Goal: Task Accomplishment & Management: Manage account settings

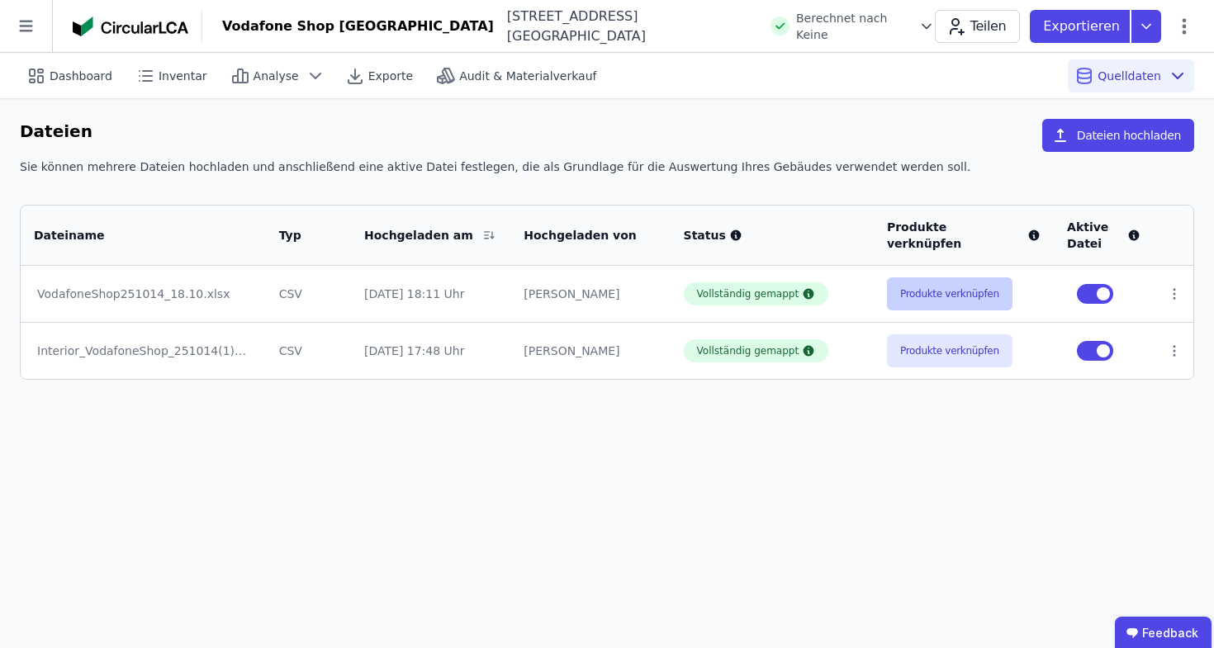
click at [956, 292] on button "Produkte verknüpfen" at bounding box center [949, 293] width 125 height 33
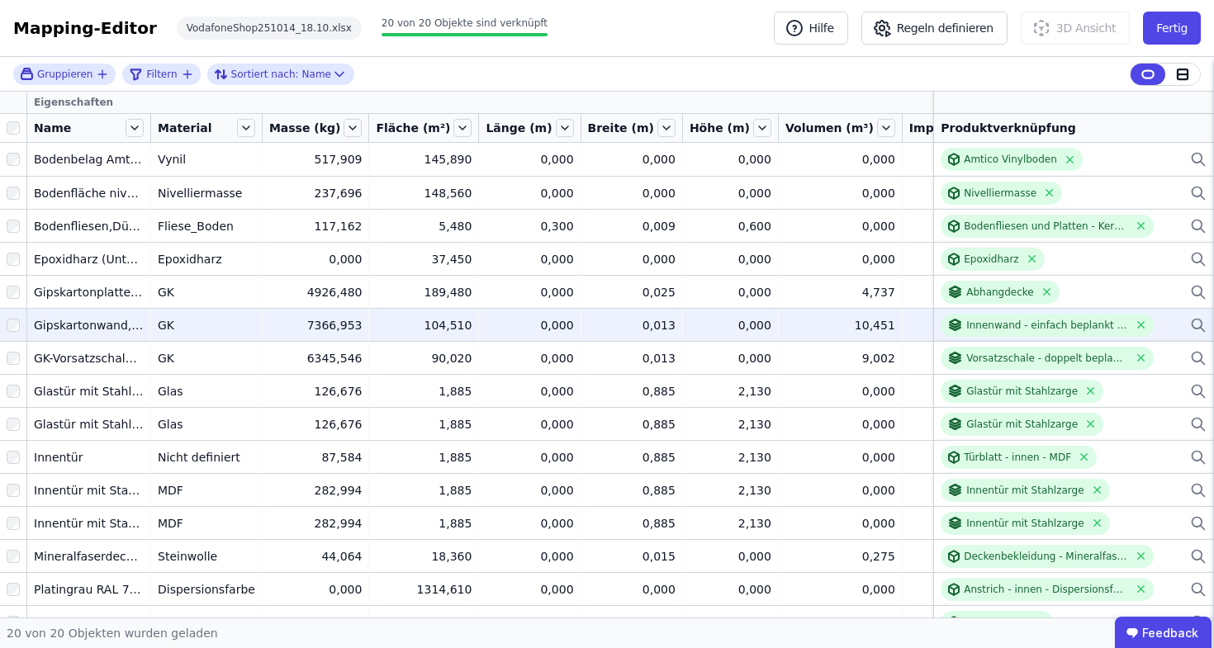
click at [1190, 323] on icon at bounding box center [1198, 325] width 17 height 20
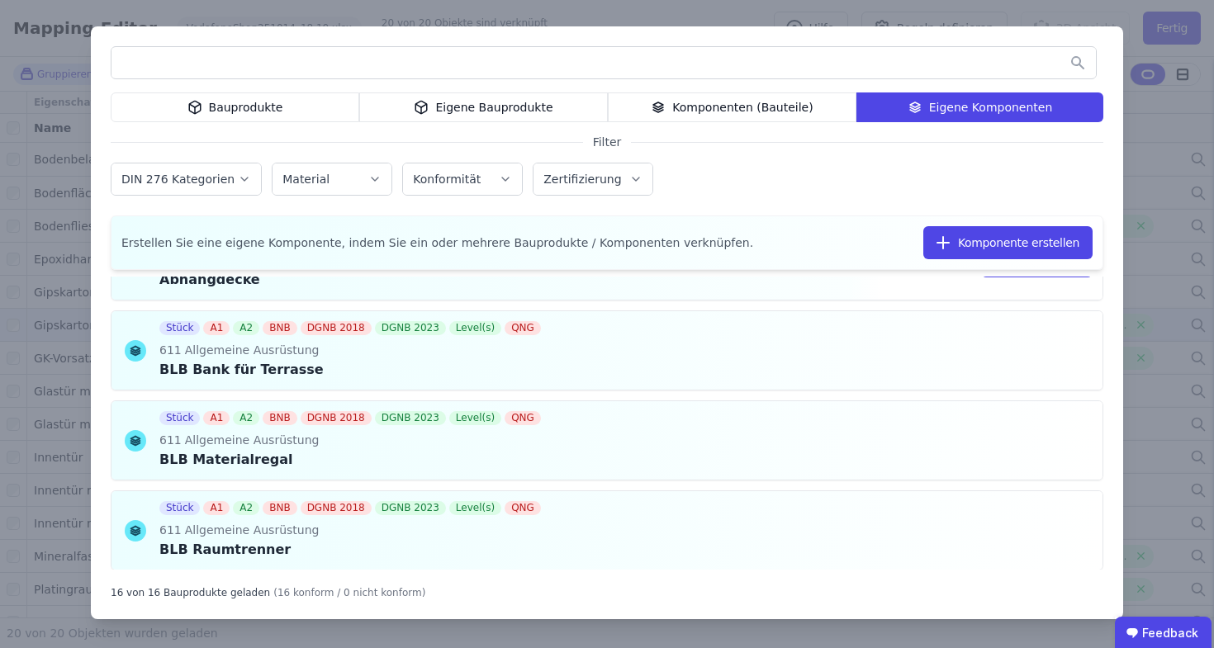
scroll to position [227, 0]
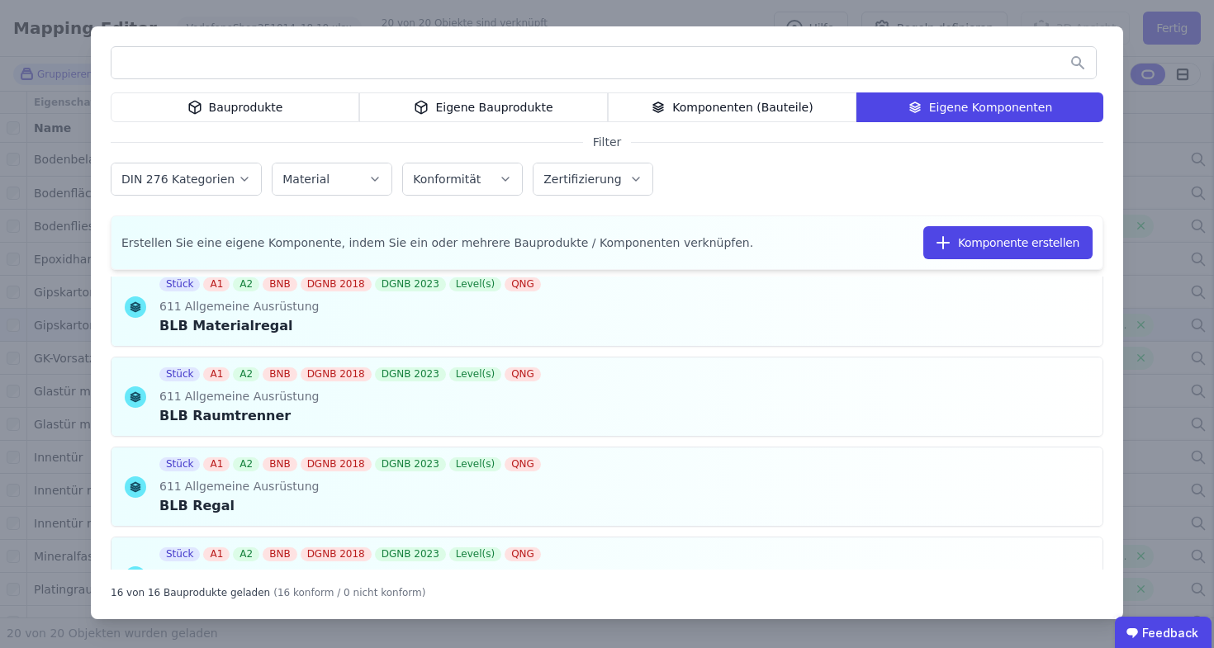
click at [445, 94] on div "Eigene Bauprodukte" at bounding box center [483, 107] width 249 height 30
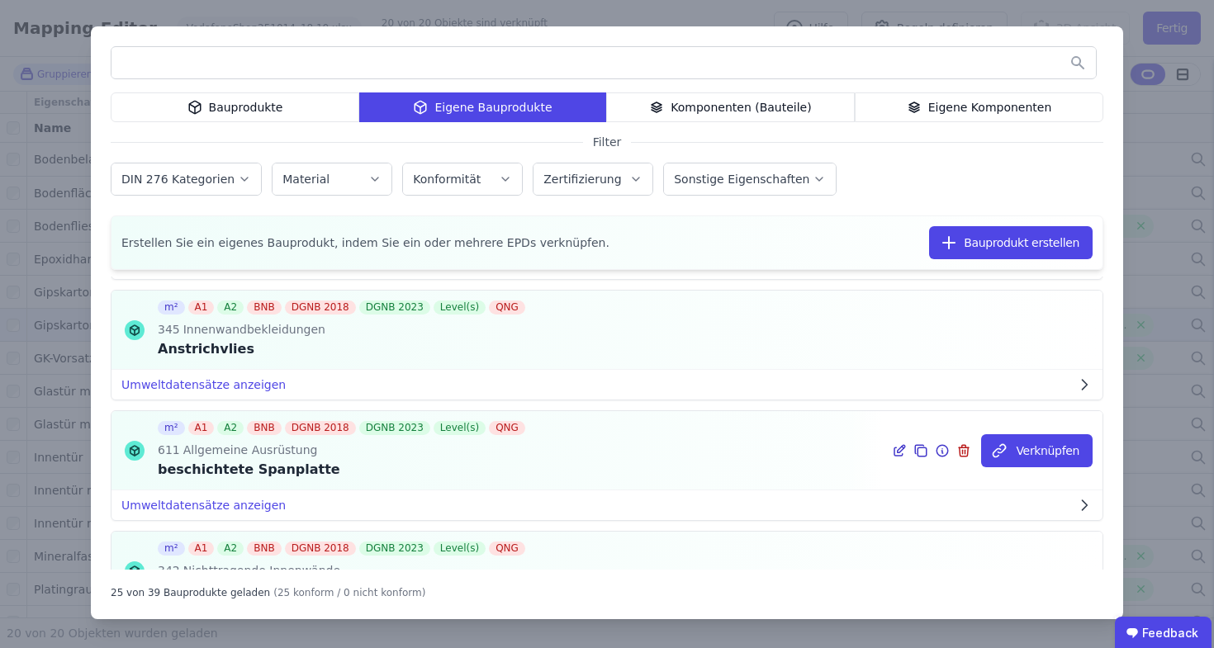
scroll to position [888, 0]
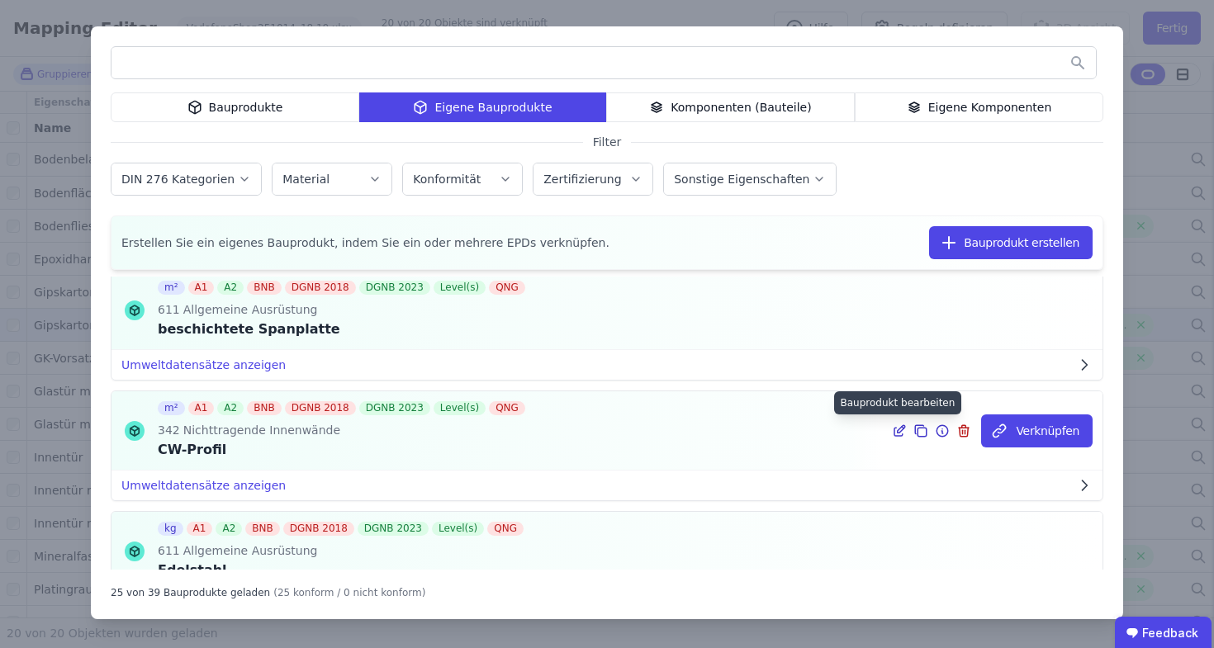
click at [894, 435] on icon at bounding box center [898, 432] width 8 height 8
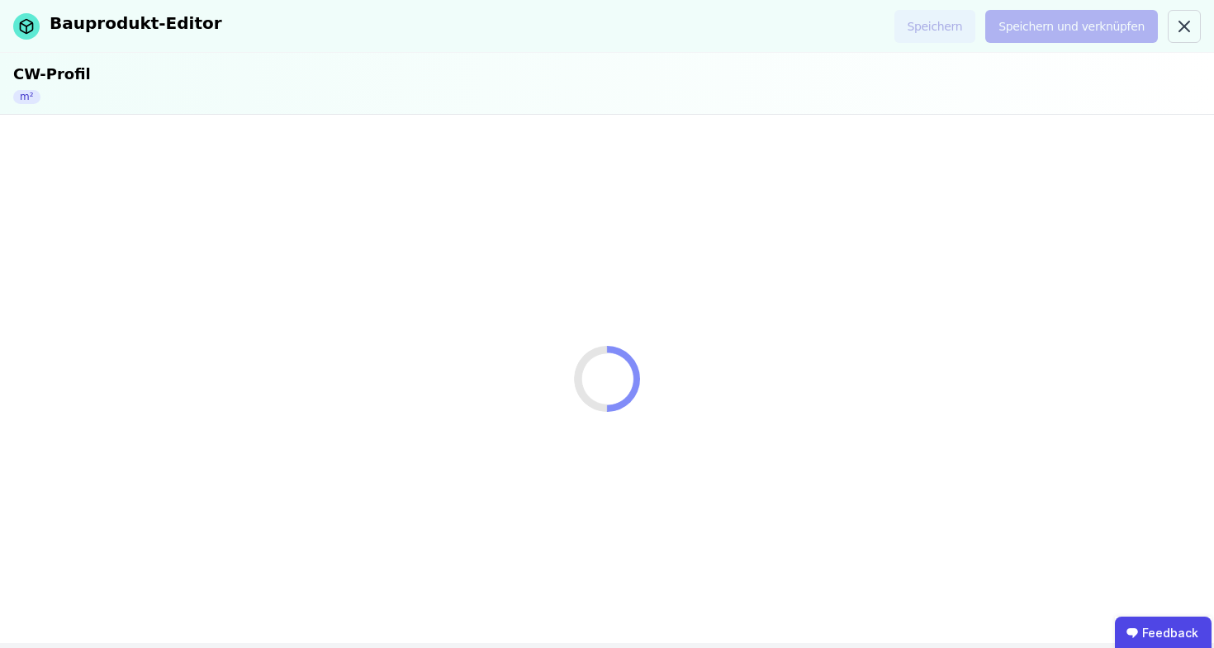
select select "**********"
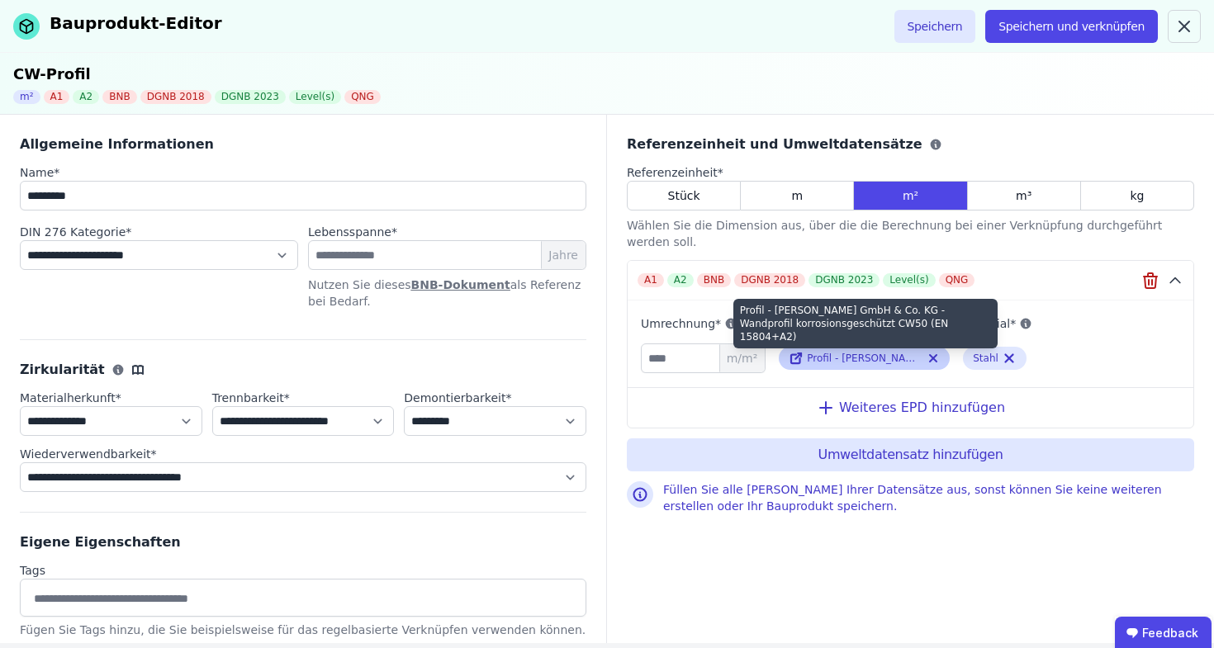
click at [882, 353] on span "Profil - [PERSON_NAME] GmbH & Co. KG - Wandprofil korrosionsgeschützt CW50 (EN …" at bounding box center [1045, 359] width 476 height 12
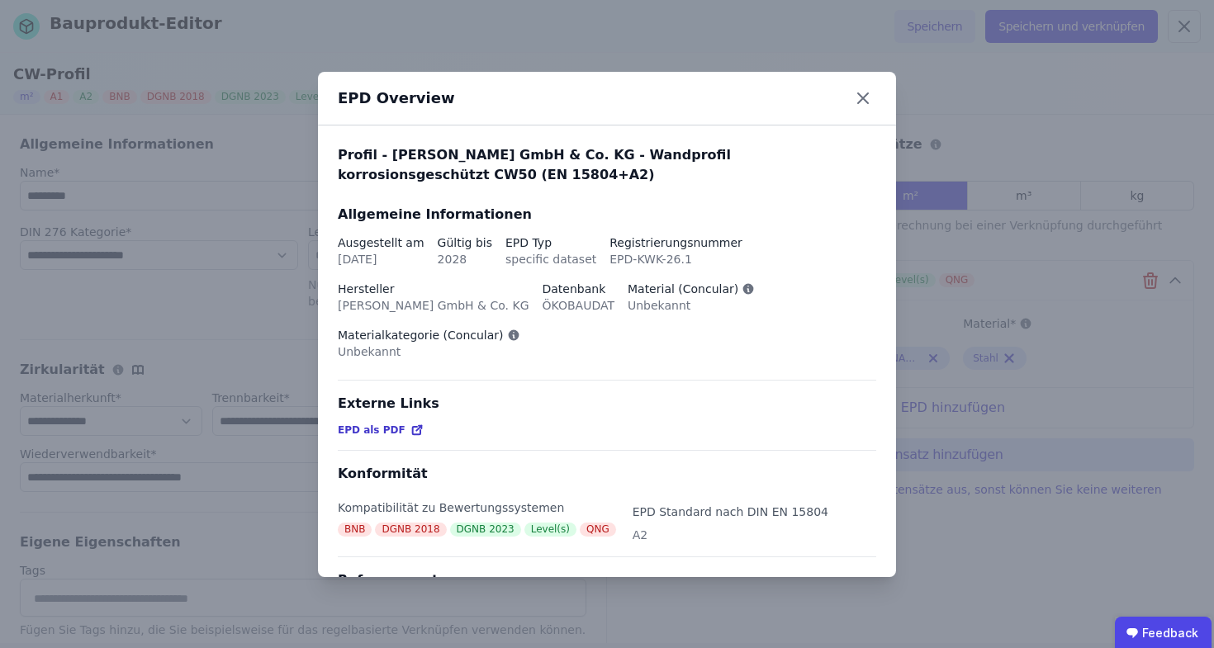
click at [399, 424] on div "EPD als PDF" at bounding box center [381, 430] width 86 height 13
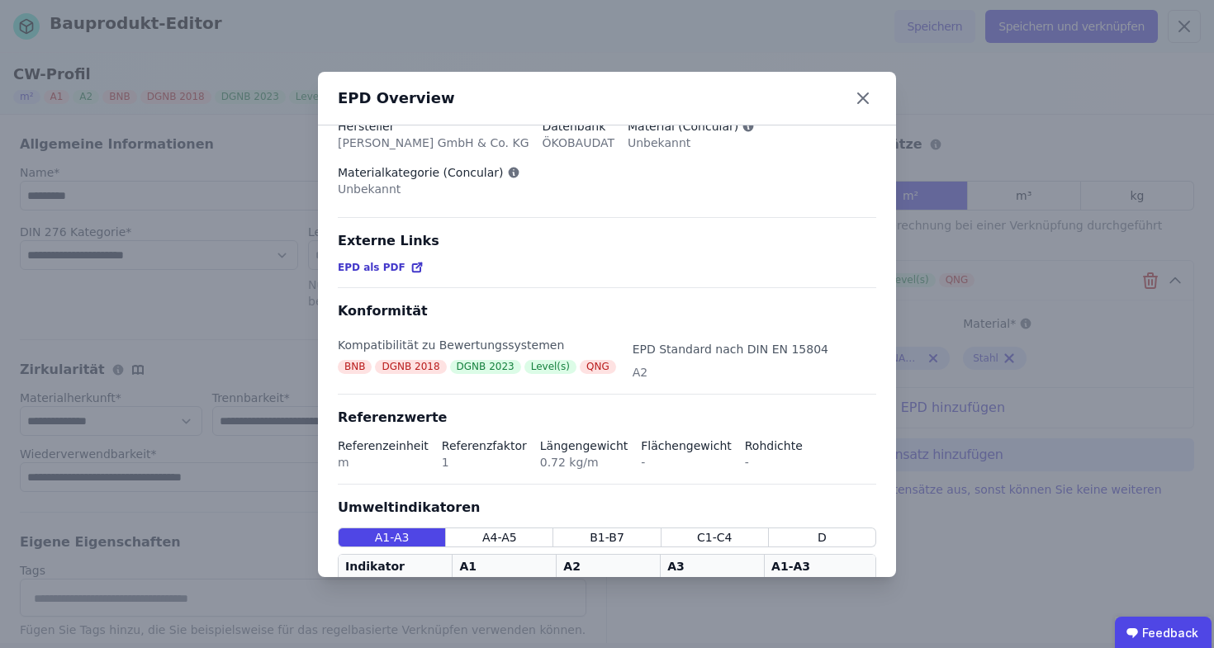
scroll to position [249, 0]
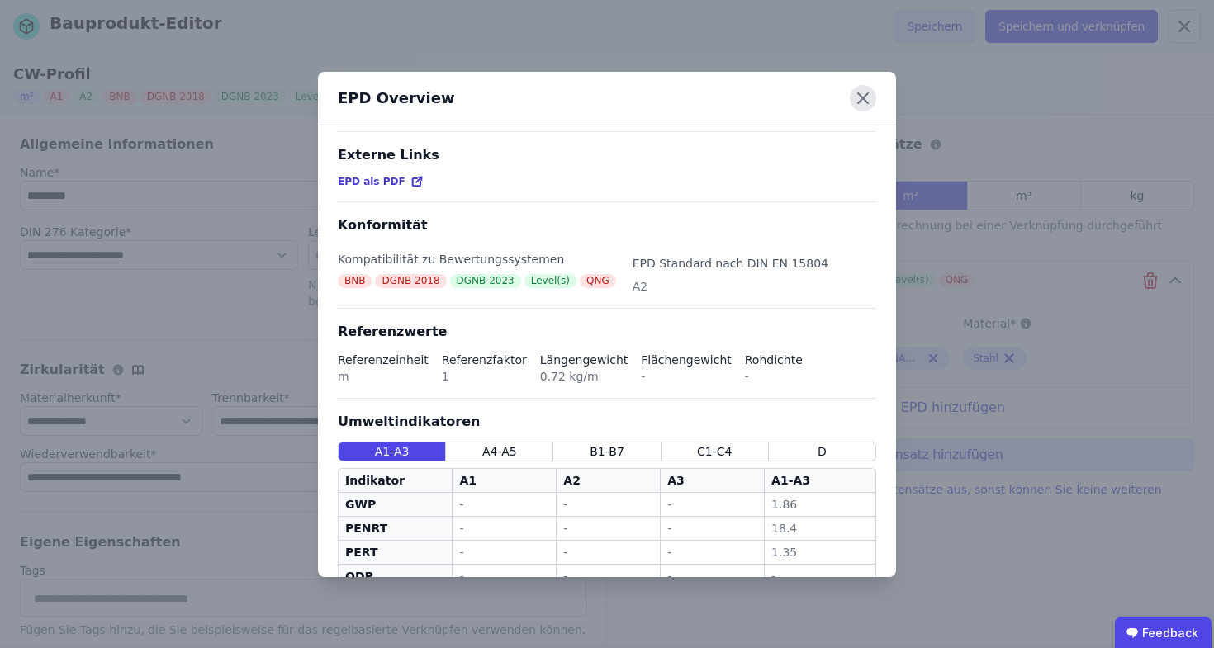
click at [860, 96] on icon at bounding box center [863, 98] width 10 height 10
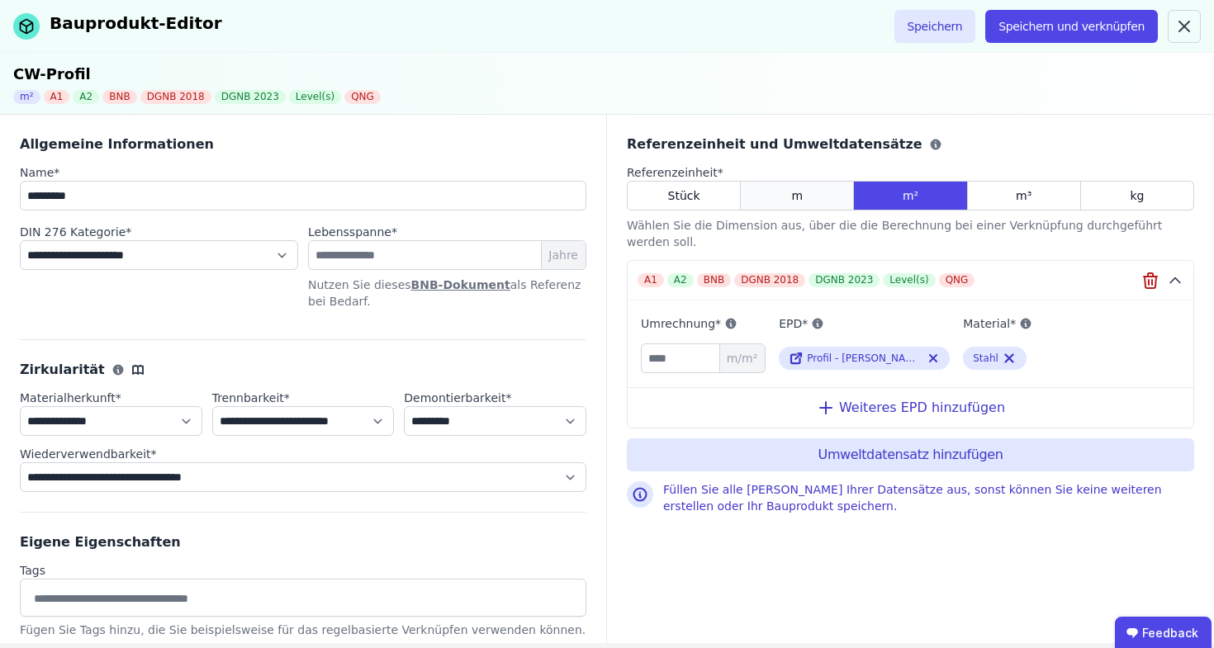
click at [788, 195] on div "m" at bounding box center [797, 196] width 113 height 30
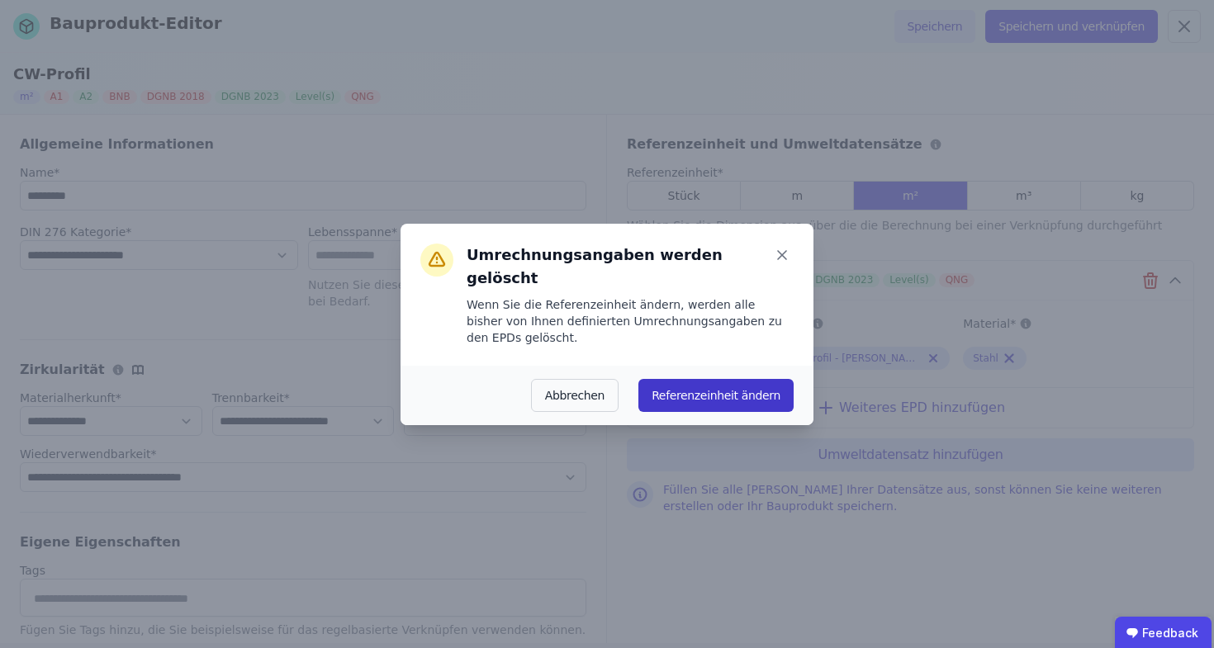
click at [695, 387] on button "Referenzeinheit ändern" at bounding box center [715, 395] width 155 height 33
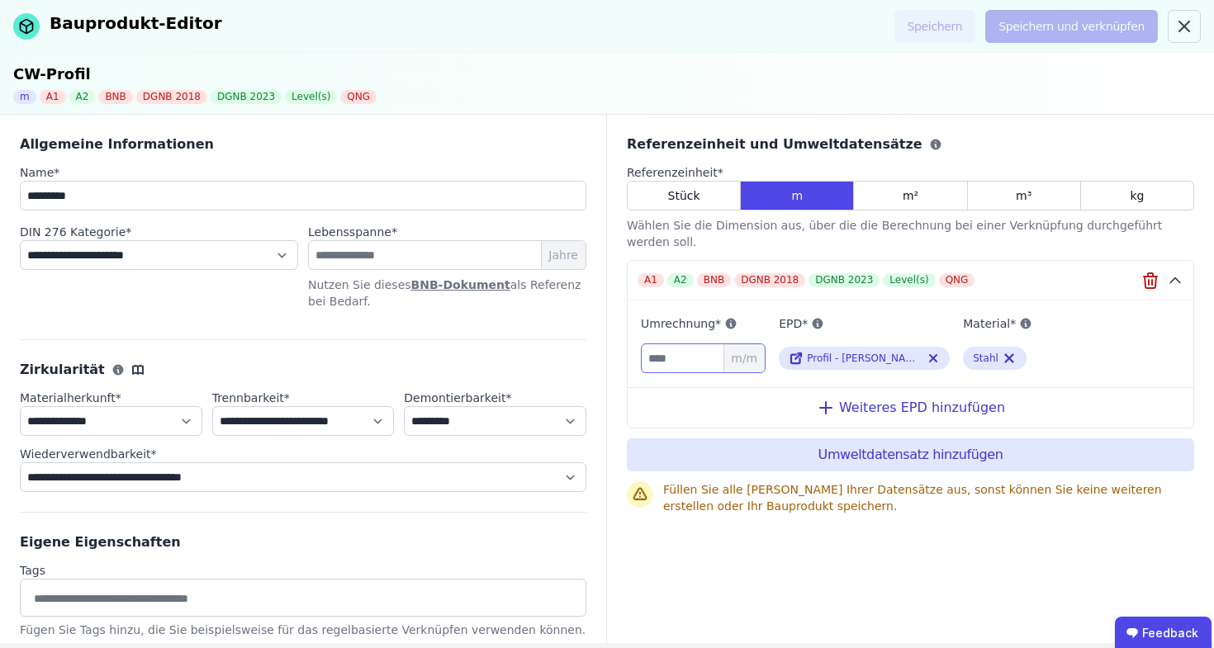
click at [691, 343] on input "number" at bounding box center [703, 358] width 125 height 30
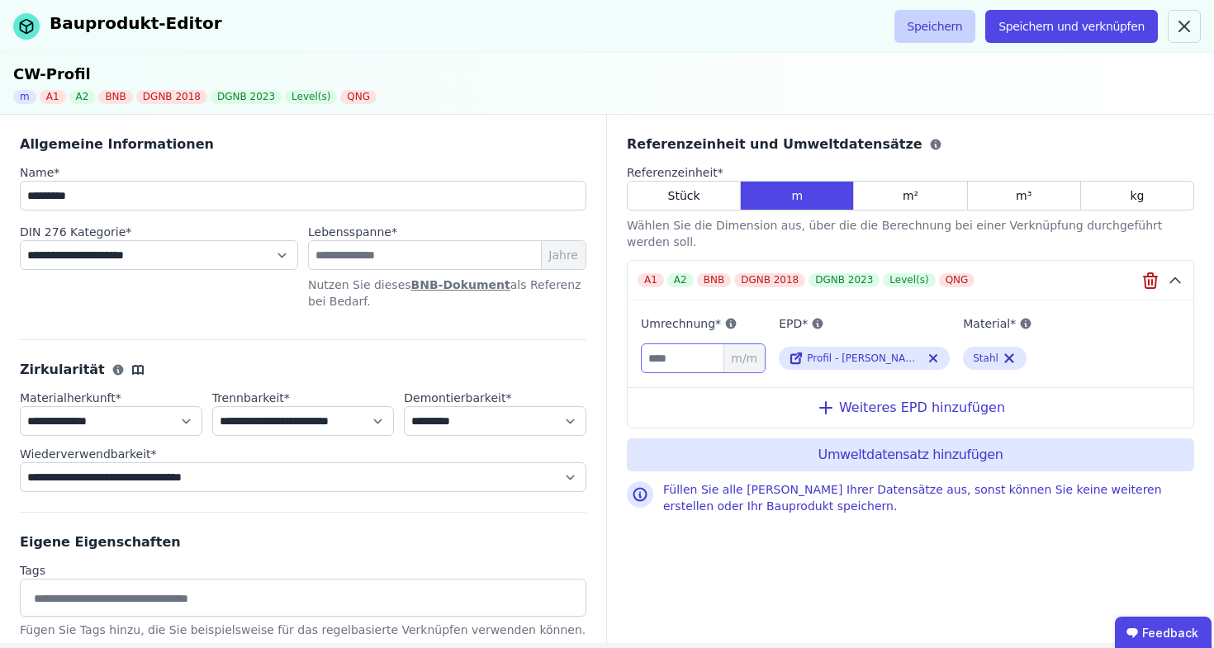
type input "*"
click at [923, 26] on button "Speichern" at bounding box center [935, 26] width 82 height 33
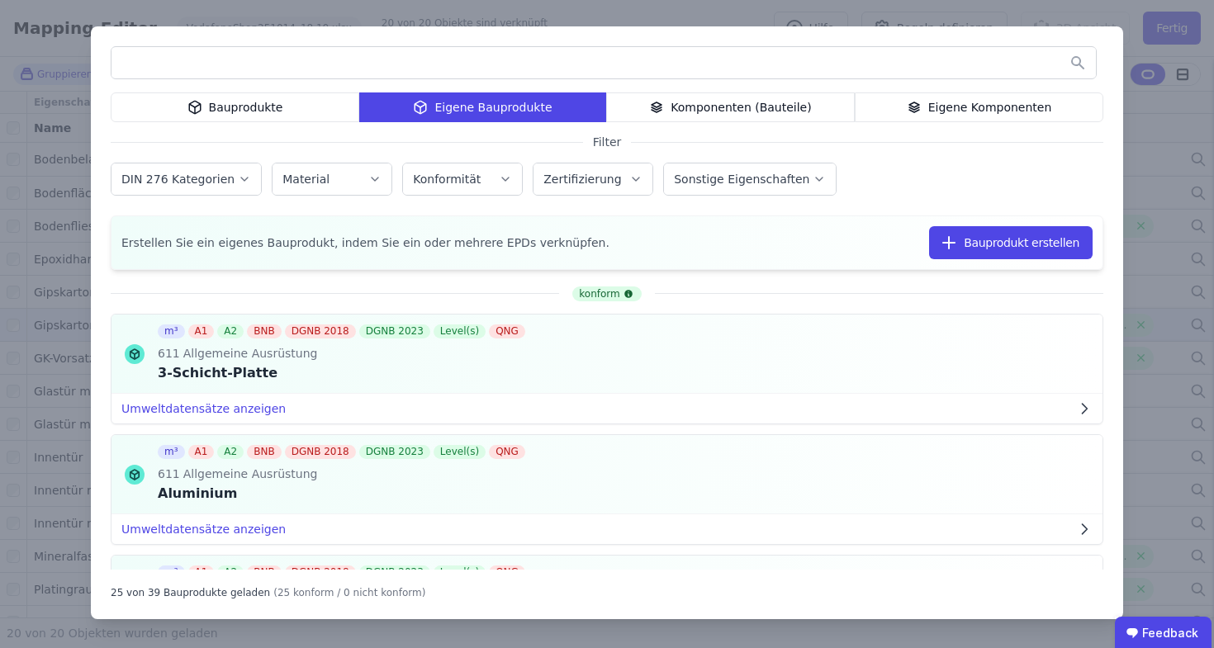
click at [1025, 105] on div "Eigene Komponenten" at bounding box center [979, 107] width 249 height 30
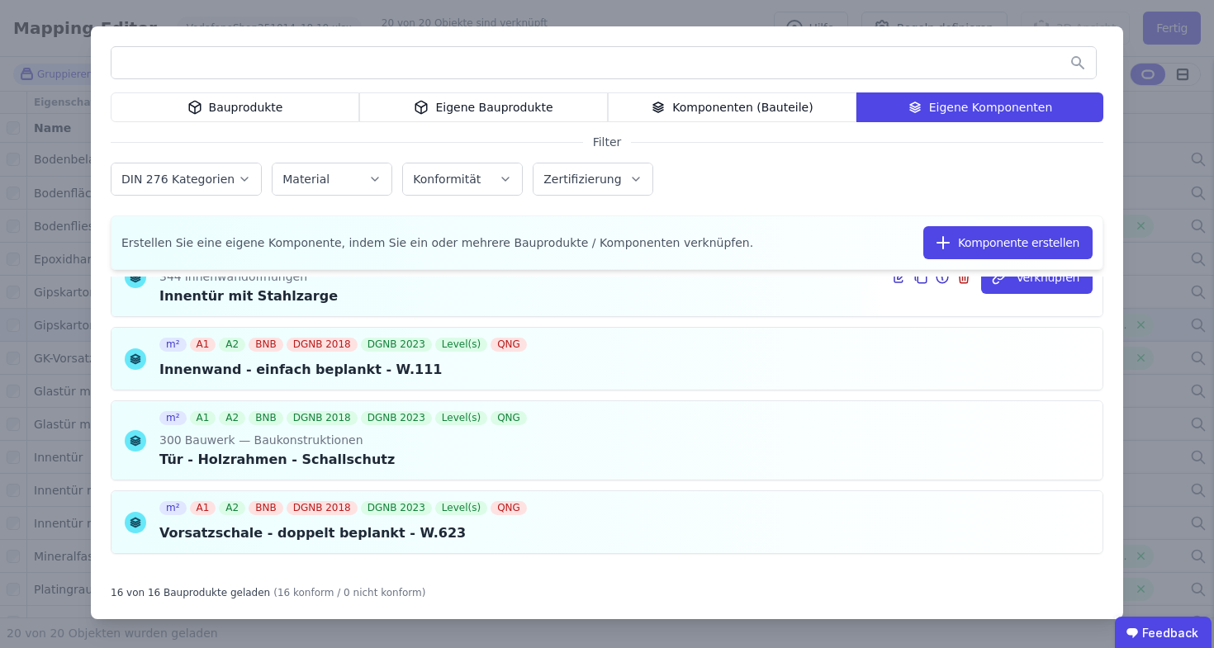
scroll to position [1158, 0]
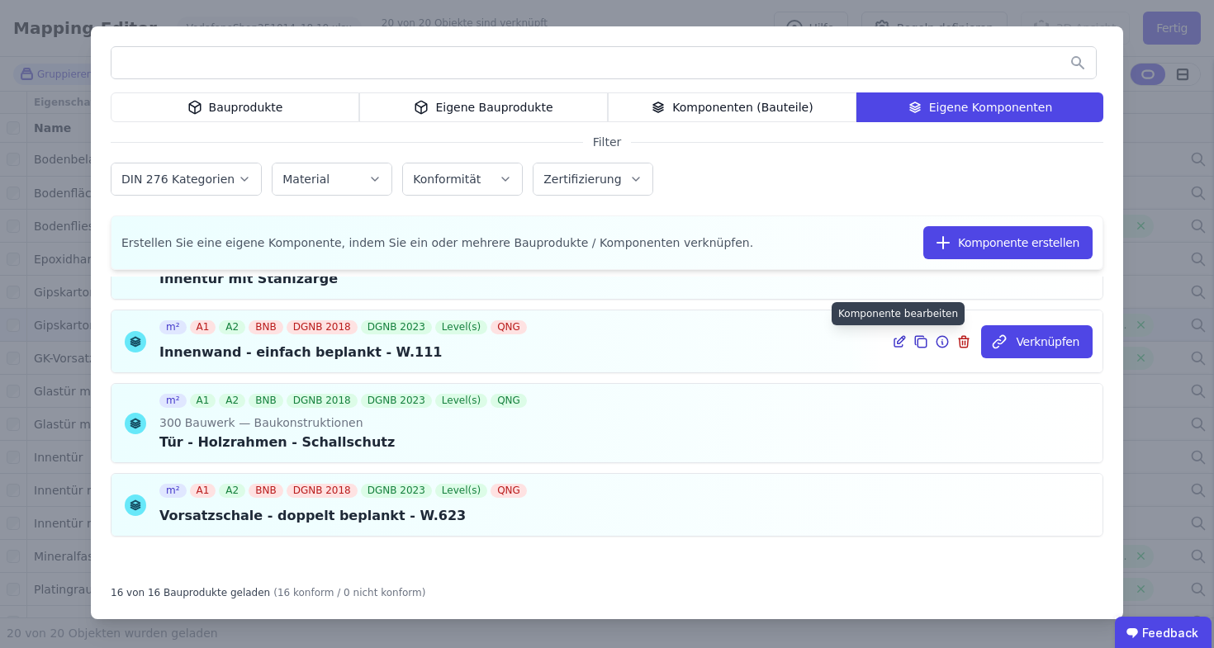
click at [894, 345] on icon at bounding box center [898, 343] width 8 height 8
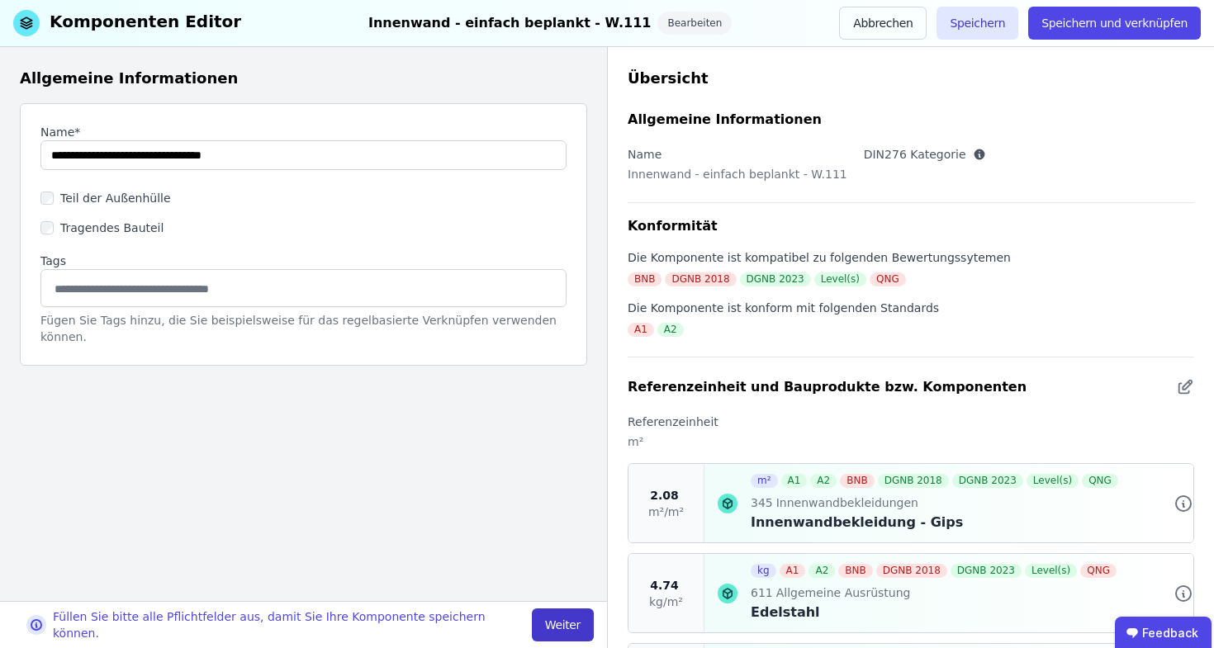
click at [553, 625] on button "Weiter" at bounding box center [563, 624] width 62 height 33
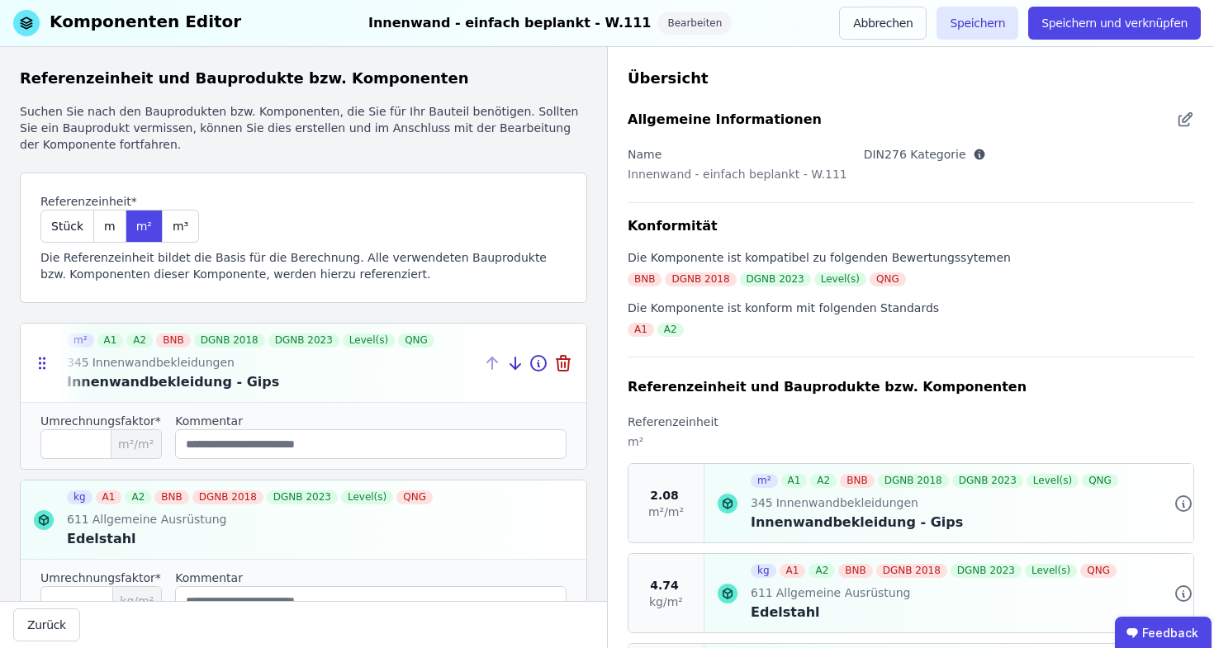
scroll to position [117, 0]
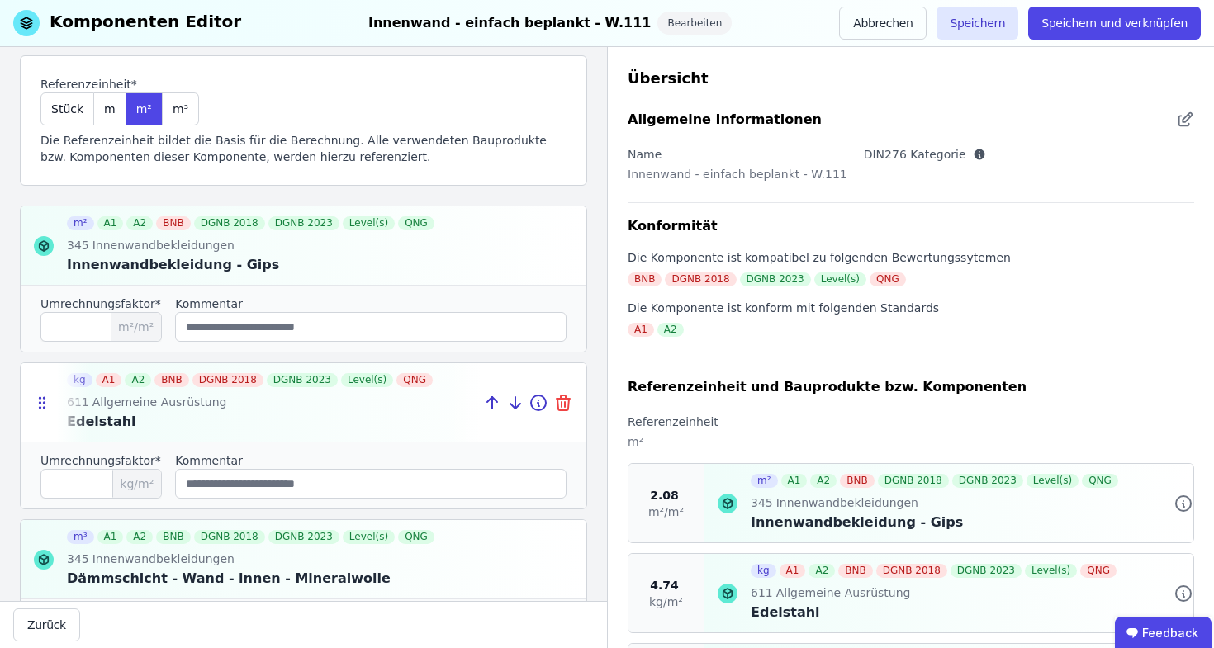
click at [557, 399] on icon at bounding box center [562, 399] width 13 height 0
type input "****"
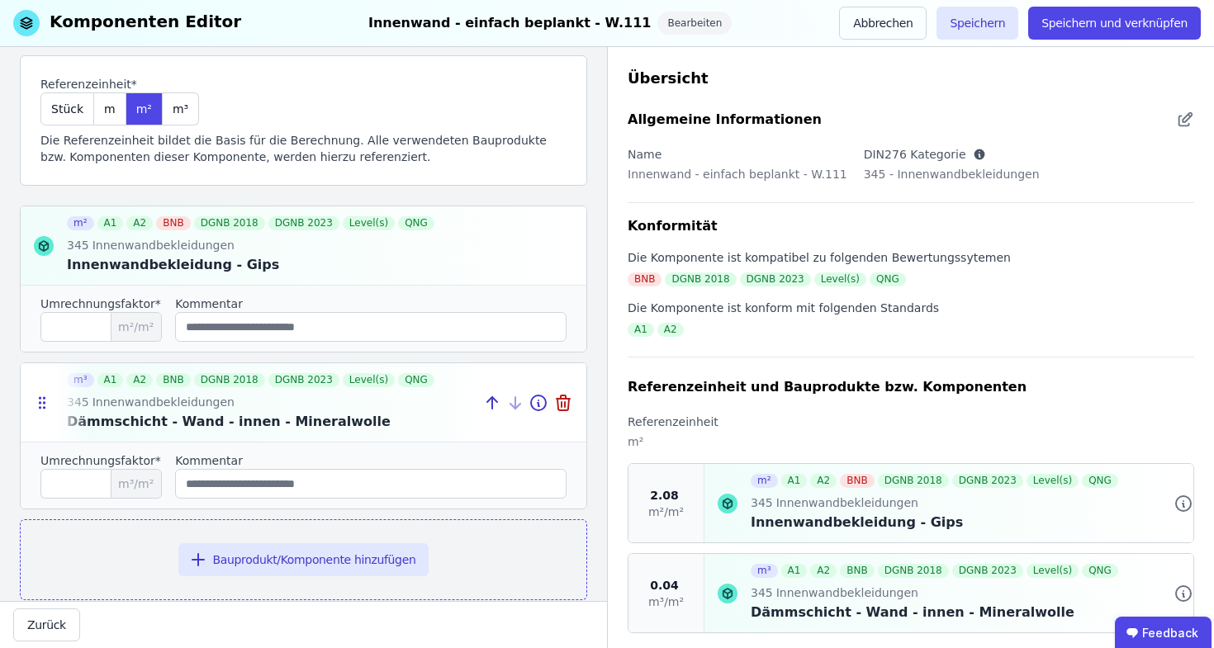
scroll to position [149, 0]
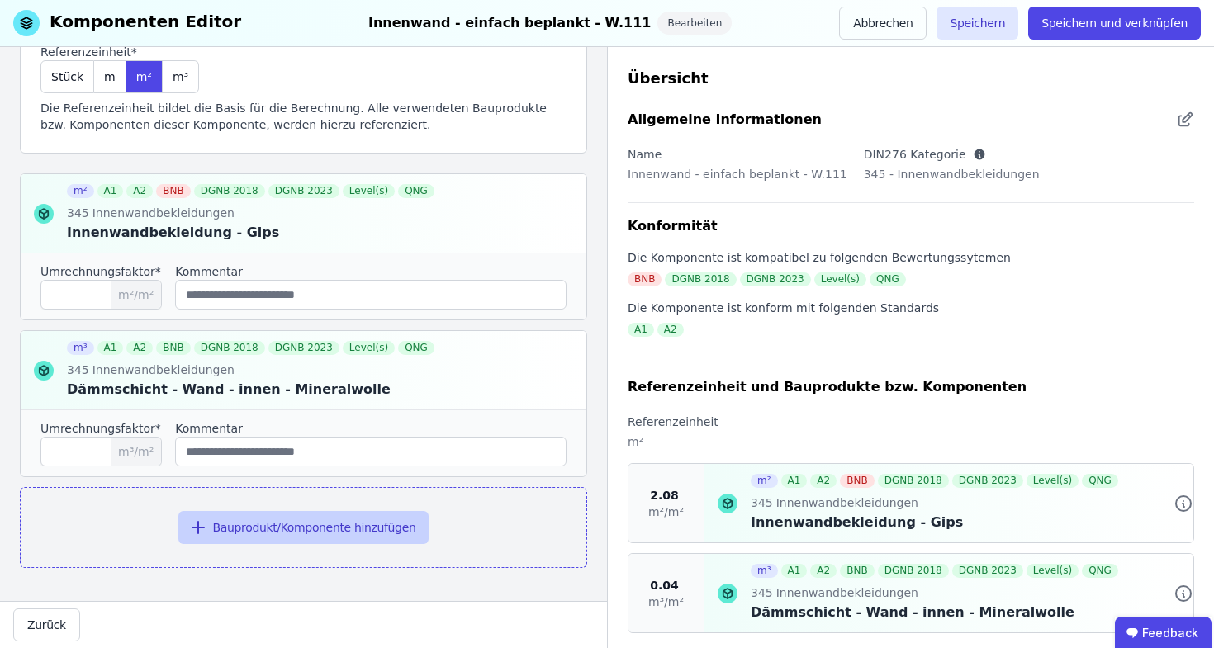
click at [348, 522] on button "Bauprodukt/Komponente hinzufügen" at bounding box center [303, 527] width 251 height 33
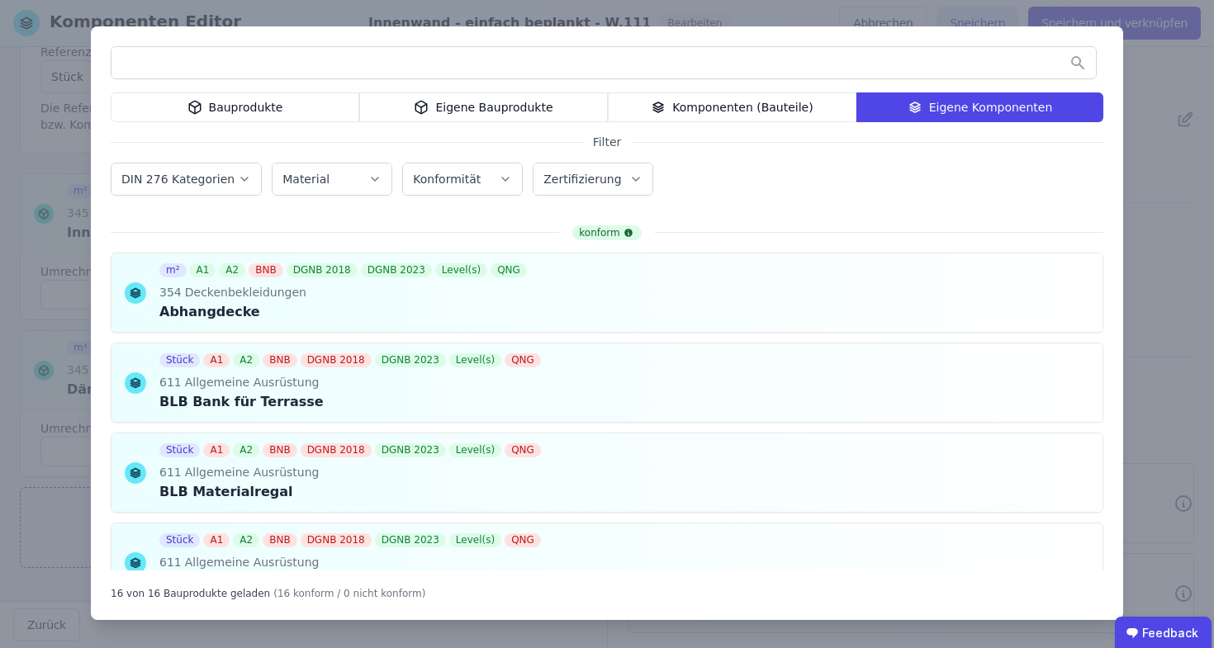
click at [427, 101] on icon at bounding box center [422, 107] width 12 height 12
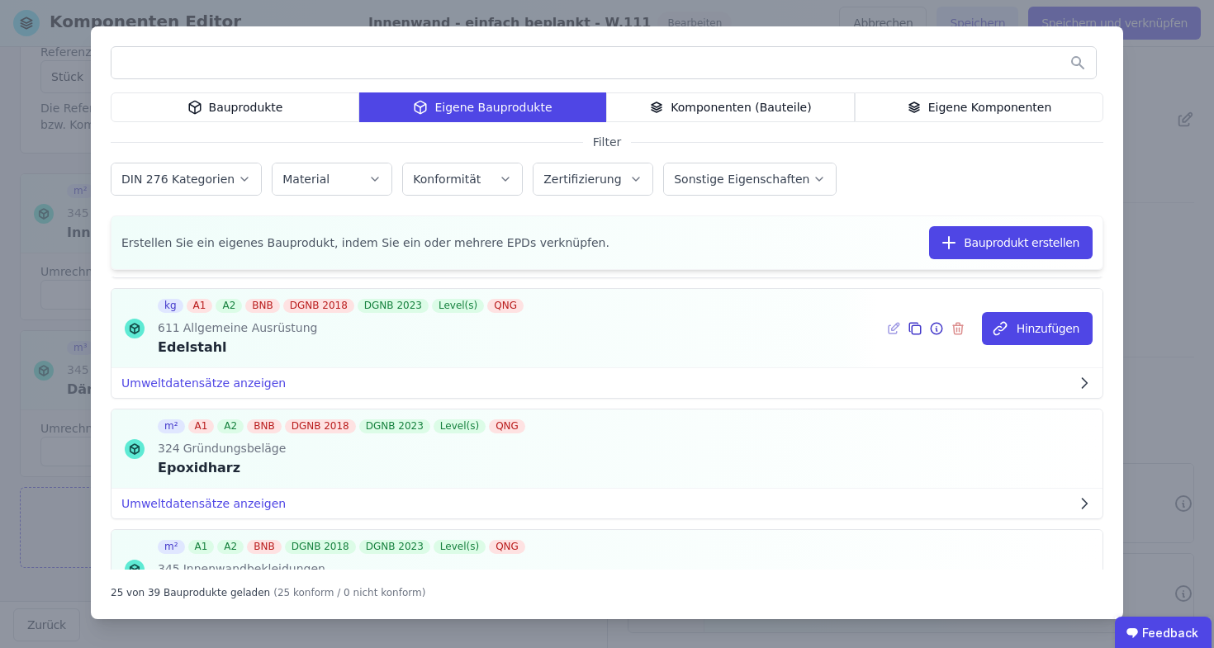
scroll to position [978, 0]
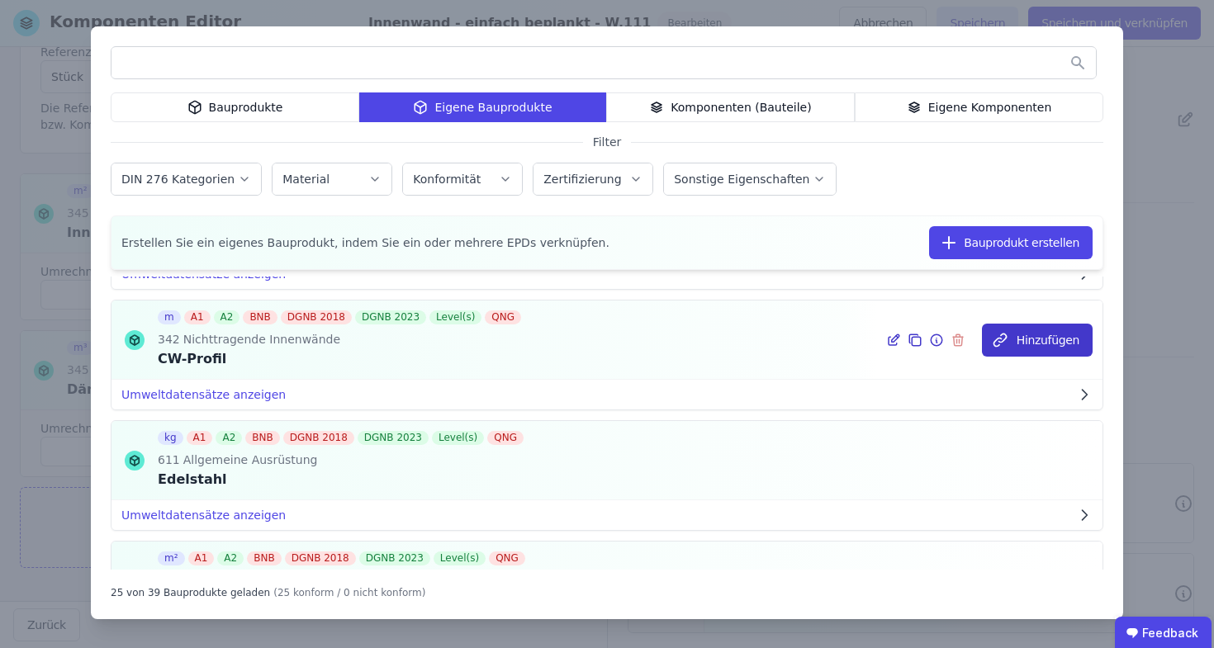
click at [1022, 336] on button "Hinzufügen" at bounding box center [1037, 340] width 111 height 33
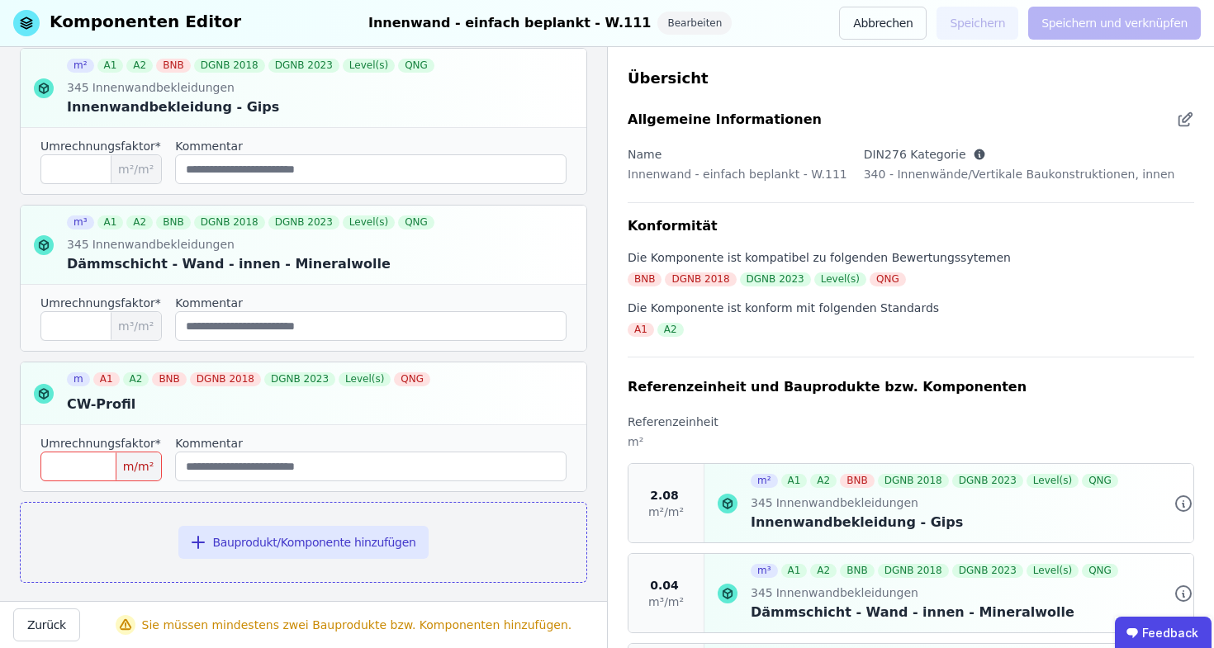
scroll to position [290, 0]
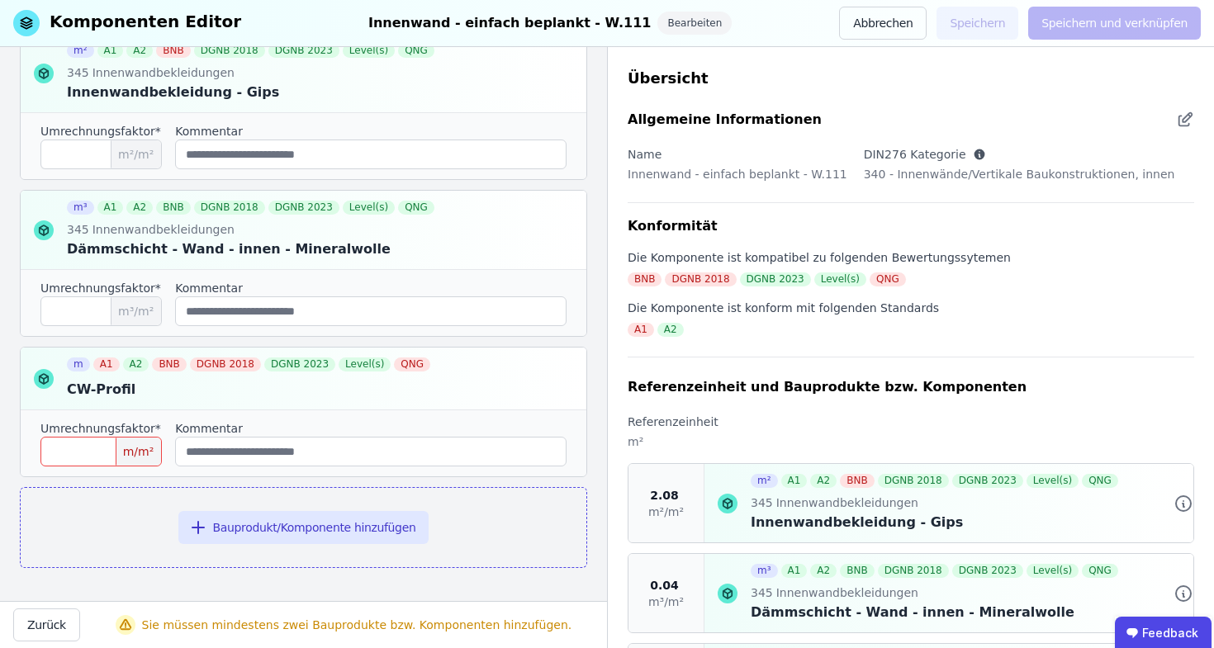
click at [95, 456] on input "number" at bounding box center [100, 452] width 121 height 30
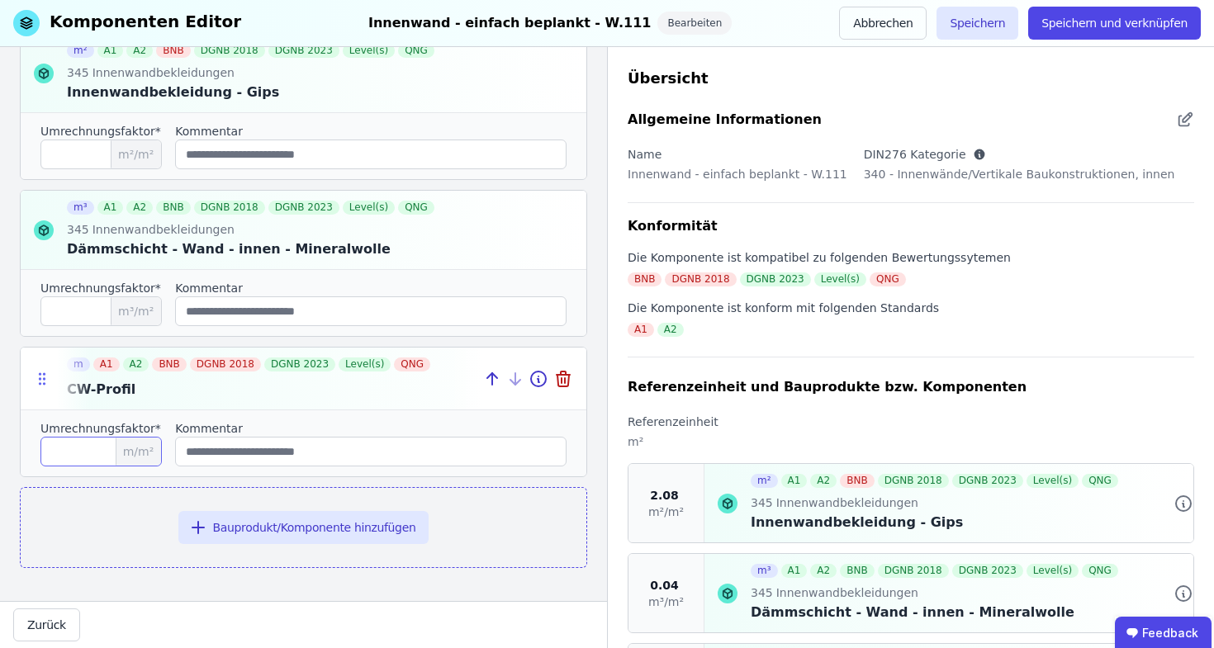
type input "***"
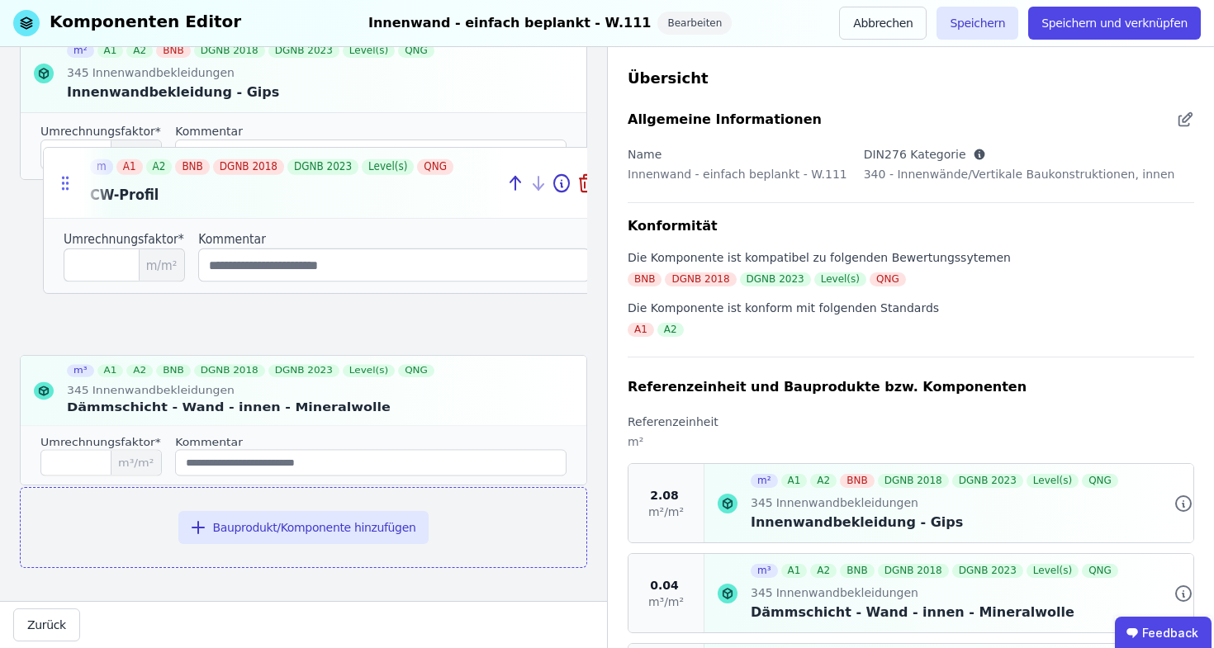
drag, startPoint x: 39, startPoint y: 381, endPoint x: 62, endPoint y: 190, distance: 192.9
click at [62, 190] on icon at bounding box center [65, 182] width 17 height 19
type input "***"
type input "****"
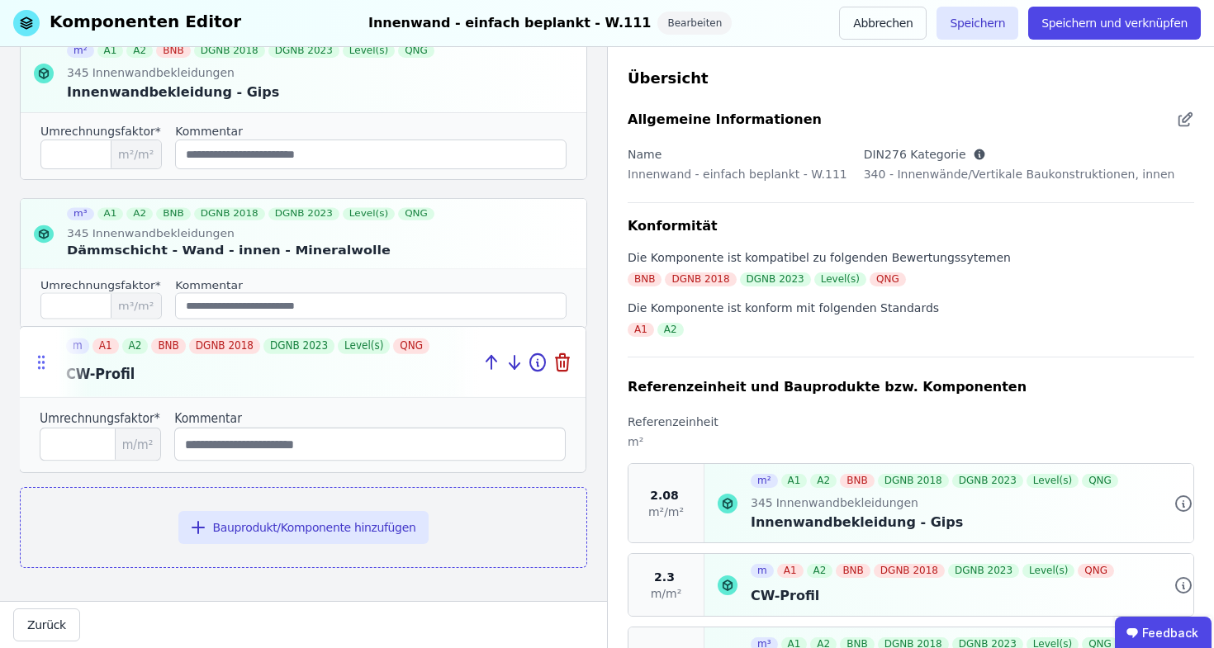
drag, startPoint x: 36, startPoint y: 225, endPoint x: 35, endPoint y: 370, distance: 144.5
click at [35, 370] on icon at bounding box center [41, 362] width 17 height 19
type input "****"
type input "***"
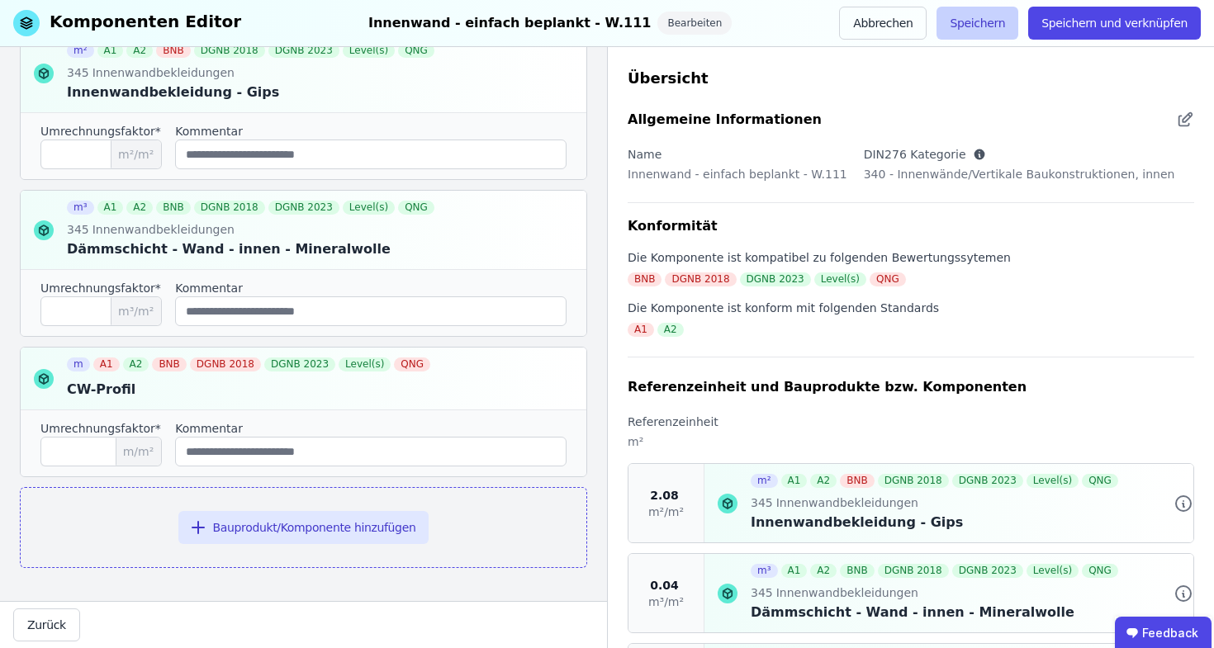
click at [1002, 15] on button "Speichern" at bounding box center [977, 23] width 82 height 33
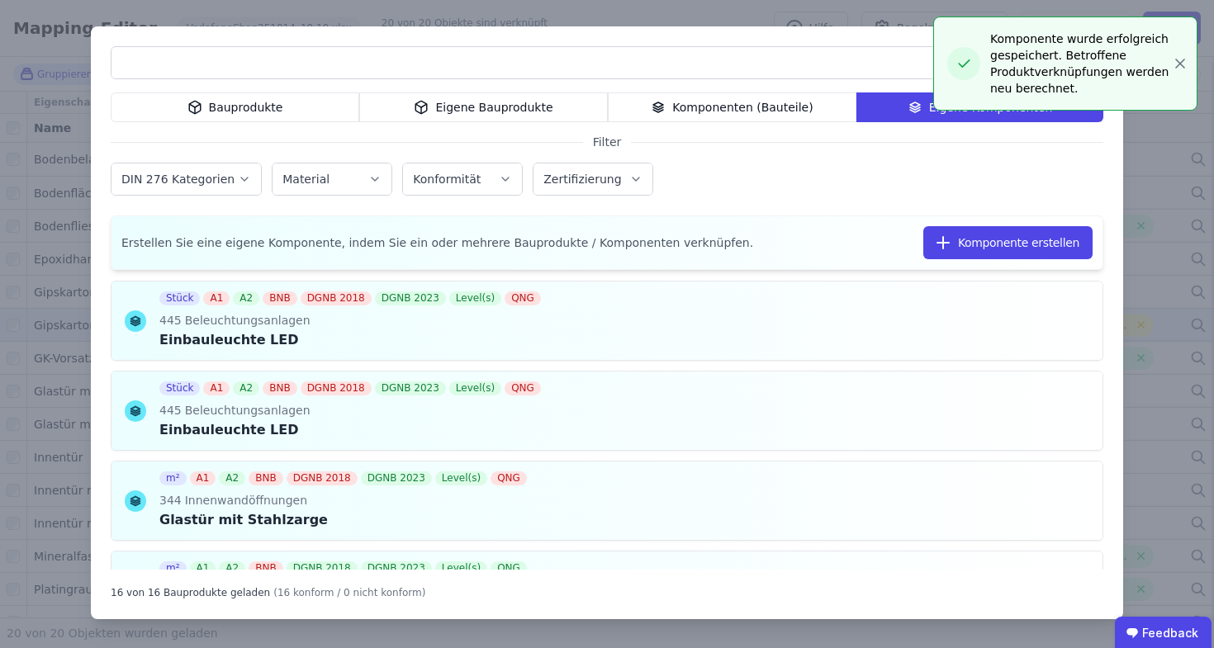
scroll to position [1172, 0]
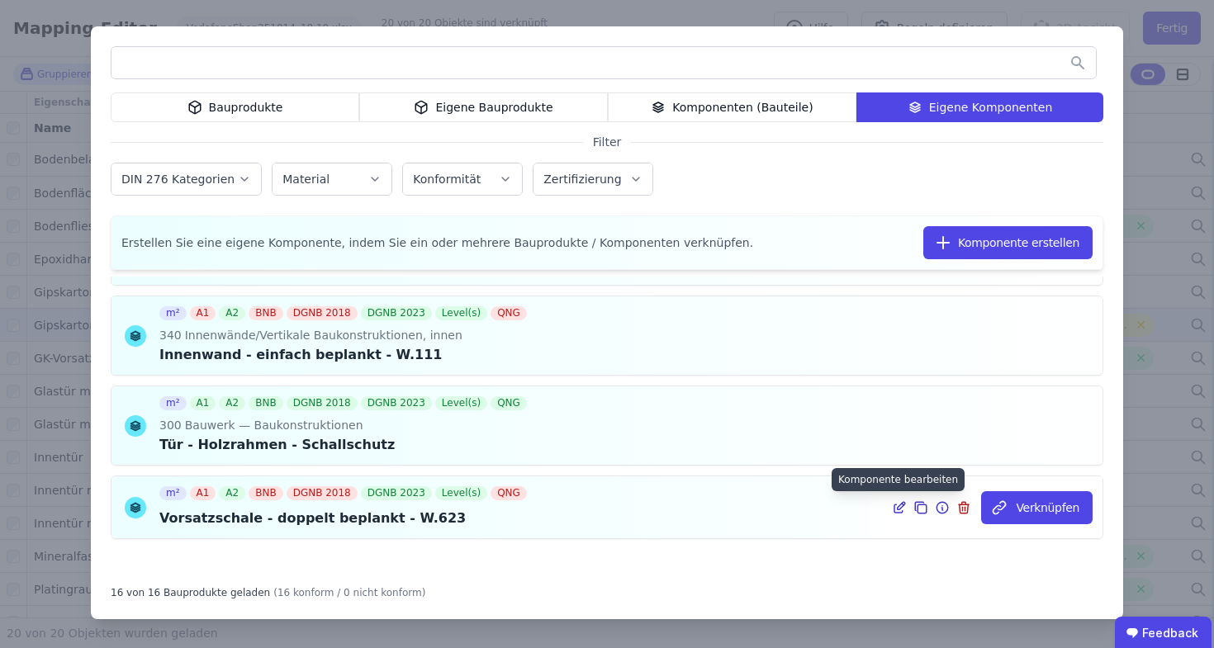
click at [894, 510] on icon at bounding box center [899, 508] width 15 height 20
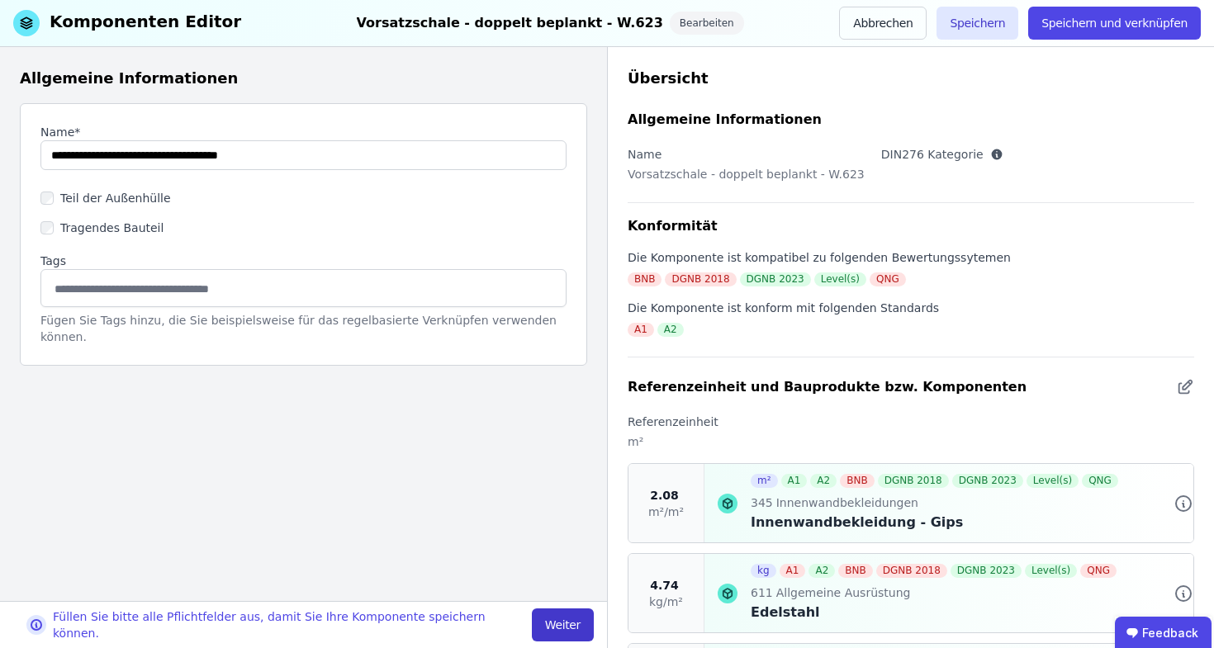
click at [557, 627] on button "Weiter" at bounding box center [563, 624] width 62 height 33
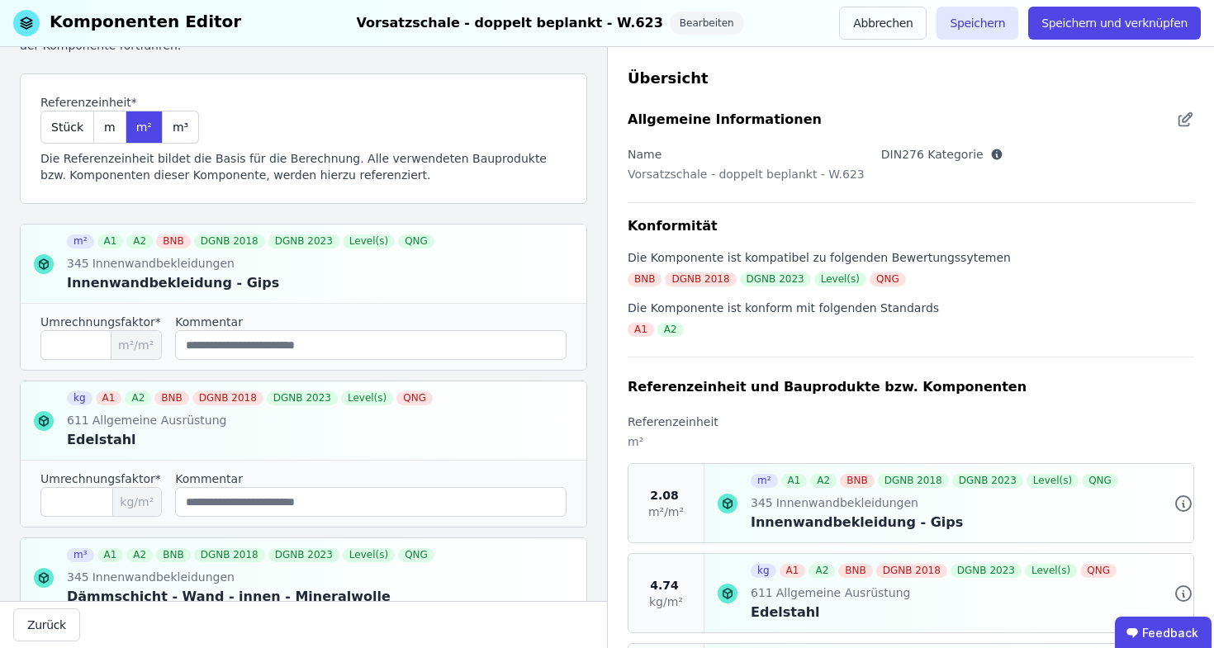
scroll to position [306, 0]
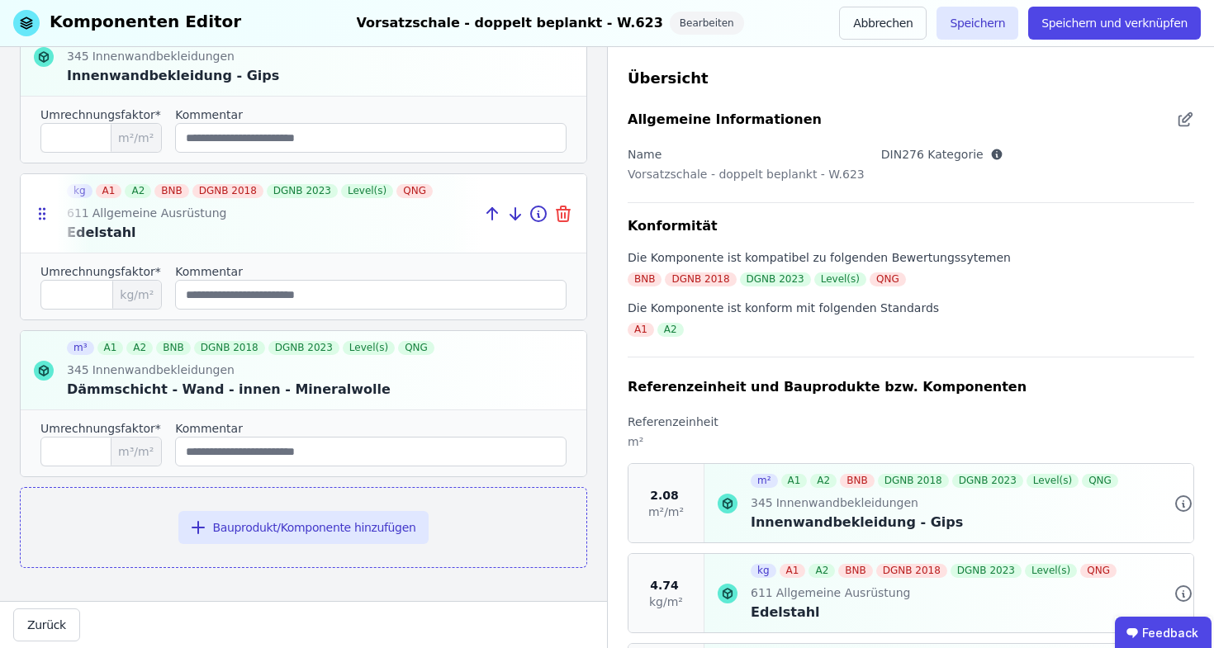
click at [559, 217] on icon at bounding box center [563, 214] width 20 height 20
type input "****"
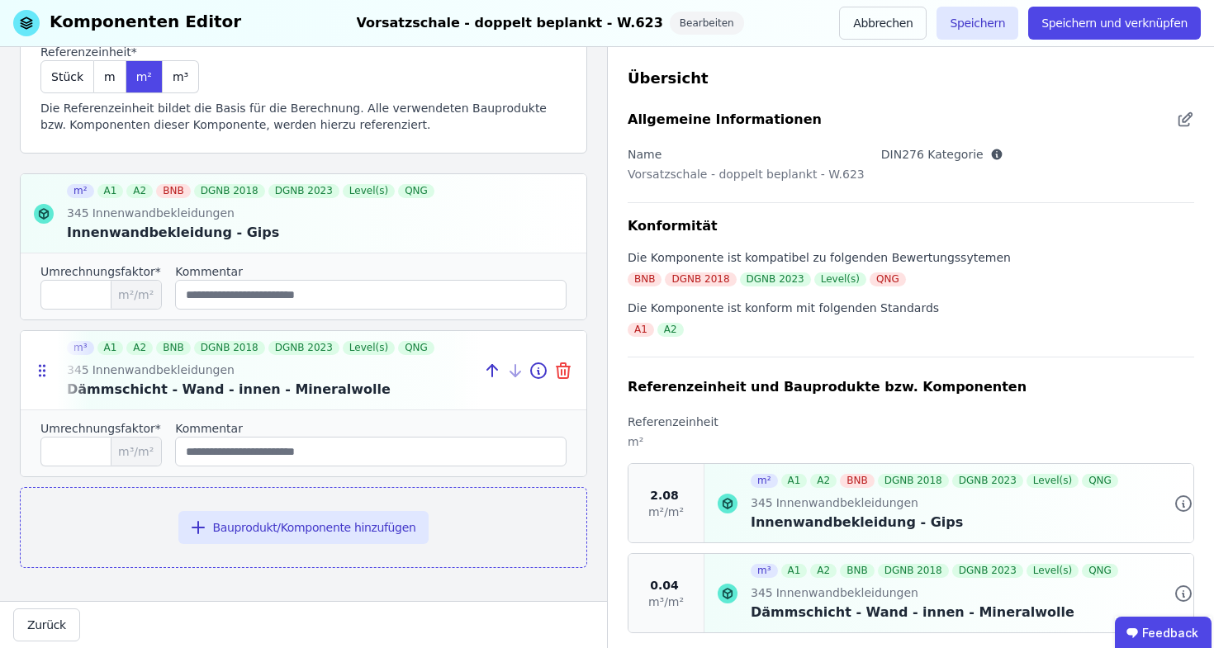
scroll to position [149, 0]
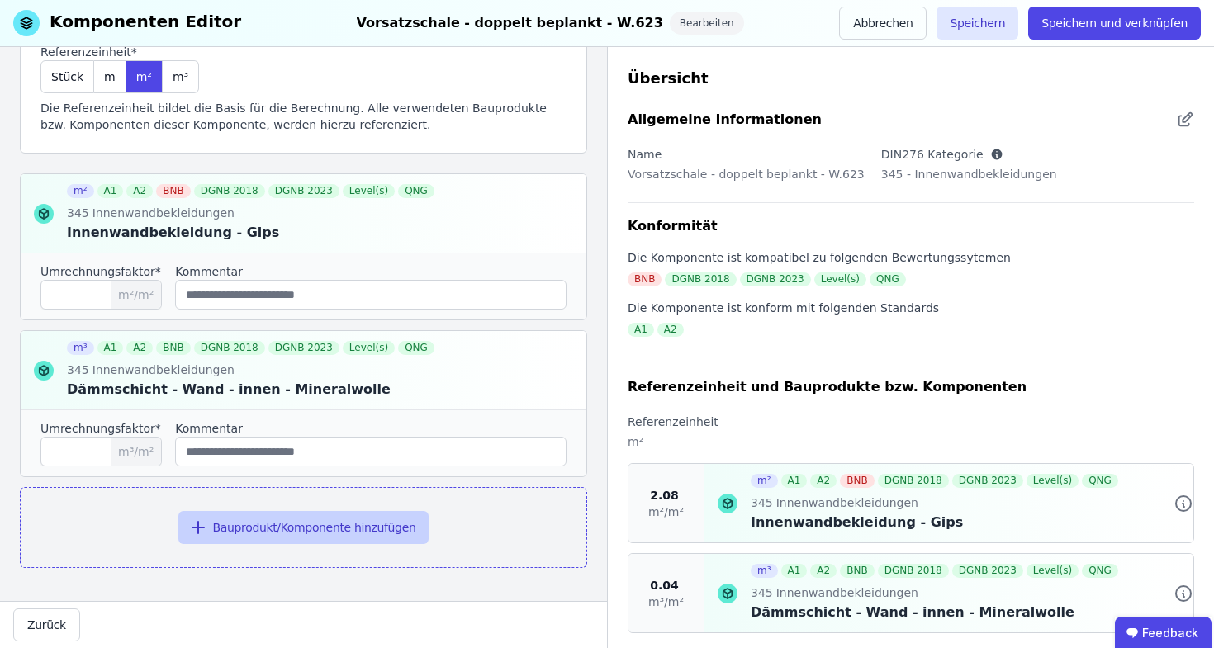
click at [230, 519] on button "Bauprodukt/Komponente hinzufügen" at bounding box center [303, 527] width 251 height 33
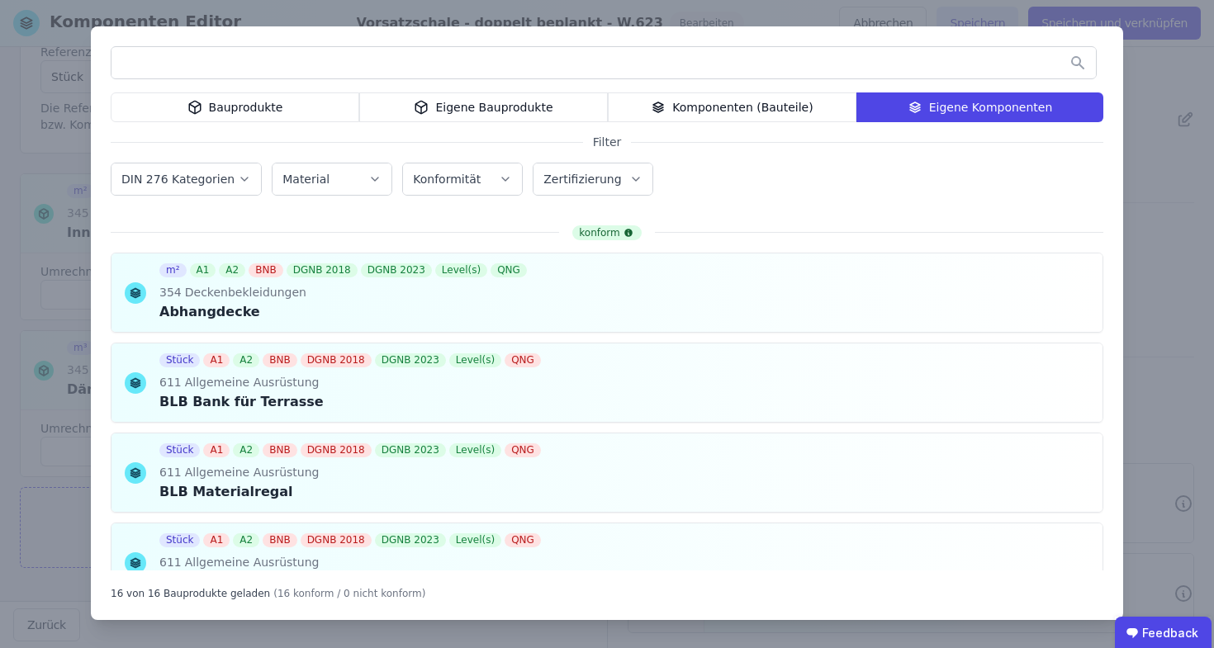
click at [405, 116] on div "Eigene Bauprodukte" at bounding box center [483, 107] width 249 height 30
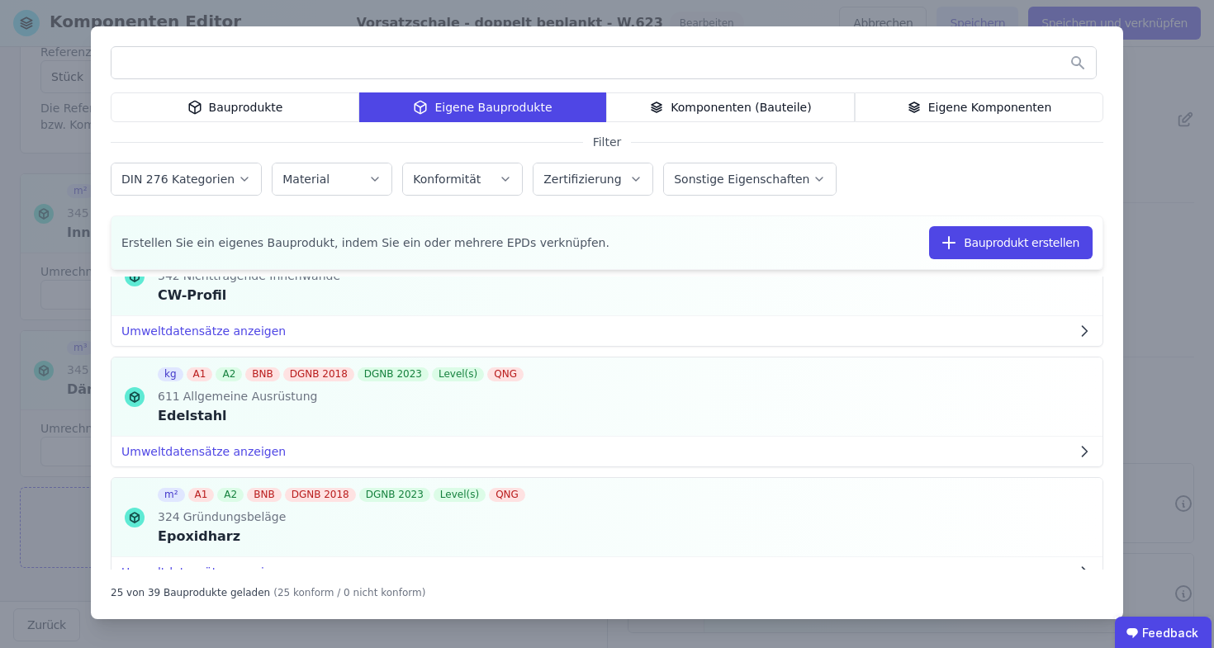
scroll to position [1039, 0]
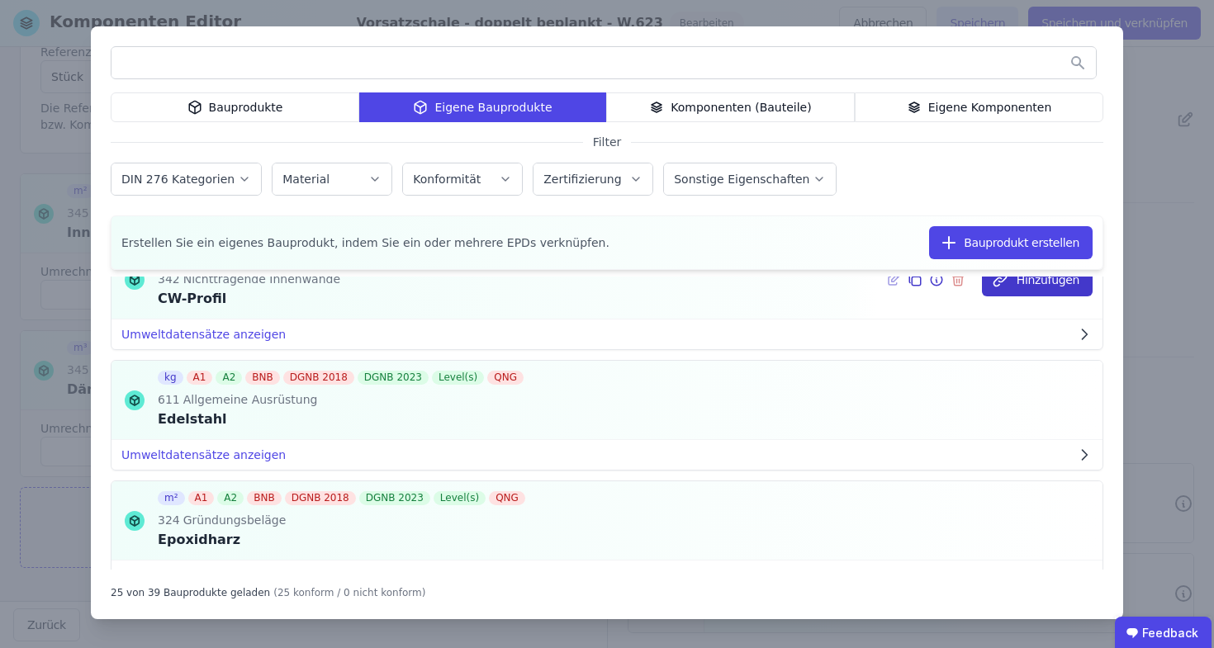
click at [1052, 291] on button "Hinzufügen" at bounding box center [1037, 279] width 111 height 33
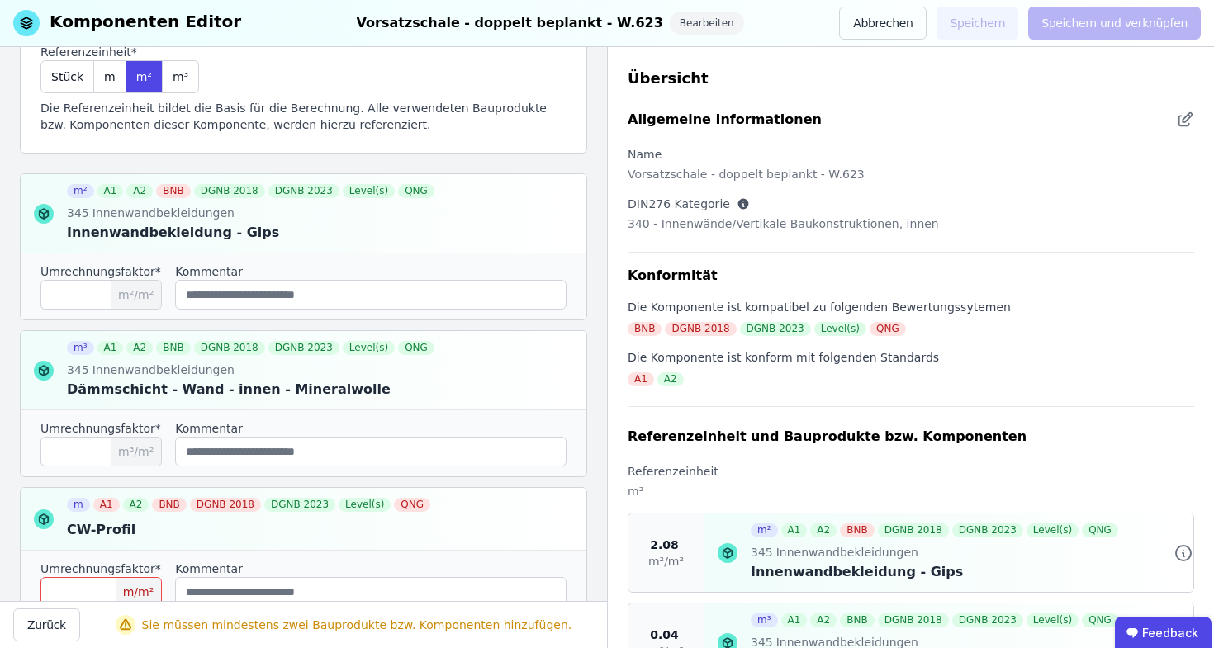
scroll to position [260, 0]
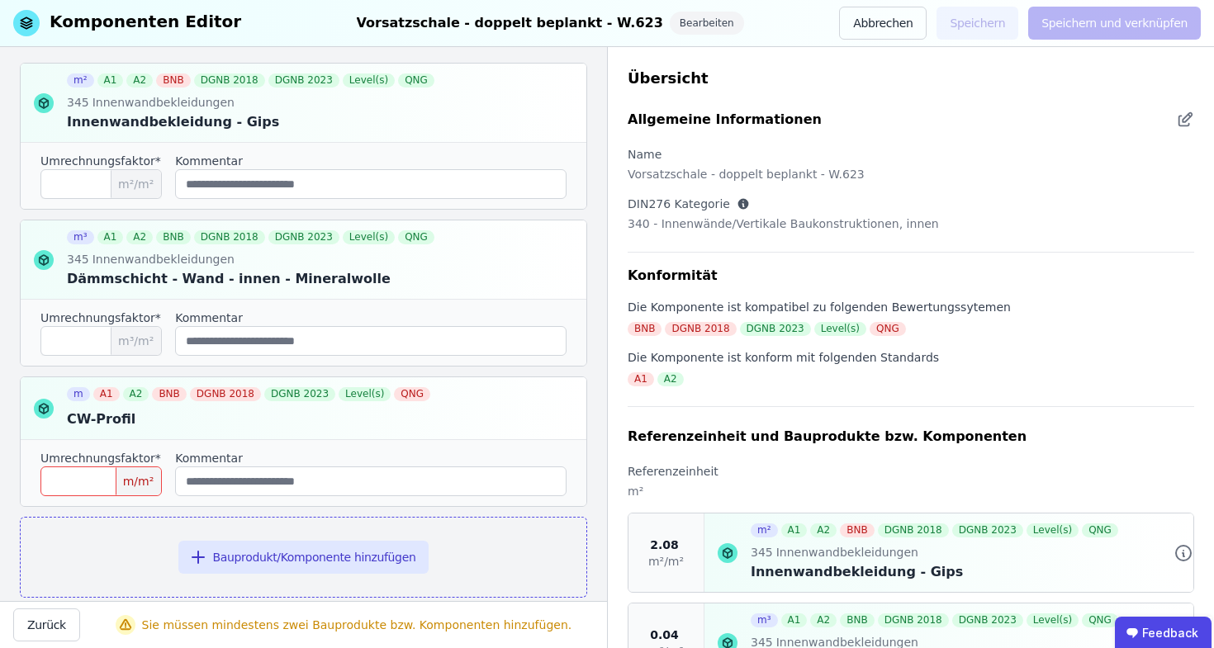
click at [116, 472] on input "number" at bounding box center [100, 481] width 121 height 30
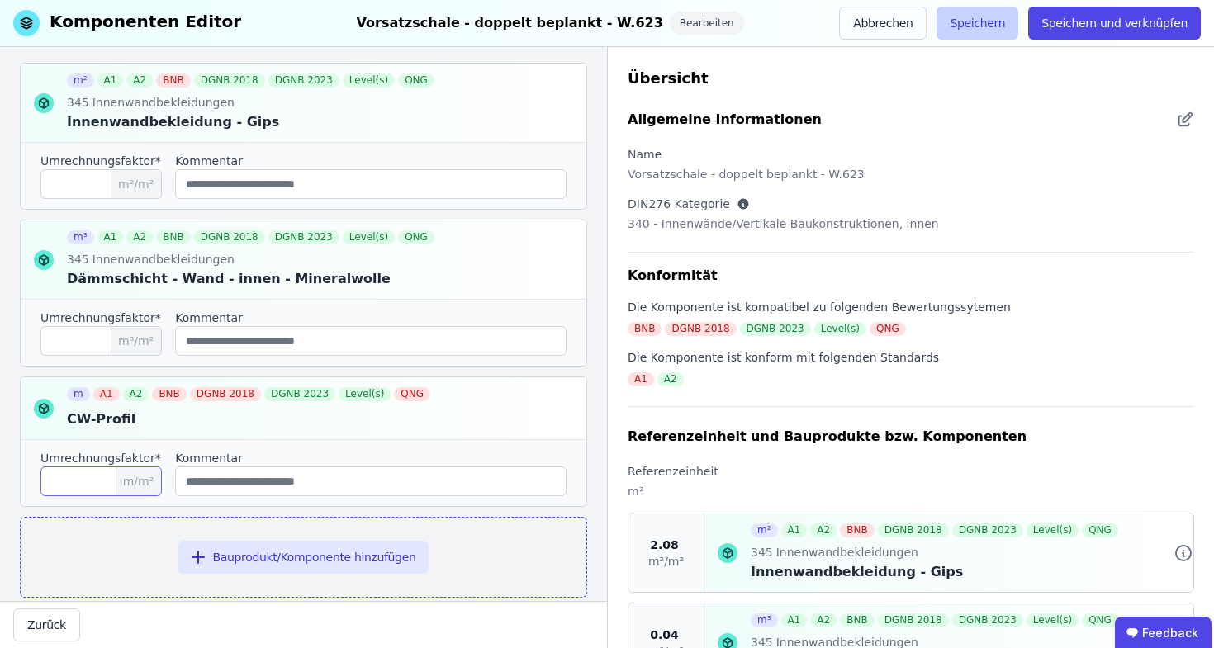
type input "***"
click at [1005, 32] on button "Speichern" at bounding box center [977, 23] width 82 height 33
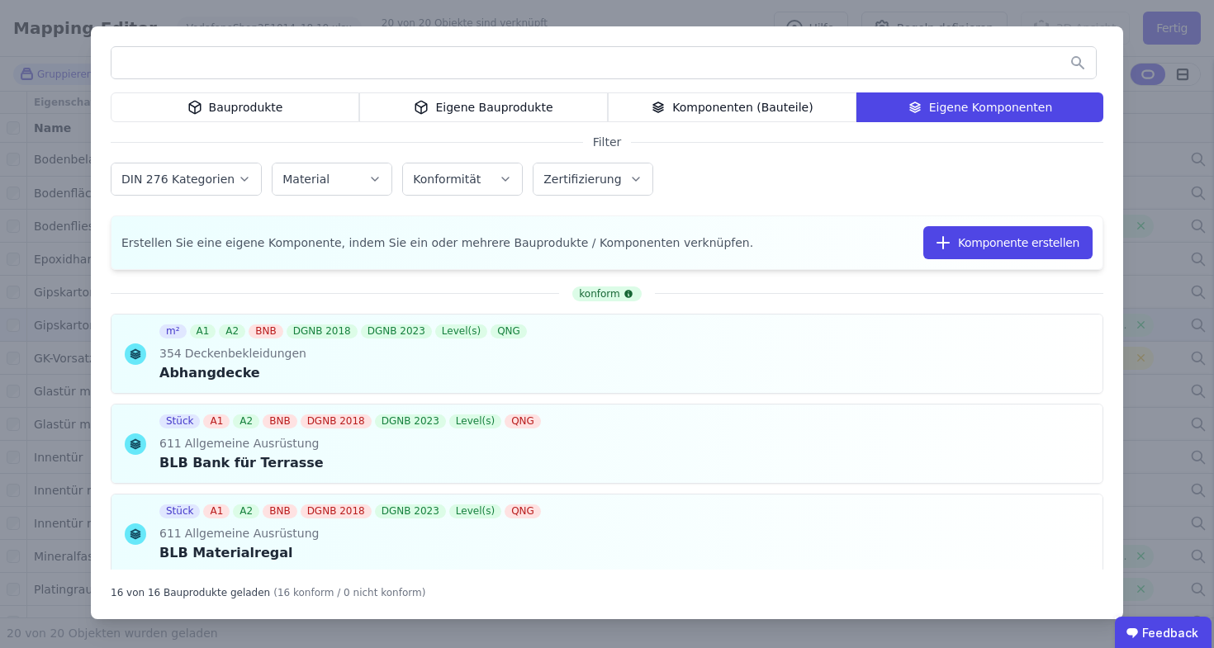
click at [878, 206] on div "Bauprodukte Eigene Bauprodukte Komponenten (Bauteile) Eigene Komponenten Filter…" at bounding box center [607, 322] width 1032 height 593
click at [1121, 3] on div "Bauprodukte Eigene Bauprodukte Komponenten (Bauteile) Eigene Komponenten Filter…" at bounding box center [607, 324] width 1214 height 648
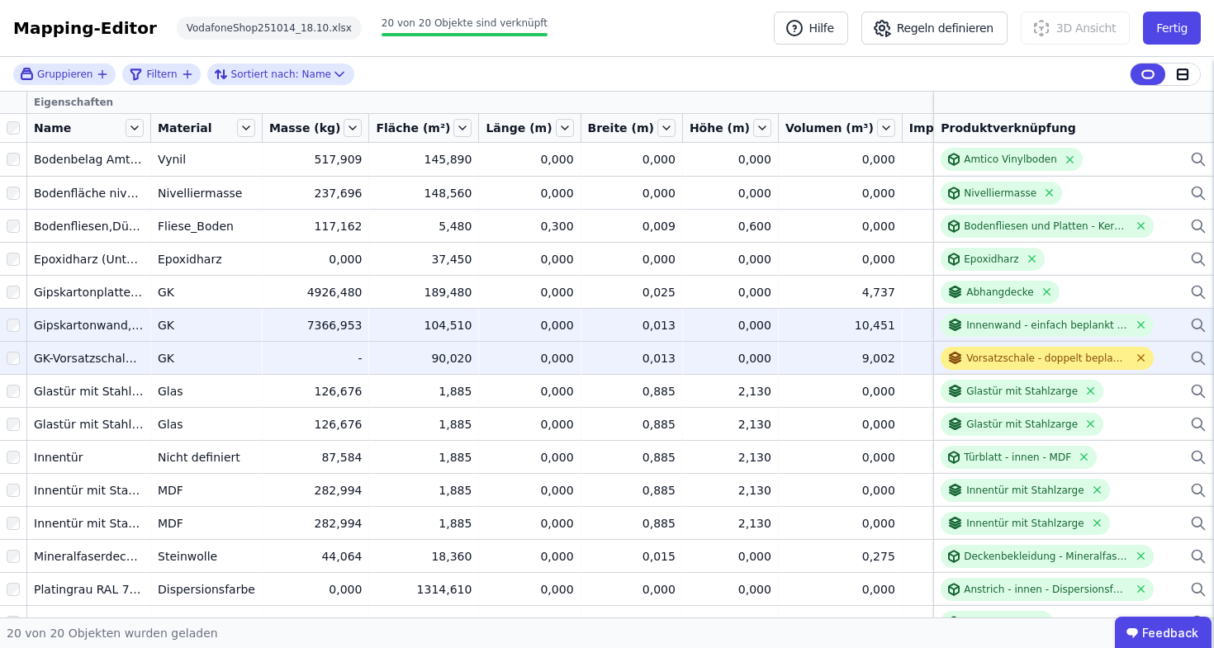
click at [1134, 355] on icon at bounding box center [1140, 358] width 12 height 12
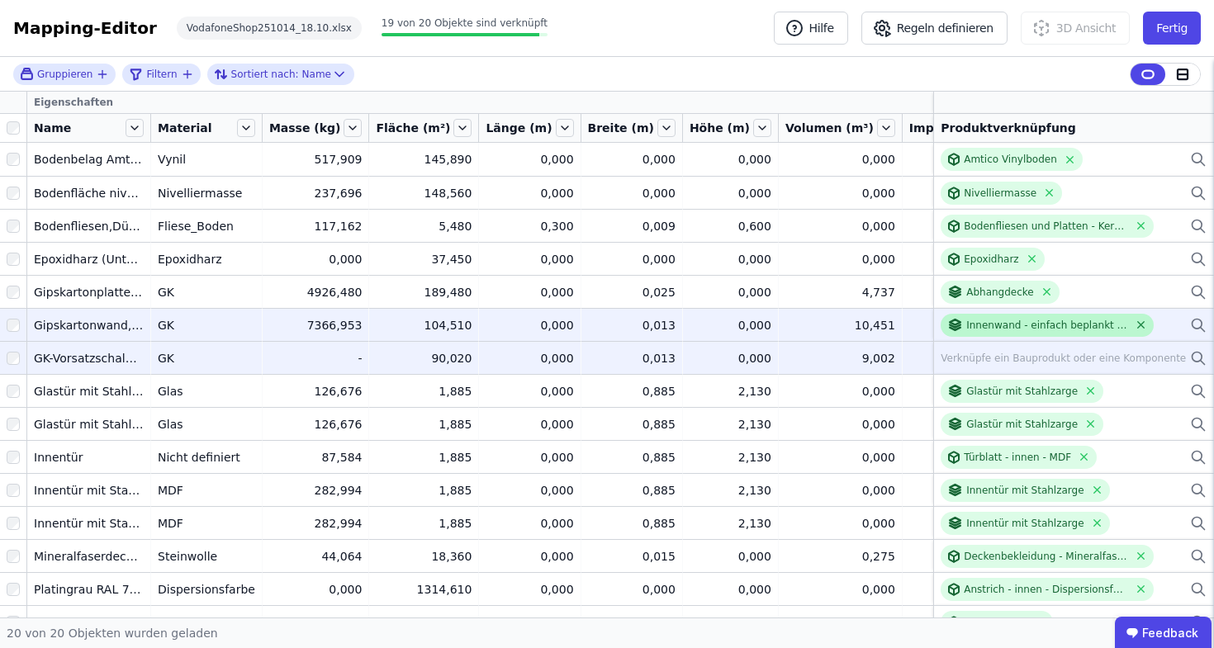
click at [1134, 327] on icon at bounding box center [1140, 325] width 12 height 12
click at [1176, 320] on div "Verknüpfe ein Bauprodukt oder eine Komponente" at bounding box center [1073, 325] width 266 height 20
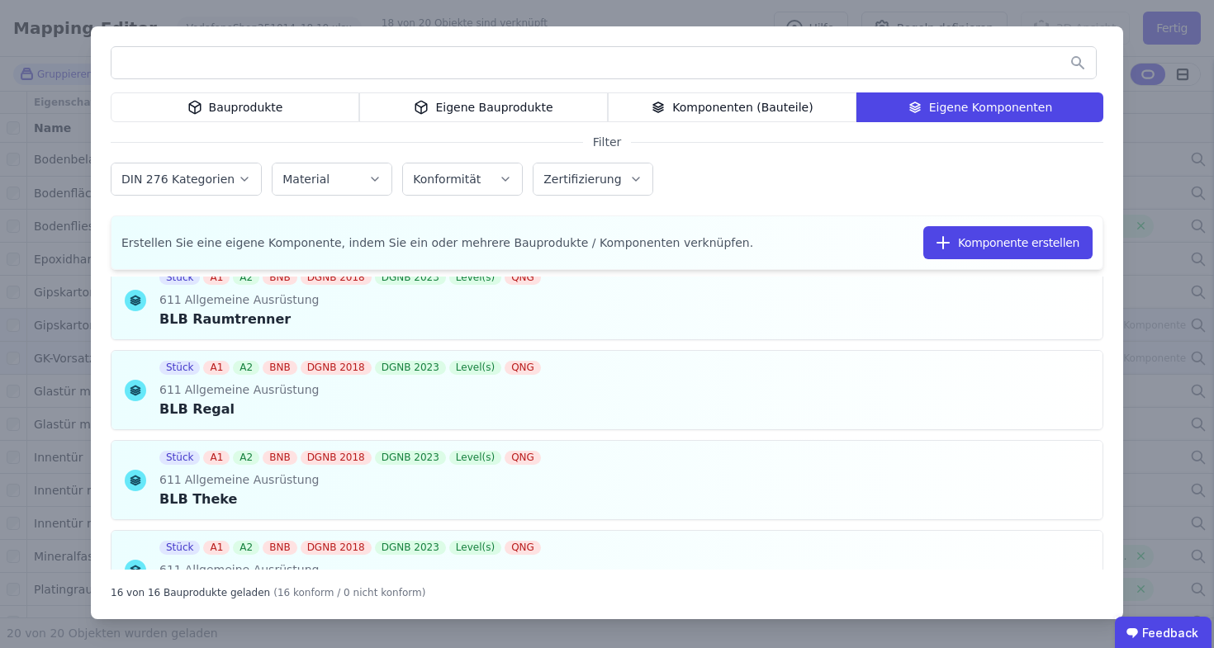
scroll to position [963, 0]
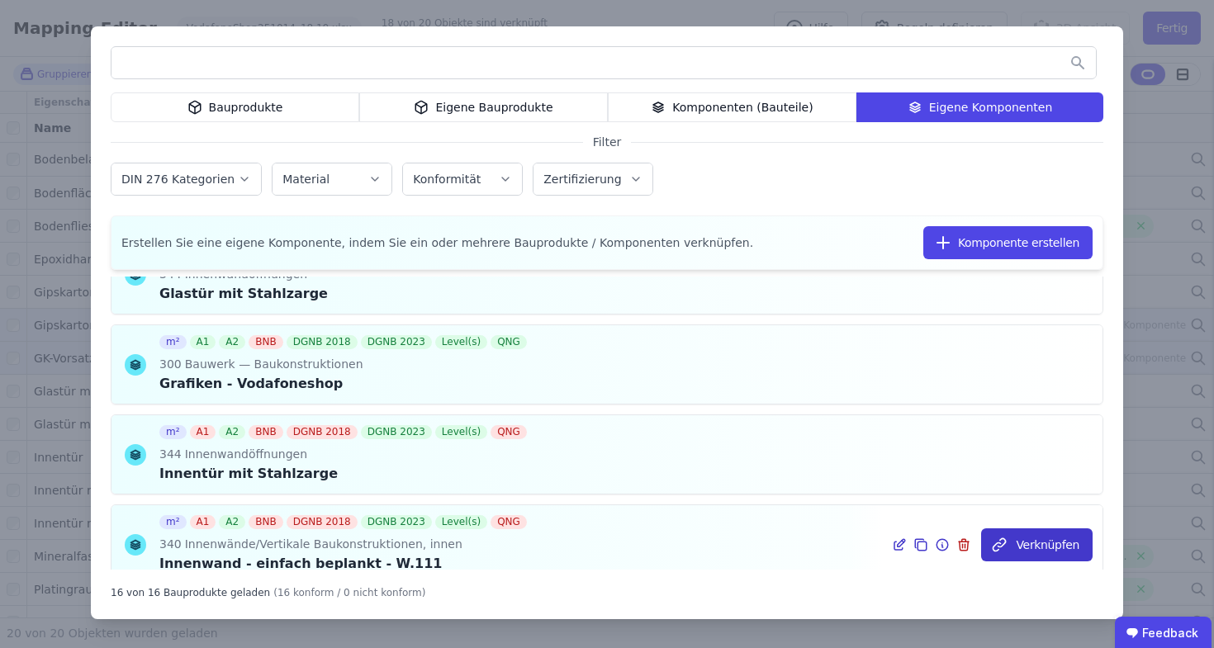
click at [1049, 545] on button "Verknüpfen" at bounding box center [1036, 544] width 111 height 33
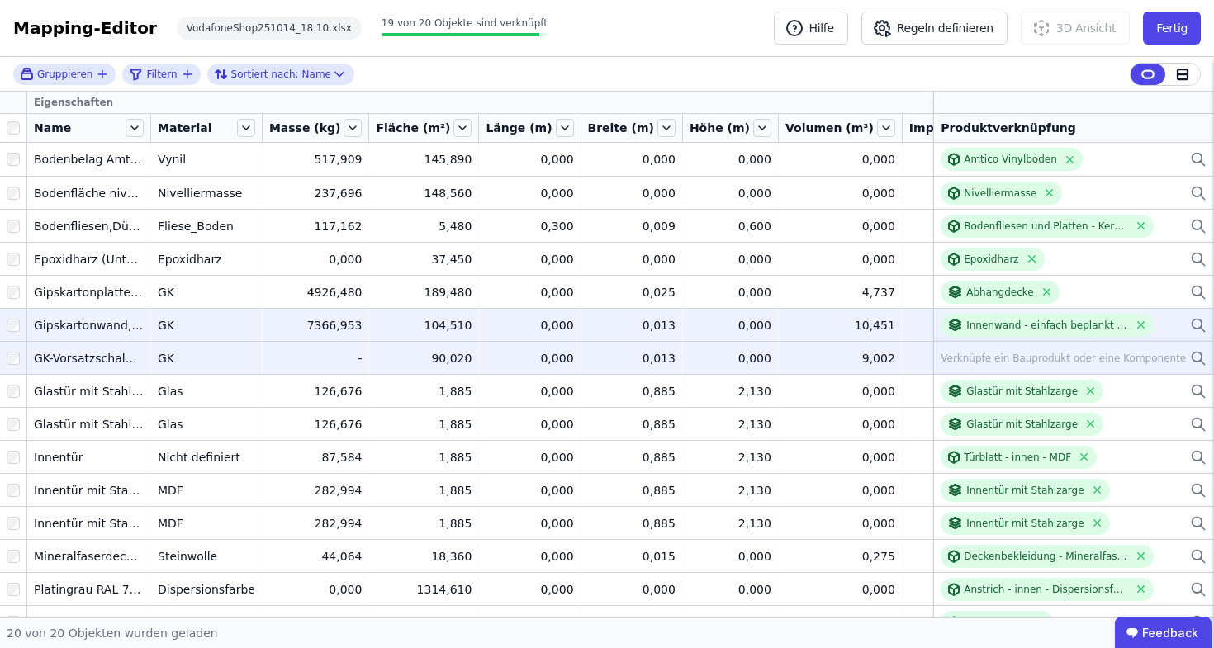
click at [1176, 355] on div "Verknüpfe ein Bauprodukt oder eine Komponente" at bounding box center [1073, 358] width 266 height 20
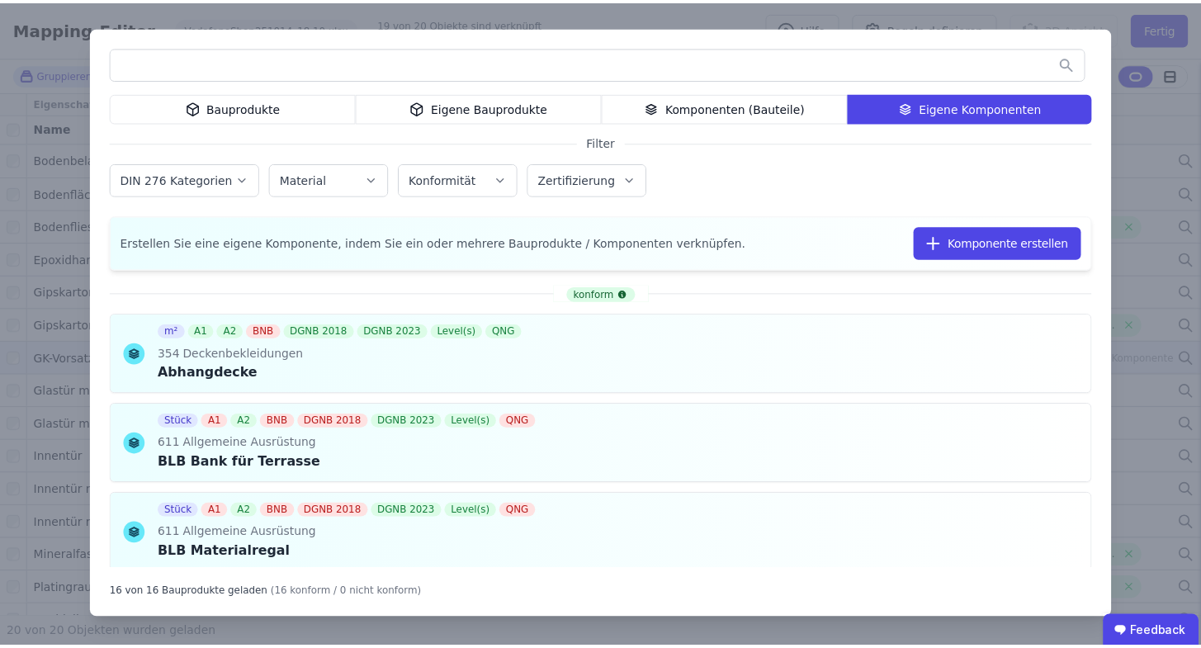
scroll to position [1191, 0]
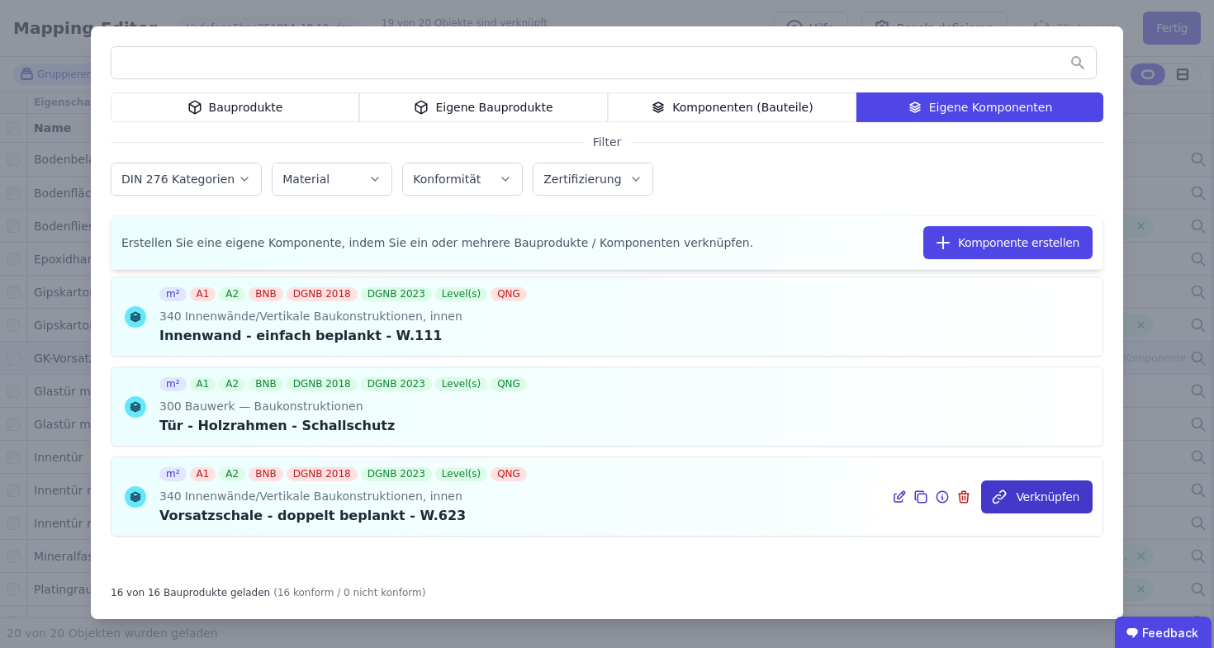
click at [1028, 507] on button "Verknüpfen" at bounding box center [1036, 497] width 111 height 33
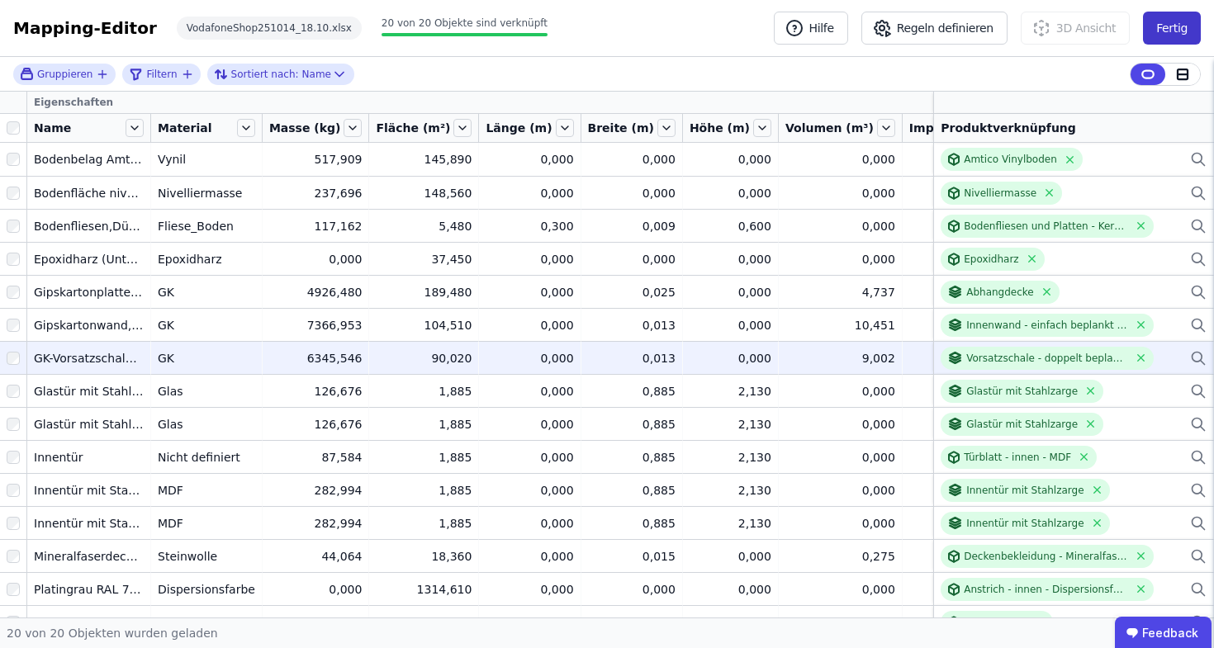
click at [1154, 33] on button "Fertig" at bounding box center [1172, 28] width 58 height 33
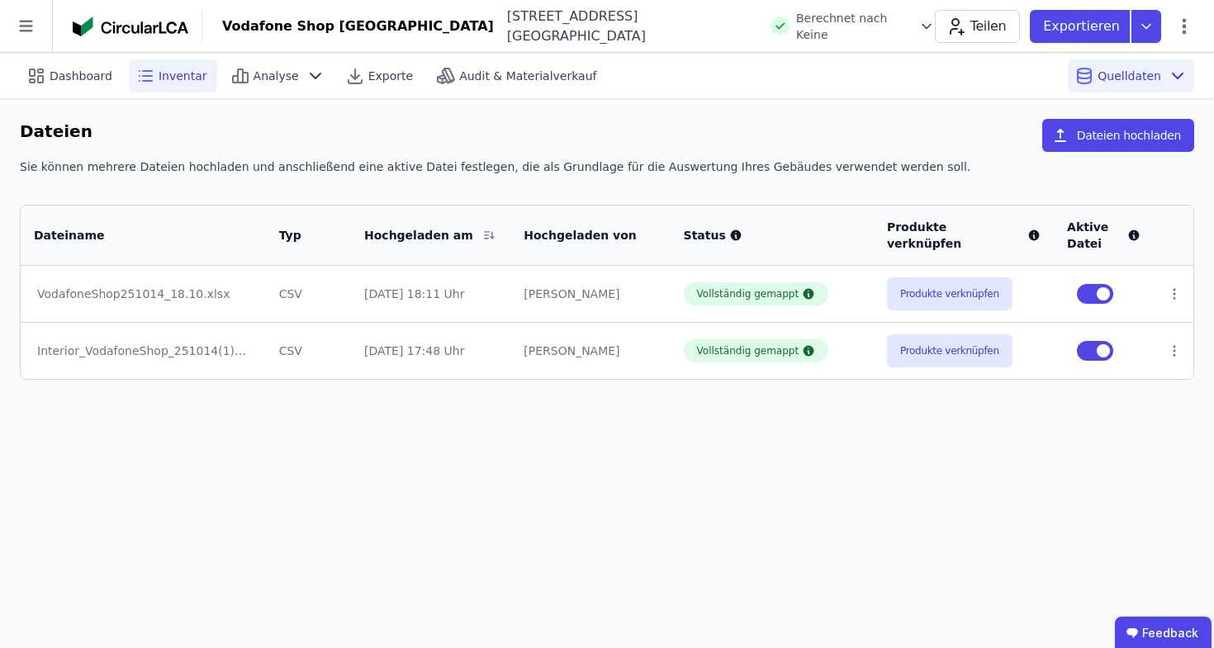
click at [145, 83] on icon at bounding box center [145, 76] width 20 height 20
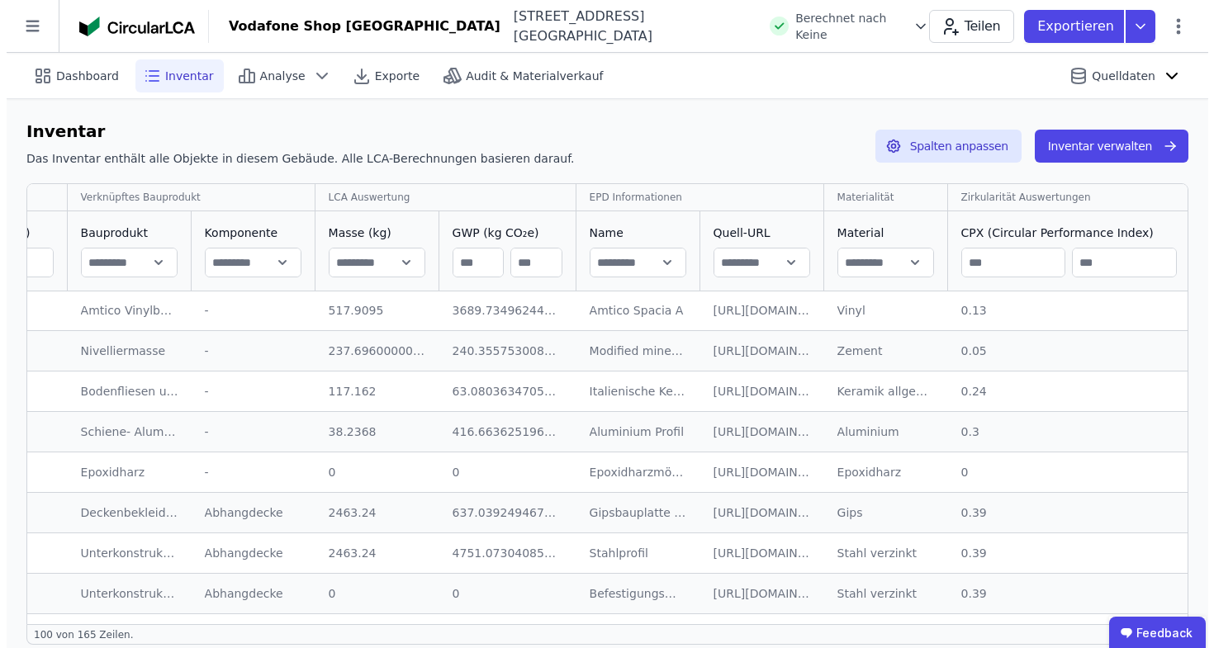
scroll to position [1, 912]
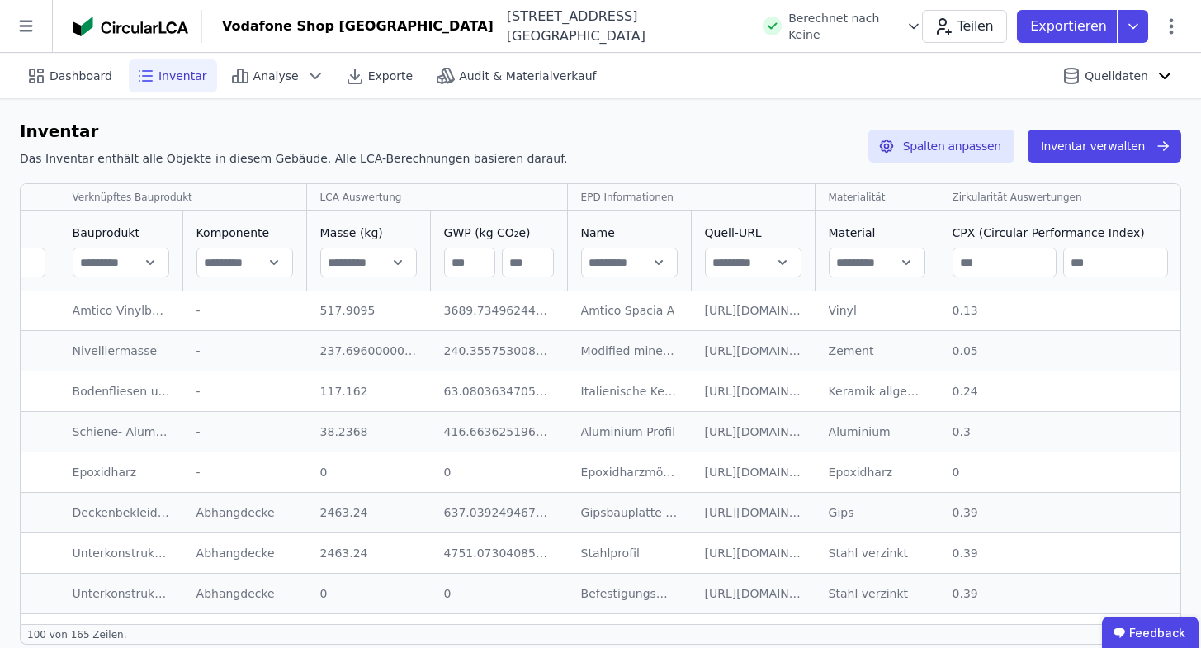
click at [884, 256] on input "text" at bounding box center [877, 263] width 95 height 30
type input "*****"
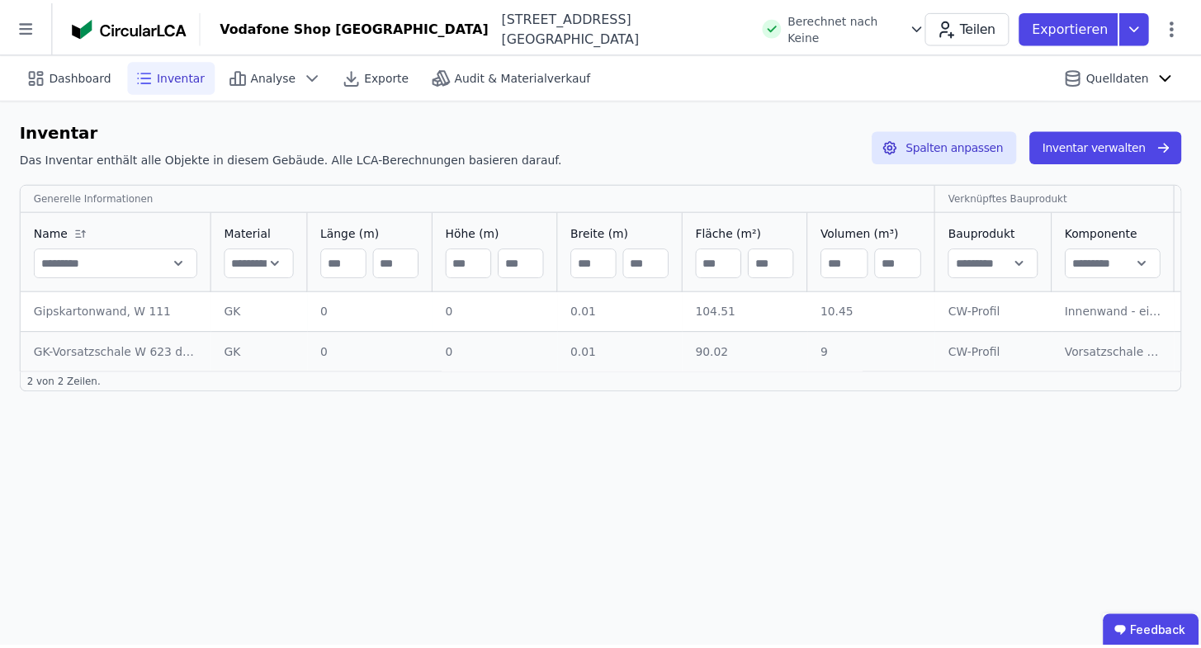
scroll to position [0, 0]
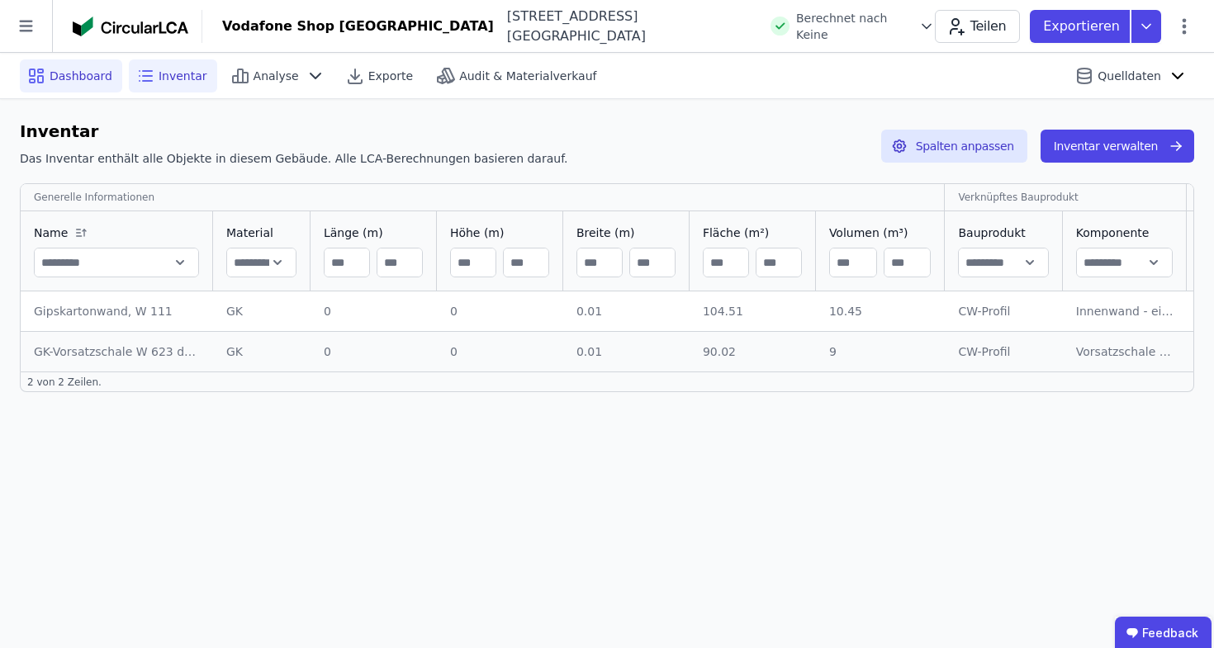
click at [92, 78] on span "Dashboard" at bounding box center [81, 76] width 63 height 17
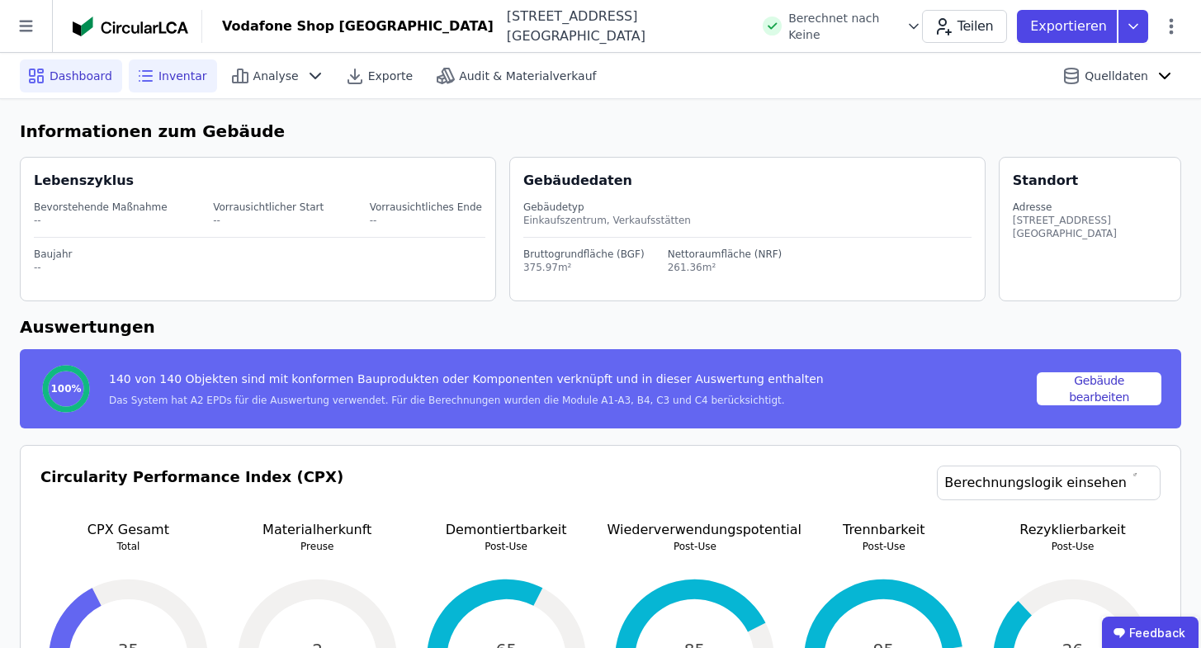
click at [177, 68] on span "Inventar" at bounding box center [183, 76] width 49 height 17
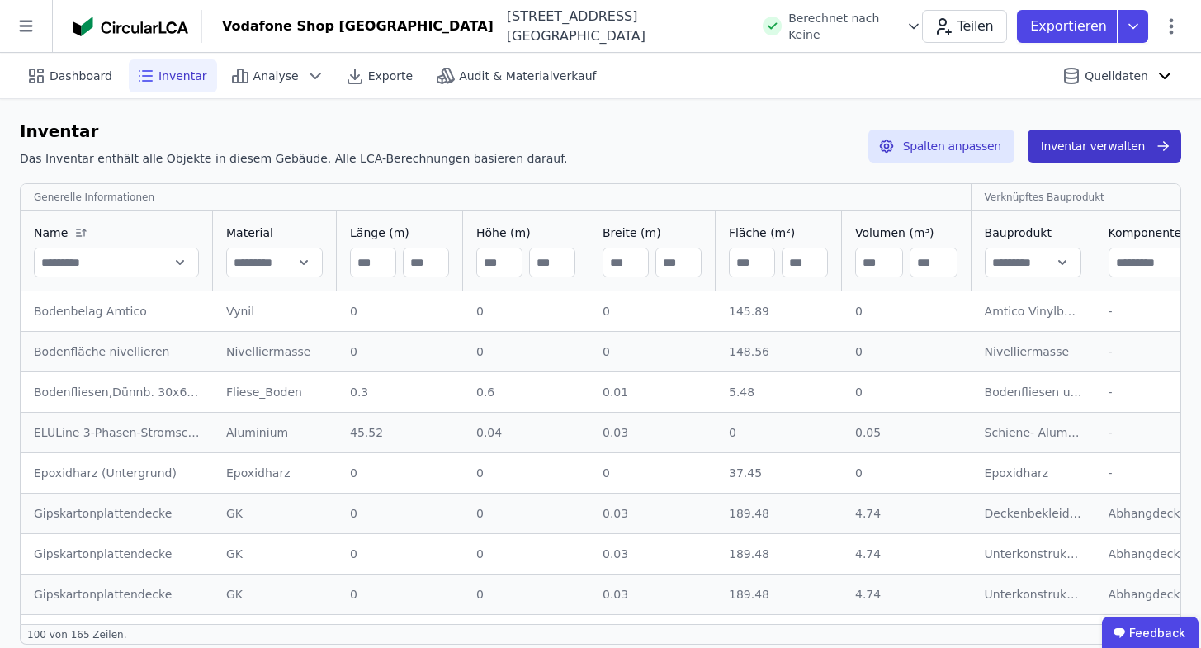
click at [1115, 140] on button "Inventar verwalten" at bounding box center [1105, 146] width 154 height 33
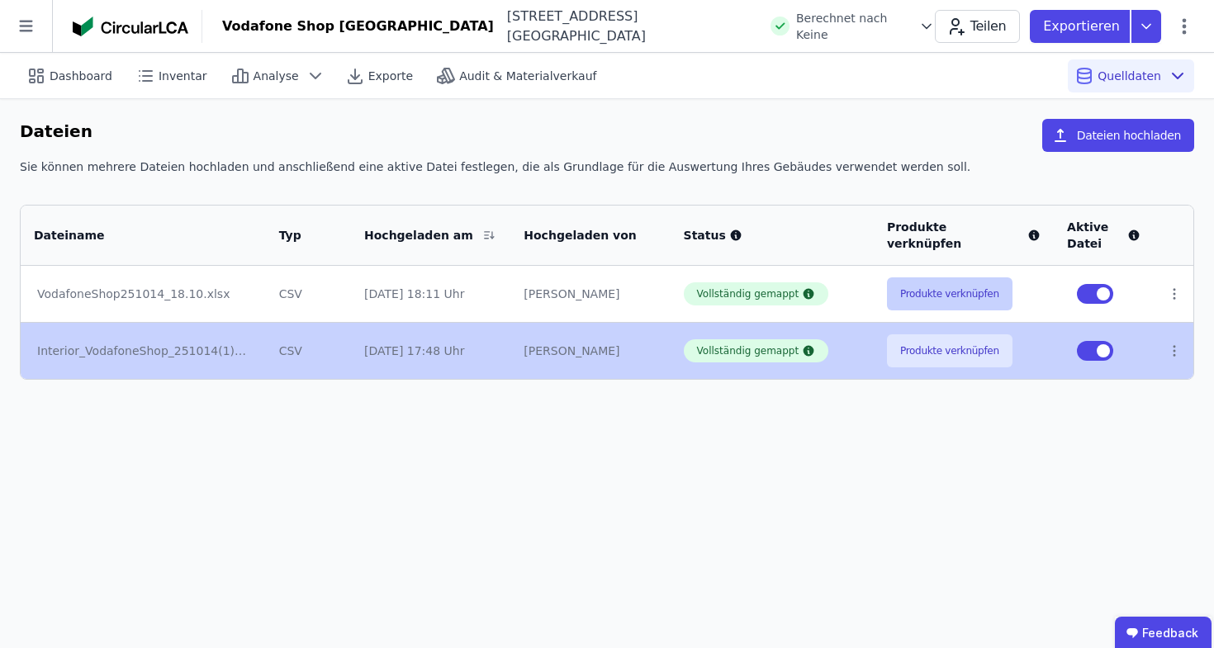
drag, startPoint x: 963, startPoint y: 359, endPoint x: 968, endPoint y: 294, distance: 65.4
click at [968, 294] on tbody "VodafoneShop251014_18.10.xlsx CSV 14.10.25 18:11 Uhr Sven Urselmann Vollständig…" at bounding box center [607, 322] width 1172 height 113
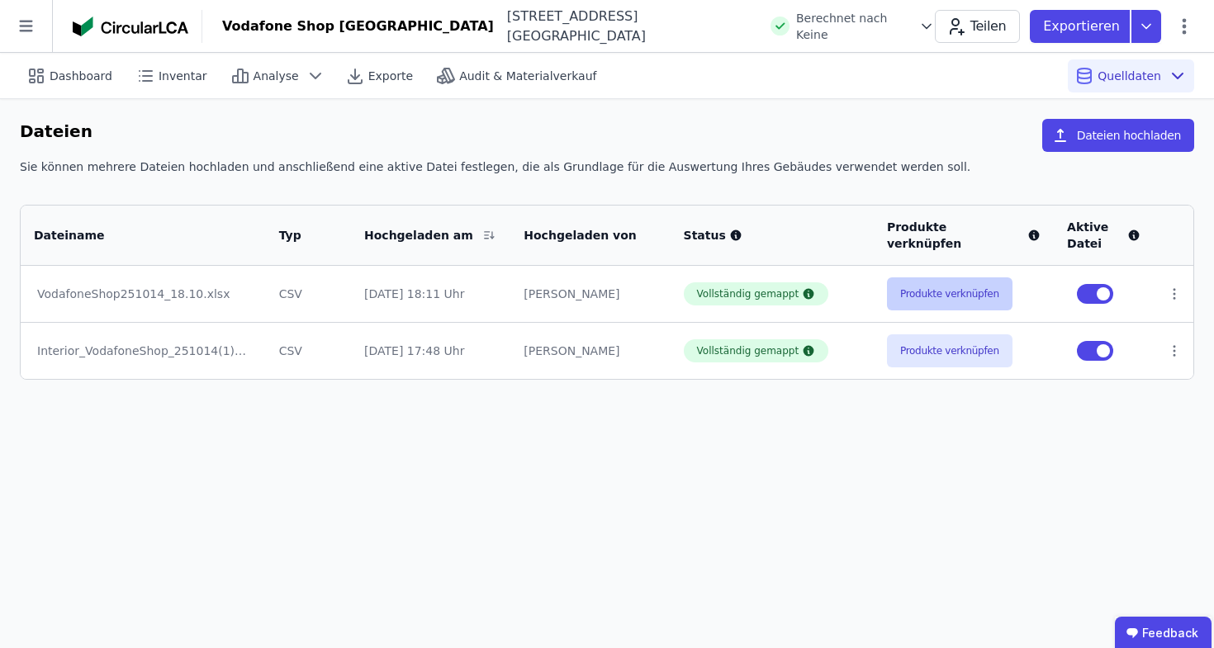
click at [968, 294] on button "Produkte verknüpfen" at bounding box center [949, 293] width 125 height 33
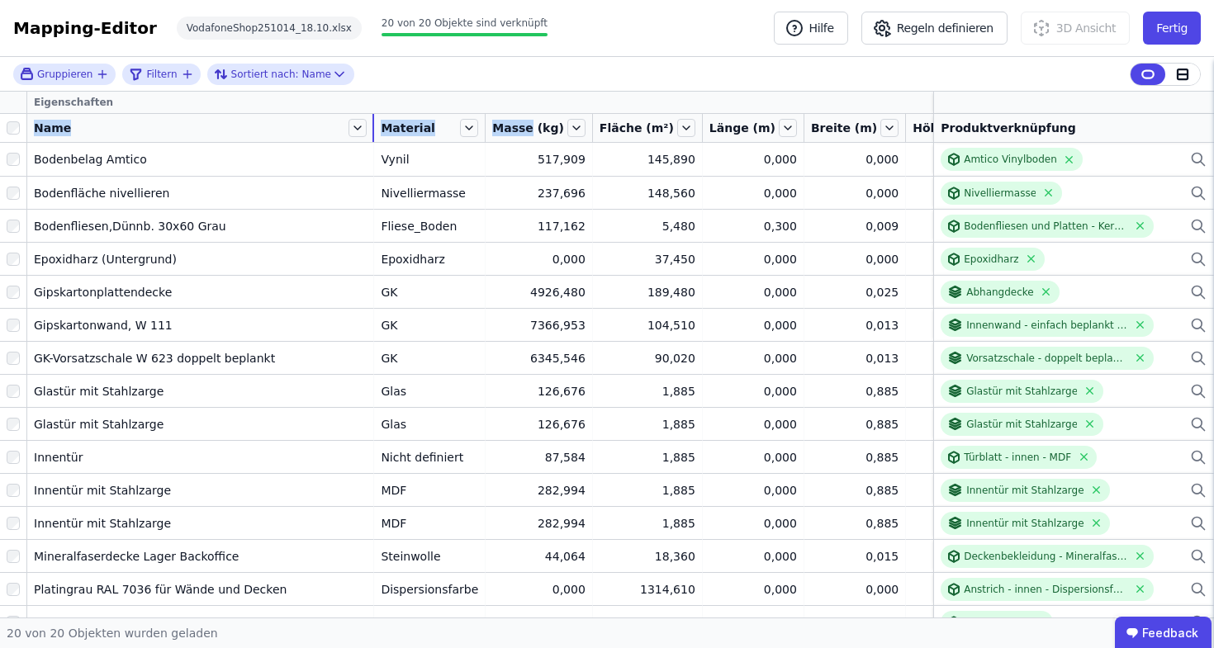
drag, startPoint x: 150, startPoint y: 128, endPoint x: 430, endPoint y: 124, distance: 279.9
click at [430, 124] on tr "Name Material Masse (kg) Fläche (m²) Länge (m) Breite (m) Höhe (m) Volumen (m³)…" at bounding box center [856, 128] width 1712 height 29
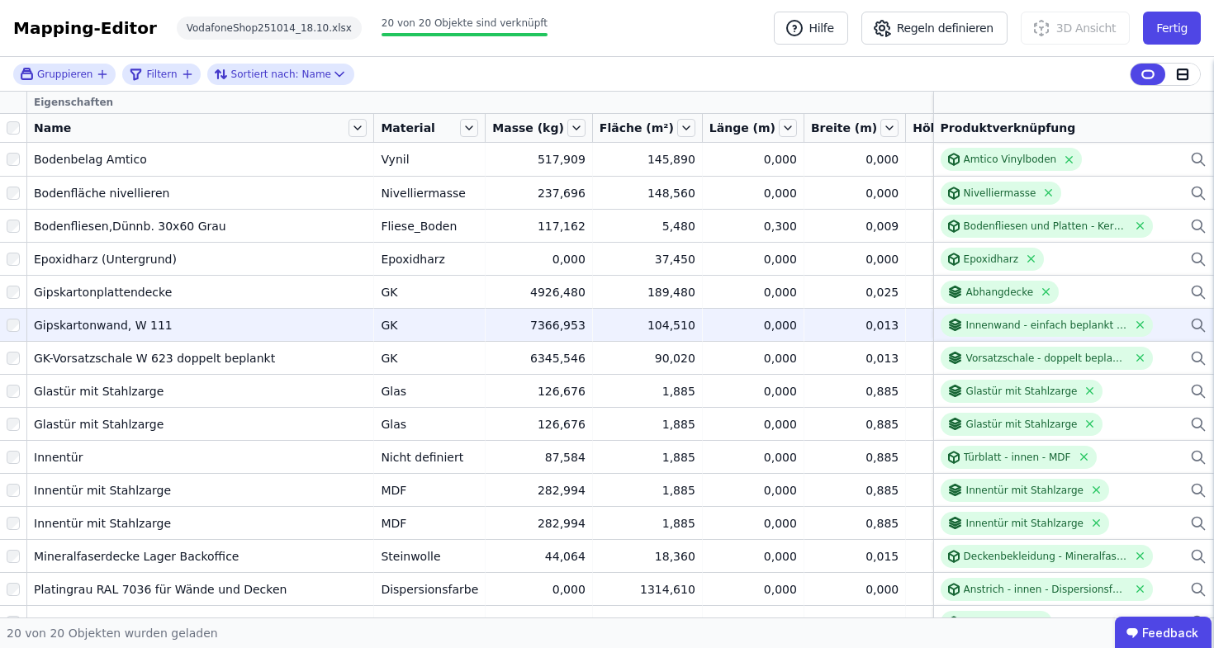
click at [1193, 322] on icon at bounding box center [1198, 325] width 17 height 20
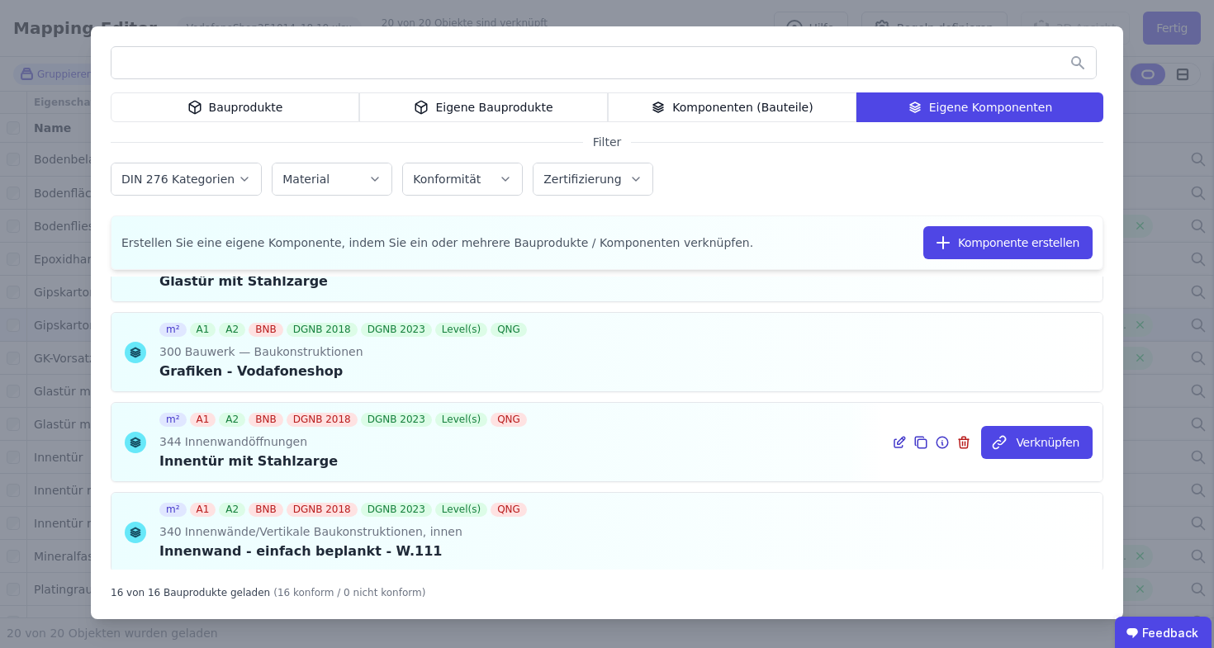
scroll to position [978, 0]
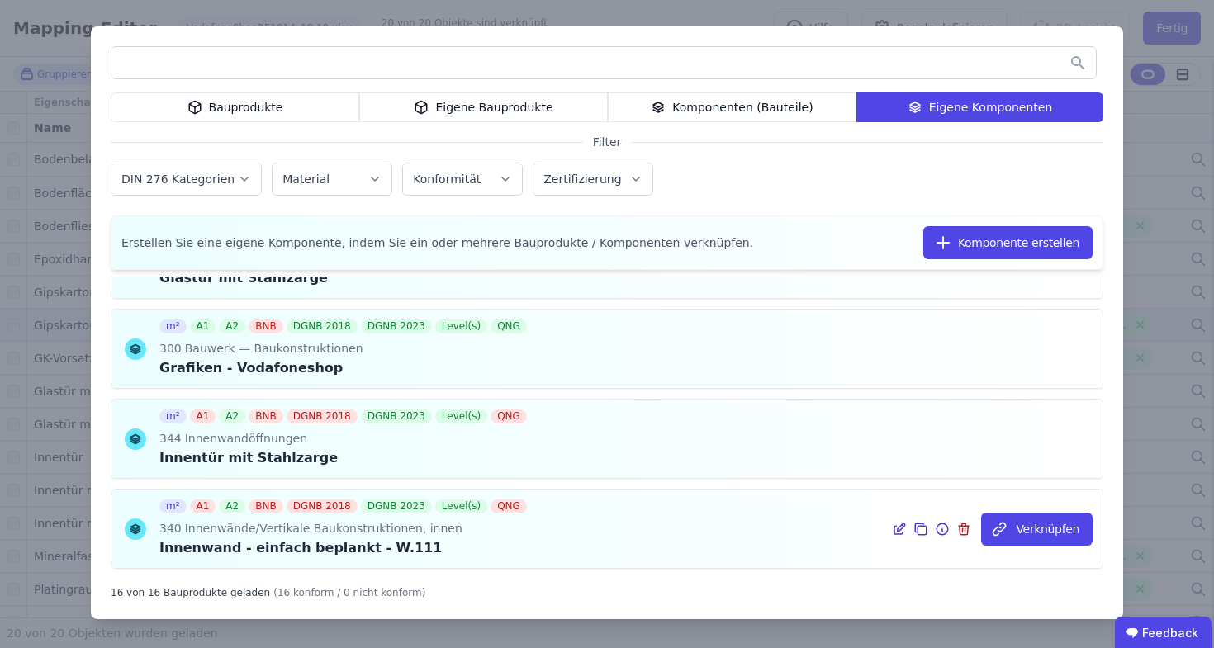
click at [897, 530] on icon at bounding box center [900, 526] width 7 height 7
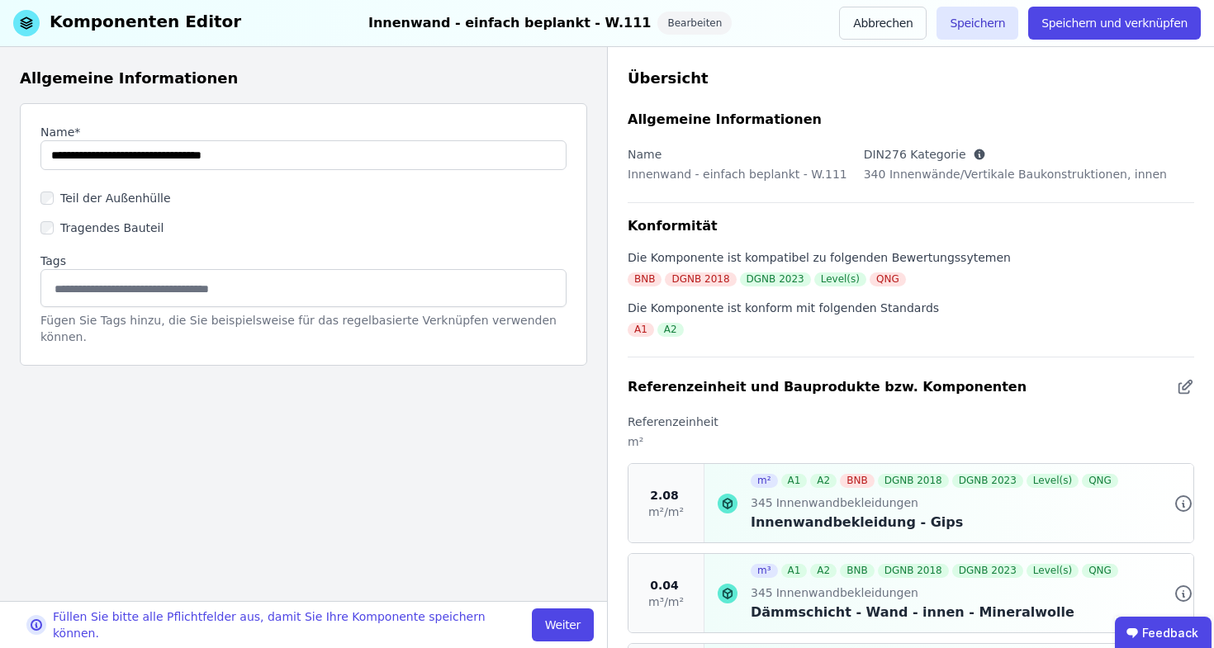
scroll to position [125, 0]
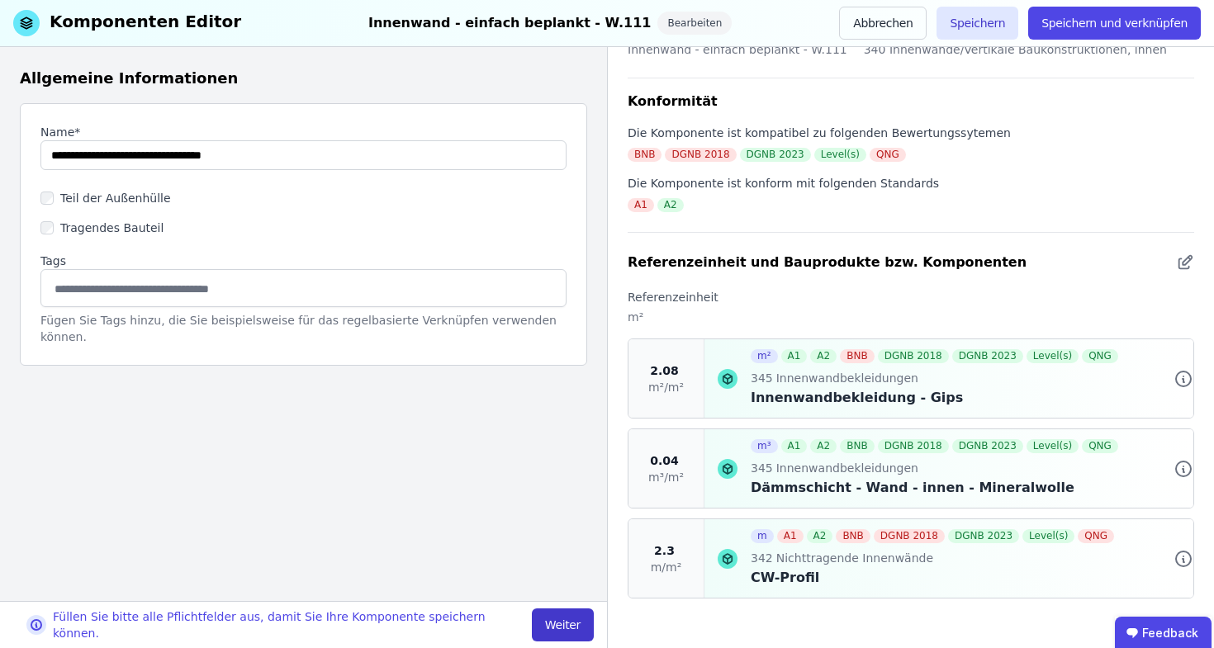
click at [569, 626] on button "Weiter" at bounding box center [563, 624] width 62 height 33
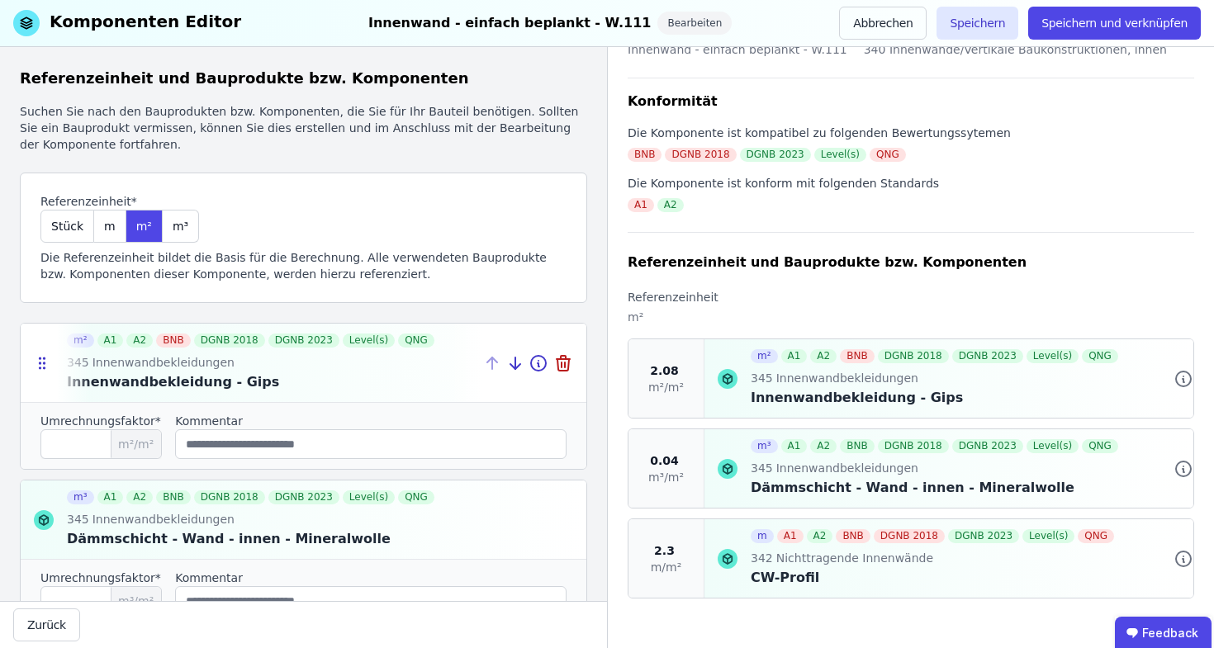
scroll to position [255, 0]
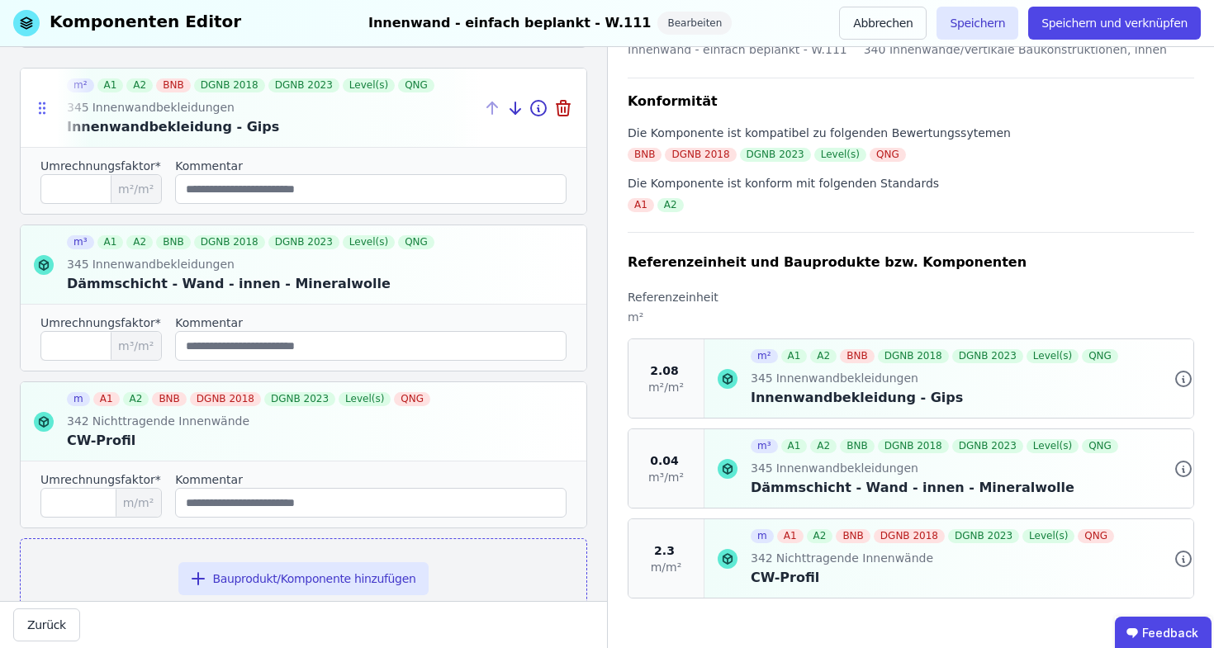
click at [47, 107] on icon at bounding box center [42, 108] width 17 height 17
click at [537, 111] on icon at bounding box center [538, 109] width 2 height 3
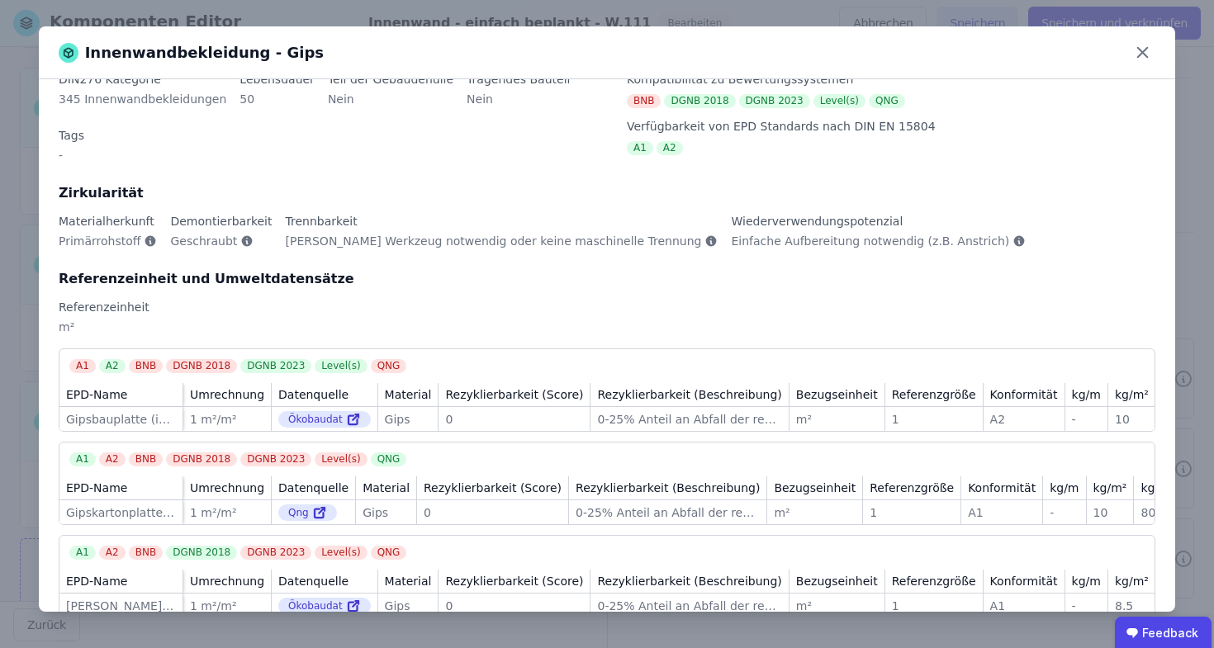
scroll to position [76, 0]
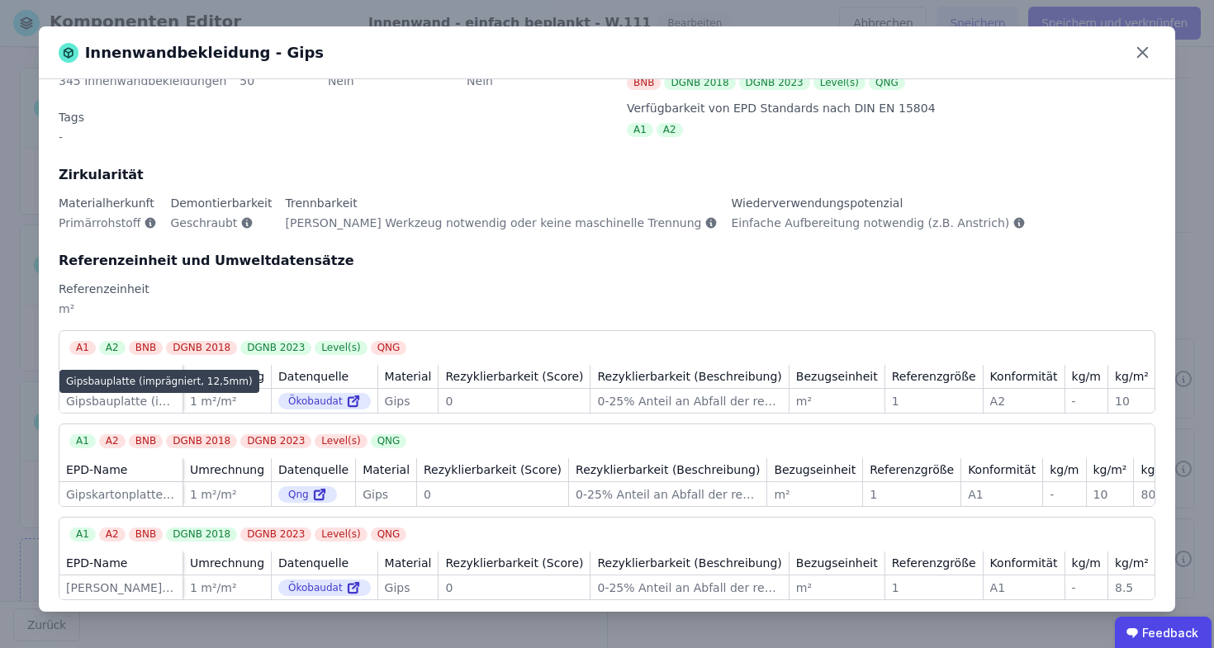
click at [125, 393] on div "Gipsbauplatte (imprägniert, 12,5mm)" at bounding box center [121, 401] width 110 height 17
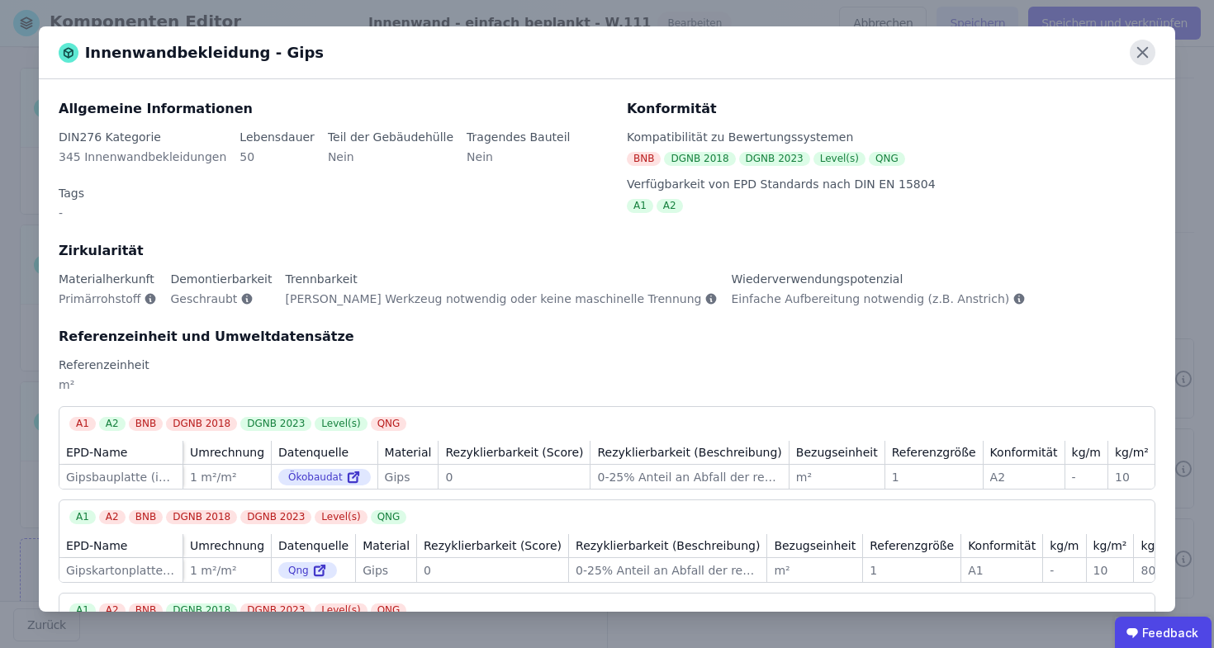
click at [1134, 62] on icon at bounding box center [1142, 53] width 26 height 26
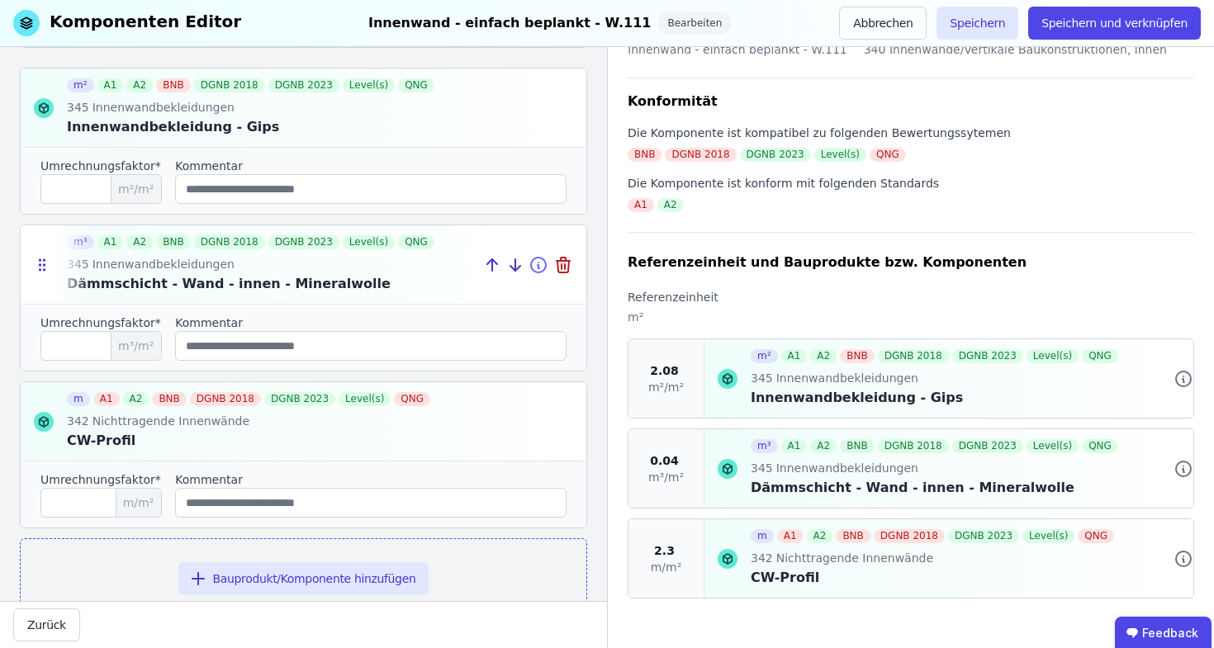
click at [530, 266] on icon at bounding box center [538, 265] width 20 height 20
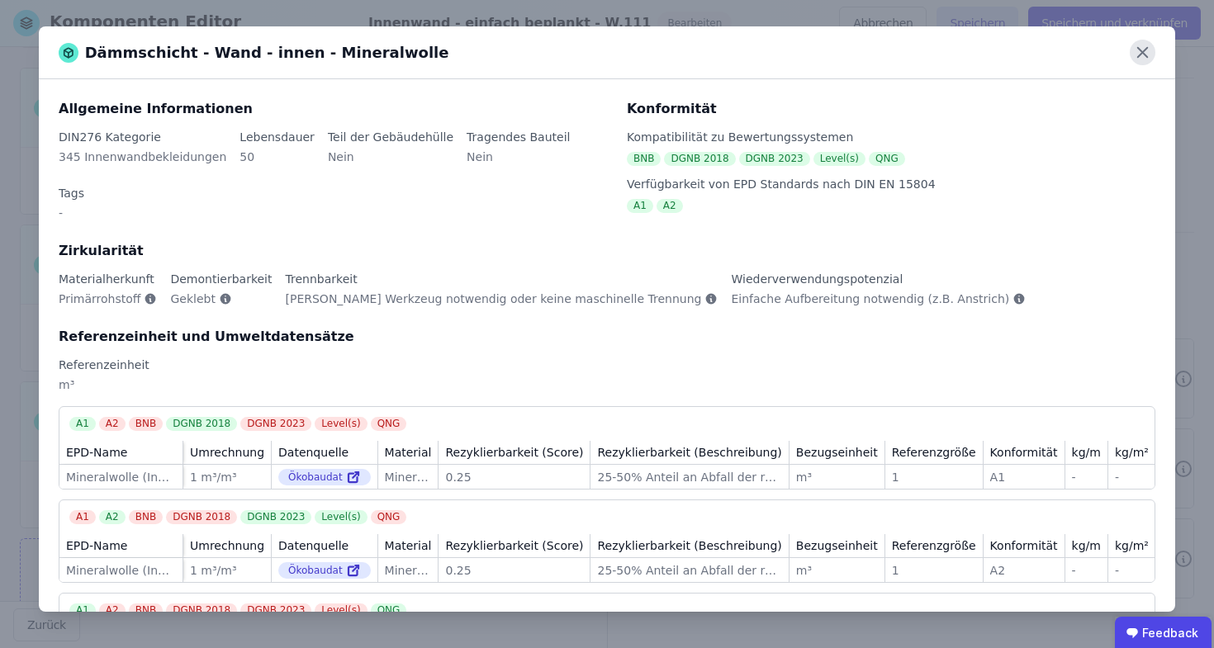
click at [1150, 56] on icon at bounding box center [1142, 53] width 26 height 26
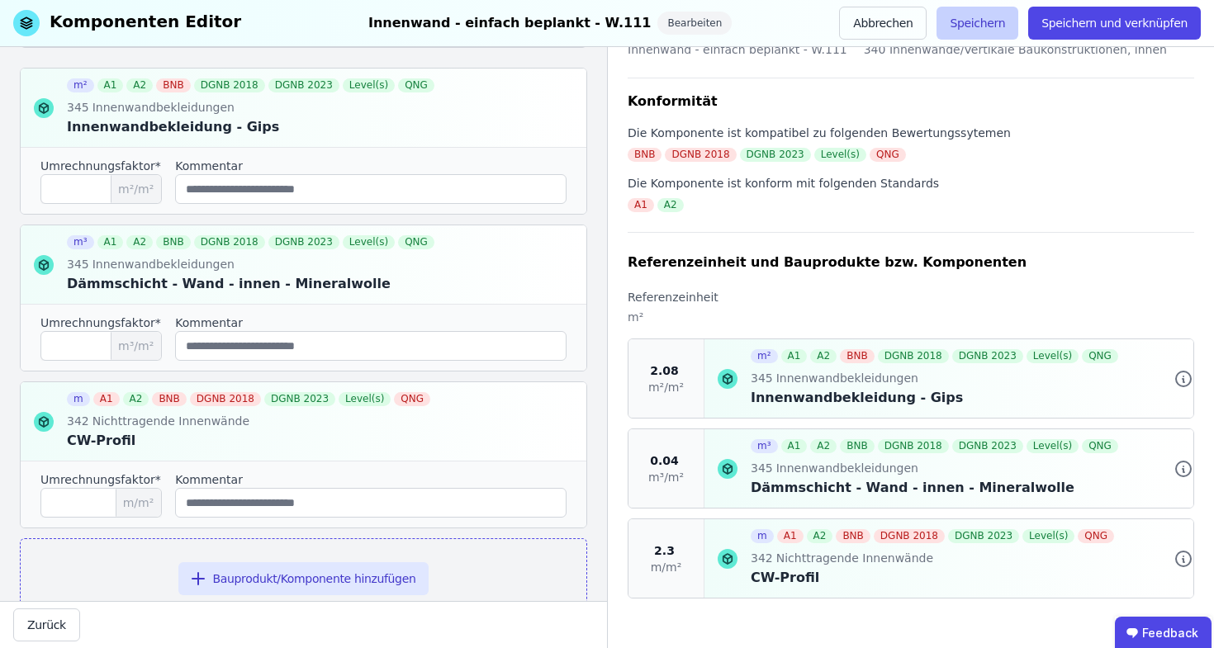
click at [1004, 16] on button "Speichern" at bounding box center [977, 23] width 82 height 33
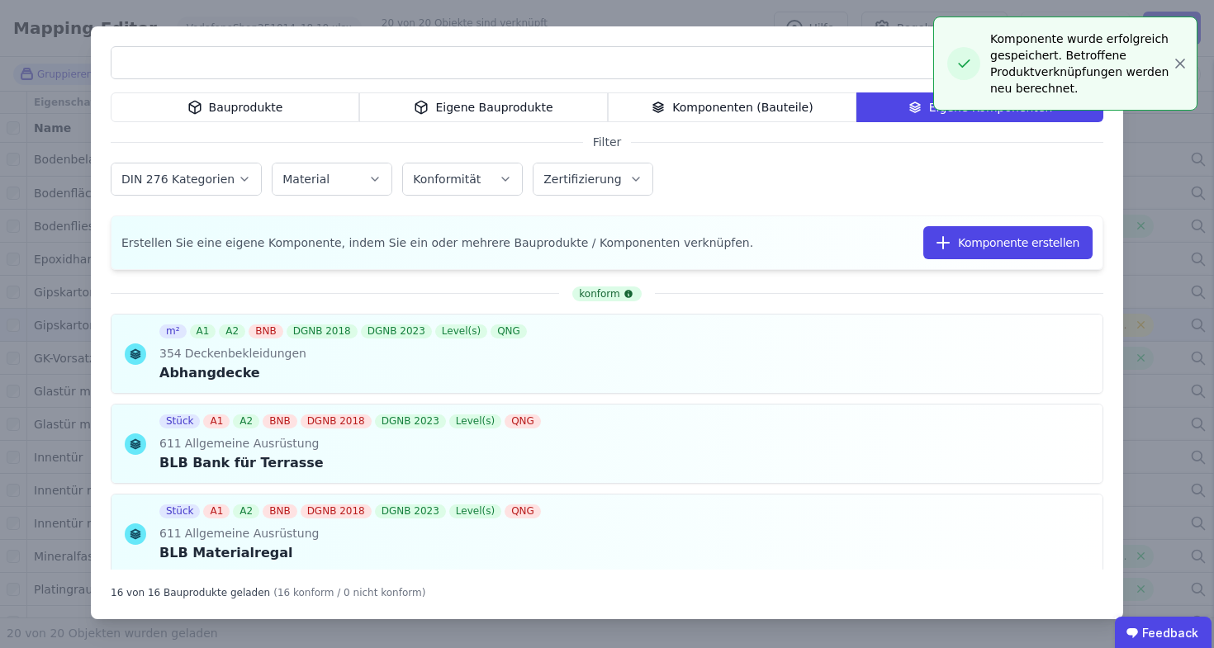
click at [59, 56] on div "Bauprodukte Eigene Bauprodukte Komponenten (Bauteile) Eigene Komponenten Filter…" at bounding box center [607, 324] width 1214 height 648
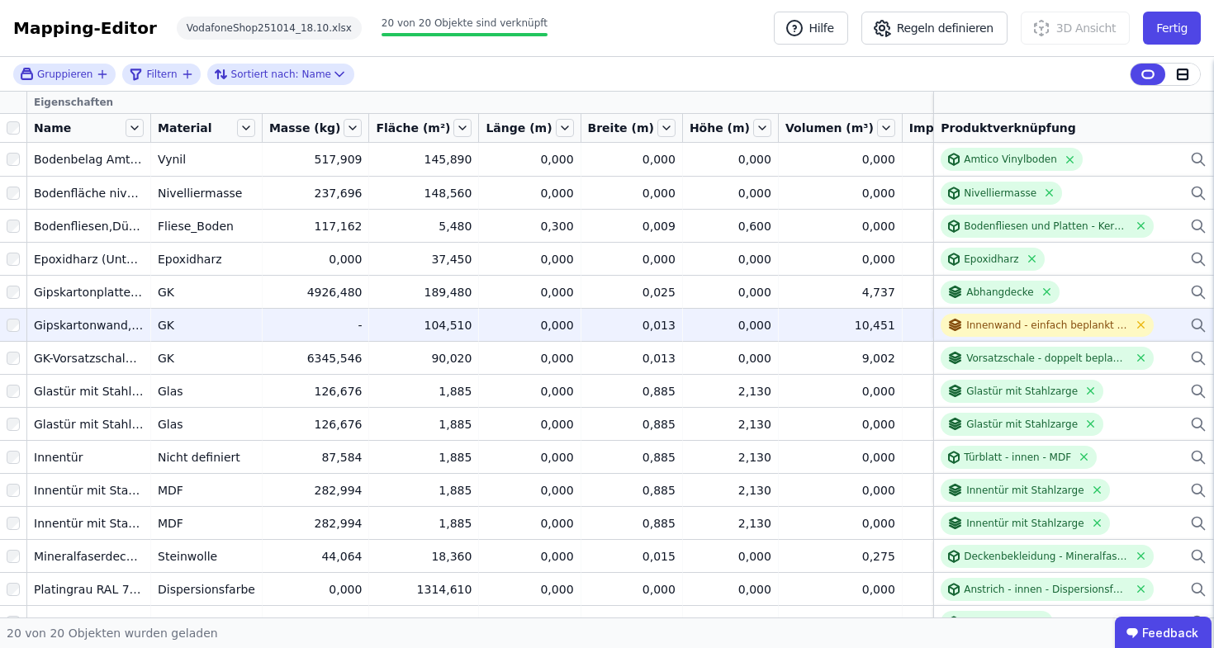
click at [147, 135] on div "Name" at bounding box center [88, 128] width 123 height 28
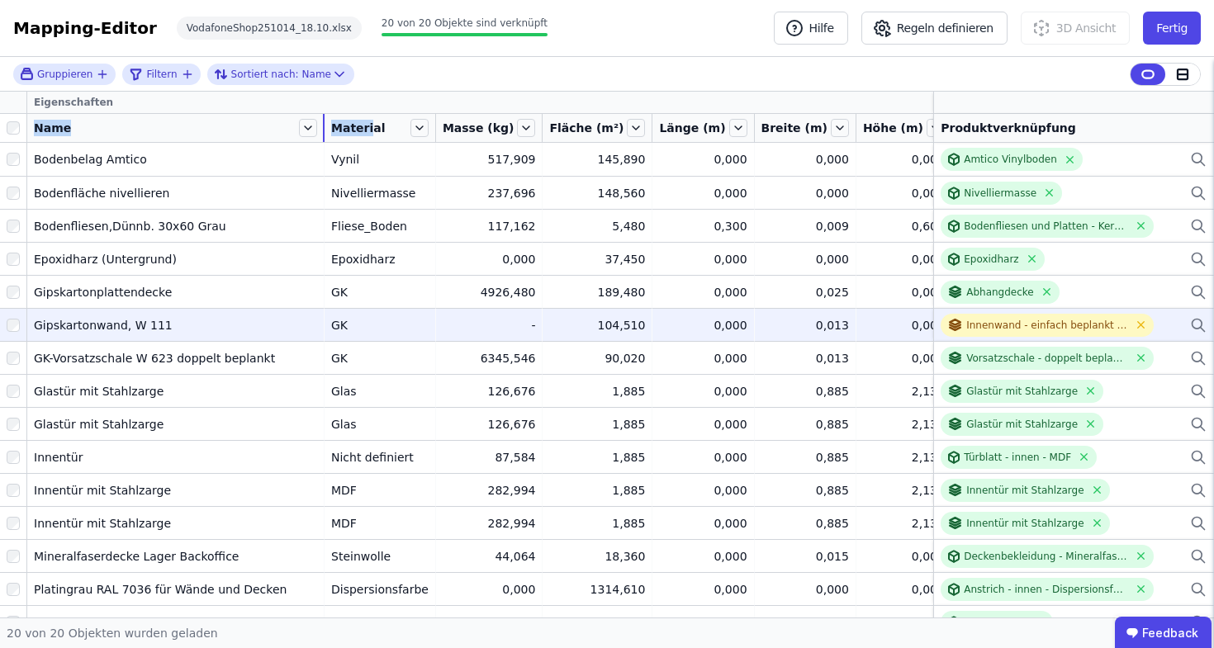
drag, startPoint x: 150, startPoint y: 125, endPoint x: 324, endPoint y: 123, distance: 173.4
click at [324, 123] on tr "Name Material Masse (kg) Fläche (m²) Länge (m) Breite (m) Höhe (m) Volumen (m³)…" at bounding box center [830, 128] width 1661 height 29
click at [1138, 329] on div "Innenwand - einfach beplankt - W.111" at bounding box center [1046, 325] width 213 height 23
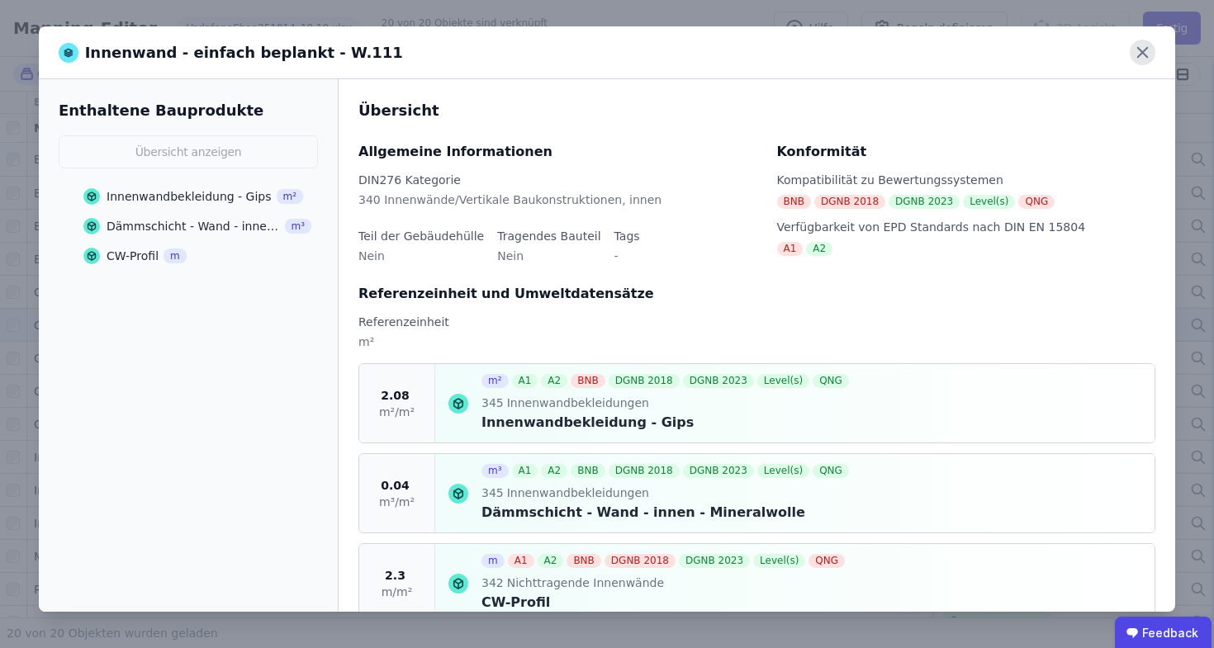
click at [1153, 54] on icon at bounding box center [1142, 53] width 26 height 26
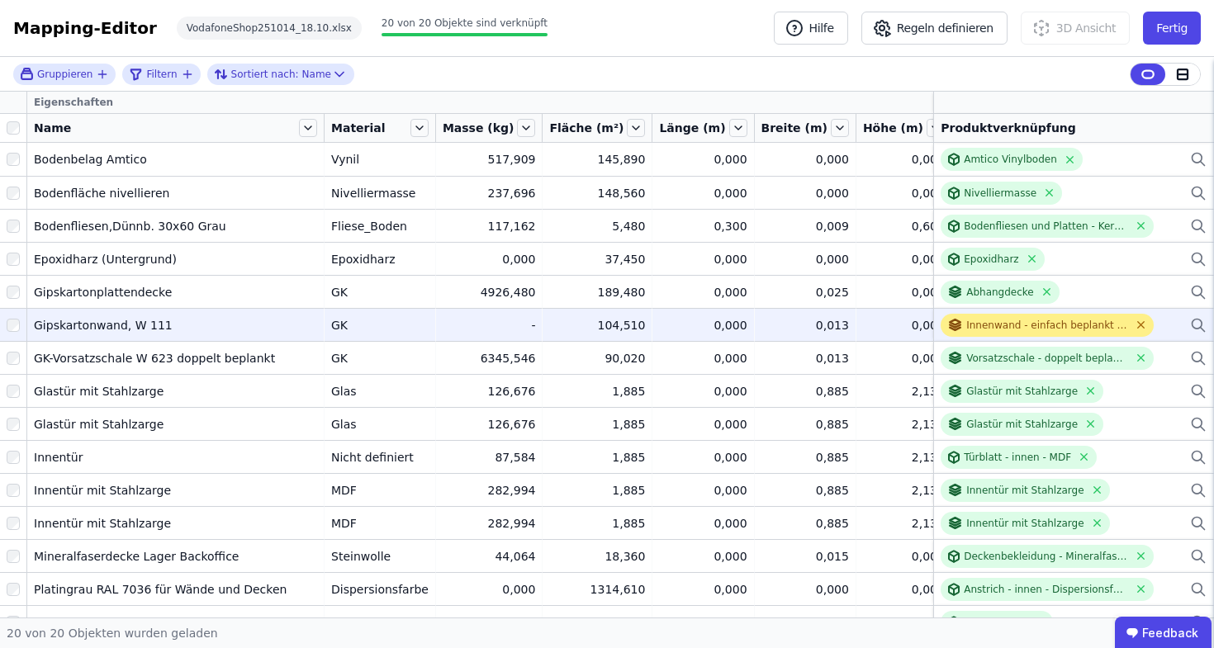
click at [1134, 329] on icon at bounding box center [1140, 325] width 12 height 12
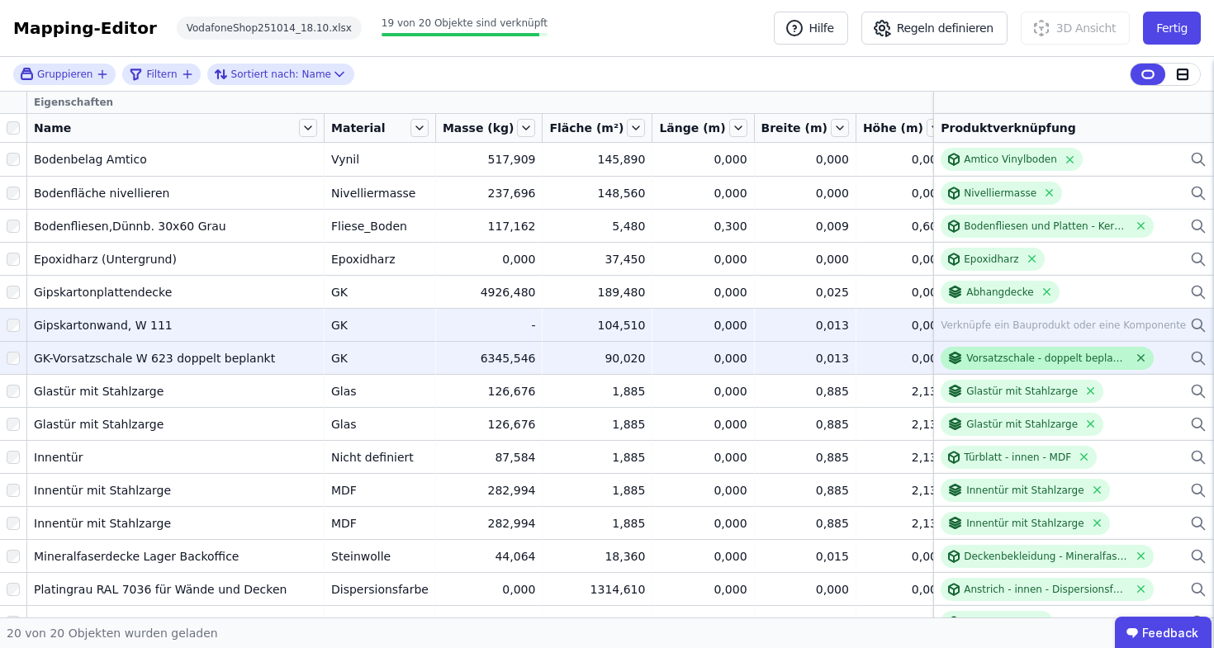
click at [1137, 361] on icon at bounding box center [1140, 358] width 7 height 7
click at [1176, 367] on div "Verknüpfe ein Bauprodukt oder eine Komponente" at bounding box center [1073, 358] width 266 height 20
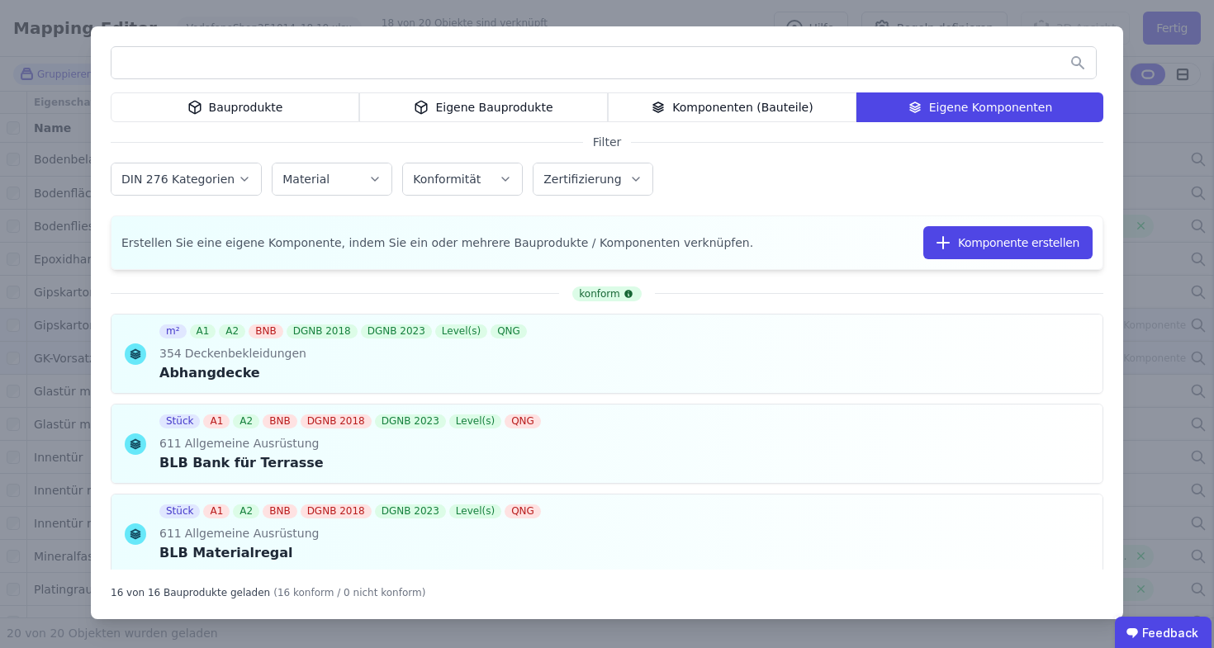
scroll to position [1191, 0]
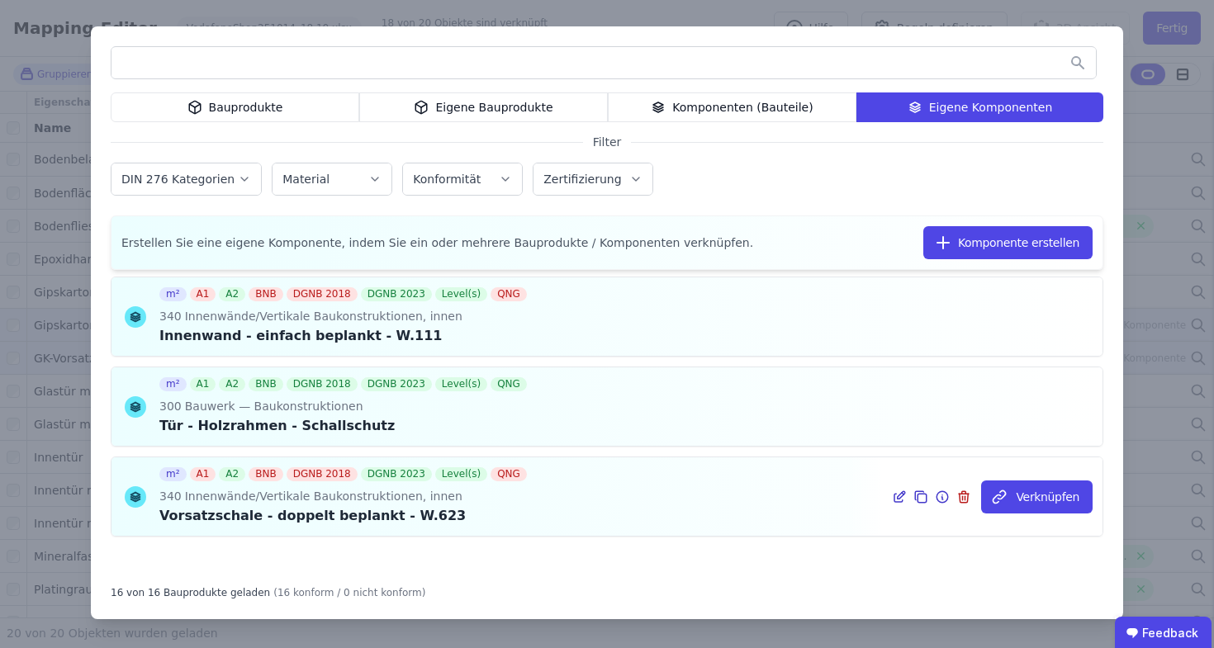
click at [897, 498] on icon at bounding box center [899, 497] width 15 height 20
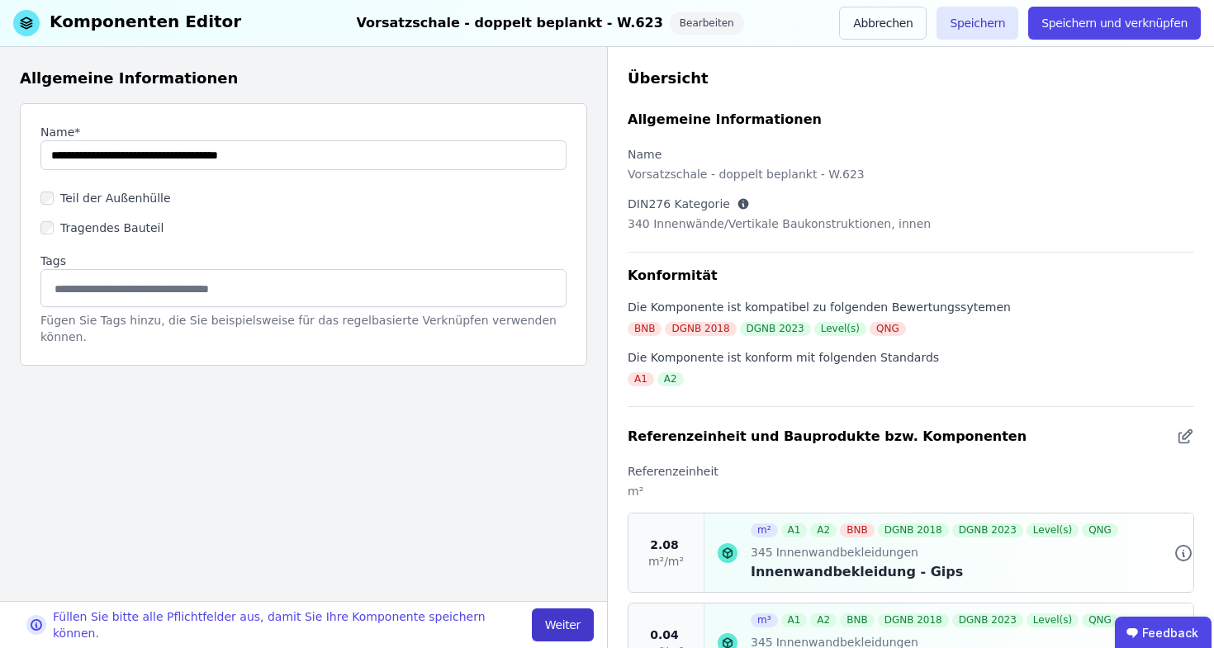
click at [577, 632] on button "Weiter" at bounding box center [563, 624] width 62 height 33
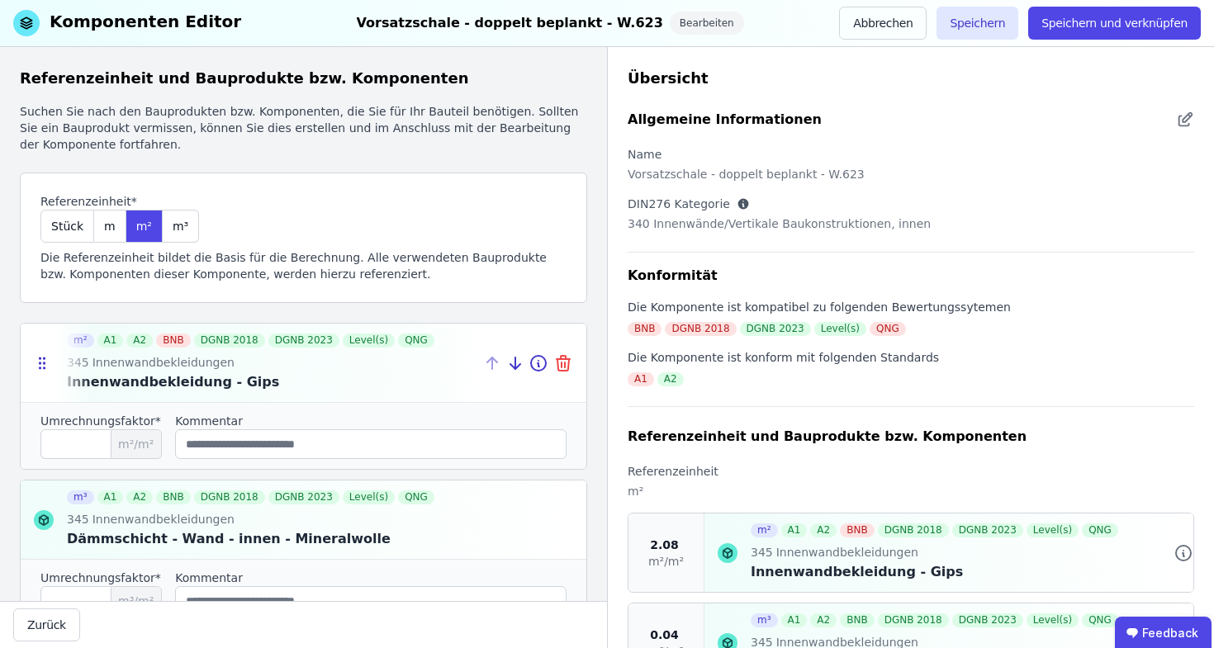
click at [553, 361] on icon at bounding box center [563, 363] width 20 height 20
type input "****"
type input "***"
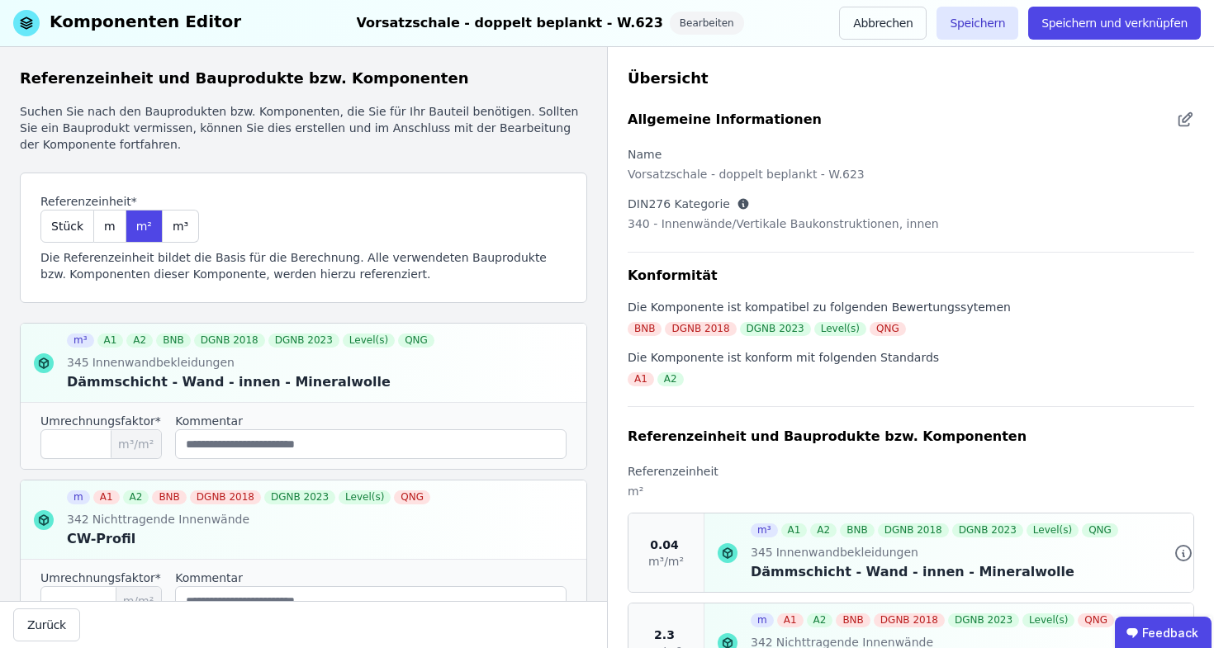
scroll to position [35, 0]
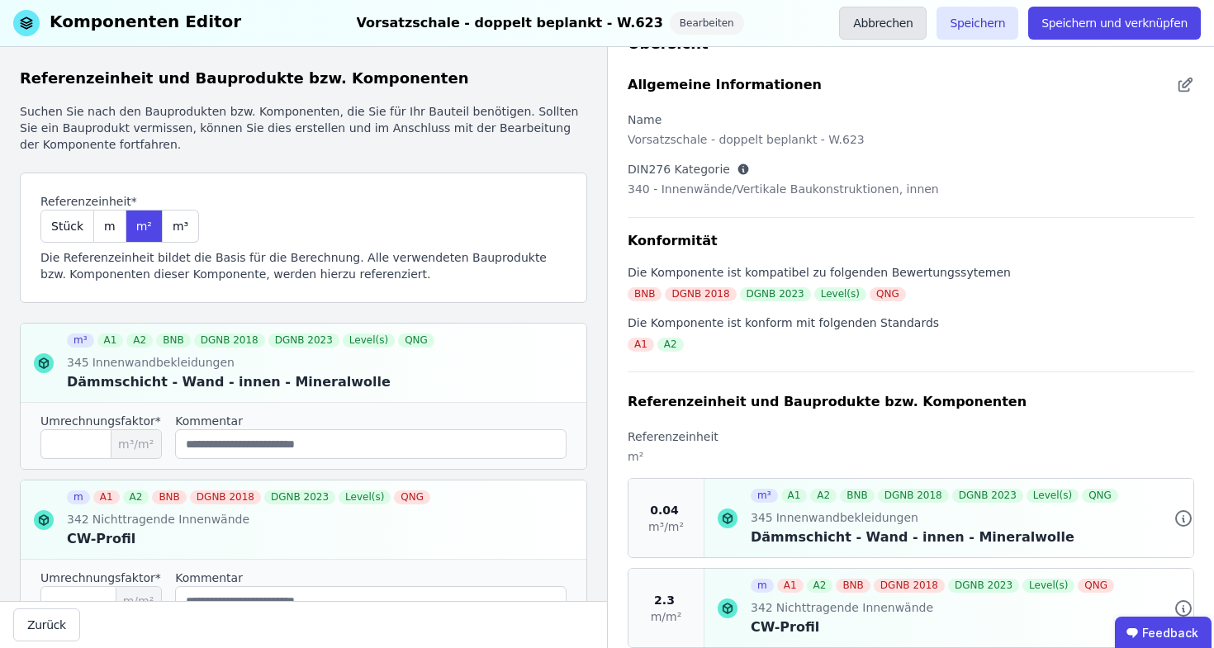
click at [900, 28] on button "Abbrechen" at bounding box center [883, 23] width 88 height 33
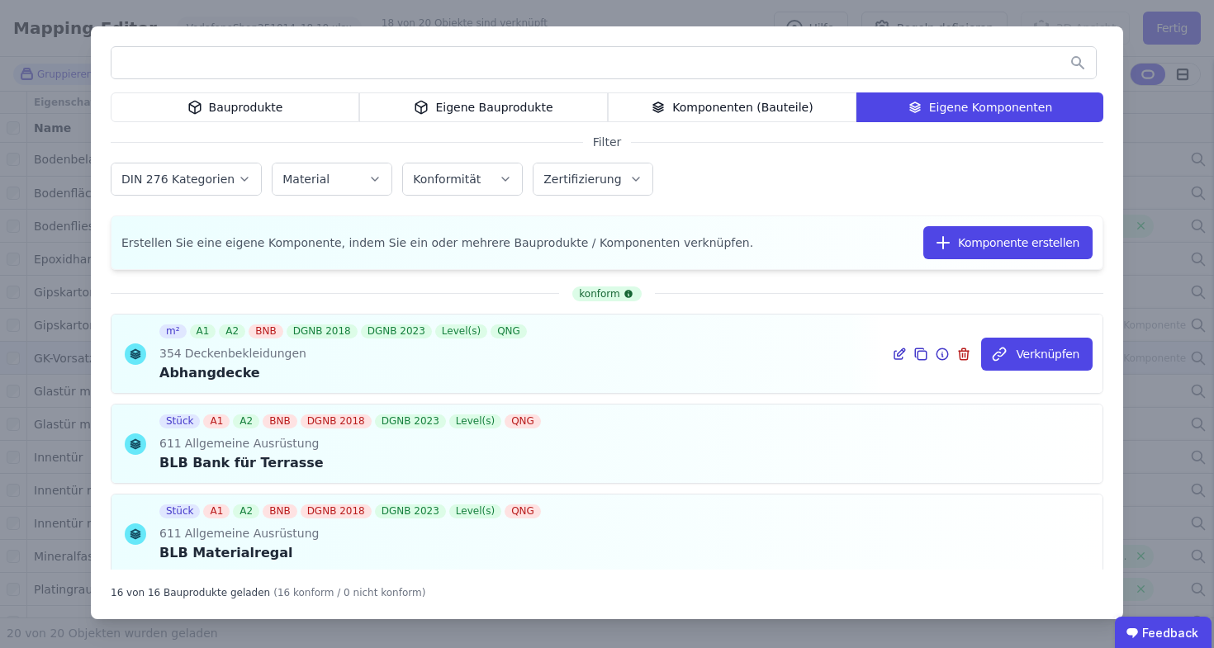
scroll to position [1191, 0]
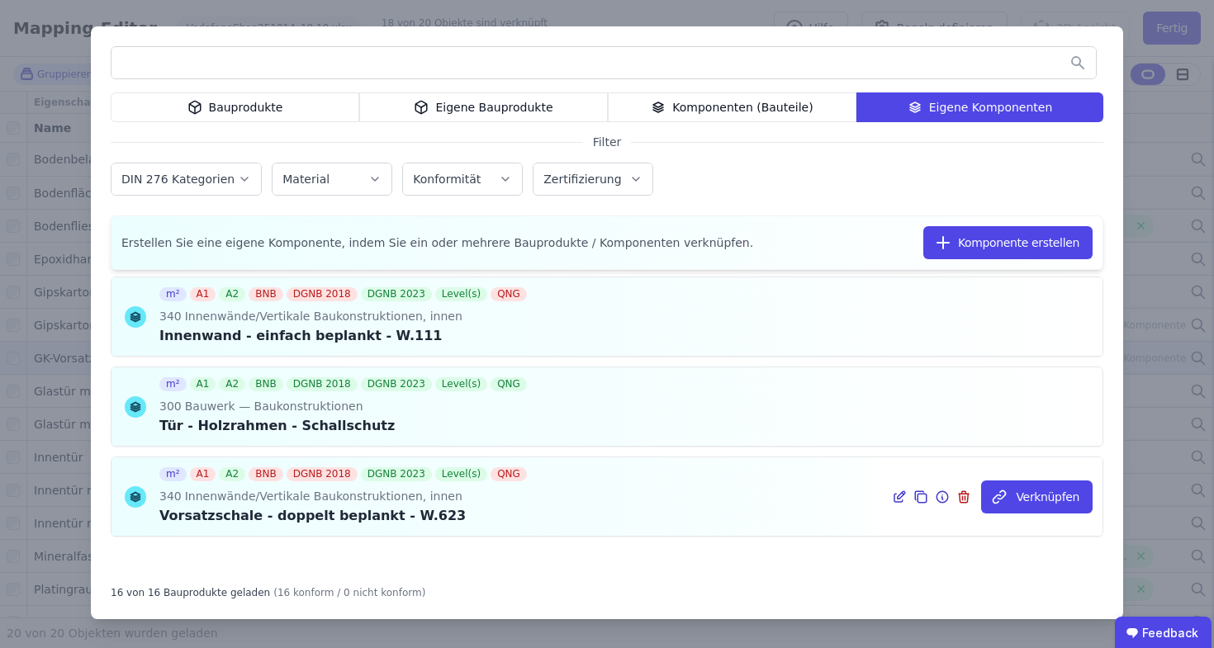
click at [892, 500] on icon at bounding box center [899, 497] width 15 height 20
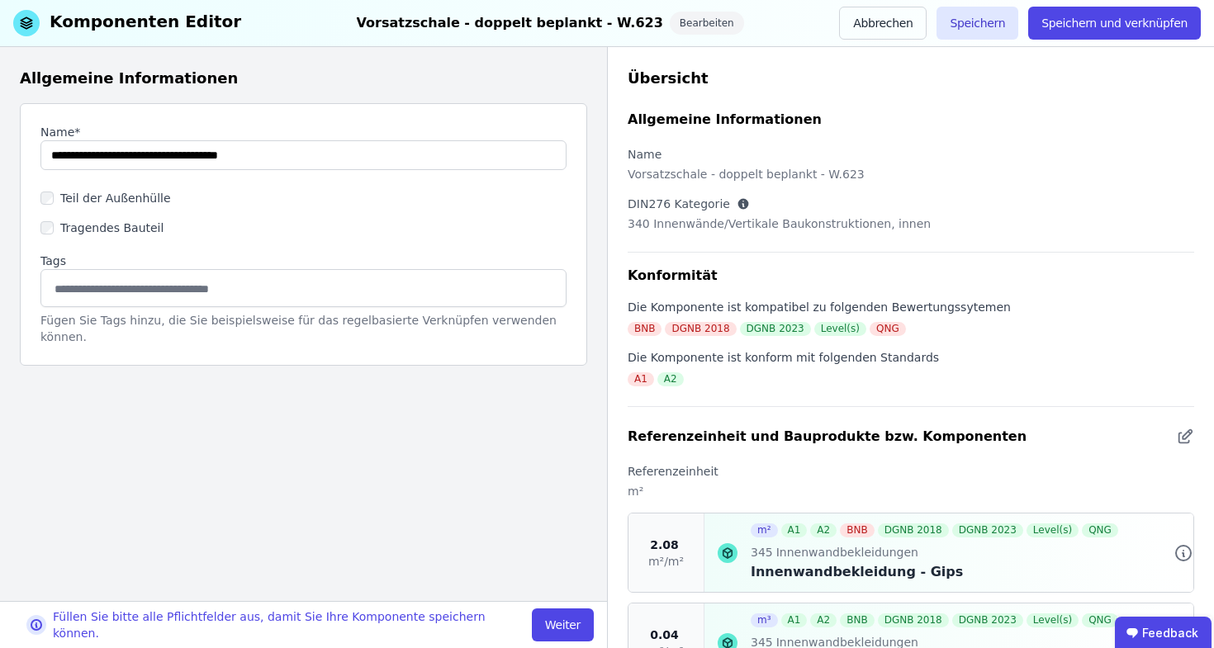
scroll to position [125, 0]
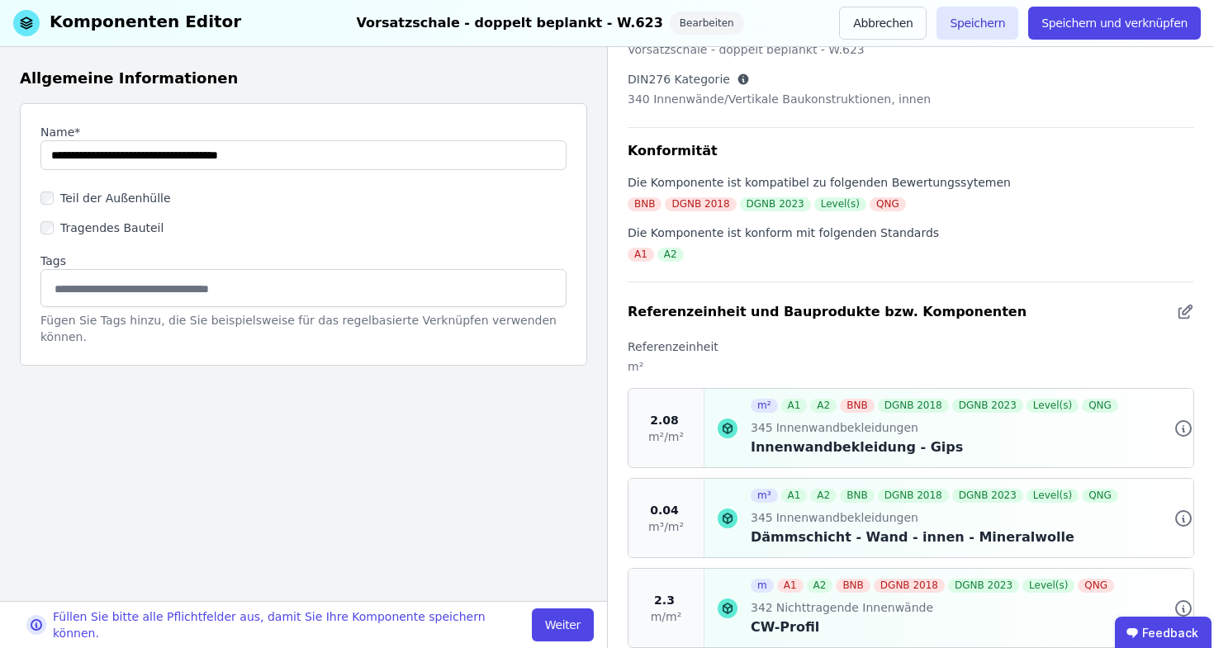
click at [723, 419] on icon at bounding box center [727, 429] width 20 height 20
click at [1174, 419] on icon at bounding box center [1183, 429] width 20 height 20
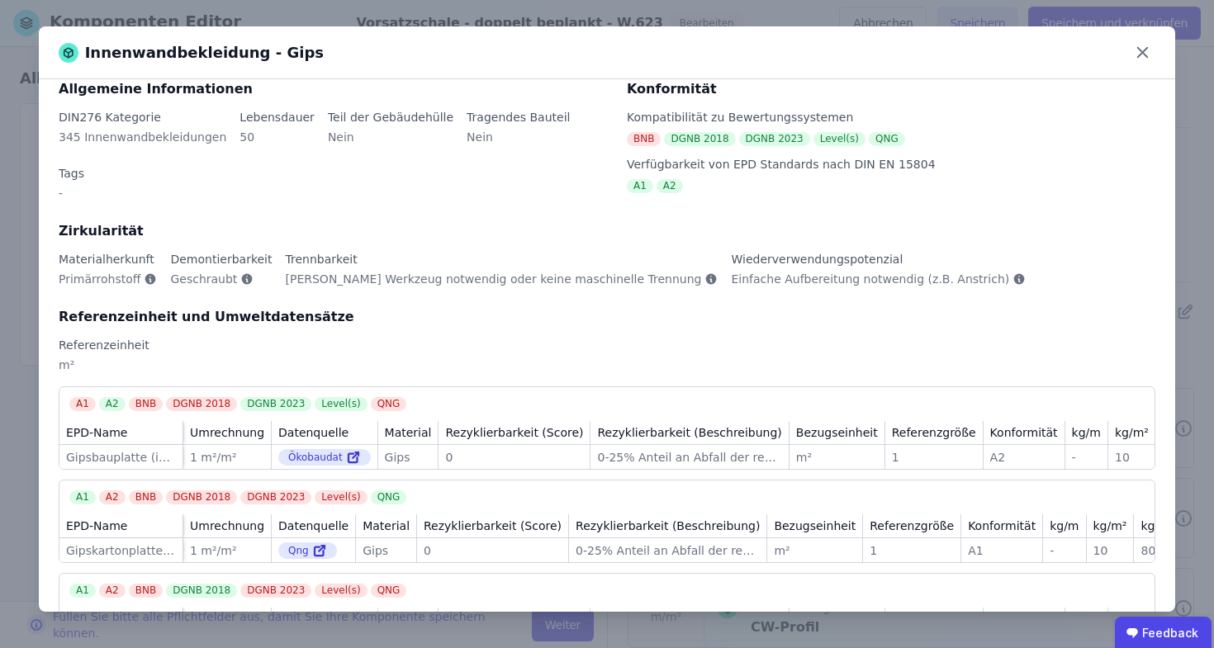
scroll to position [76, 0]
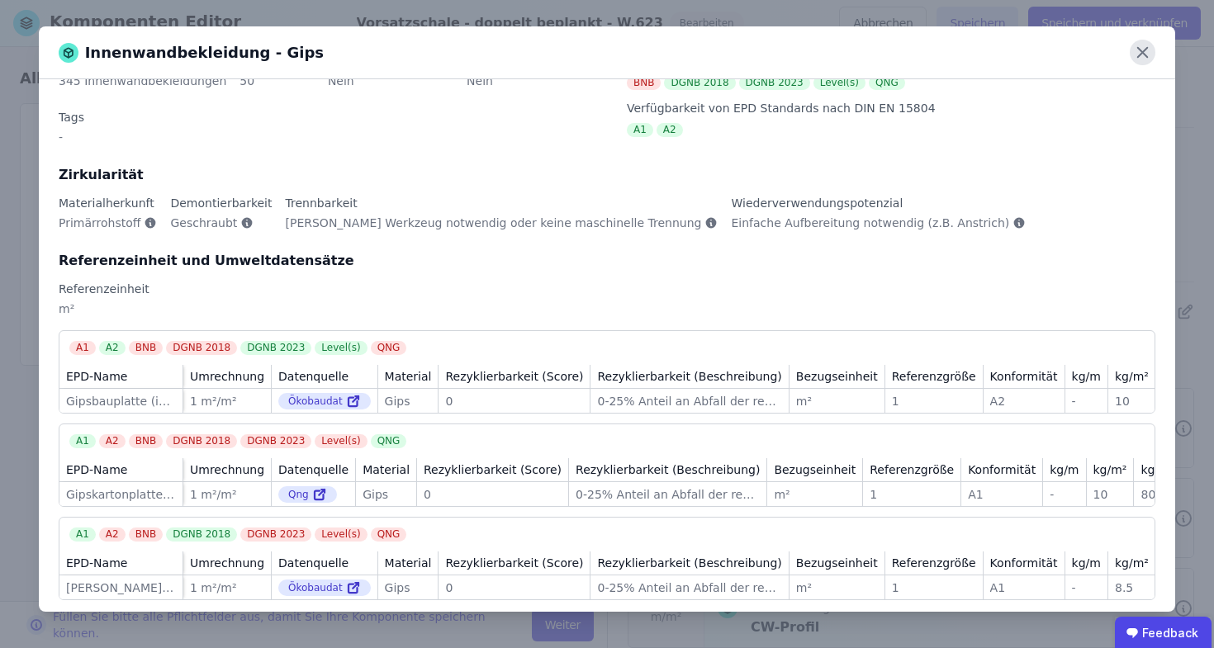
click at [1151, 54] on icon at bounding box center [1142, 53] width 26 height 26
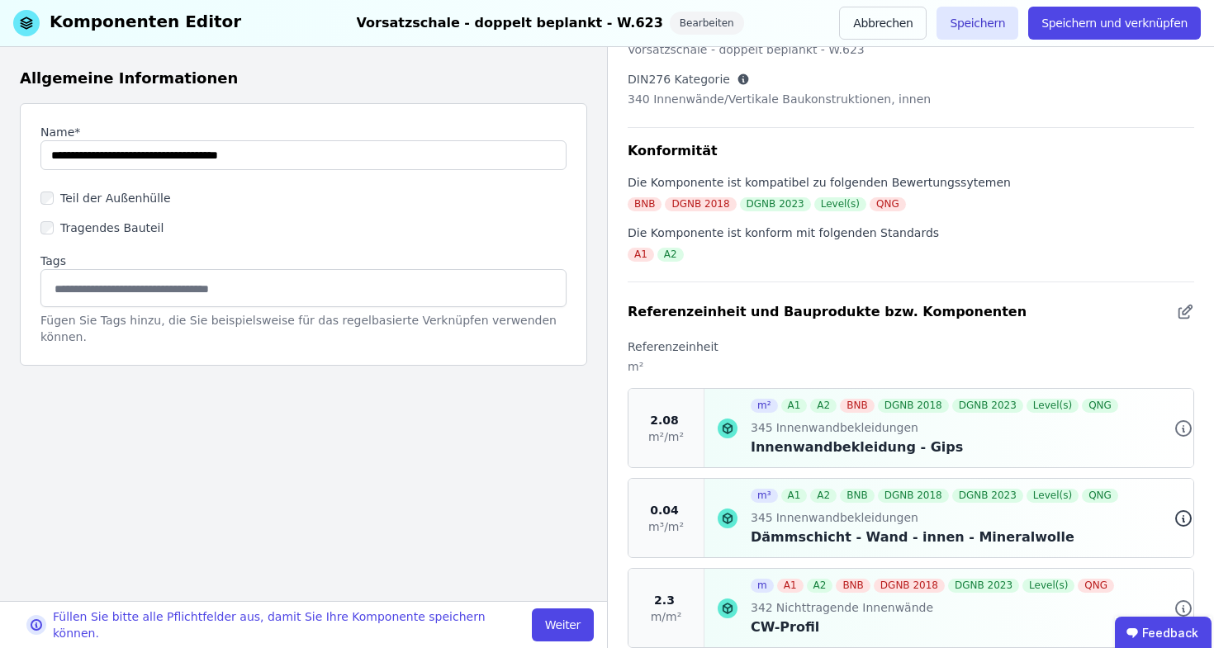
click at [1173, 509] on icon at bounding box center [1183, 519] width 20 height 20
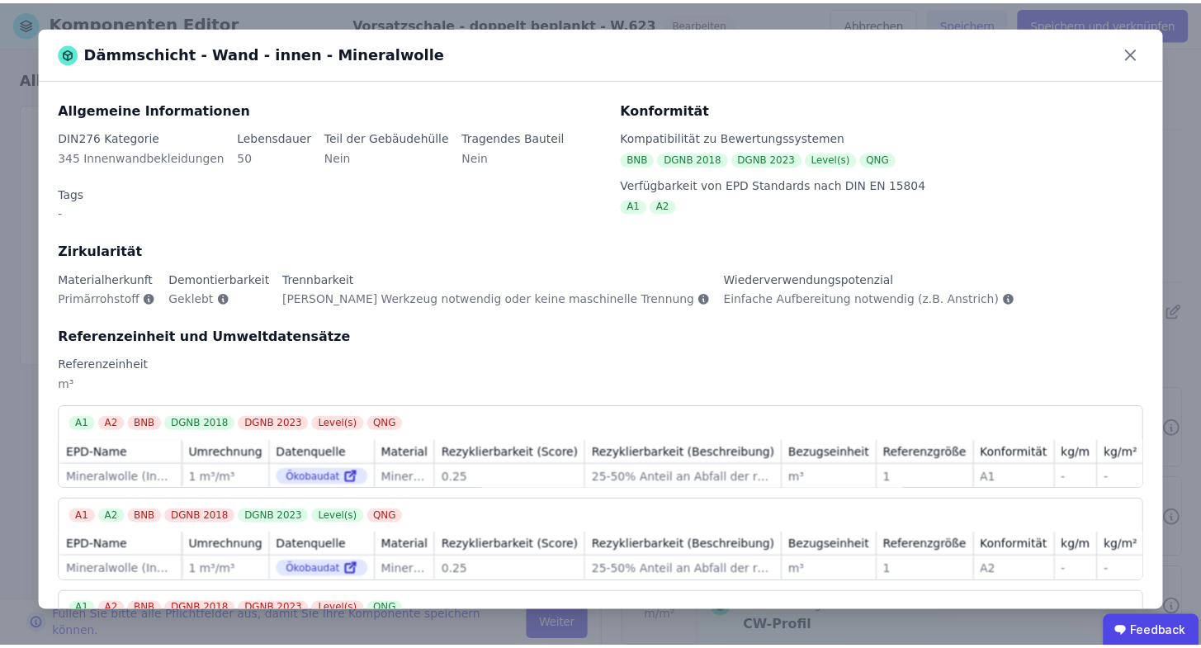
scroll to position [176, 0]
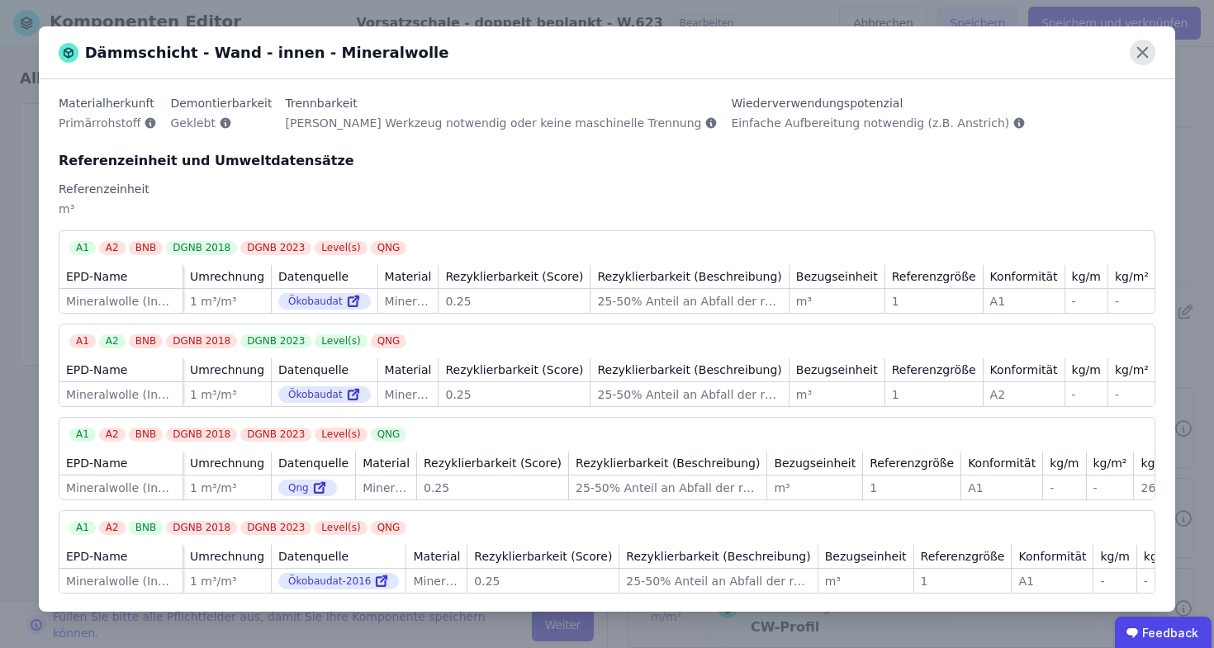
click at [1139, 44] on icon at bounding box center [1142, 53] width 26 height 26
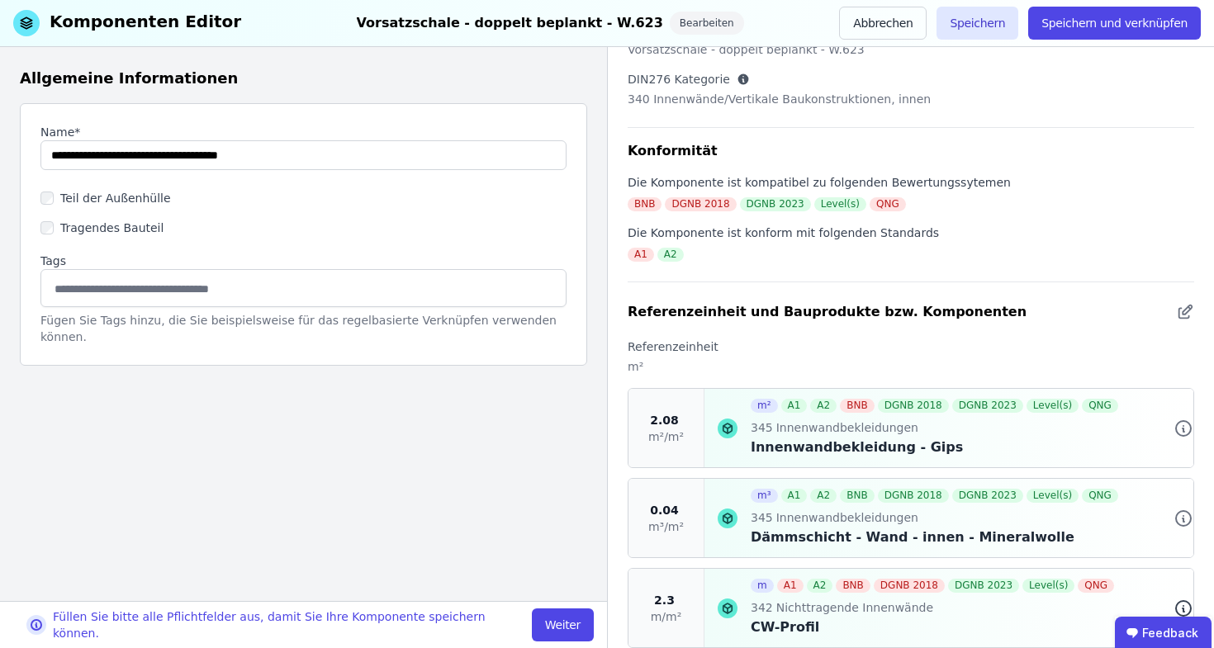
click at [1182, 608] on icon at bounding box center [1183, 609] width 2 height 3
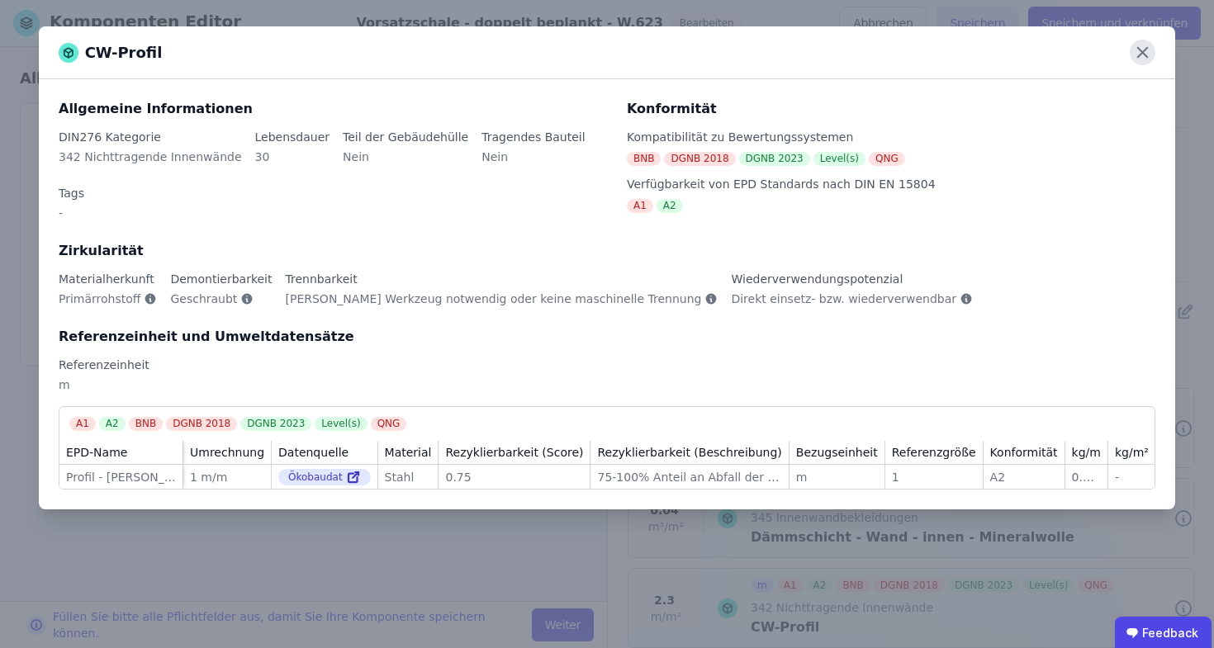
click at [1134, 59] on icon at bounding box center [1142, 53] width 26 height 26
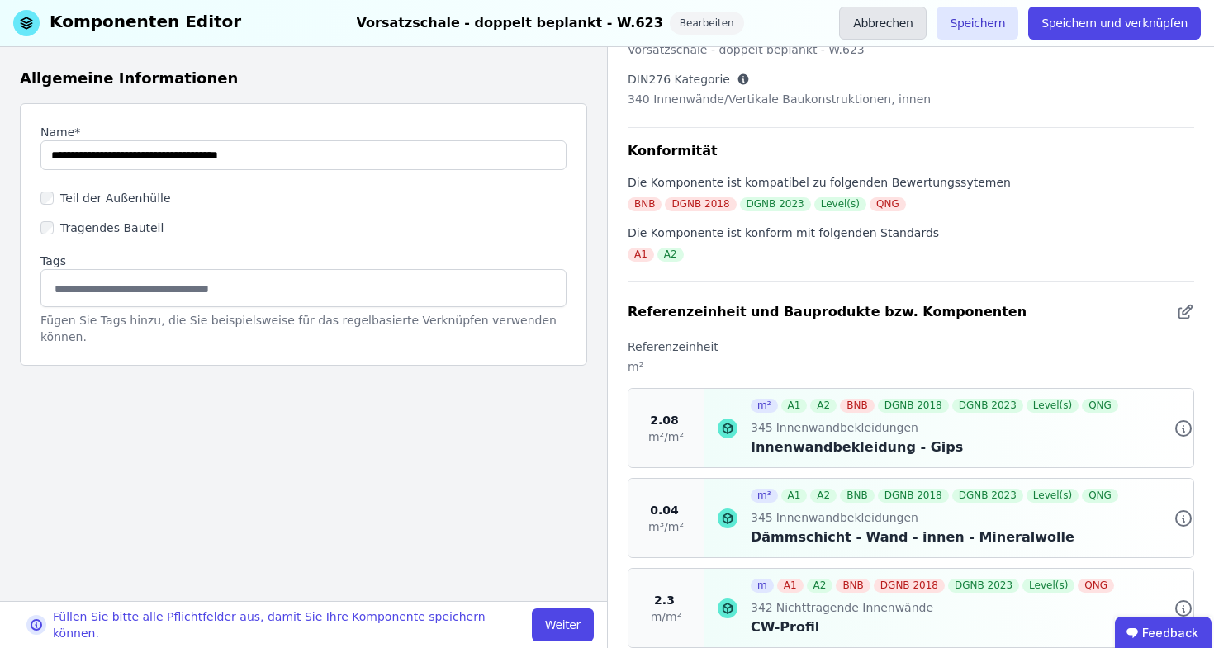
click at [912, 27] on button "Abbrechen" at bounding box center [883, 23] width 88 height 33
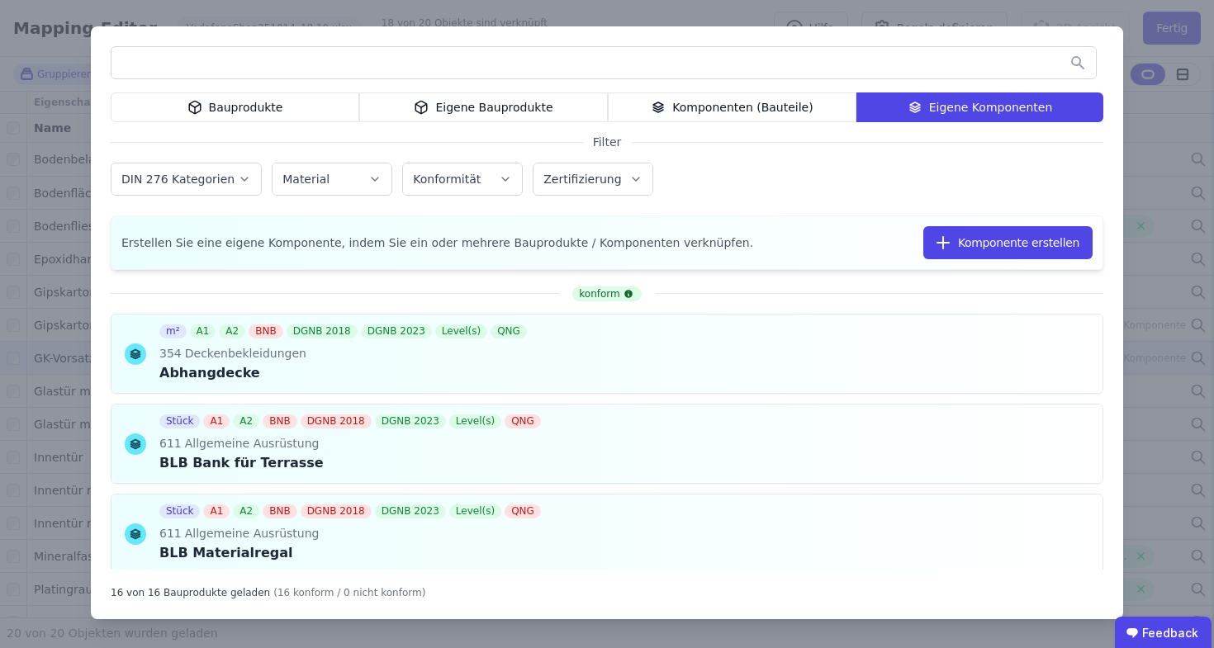
click at [1082, 5] on div "Bauprodukte Eigene Bauprodukte Komponenten (Bauteile) Eigene Komponenten Filter…" at bounding box center [607, 324] width 1214 height 648
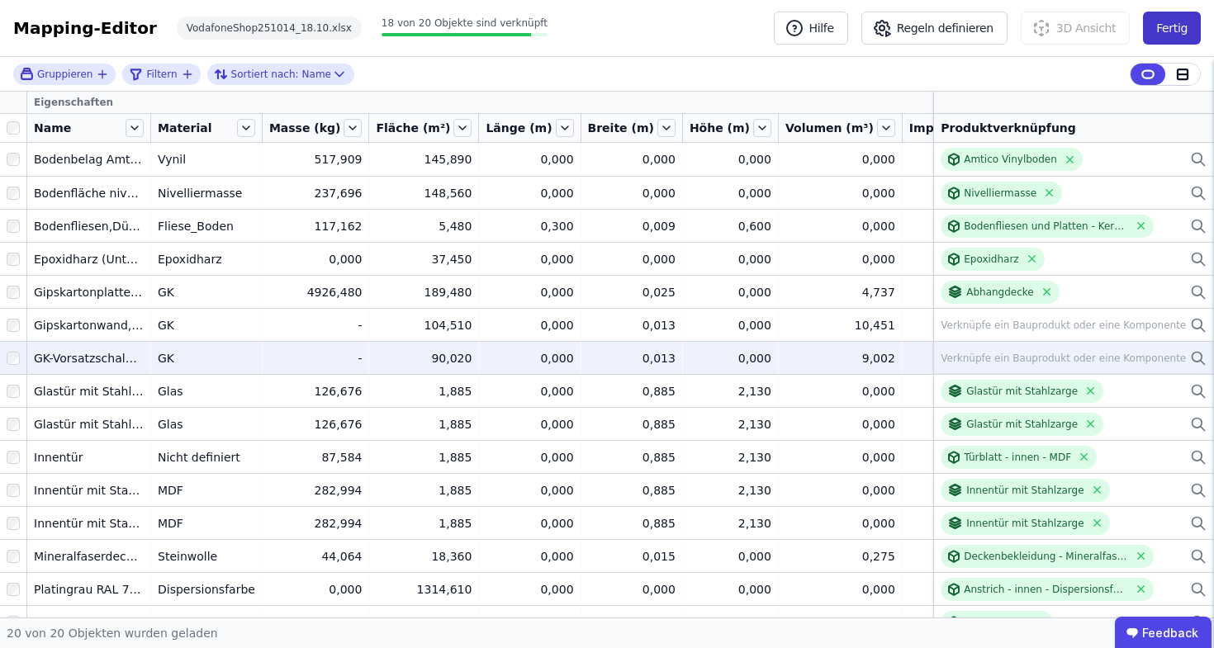
click at [1161, 29] on button "Fertig" at bounding box center [1172, 28] width 58 height 33
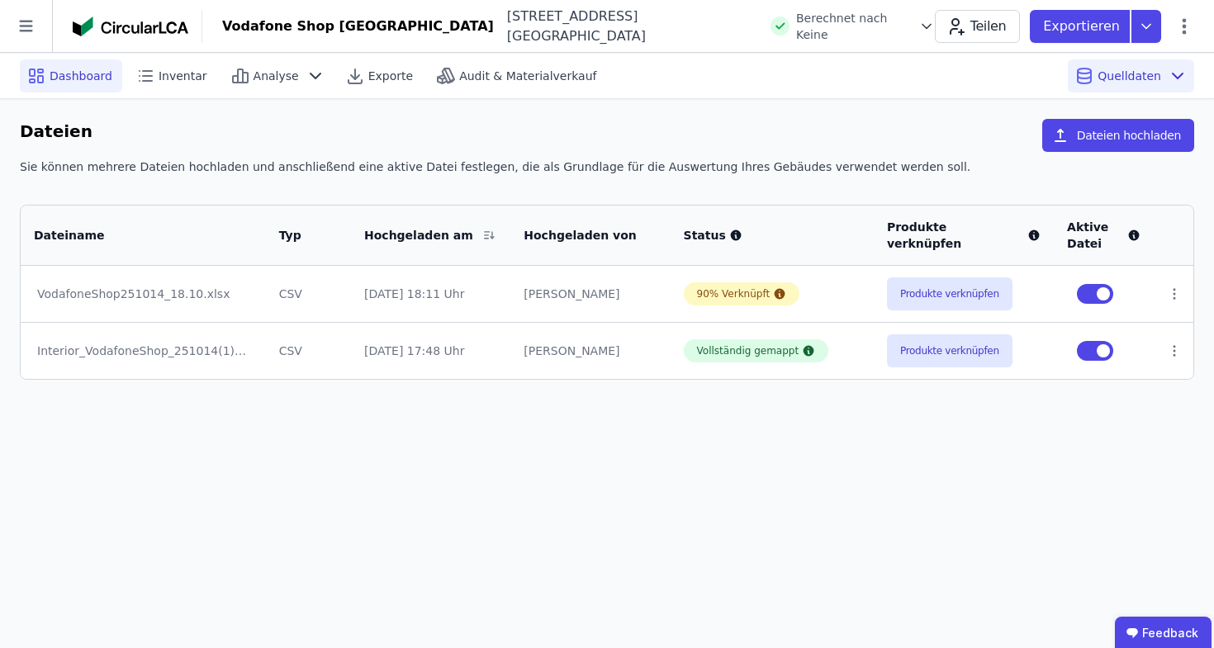
click at [103, 74] on span "Dashboard" at bounding box center [81, 76] width 63 height 17
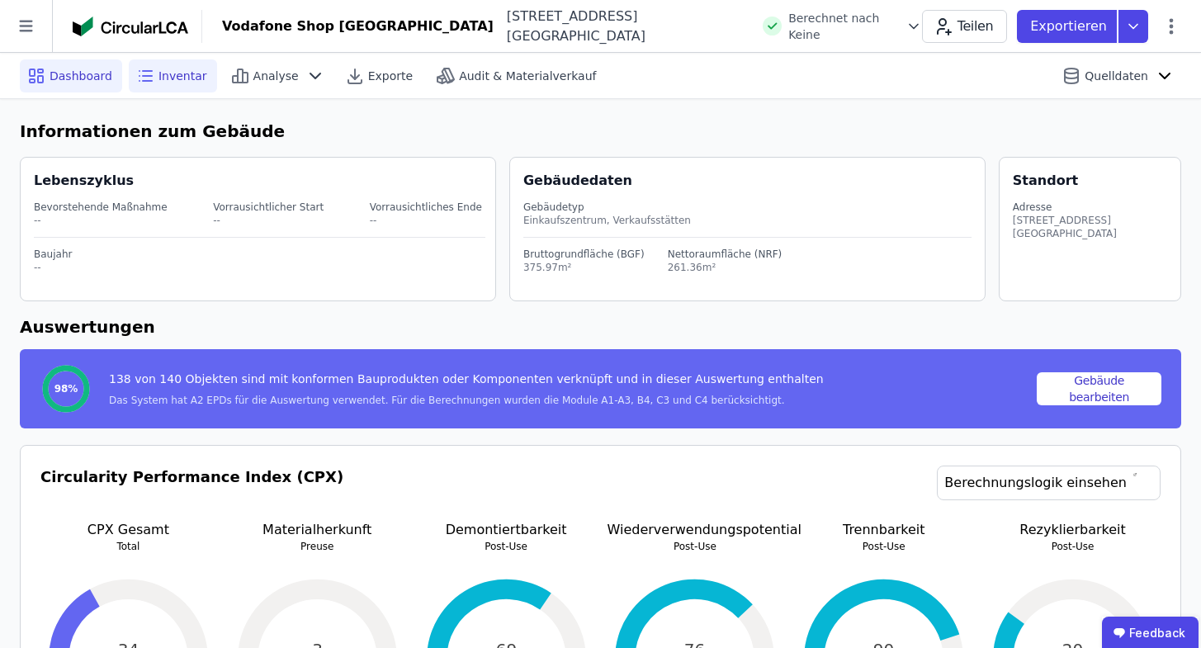
click at [188, 89] on div "Inventar" at bounding box center [173, 75] width 88 height 33
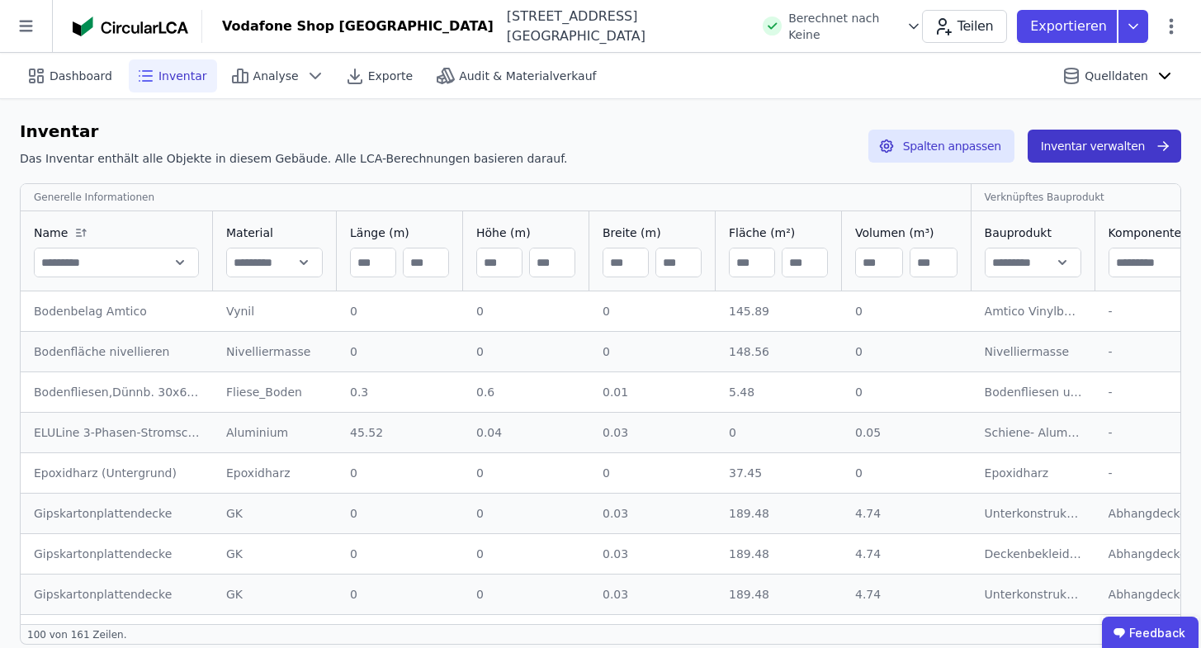
click at [1113, 149] on button "Inventar verwalten" at bounding box center [1105, 146] width 154 height 33
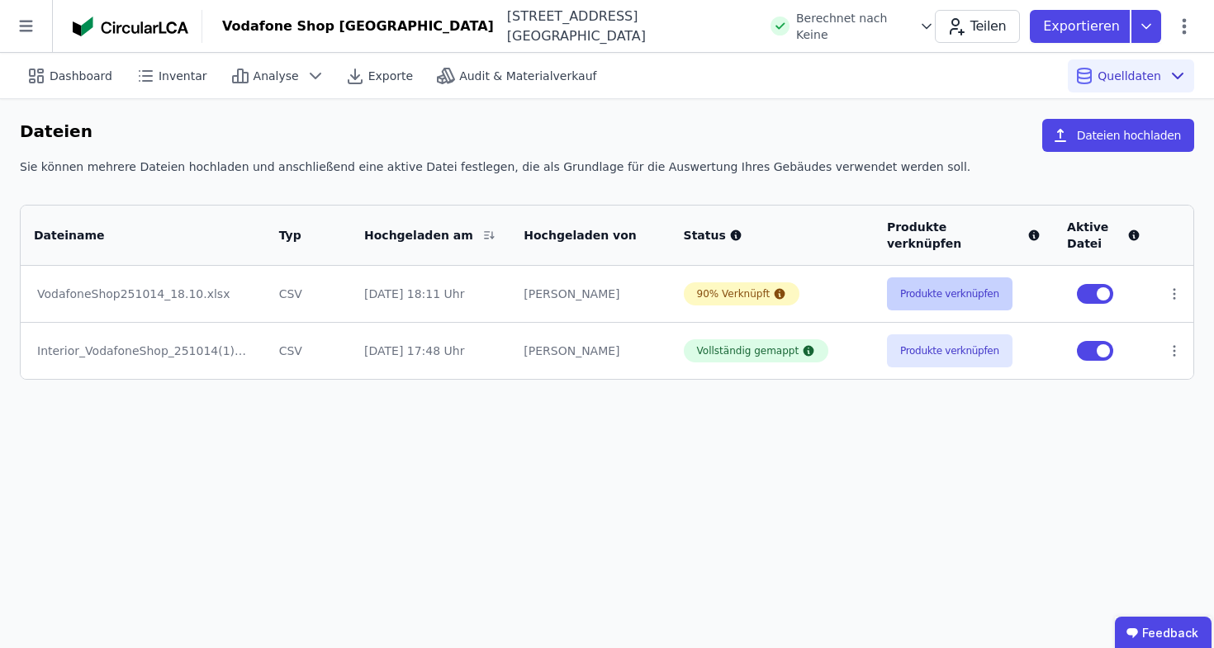
click at [949, 299] on button "Produkte verknüpfen" at bounding box center [949, 293] width 125 height 33
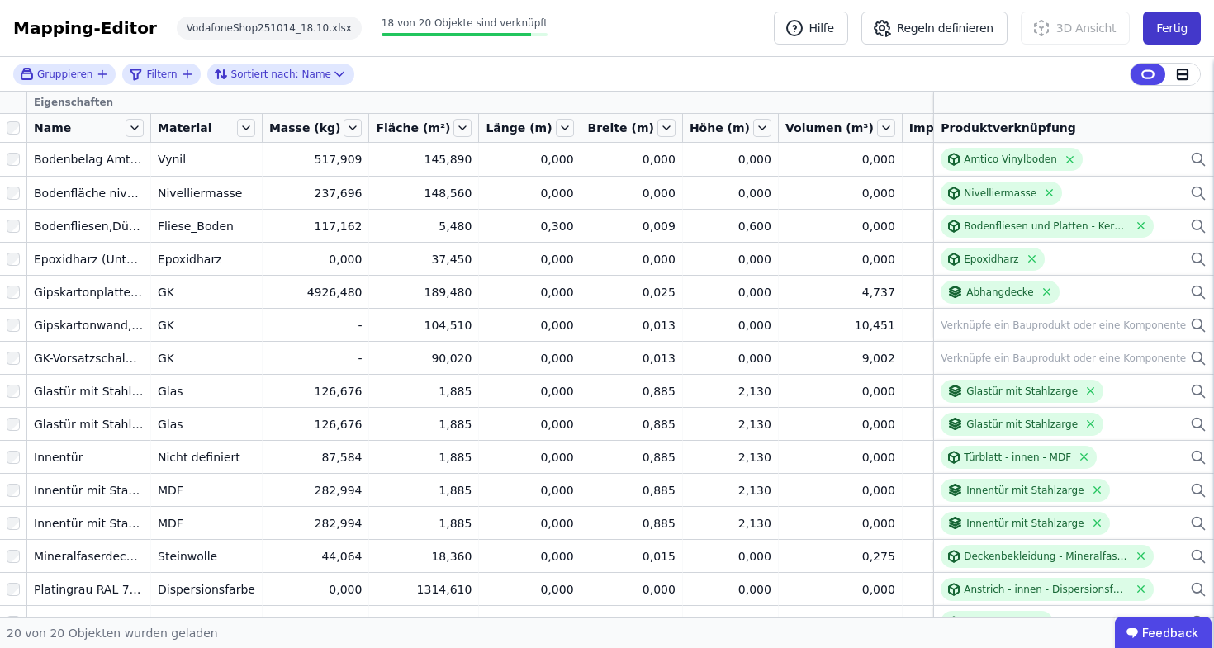
click at [1176, 38] on button "Fertig" at bounding box center [1172, 28] width 58 height 33
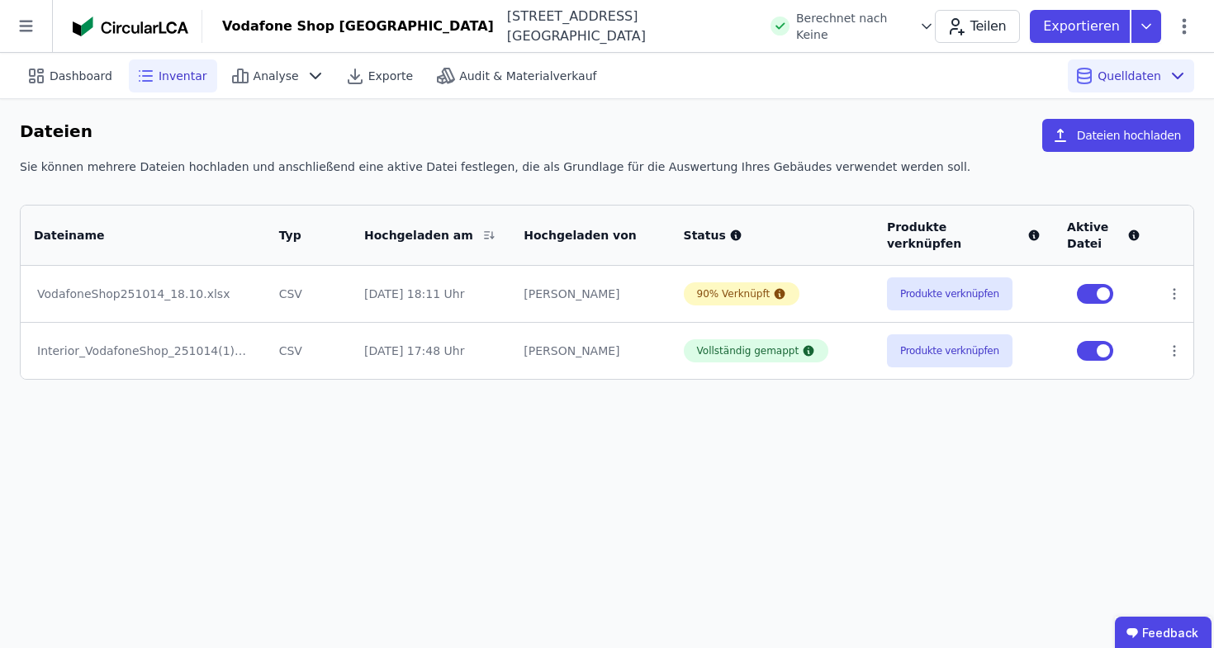
click at [203, 62] on div "Inventar" at bounding box center [173, 75] width 88 height 33
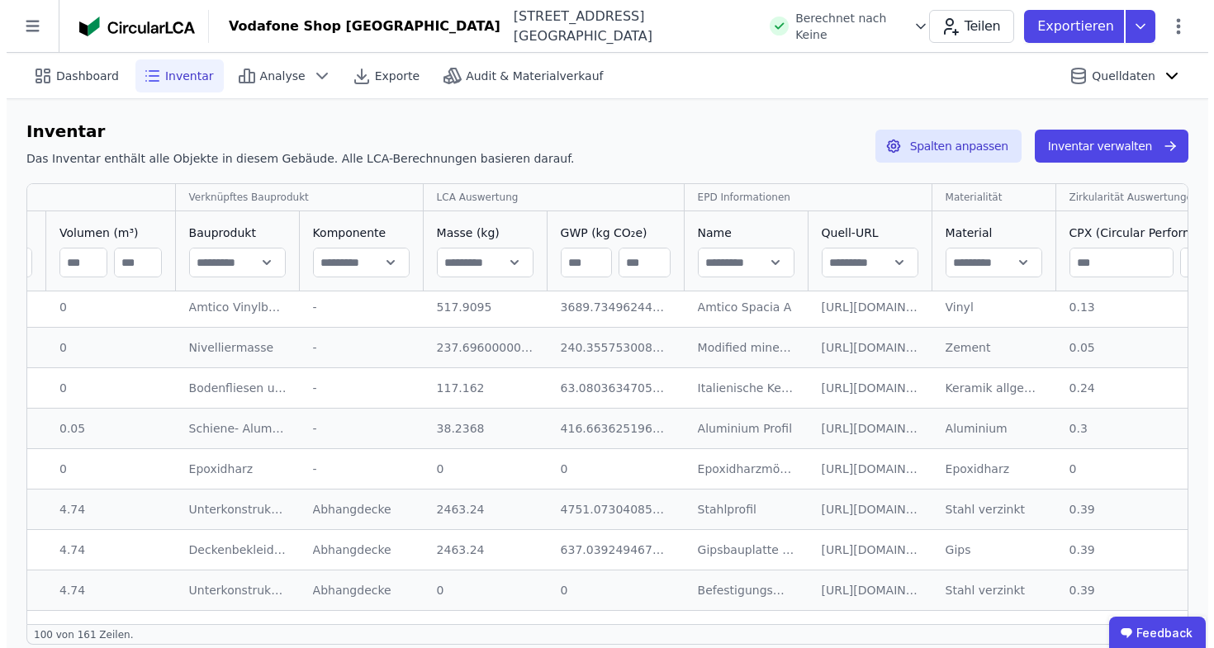
scroll to position [5, 803]
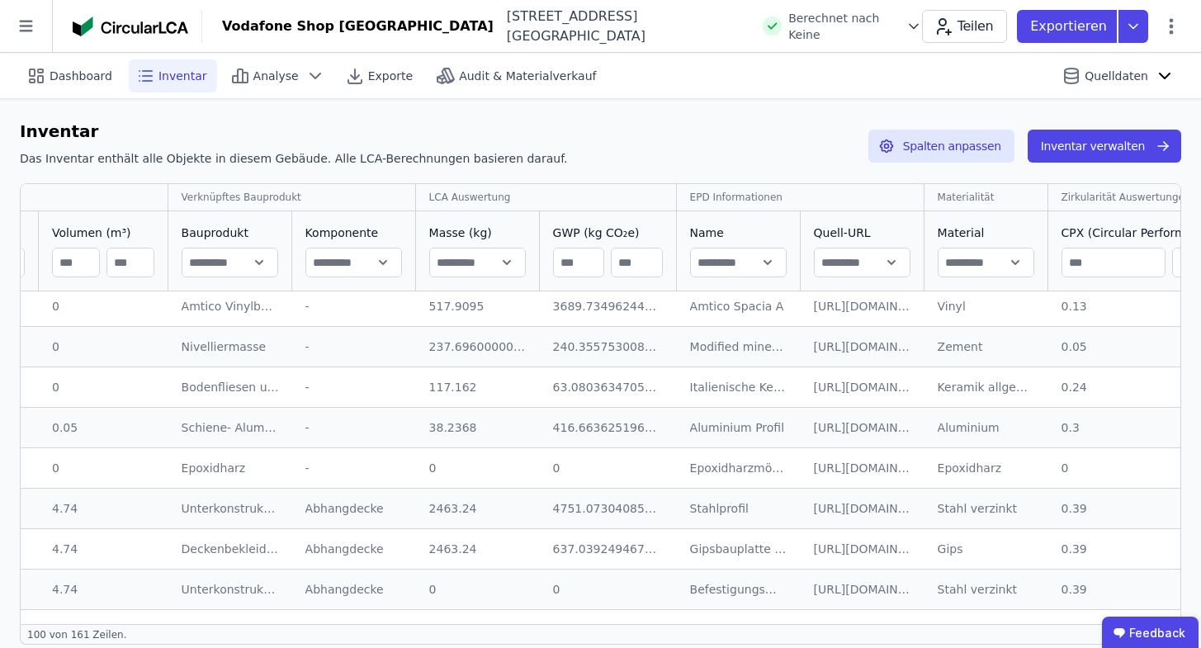
click at [959, 259] on input "text" at bounding box center [986, 263] width 95 height 30
type input "**********"
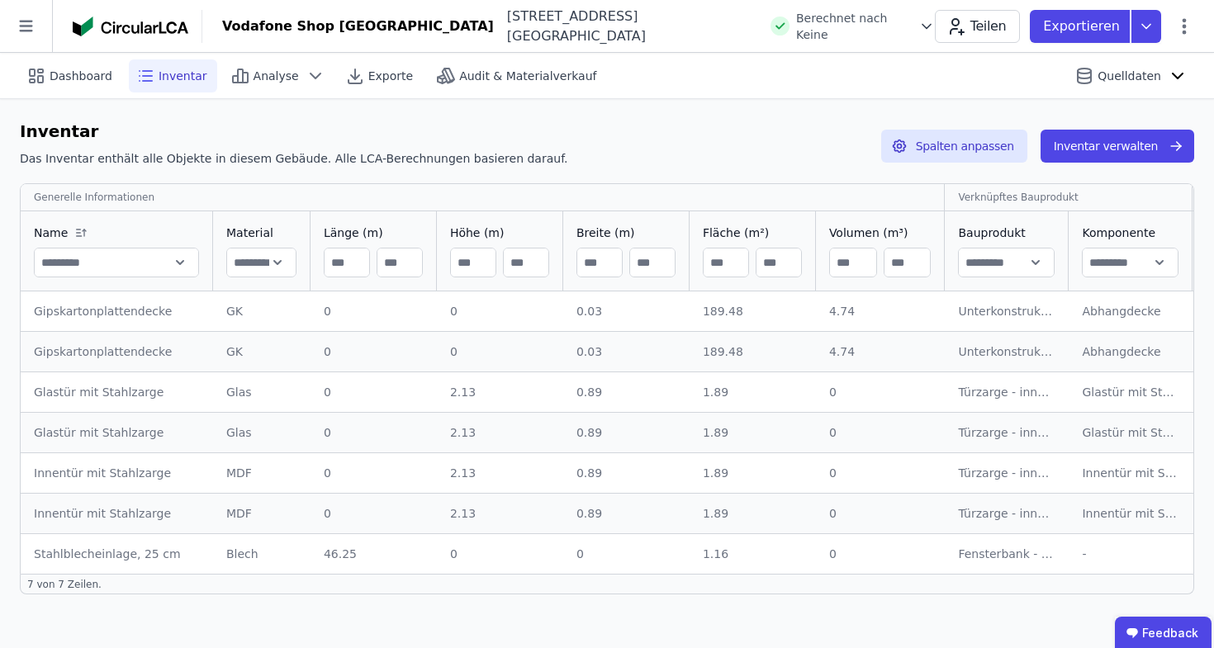
scroll to position [0, 1138]
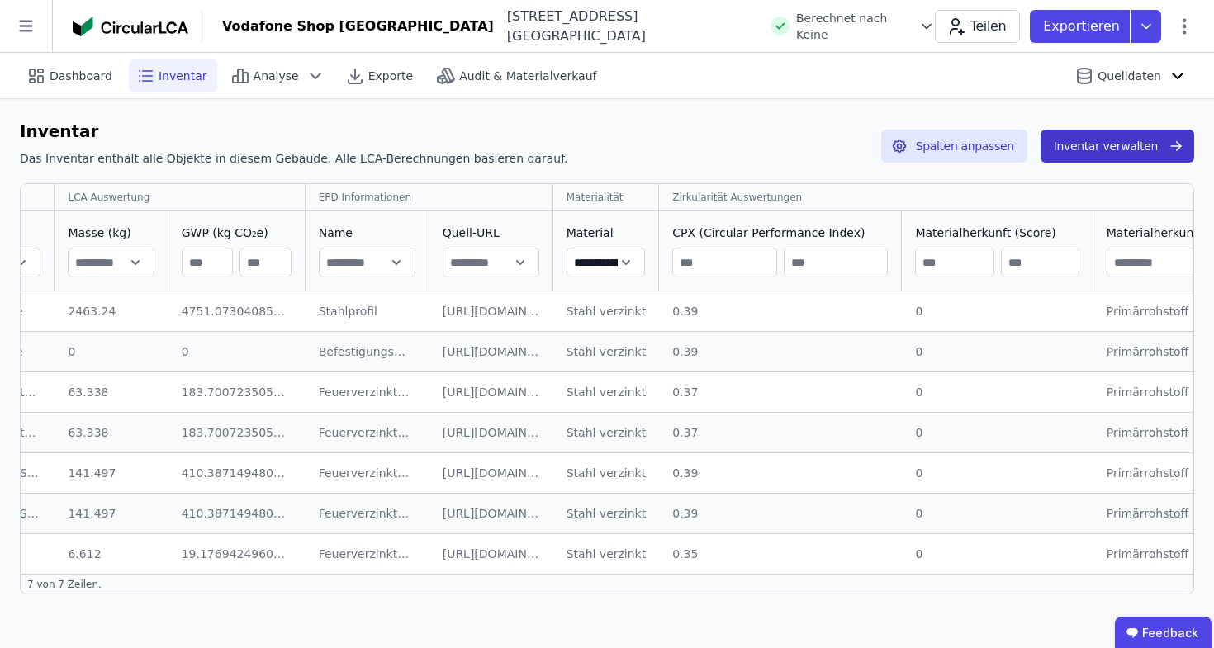
click at [1152, 151] on button "Inventar verwalten" at bounding box center [1117, 146] width 154 height 33
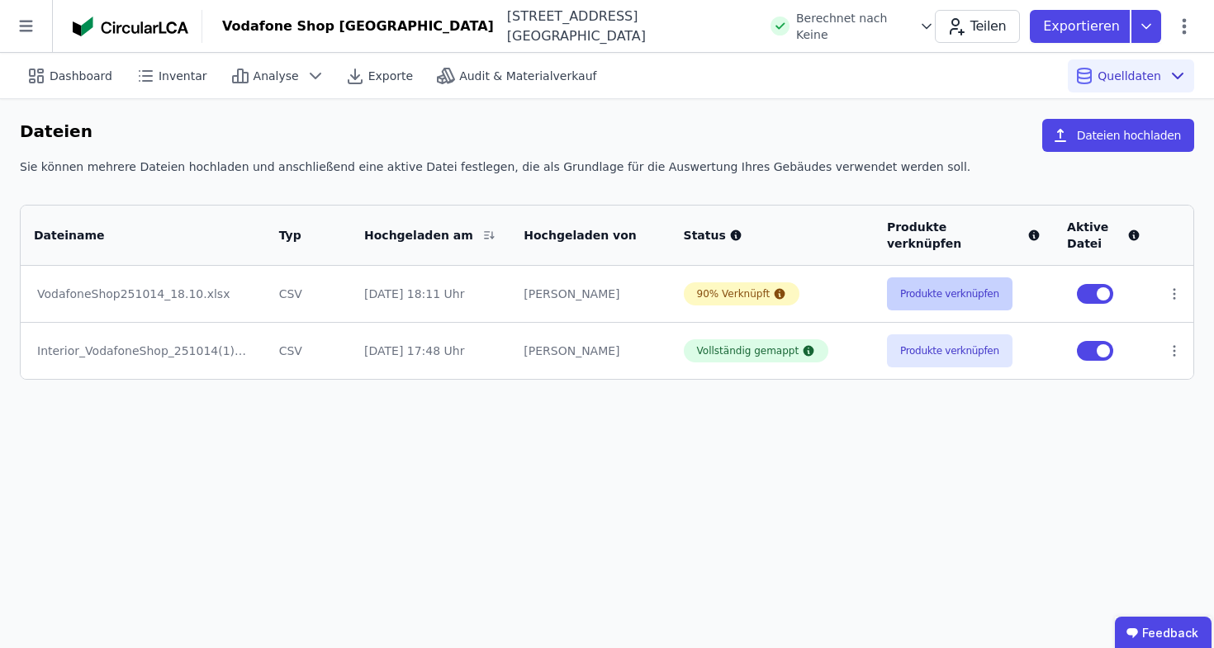
click at [933, 305] on button "Produkte verknüpfen" at bounding box center [949, 293] width 125 height 33
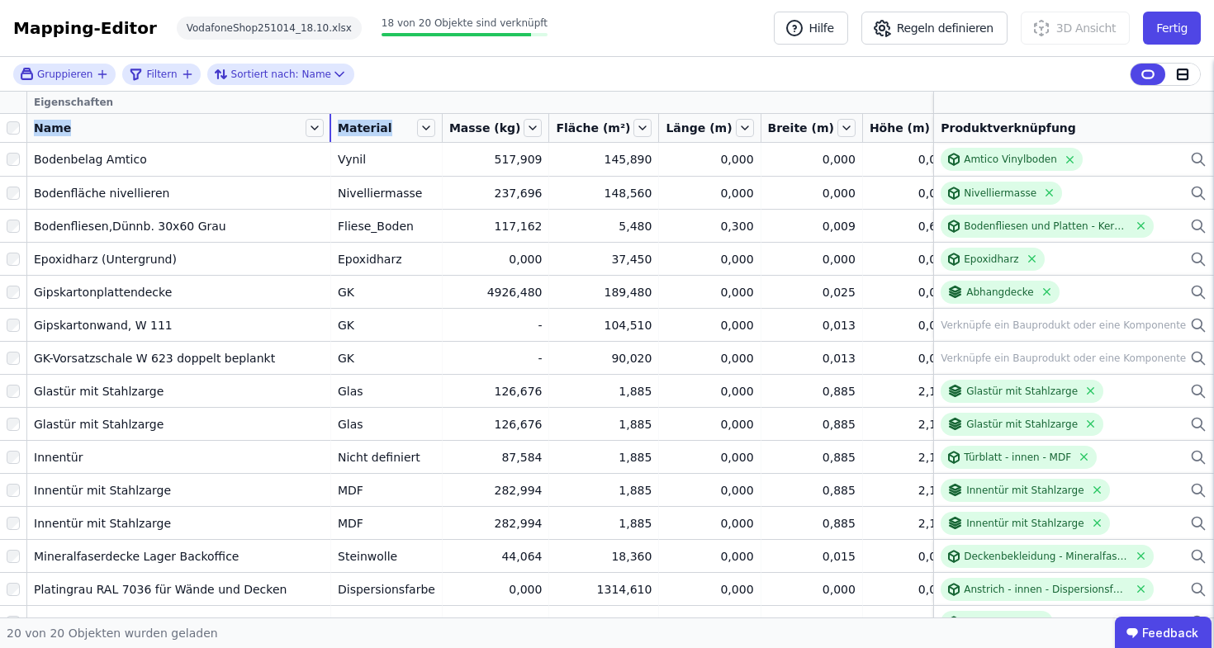
drag, startPoint x: 149, startPoint y: 125, endPoint x: 330, endPoint y: 121, distance: 180.8
click at [330, 121] on tr "Name Material Masse (kg) Fläche (m²) Länge (m) Breite (m) Höhe (m) Volumen (m³)…" at bounding box center [834, 128] width 1668 height 29
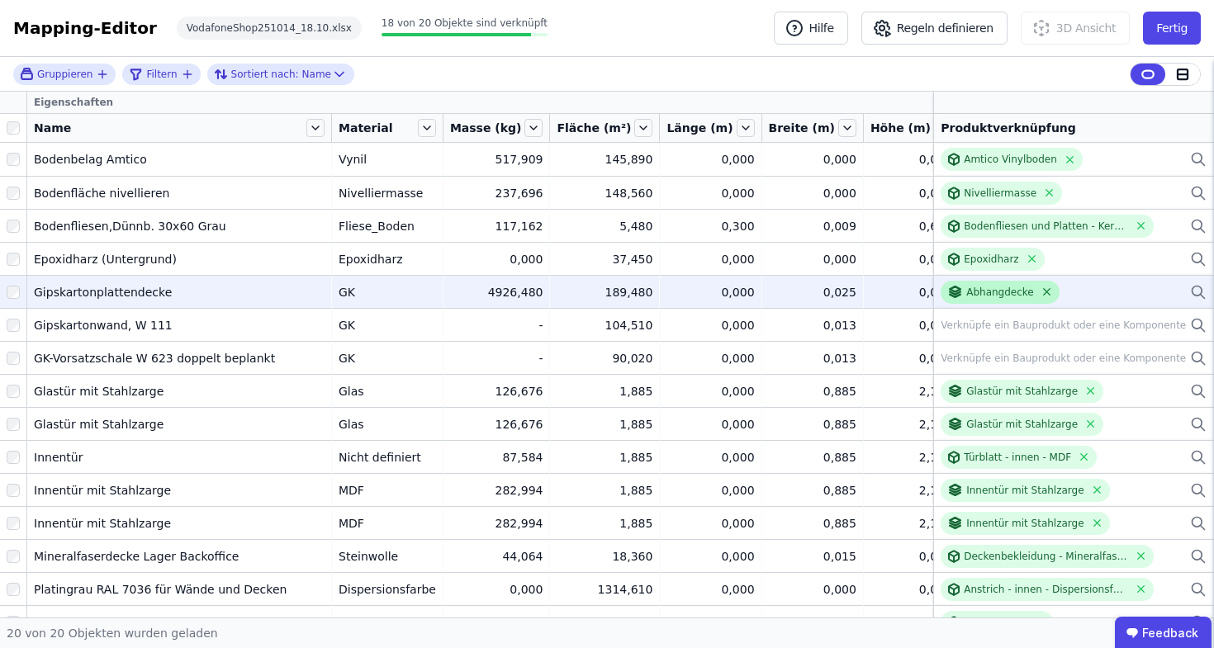
click at [1040, 291] on icon at bounding box center [1046, 292] width 12 height 12
click at [1200, 296] on icon at bounding box center [1202, 296] width 4 height 4
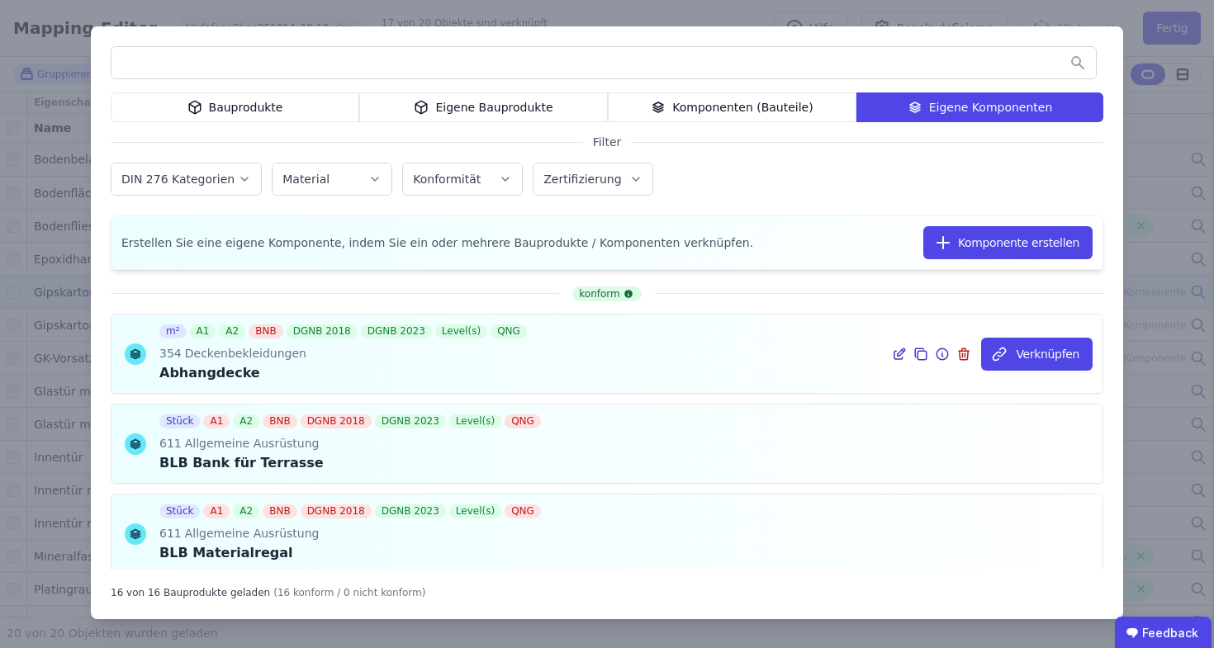
click at [894, 357] on icon at bounding box center [898, 355] width 8 height 8
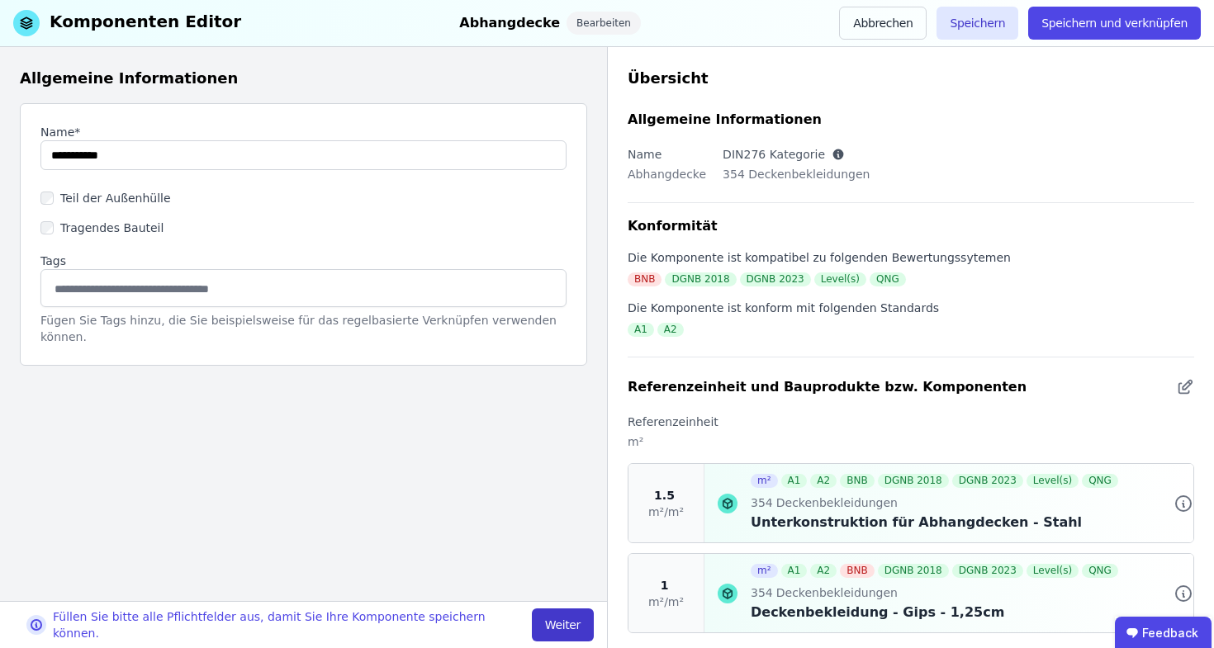
click at [547, 618] on button "Weiter" at bounding box center [563, 624] width 62 height 33
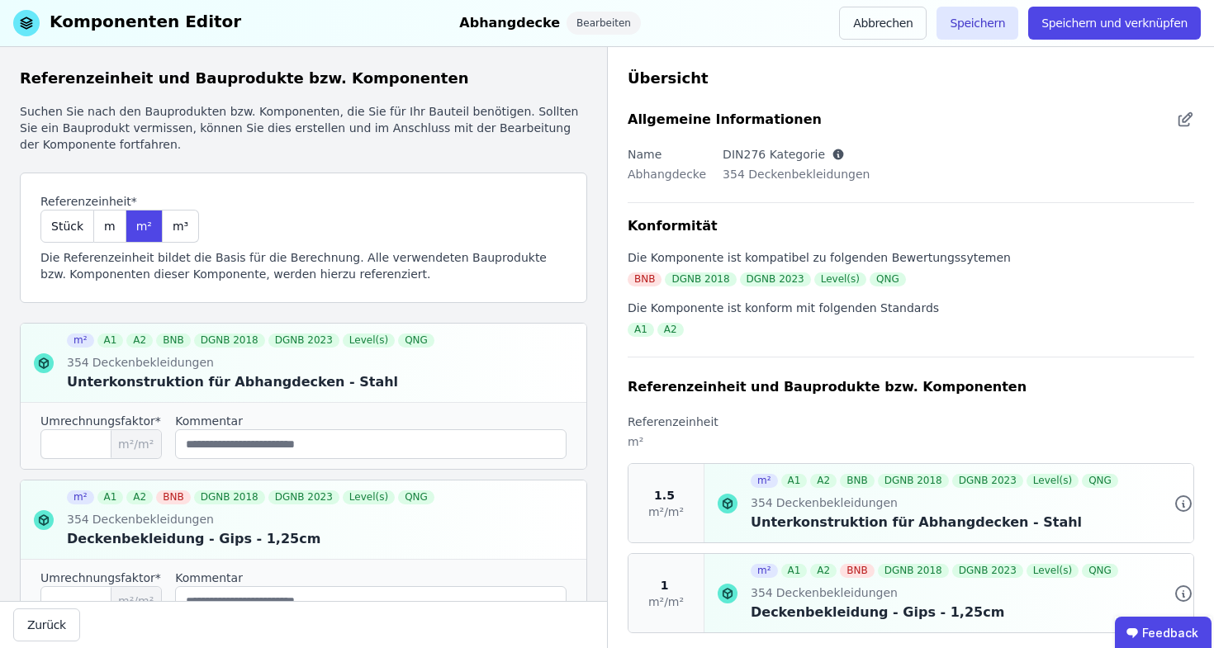
scroll to position [134, 0]
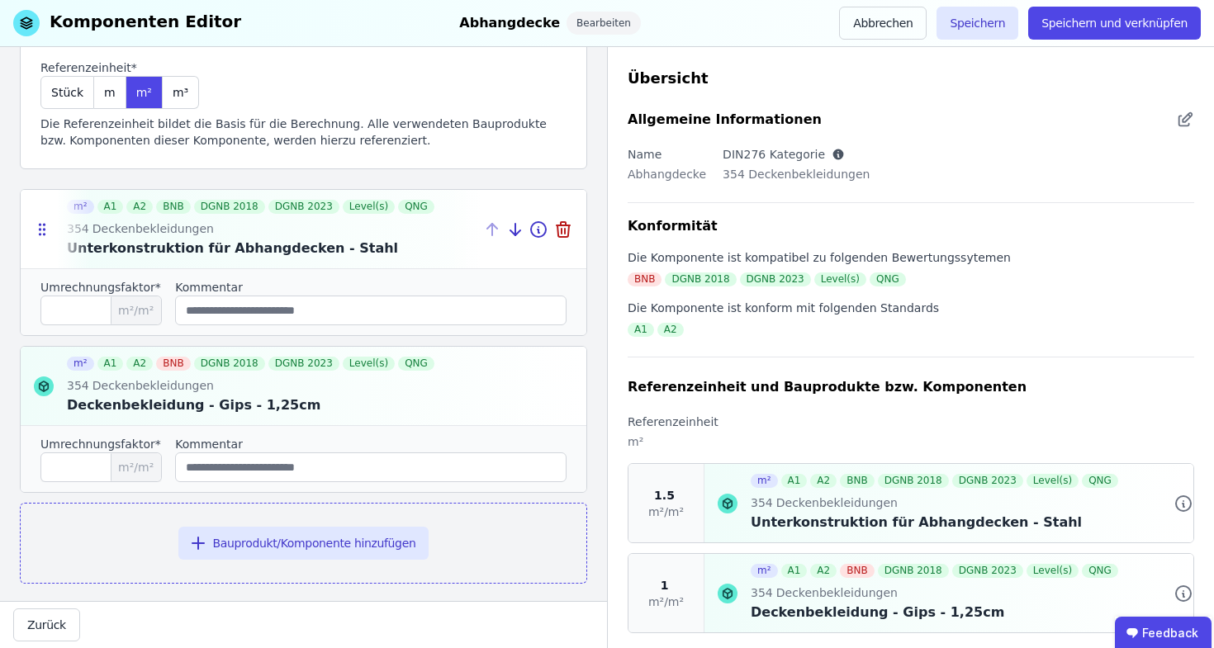
click at [201, 239] on div at bounding box center [304, 229] width 566 height 78
click at [531, 233] on icon at bounding box center [538, 230] width 20 height 20
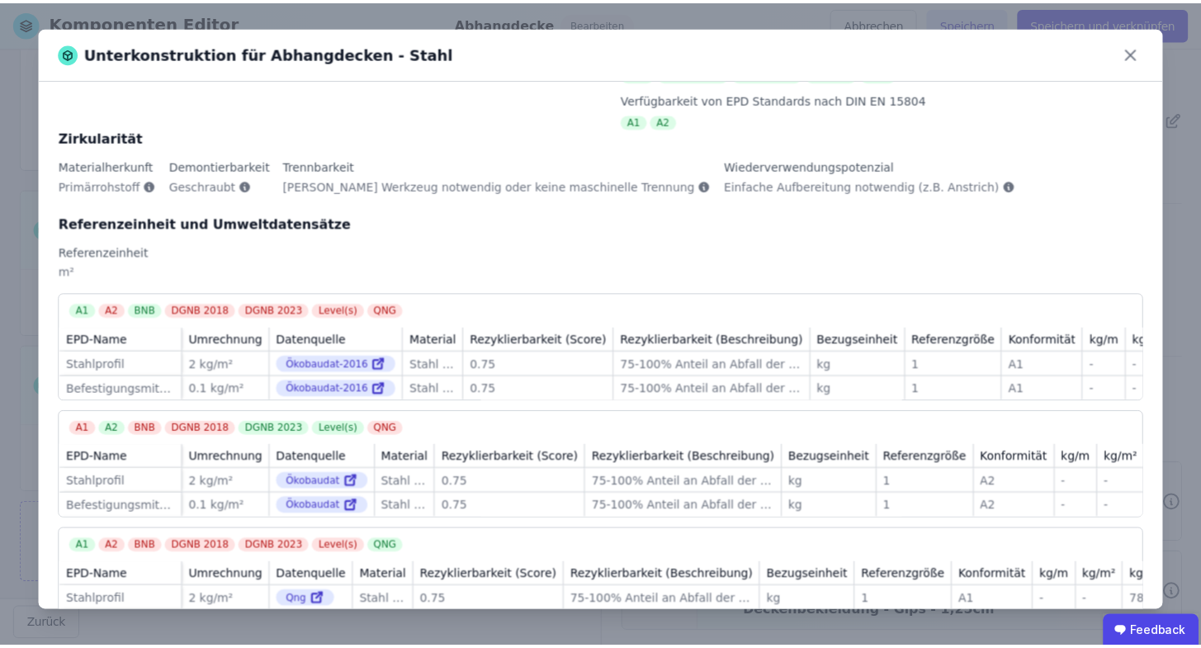
scroll to position [275, 0]
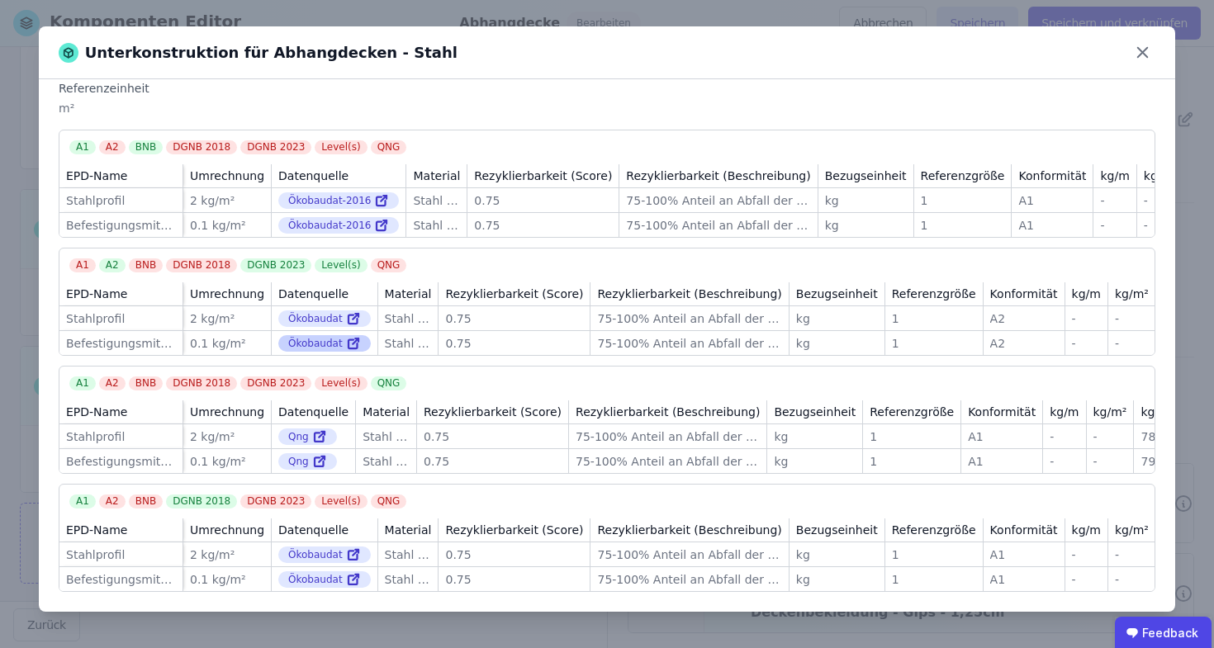
click at [355, 339] on icon at bounding box center [356, 340] width 3 height 3
click at [343, 309] on link at bounding box center [352, 319] width 18 height 20
click at [1146, 61] on icon at bounding box center [1142, 53] width 26 height 26
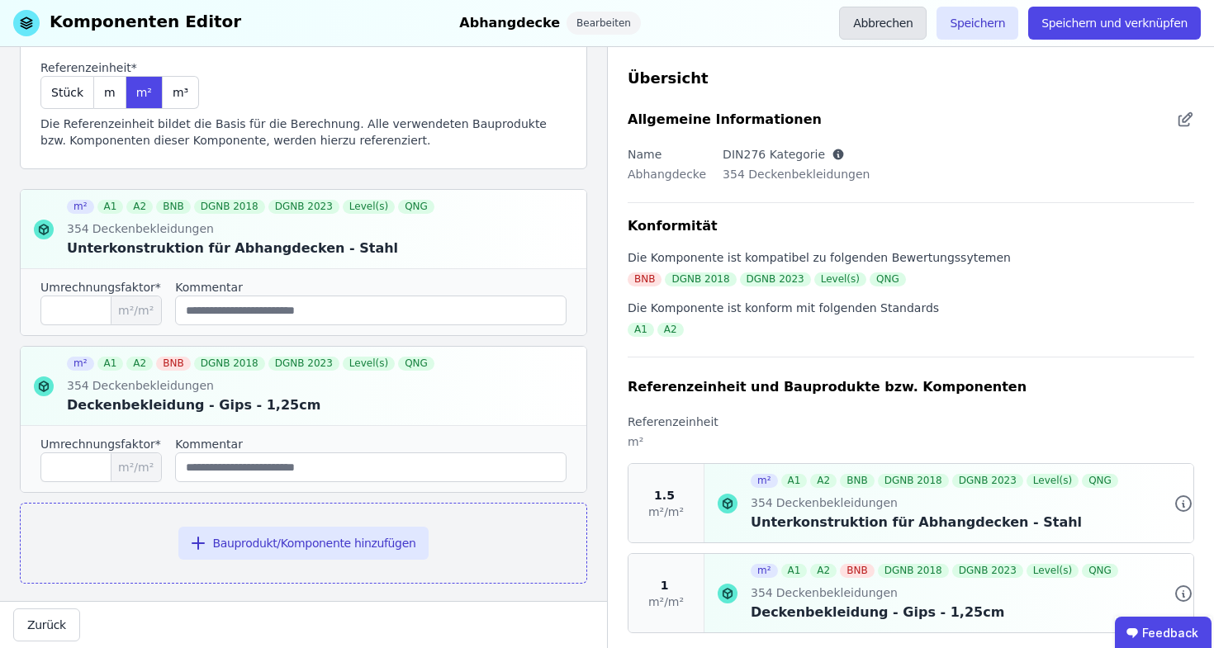
click at [906, 28] on button "Abbrechen" at bounding box center [883, 23] width 88 height 33
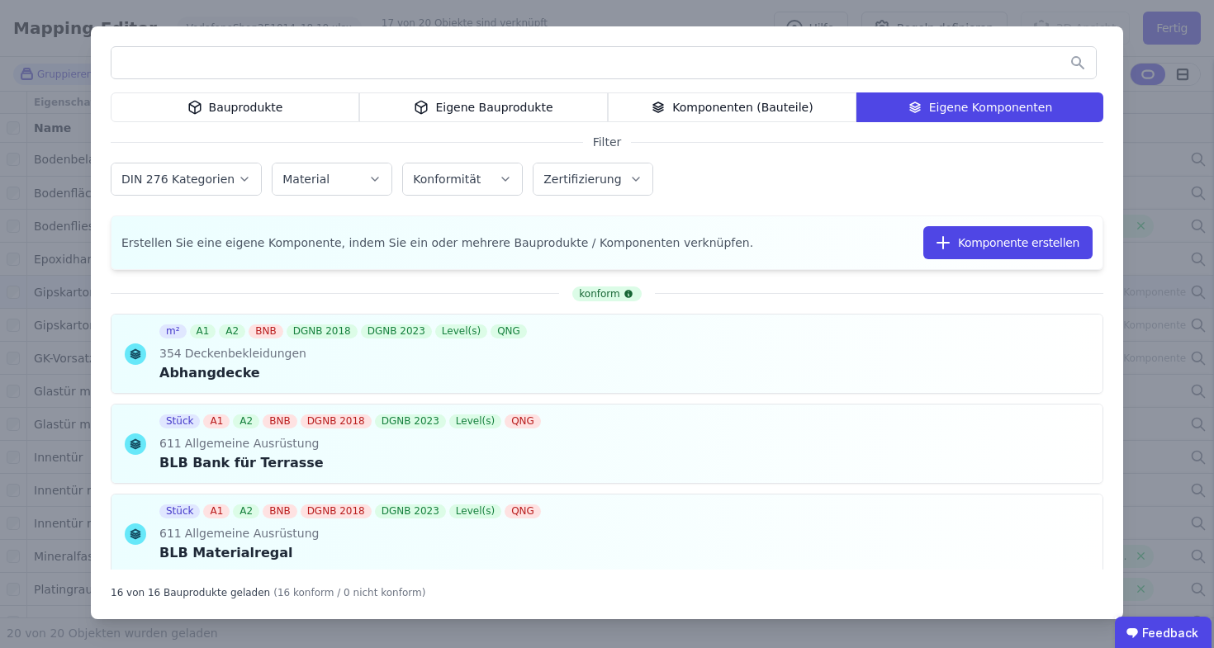
click at [888, 18] on div "Bauprodukte Eigene Bauprodukte Komponenten (Bauteile) Eigene Komponenten Filter…" at bounding box center [607, 324] width 1214 height 648
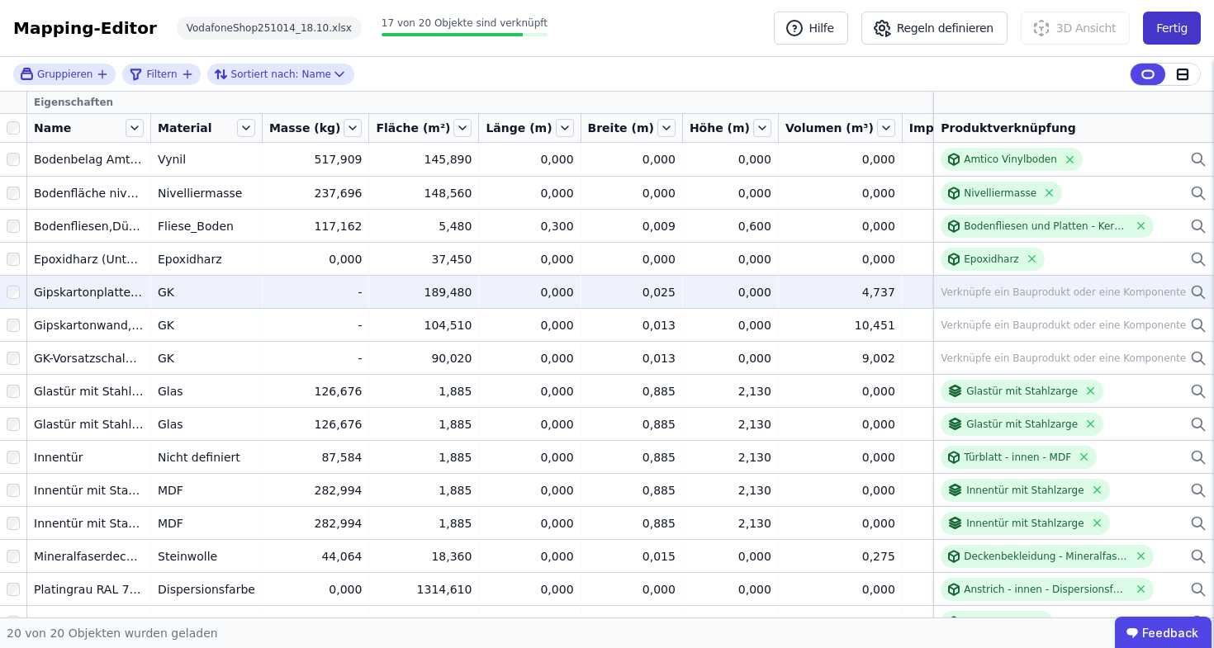
click at [1170, 12] on button "Fertig" at bounding box center [1172, 28] width 58 height 33
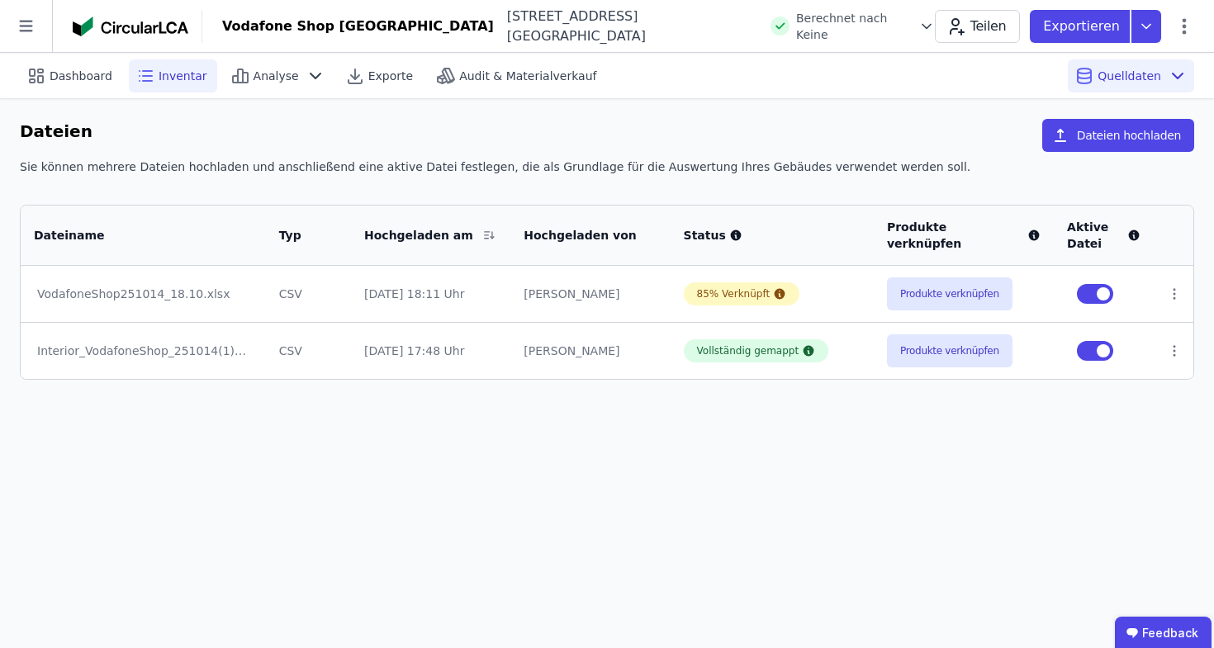
click at [191, 73] on span "Inventar" at bounding box center [183, 76] width 49 height 17
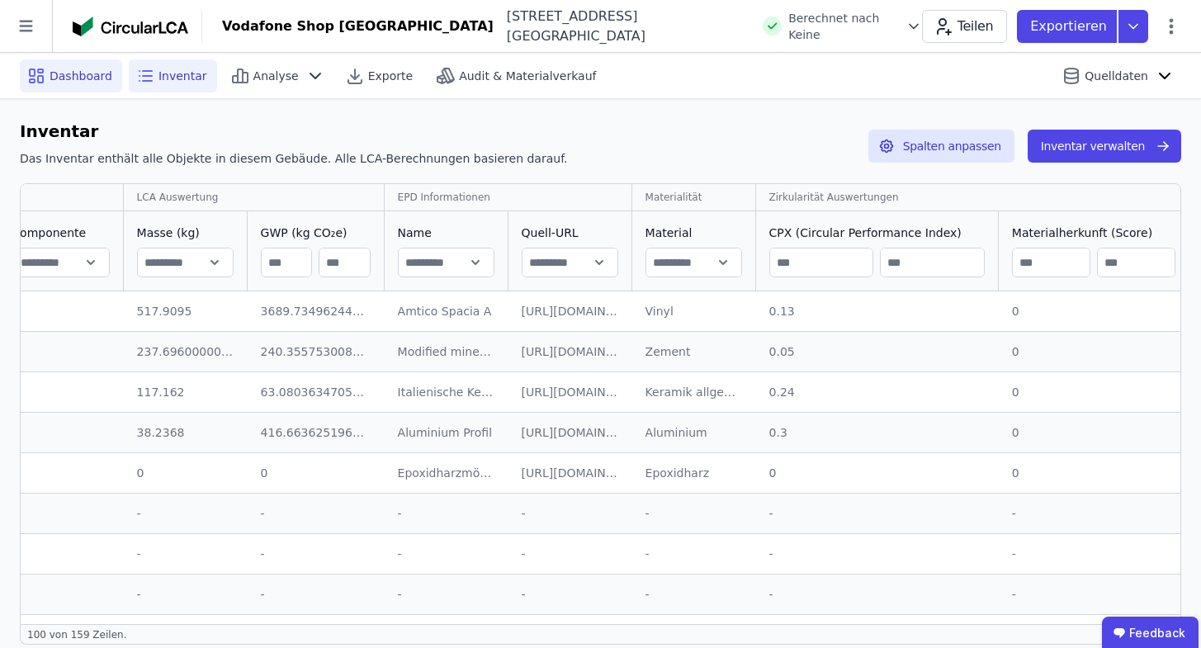
scroll to position [0, 1096]
click at [98, 74] on span "Dashboard" at bounding box center [81, 76] width 63 height 17
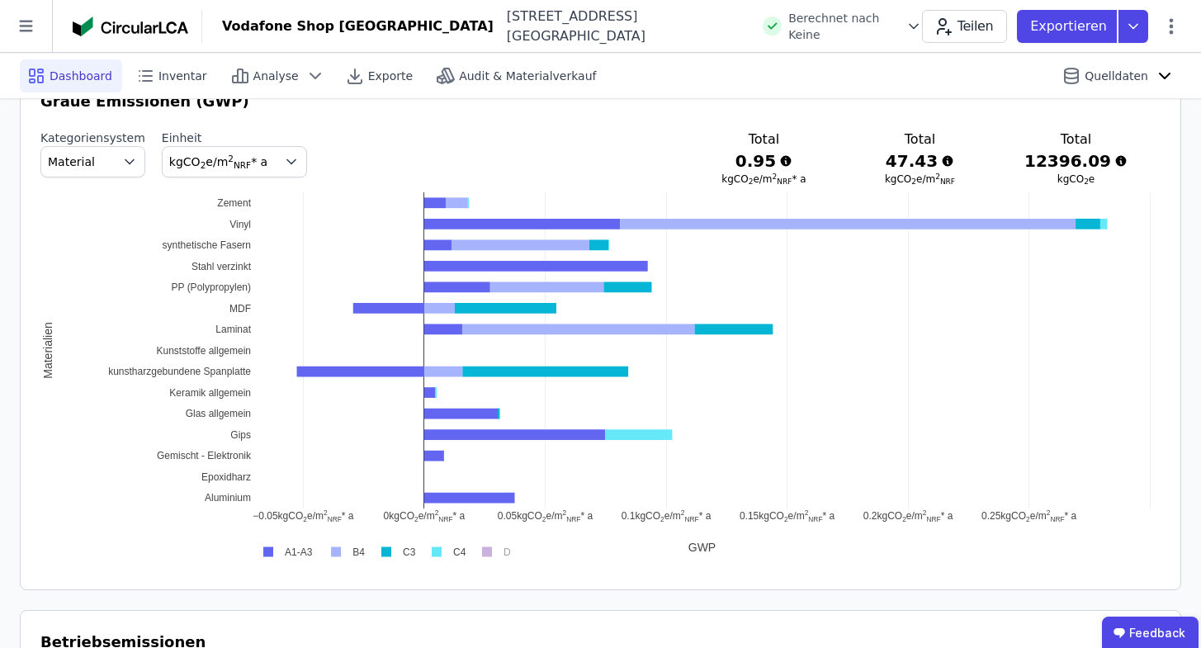
scroll to position [910, 0]
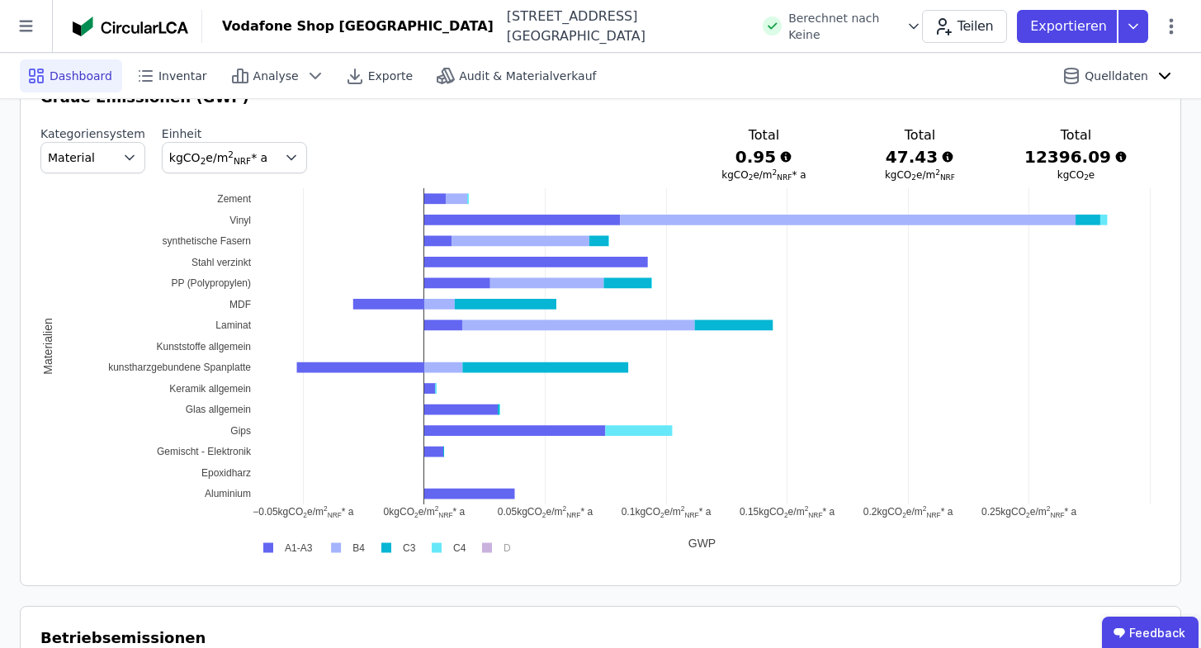
click at [263, 548] on rect at bounding box center [285, 548] width 66 height 16
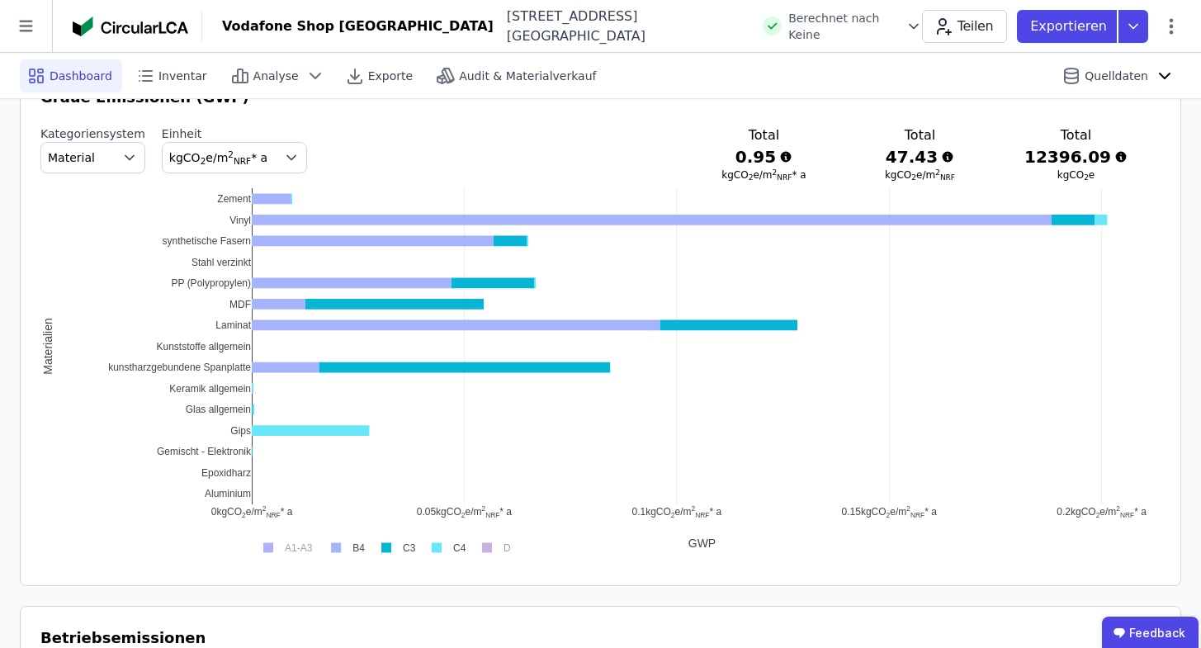
click at [393, 549] on rect at bounding box center [394, 548] width 49 height 16
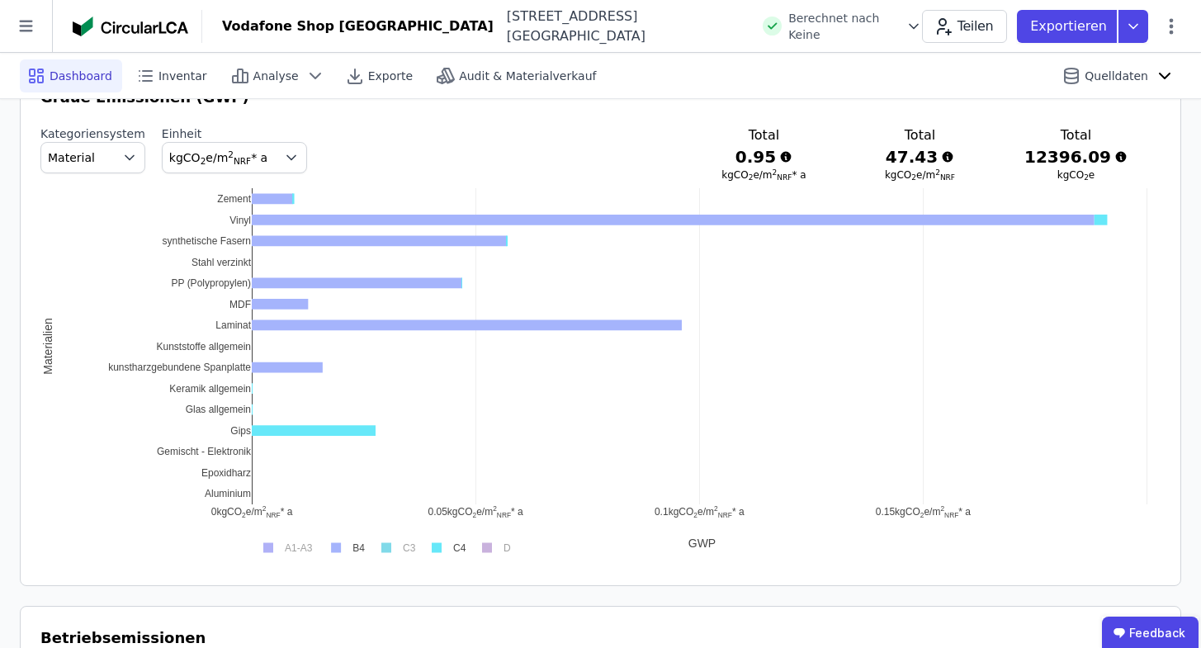
click at [435, 552] on rect at bounding box center [444, 548] width 49 height 16
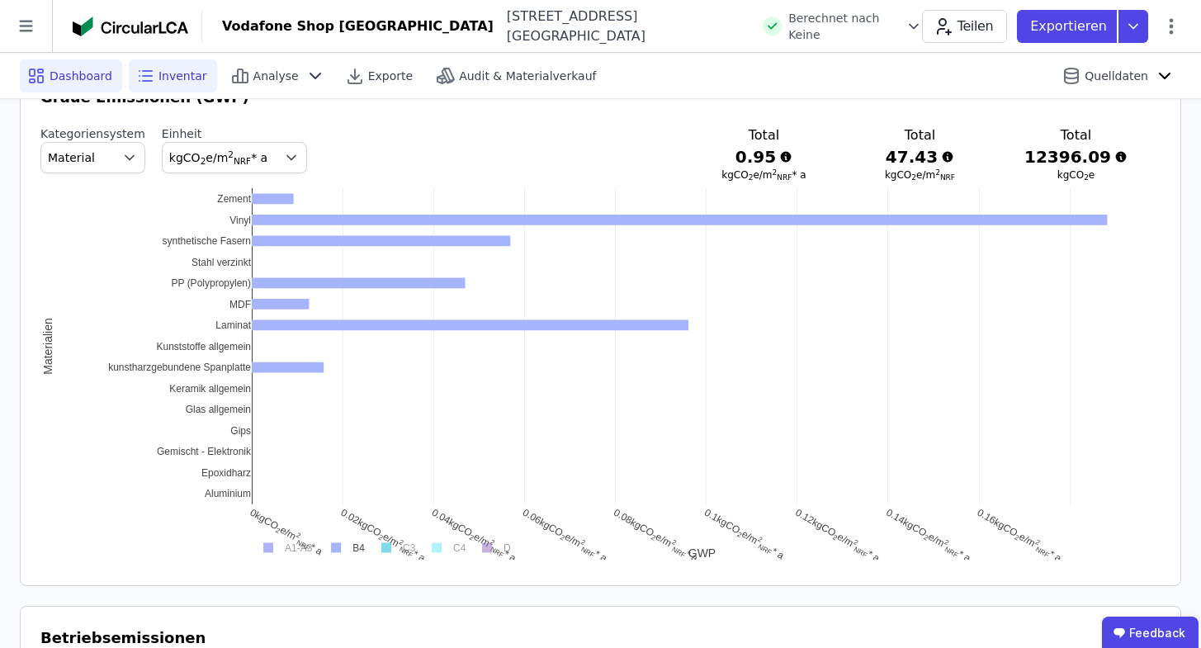
click at [194, 70] on span "Inventar" at bounding box center [183, 76] width 49 height 17
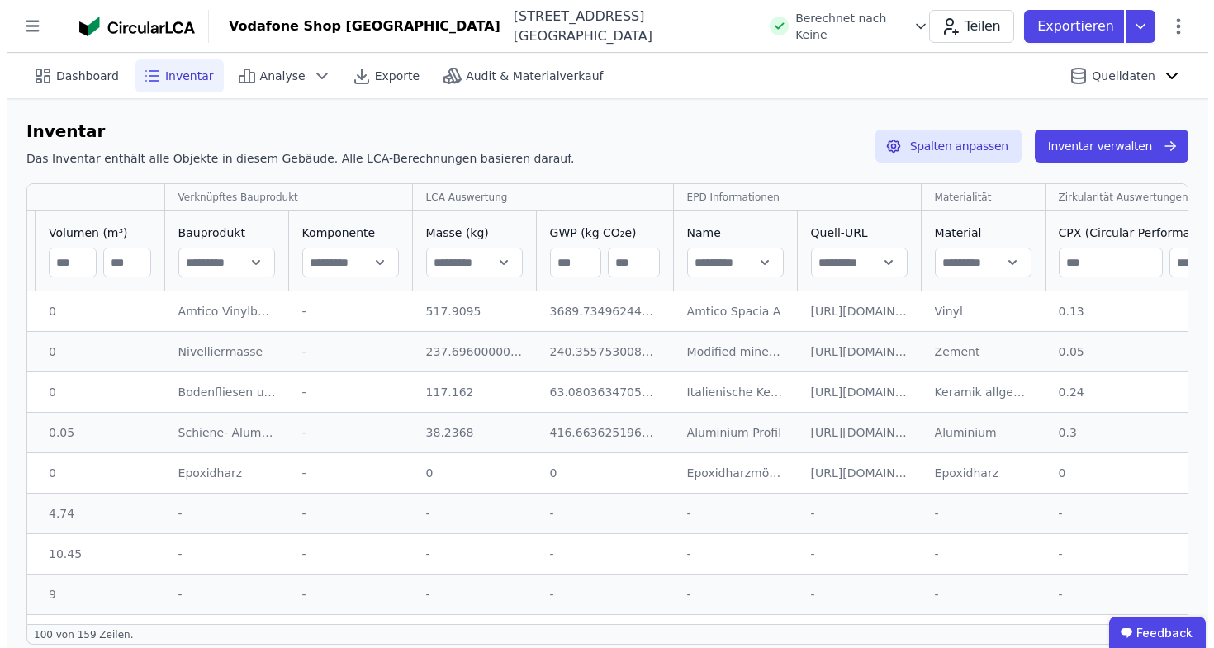
scroll to position [0, 813]
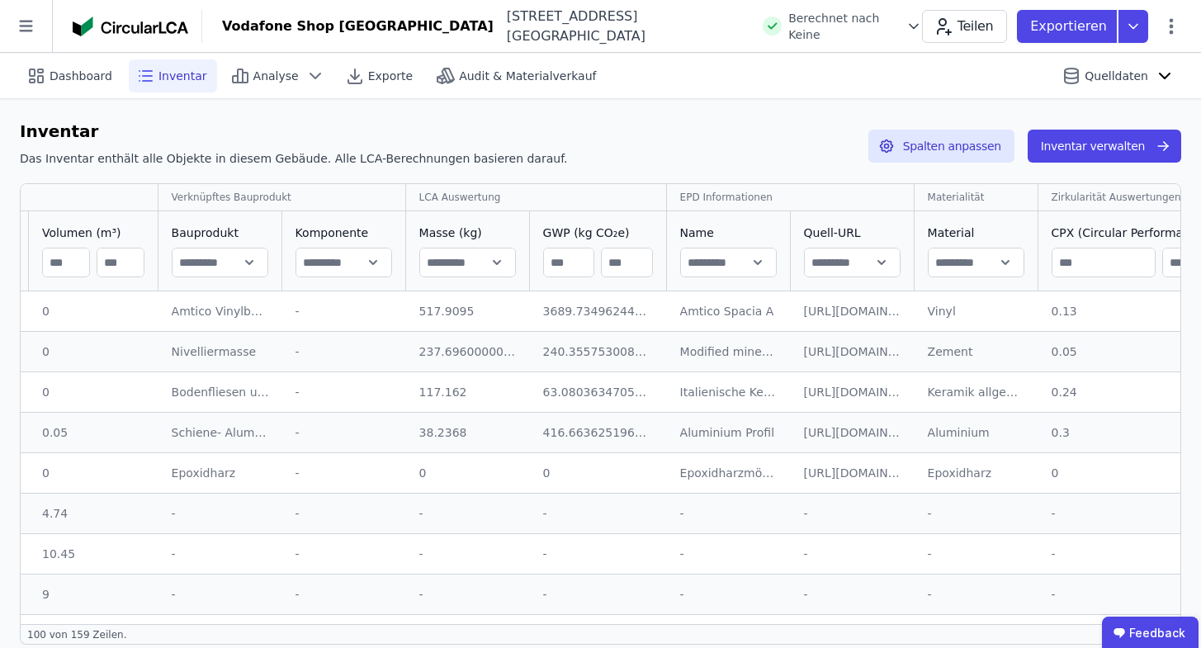
click at [965, 271] on input "text" at bounding box center [976, 263] width 95 height 30
type input "**********"
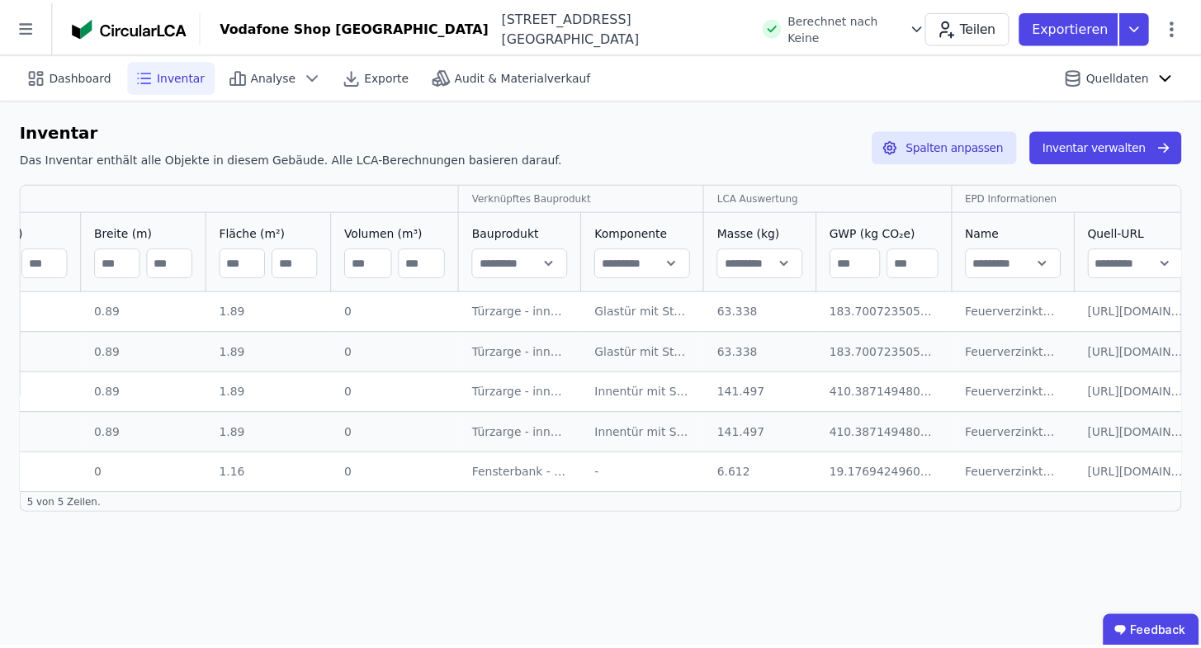
scroll to position [0, 483]
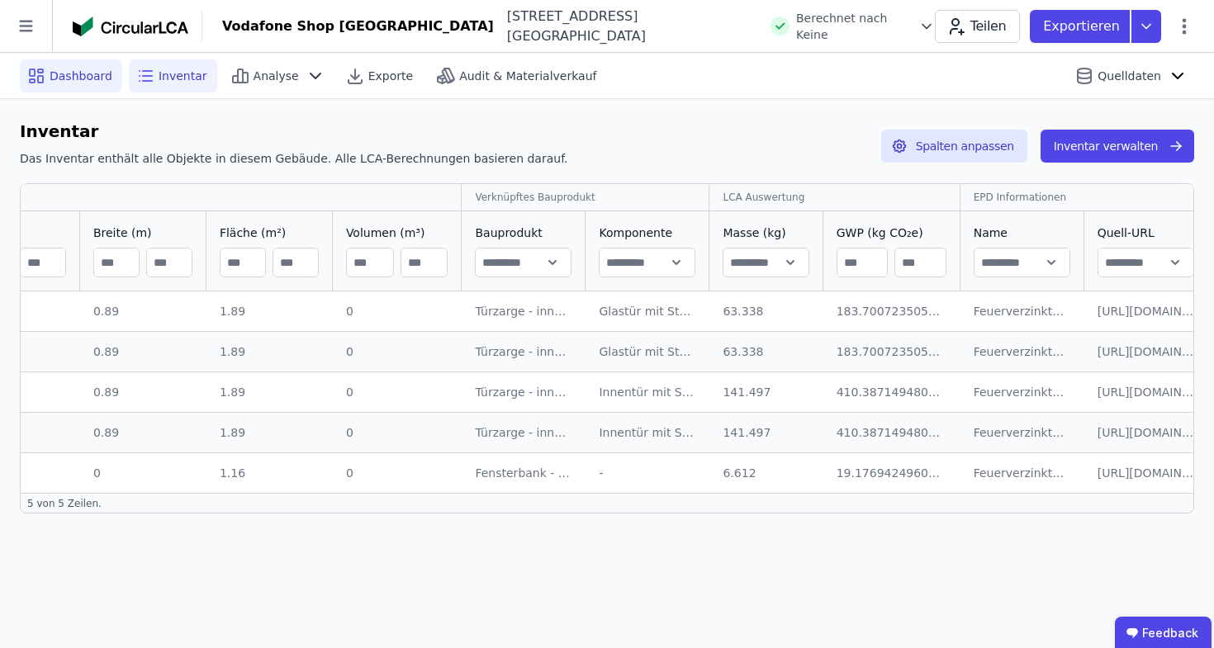
click at [110, 81] on div "Dashboard" at bounding box center [71, 75] width 102 height 33
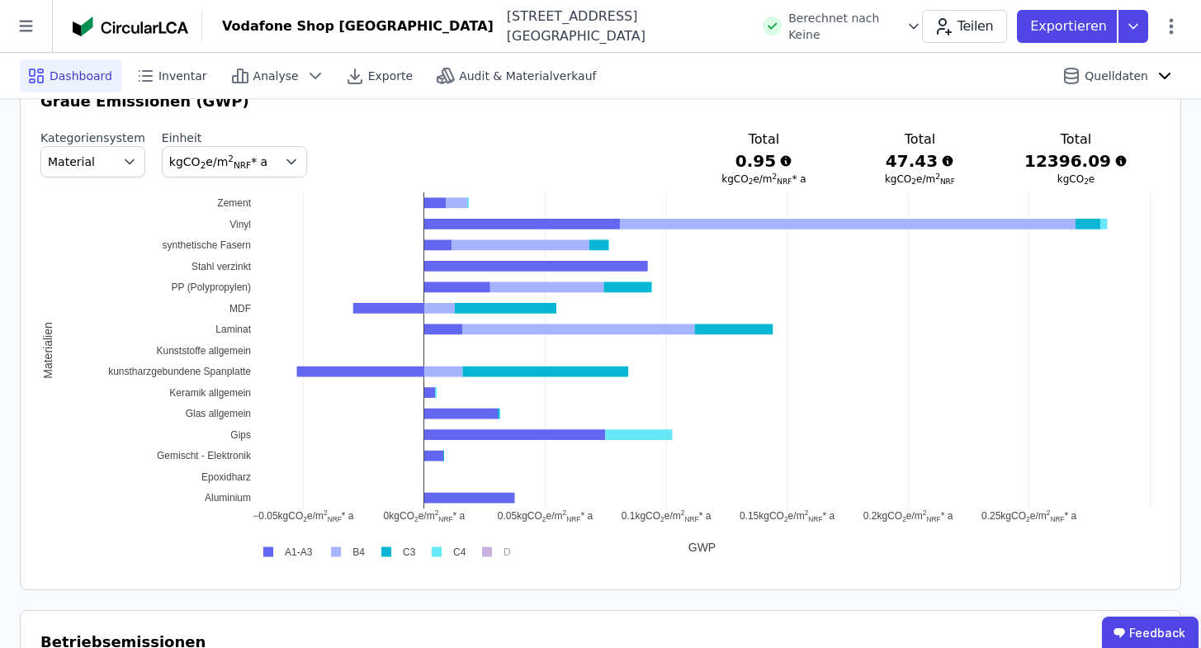
scroll to position [909, 0]
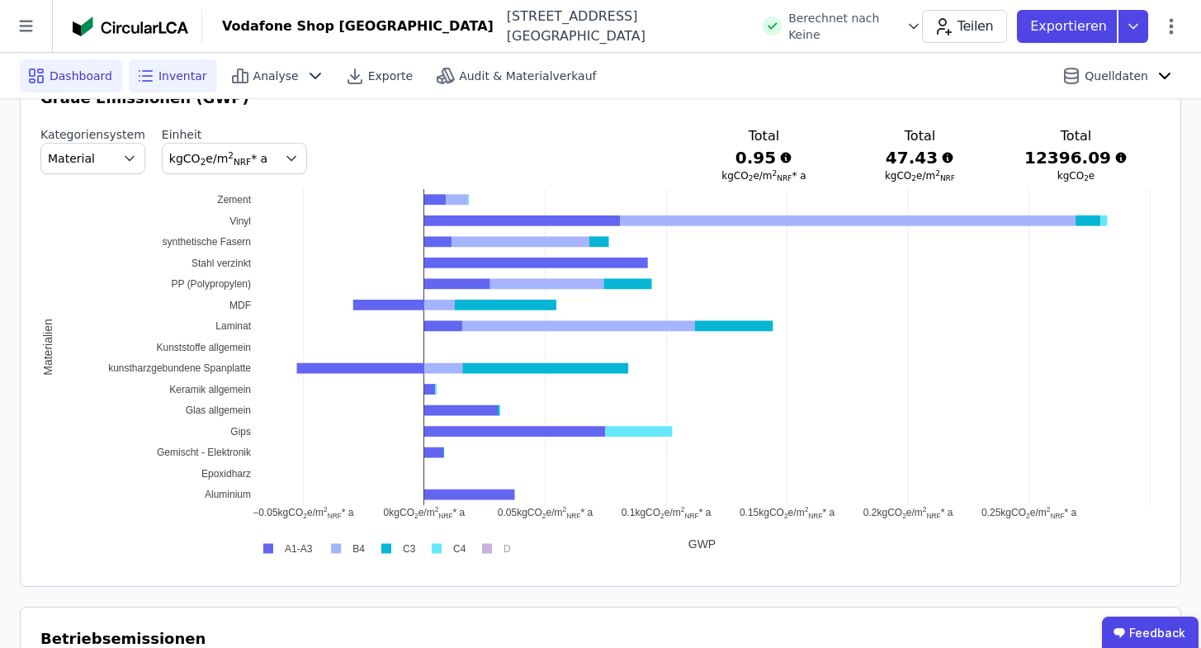
click at [149, 71] on icon at bounding box center [147, 71] width 9 height 0
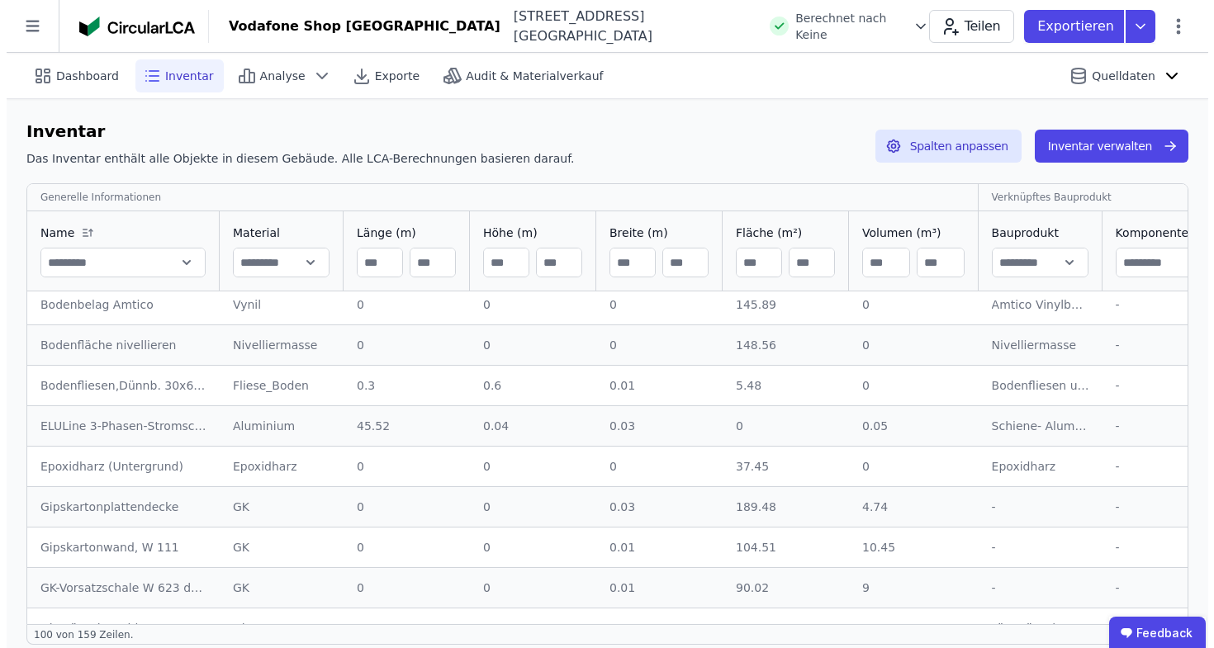
scroll to position [52, 0]
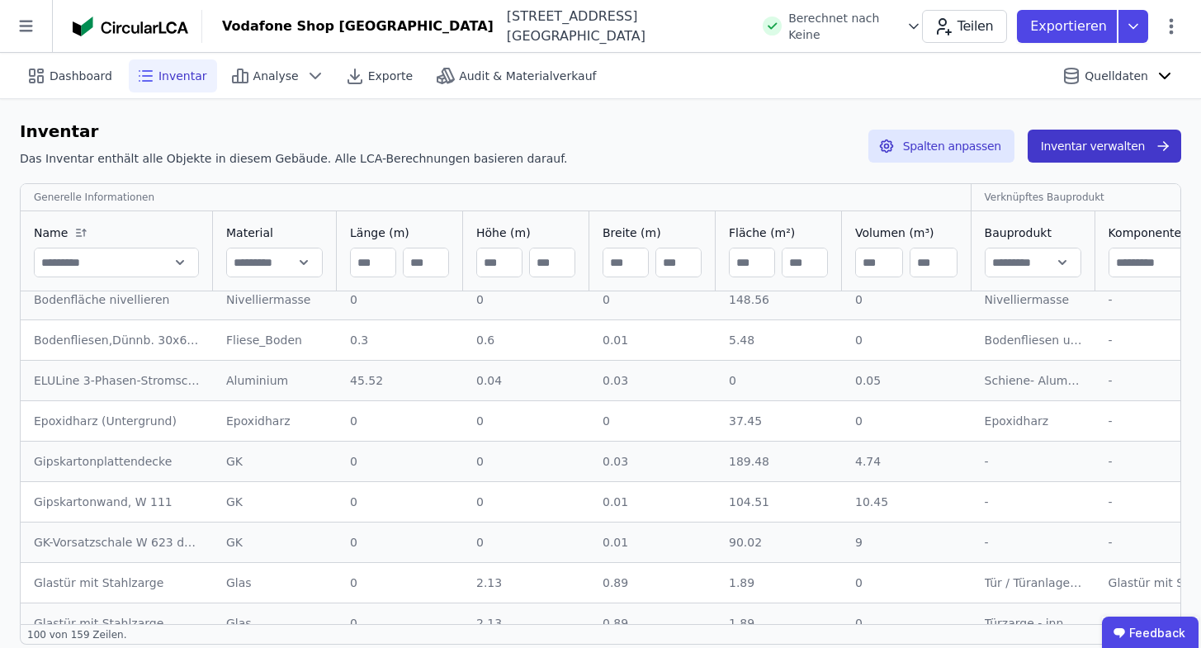
click at [1148, 154] on button "Inventar verwalten" at bounding box center [1105, 146] width 154 height 33
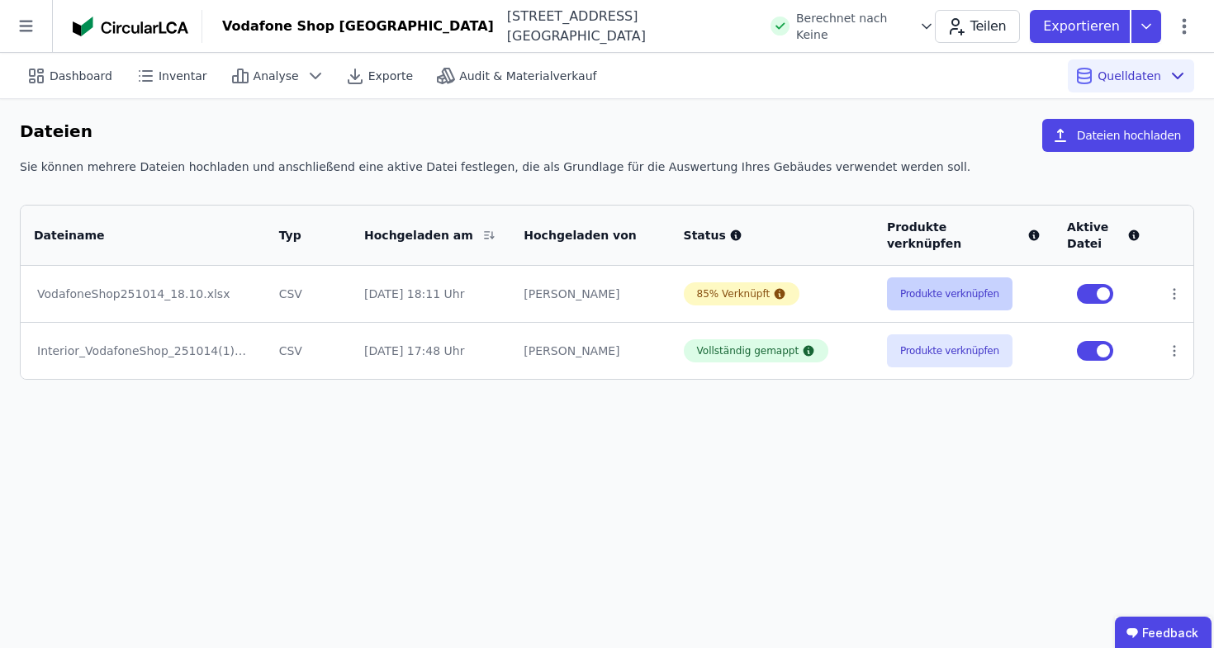
click at [963, 301] on button "Produkte verknüpfen" at bounding box center [949, 293] width 125 height 33
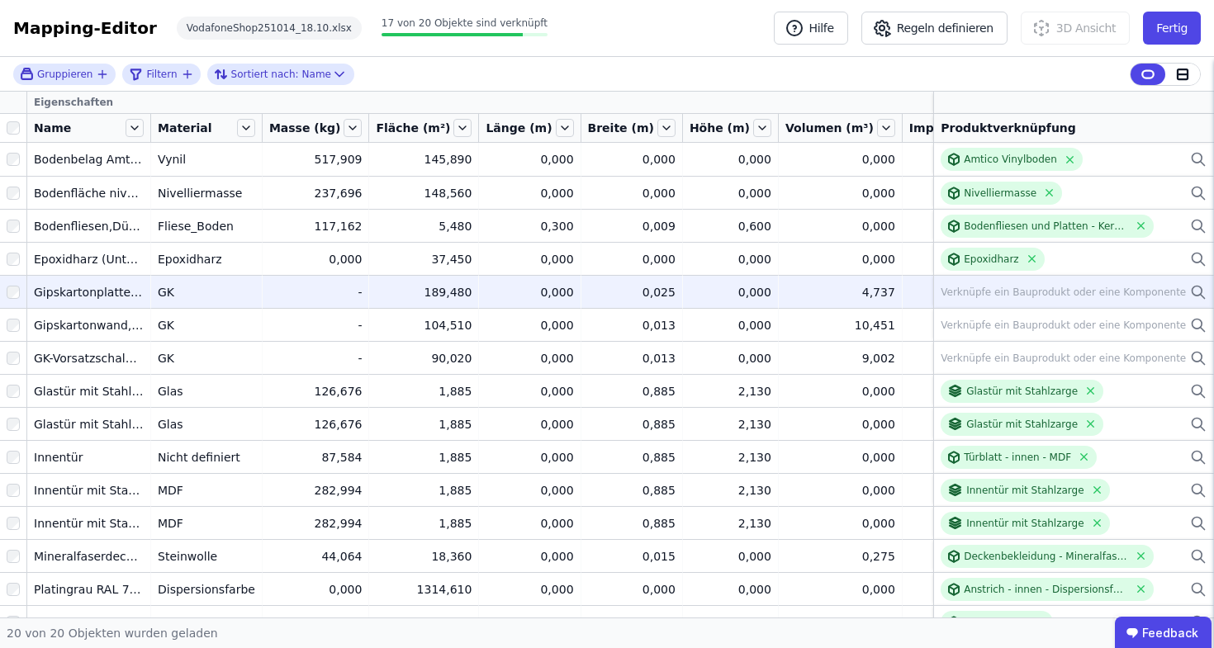
click at [1190, 290] on icon at bounding box center [1198, 292] width 17 height 20
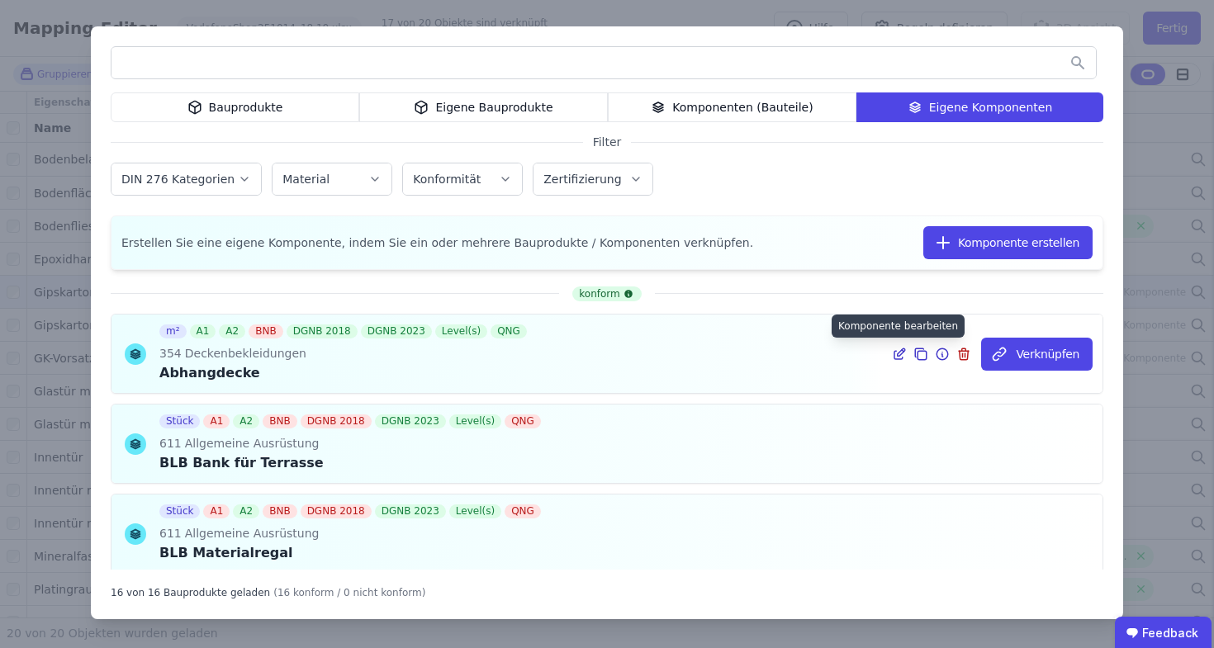
click at [897, 355] on icon at bounding box center [900, 351] width 7 height 7
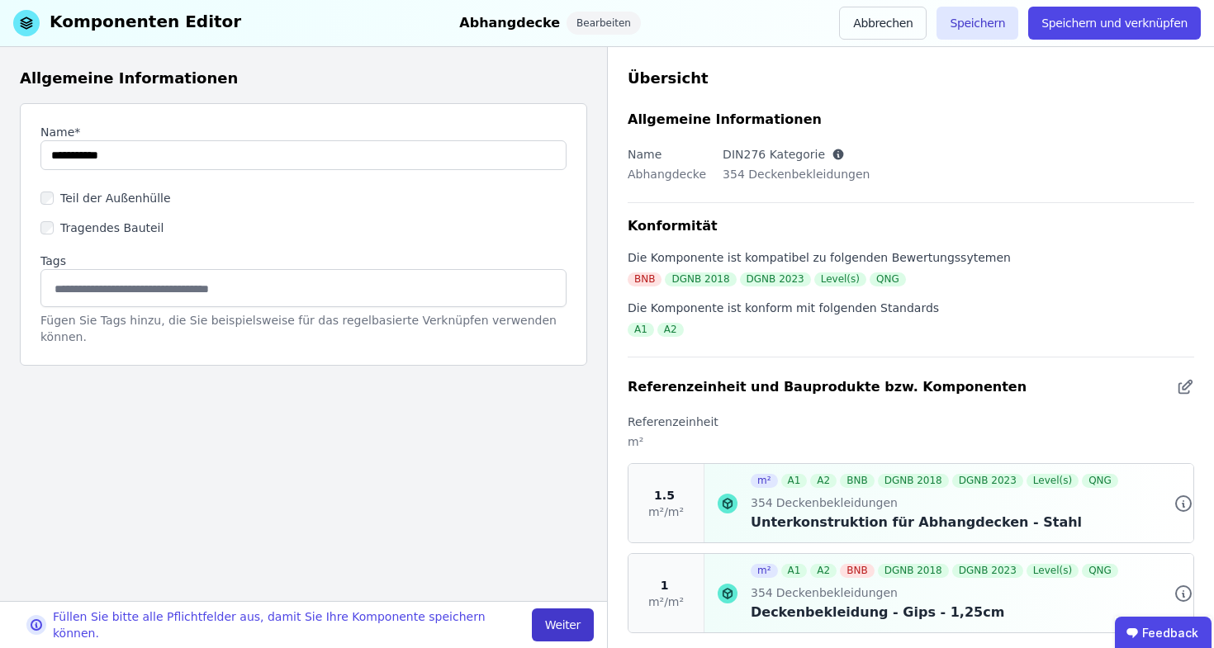
click at [580, 638] on button "Weiter" at bounding box center [563, 624] width 62 height 33
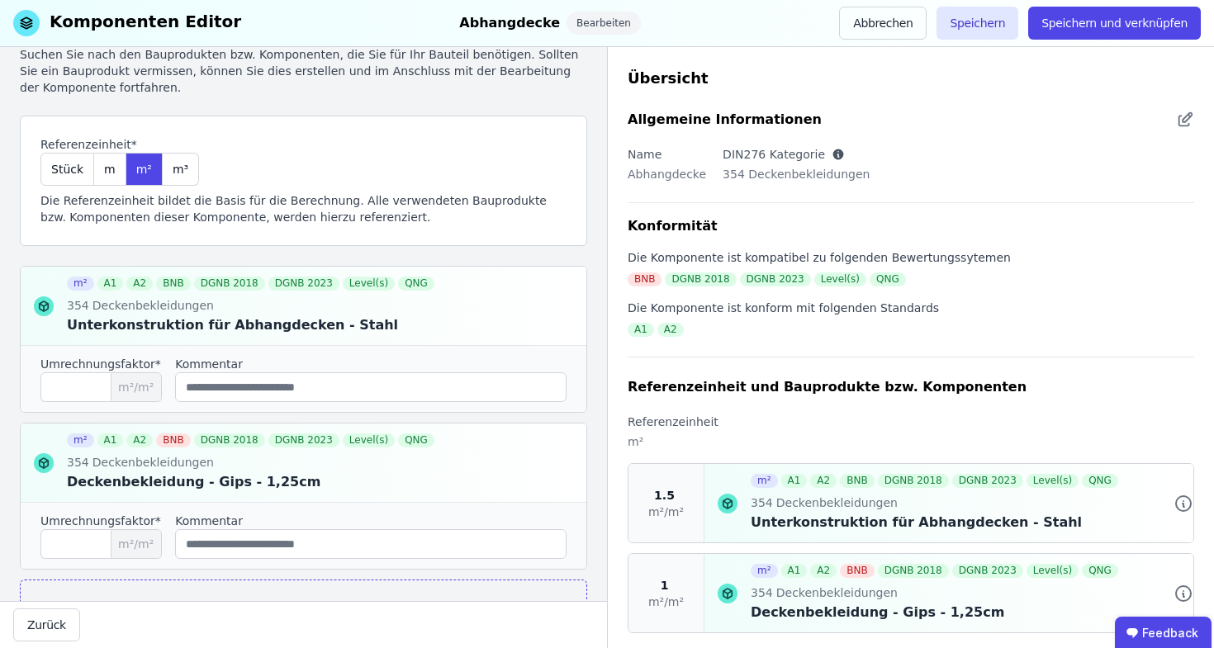
scroll to position [77, 0]
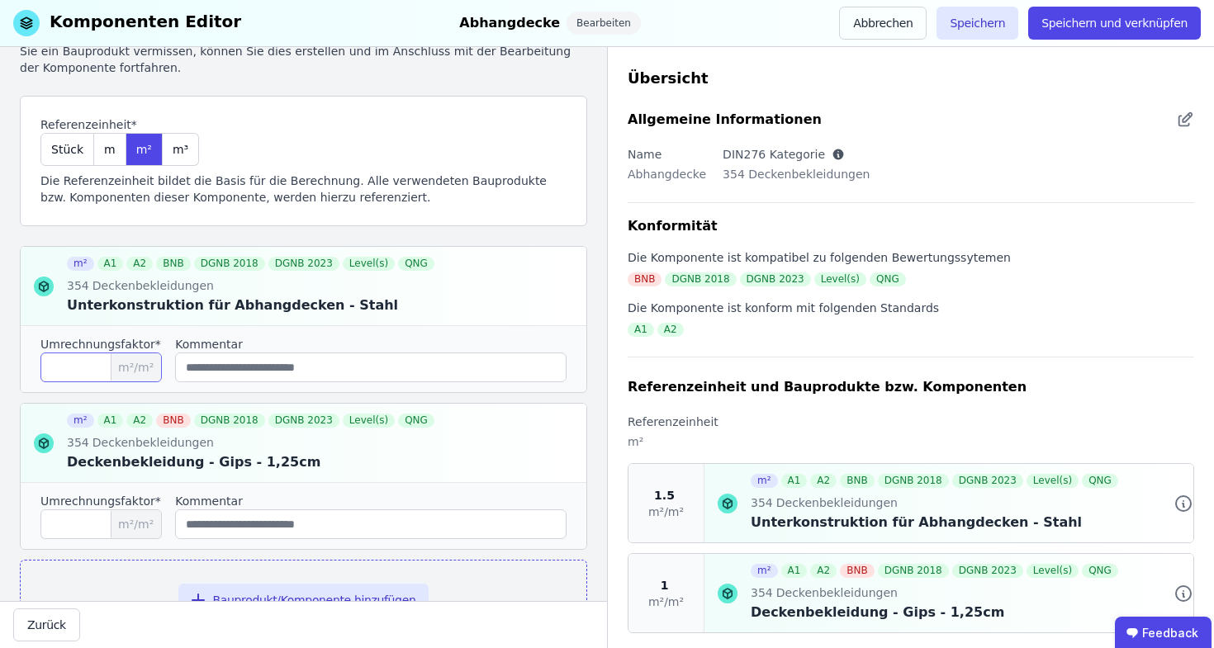
click at [97, 376] on input "***" at bounding box center [100, 368] width 121 height 30
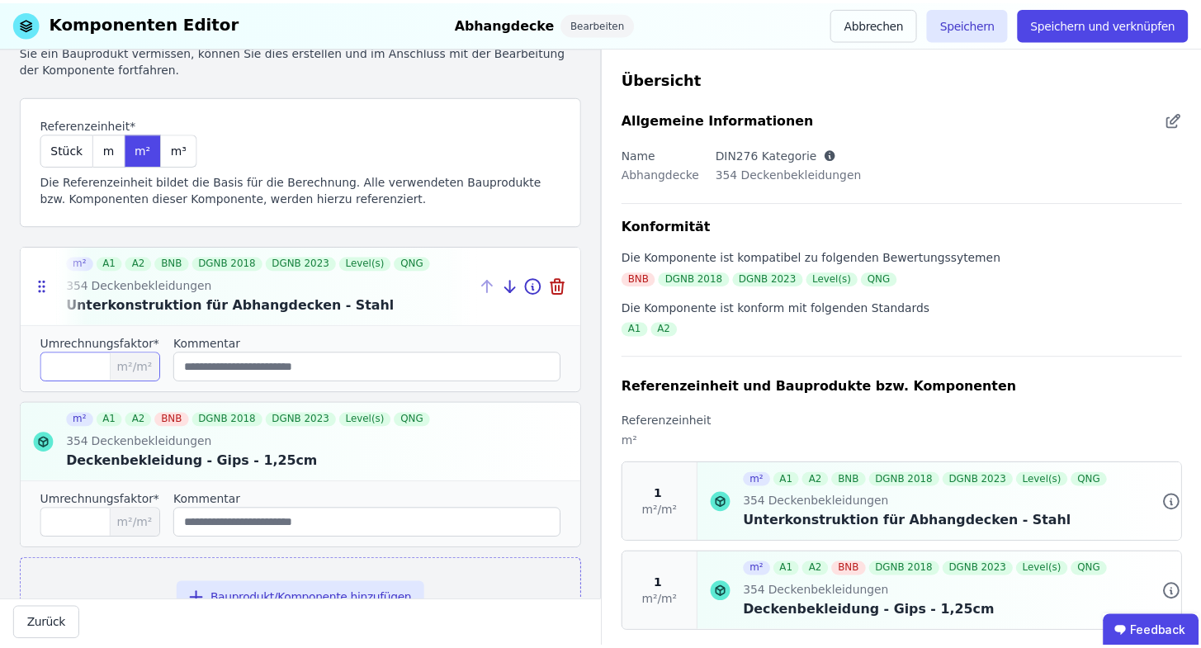
scroll to position [149, 0]
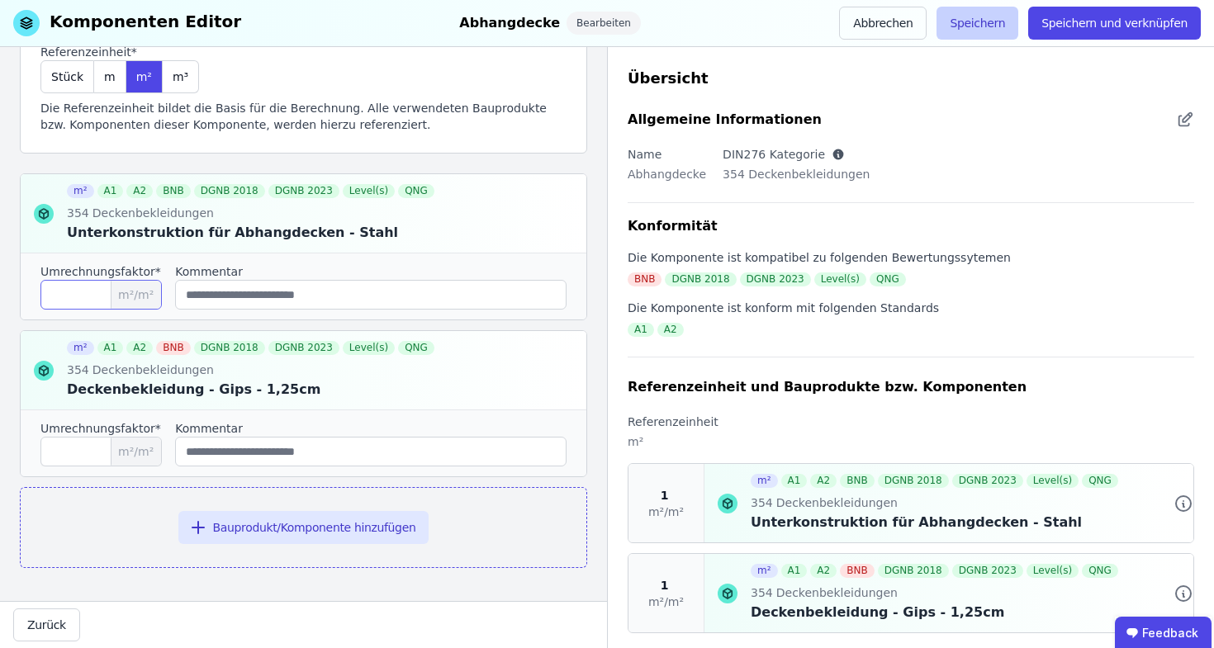
type input "*"
click at [978, 24] on button "Speichern" at bounding box center [977, 23] width 82 height 33
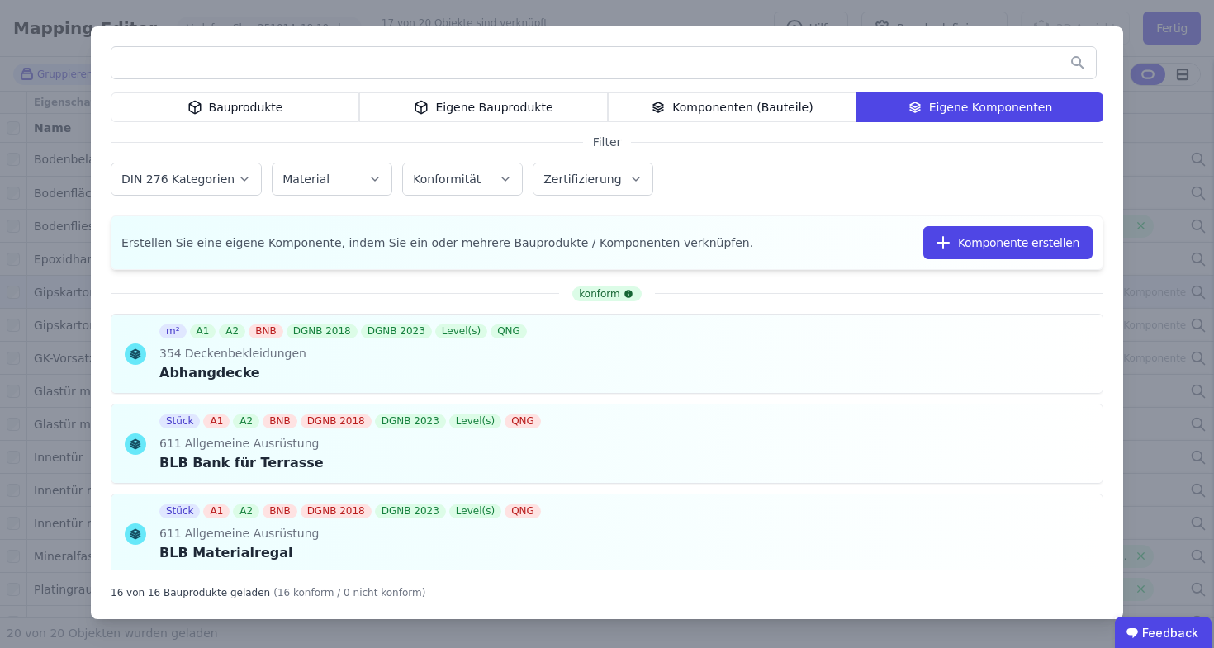
click at [542, 17] on div "Bauprodukte Eigene Bauprodukte Komponenten (Bauteile) Eigene Komponenten Filter…" at bounding box center [607, 324] width 1214 height 648
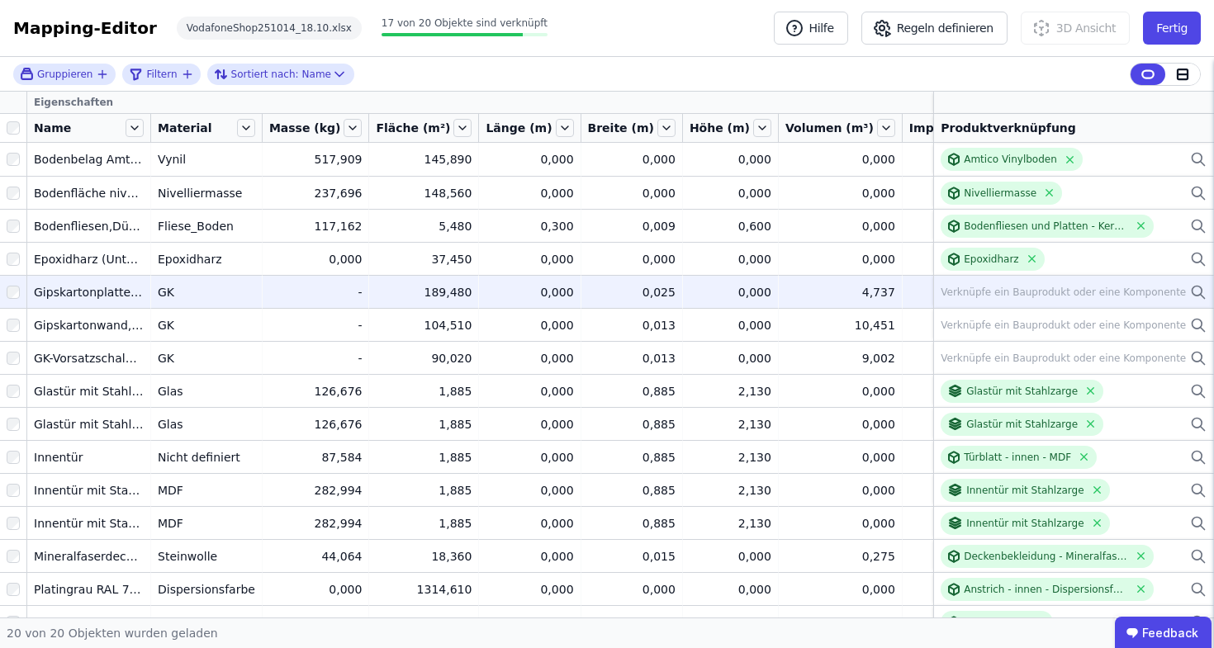
click at [1176, 289] on div "Verknüpfe ein Bauprodukt oder eine Komponente" at bounding box center [1073, 292] width 266 height 20
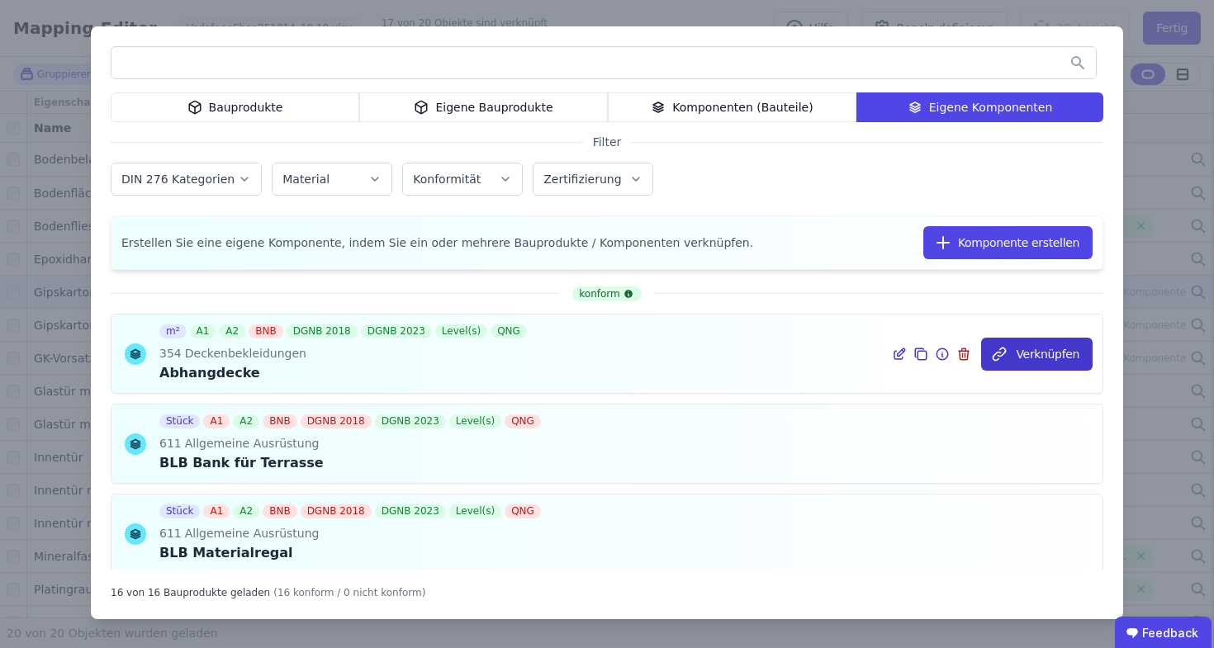
click at [1039, 357] on button "Verknüpfen" at bounding box center [1036, 354] width 111 height 33
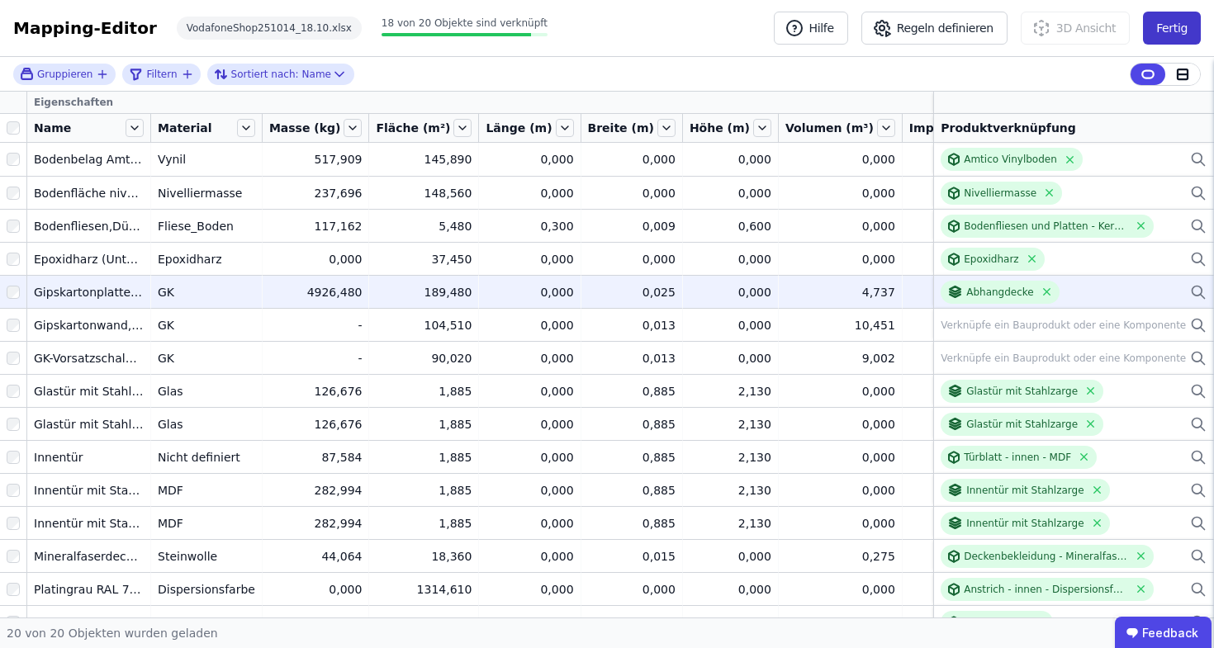
click at [1195, 30] on button "Fertig" at bounding box center [1172, 28] width 58 height 33
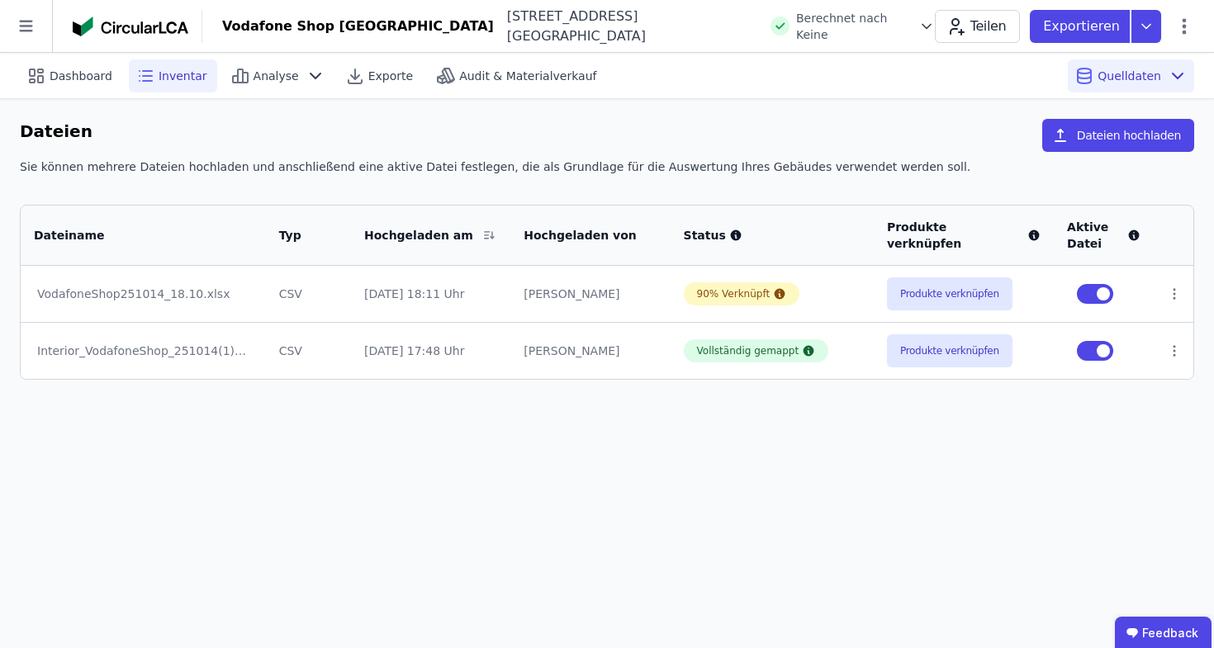
click at [168, 83] on span "Inventar" at bounding box center [183, 76] width 49 height 17
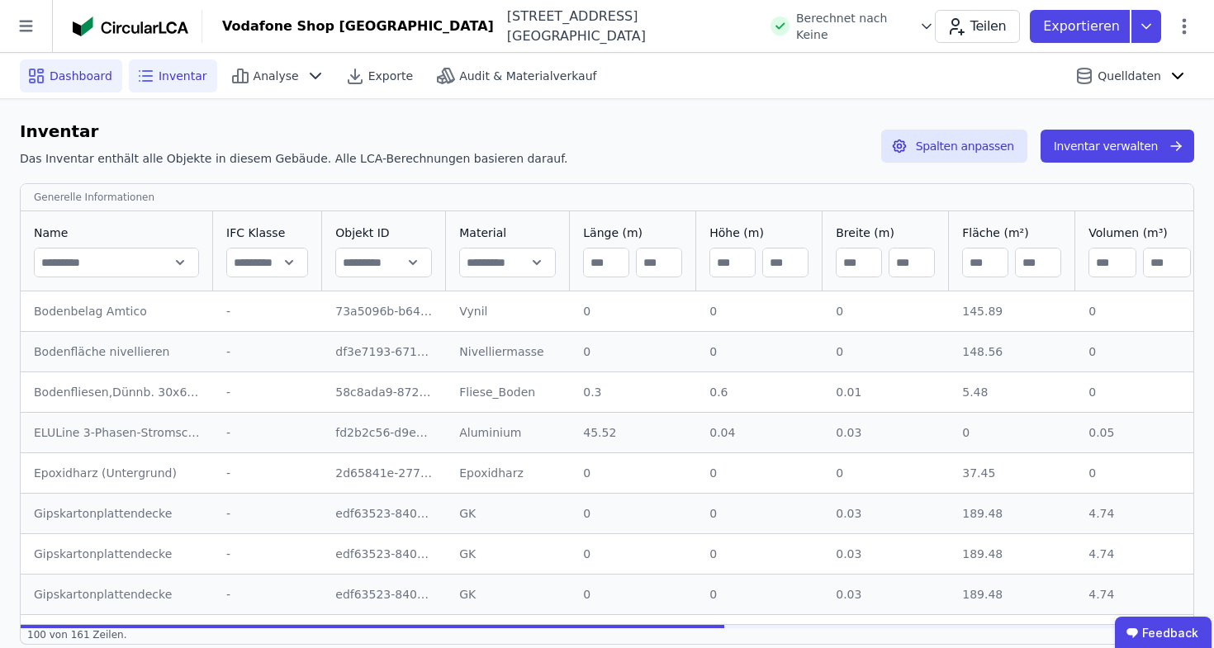
click at [46, 81] on div "Dashboard" at bounding box center [71, 75] width 102 height 33
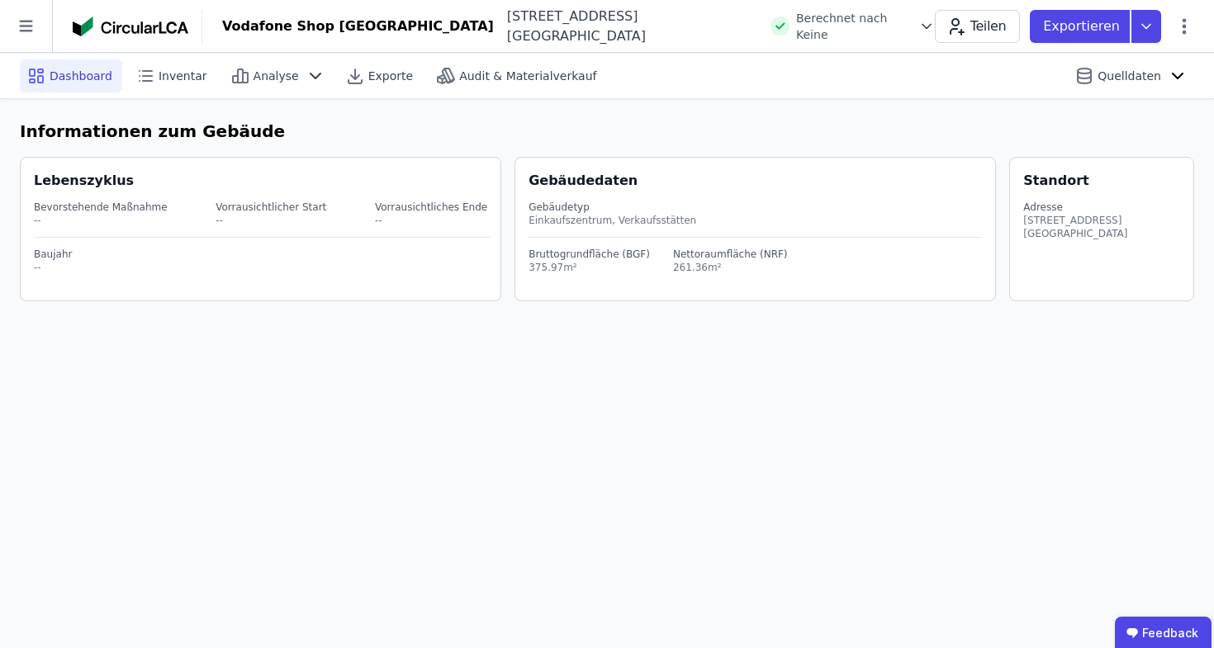
click at [57, 73] on span "Dashboard" at bounding box center [81, 76] width 63 height 17
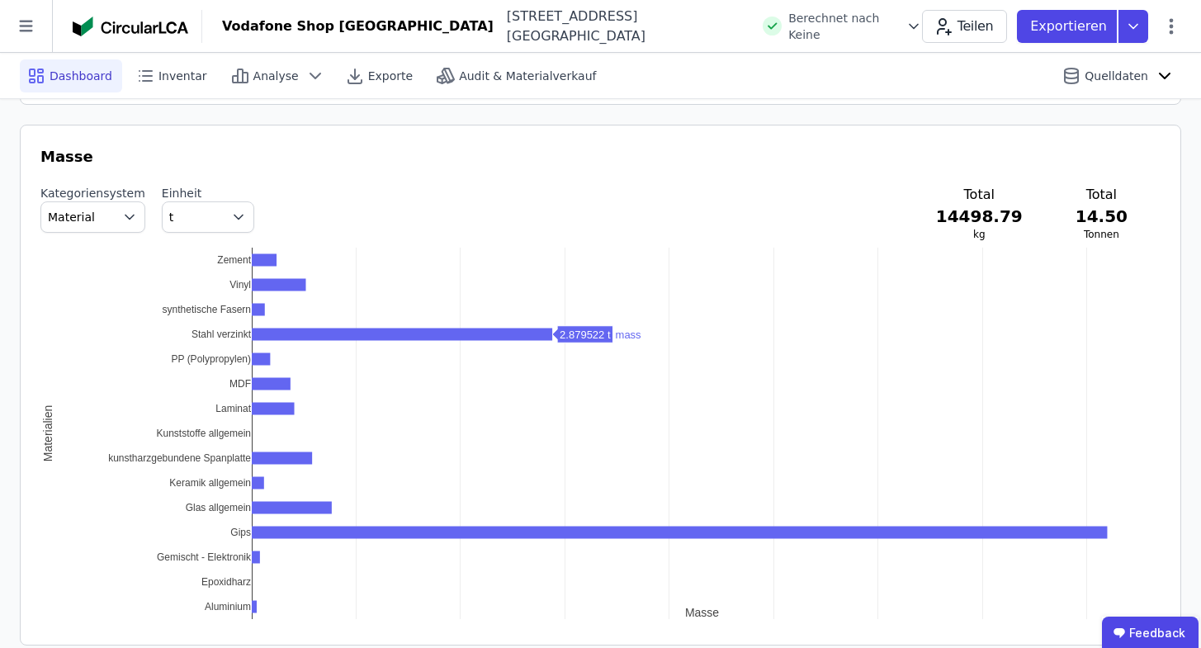
scroll to position [481, 0]
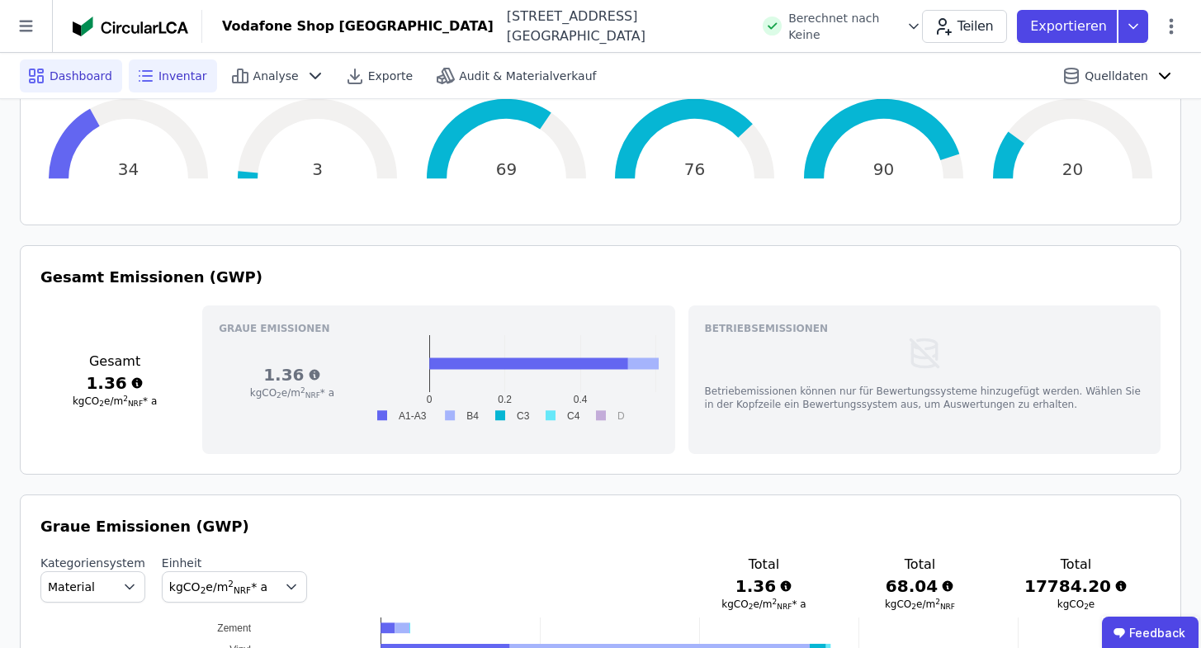
click at [199, 77] on span "Inventar" at bounding box center [183, 76] width 49 height 17
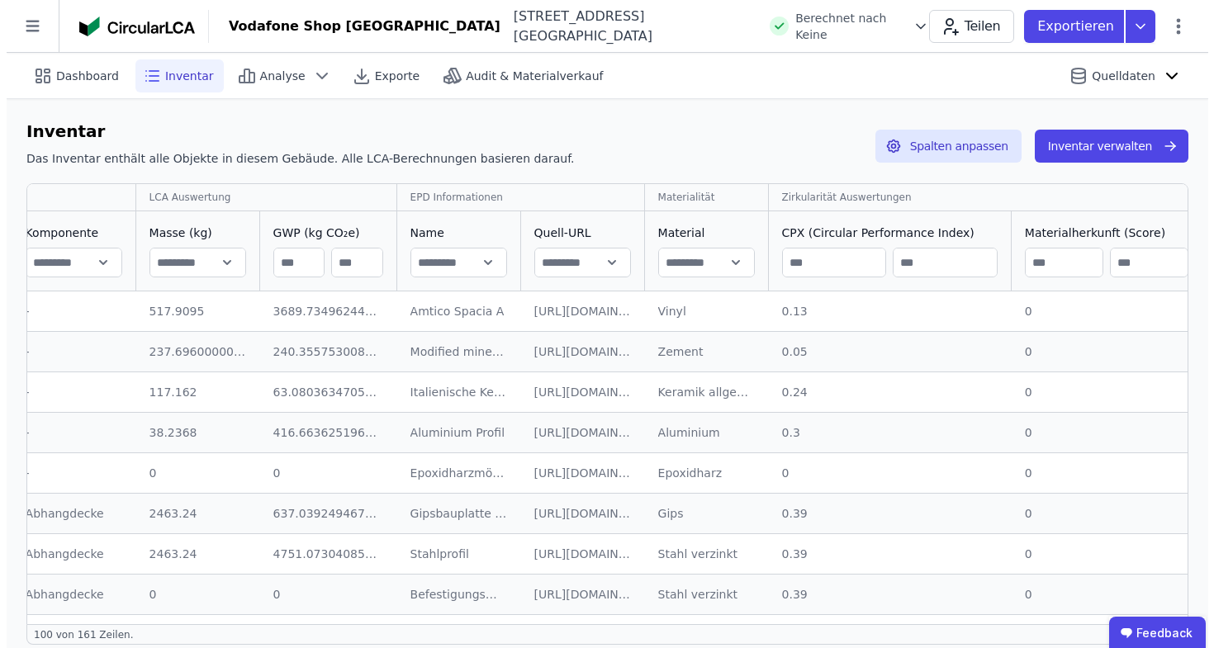
scroll to position [0, 1086]
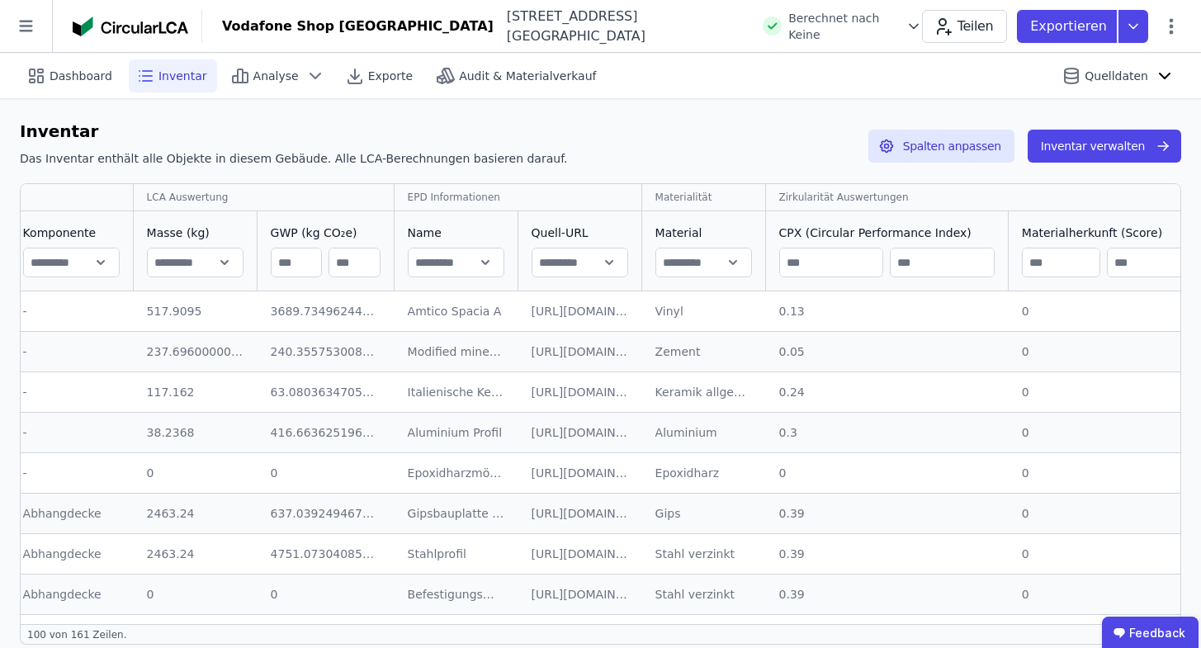
click at [711, 273] on input "text" at bounding box center [703, 263] width 95 height 30
type input "**********"
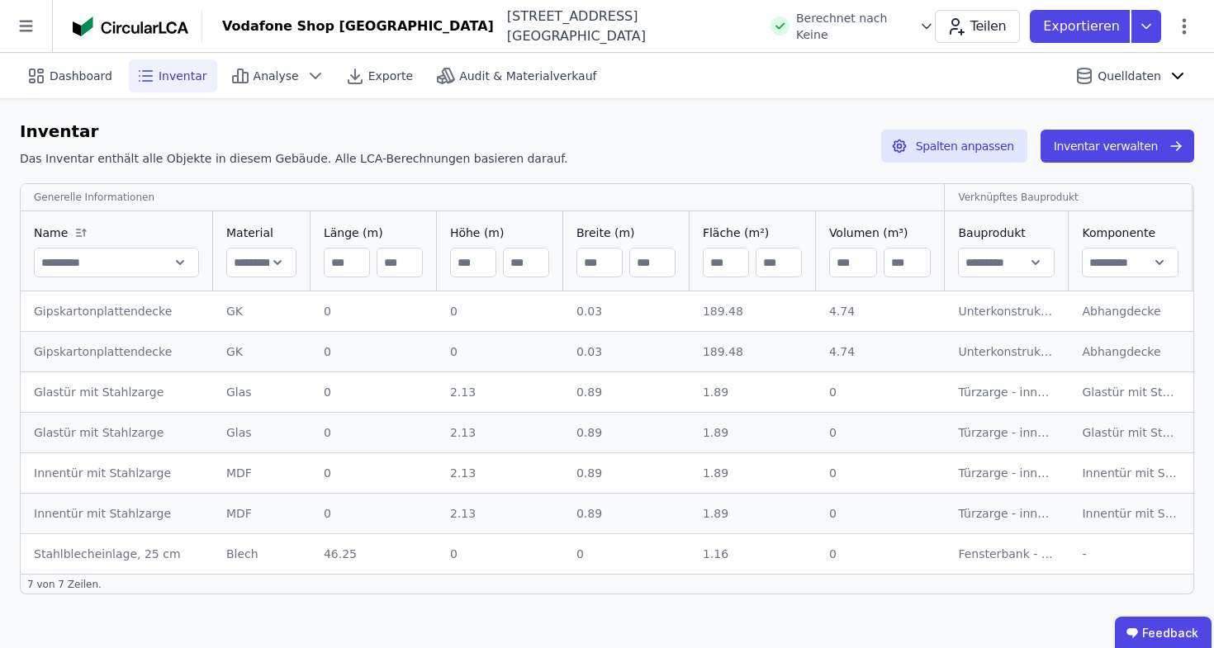
scroll to position [0, 0]
click at [1169, 136] on icon "button" at bounding box center [1175, 146] width 17 height 20
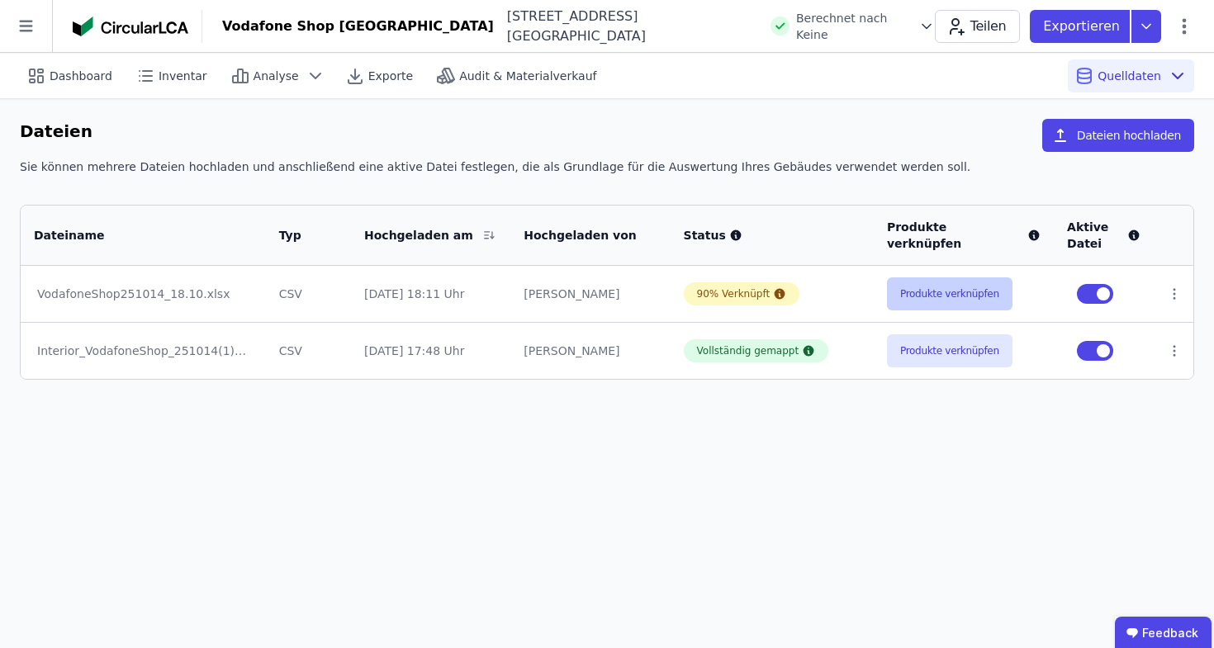
click at [1002, 307] on button "Produkte verknüpfen" at bounding box center [949, 293] width 125 height 33
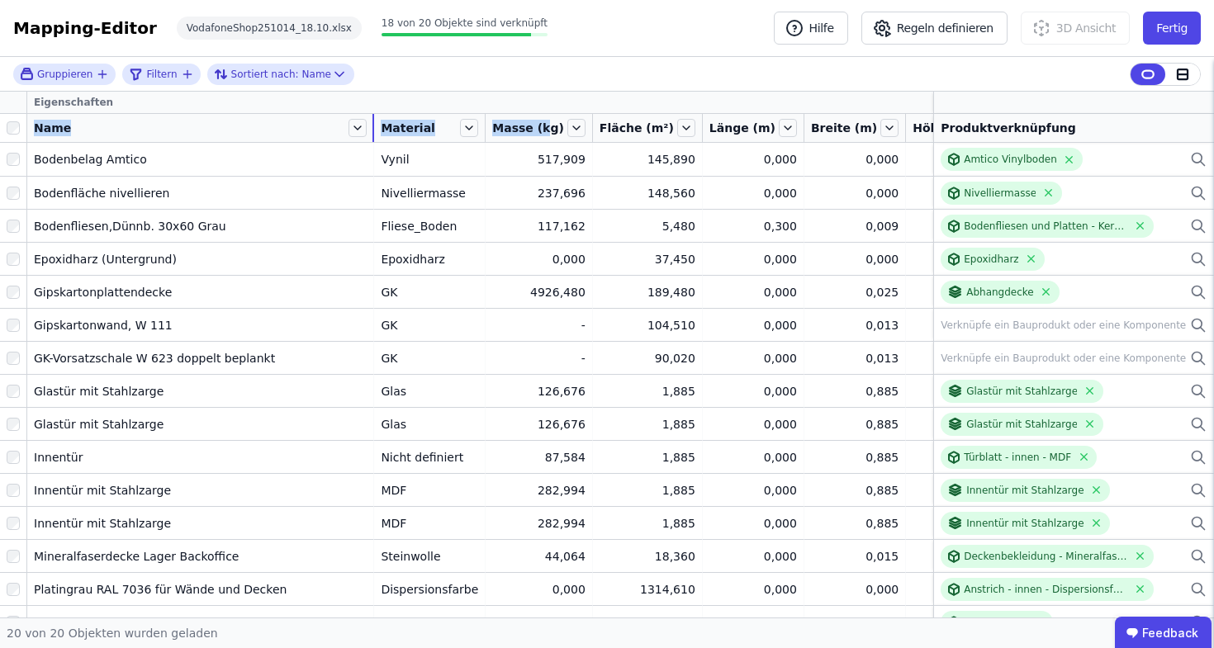
drag, startPoint x: 149, startPoint y: 131, endPoint x: 444, endPoint y: 129, distance: 294.8
click at [444, 129] on tr "Name Material Masse (kg) Fläche (m²) Länge (m) Breite (m) Höhe (m) Volumen (m³)…" at bounding box center [856, 128] width 1712 height 29
click at [1182, 42] on button "Fertig" at bounding box center [1172, 28] width 58 height 33
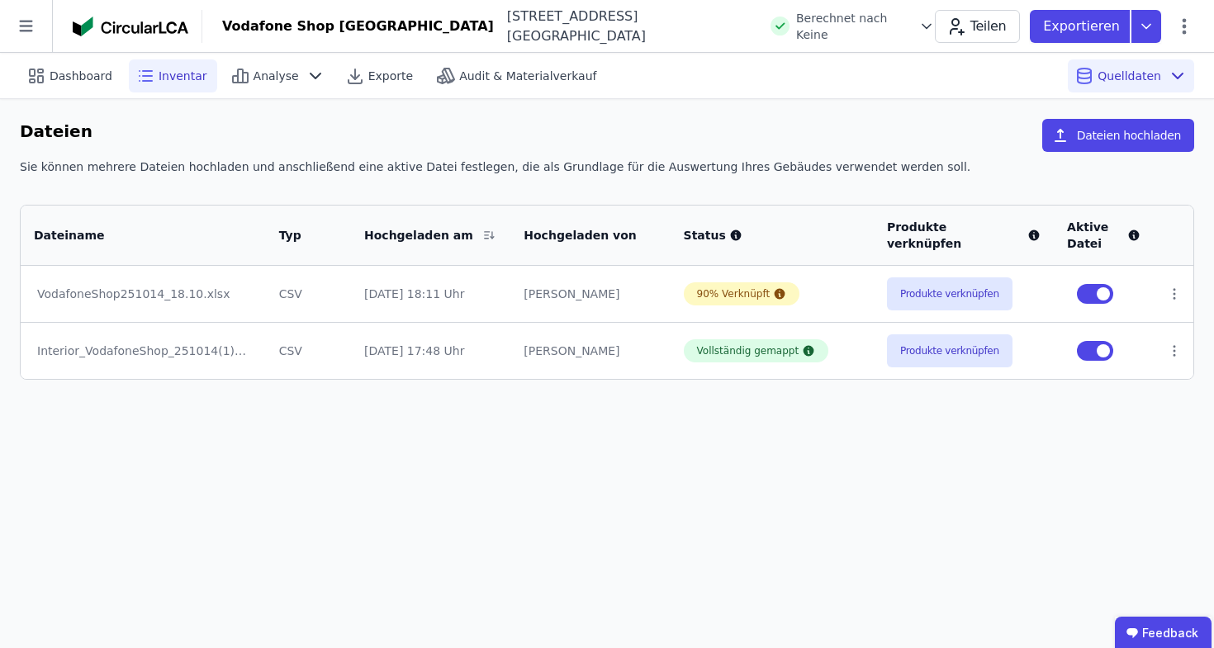
click at [172, 79] on span "Inventar" at bounding box center [183, 76] width 49 height 17
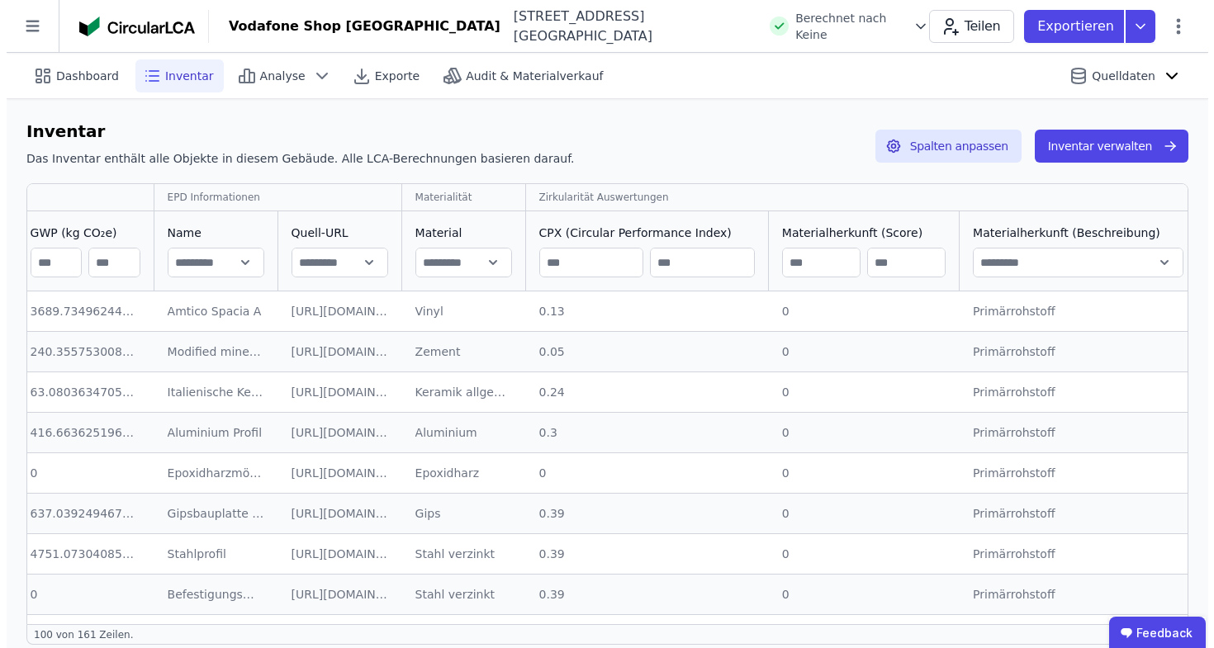
scroll to position [0, 1332]
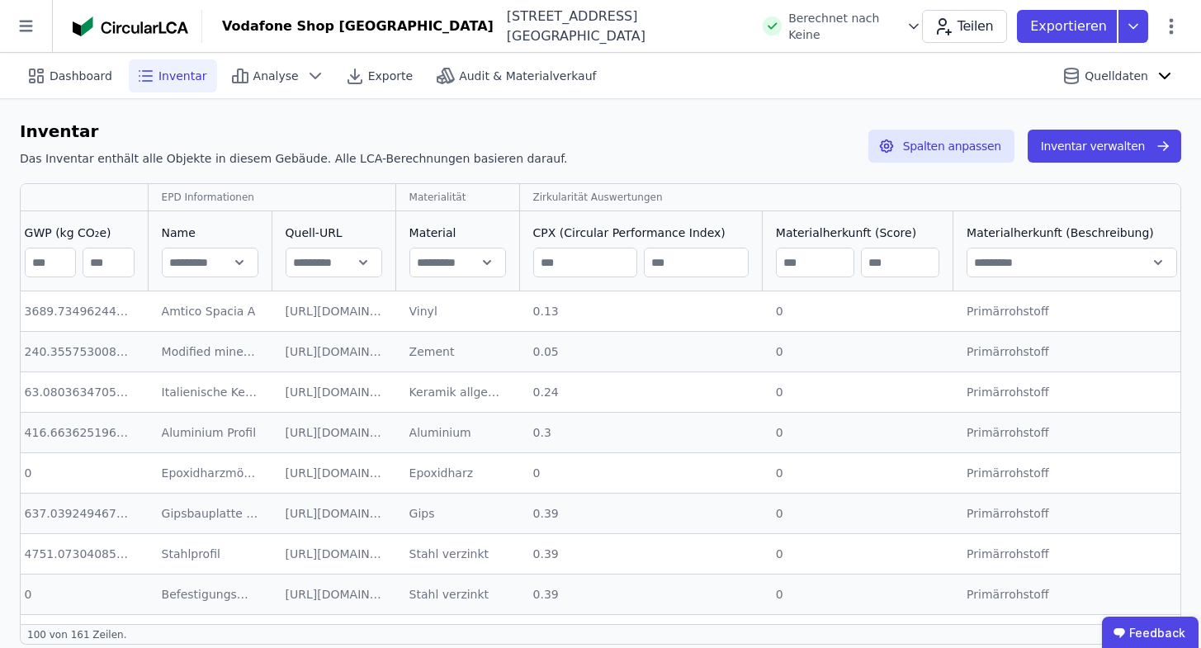
click at [470, 270] on input "text" at bounding box center [457, 263] width 95 height 30
type input "**********"
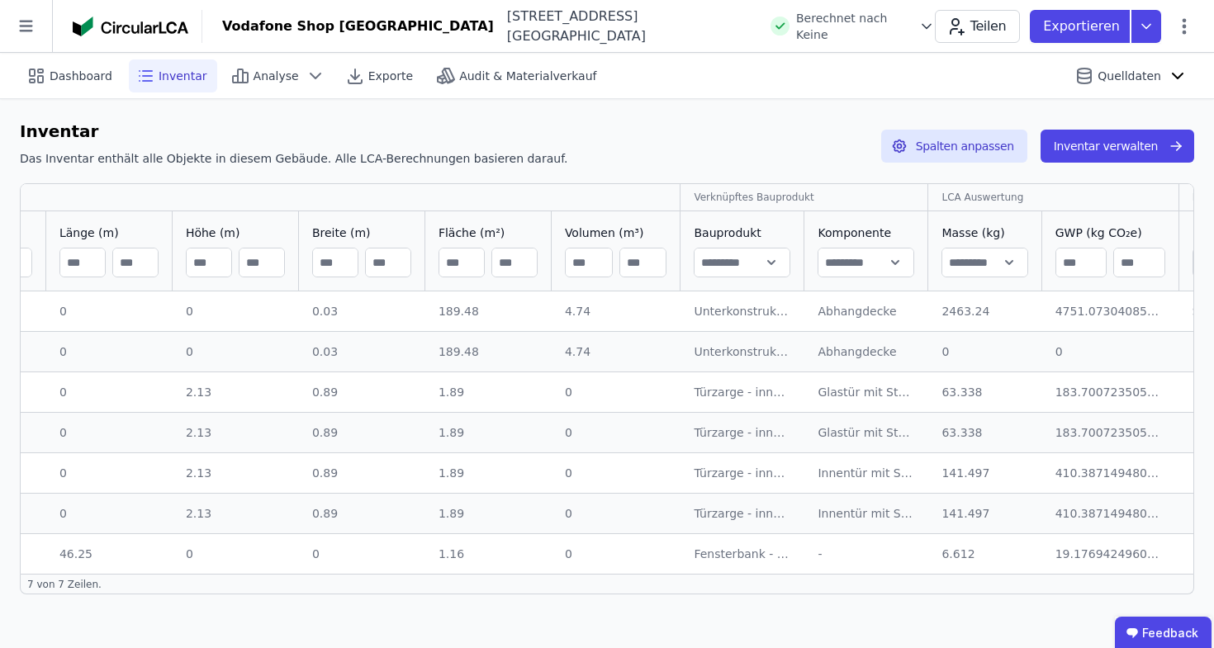
scroll to position [0, 0]
click at [1147, 136] on button "Inventar verwalten" at bounding box center [1117, 146] width 154 height 33
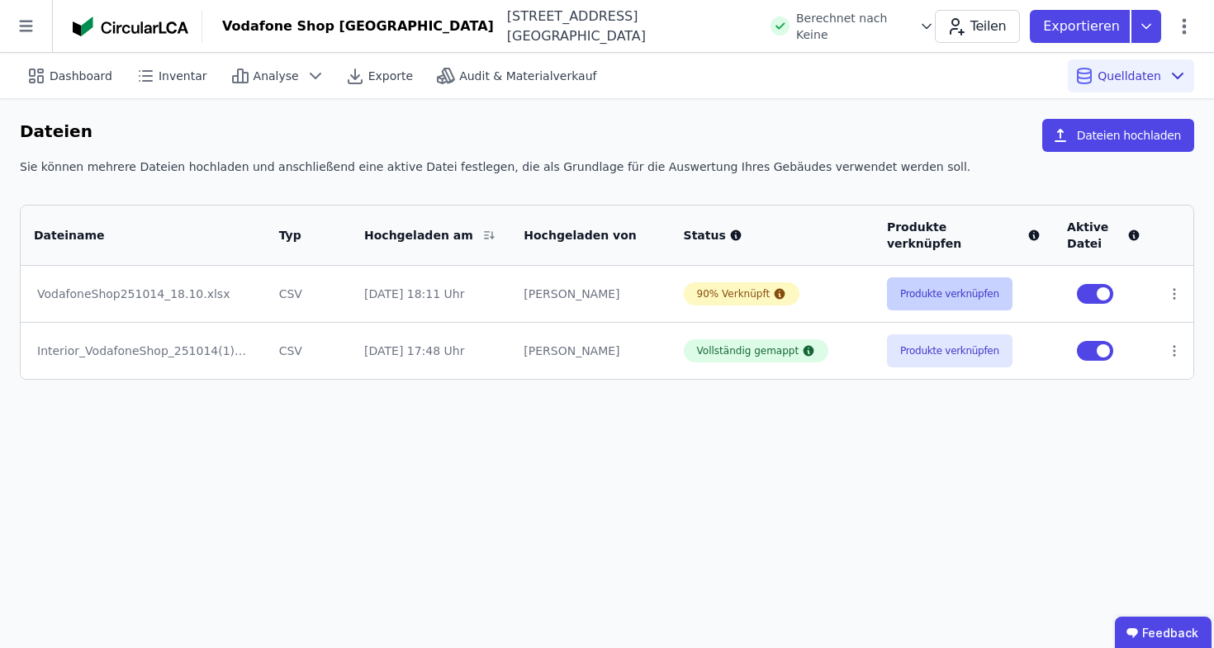
click at [943, 294] on button "Produkte verknüpfen" at bounding box center [949, 293] width 125 height 33
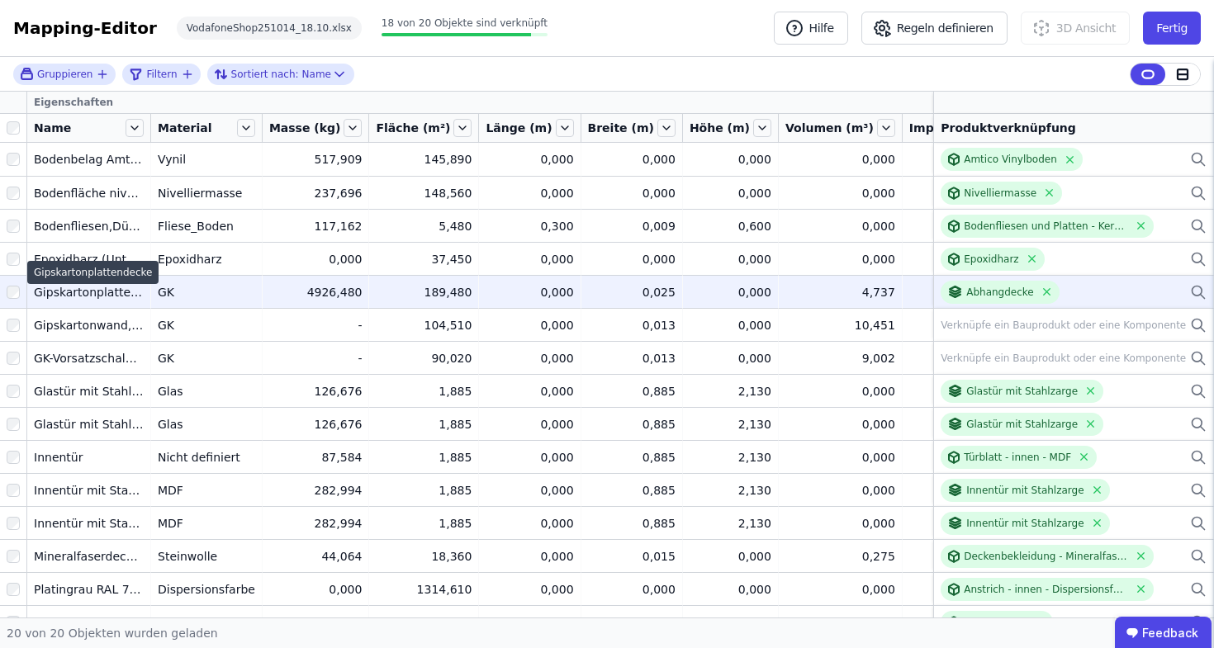
click at [108, 288] on div "Gipskartonplattendecke" at bounding box center [89, 292] width 110 height 17
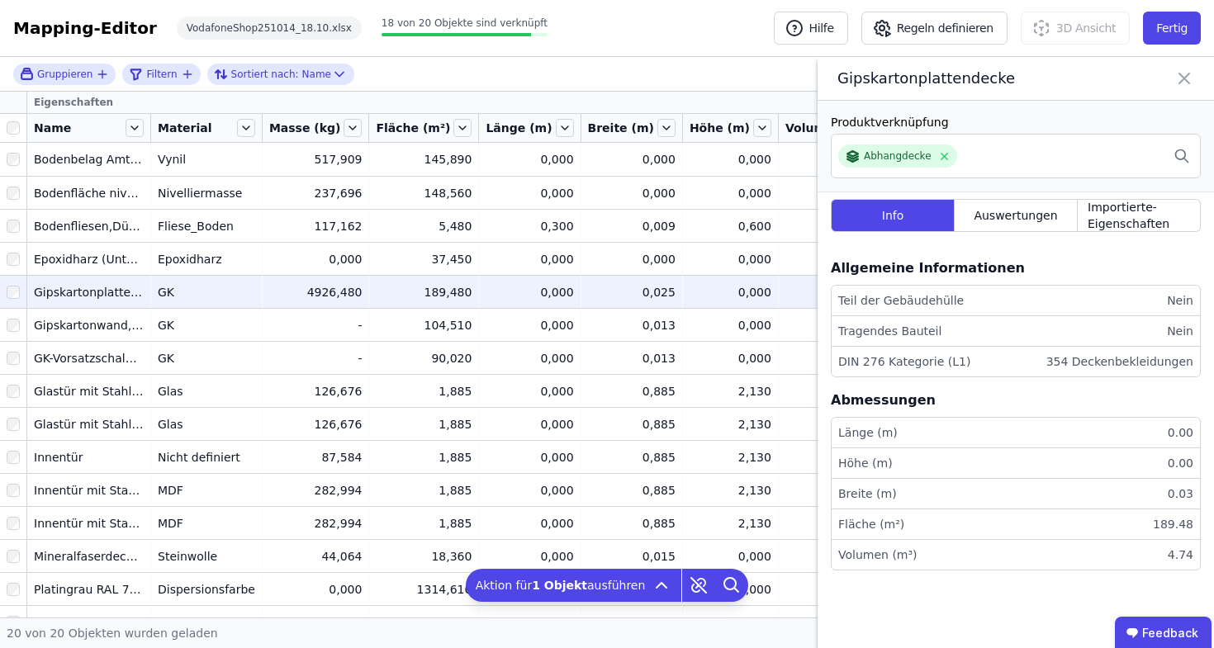
click at [1187, 83] on icon at bounding box center [1184, 78] width 10 height 10
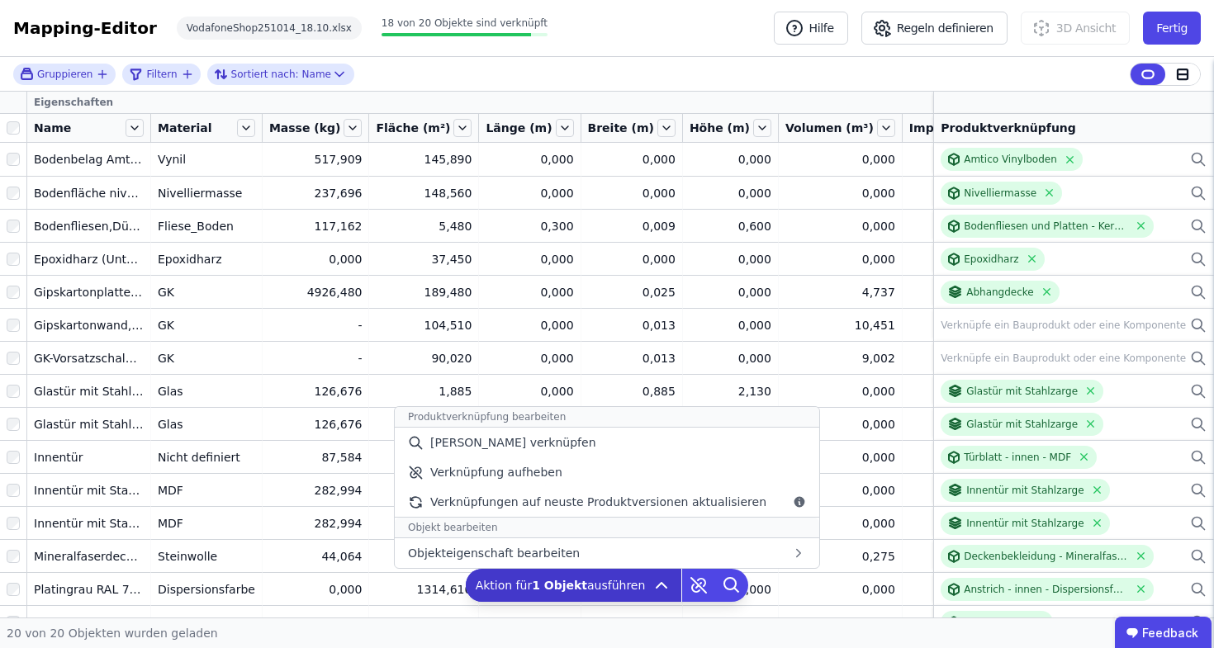
click at [642, 588] on div "Aktion für 1 Objekt ausführen Produktverknüpfung bearbeiten Manuell verknüpfen …" at bounding box center [574, 585] width 216 height 33
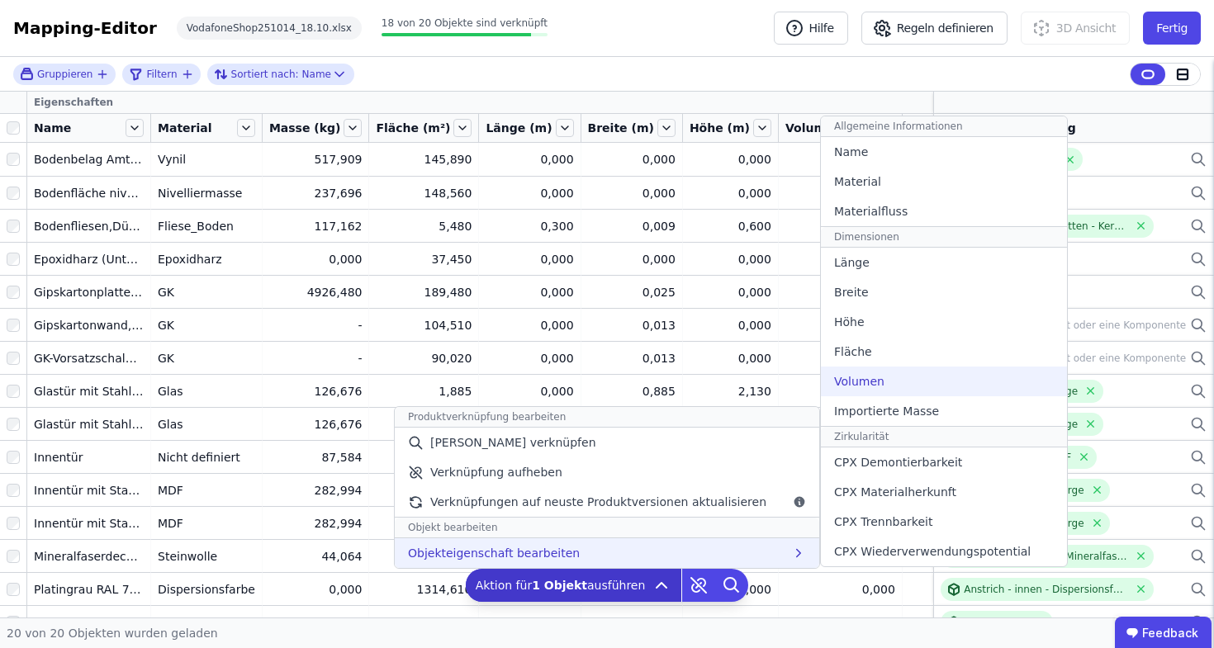
click at [930, 375] on div "Volumen" at bounding box center [944, 382] width 246 height 30
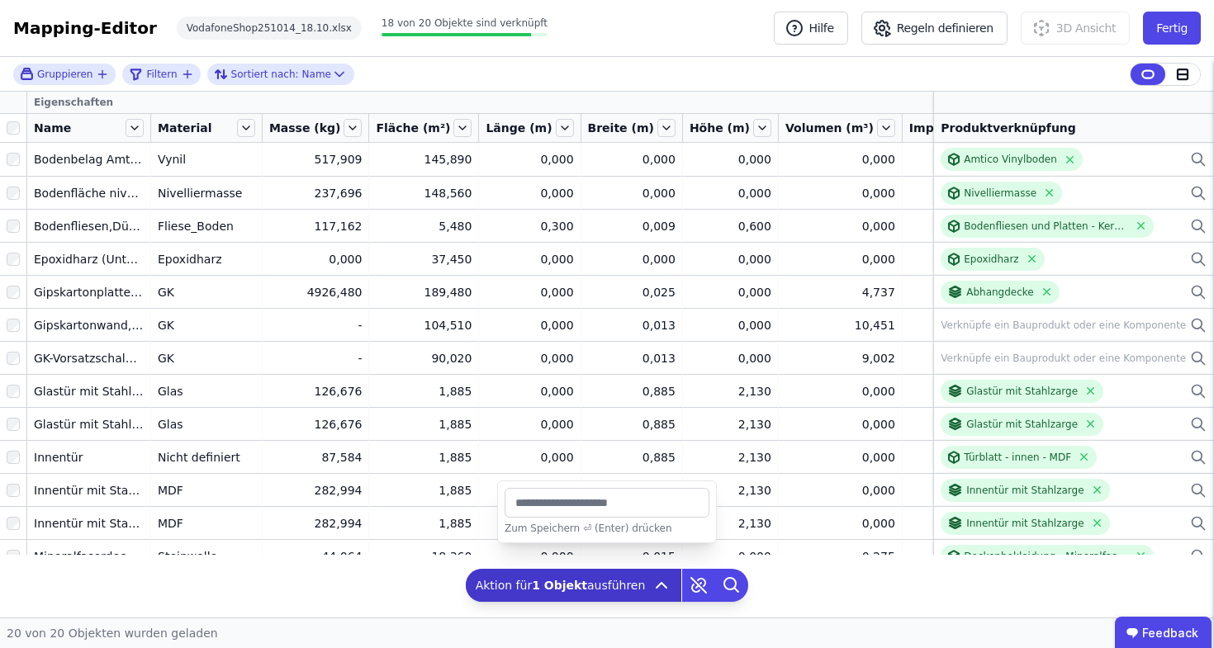
type input "*"
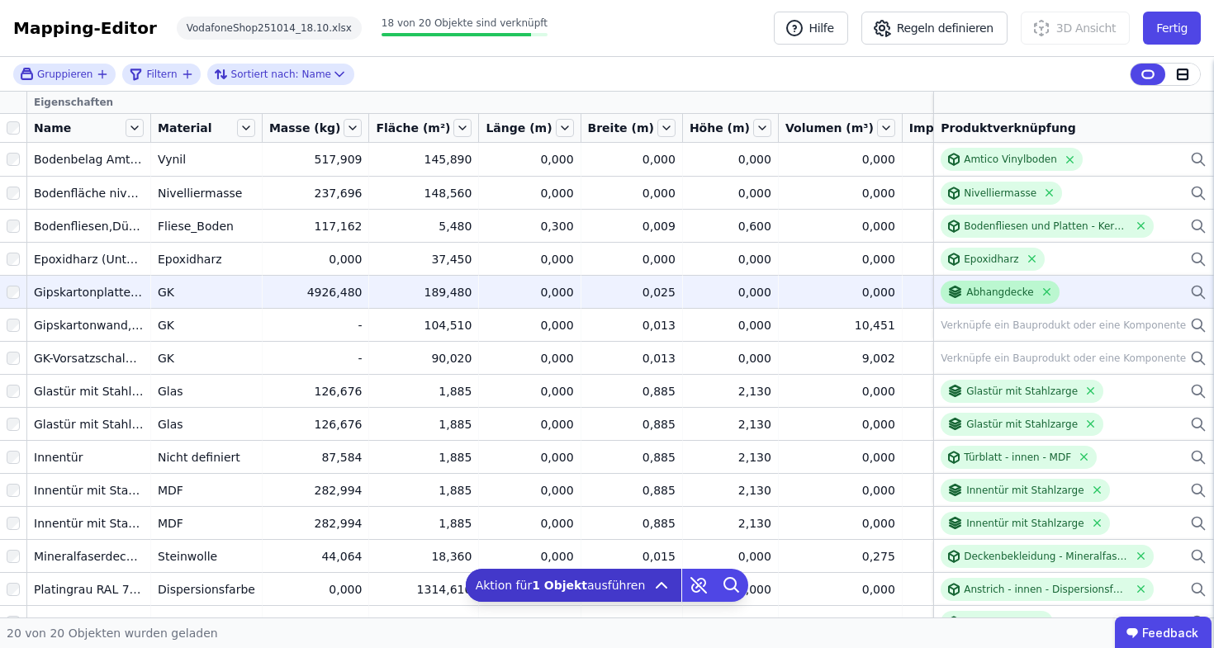
click at [999, 286] on div "Abhangdecke" at bounding box center [1000, 292] width 68 height 13
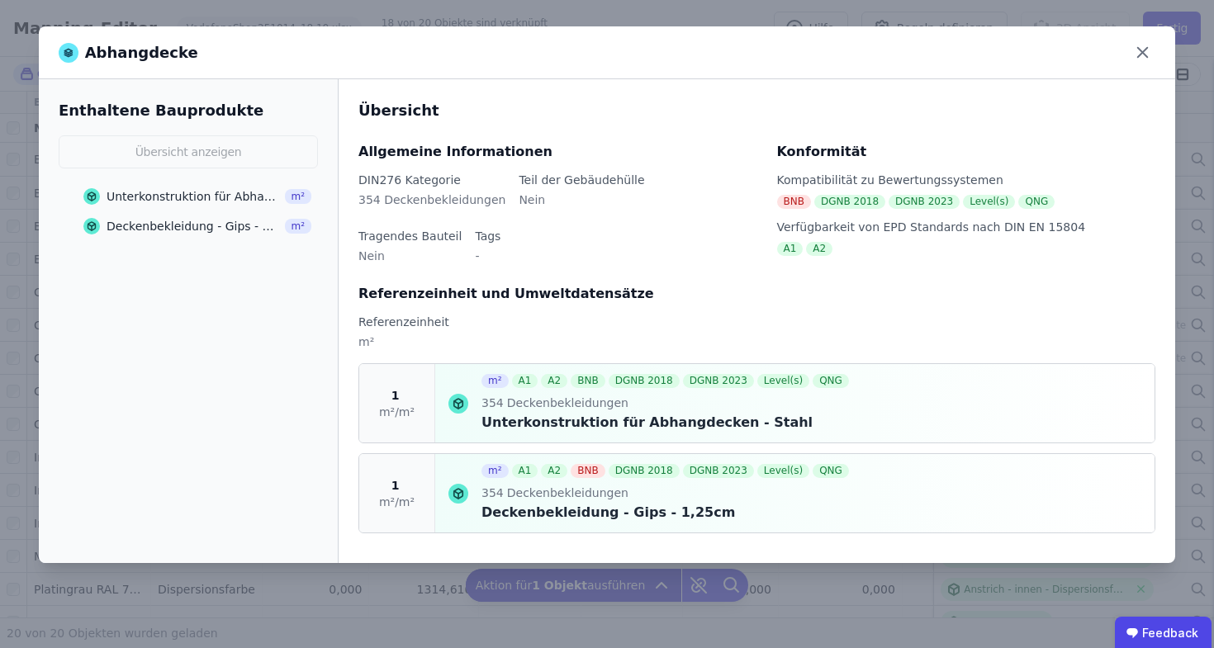
click at [452, 400] on icon at bounding box center [458, 404] width 20 height 20
click at [460, 403] on icon at bounding box center [460, 402] width 4 height 2
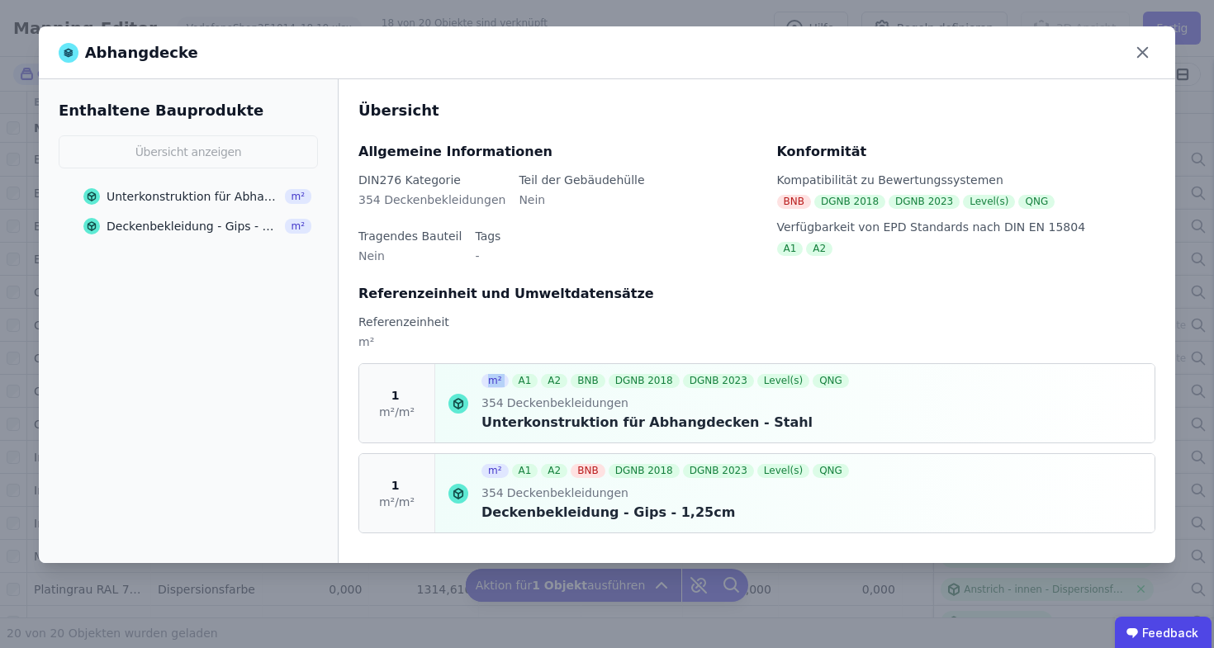
click at [460, 403] on icon at bounding box center [460, 402] width 4 height 2
click at [383, 400] on div "1 m²/m²" at bounding box center [397, 403] width 76 height 78
click at [459, 404] on icon at bounding box center [460, 402] width 4 height 2
click at [231, 204] on div "Unterkonstruktion für Abhangdecken - Stahl" at bounding box center [193, 196] width 173 height 17
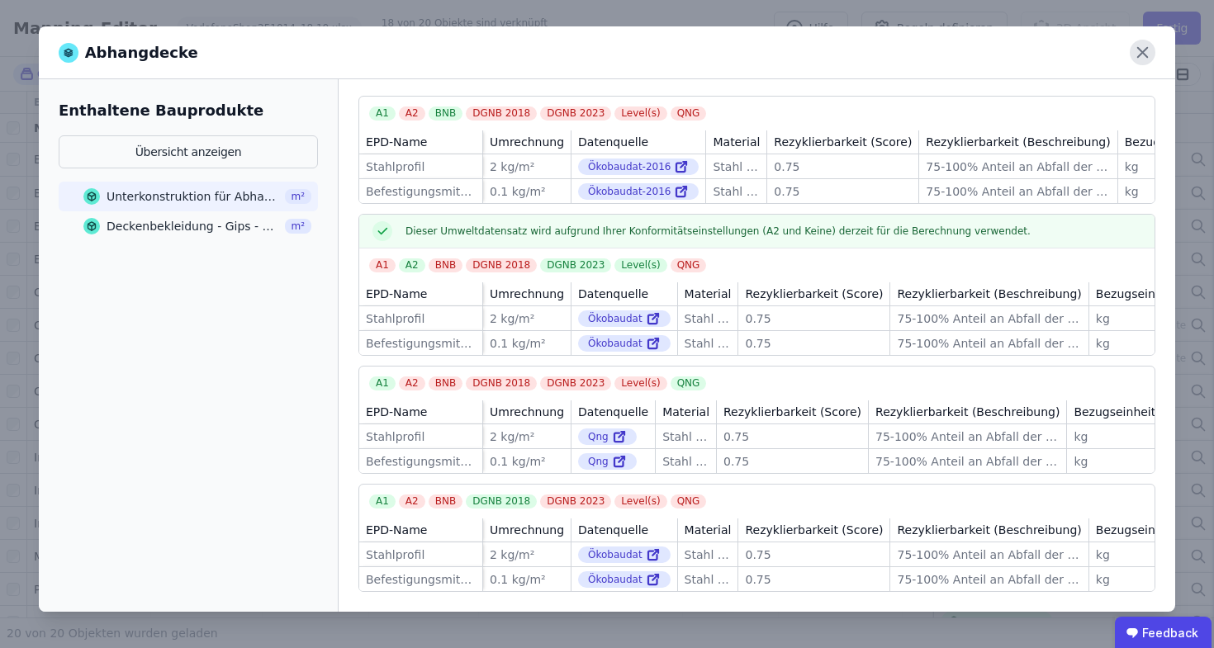
click at [1148, 46] on icon at bounding box center [1142, 53] width 26 height 26
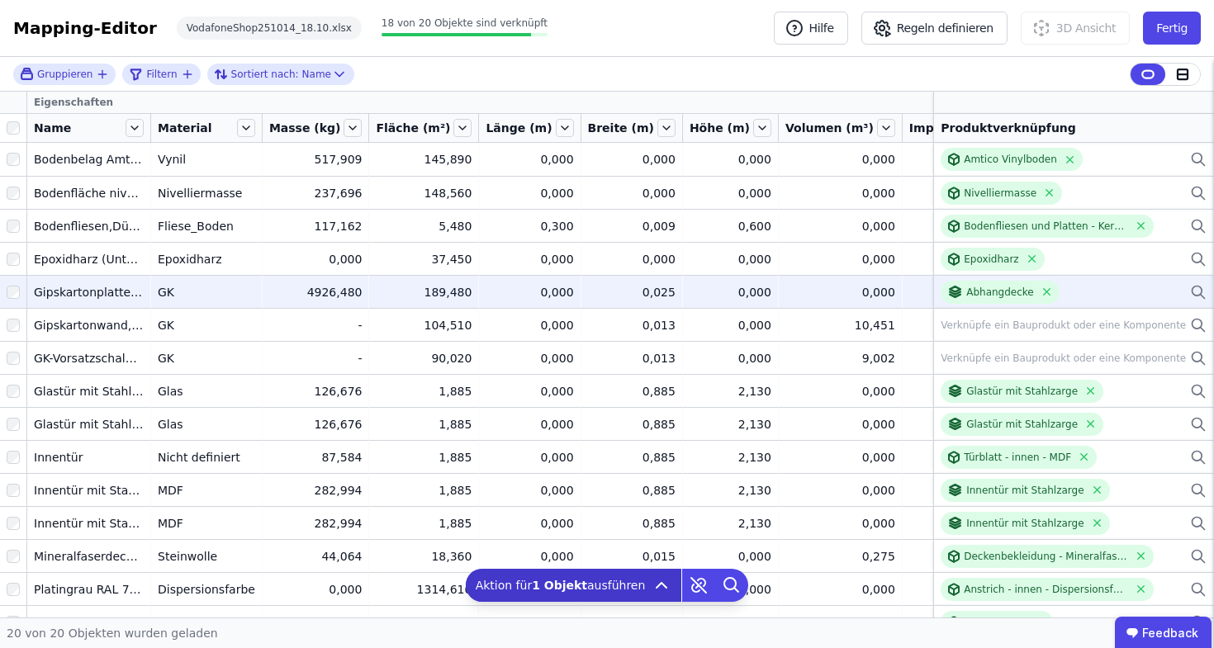
click at [1192, 287] on icon at bounding box center [1197, 291] width 10 height 10
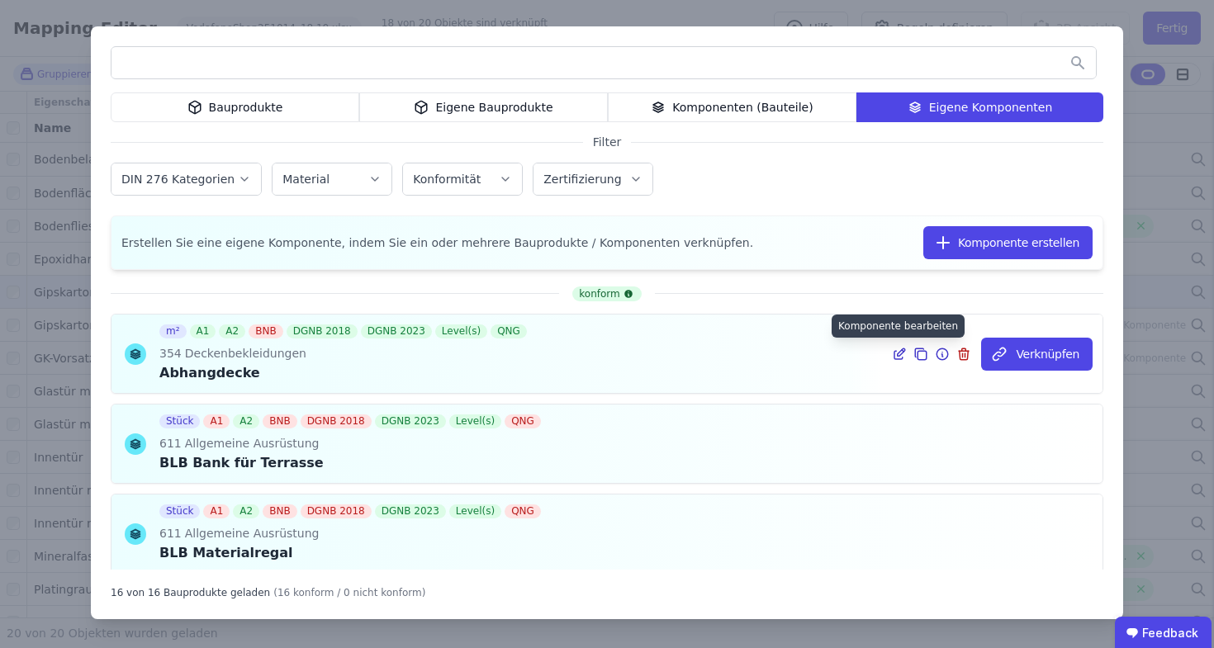
click at [897, 355] on icon at bounding box center [900, 351] width 7 height 7
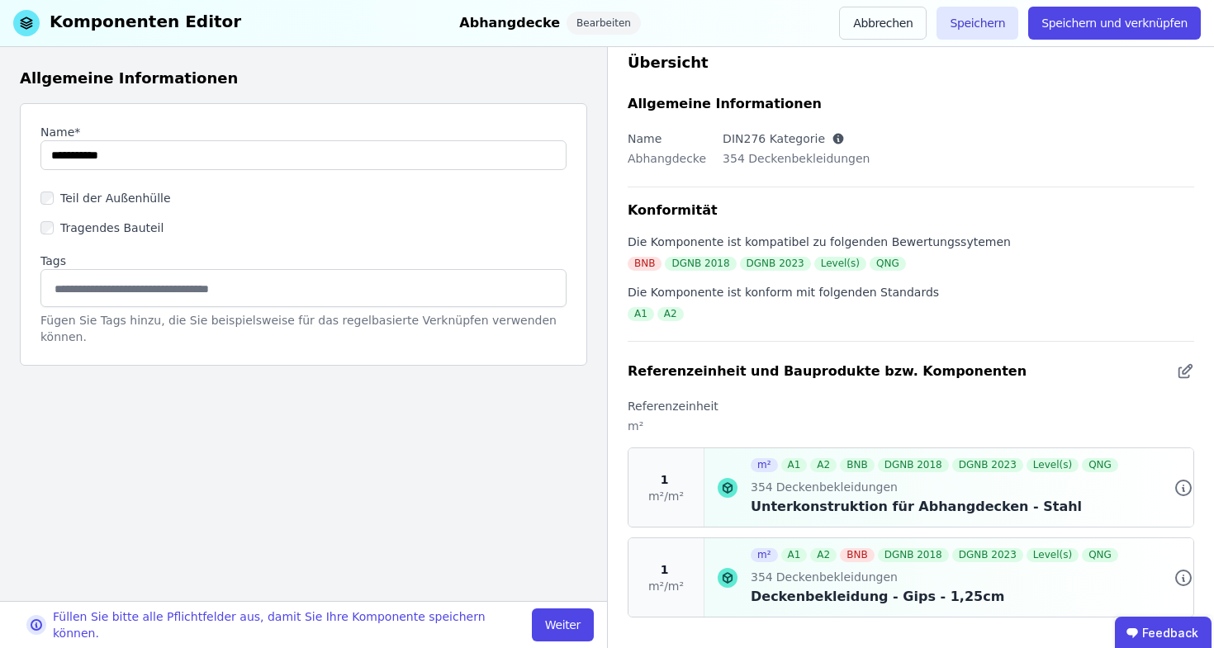
scroll to position [35, 0]
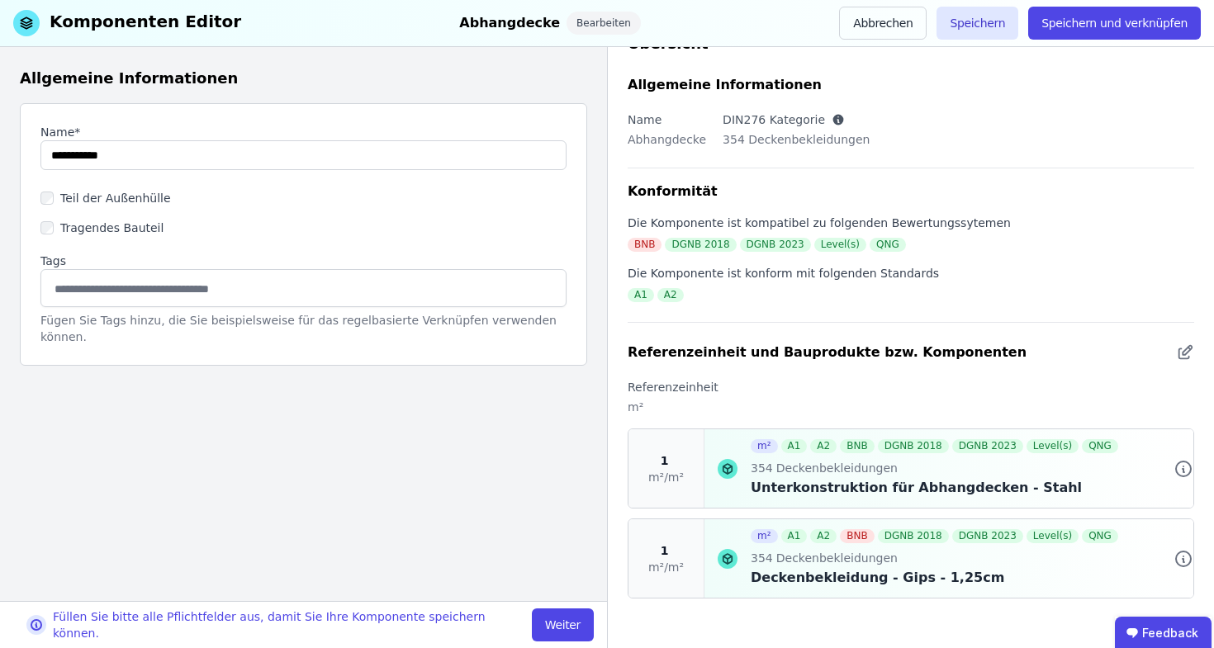
click at [556, 642] on div "Füllen Sie bitte alle Pflichtfelder aus, damit Sie Ihre Komponente speichern kö…" at bounding box center [303, 624] width 607 height 47
click at [560, 635] on button "Weiter" at bounding box center [563, 624] width 62 height 33
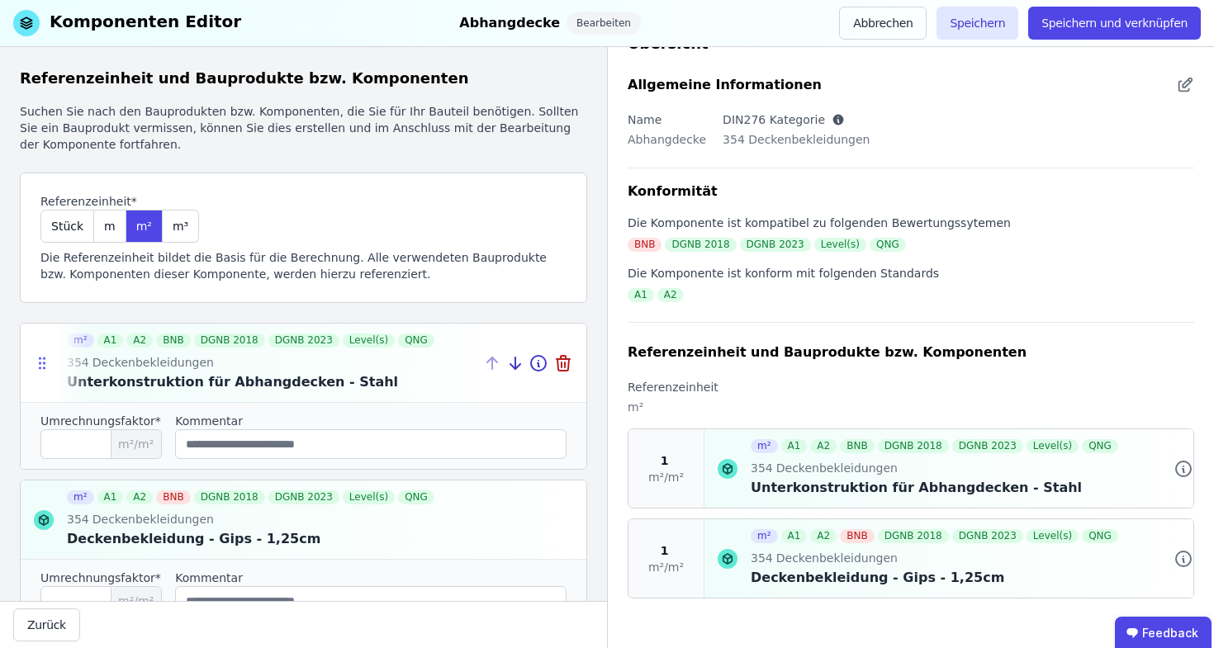
click at [45, 362] on icon at bounding box center [45, 363] width 2 height 2
click at [528, 358] on icon at bounding box center [538, 363] width 20 height 20
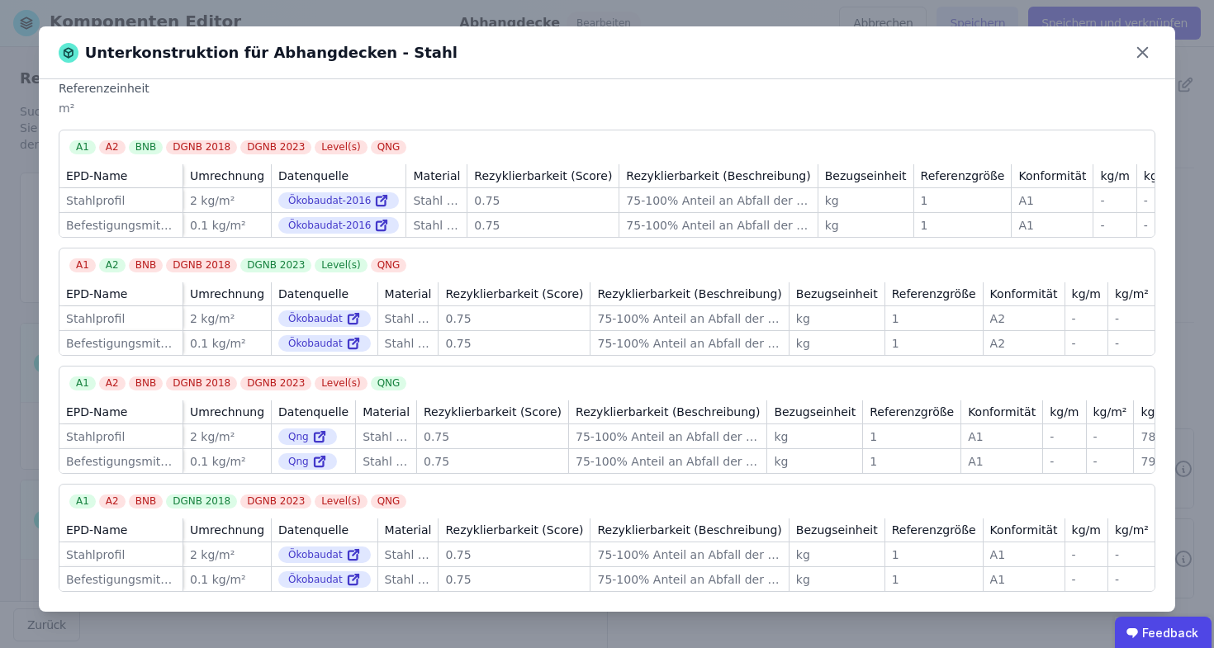
scroll to position [0, 0]
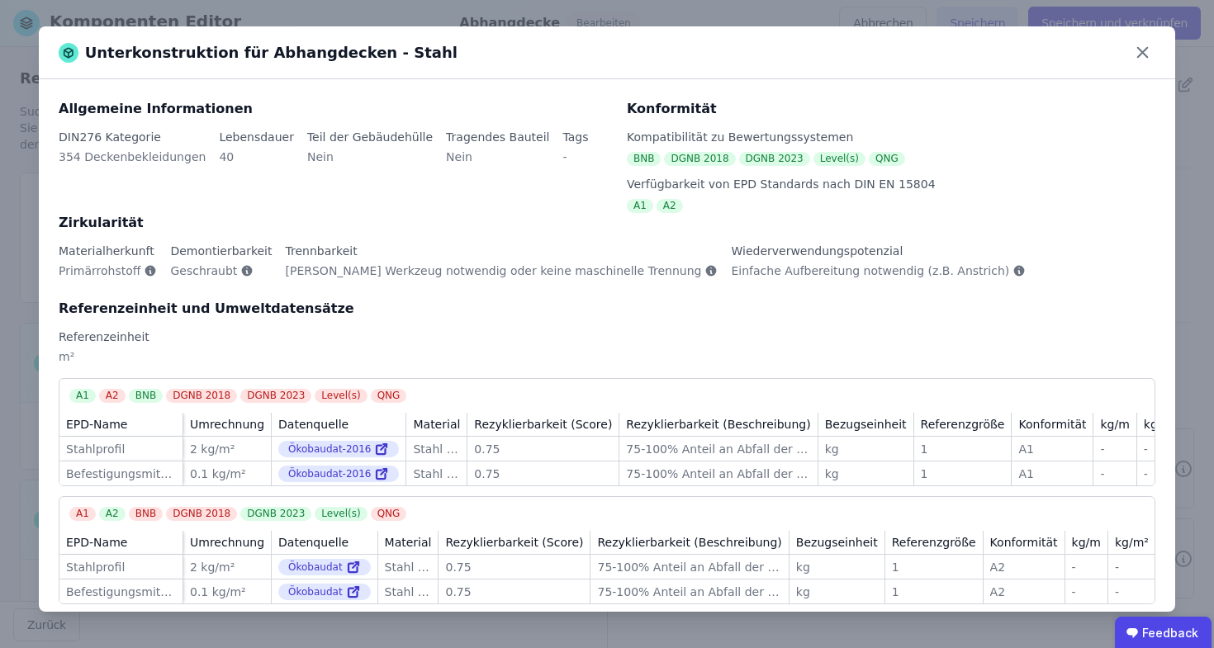
click at [1146, 70] on div "Unterkonstruktion für Abhangdecken - Stahl" at bounding box center [607, 52] width 1136 height 53
click at [1148, 56] on icon at bounding box center [1142, 53] width 26 height 26
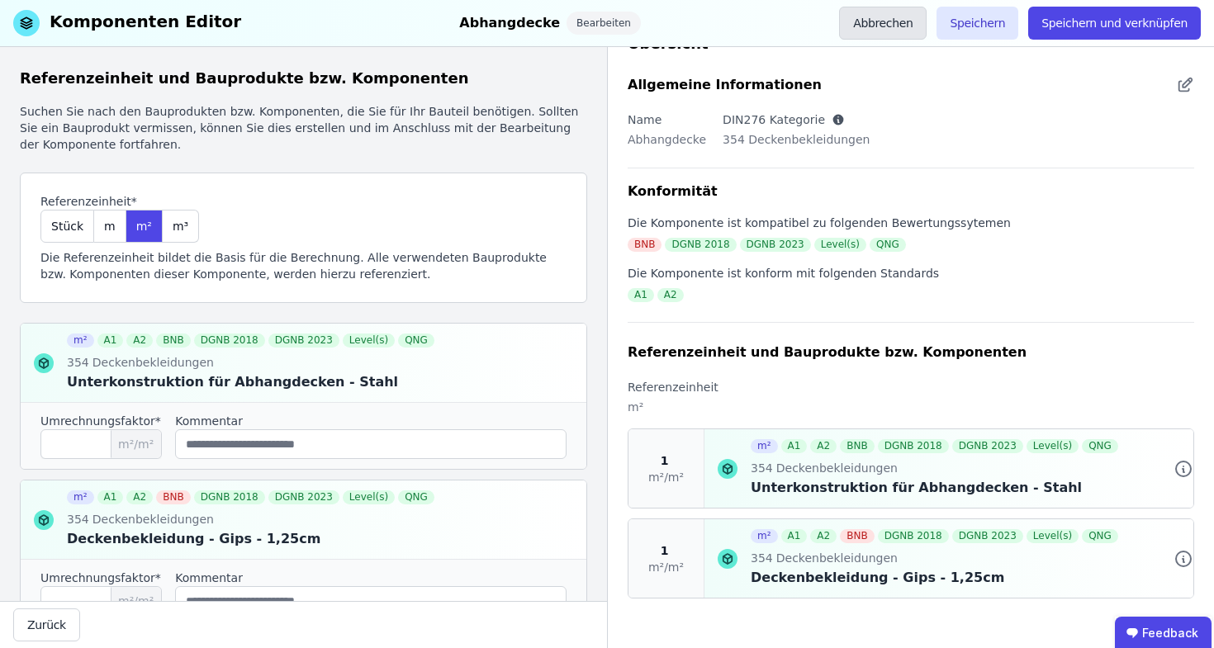
click at [868, 20] on button "Abbrechen" at bounding box center [883, 23] width 88 height 33
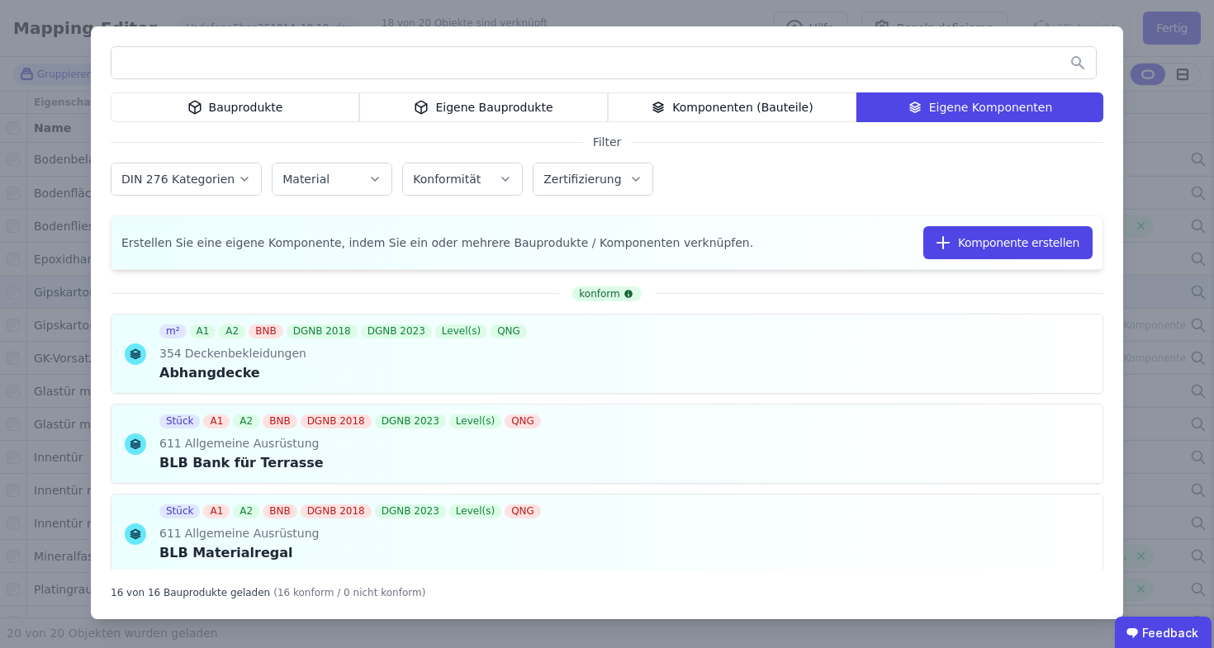
click at [177, 97] on div "Bauprodukte" at bounding box center [235, 107] width 249 height 30
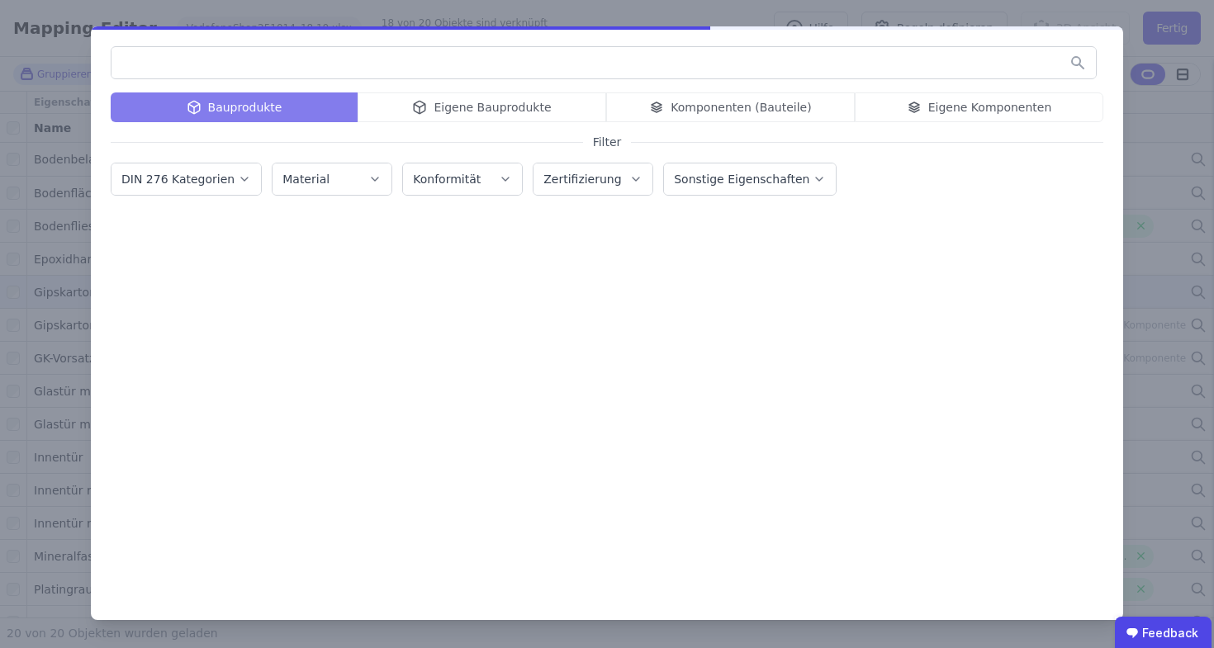
click at [187, 69] on input "text" at bounding box center [603, 63] width 984 height 30
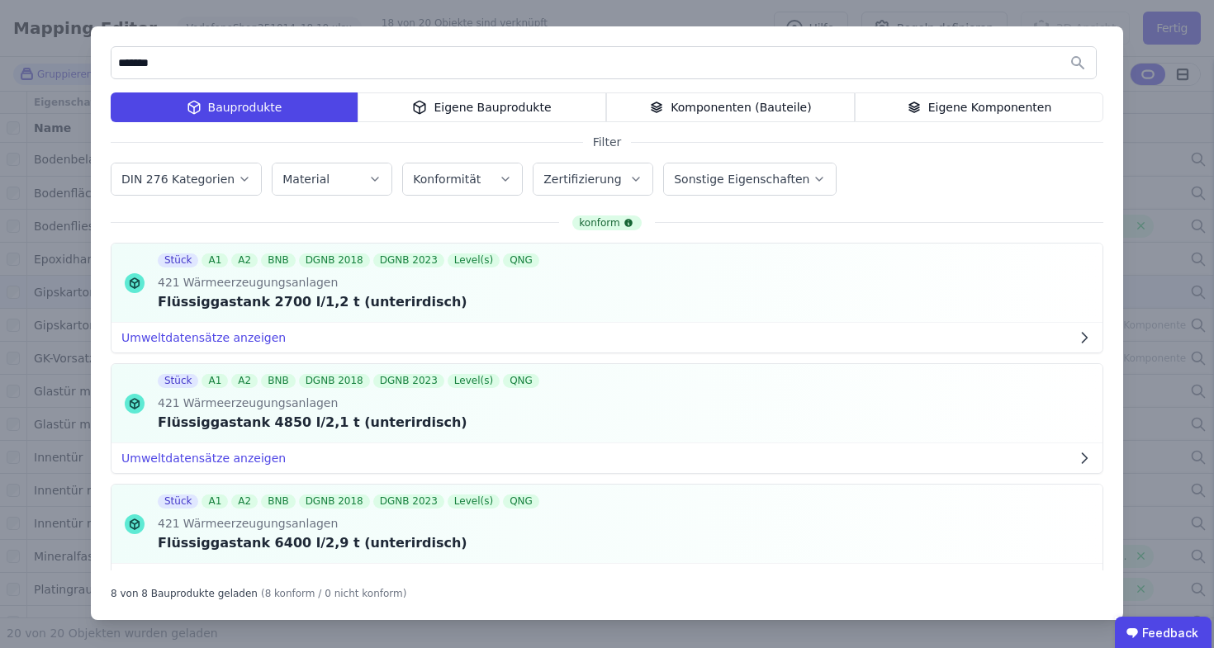
type input "*******"
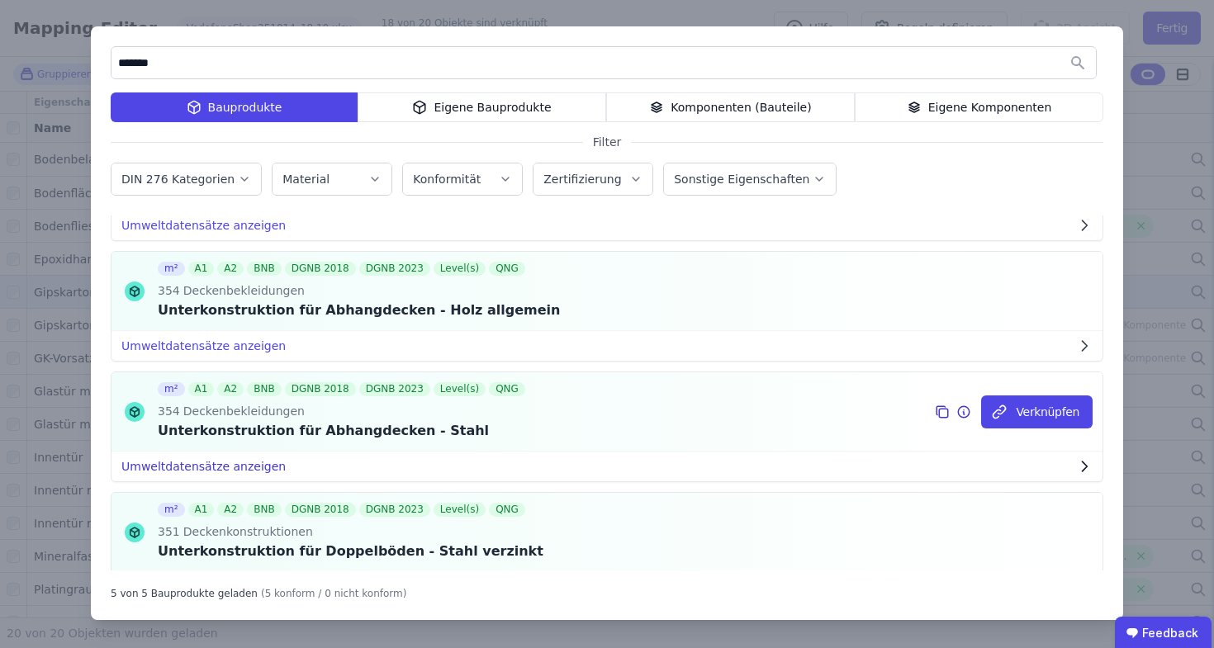
scroll to position [236, 0]
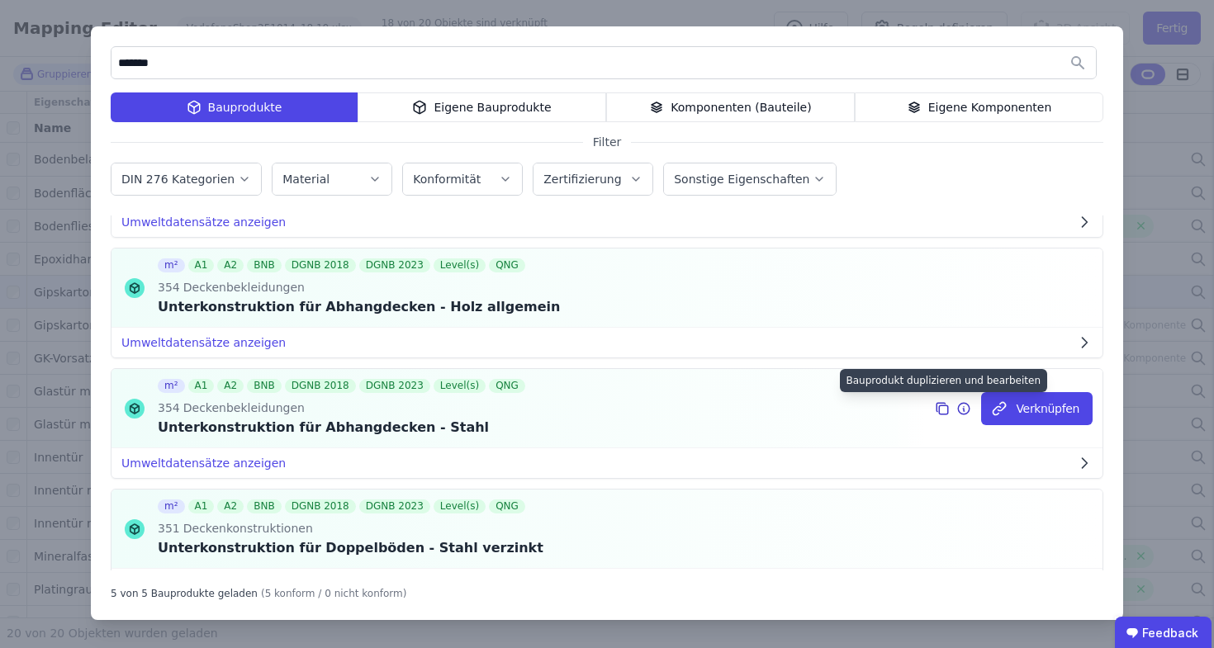
click at [940, 405] on icon at bounding box center [944, 409] width 9 height 9
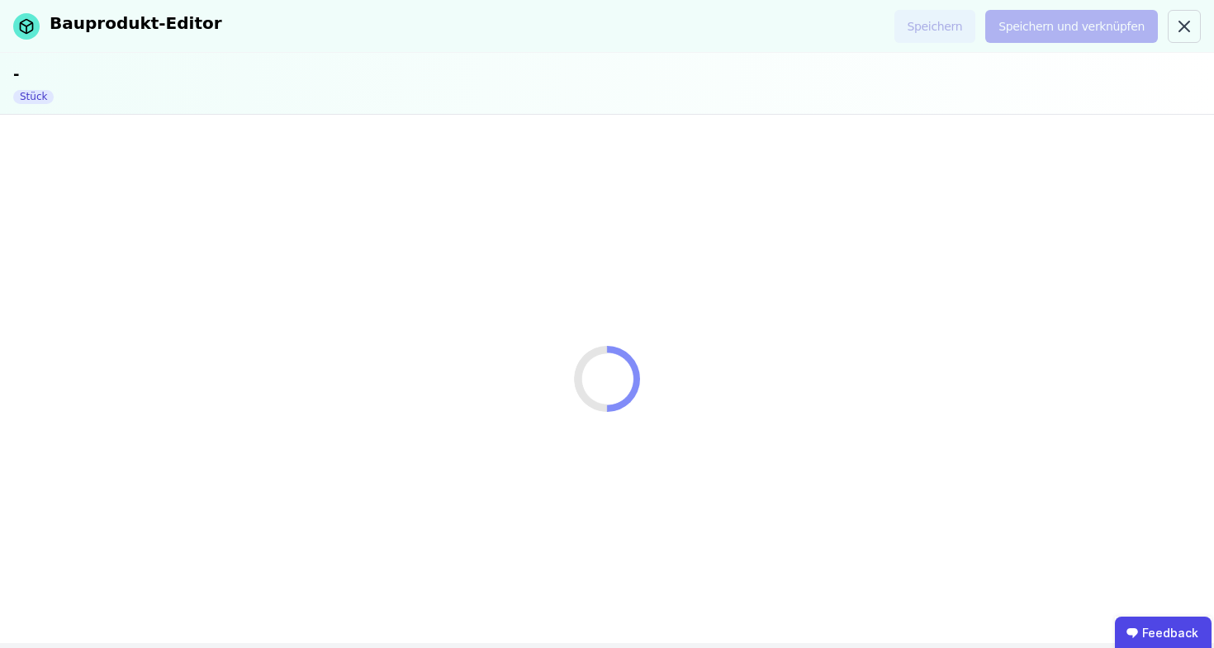
select select "**********"
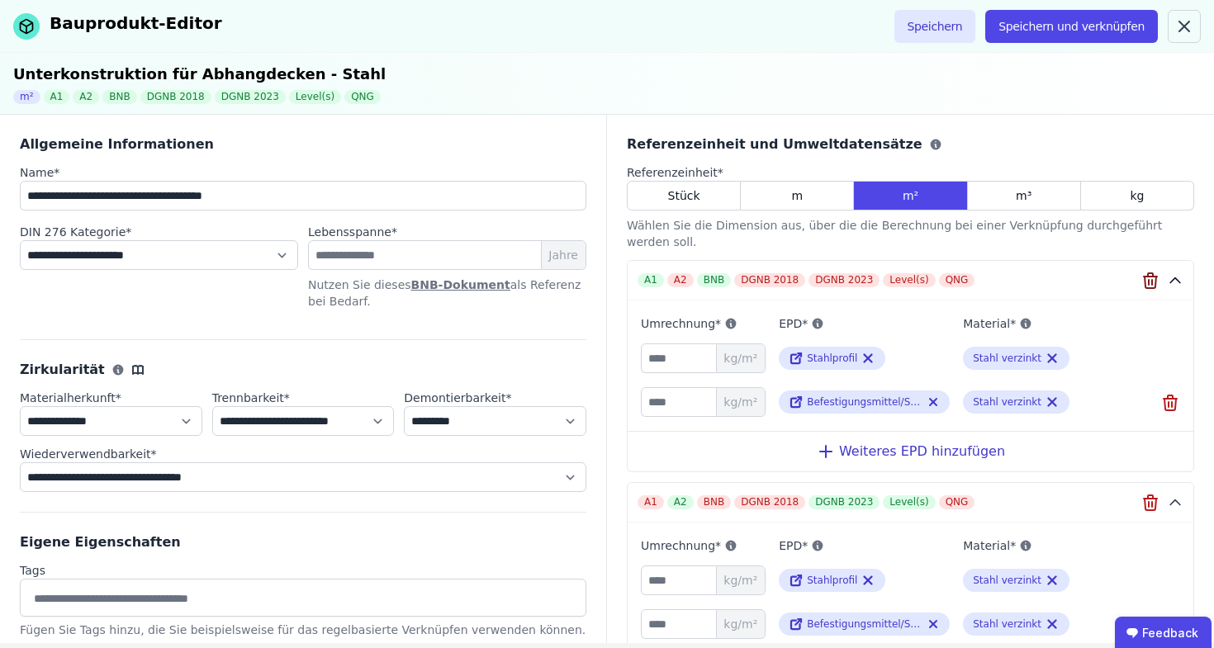
click at [1143, 277] on icon "button" at bounding box center [1149, 277] width 13 height 0
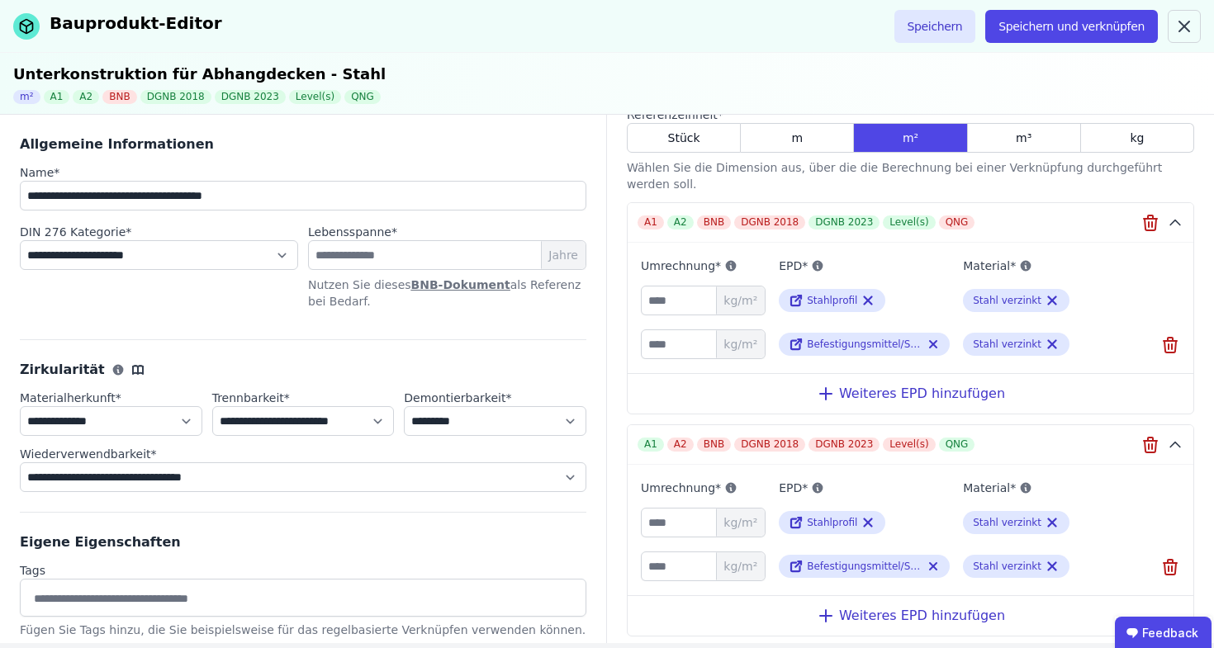
scroll to position [77, 0]
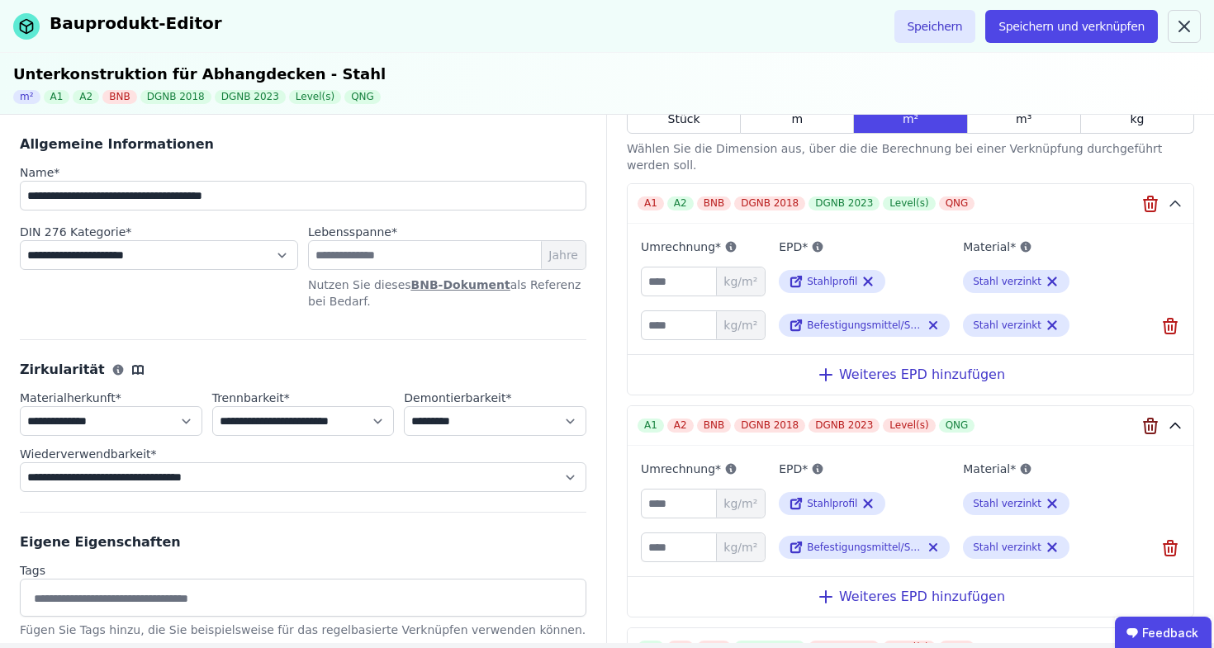
click at [1140, 419] on icon "button" at bounding box center [1150, 426] width 20 height 20
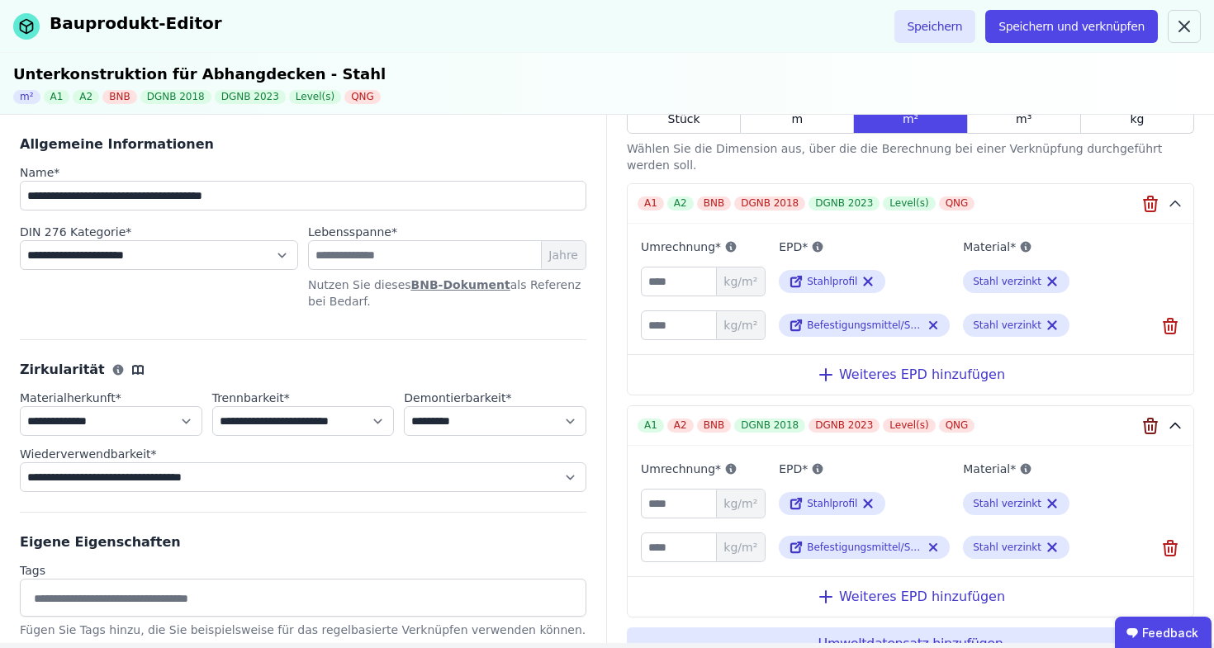
click at [1140, 419] on icon "button" at bounding box center [1150, 426] width 20 height 20
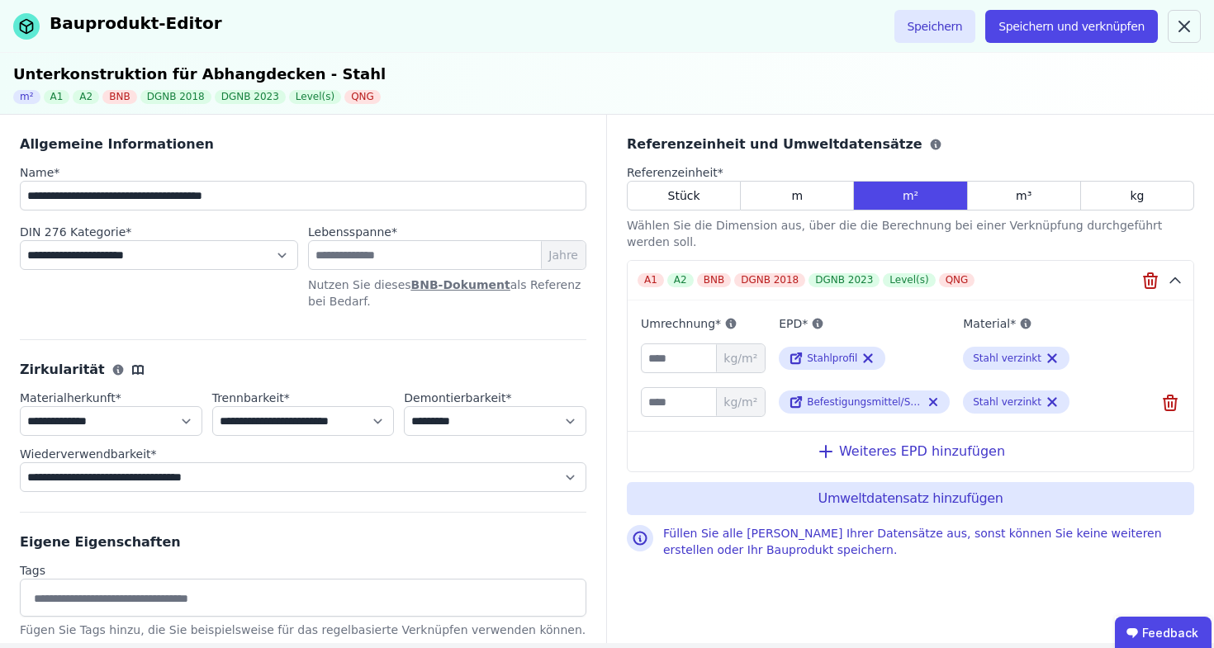
scroll to position [0, 0]
click at [797, 353] on icon at bounding box center [799, 356] width 6 height 6
click at [1134, 187] on span "kg" at bounding box center [1136, 195] width 14 height 17
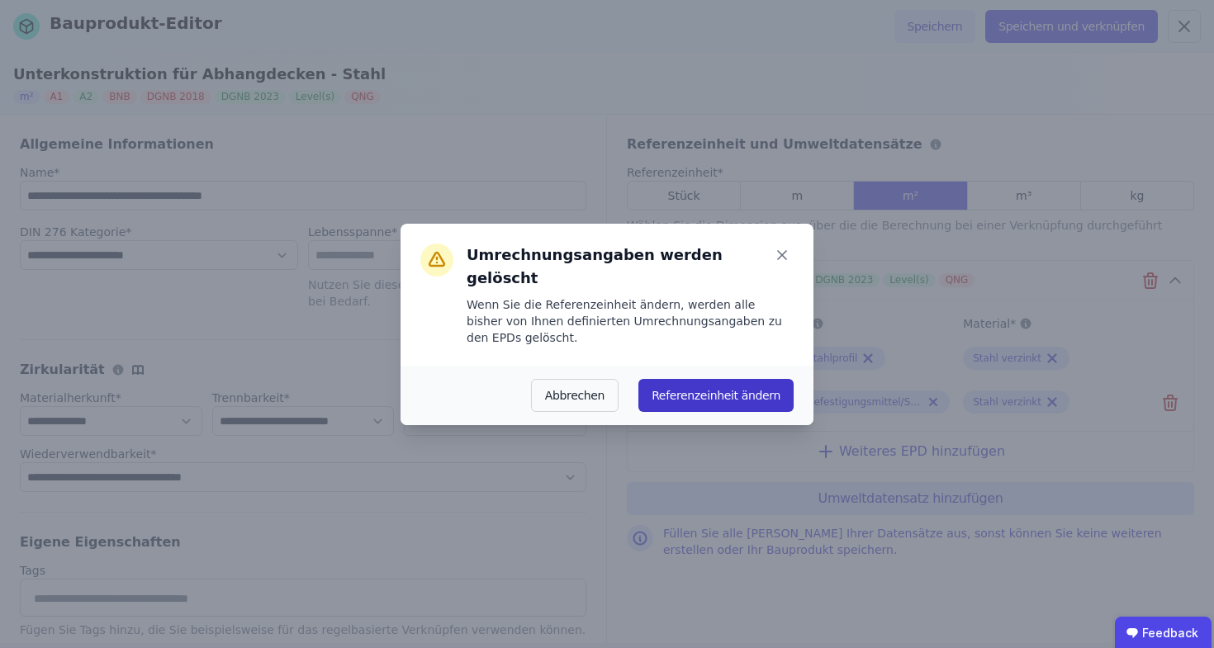
click at [755, 379] on button "Referenzeinheit ändern" at bounding box center [715, 395] width 155 height 33
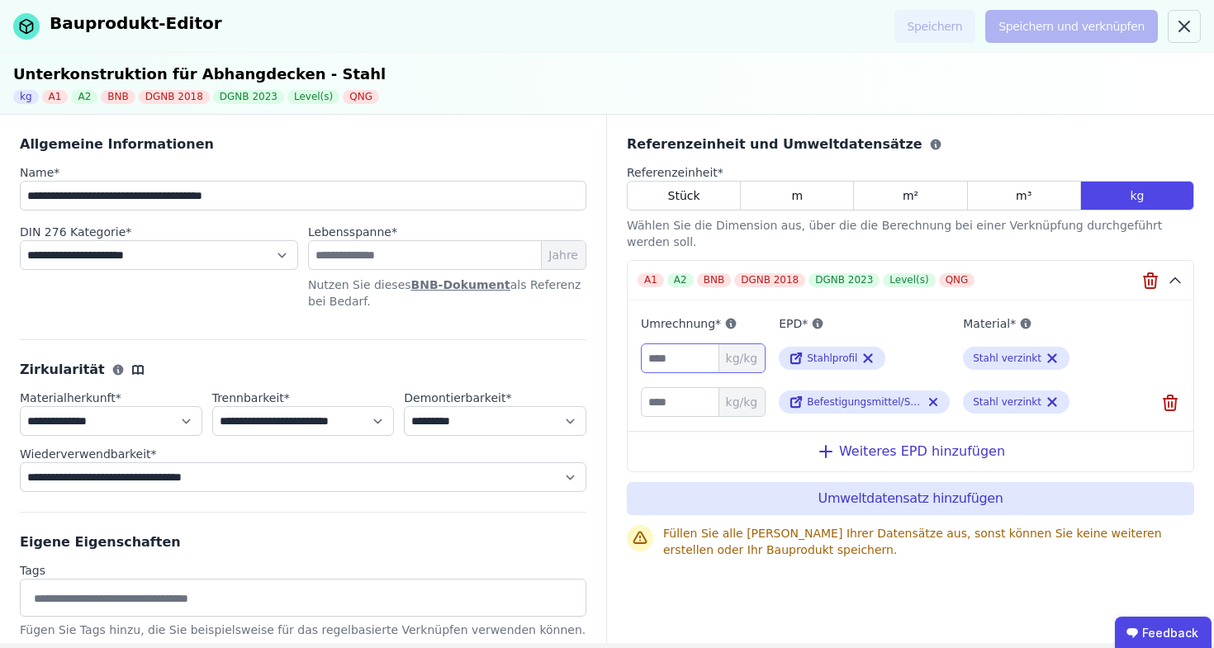
click at [676, 347] on input "number" at bounding box center [703, 358] width 125 height 30
type input "*"
click at [672, 389] on input "number" at bounding box center [703, 402] width 125 height 30
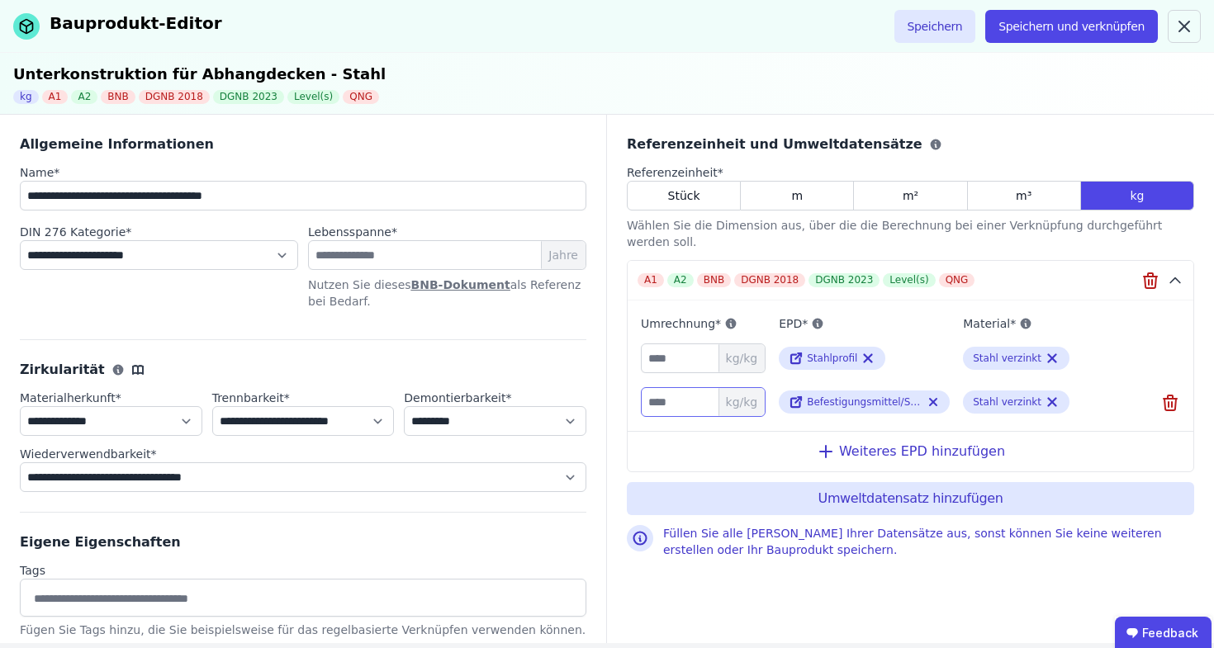
type input "*"
click at [269, 191] on input "**********" at bounding box center [303, 196] width 566 height 30
click at [144, 193] on input "**********" at bounding box center [303, 196] width 566 height 30
type input "**********"
click at [930, 36] on button "Speichern" at bounding box center [935, 26] width 82 height 33
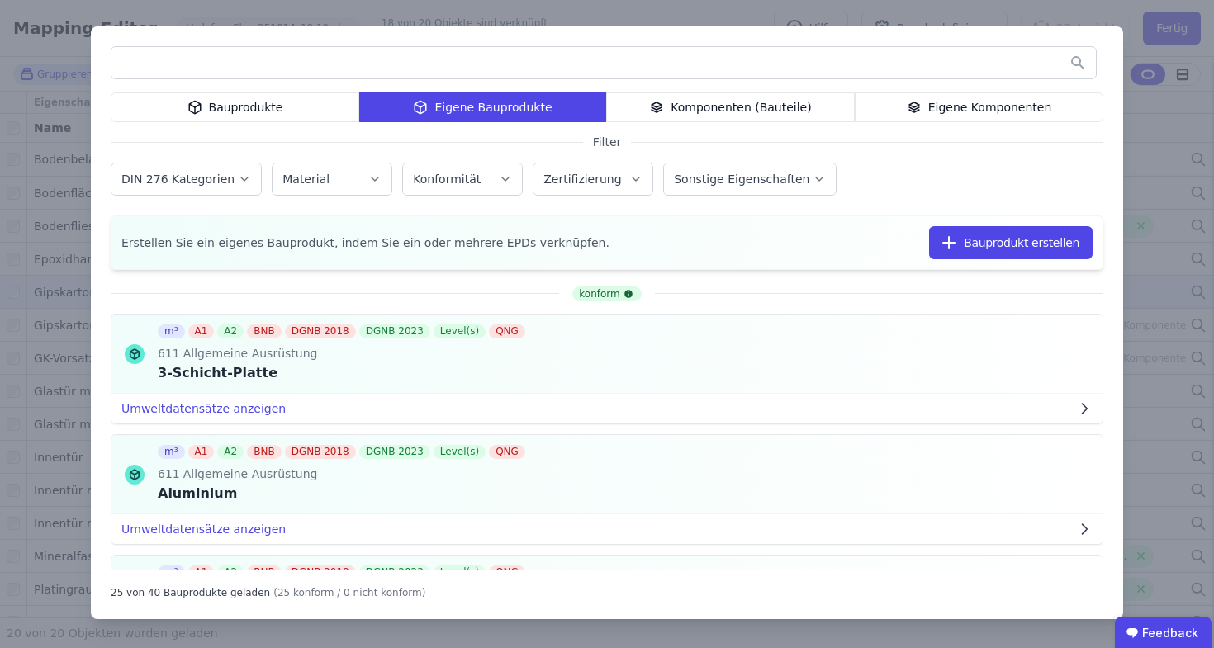
click at [930, 93] on div "Eigene Komponenten" at bounding box center [979, 107] width 249 height 30
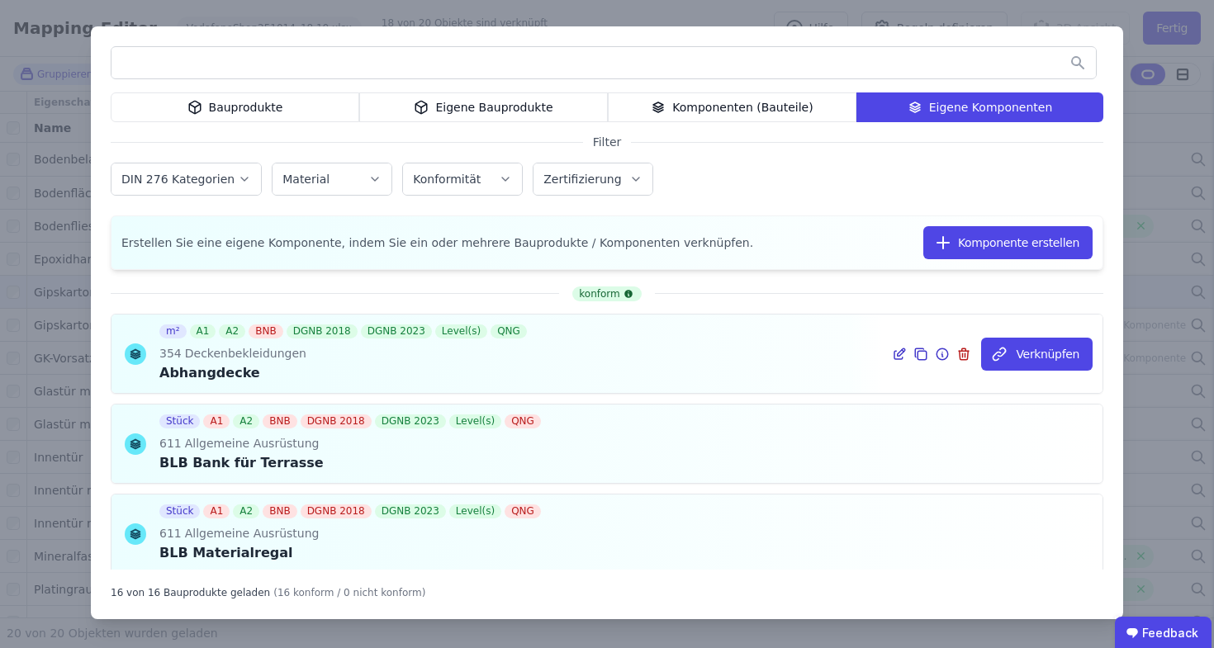
click at [892, 352] on icon at bounding box center [899, 354] width 15 height 20
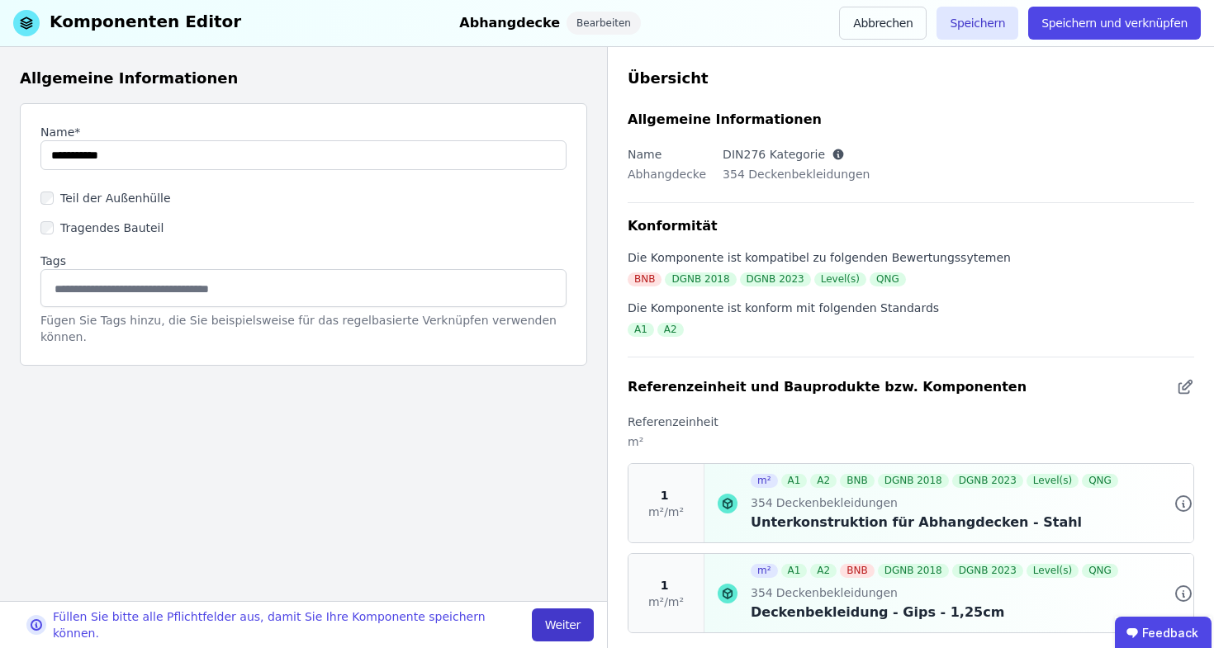
click at [565, 626] on button "Weiter" at bounding box center [563, 624] width 62 height 33
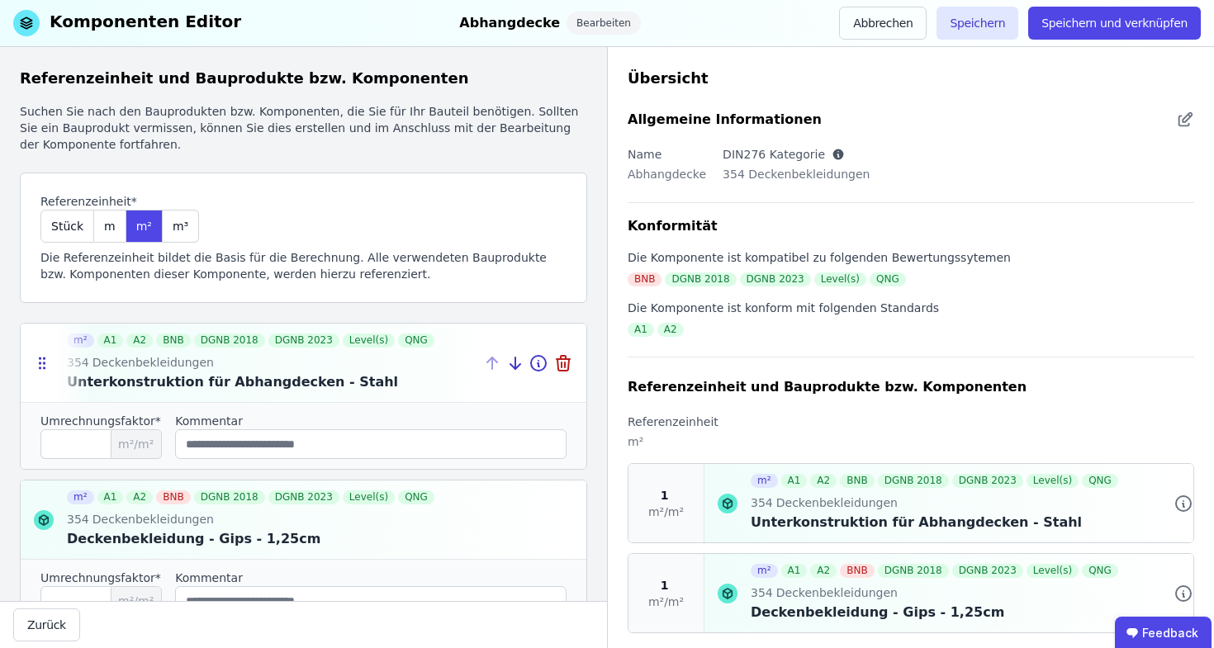
scroll to position [149, 0]
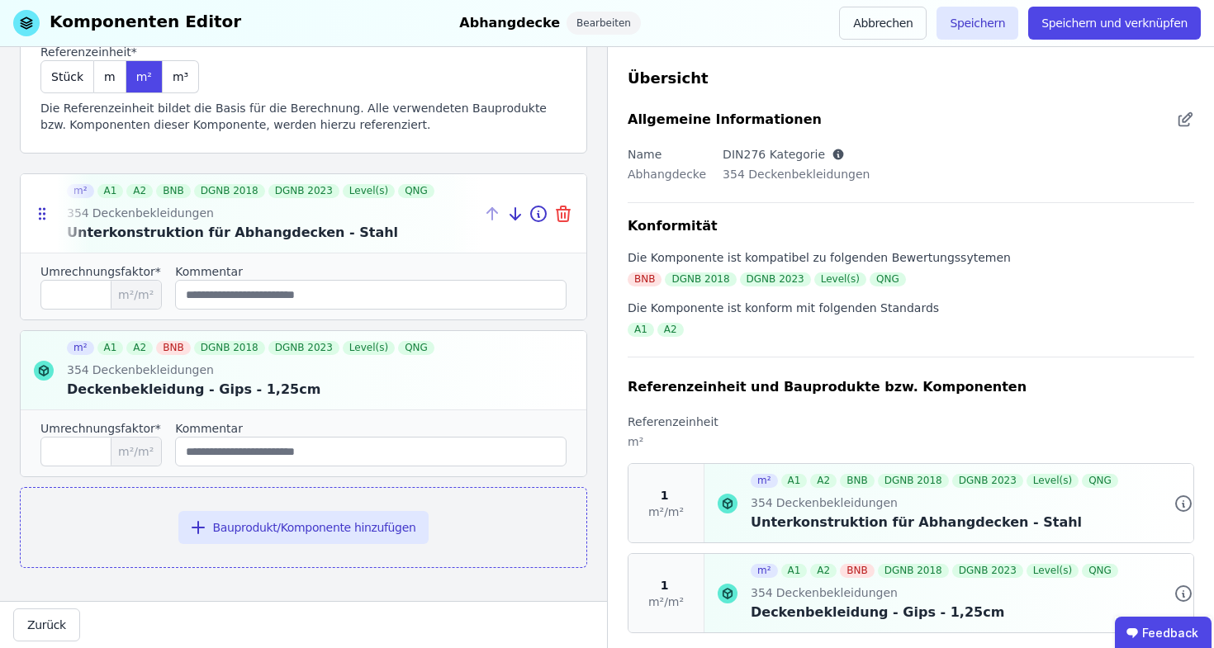
click at [553, 212] on icon at bounding box center [563, 214] width 20 height 20
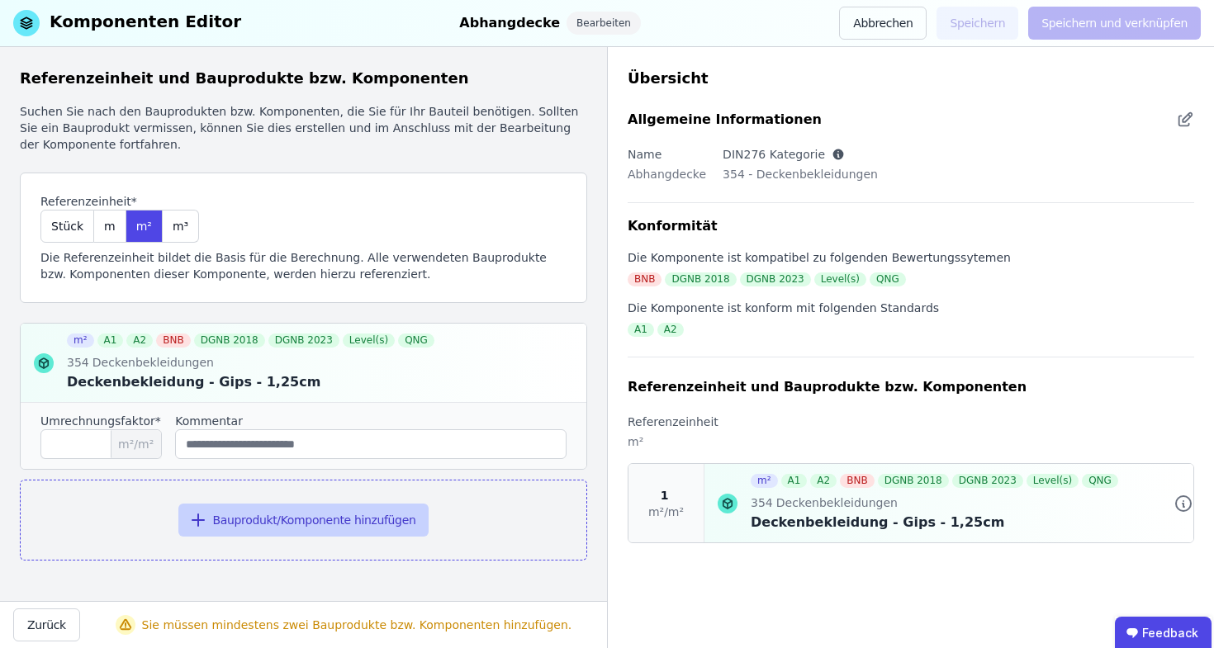
click at [317, 524] on button "Bauprodukt/Komponente hinzufügen" at bounding box center [303, 520] width 251 height 33
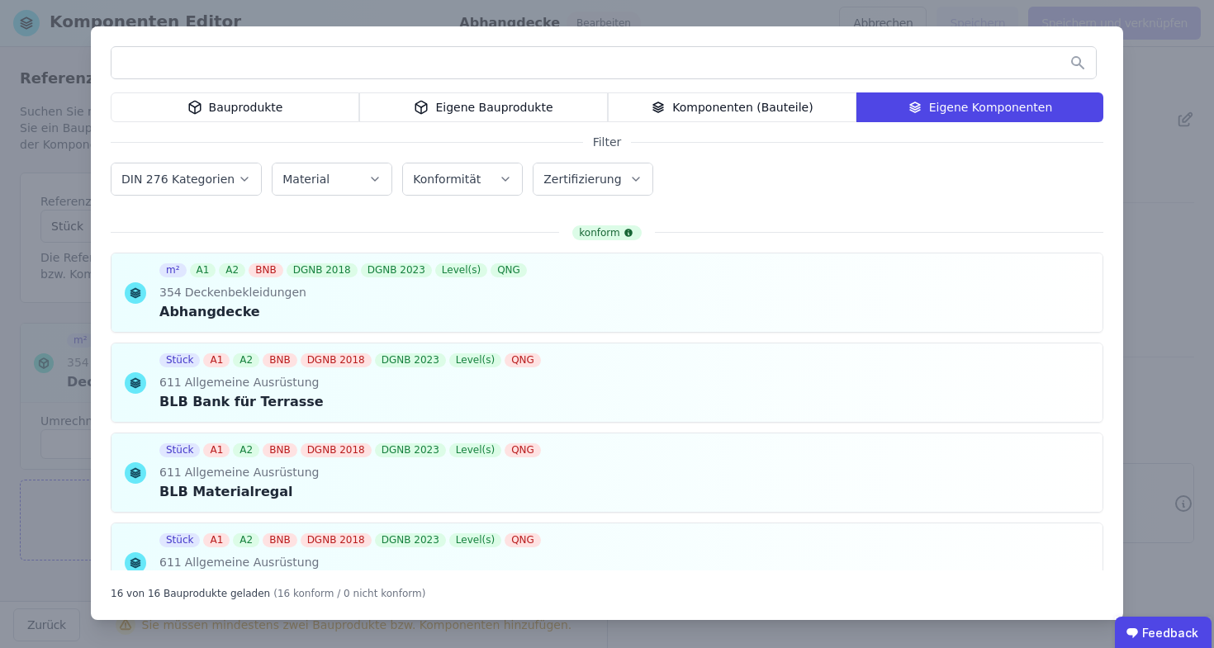
click at [547, 118] on div "Eigene Bauprodukte" at bounding box center [483, 107] width 249 height 30
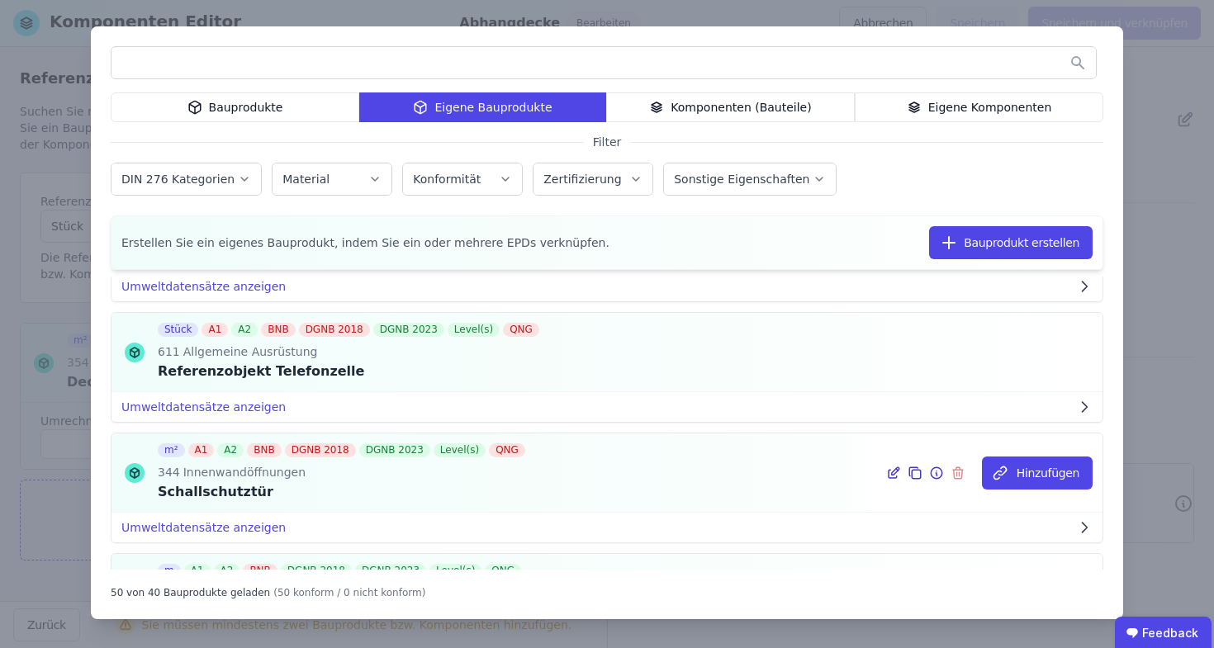
scroll to position [5794, 0]
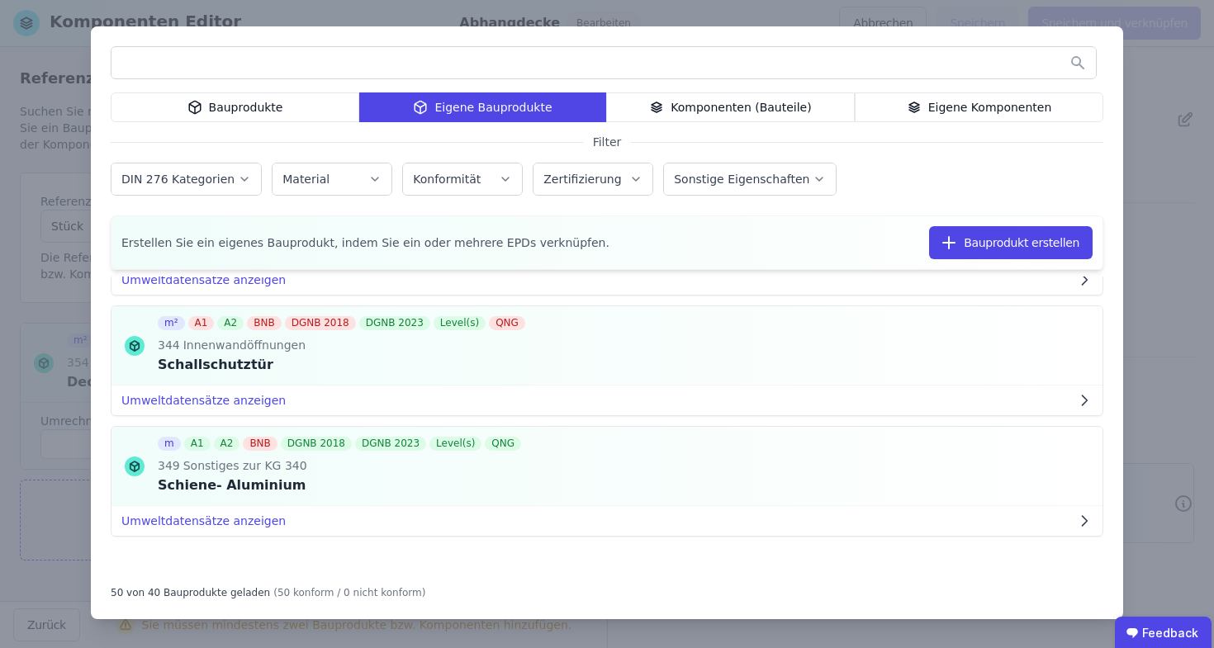
click at [764, 72] on input "text" at bounding box center [603, 63] width 984 height 30
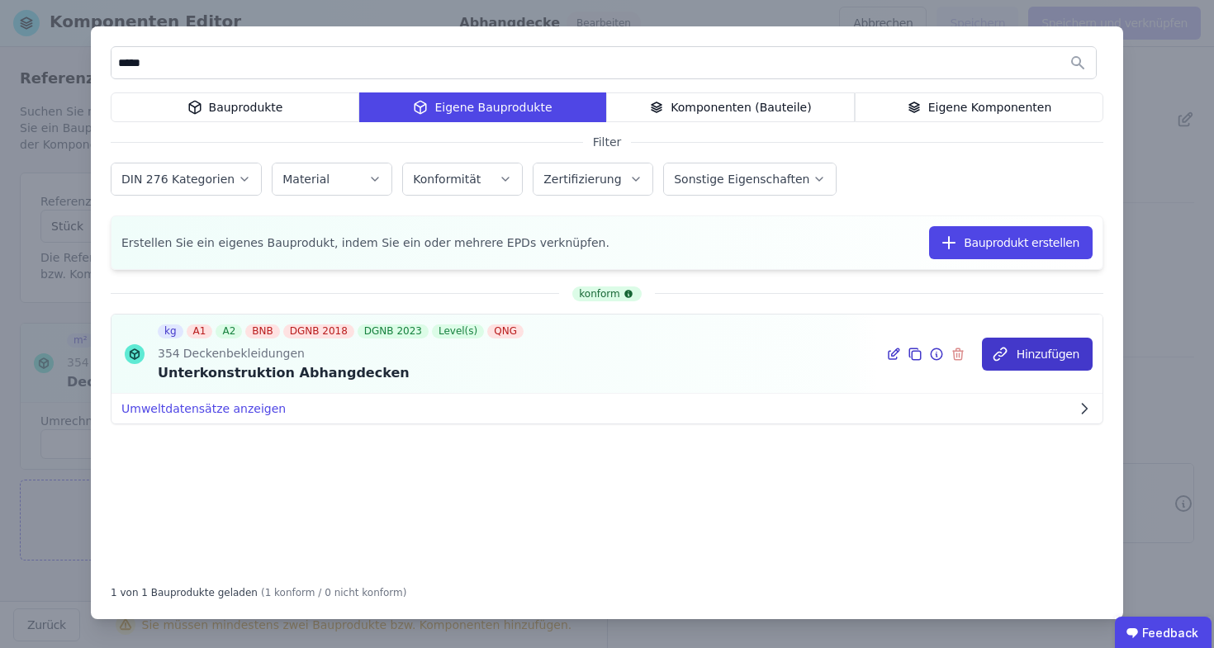
type input "*****"
click at [1041, 360] on button "Hinzufügen" at bounding box center [1037, 354] width 111 height 33
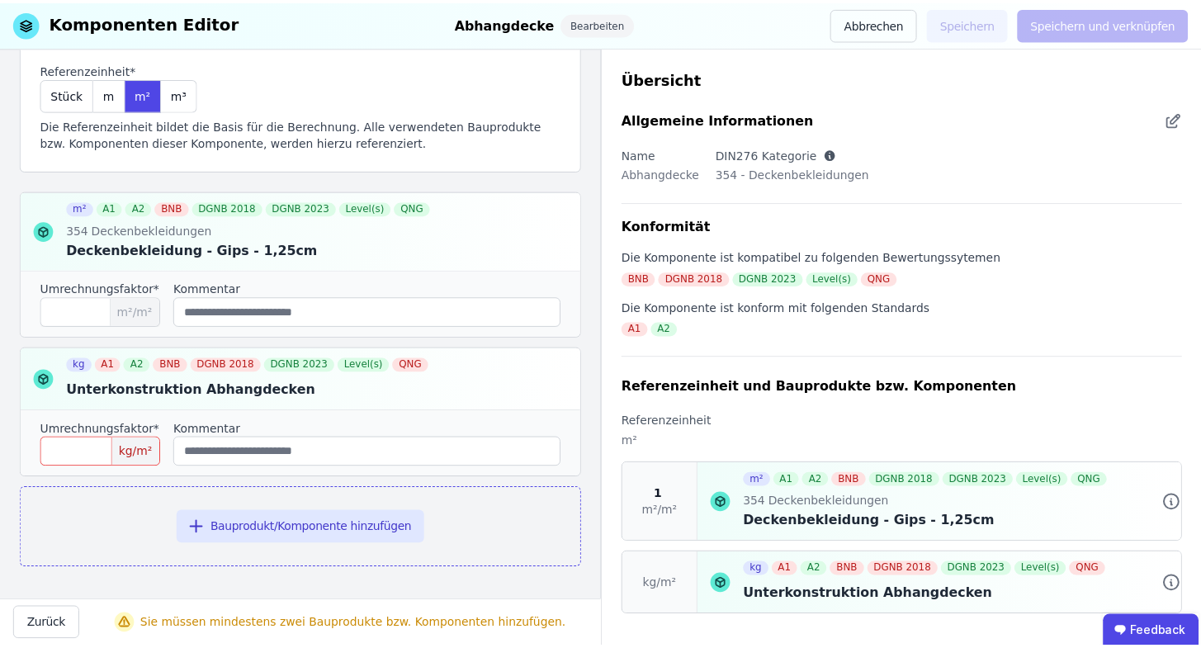
scroll to position [133, 0]
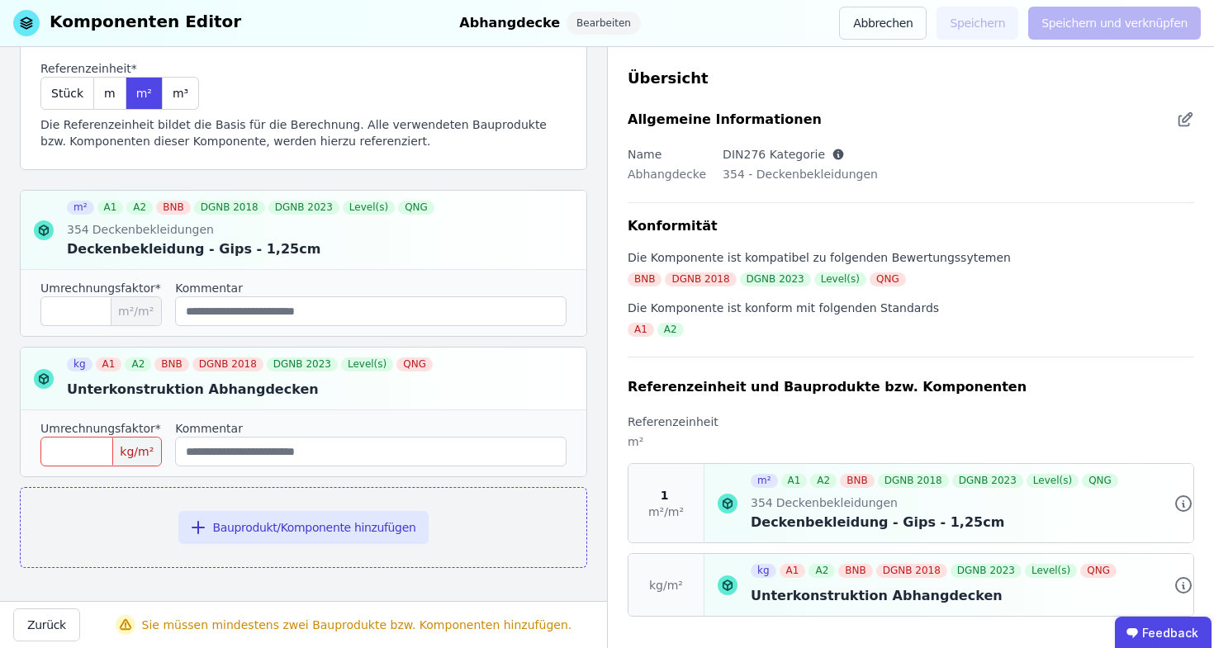
click at [88, 462] on input "number" at bounding box center [100, 452] width 121 height 30
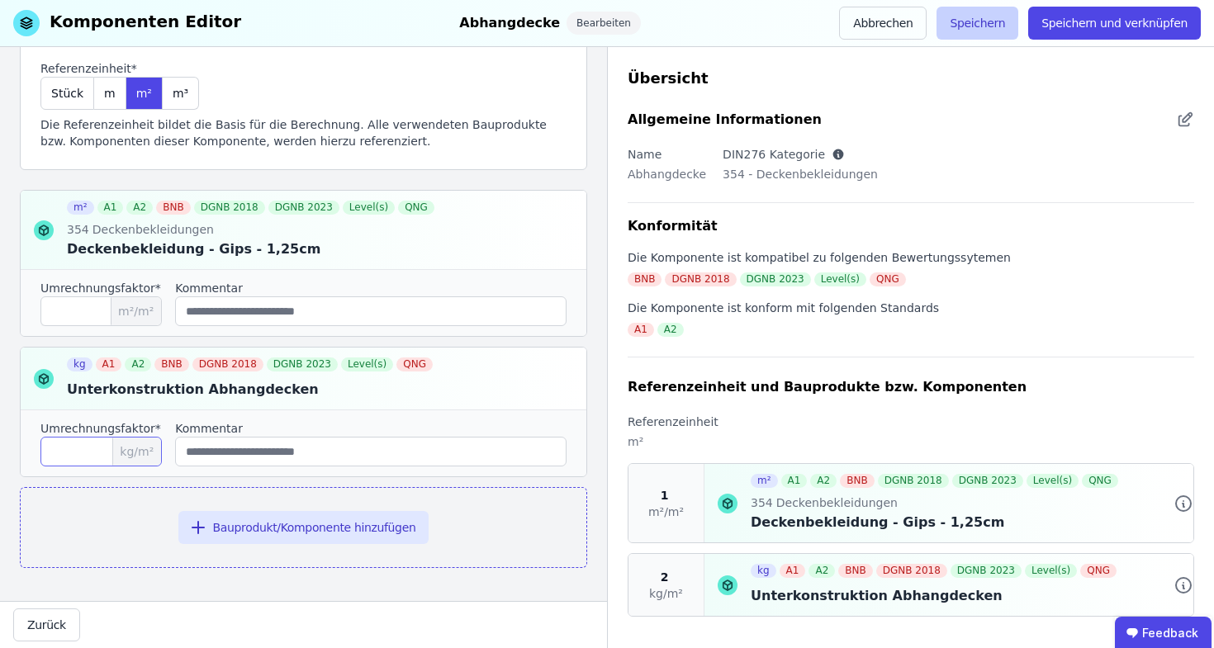
type input "*"
click at [996, 33] on button "Speichern" at bounding box center [977, 23] width 82 height 33
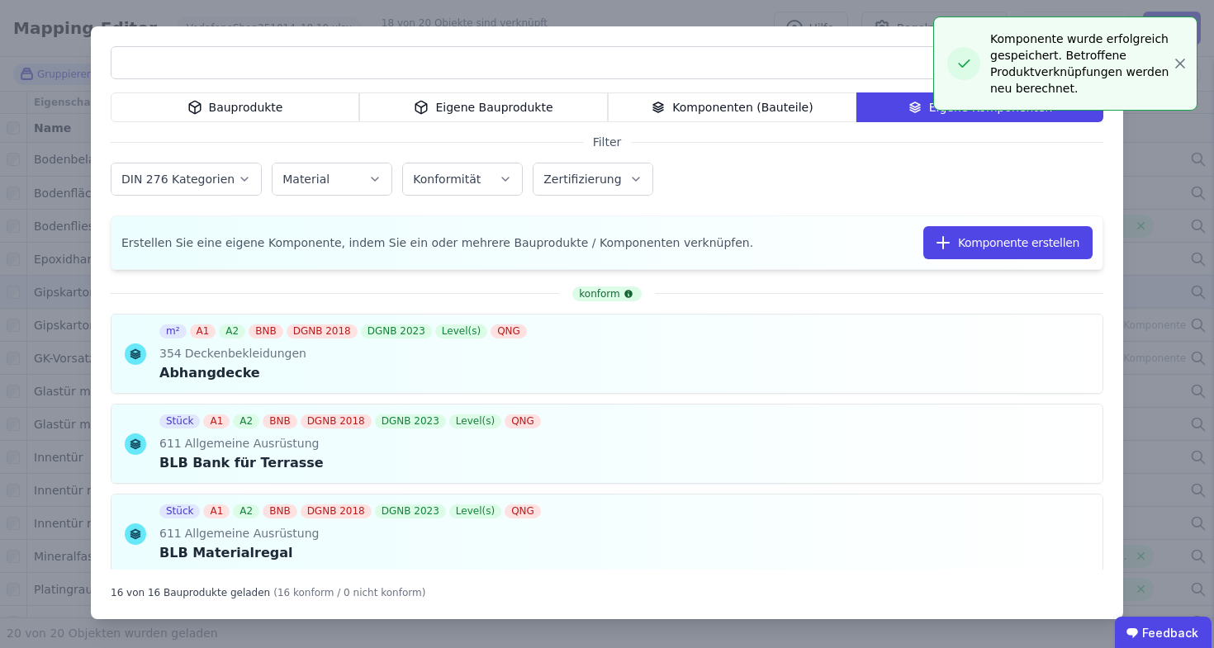
click at [680, 26] on div "Bauprodukte Eigene Bauprodukte Komponenten (Bauteile) Eigene Komponenten Filter…" at bounding box center [607, 322] width 1032 height 593
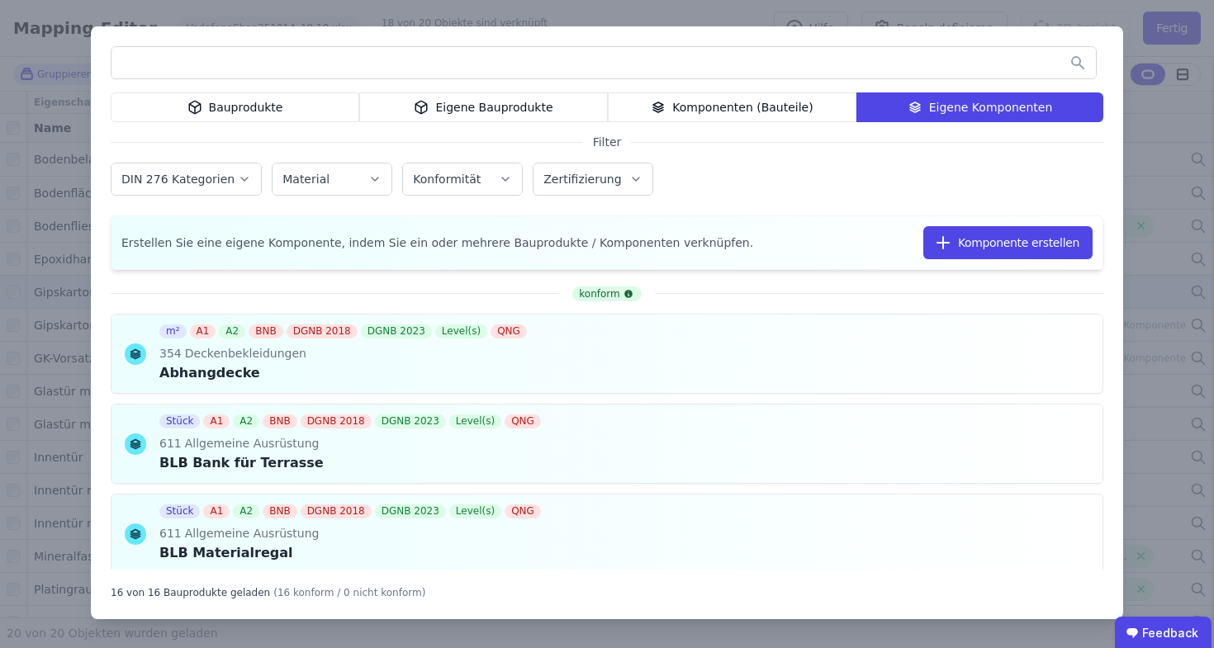
click at [568, 5] on div "Bauprodukte Eigene Bauprodukte Komponenten (Bauteile) Eigene Komponenten Filter…" at bounding box center [607, 324] width 1214 height 648
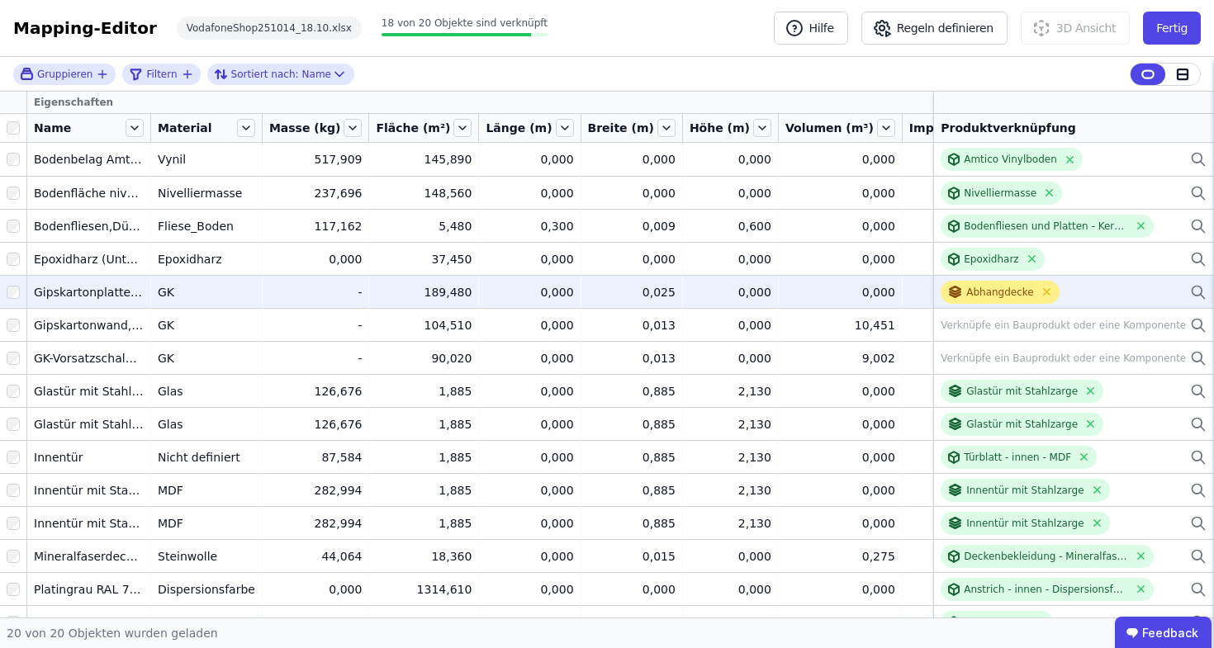
click at [1039, 293] on div "Abhangdecke" at bounding box center [999, 292] width 119 height 23
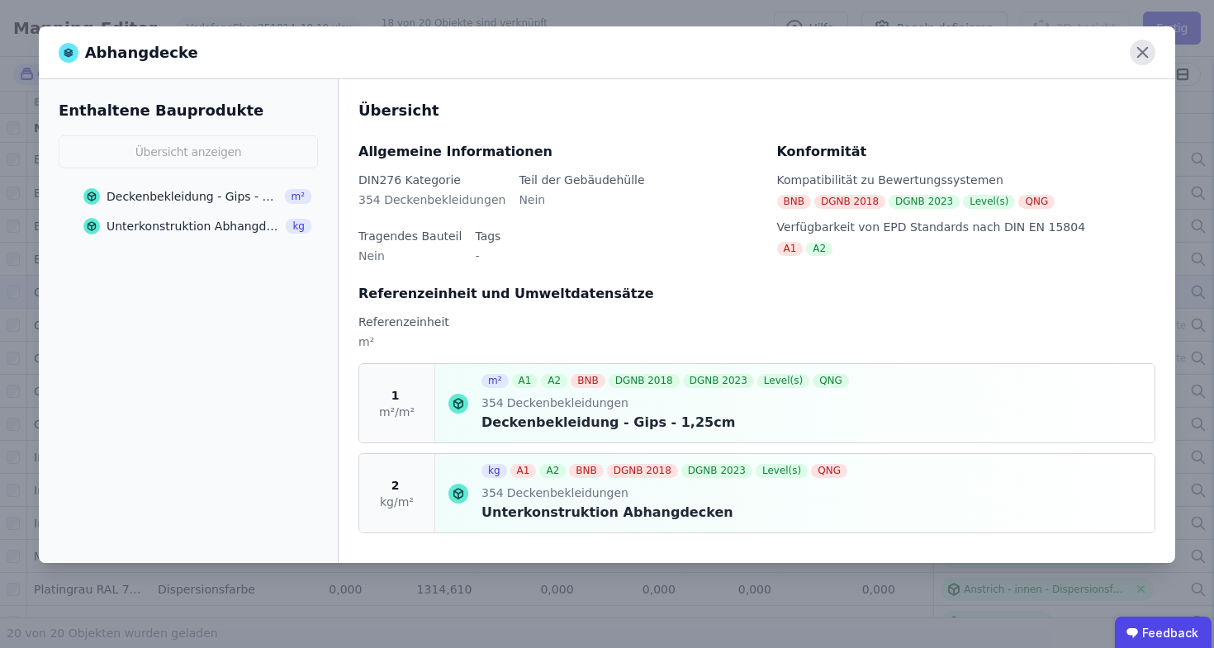
click at [1144, 50] on icon at bounding box center [1142, 53] width 10 height 10
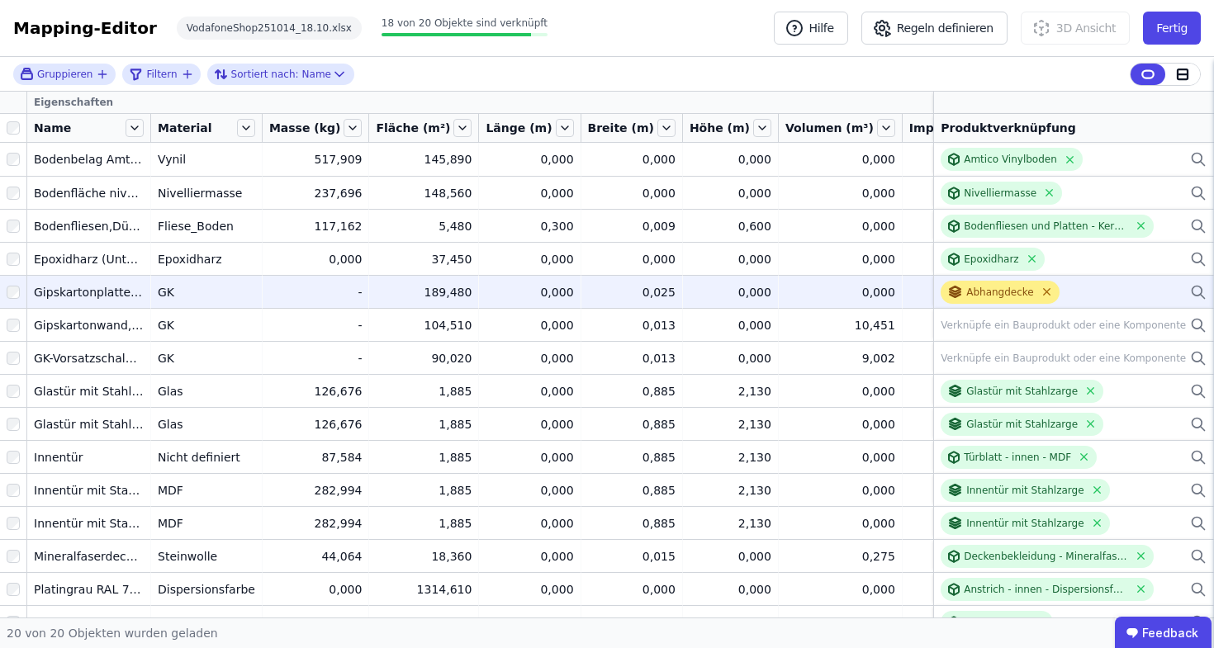
click at [1040, 287] on icon at bounding box center [1046, 292] width 12 height 12
click at [1190, 288] on icon at bounding box center [1198, 292] width 17 height 20
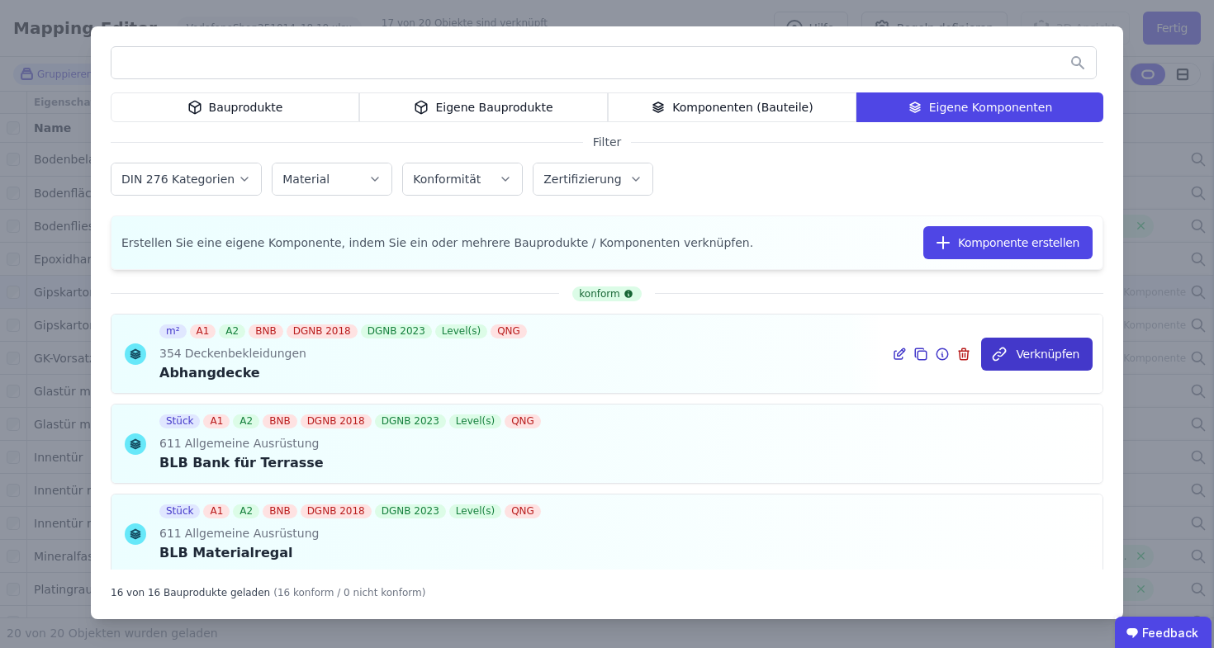
click at [1035, 344] on button "Verknüpfen" at bounding box center [1036, 354] width 111 height 33
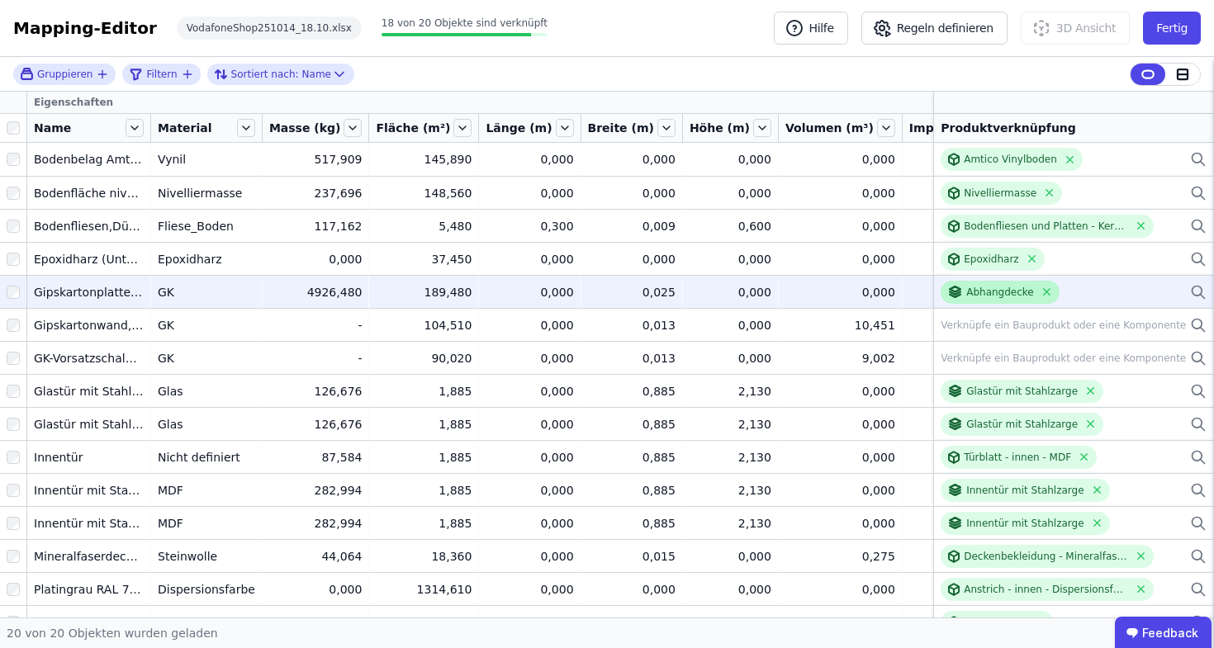
click at [989, 286] on div "Abhangdecke" at bounding box center [1000, 292] width 68 height 13
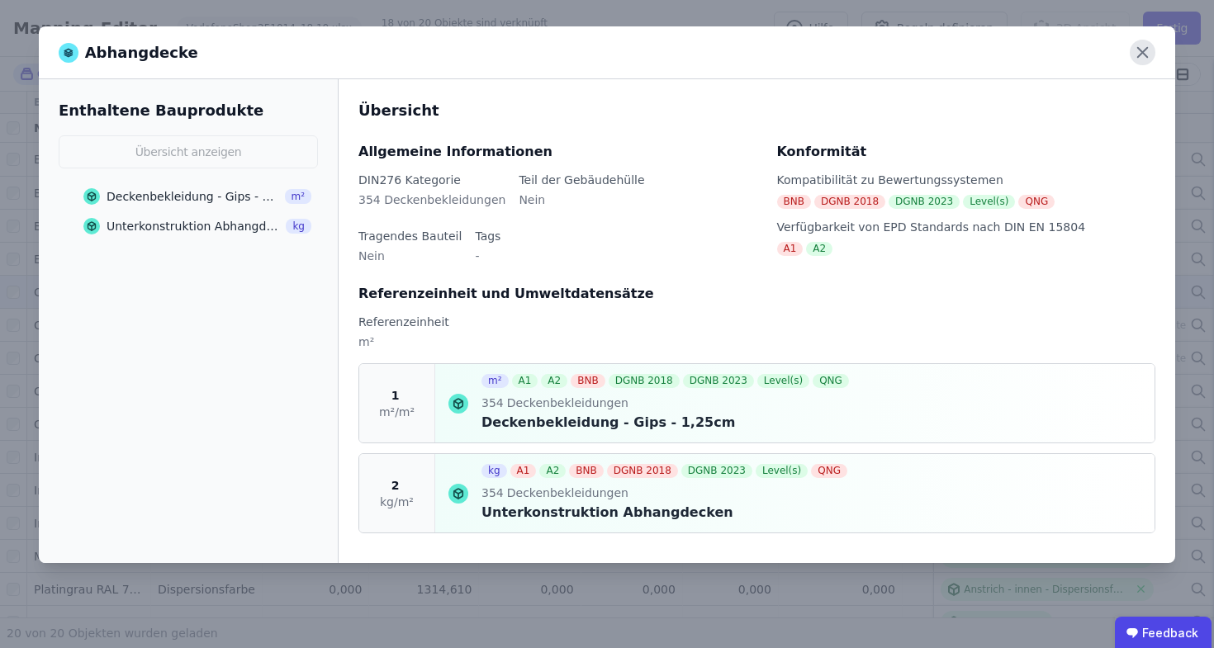
click at [1145, 56] on icon at bounding box center [1142, 53] width 10 height 10
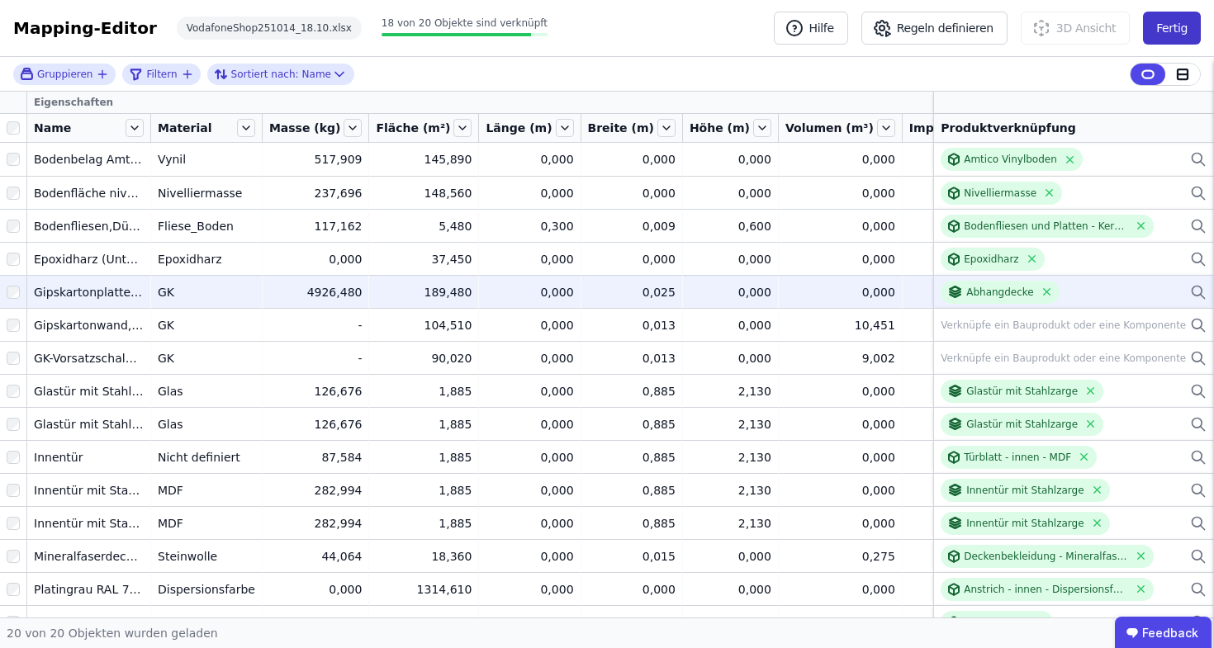
click at [1173, 25] on button "Fertig" at bounding box center [1172, 28] width 58 height 33
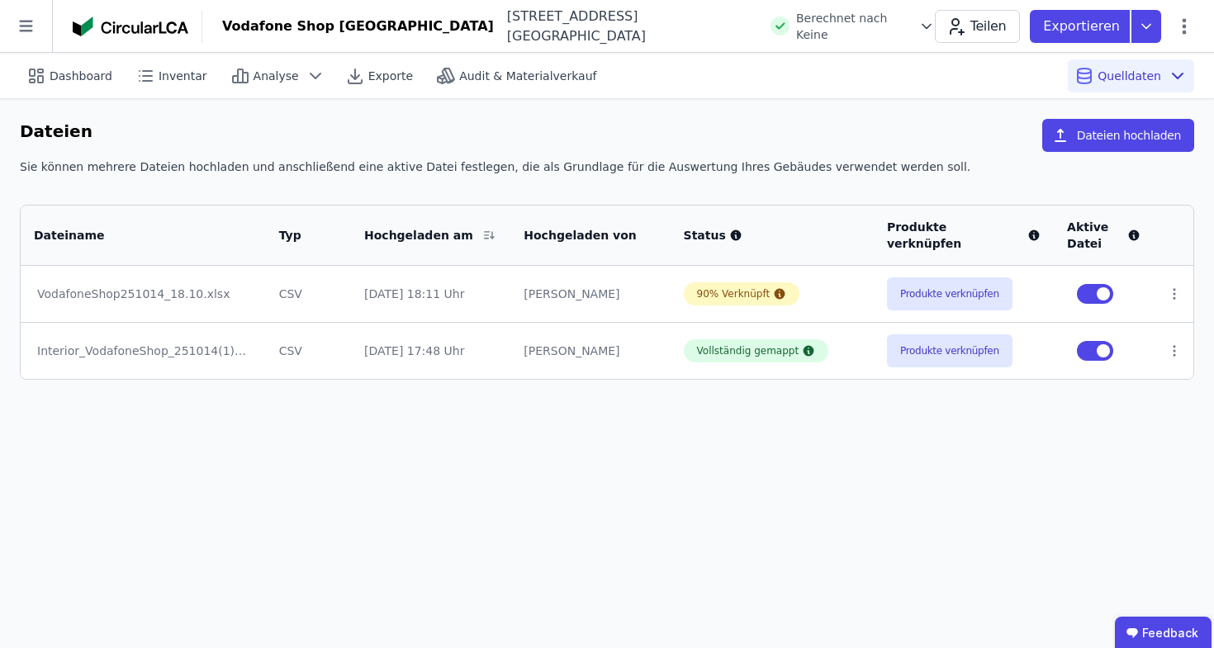
click at [129, 93] on div "Dashboard Inventar Analyse Exporte Audit & Materialverkauf Quelldaten" at bounding box center [607, 75] width 1174 height 45
click at [143, 81] on icon at bounding box center [147, 81] width 9 height 0
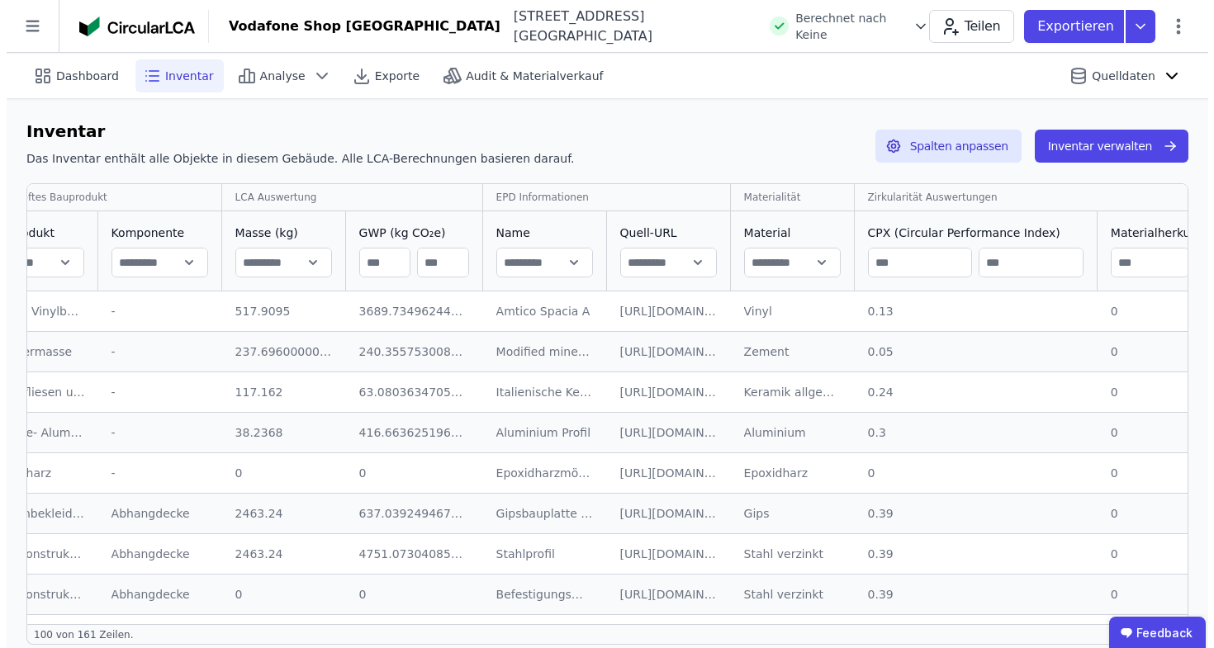
scroll to position [0, 1005]
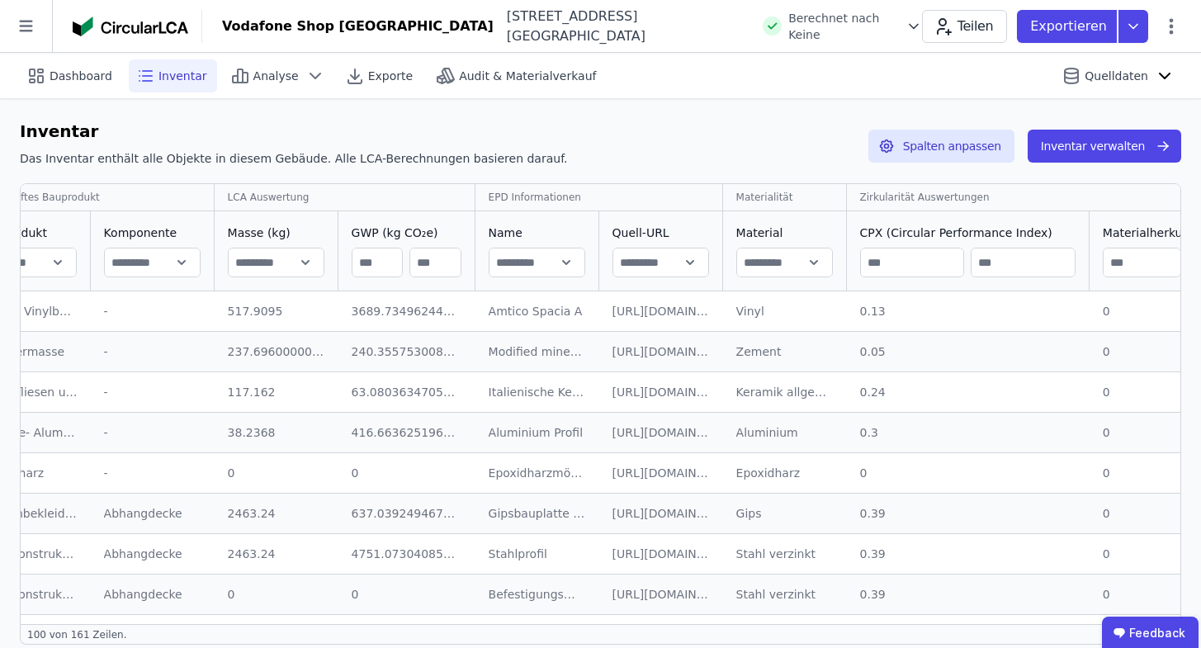
click at [833, 272] on div "Material" at bounding box center [784, 250] width 123 height 79
click at [767, 261] on input "text" at bounding box center [784, 263] width 95 height 30
type input "**********"
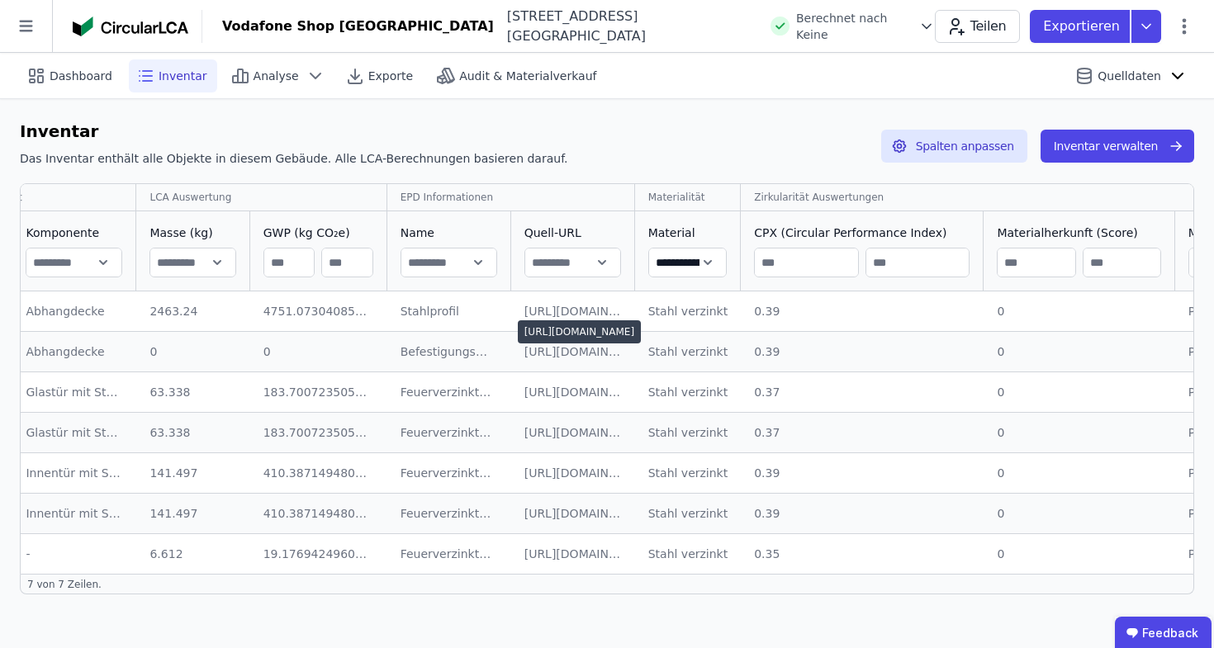
scroll to position [0, 1051]
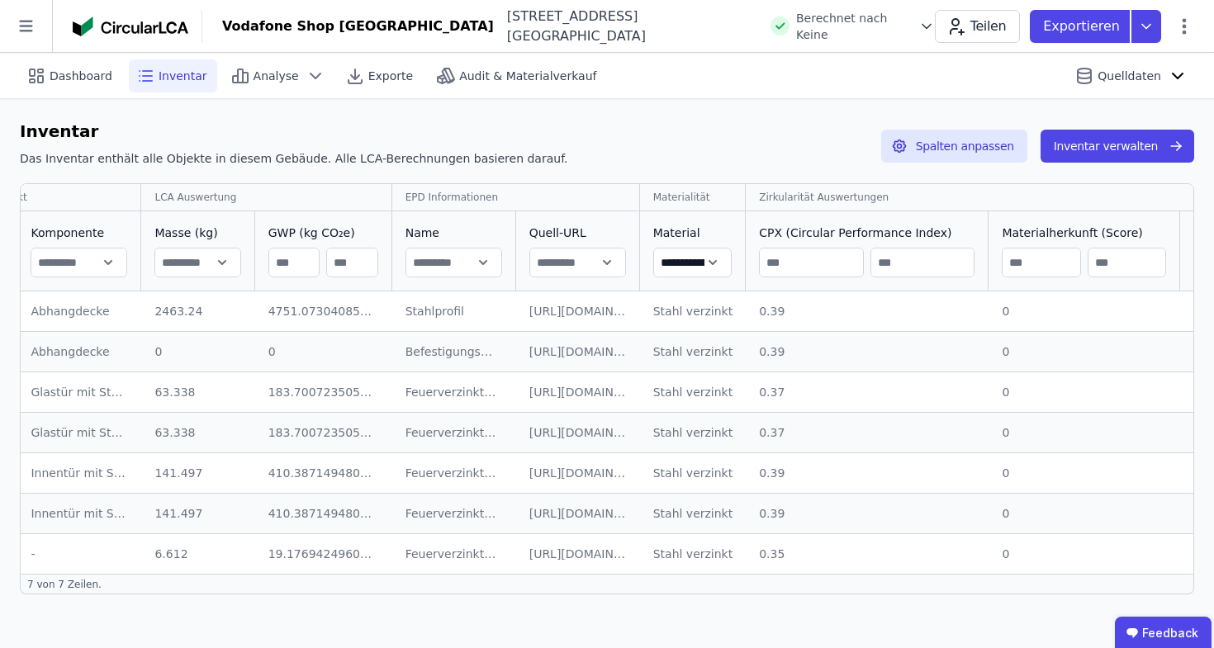
click at [626, 115] on div "**********" at bounding box center [607, 356] width 1214 height 515
click at [1106, 150] on button "Inventar verwalten" at bounding box center [1117, 146] width 154 height 33
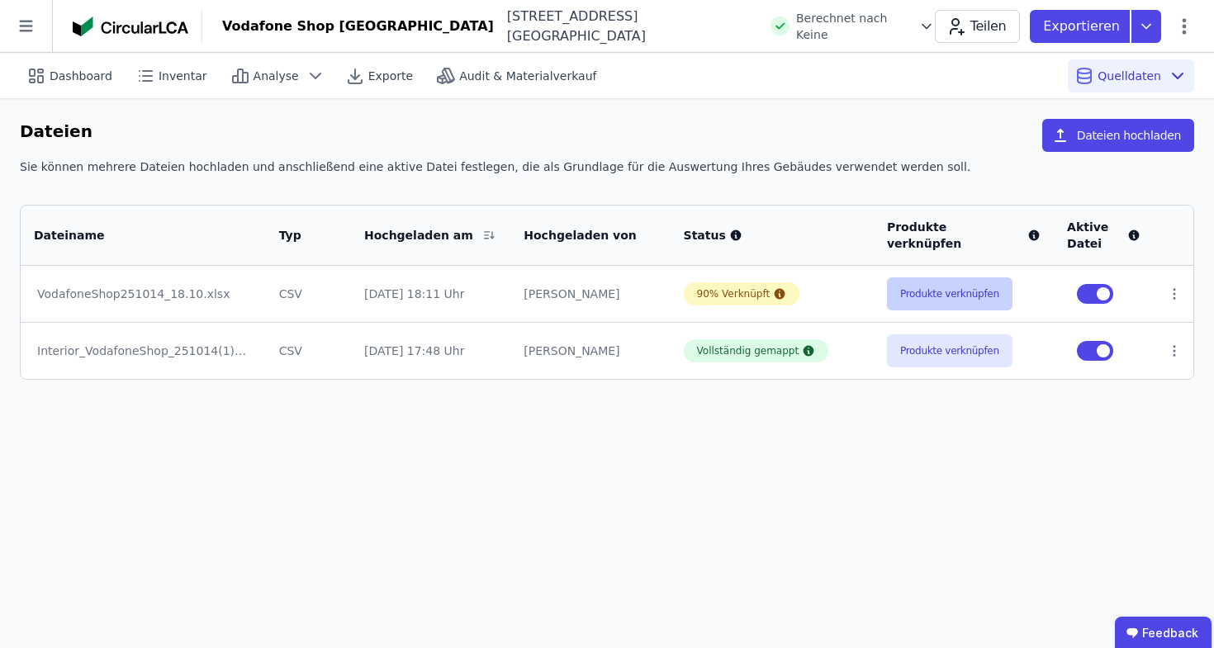
click at [945, 302] on button "Produkte verknüpfen" at bounding box center [949, 293] width 125 height 33
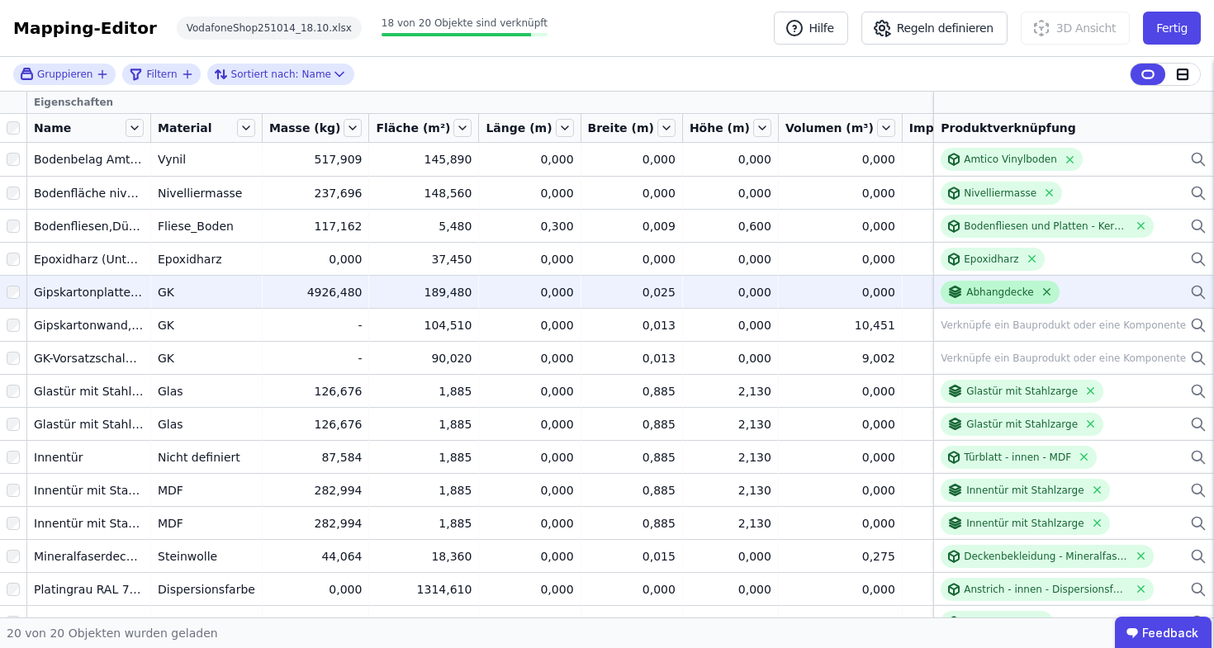
click at [1040, 291] on icon at bounding box center [1046, 292] width 12 height 12
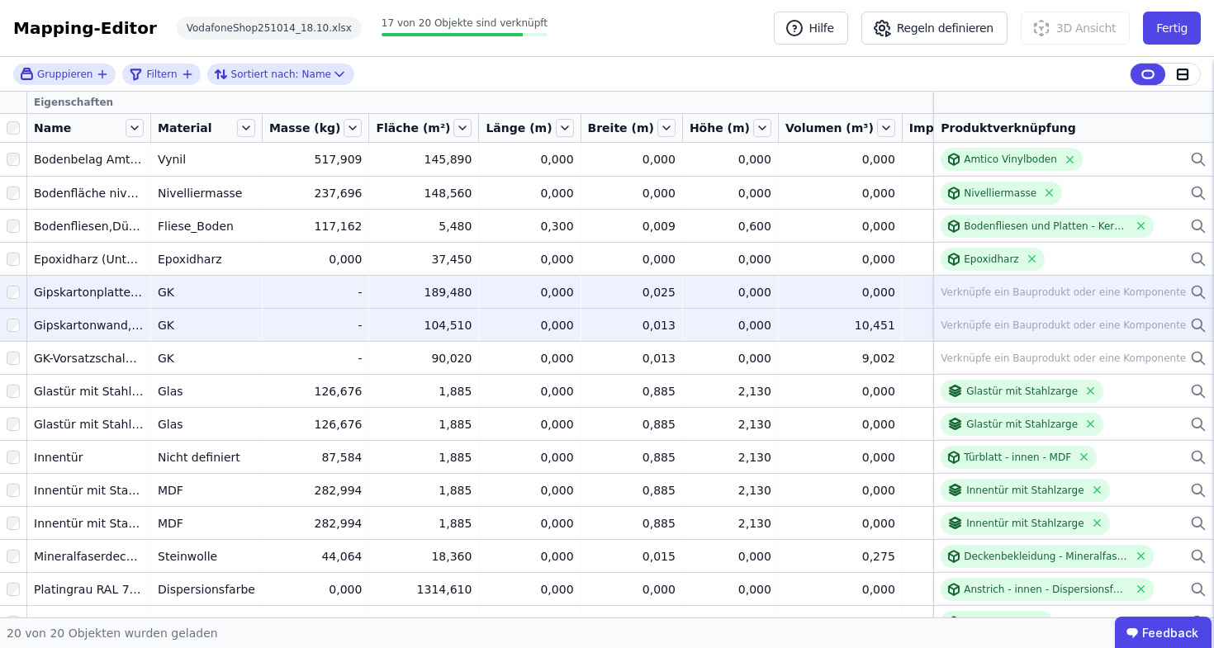
click at [1192, 325] on icon at bounding box center [1197, 324] width 10 height 10
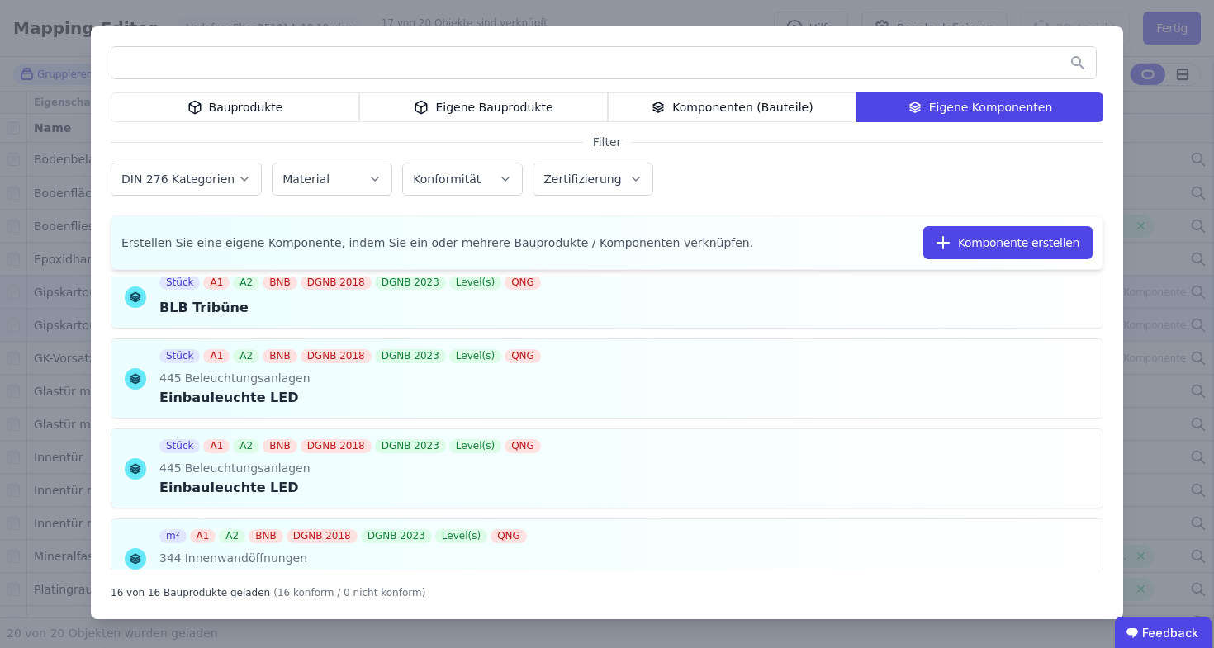
scroll to position [1006, 0]
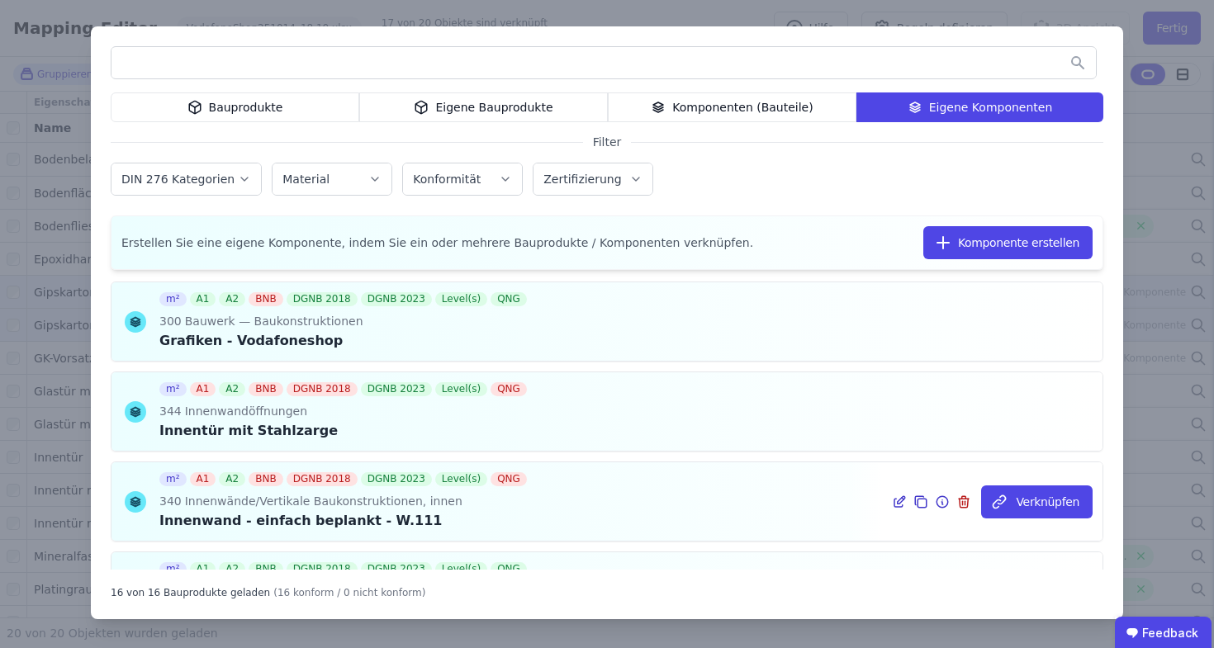
click at [1025, 527] on div "Verknüpfen" at bounding box center [992, 501] width 220 height 78
click at [1030, 513] on button "Verknüpfen" at bounding box center [1036, 501] width 111 height 33
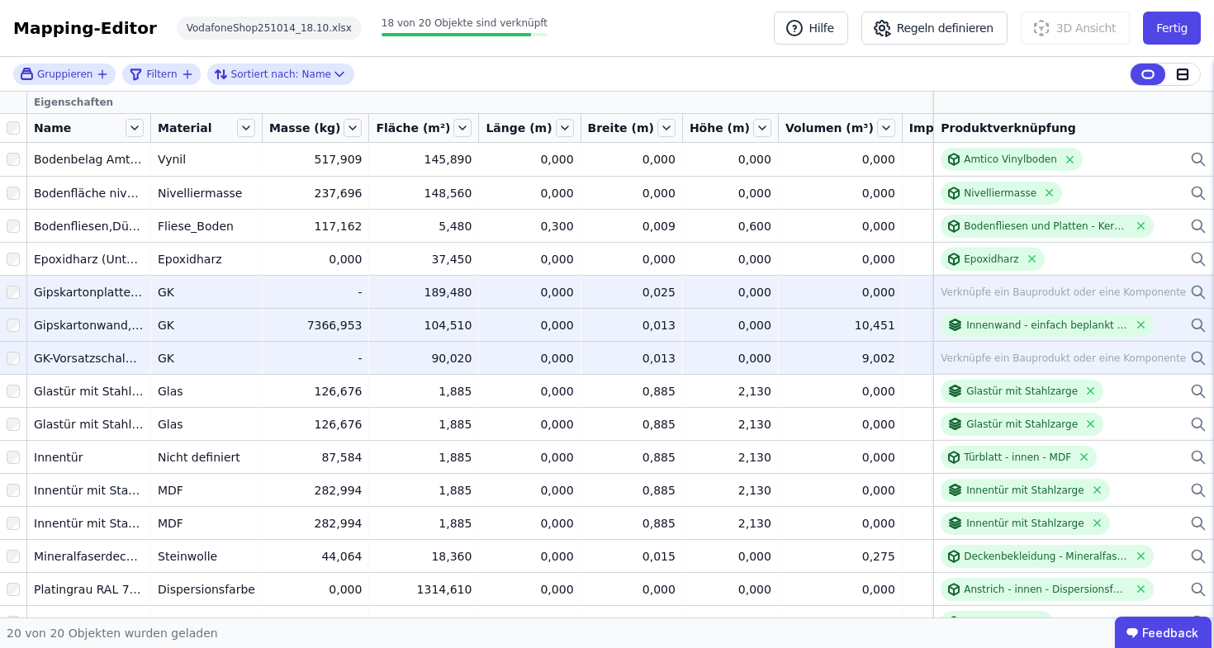
click at [1190, 357] on icon at bounding box center [1198, 358] width 17 height 20
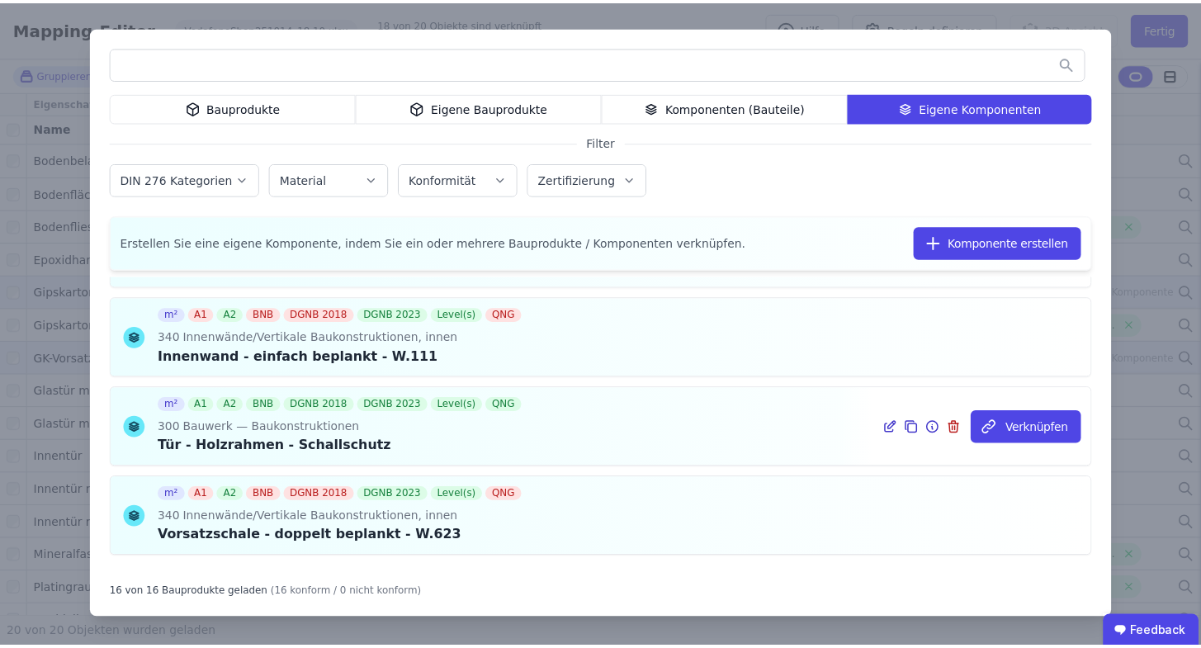
scroll to position [1191, 0]
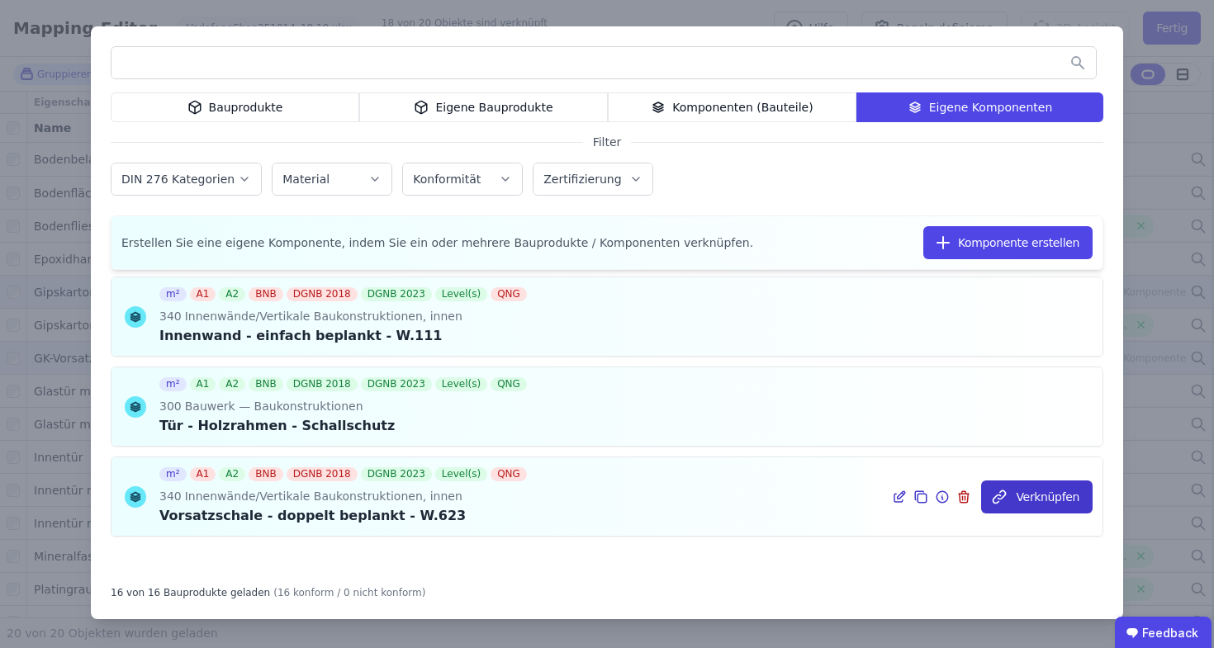
click at [1030, 504] on button "Verknüpfen" at bounding box center [1036, 497] width 111 height 33
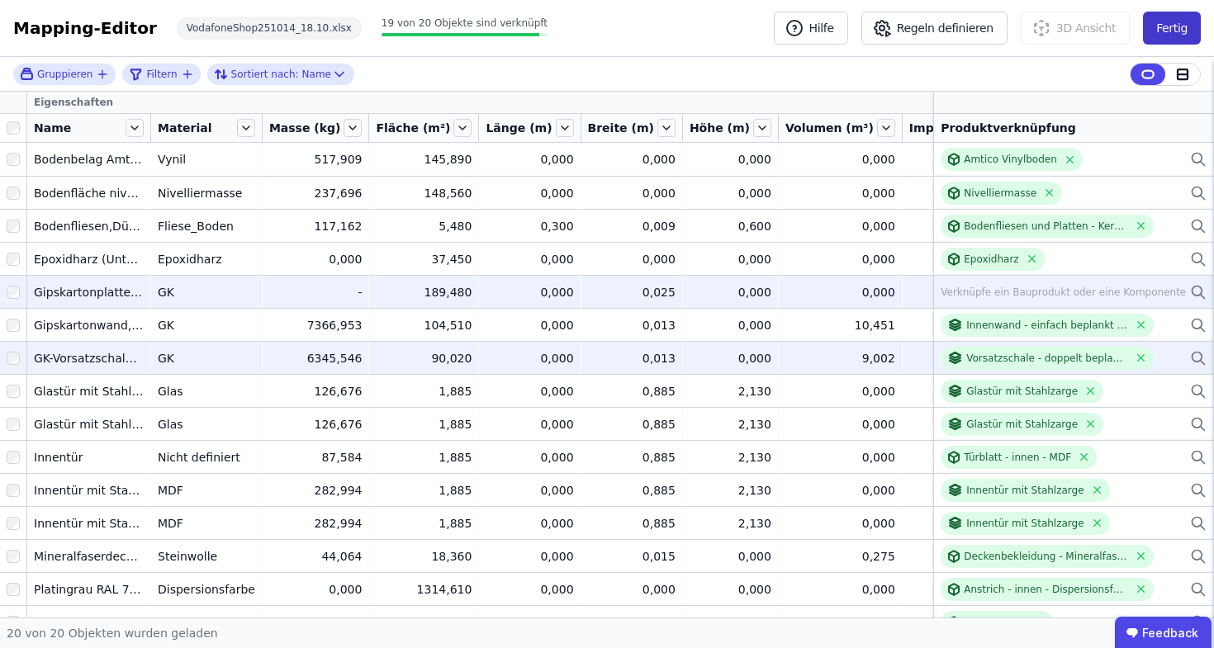
click at [1164, 24] on button "Fertig" at bounding box center [1172, 28] width 58 height 33
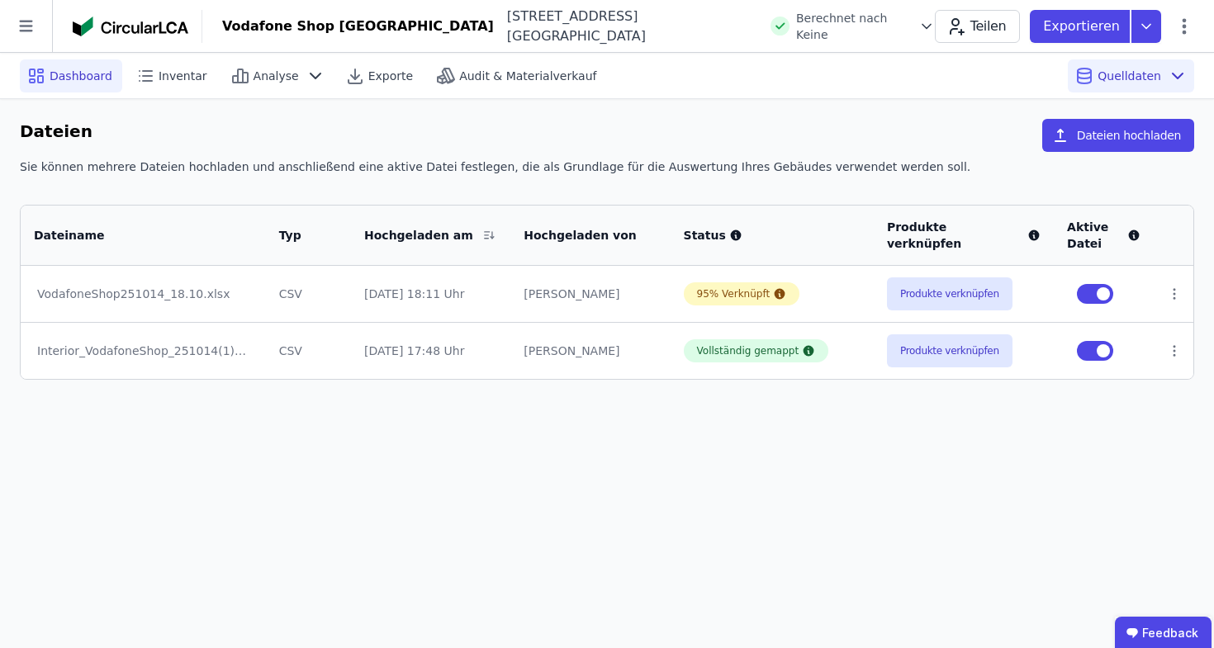
click at [66, 83] on span "Dashboard" at bounding box center [81, 76] width 63 height 17
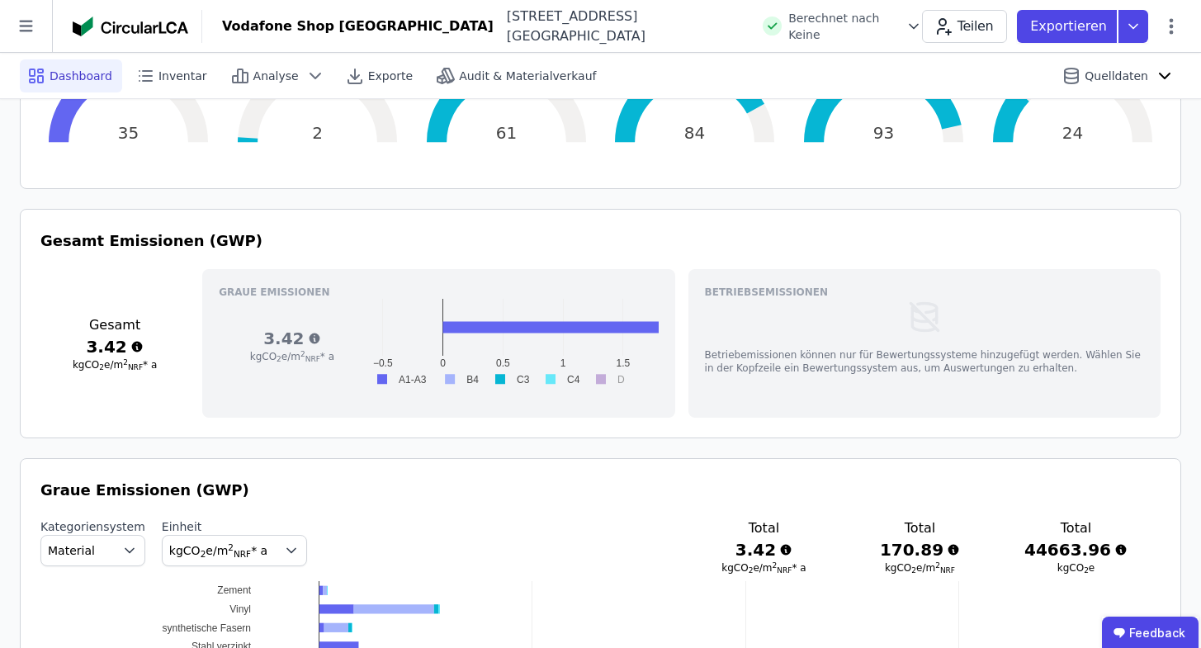
scroll to position [842, 0]
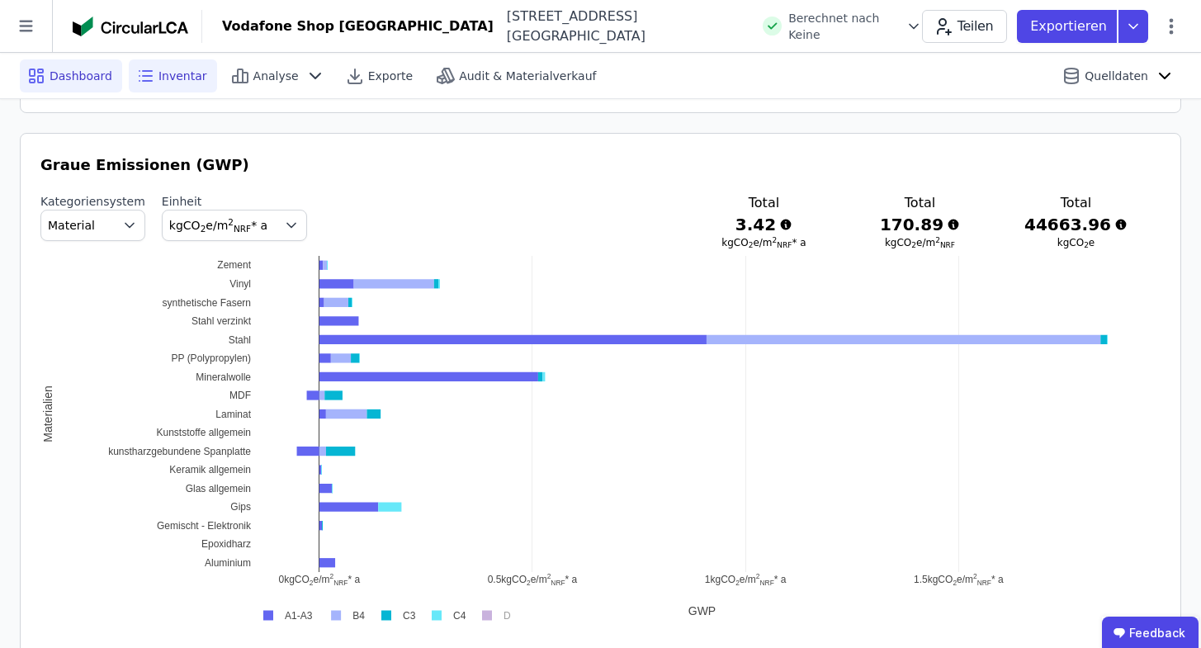
click at [173, 76] on span "Inventar" at bounding box center [183, 76] width 49 height 17
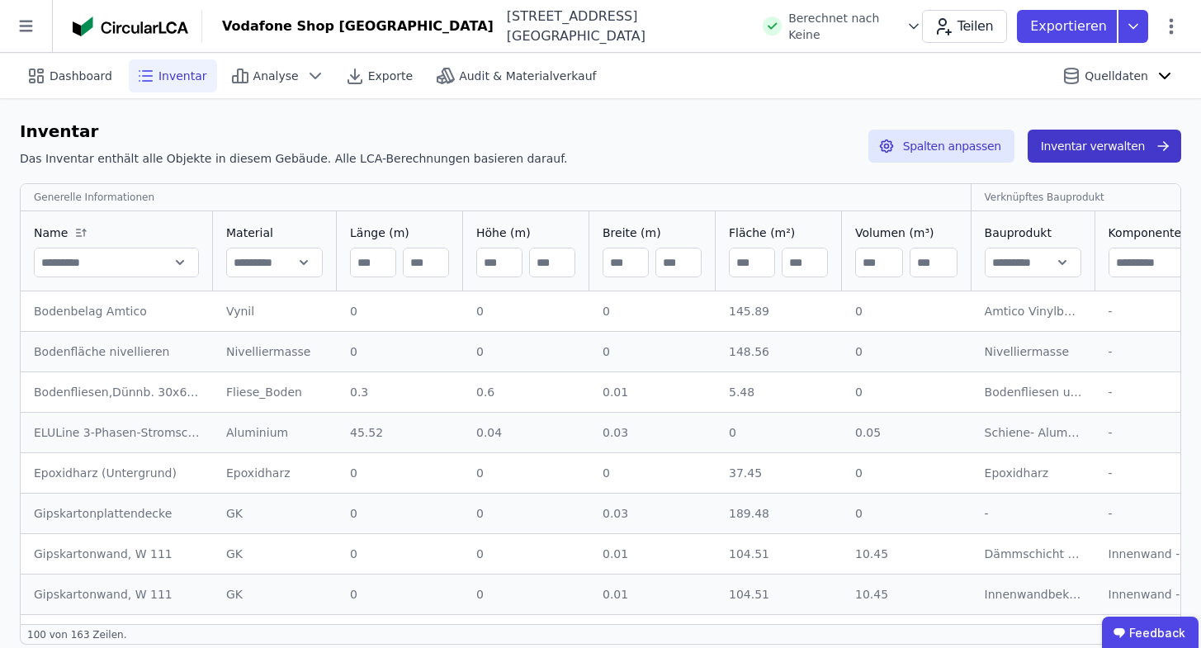
click at [1103, 134] on button "Inventar verwalten" at bounding box center [1105, 146] width 154 height 33
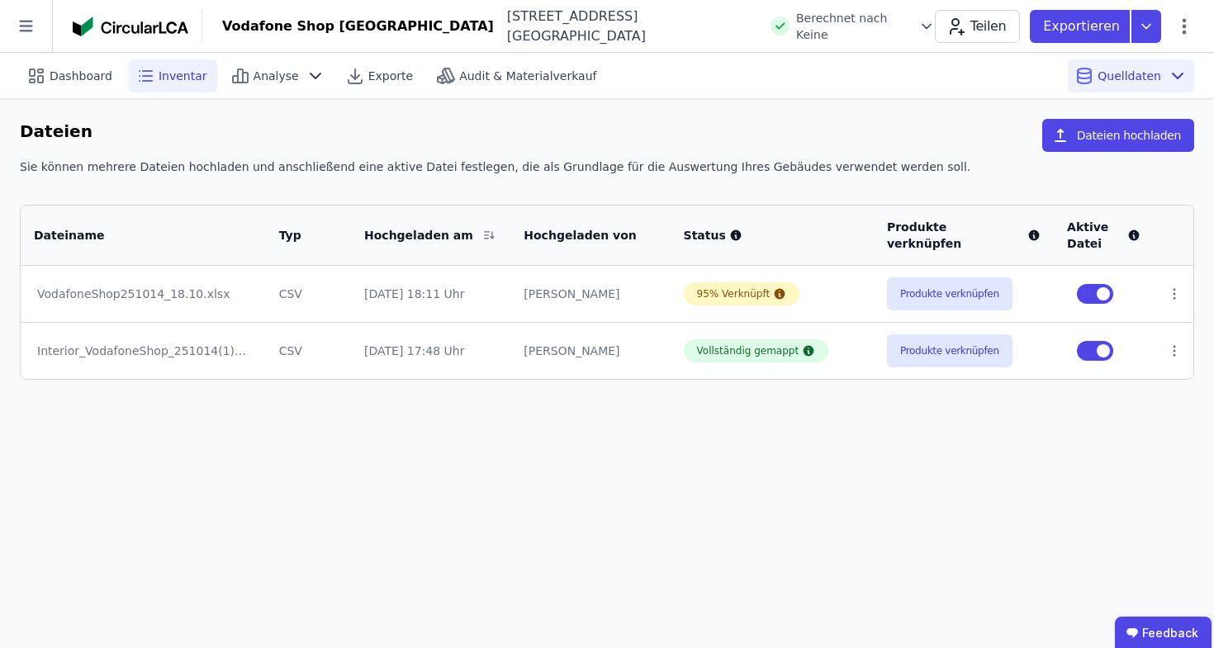
click at [143, 82] on icon at bounding box center [145, 76] width 20 height 20
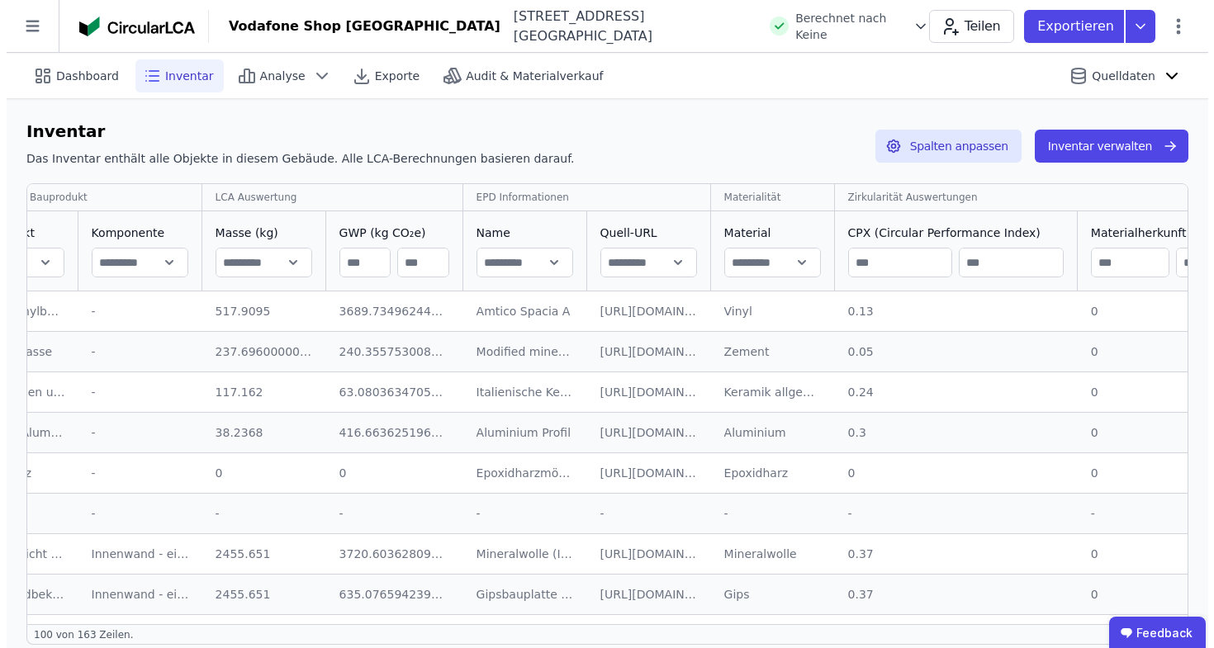
scroll to position [0, 1026]
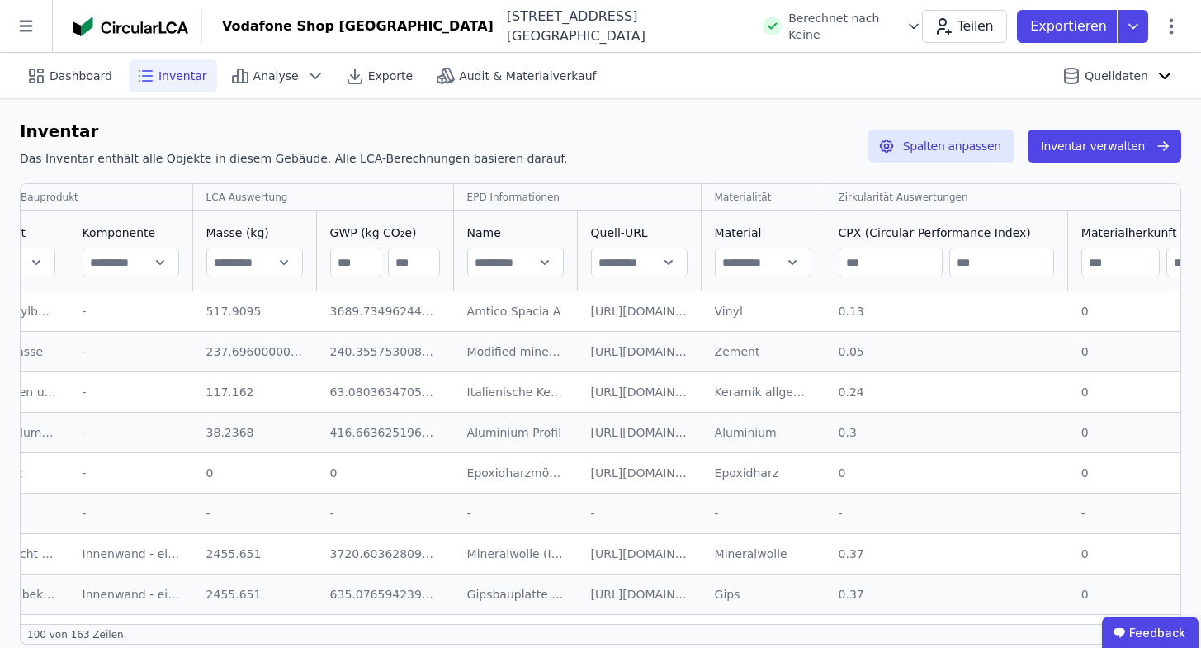
click at [759, 252] on input "text" at bounding box center [763, 263] width 95 height 30
type input "*****"
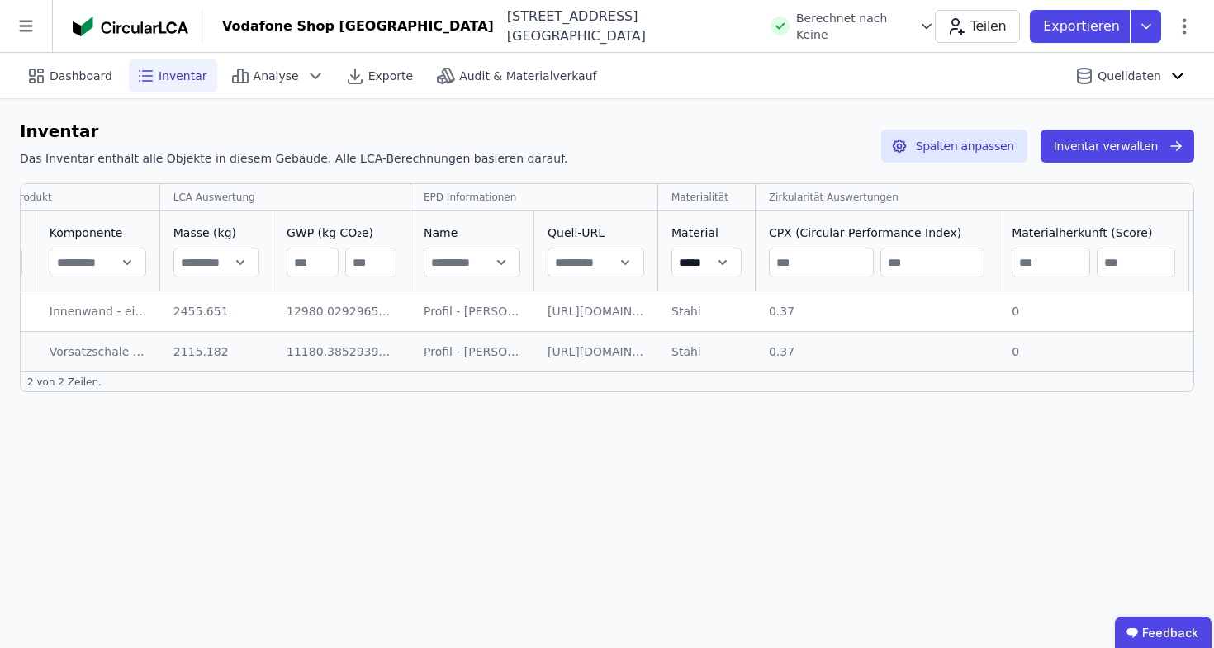
click at [1146, 129] on div "Inventar verwalten" at bounding box center [1110, 146] width 167 height 54
click at [1143, 133] on button "Inventar verwalten" at bounding box center [1117, 146] width 154 height 33
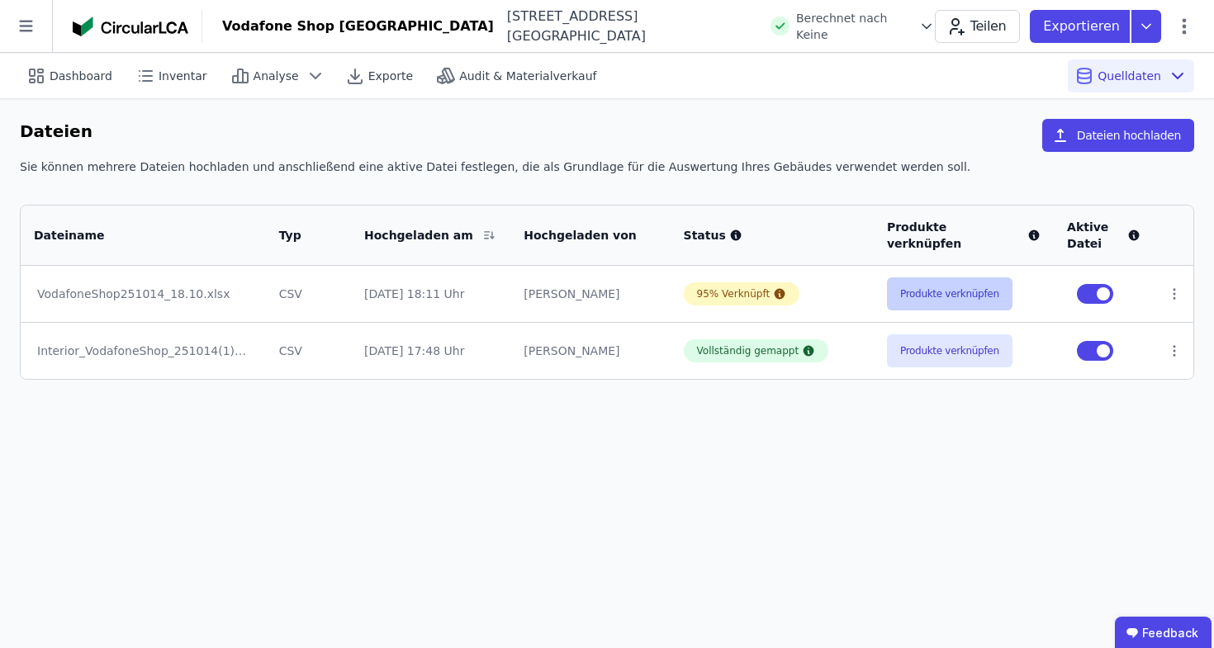
click at [946, 295] on button "Produkte verknüpfen" at bounding box center [949, 293] width 125 height 33
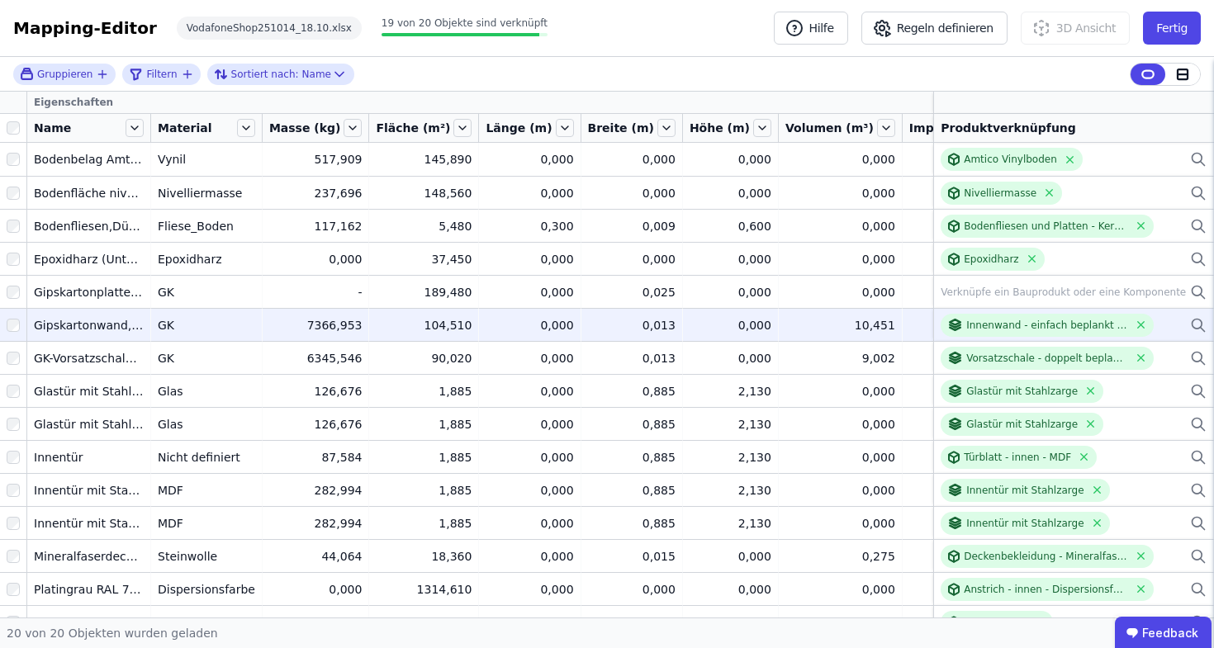
click at [1190, 318] on icon at bounding box center [1198, 325] width 17 height 20
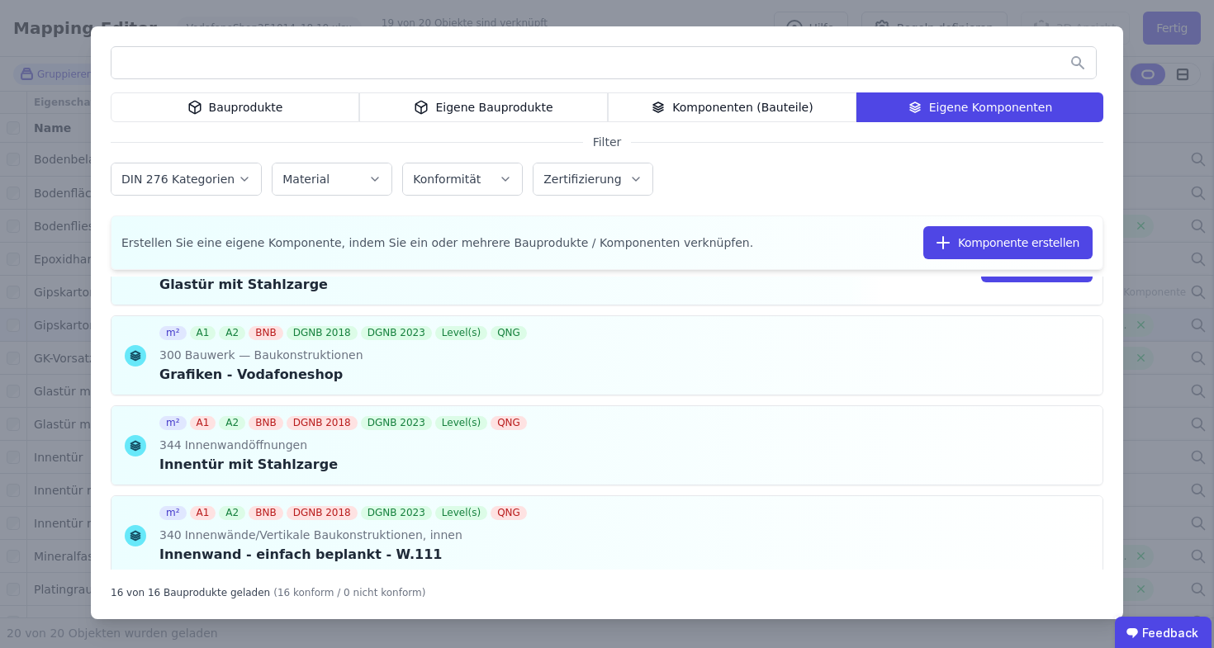
scroll to position [997, 0]
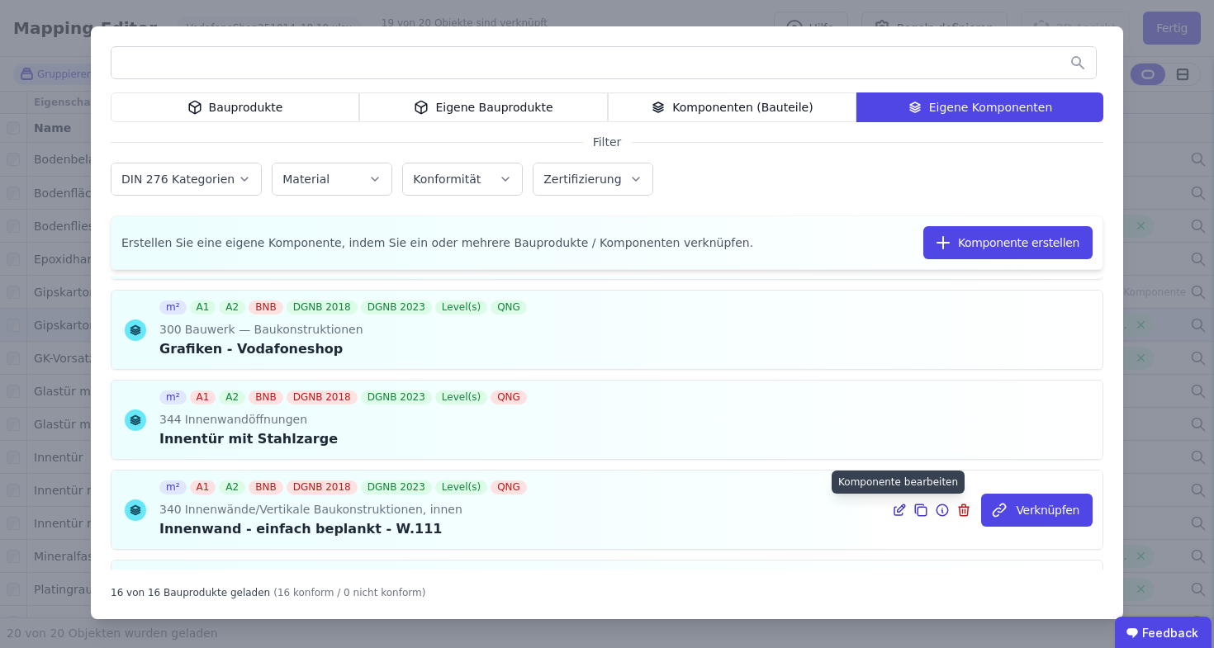
click at [892, 511] on icon at bounding box center [899, 510] width 15 height 20
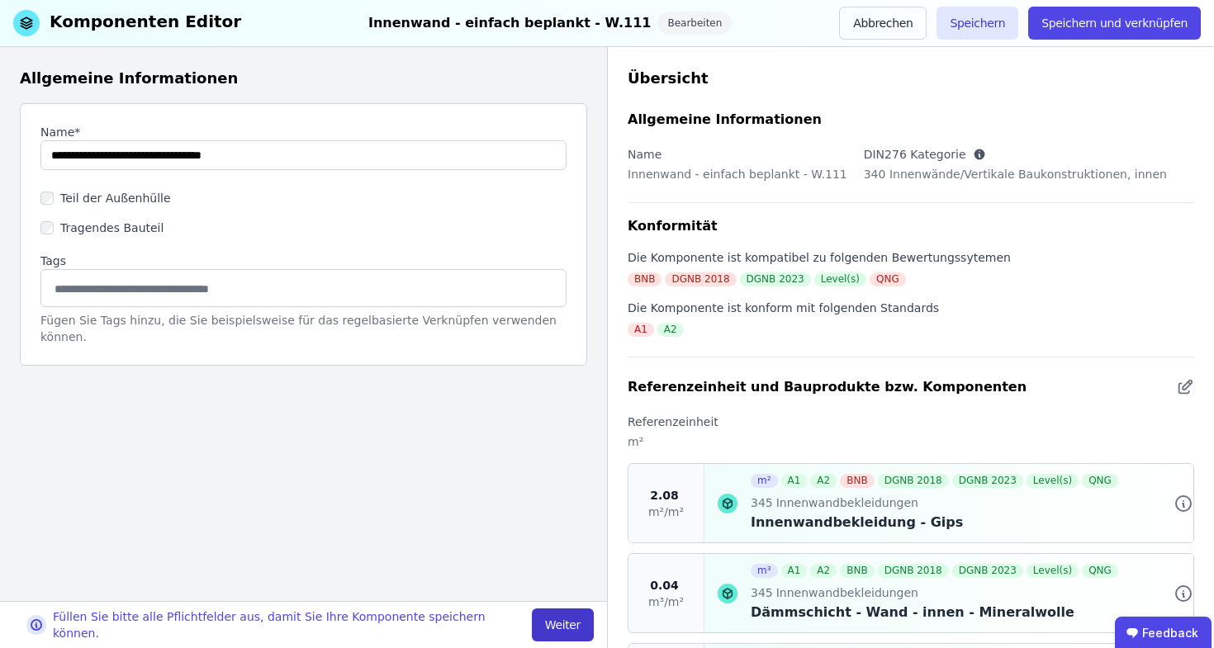
click at [565, 628] on button "Weiter" at bounding box center [563, 624] width 62 height 33
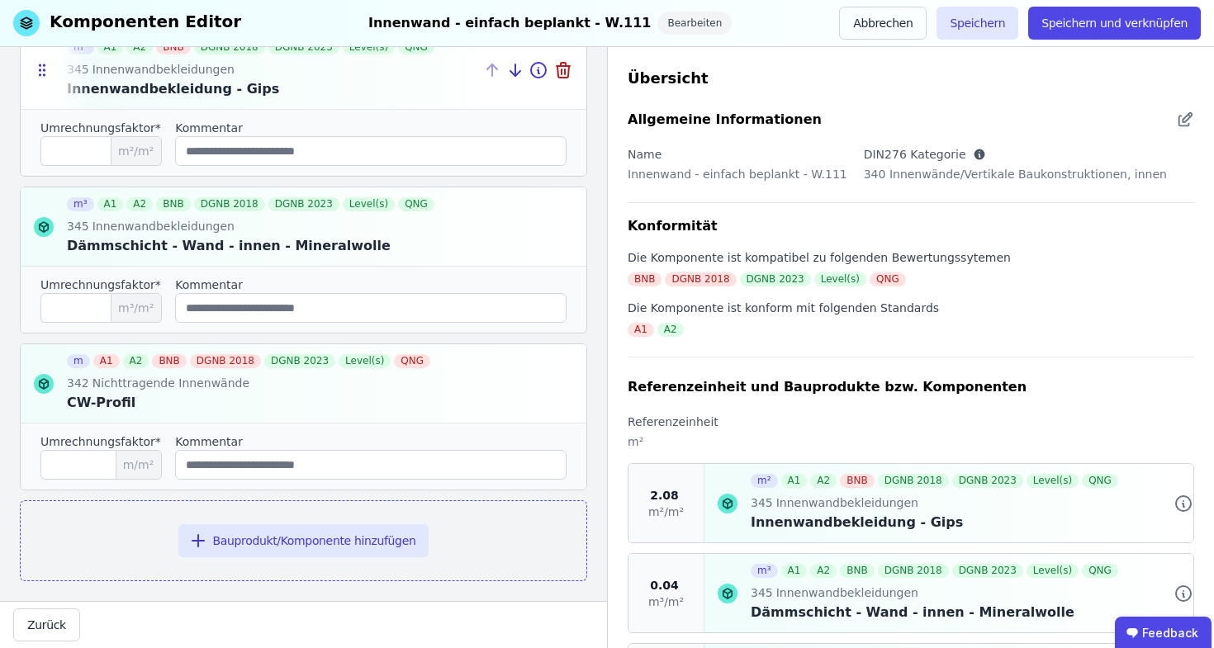
scroll to position [306, 0]
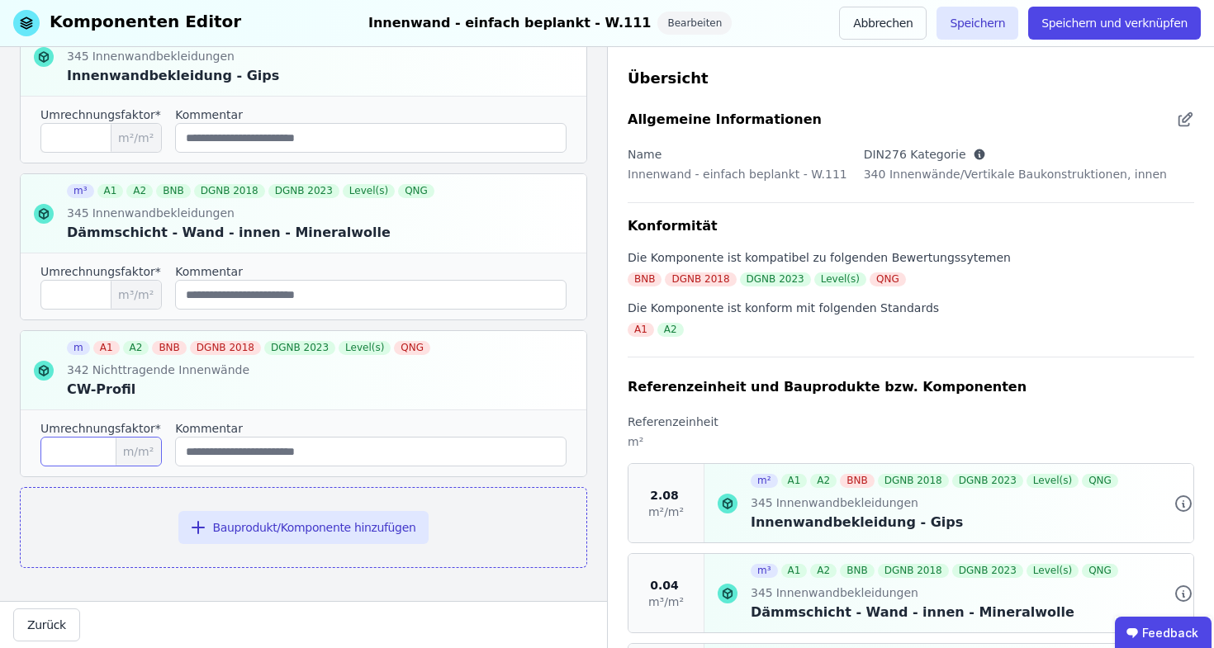
click at [110, 457] on input "***" at bounding box center [100, 452] width 121 height 30
click at [880, 21] on button "Abbrechen" at bounding box center [883, 23] width 88 height 33
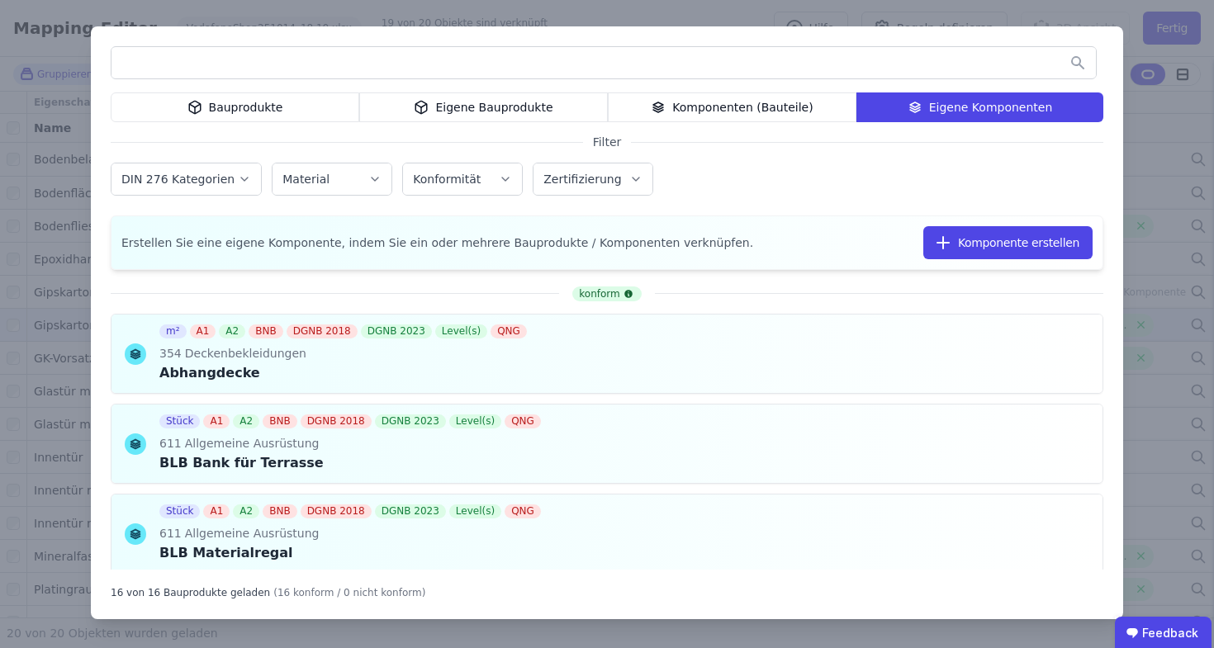
click at [407, 99] on div "Eigene Bauprodukte" at bounding box center [483, 107] width 249 height 30
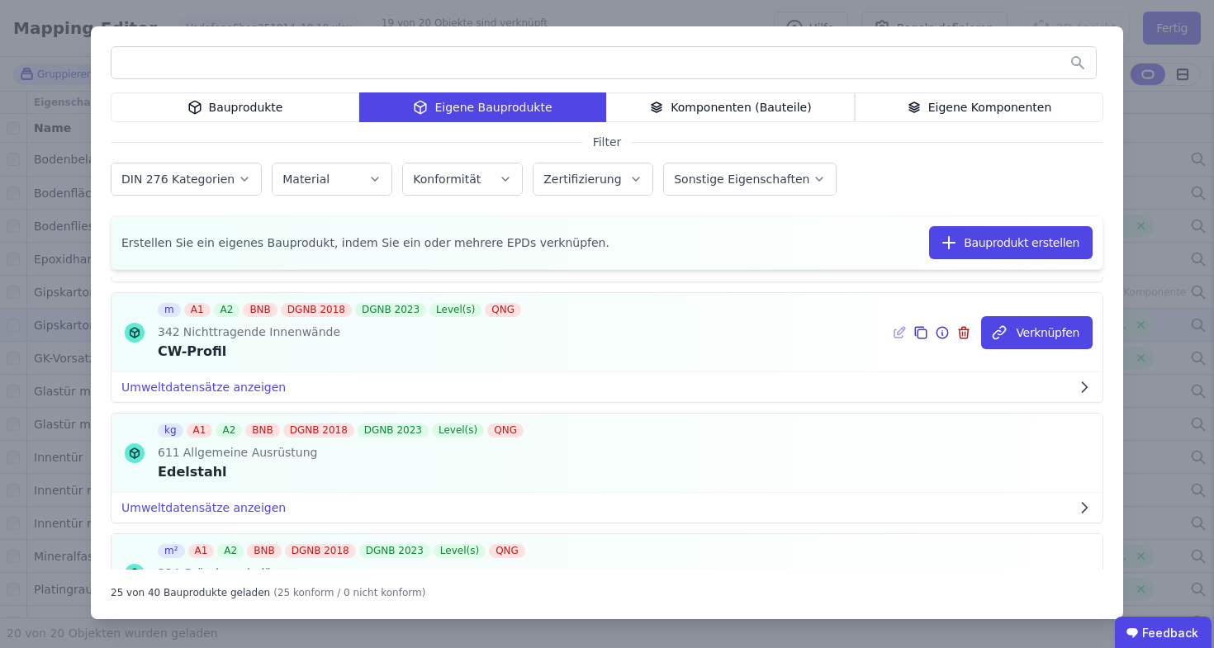
scroll to position [982, 0]
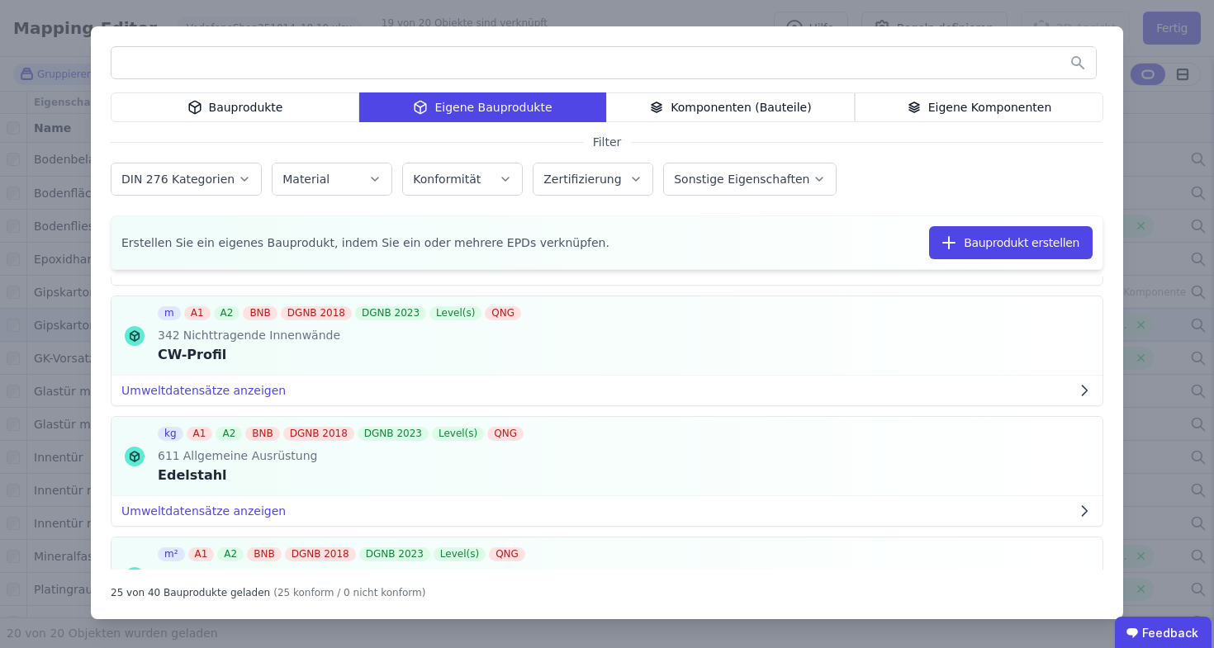
click at [1007, 105] on div "Eigene Komponenten" at bounding box center [979, 107] width 249 height 30
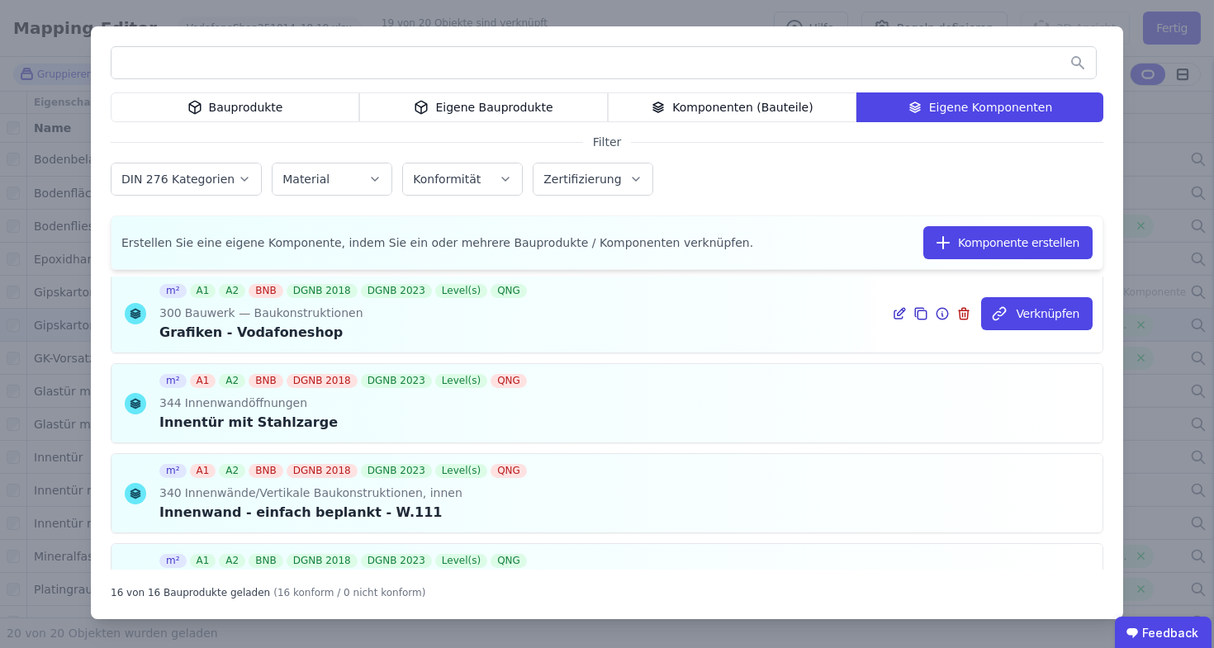
scroll to position [1126, 0]
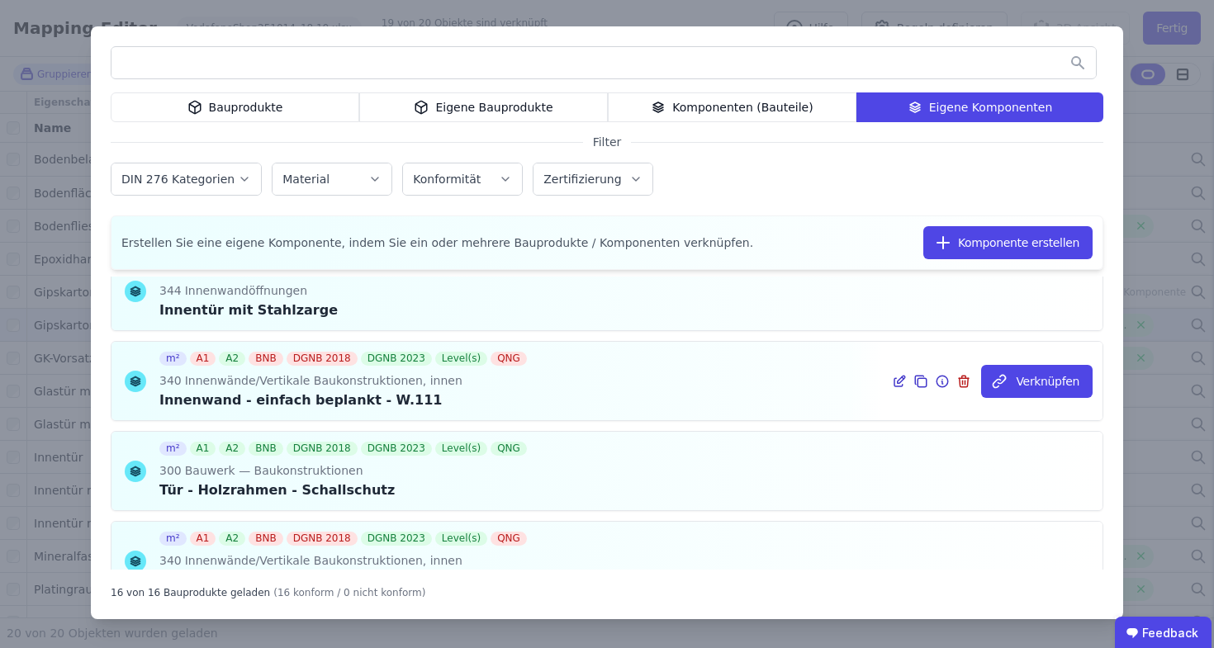
click at [892, 377] on icon at bounding box center [899, 382] width 15 height 20
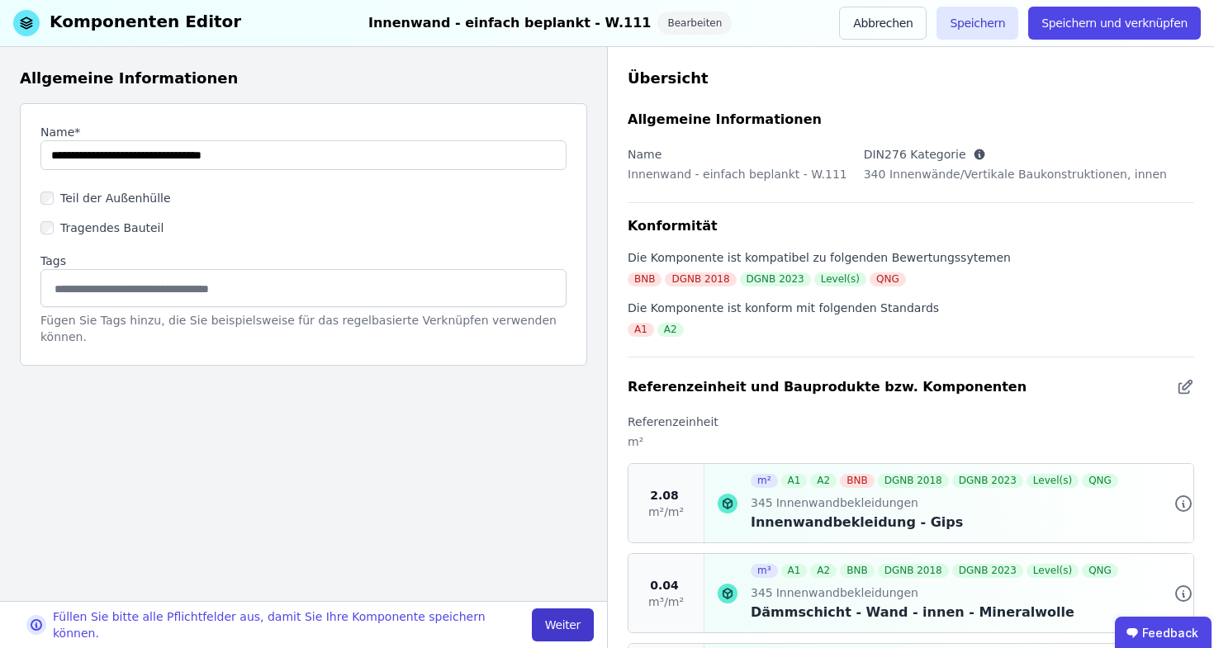
click at [551, 613] on button "Weiter" at bounding box center [563, 624] width 62 height 33
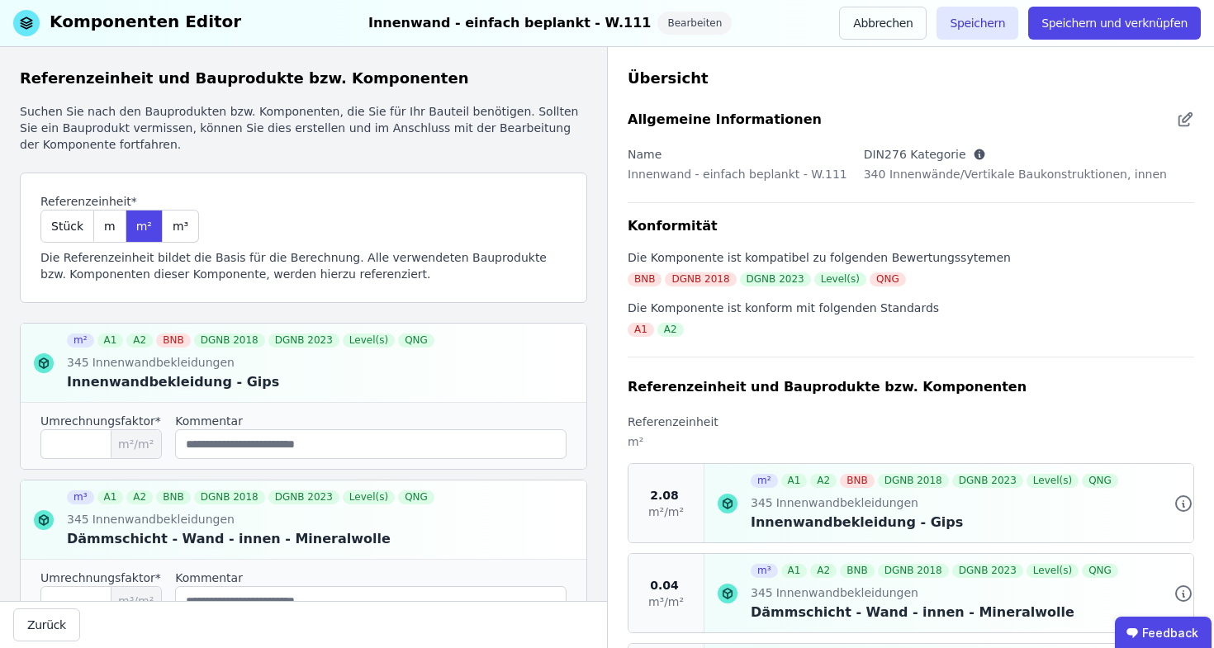
scroll to position [306, 0]
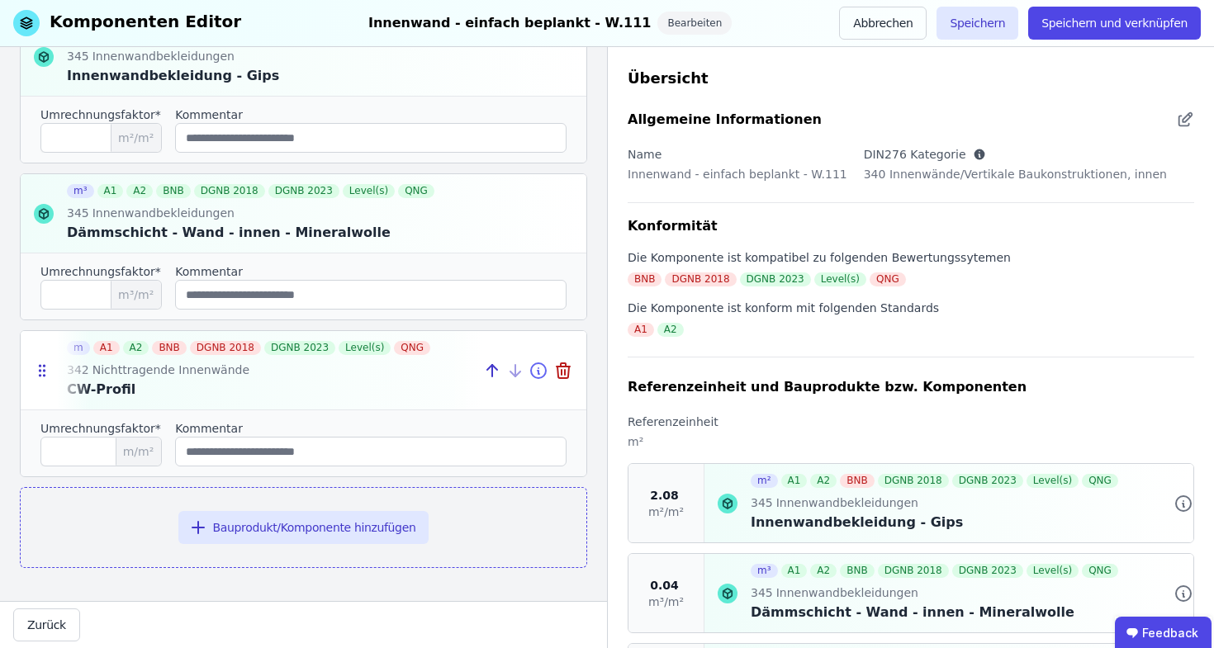
click at [531, 377] on icon at bounding box center [538, 370] width 15 height 15
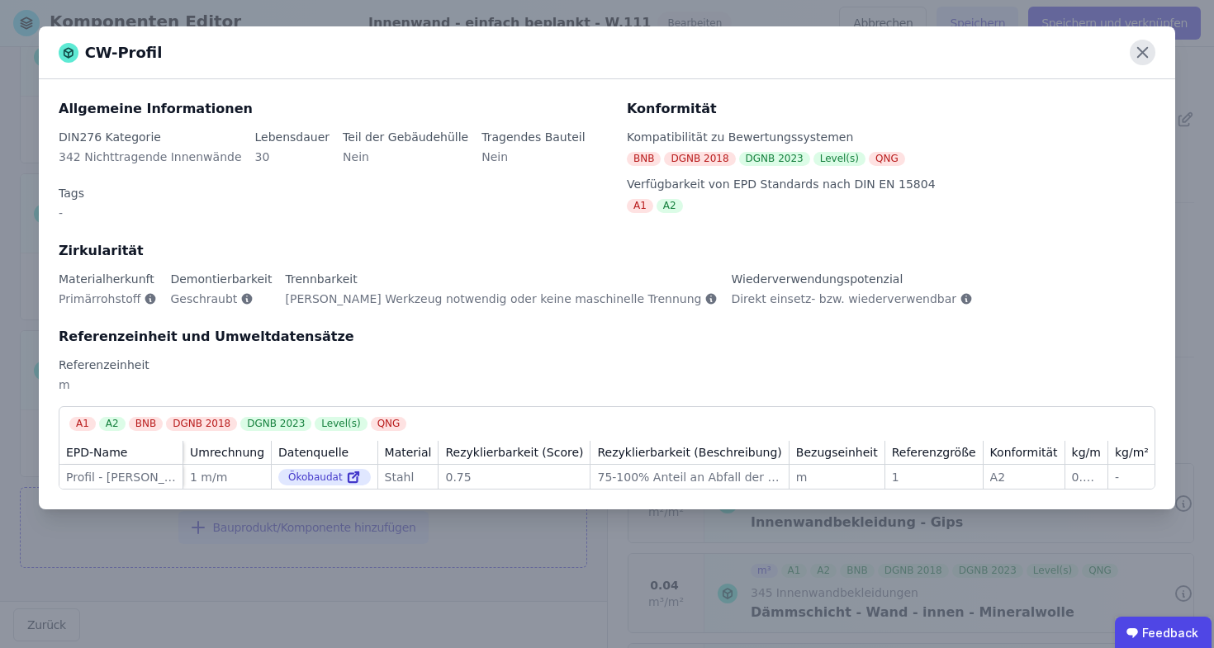
click at [1134, 60] on icon at bounding box center [1142, 53] width 26 height 26
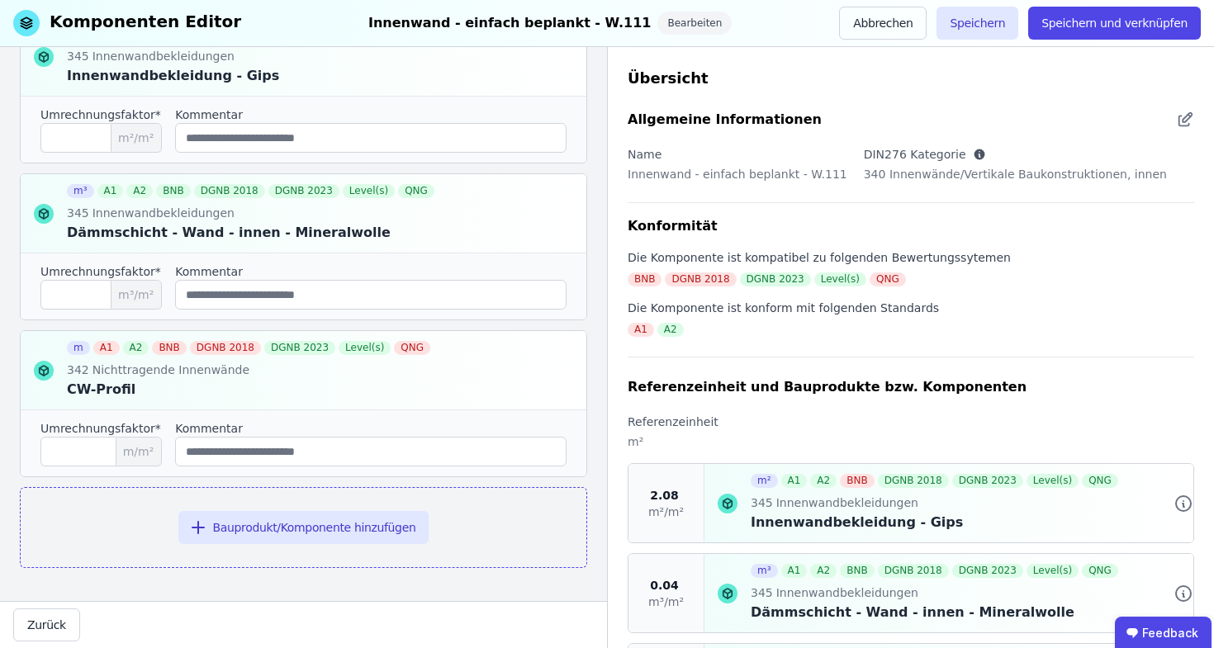
click at [936, 11] on div "Abbrechen" at bounding box center [887, 23] width 97 height 33
click at [922, 16] on button "Abbrechen" at bounding box center [883, 23] width 88 height 33
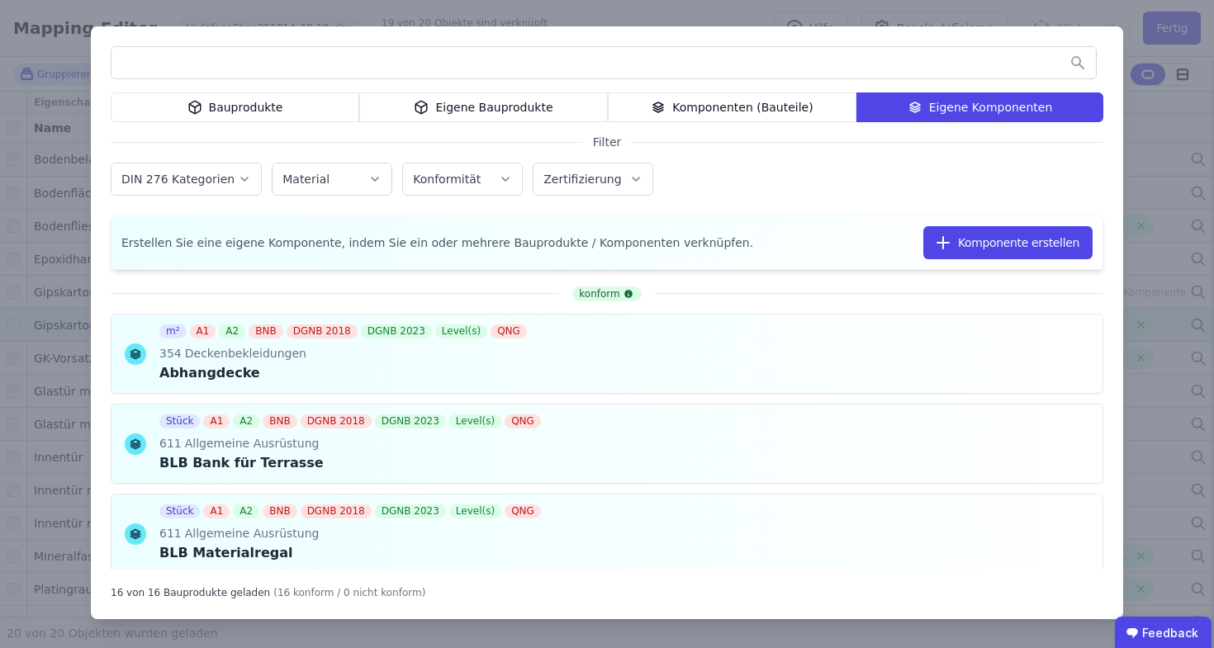
click at [917, 16] on div "Bauprodukte Eigene Bauprodukte Komponenten (Bauteile) Eigene Komponenten Filter…" at bounding box center [607, 324] width 1214 height 648
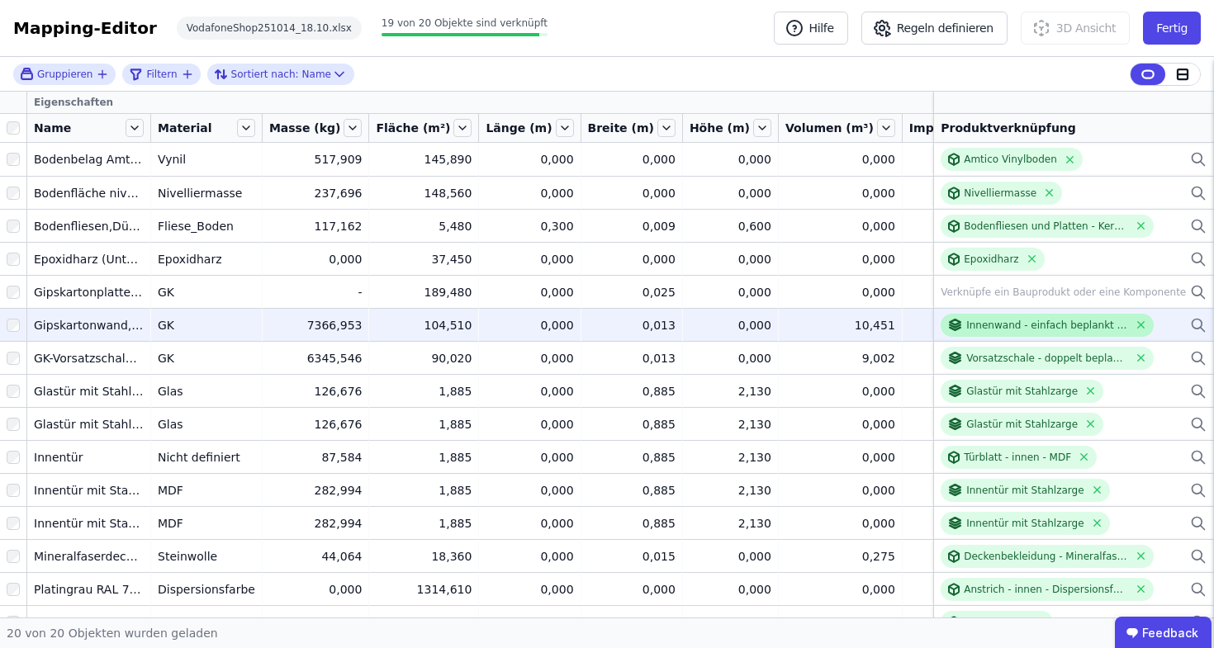
click at [949, 324] on icon at bounding box center [954, 322] width 11 height 5
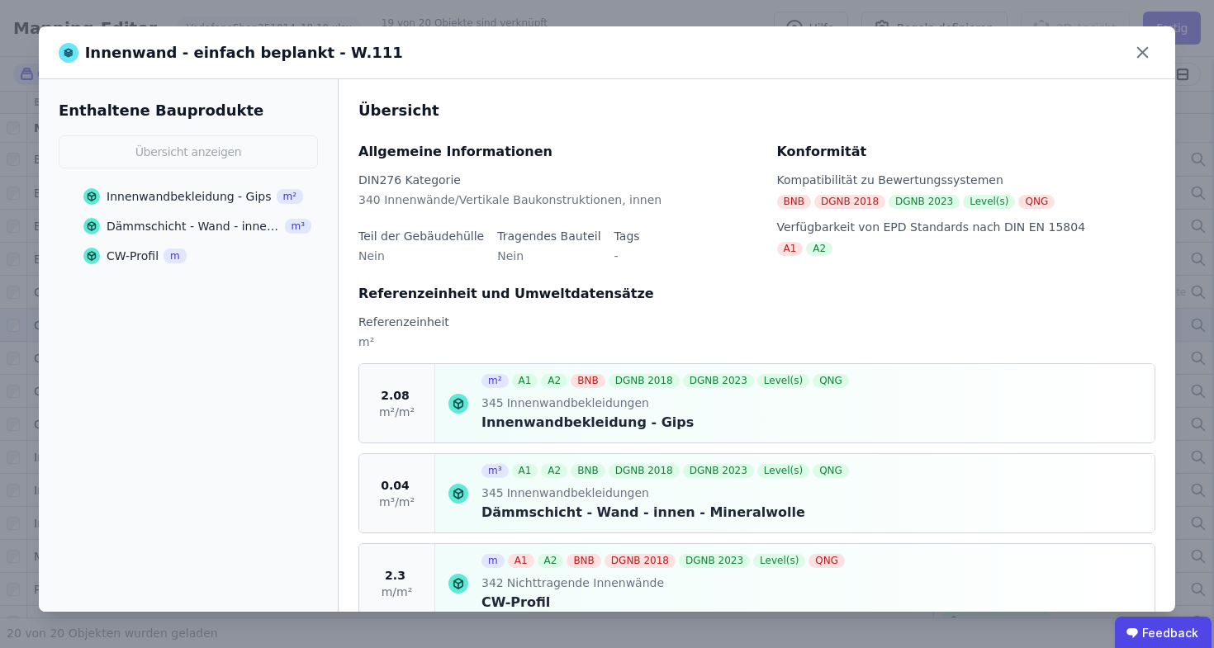
scroll to position [41, 0]
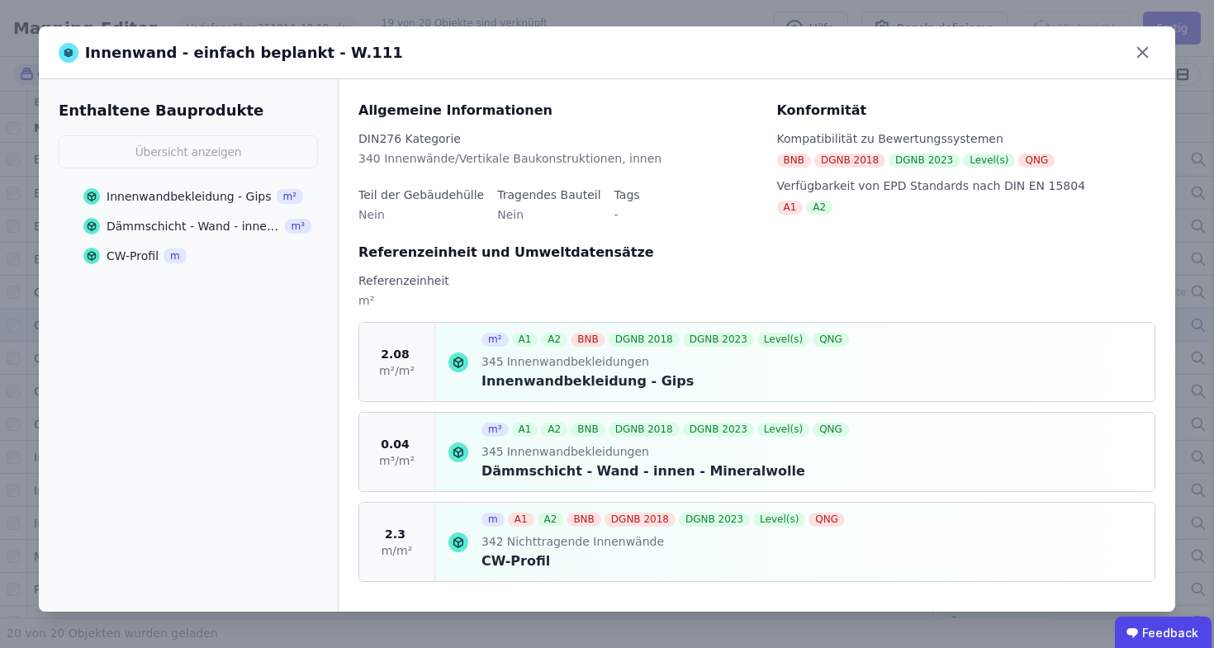
click at [305, 23] on div "Innenwand - einfach beplankt - W.111 Enthaltene Bauprodukte Übersicht anzeigen …" at bounding box center [607, 324] width 1214 height 648
click at [1143, 56] on icon at bounding box center [1142, 53] width 26 height 26
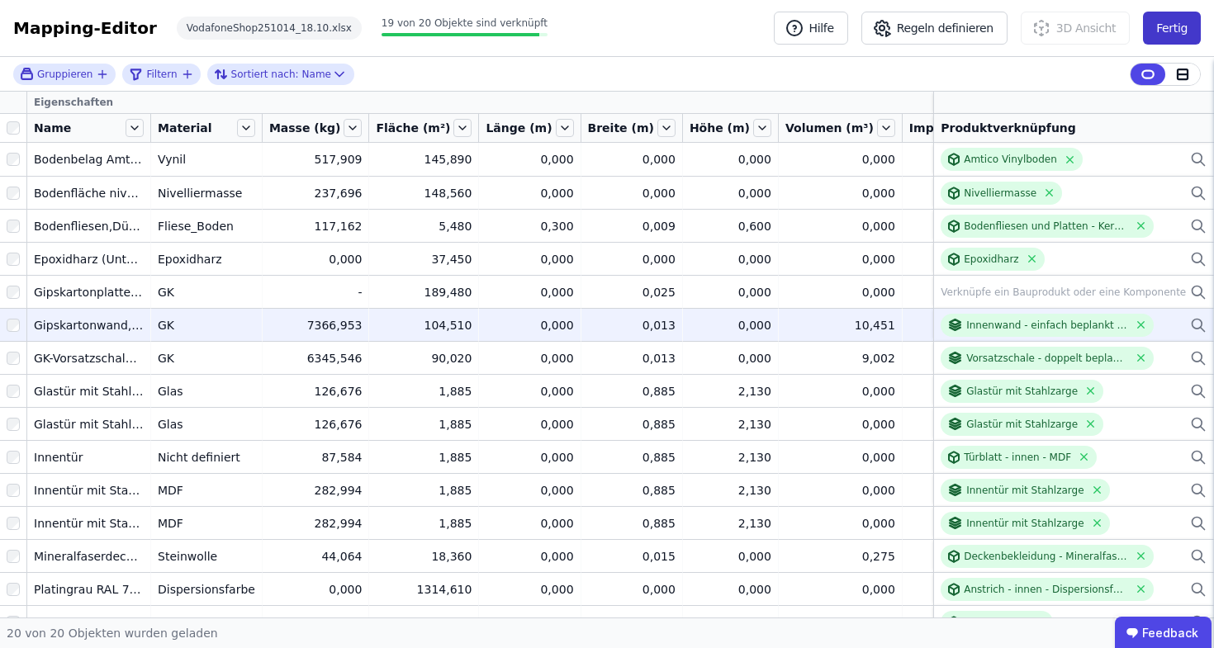
click at [1154, 26] on button "Fertig" at bounding box center [1172, 28] width 58 height 33
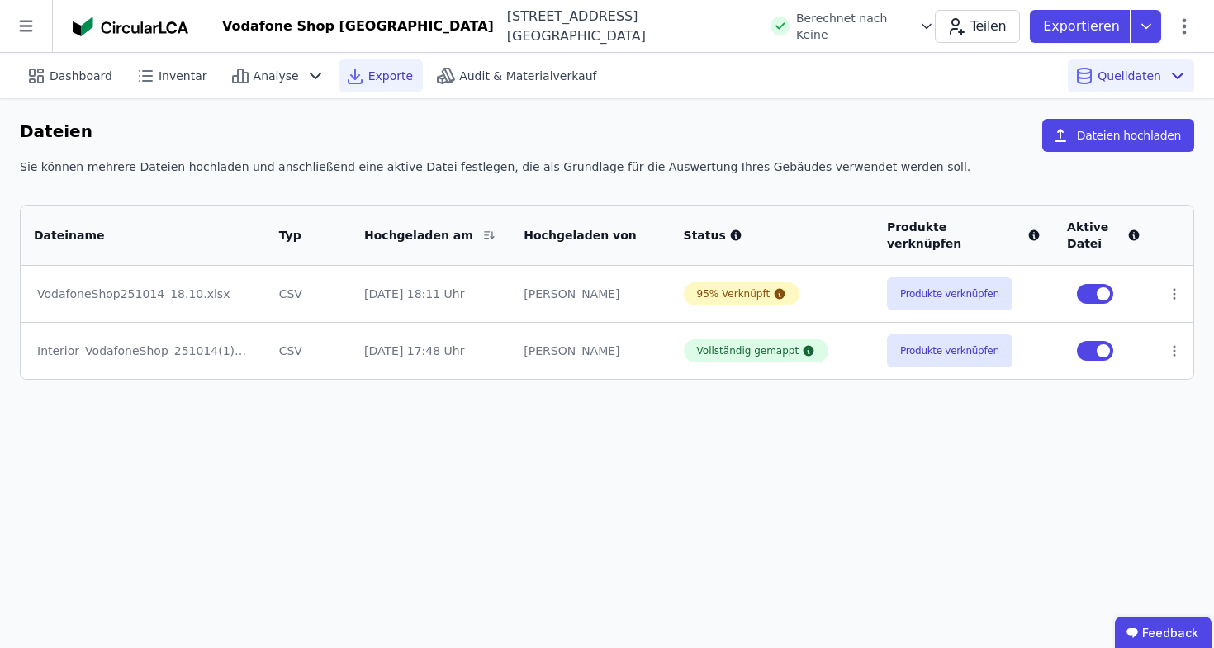
click at [372, 78] on span "Exporte" at bounding box center [390, 76] width 45 height 17
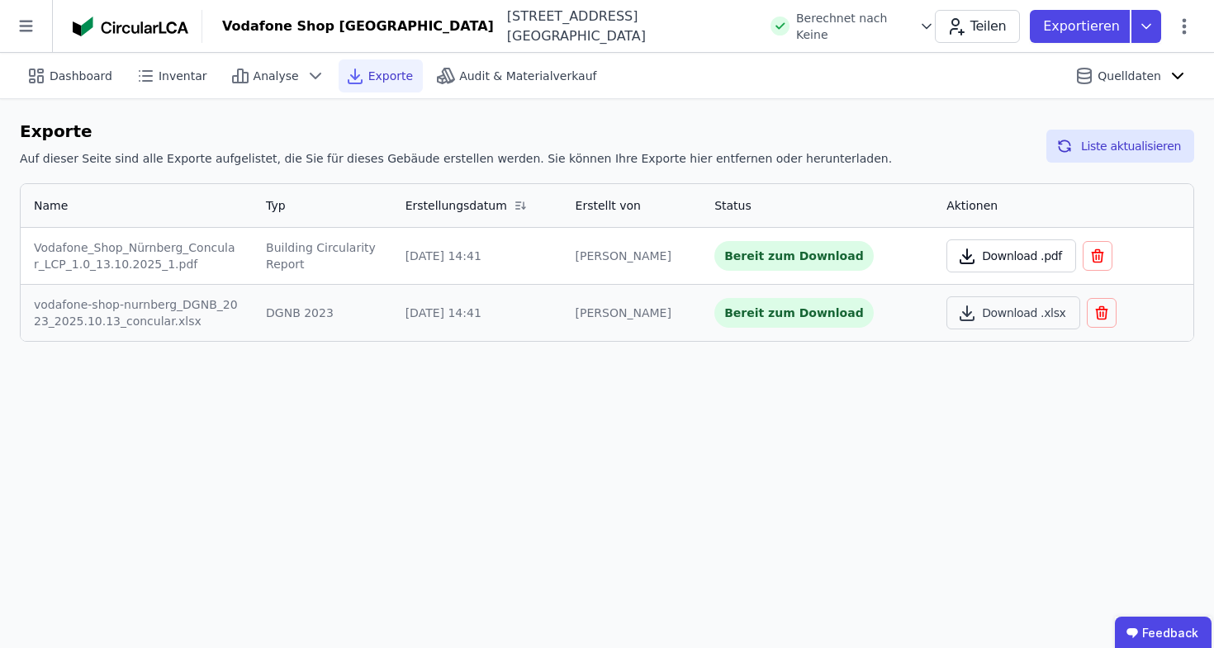
click at [1025, 255] on button "Download .pdf" at bounding box center [1011, 255] width 130 height 33
click at [1039, 261] on button "Download .pdf" at bounding box center [1011, 255] width 130 height 33
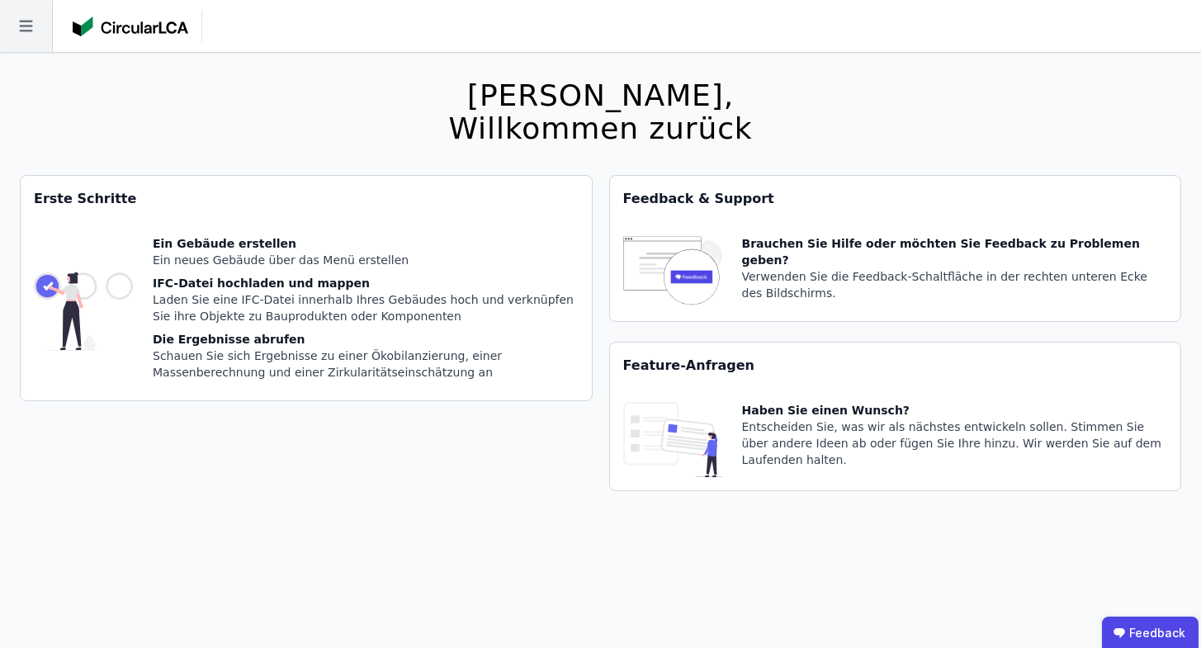
click at [14, 47] on icon at bounding box center [26, 26] width 52 height 52
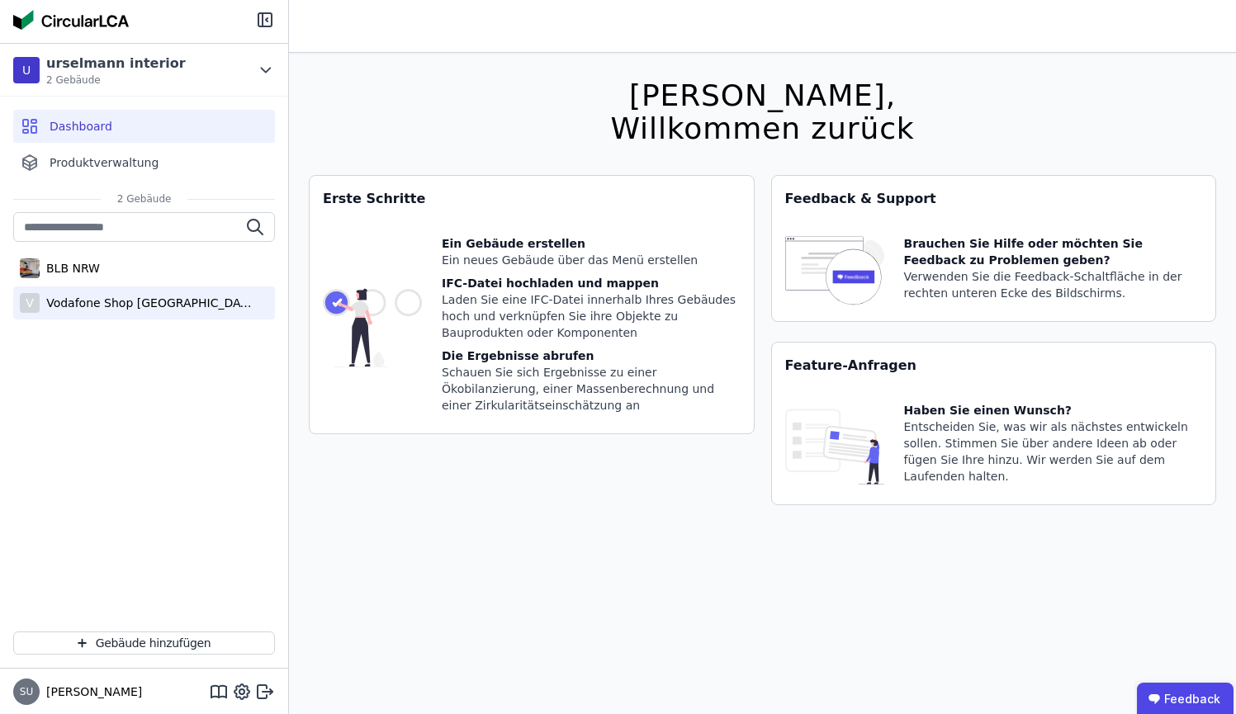
click at [110, 299] on div "Vodafone Shop [GEOGRAPHIC_DATA]" at bounding box center [147, 303] width 215 height 17
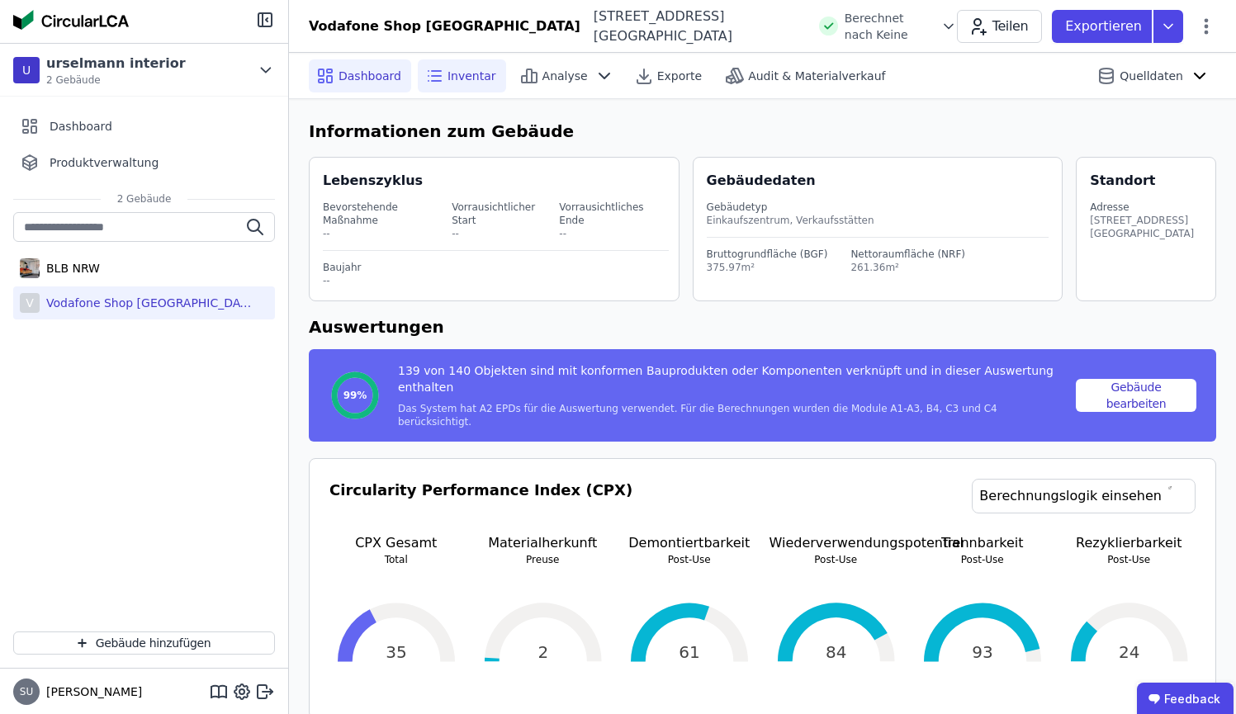
click at [447, 80] on span "Inventar" at bounding box center [471, 76] width 49 height 17
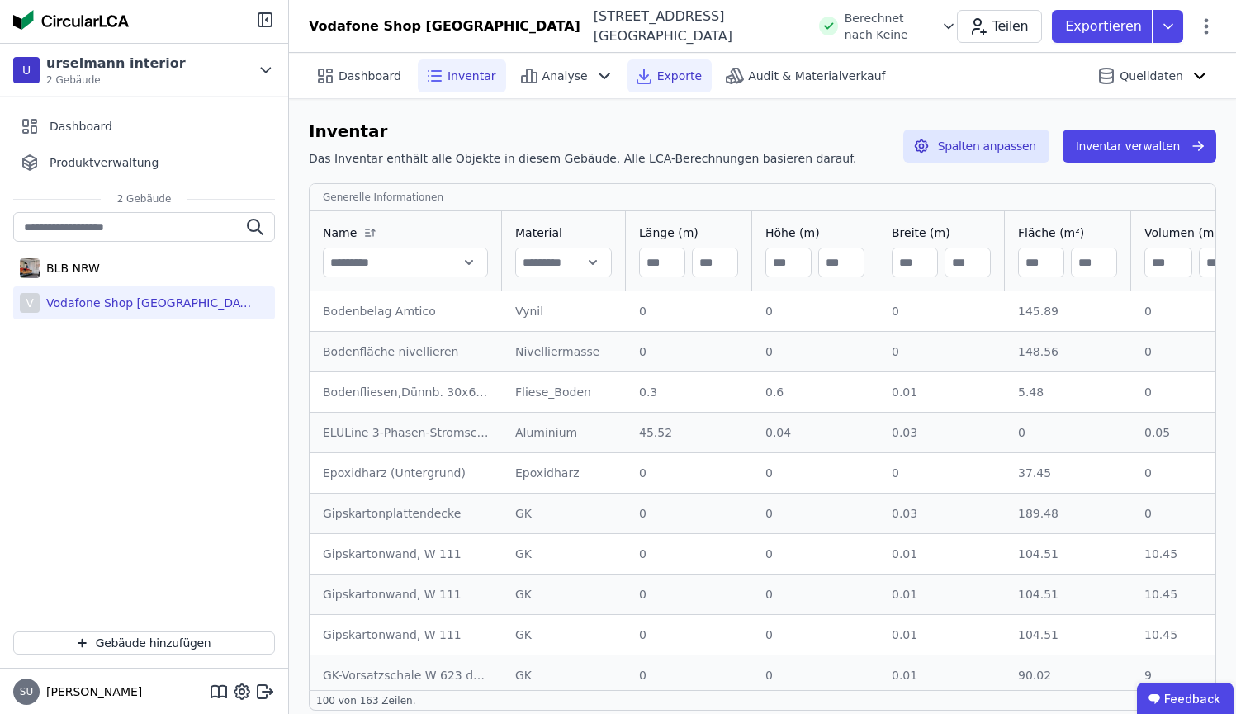
click at [693, 75] on div "Exporte" at bounding box center [669, 75] width 84 height 33
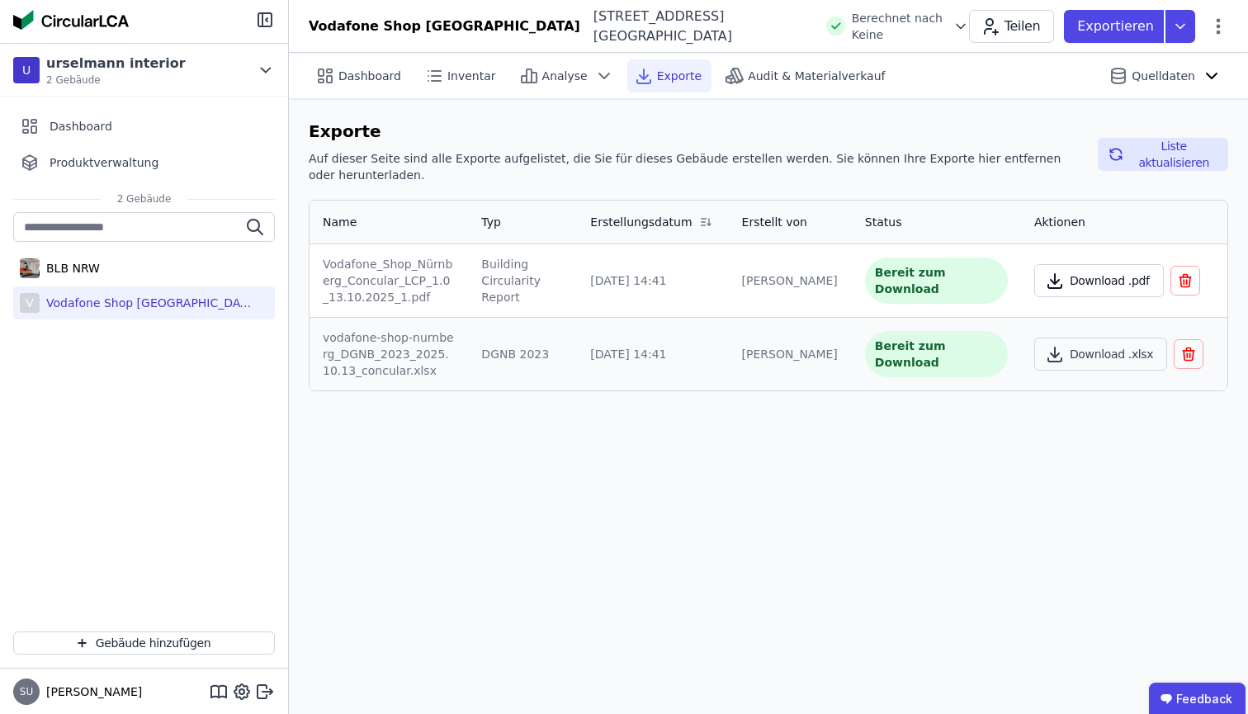
click at [1112, 283] on button "Download .pdf" at bounding box center [1100, 280] width 130 height 33
click at [343, 80] on span "Dashboard" at bounding box center [370, 76] width 63 height 17
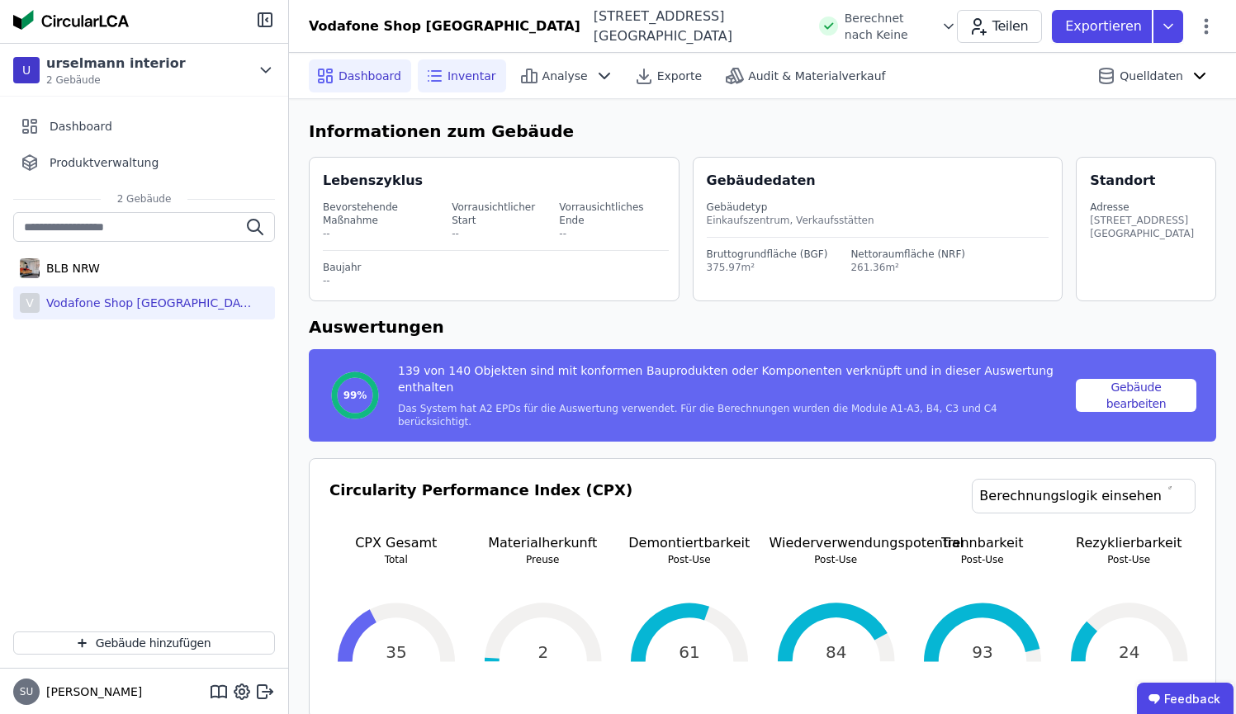
click at [426, 74] on icon at bounding box center [434, 76] width 20 height 20
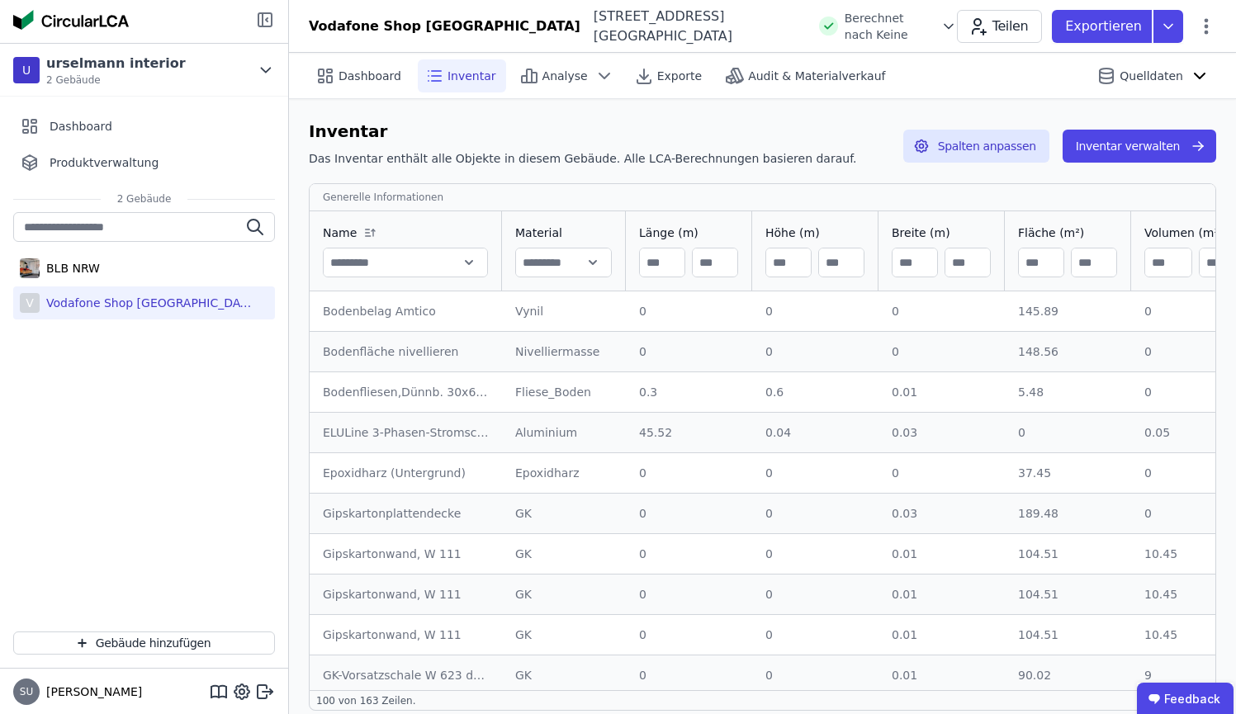
click at [274, 18] on icon at bounding box center [265, 20] width 20 height 20
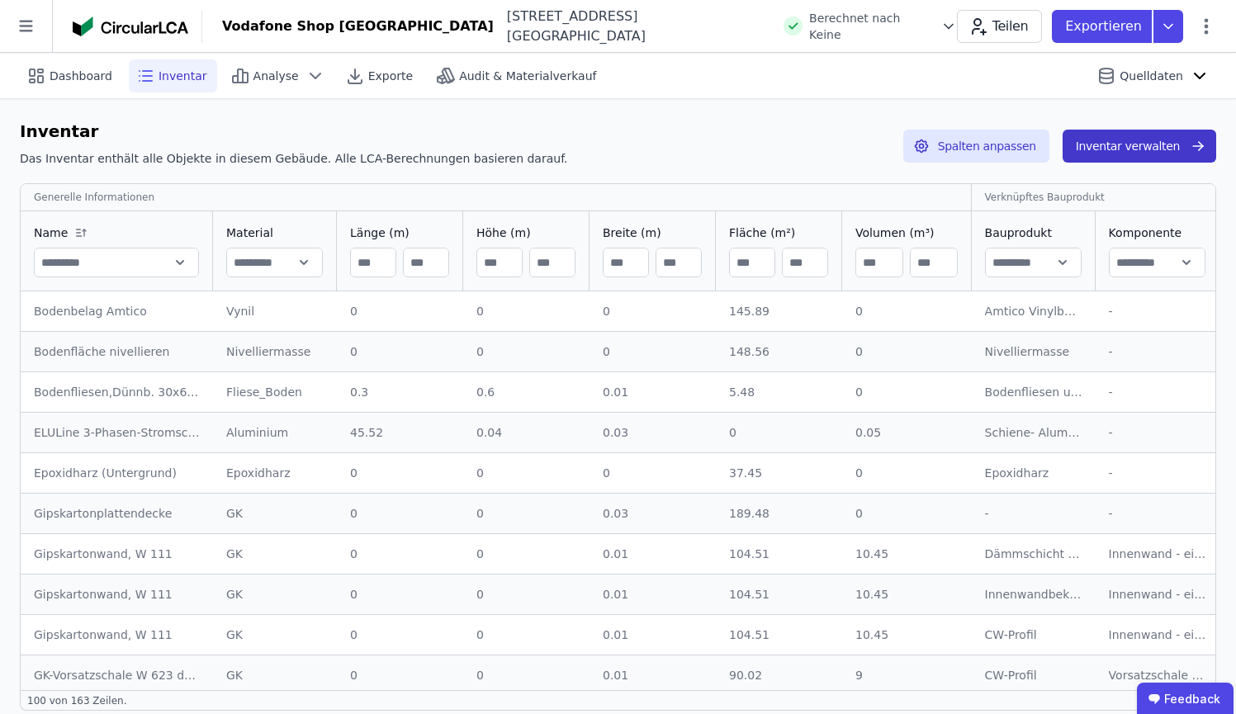
click at [1102, 158] on button "Inventar verwalten" at bounding box center [1140, 146] width 154 height 33
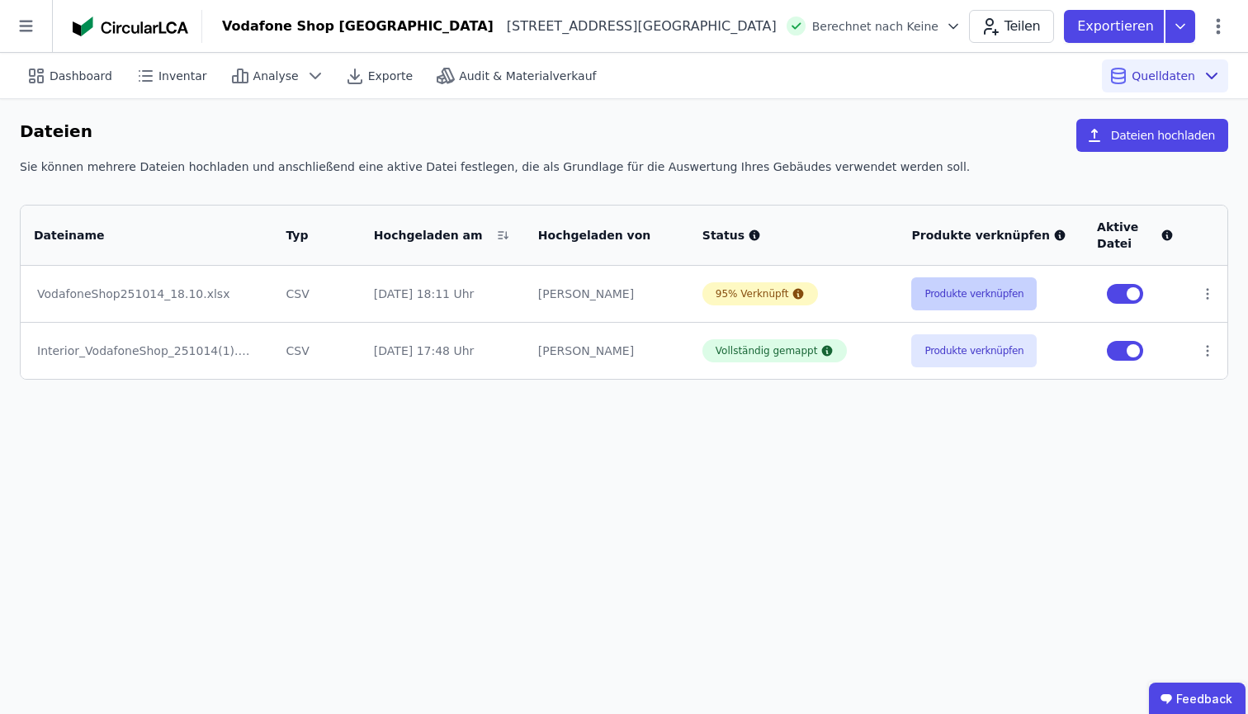
click at [1009, 301] on button "Produkte verknüpfen" at bounding box center [973, 293] width 125 height 33
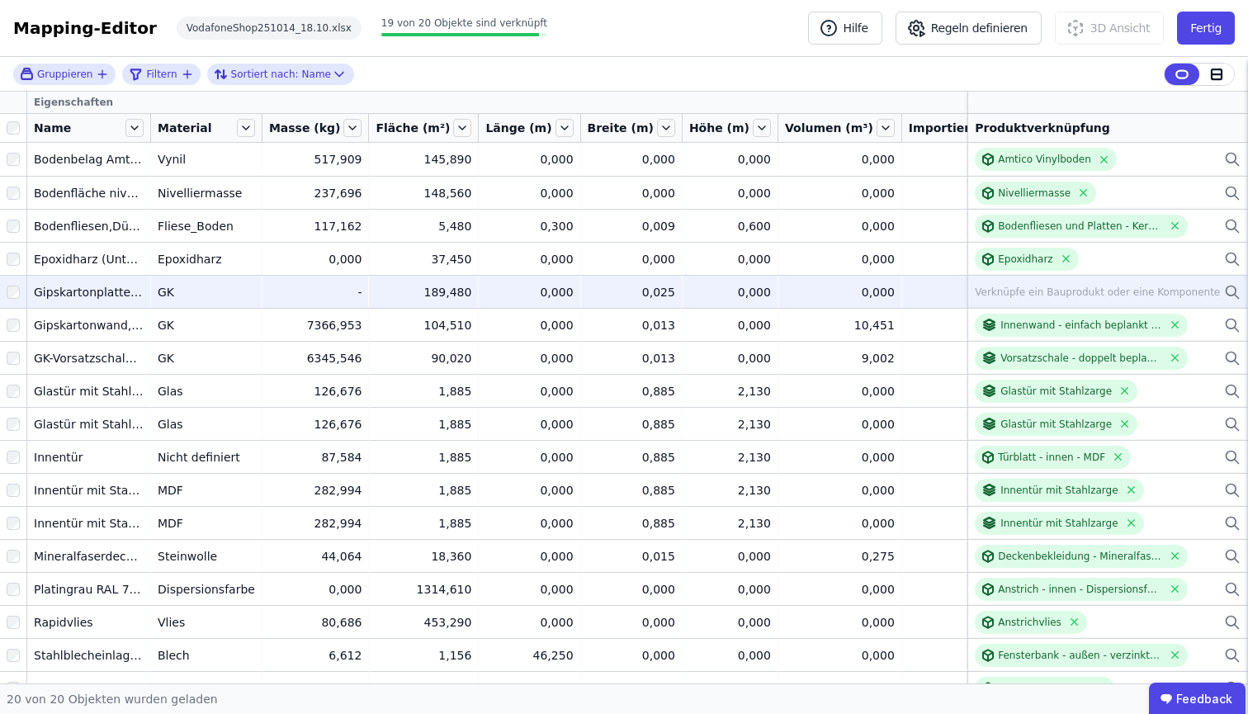
click at [1213, 289] on icon at bounding box center [1232, 291] width 10 height 10
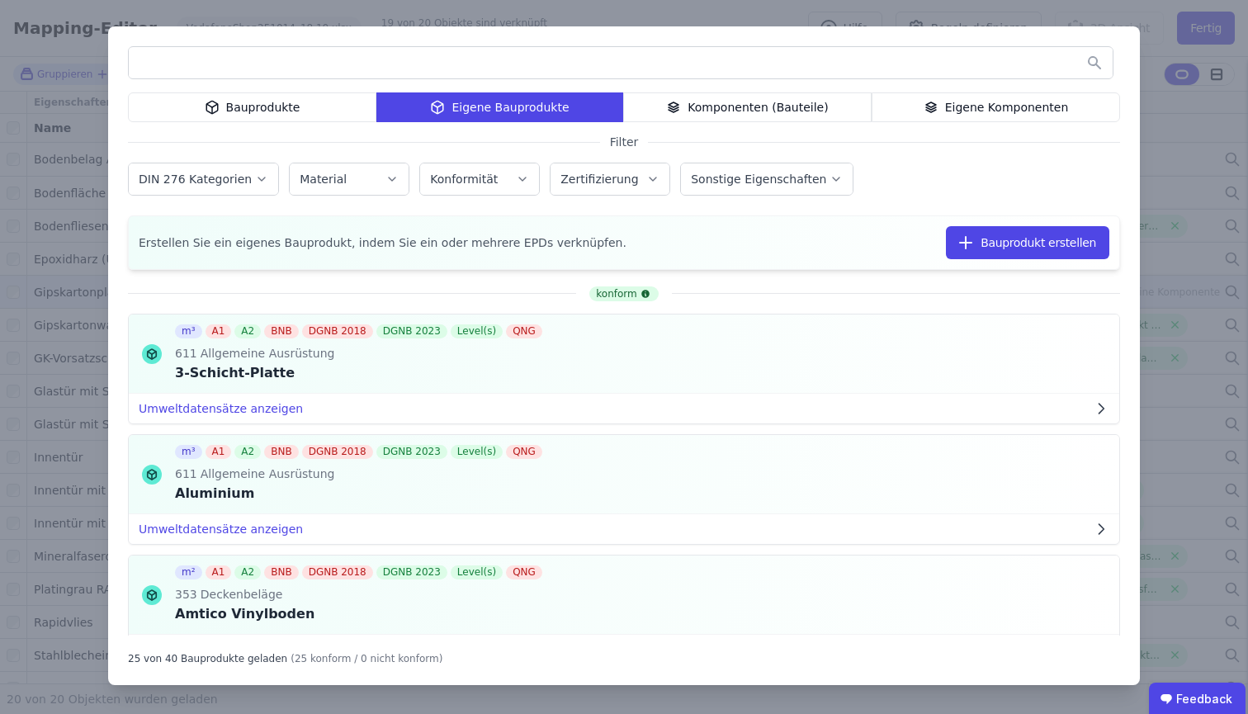
click at [1076, 101] on div "Eigene Komponenten" at bounding box center [996, 107] width 249 height 30
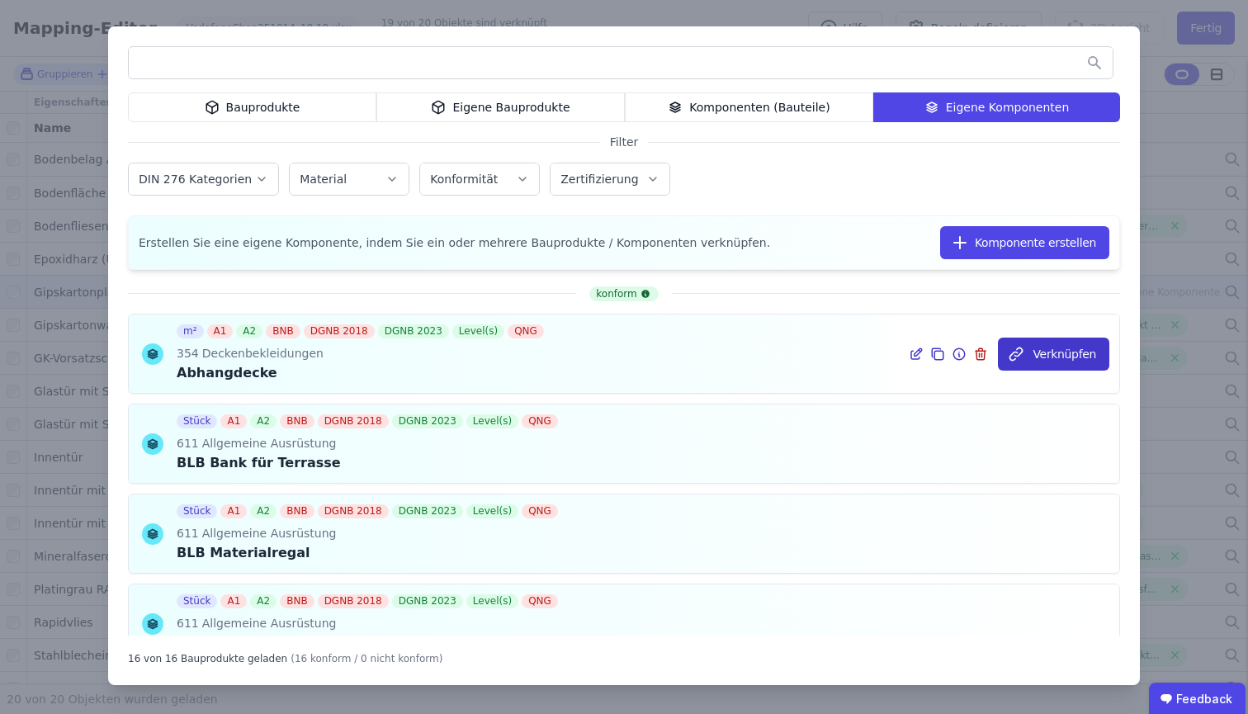
click at [1039, 357] on button "Verknüpfen" at bounding box center [1053, 354] width 111 height 33
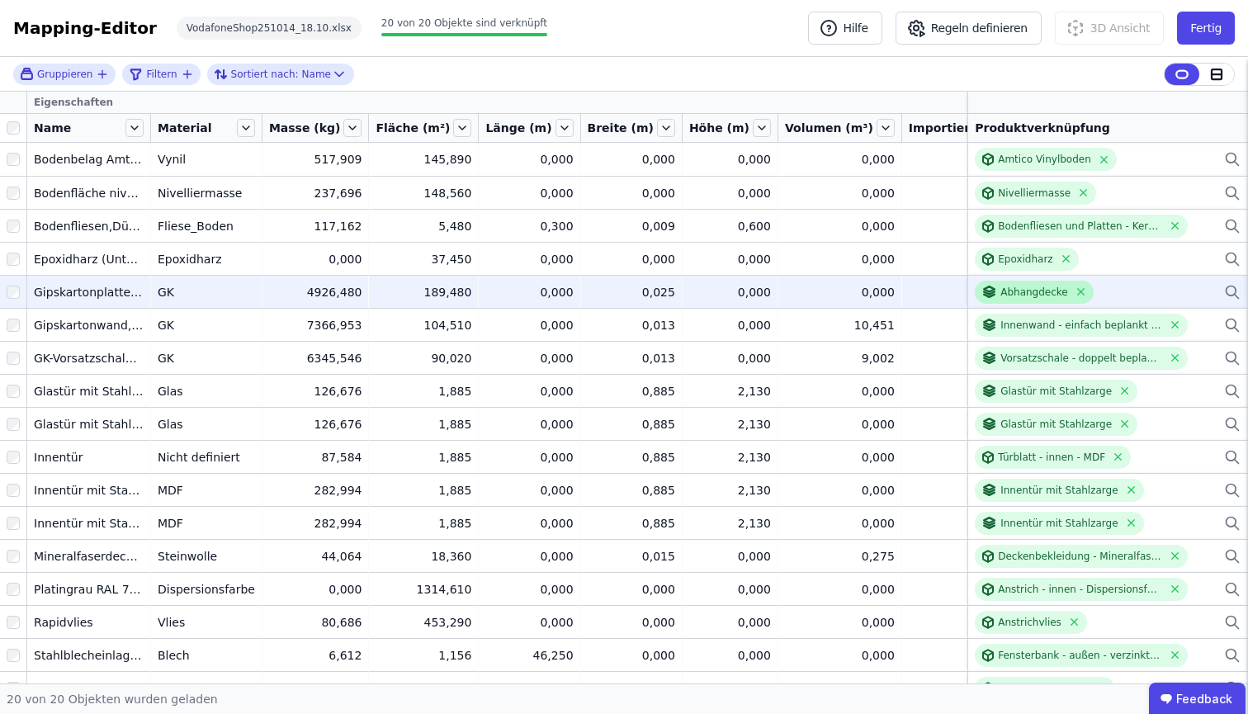
click at [1016, 286] on div "Abhangdecke" at bounding box center [1035, 292] width 68 height 13
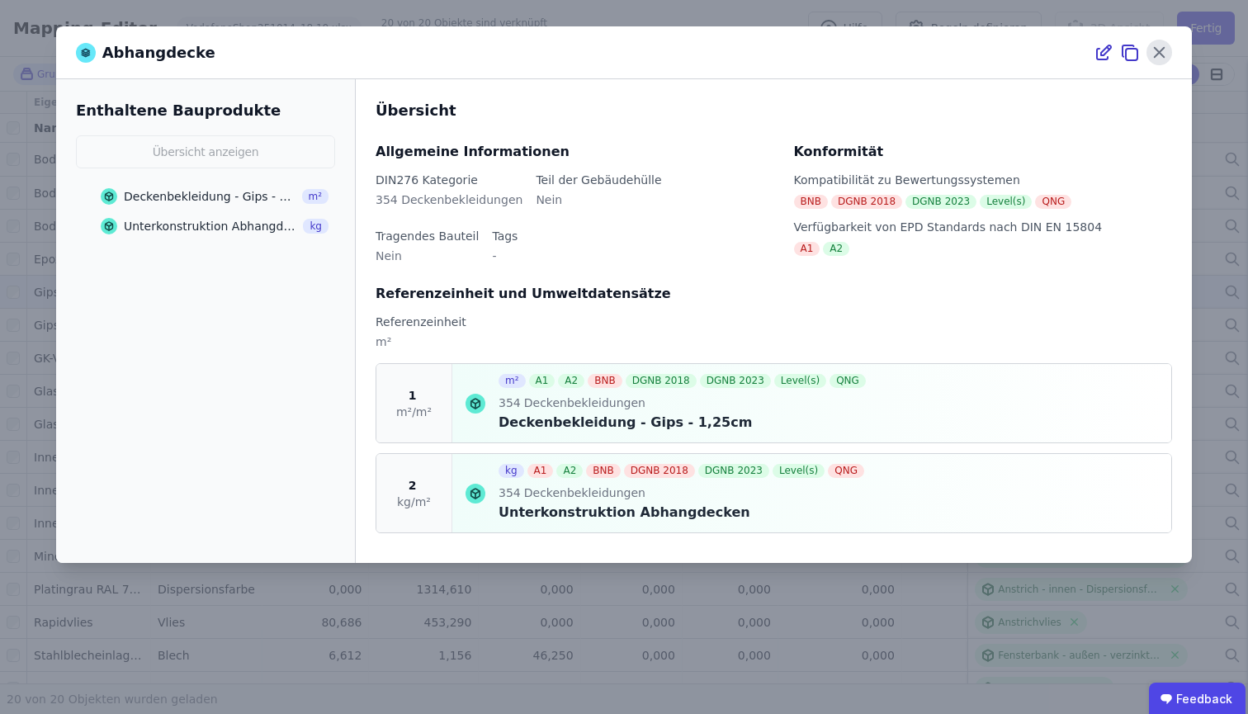
click at [1161, 56] on icon at bounding box center [1160, 53] width 26 height 26
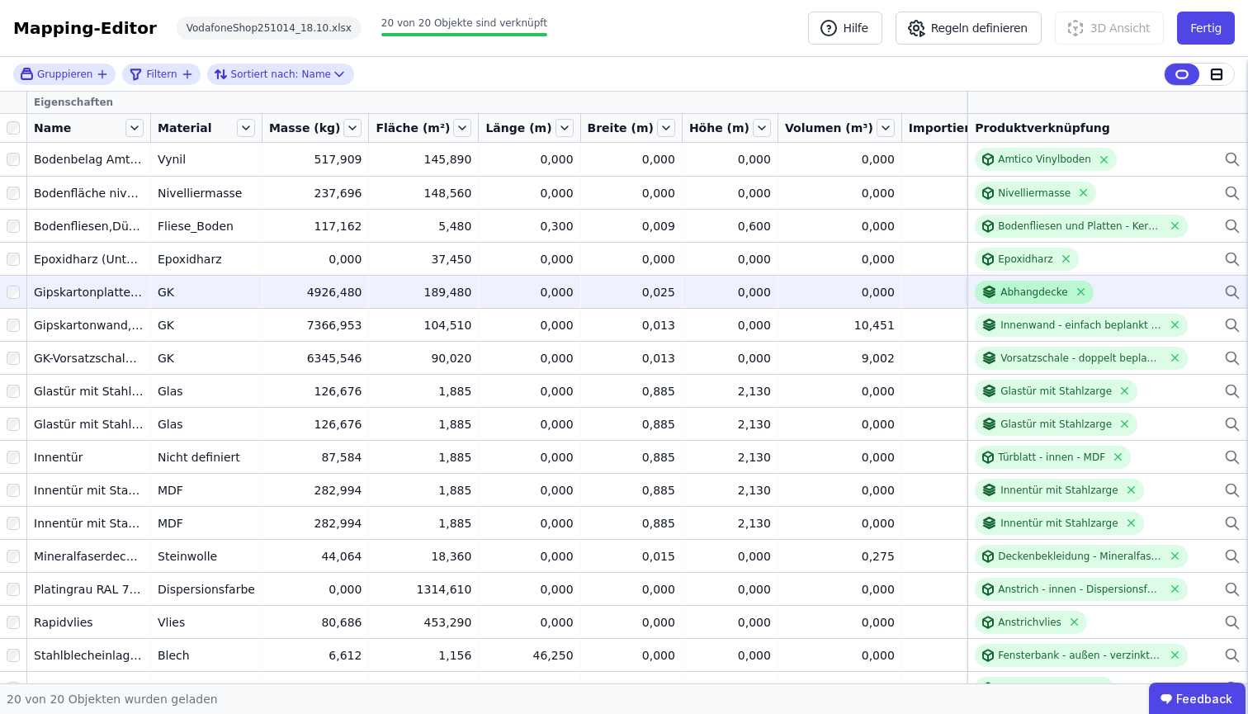
click at [1010, 296] on div "Abhangdecke" at bounding box center [1035, 292] width 68 height 13
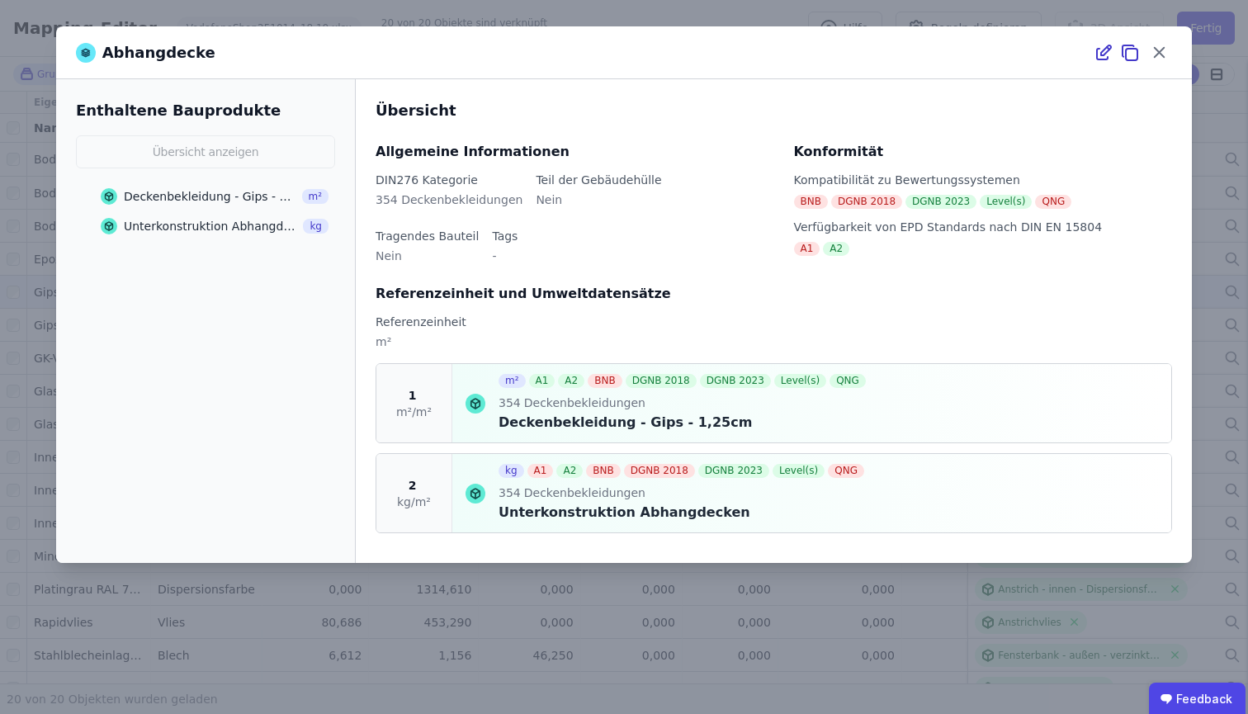
click at [476, 495] on icon at bounding box center [476, 494] width 20 height 20
click at [173, 225] on div "Unterkonstruktion Abhangdecken" at bounding box center [211, 226] width 174 height 17
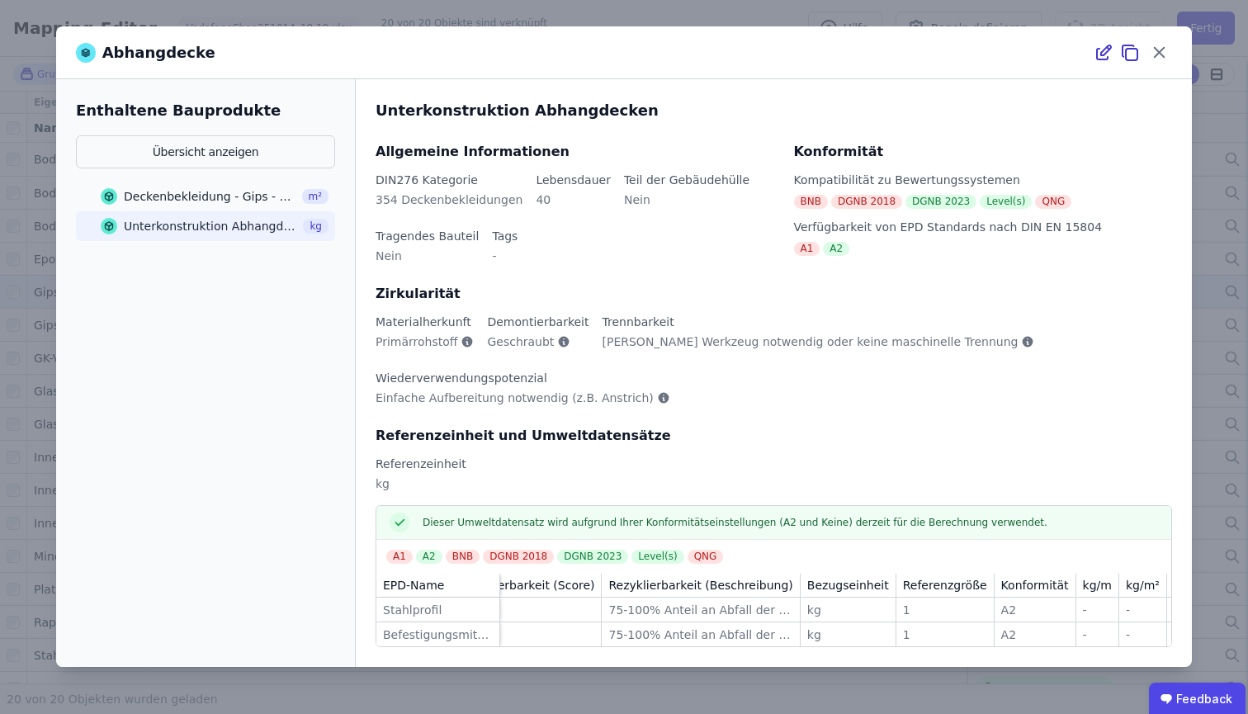
scroll to position [0, 304]
click at [832, 306] on div "Zirkularität Materialherkunft Primärrohstoff Demontierbarkeit Geschraubt Trennb…" at bounding box center [774, 355] width 797 height 142
click at [855, 605] on div "kg" at bounding box center [850, 610] width 82 height 17
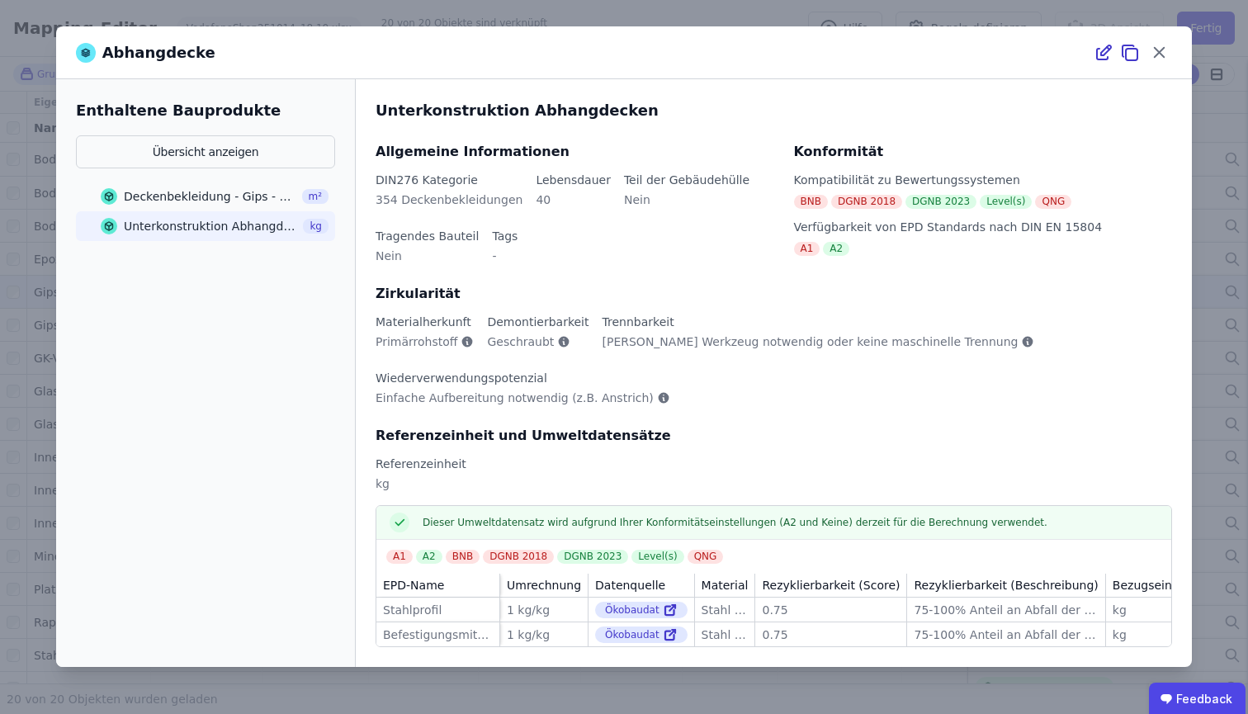
scroll to position [0, 0]
click at [761, 5] on div "Abhangdecke Enthaltene Bauprodukte Übersicht anzeigen Deckenbekleidung - Gips -…" at bounding box center [624, 357] width 1248 height 714
click at [1167, 55] on icon at bounding box center [1160, 53] width 26 height 26
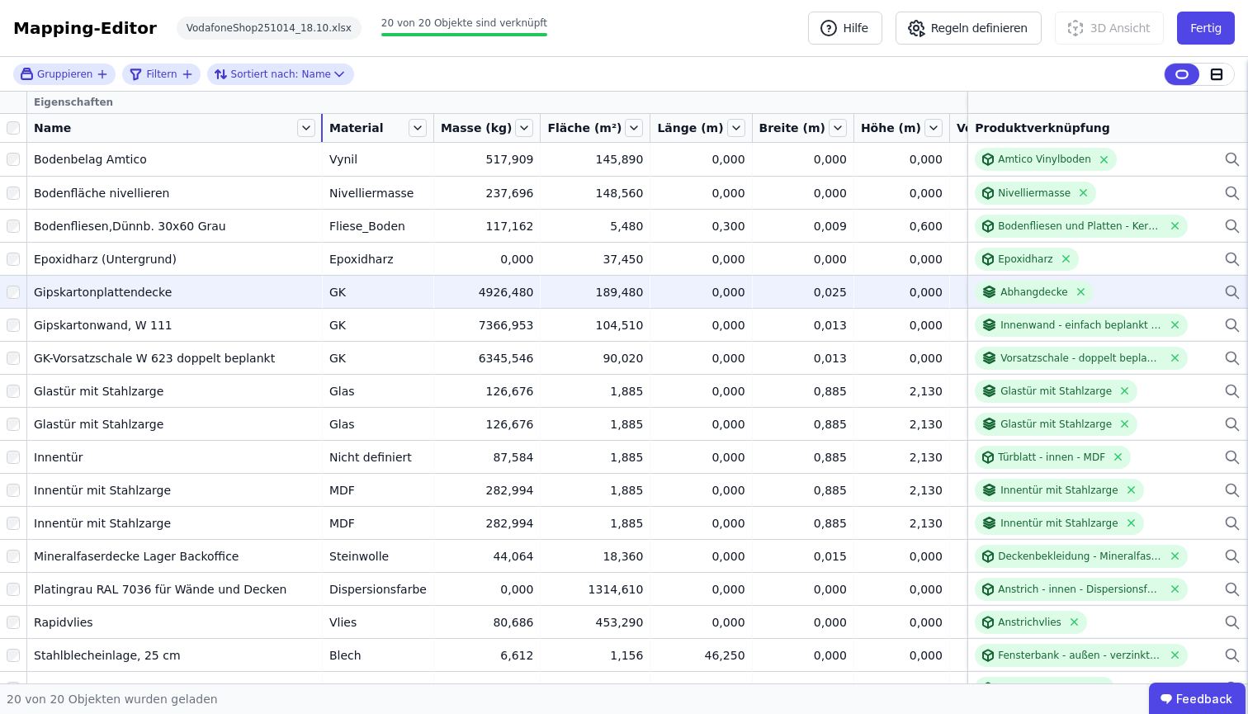
drag, startPoint x: 149, startPoint y: 118, endPoint x: 321, endPoint y: 112, distance: 171.8
click at [321, 112] on thead "Eigenschaften Name Material Masse (kg) Fläche (m²) Länge (m) Breite (m) Höhe (m…" at bounding box center [830, 117] width 1660 height 51
click at [452, 292] on div "4926,480" at bounding box center [487, 292] width 93 height 17
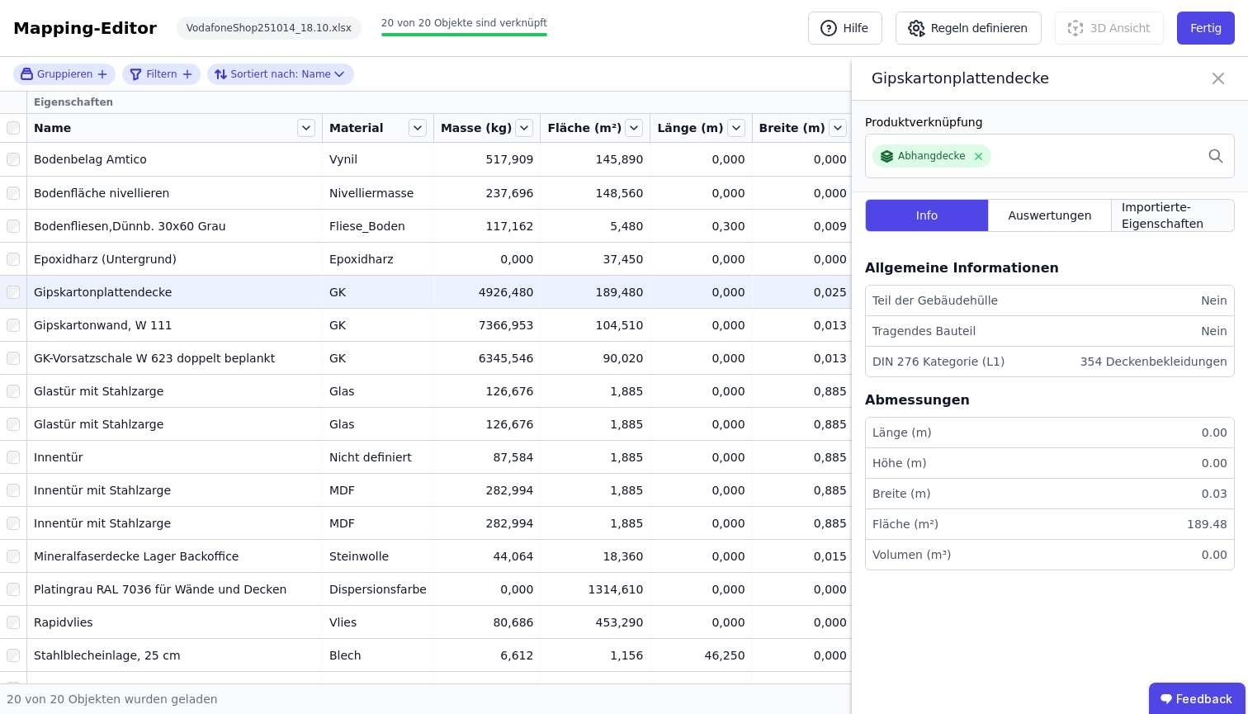
click at [1119, 212] on div "Importierte-Eigenschaften" at bounding box center [1173, 215] width 123 height 33
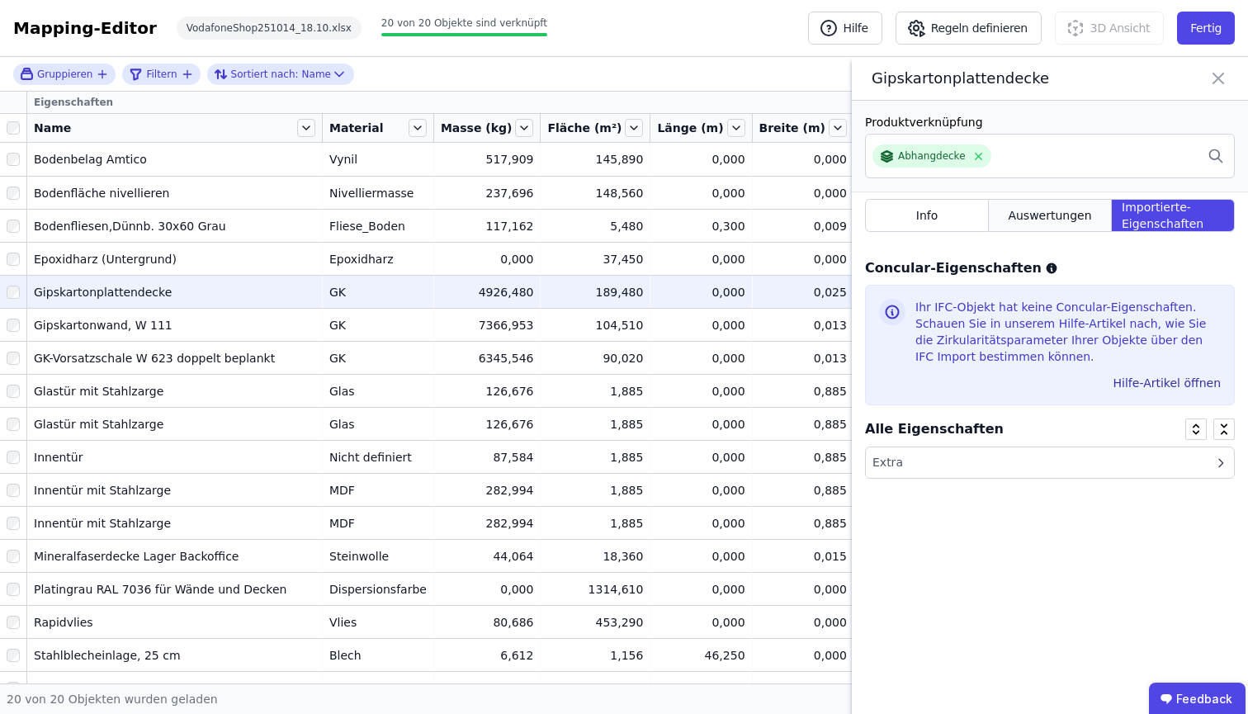
click at [1063, 214] on span "Auswertungen" at bounding box center [1049, 215] width 83 height 17
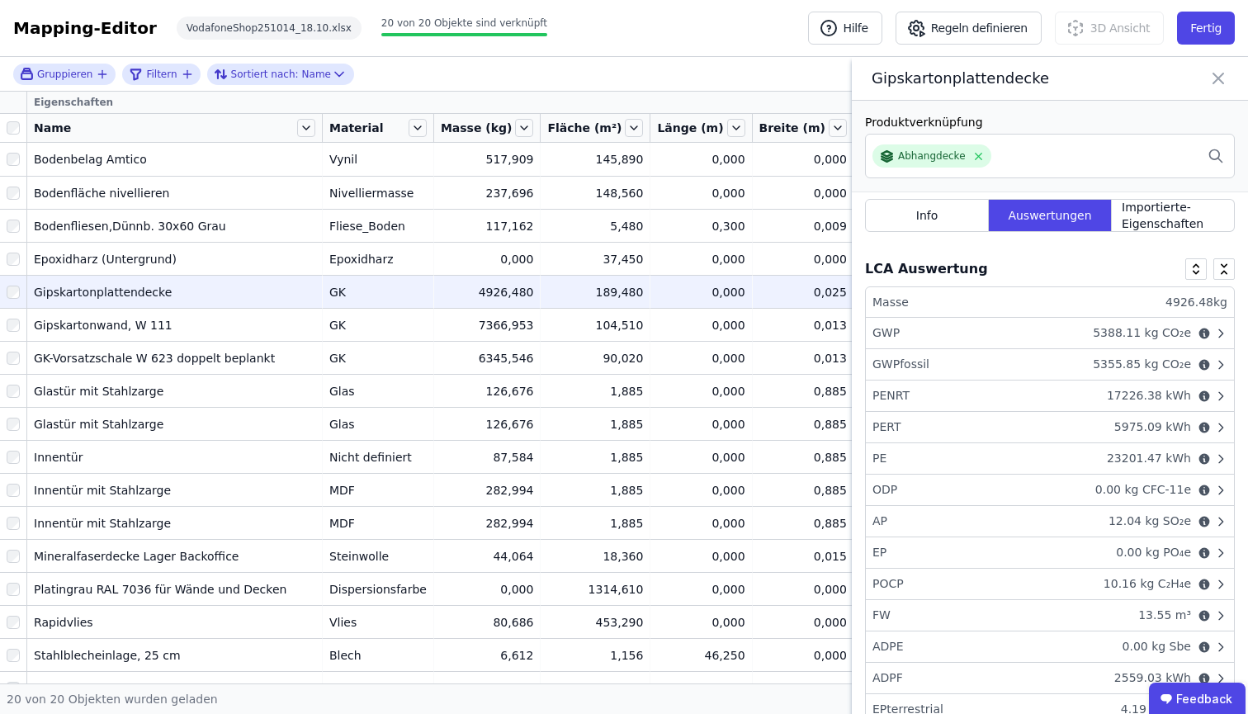
click at [1213, 69] on icon at bounding box center [1219, 78] width 20 height 23
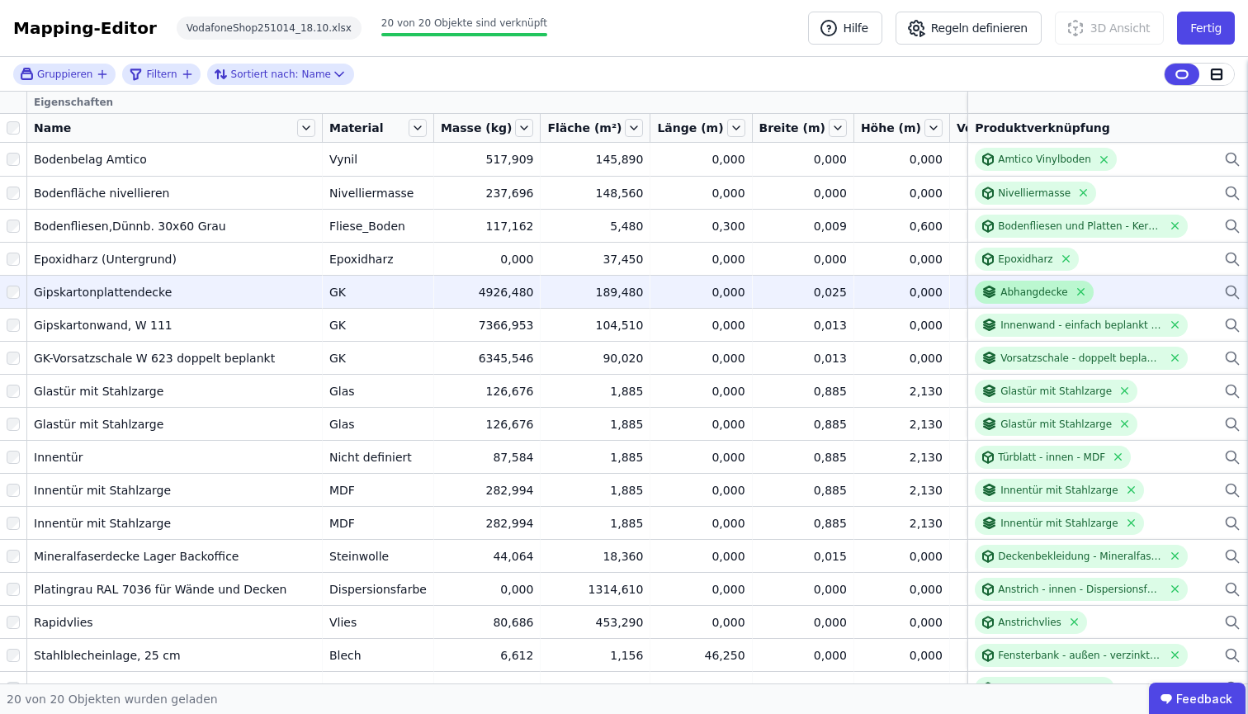
click at [1046, 295] on div "Abhangdecke" at bounding box center [1035, 292] width 68 height 13
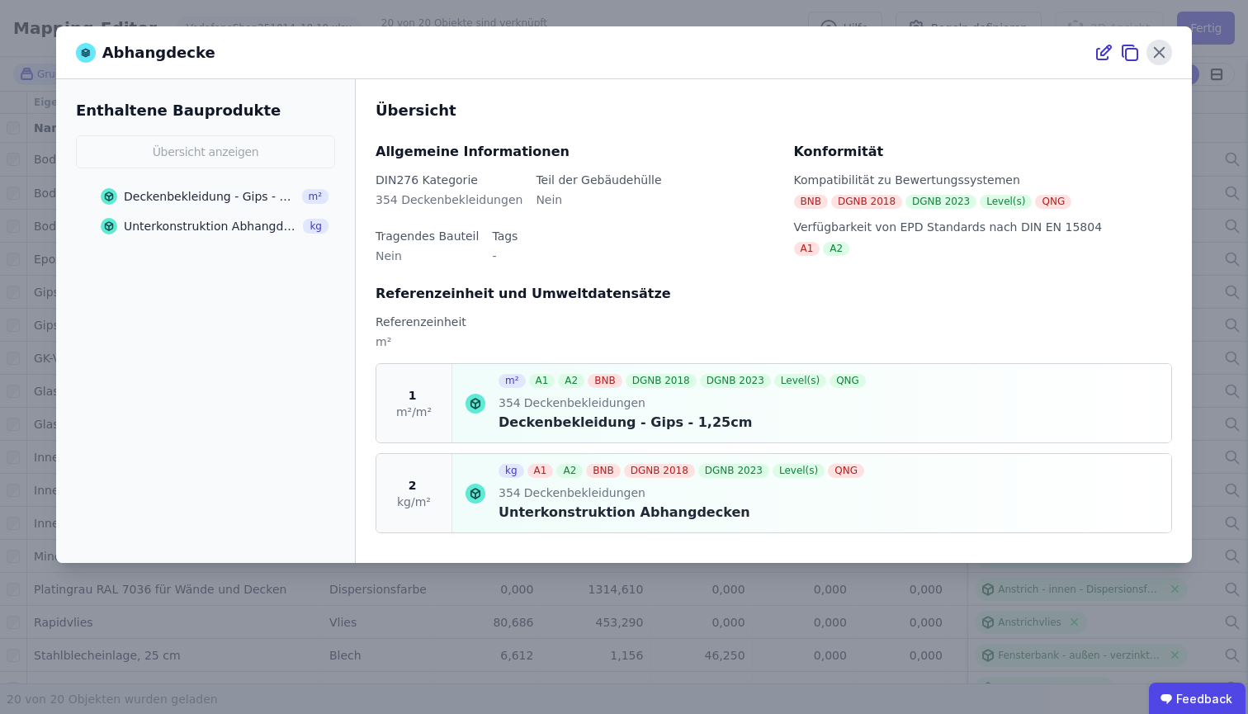
click at [1151, 49] on icon at bounding box center [1160, 53] width 26 height 26
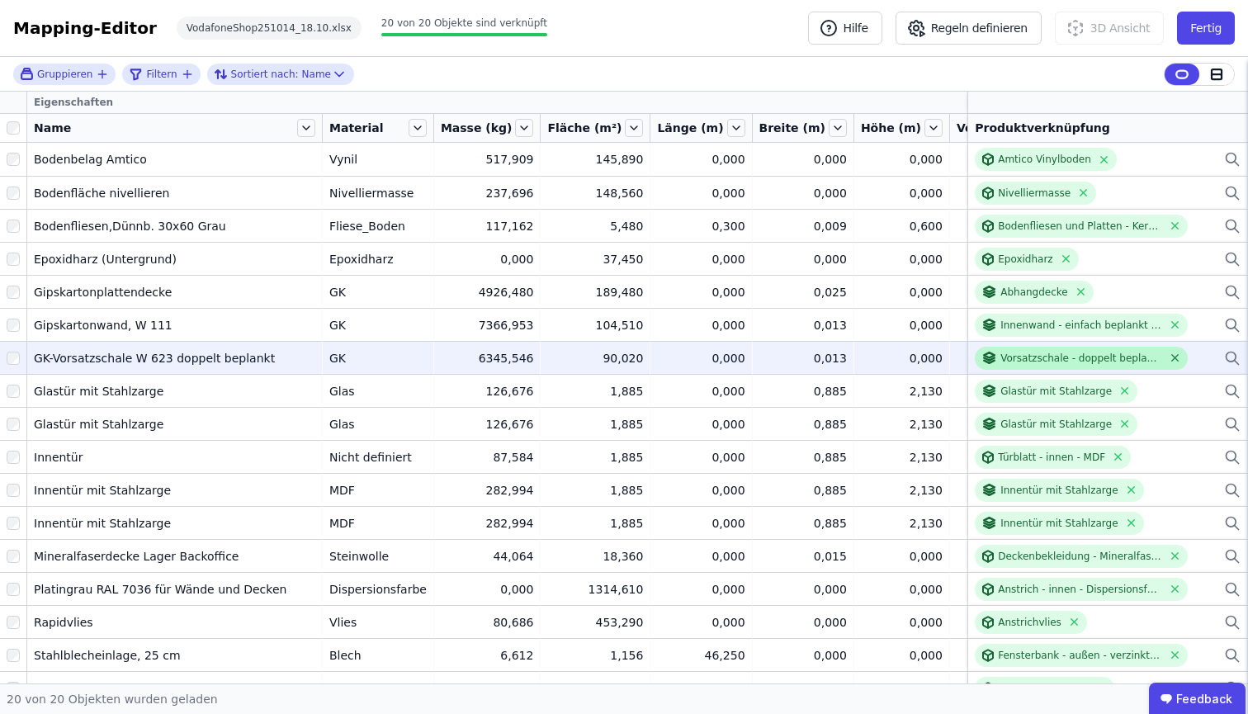
click at [1172, 357] on icon at bounding box center [1175, 358] width 7 height 7
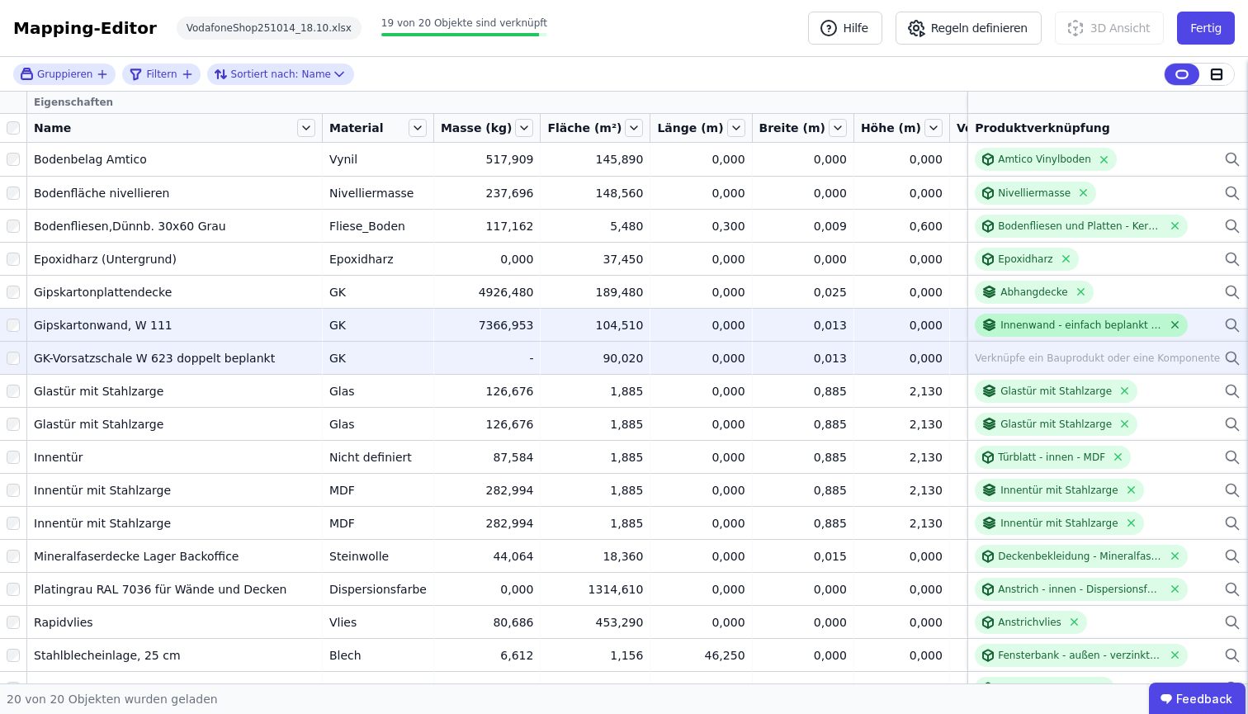
click at [1169, 328] on icon at bounding box center [1175, 325] width 12 height 12
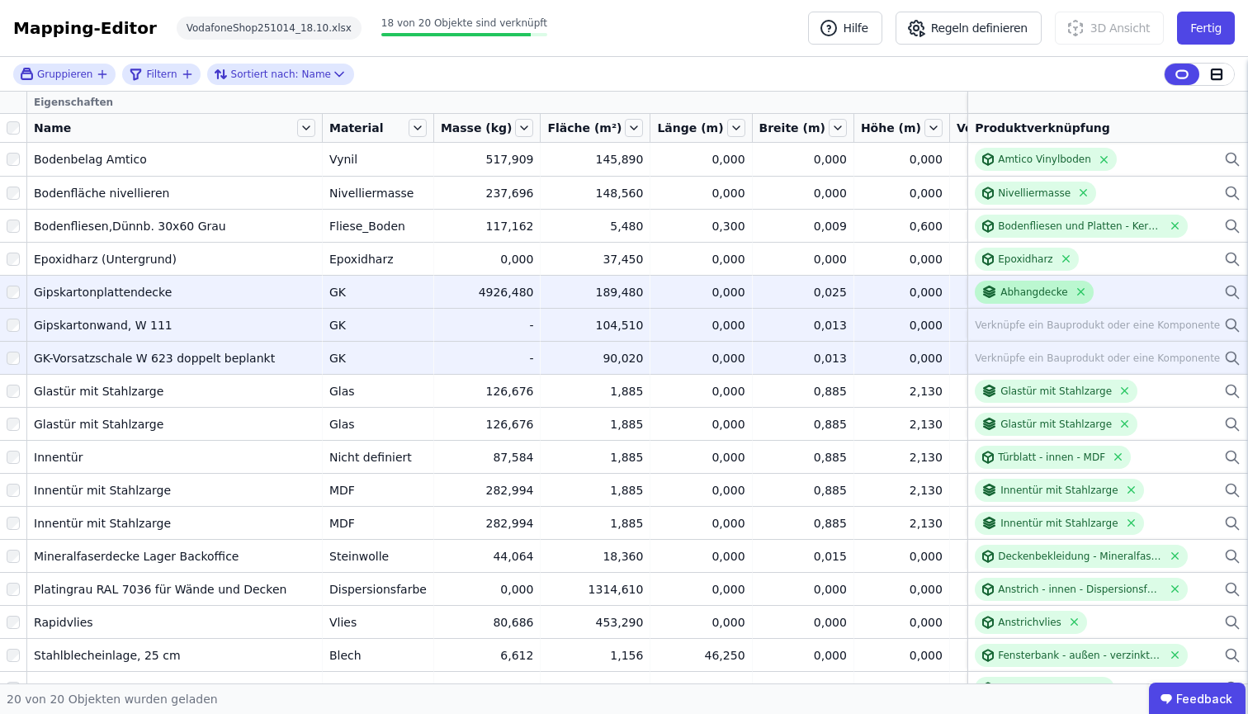
click at [1059, 294] on div "Abhangdecke" at bounding box center [1034, 292] width 119 height 23
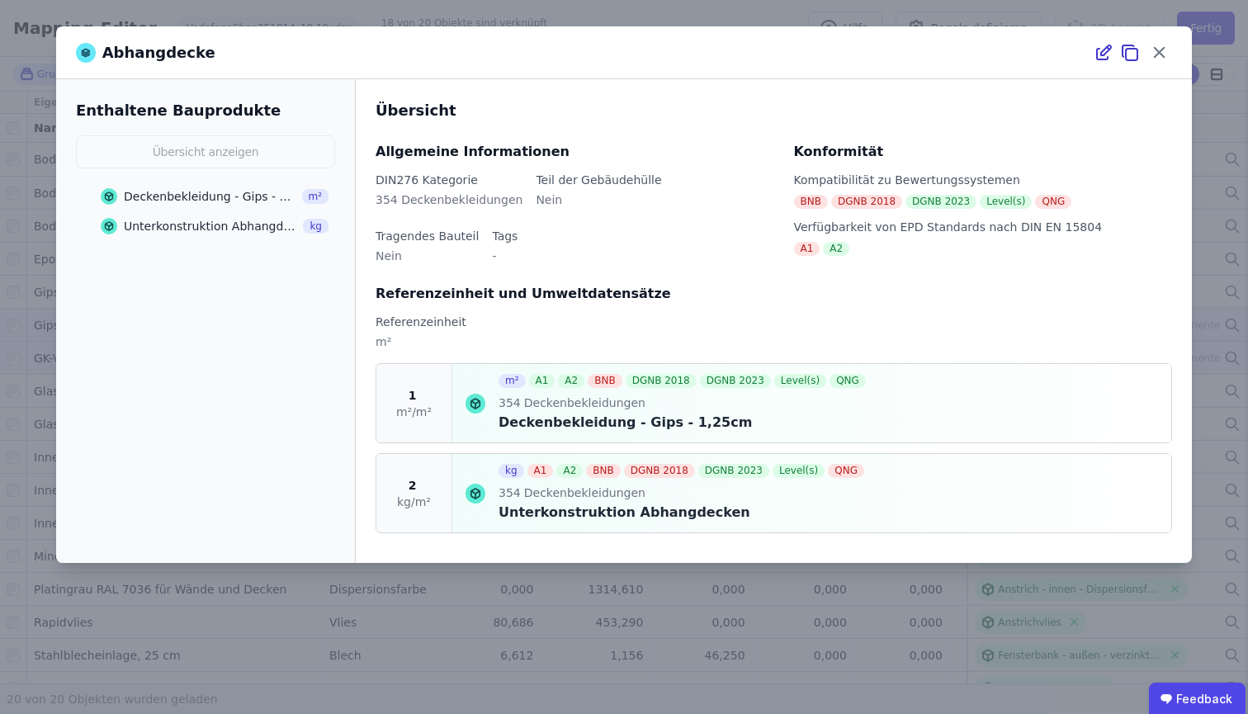
drag, startPoint x: 1155, startPoint y: 53, endPoint x: 1142, endPoint y: 73, distance: 24.5
click at [1154, 53] on icon at bounding box center [1160, 53] width 26 height 26
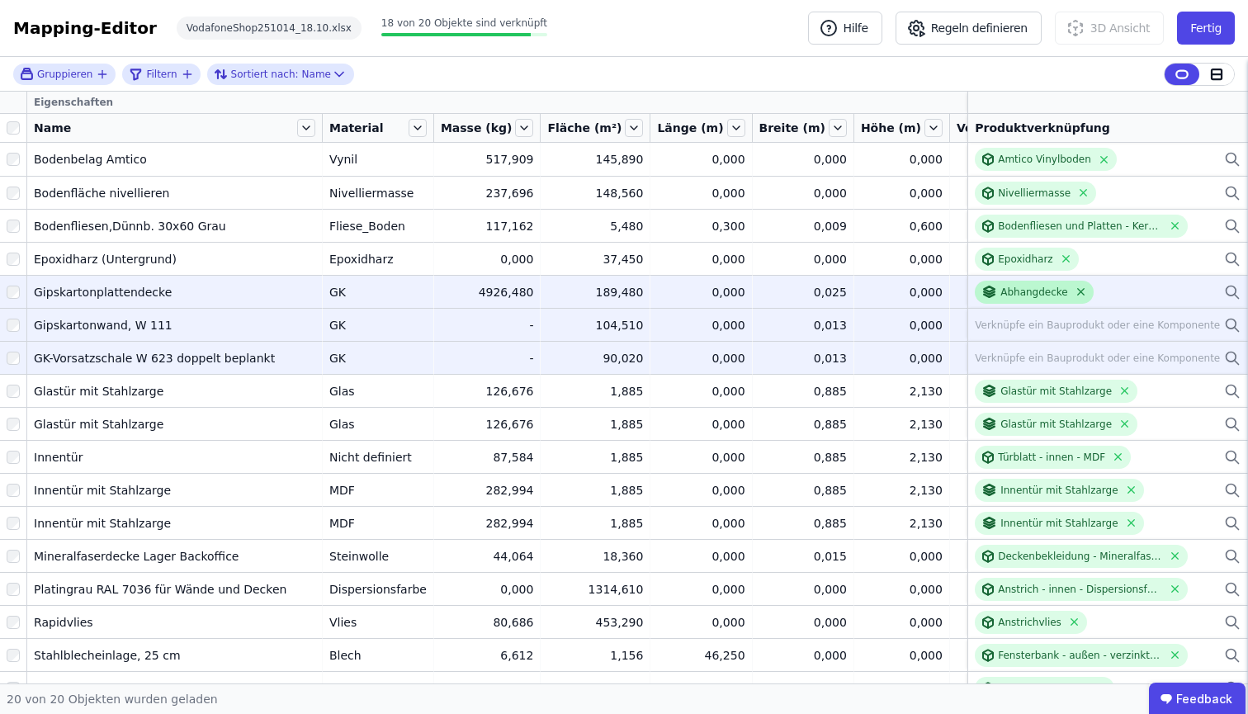
click at [1077, 294] on icon at bounding box center [1080, 292] width 7 height 7
click at [1213, 27] on button "Fertig" at bounding box center [1206, 28] width 58 height 33
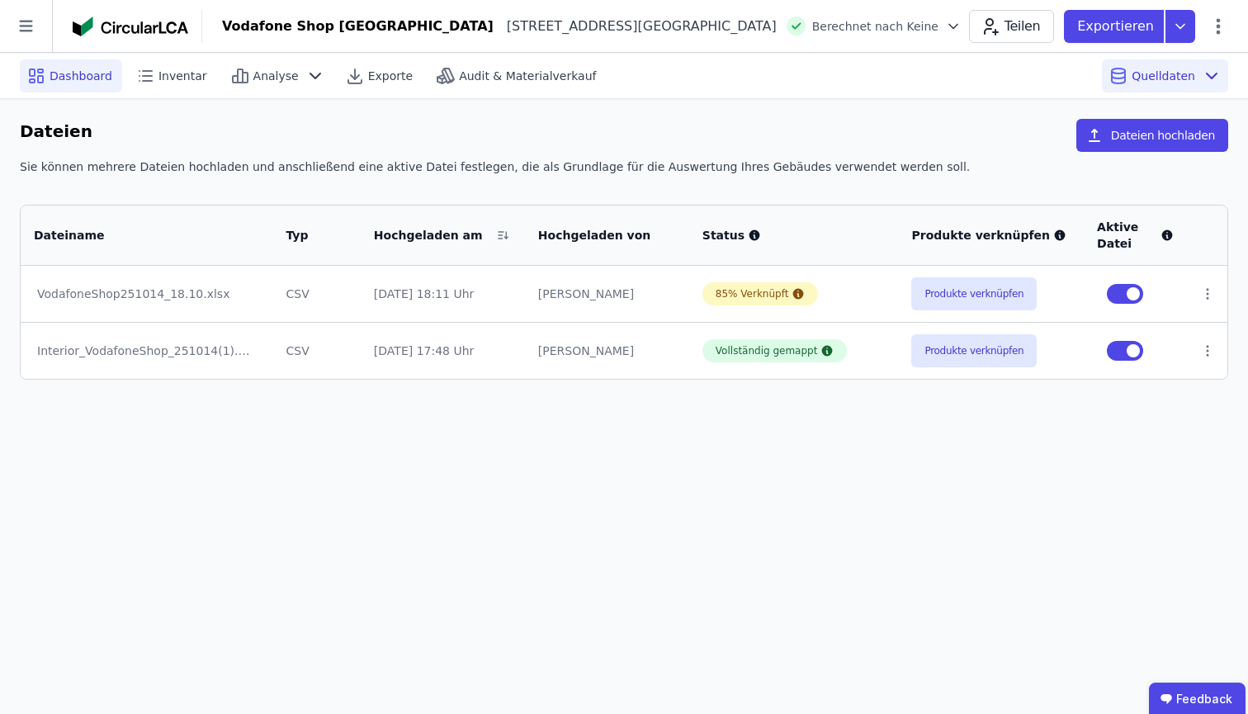
click at [53, 75] on span "Dashboard" at bounding box center [81, 76] width 63 height 17
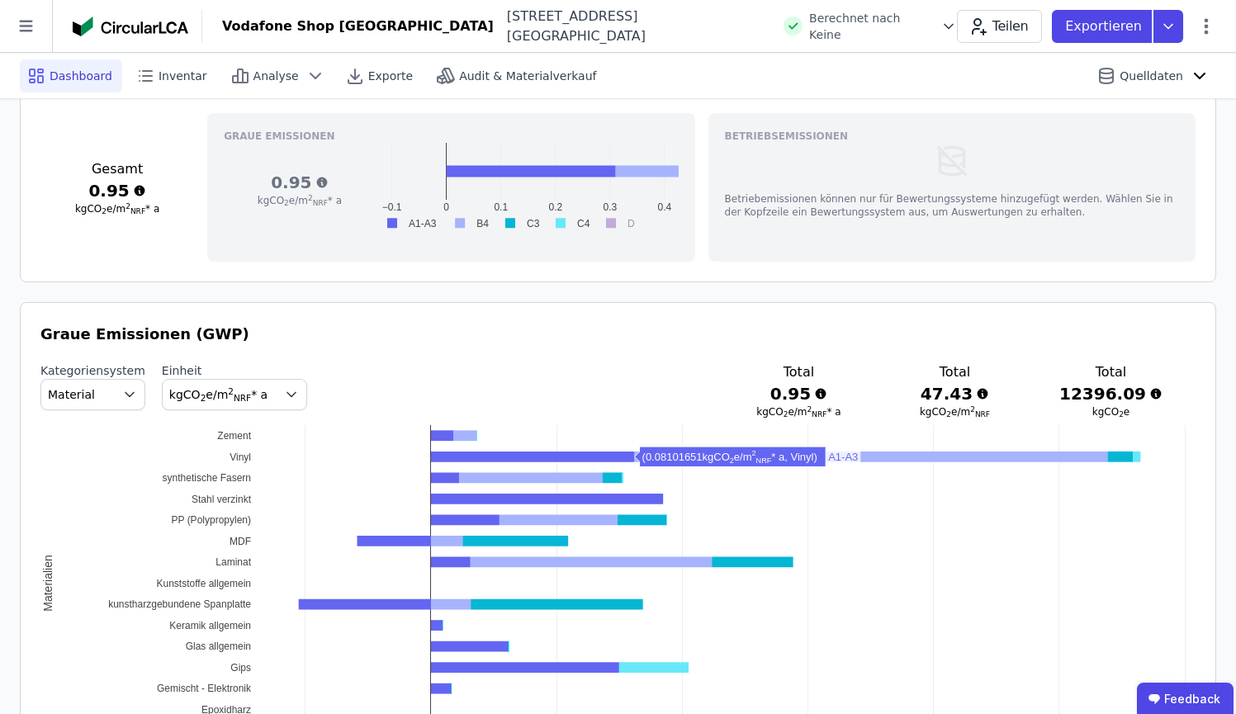
scroll to position [869, 0]
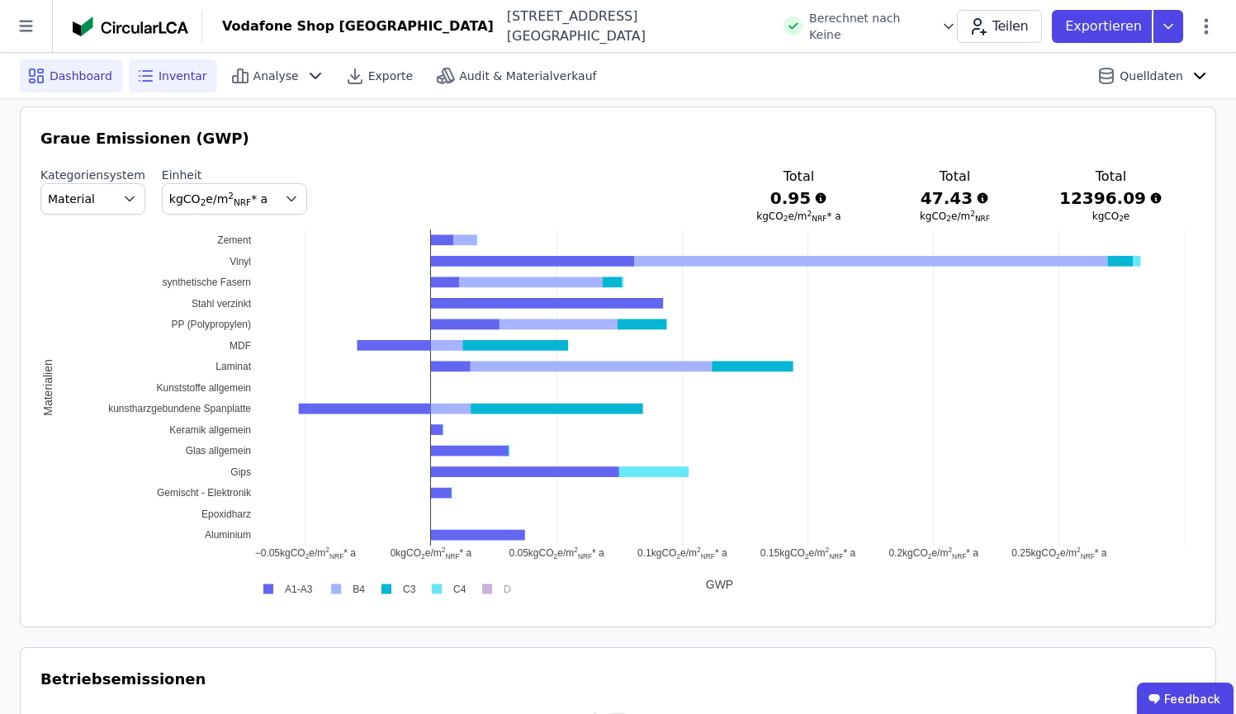
click at [192, 88] on div "Inventar" at bounding box center [173, 75] width 88 height 33
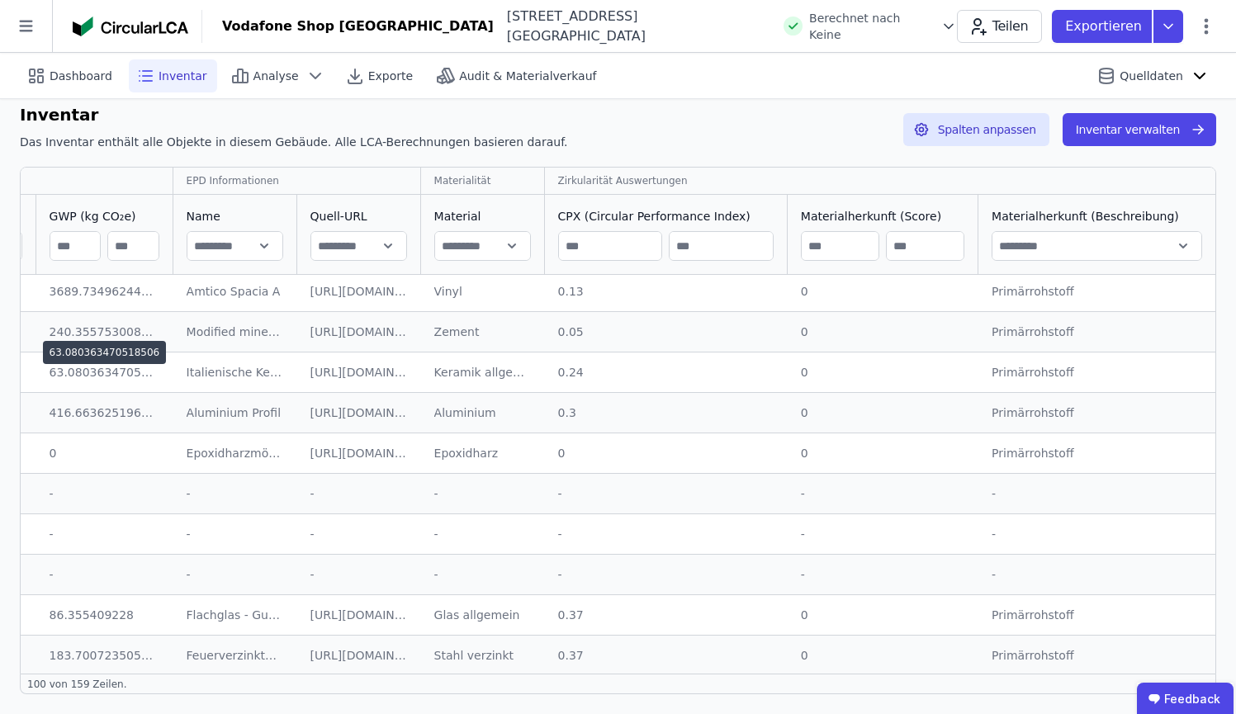
scroll to position [5, 1312]
click at [481, 249] on input "text" at bounding box center [477, 246] width 95 height 30
type input "**********"
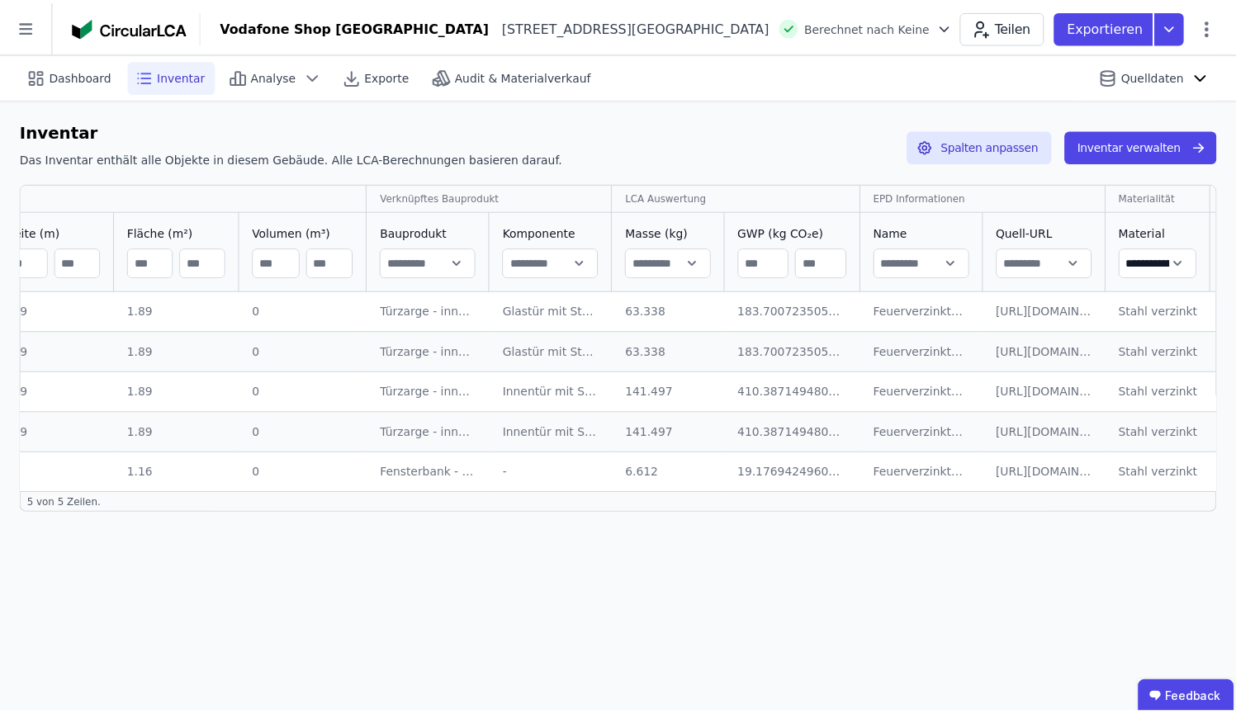
scroll to position [0, 577]
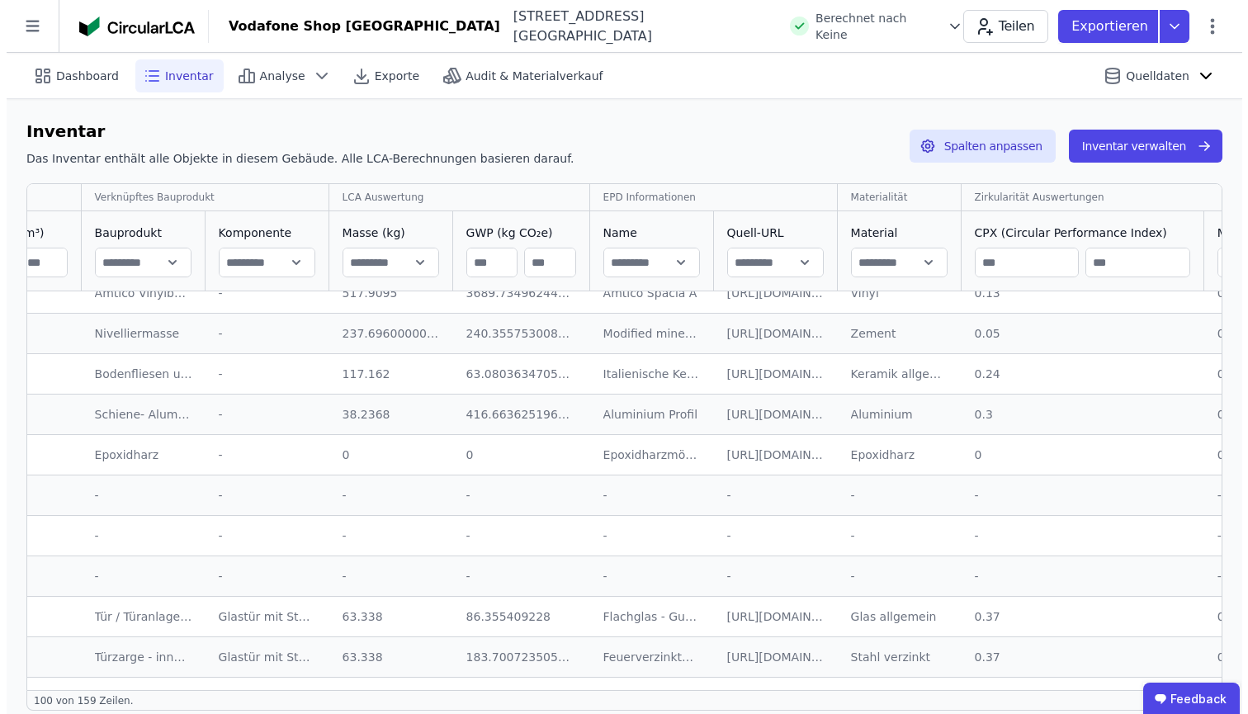
scroll to position [21, 908]
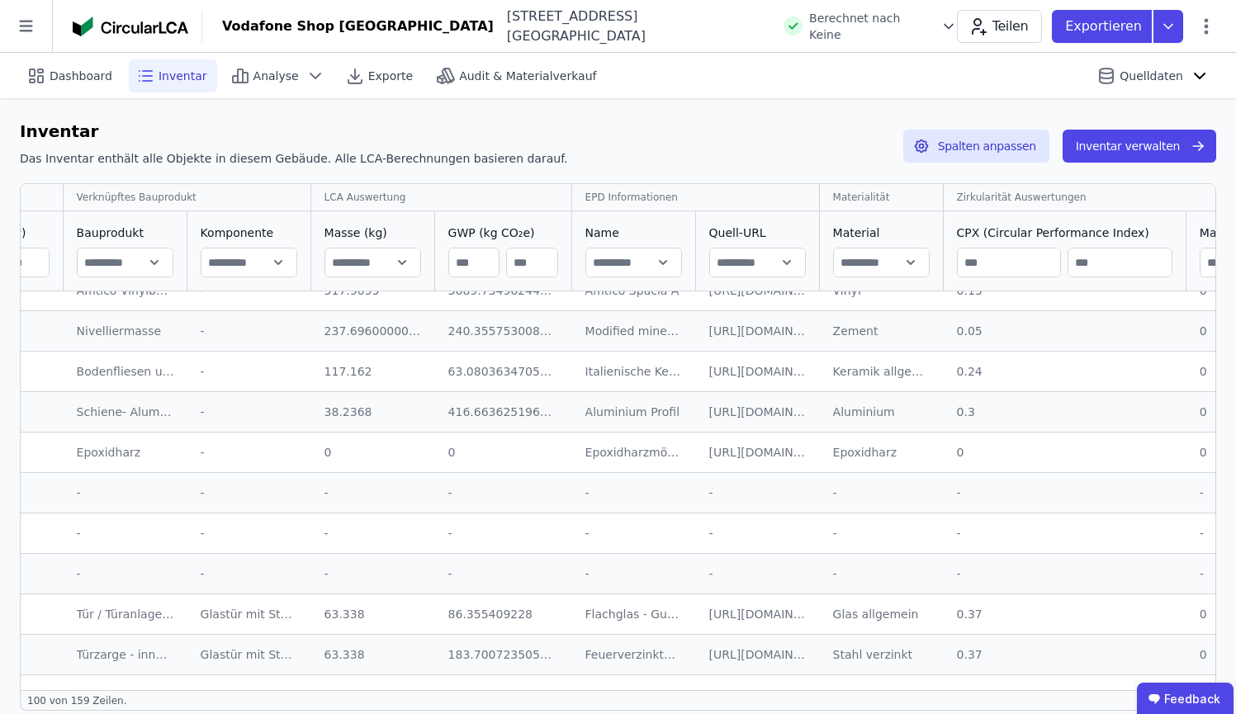
click at [893, 258] on input "text" at bounding box center [881, 263] width 95 height 30
type input "**********"
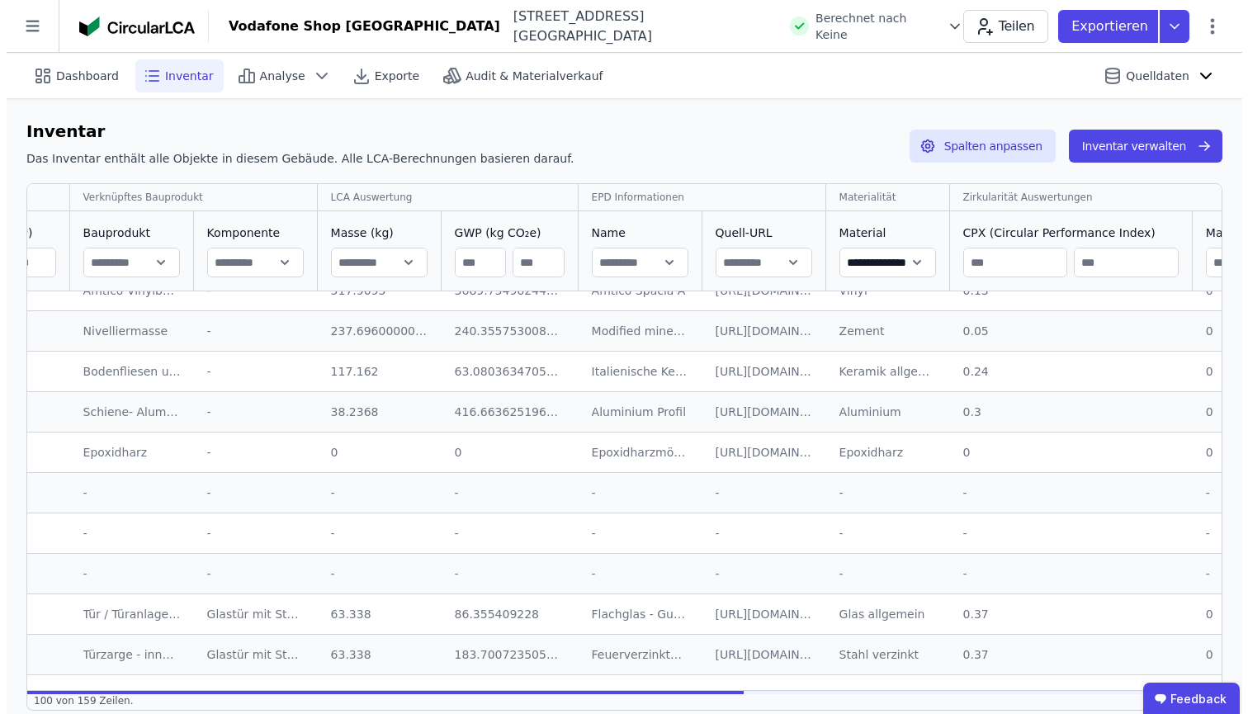
scroll to position [0, 908]
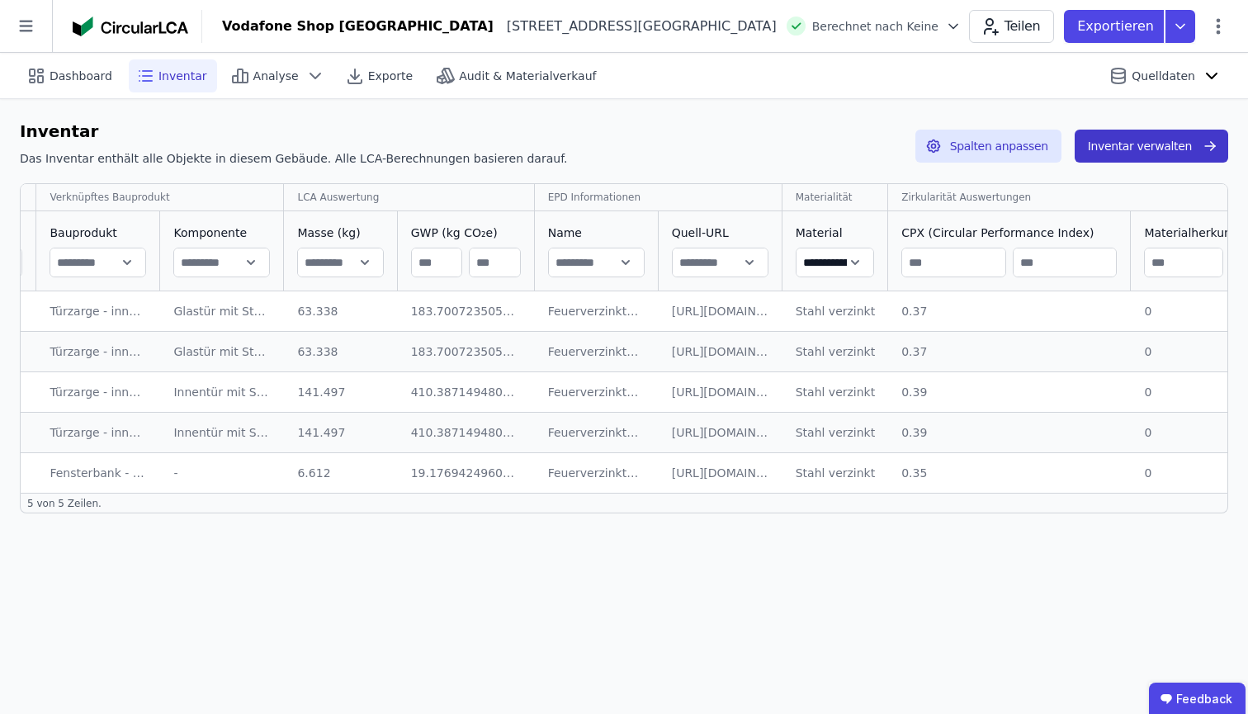
click at [1162, 149] on button "Inventar verwalten" at bounding box center [1152, 146] width 154 height 33
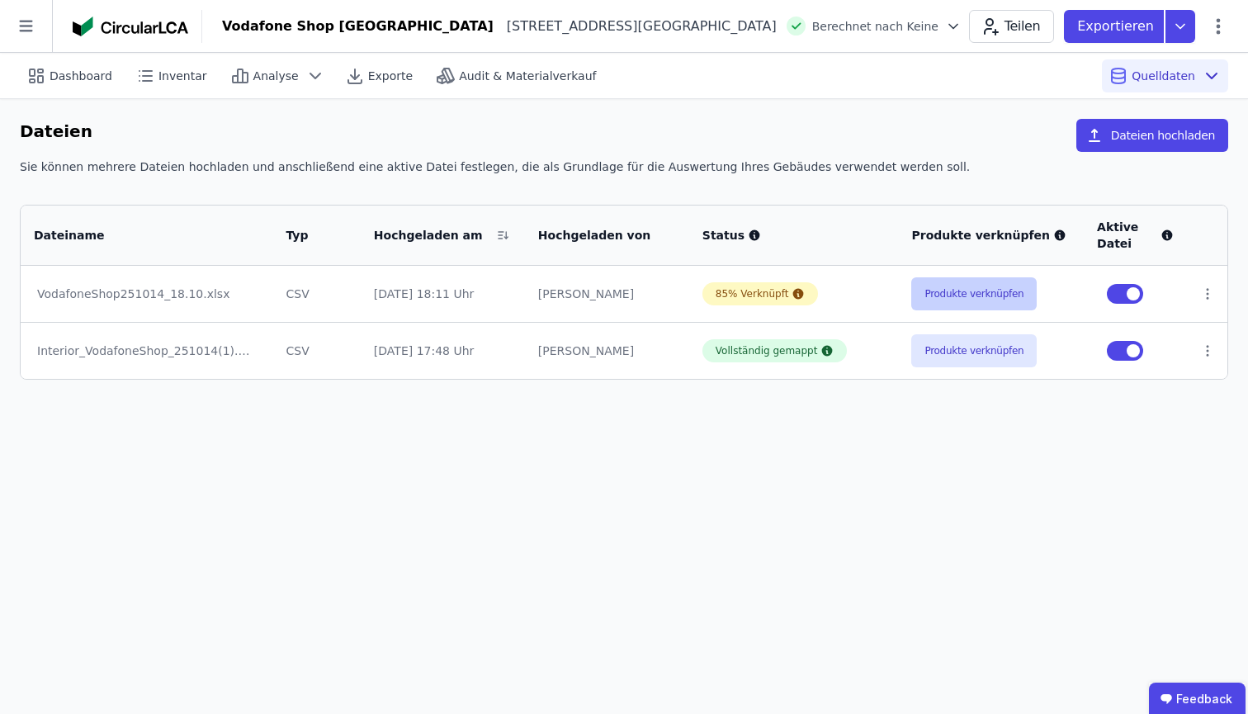
click at [972, 303] on button "Produkte verknüpfen" at bounding box center [973, 293] width 125 height 33
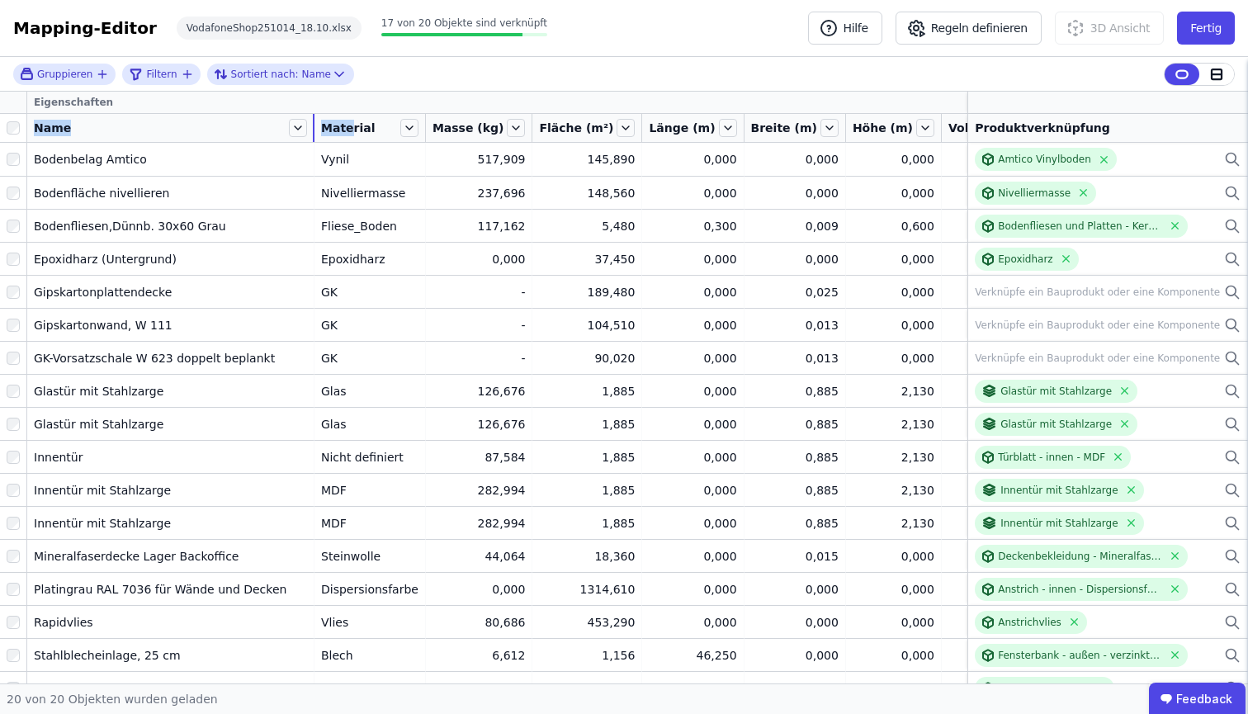
drag, startPoint x: 150, startPoint y: 128, endPoint x: 315, endPoint y: 129, distance: 164.3
click at [315, 129] on tr "Name Material Masse (kg) Fläche (m²) Länge (m) Breite (m) Höhe (m) Volumen (m³)…" at bounding box center [825, 128] width 1651 height 29
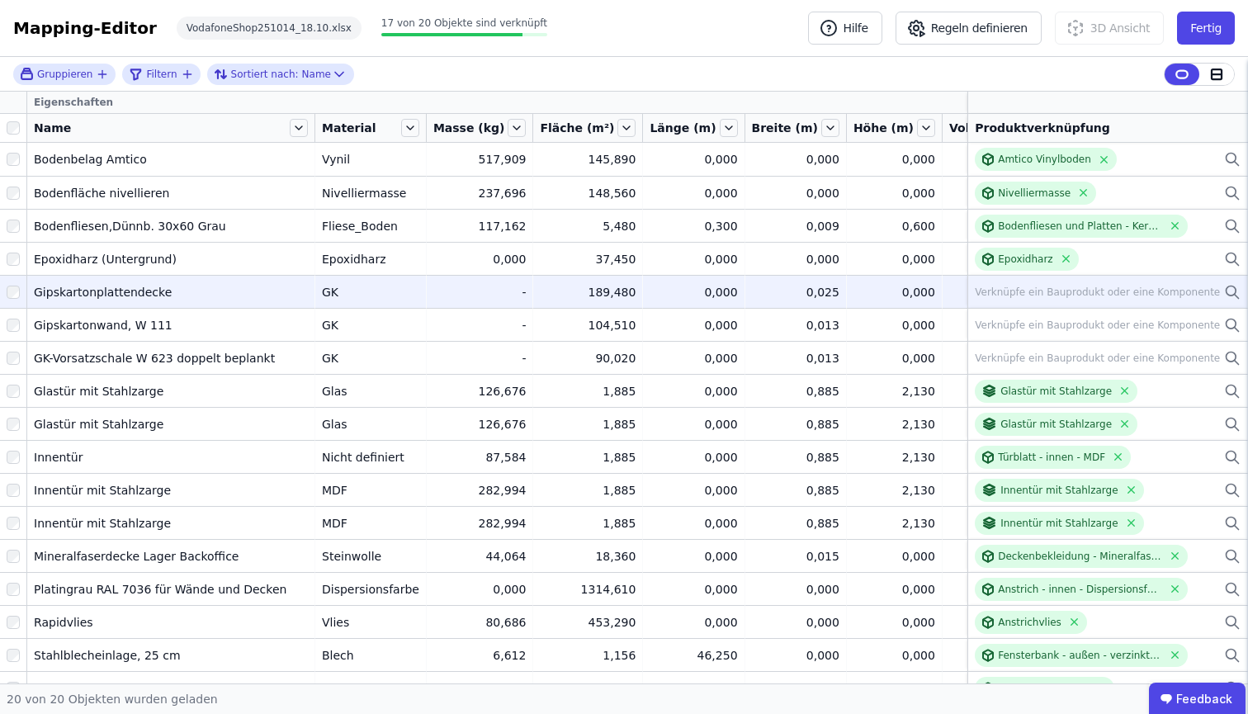
click at [1210, 288] on div "Verknüpfe ein Bauprodukt oder eine Komponente" at bounding box center [1108, 292] width 266 height 20
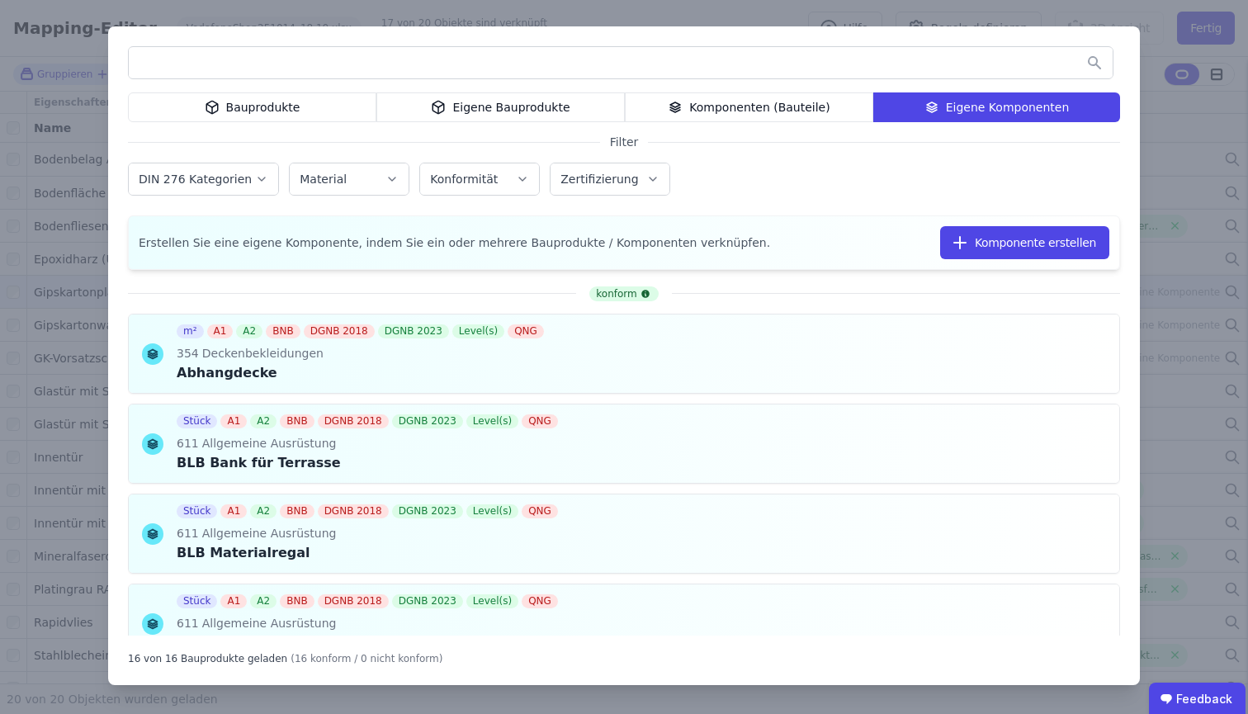
click at [312, 110] on div "Bauprodukte" at bounding box center [252, 107] width 249 height 30
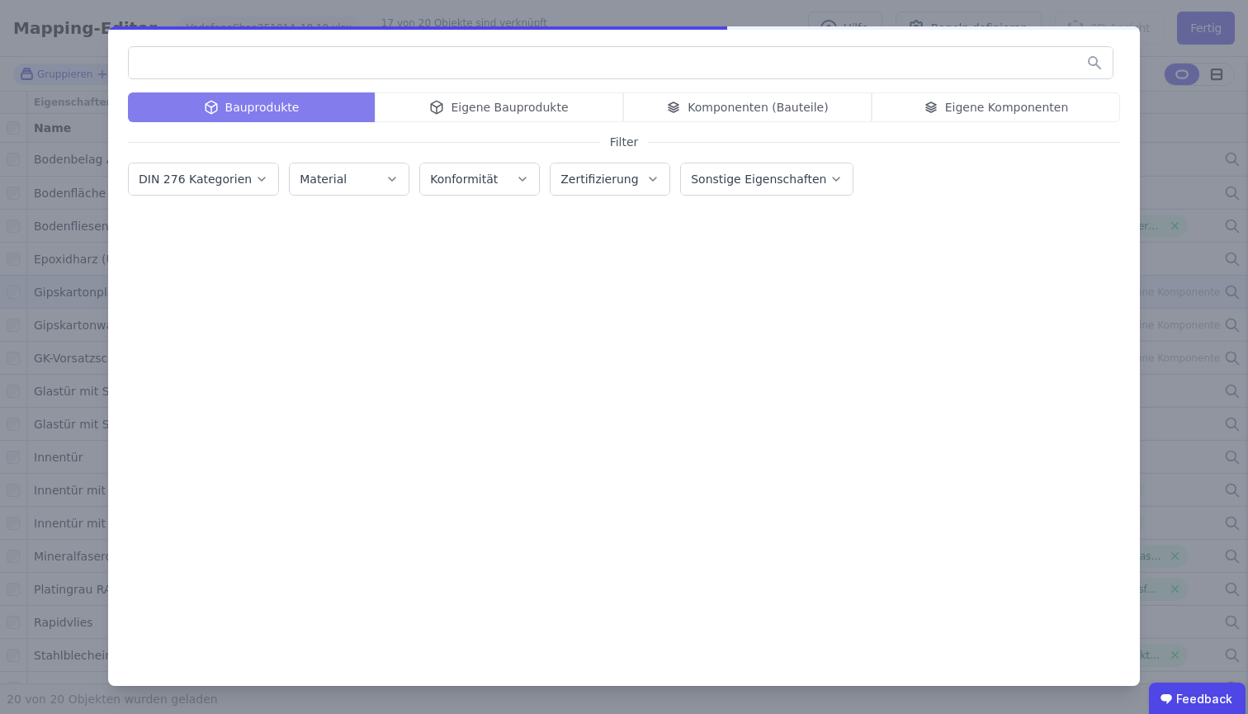
click at [384, 50] on input "text" at bounding box center [621, 63] width 984 height 30
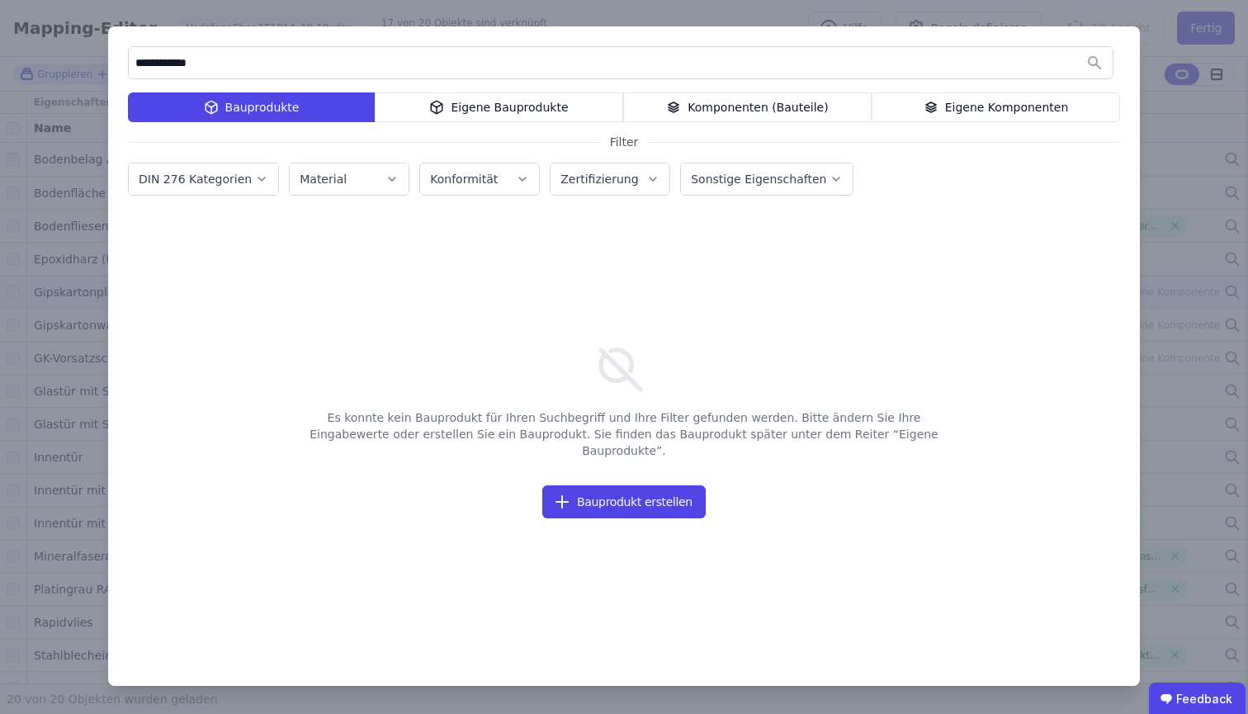
click at [168, 64] on input "**********" at bounding box center [621, 63] width 984 height 30
type input "*"
click at [202, 178] on label "DIN 276 Kategorien" at bounding box center [197, 179] width 116 height 13
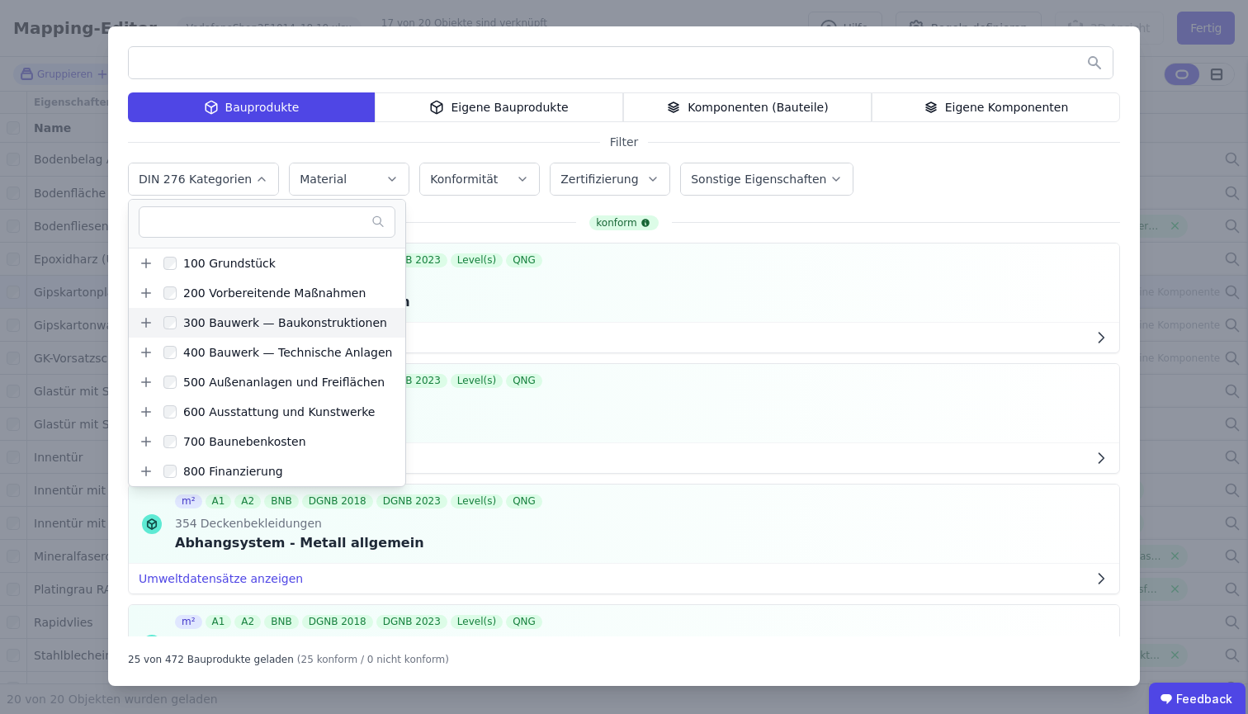
click at [149, 320] on icon at bounding box center [146, 322] width 15 height 15
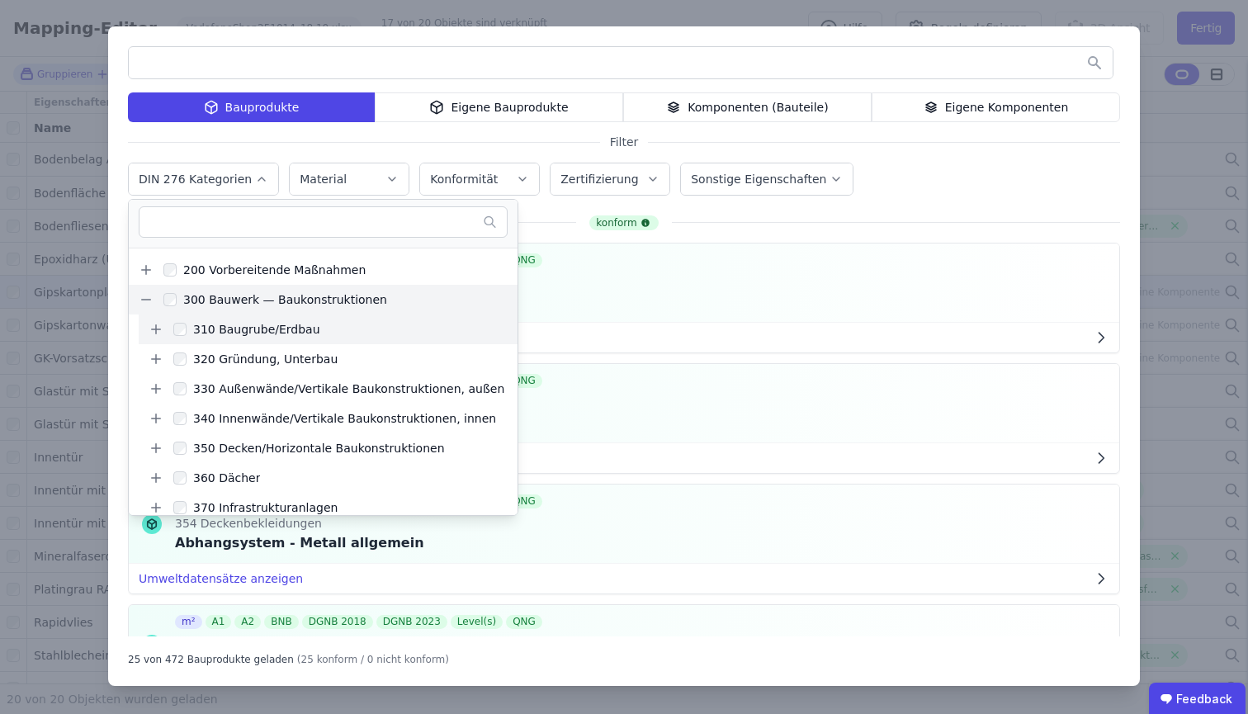
scroll to position [60, 0]
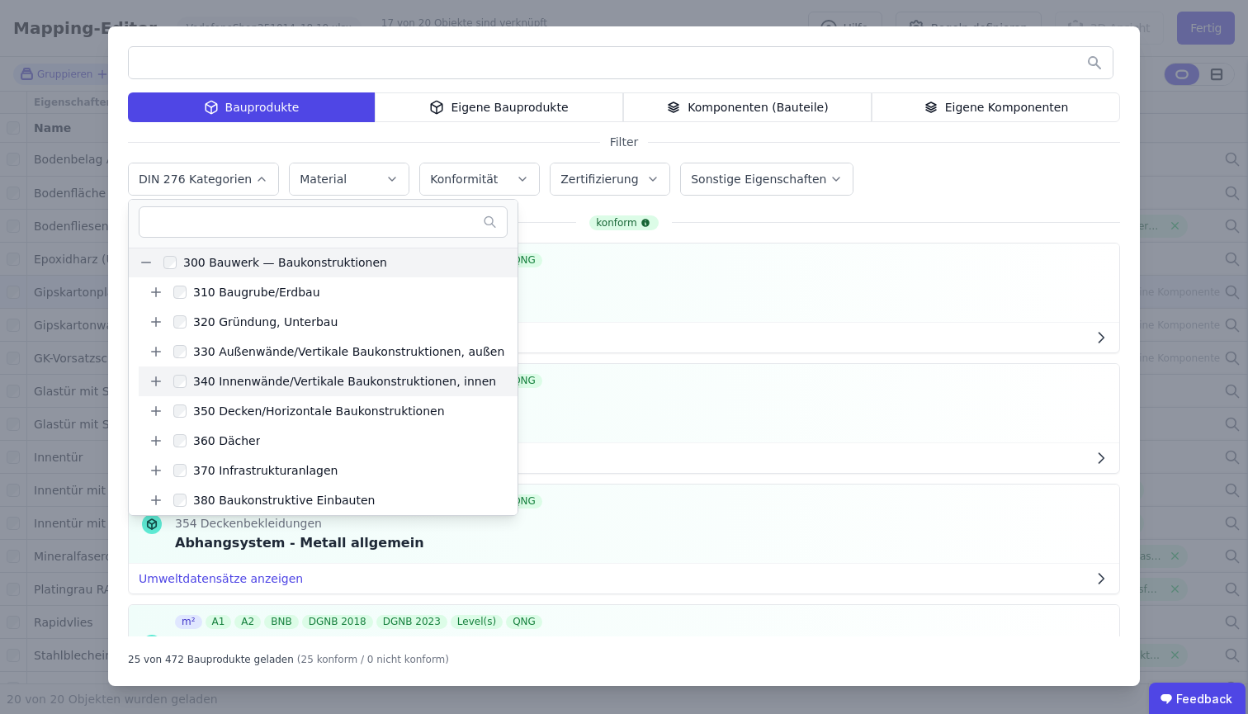
click at [159, 385] on icon at bounding box center [156, 381] width 15 height 15
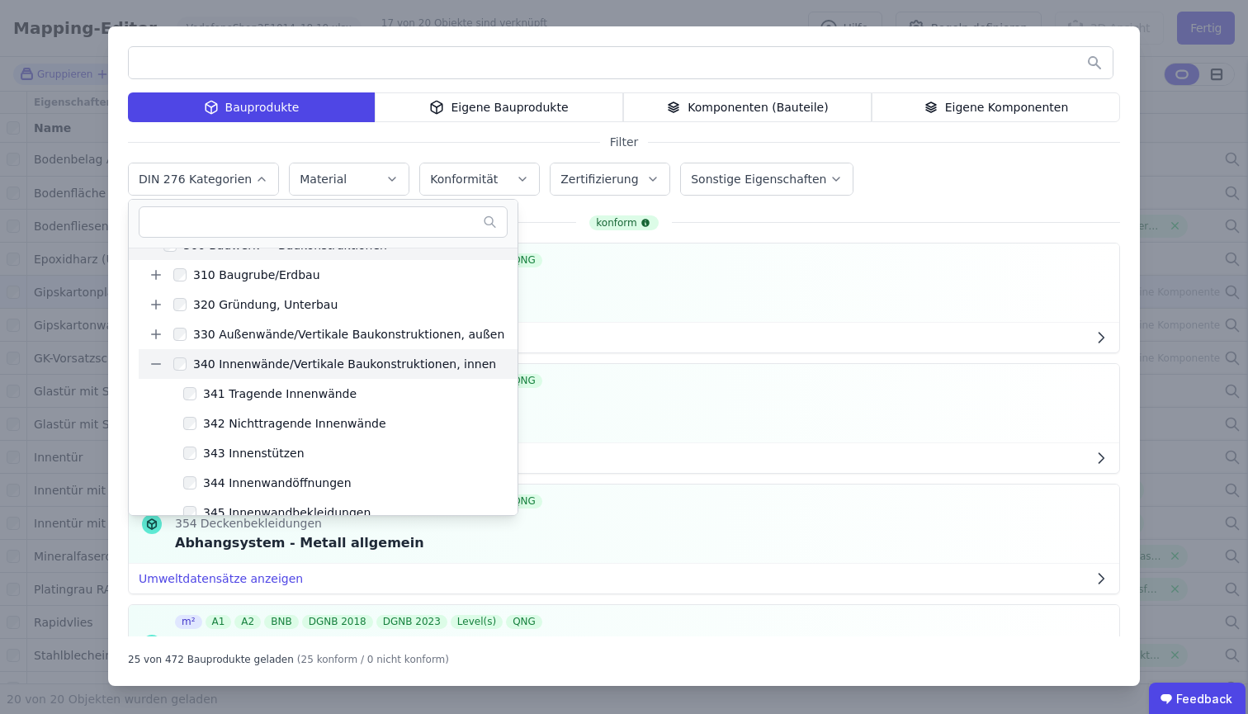
scroll to position [125, 0]
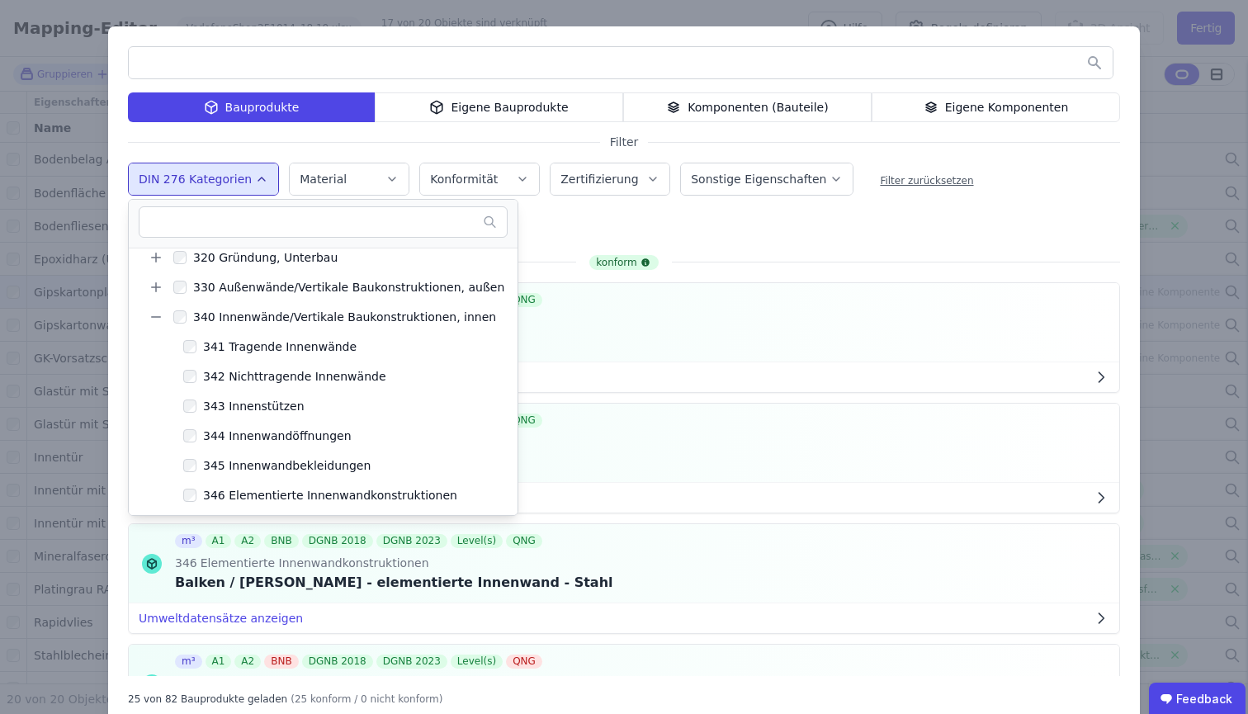
click at [739, 237] on div "Bauprodukte Eigene Bauprodukte Komponenten (Bauteile) Eigene Komponenten Filter…" at bounding box center [624, 375] width 1032 height 699
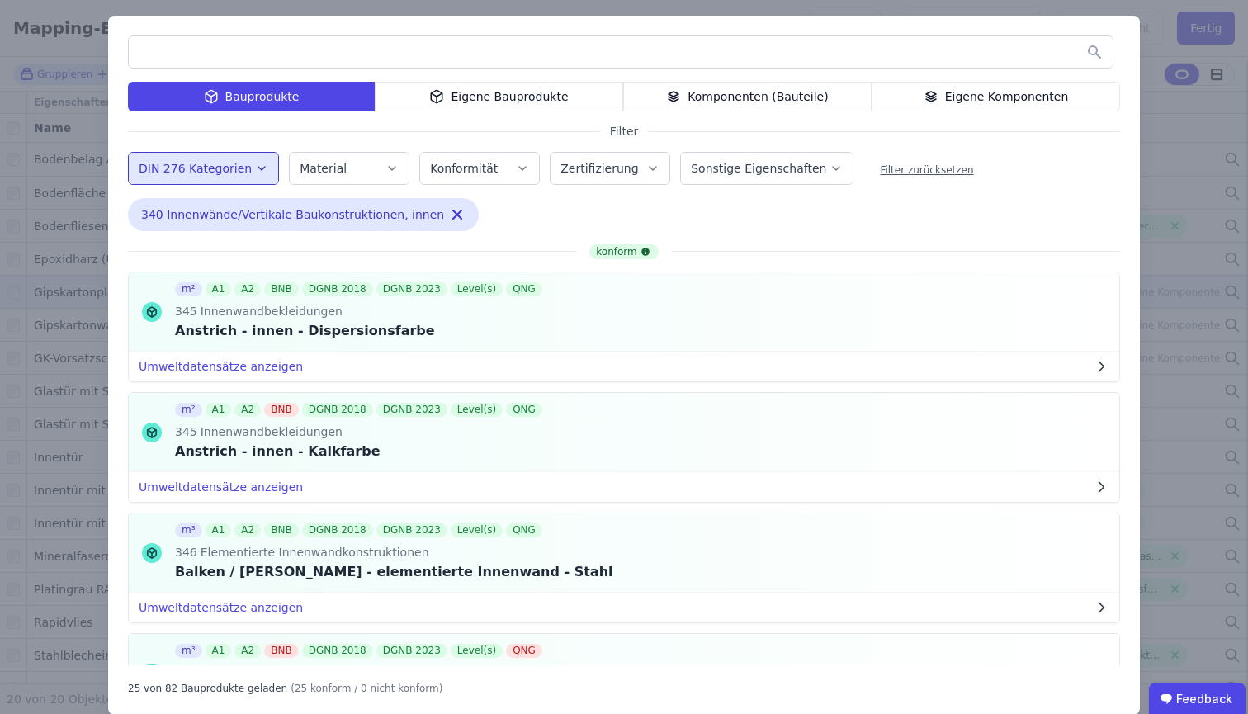
scroll to position [30, 0]
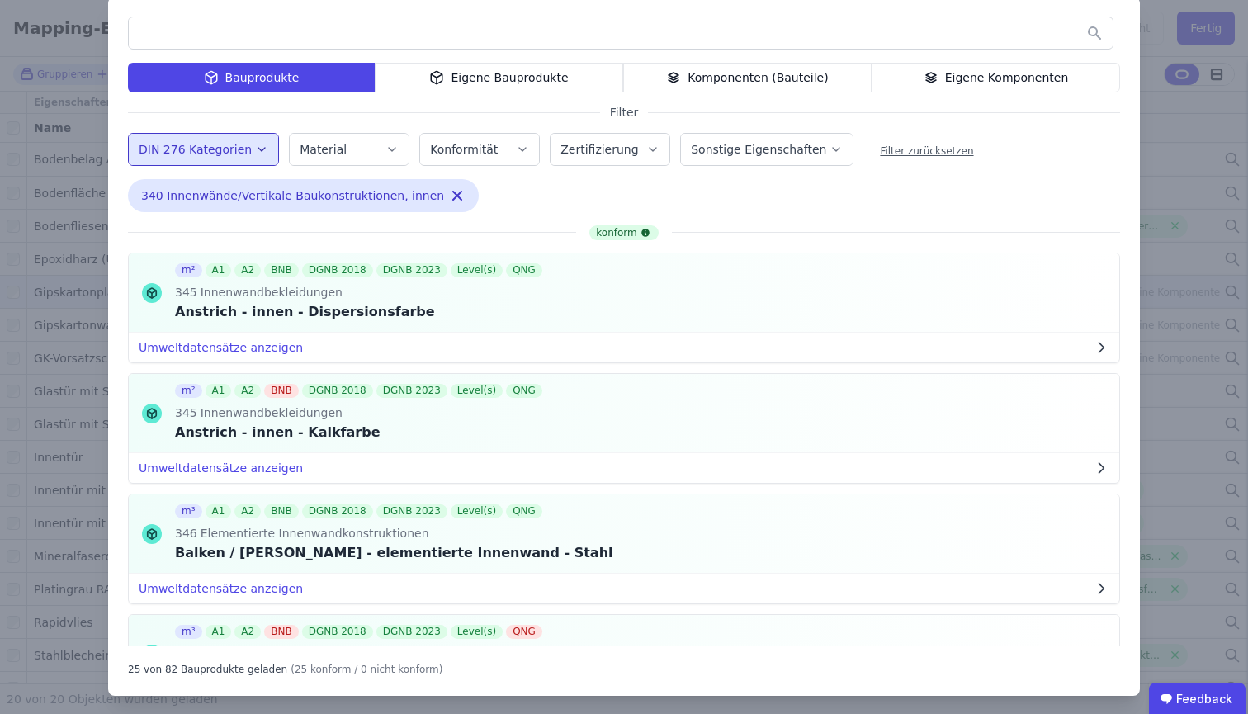
click at [370, 153] on div "Material" at bounding box center [349, 149] width 99 height 17
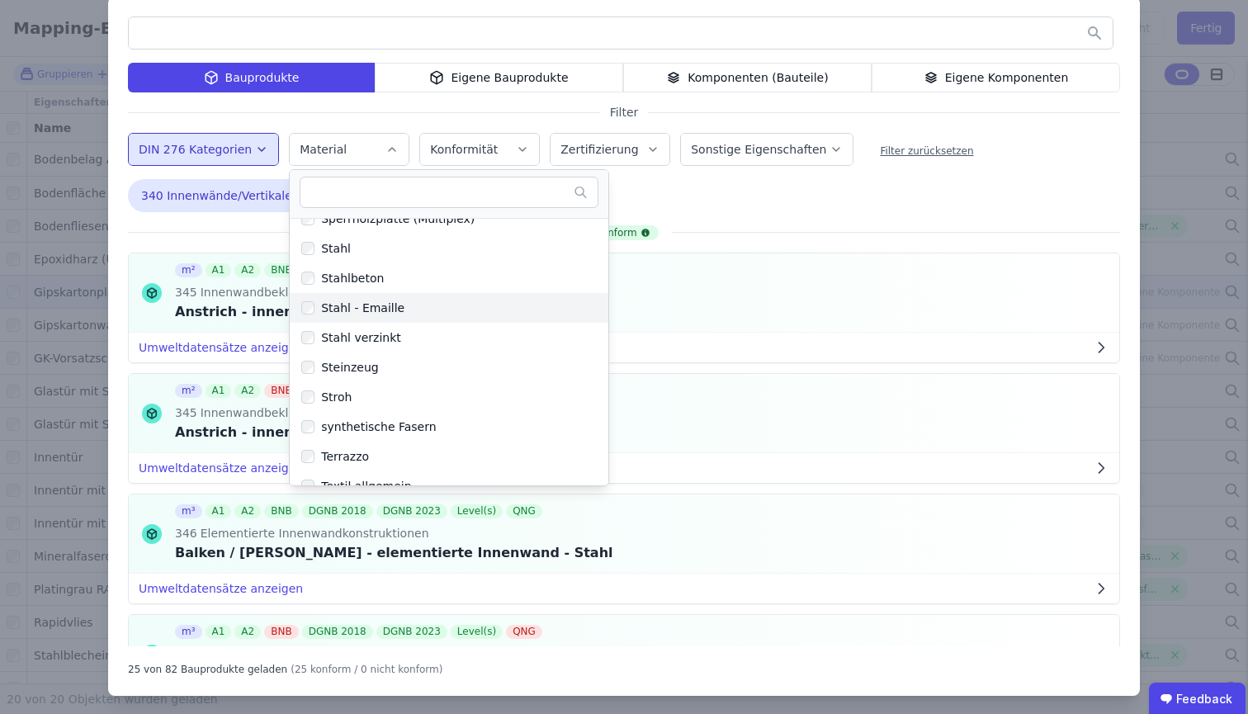
scroll to position [4143, 0]
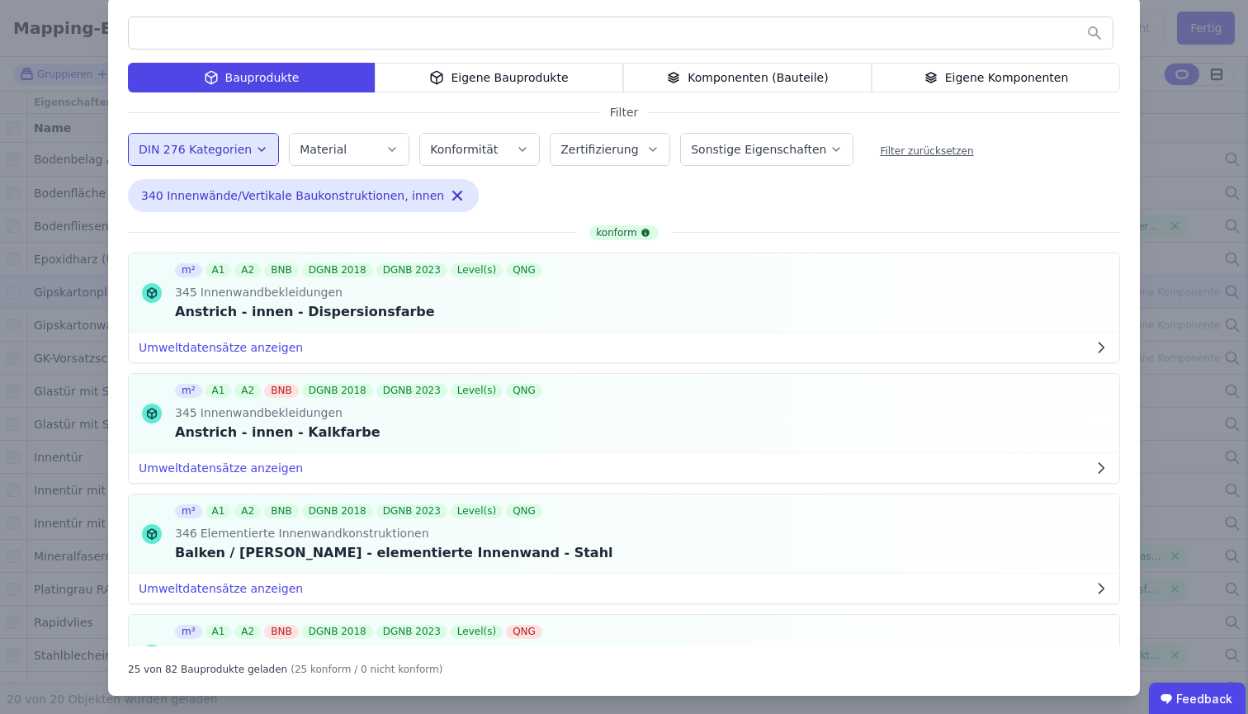
click at [748, 215] on div "Bauprodukte Eigene Bauprodukte Komponenten (Bauteile) Eigene Komponenten Filter…" at bounding box center [624, 346] width 1032 height 699
click at [386, 144] on icon "button" at bounding box center [392, 149] width 13 height 17
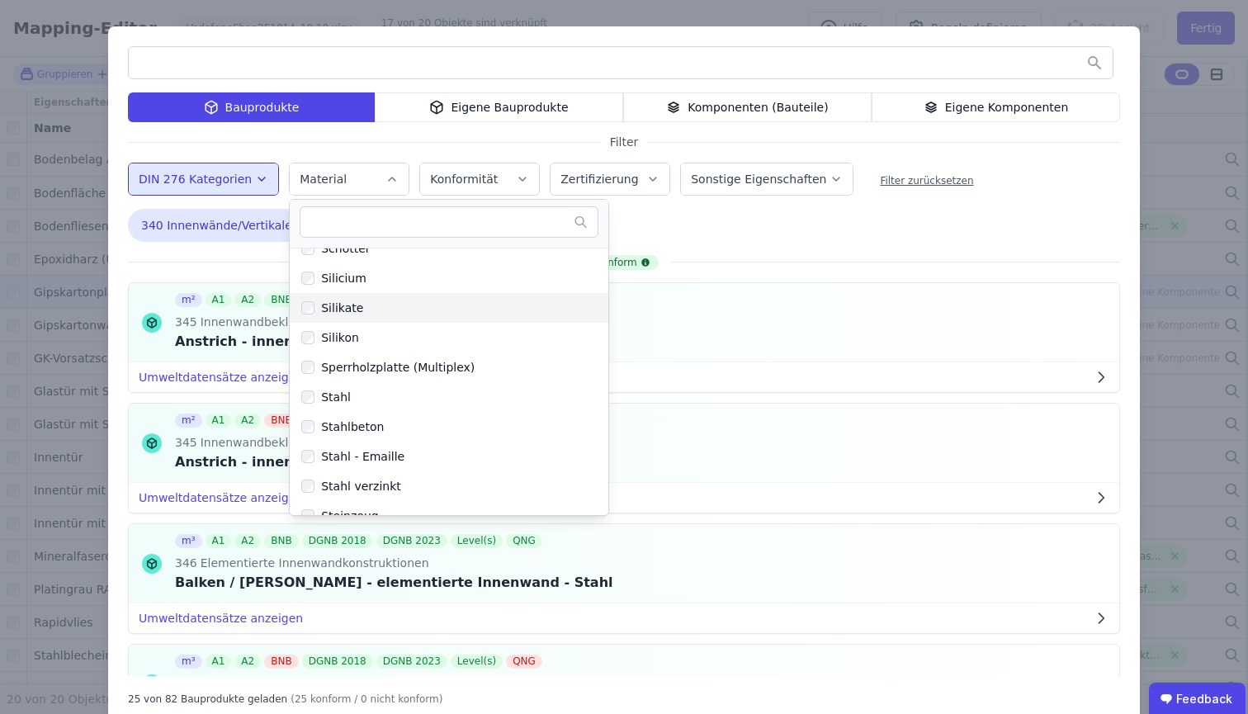
scroll to position [4157, 0]
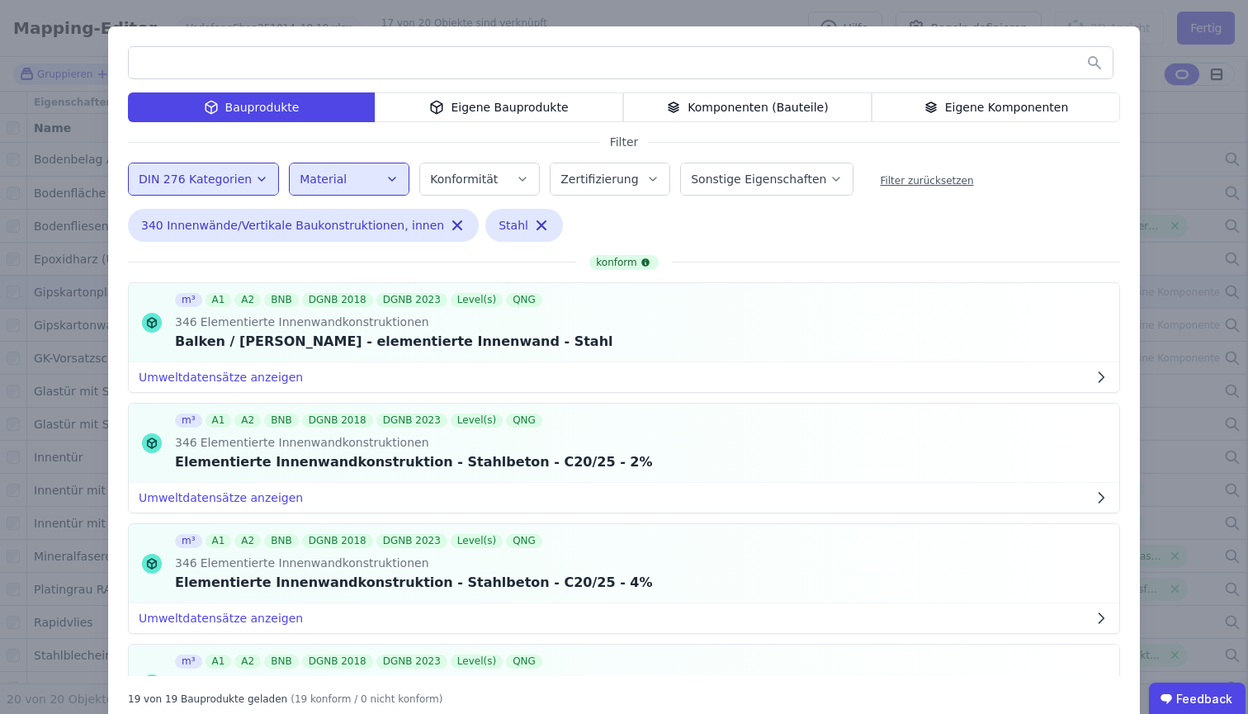
click at [386, 187] on icon "button" at bounding box center [392, 179] width 13 height 17
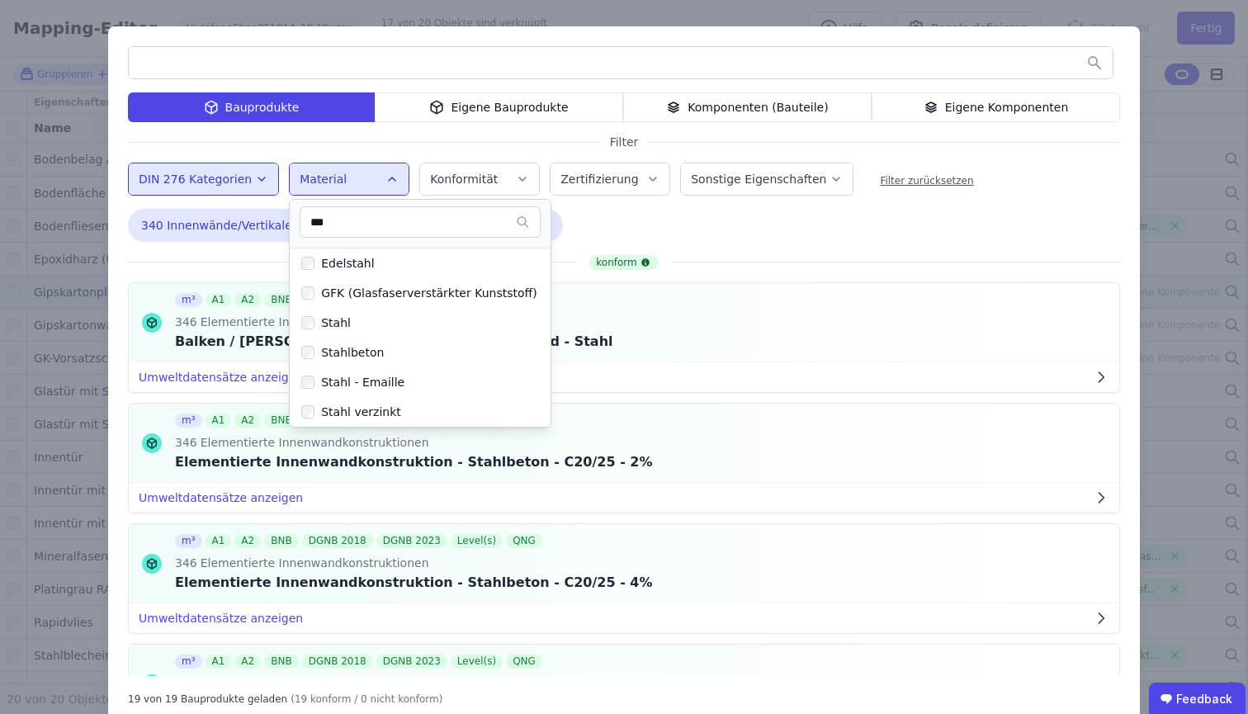
scroll to position [0, 0]
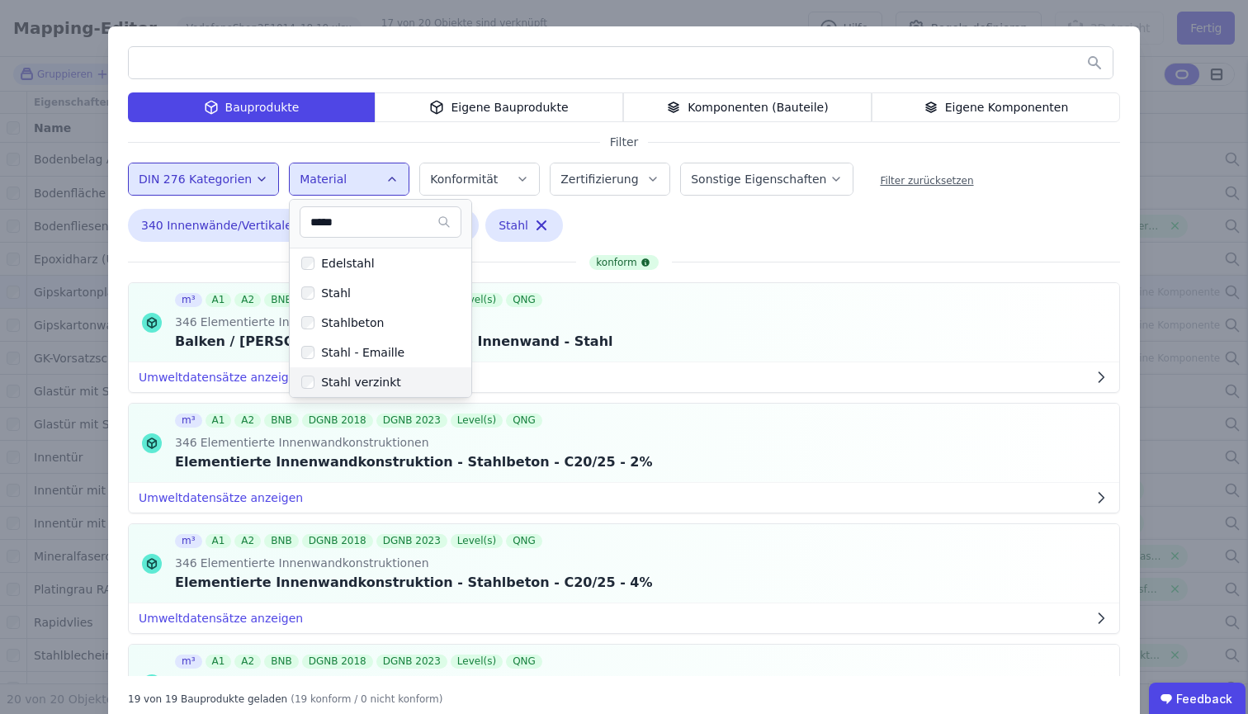
type input "*****"
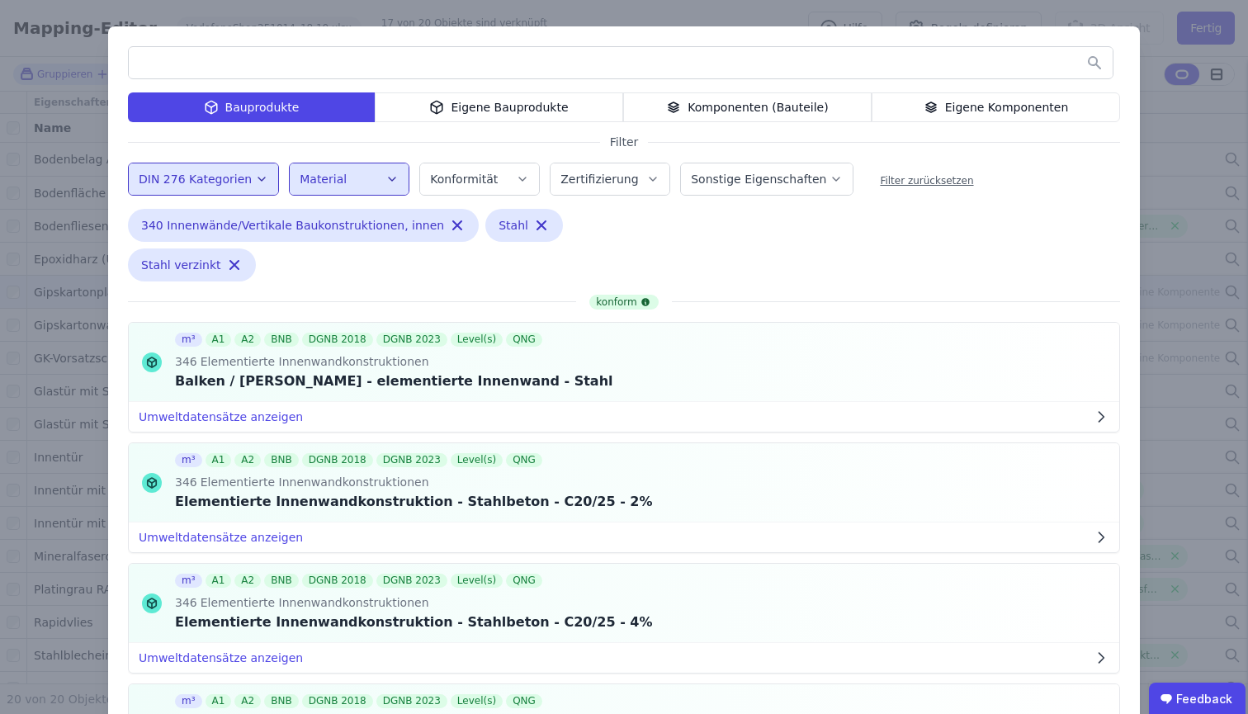
click at [359, 187] on div "Material" at bounding box center [349, 179] width 99 height 17
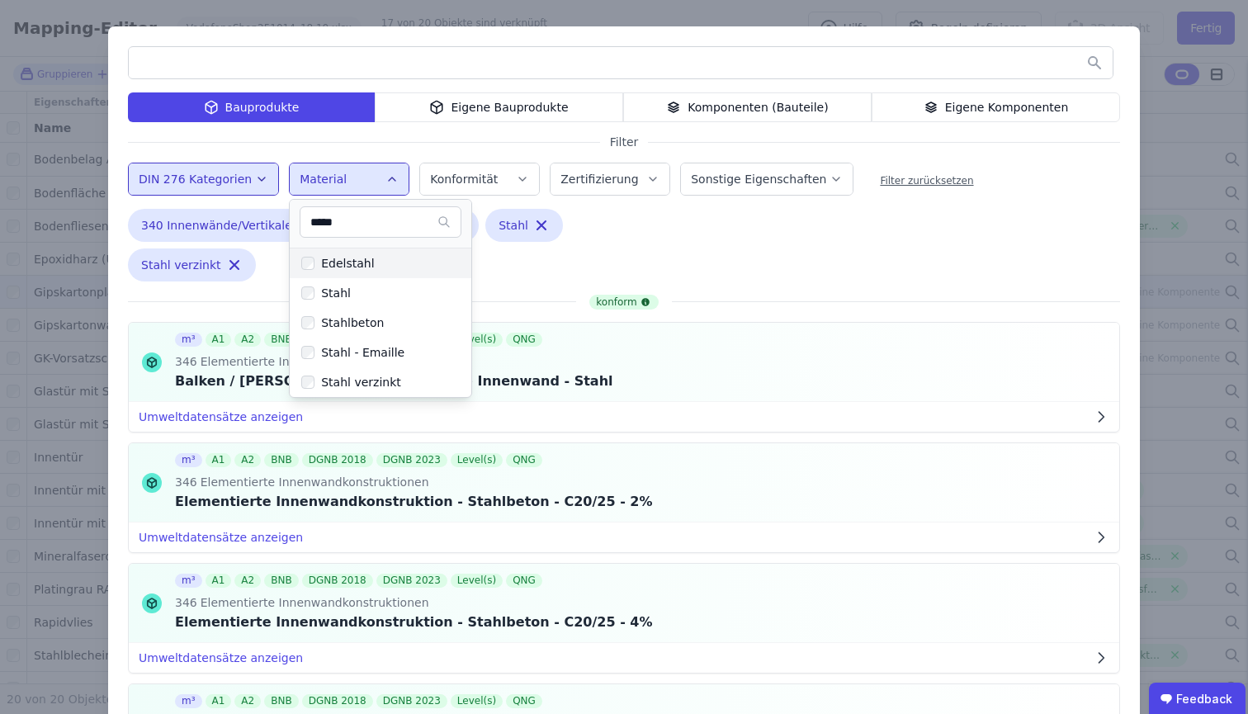
type input "*****"
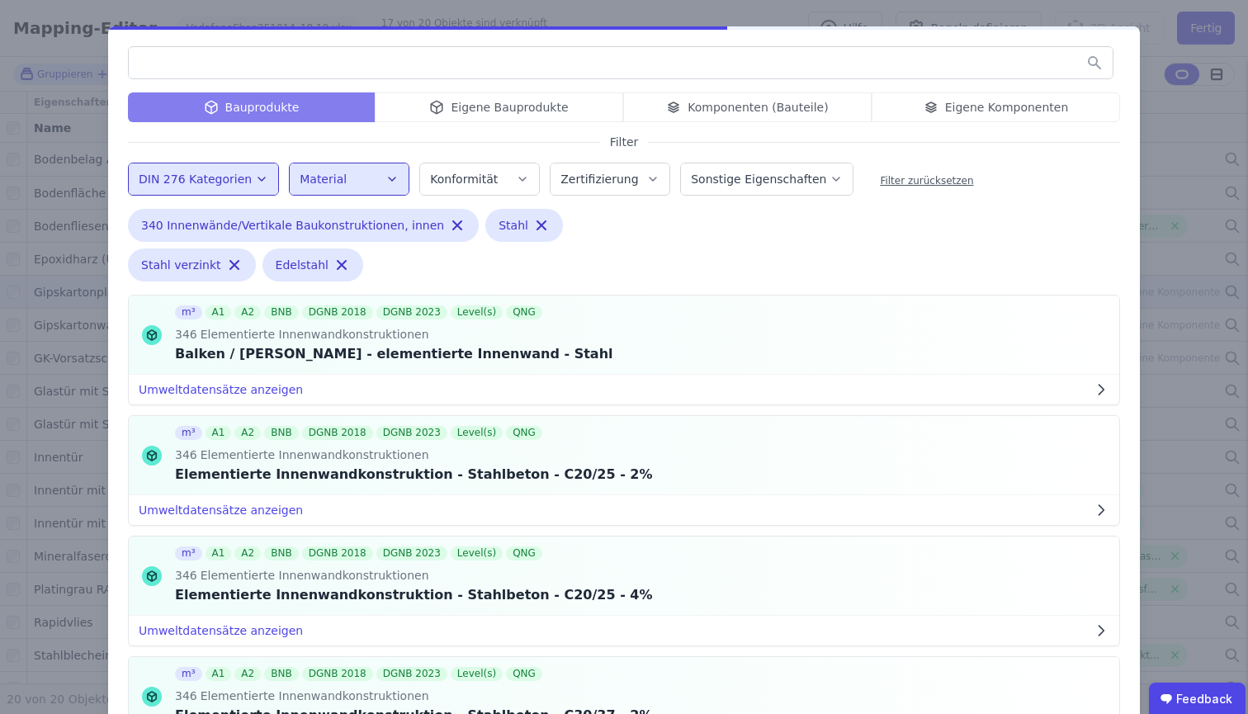
click at [351, 187] on div "Material" at bounding box center [349, 179] width 99 height 17
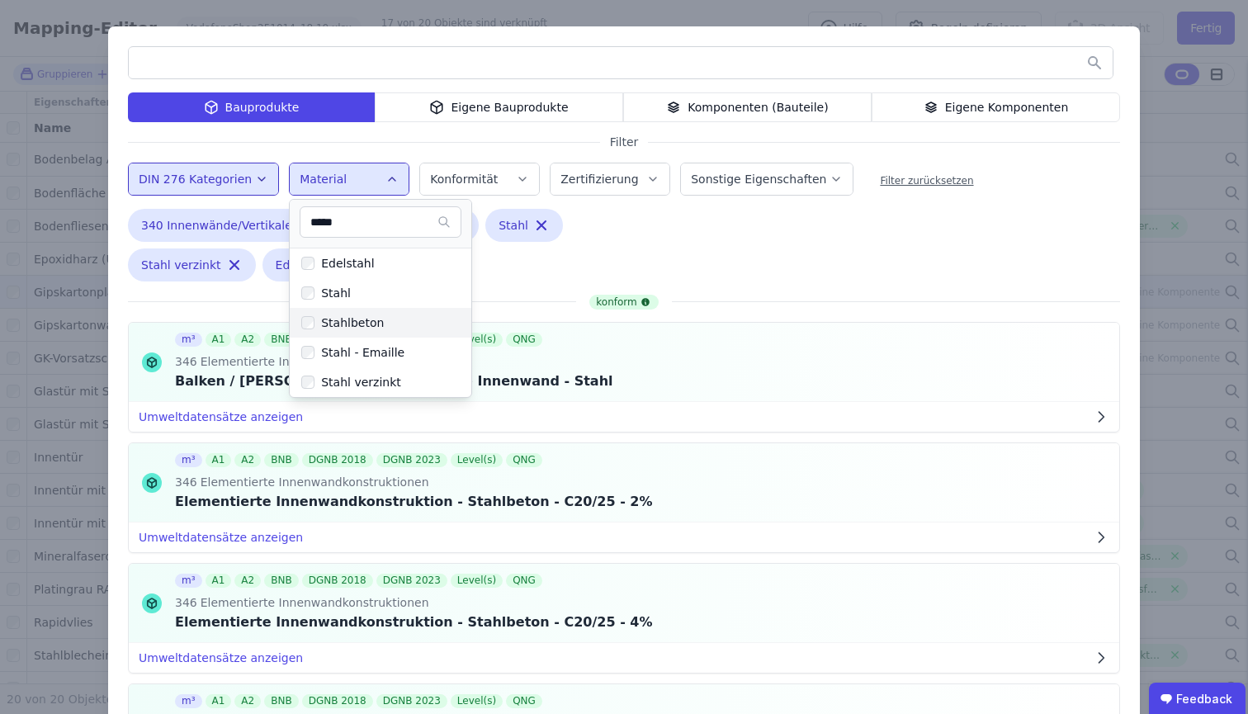
type input "*****"
click at [326, 315] on div "Stahlbeton" at bounding box center [349, 323] width 69 height 17
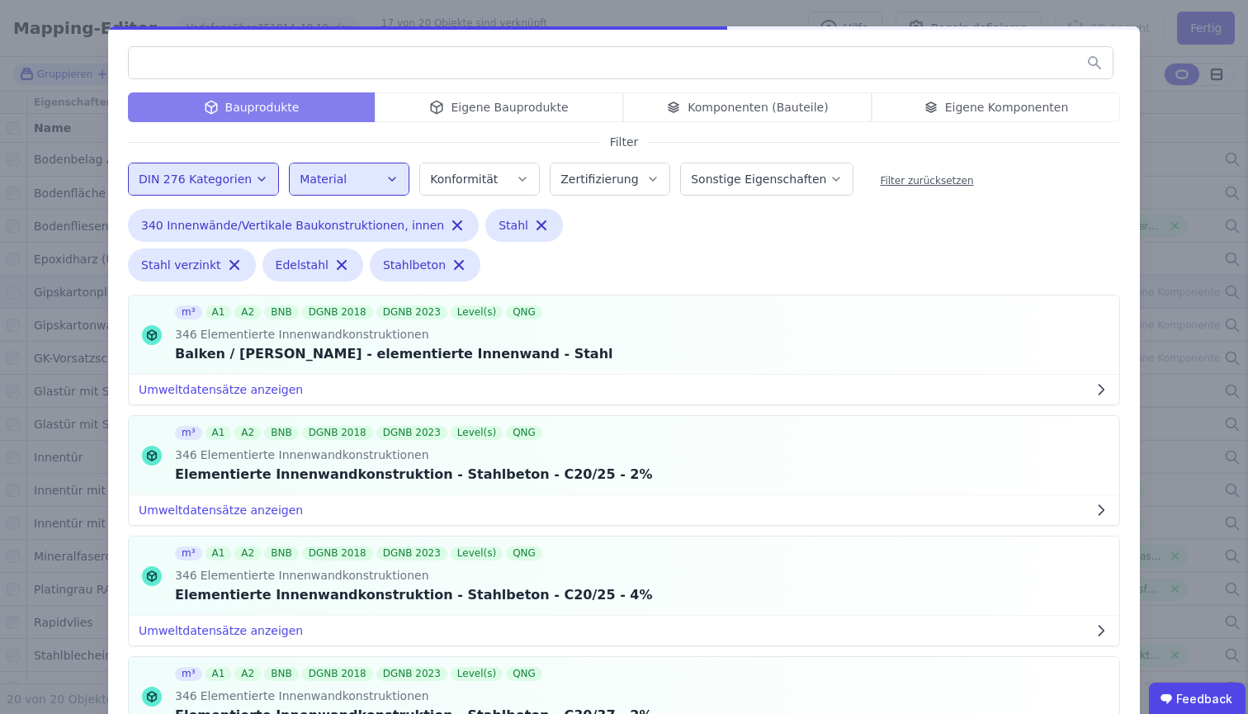
click at [342, 182] on div "Material" at bounding box center [349, 179] width 99 height 17
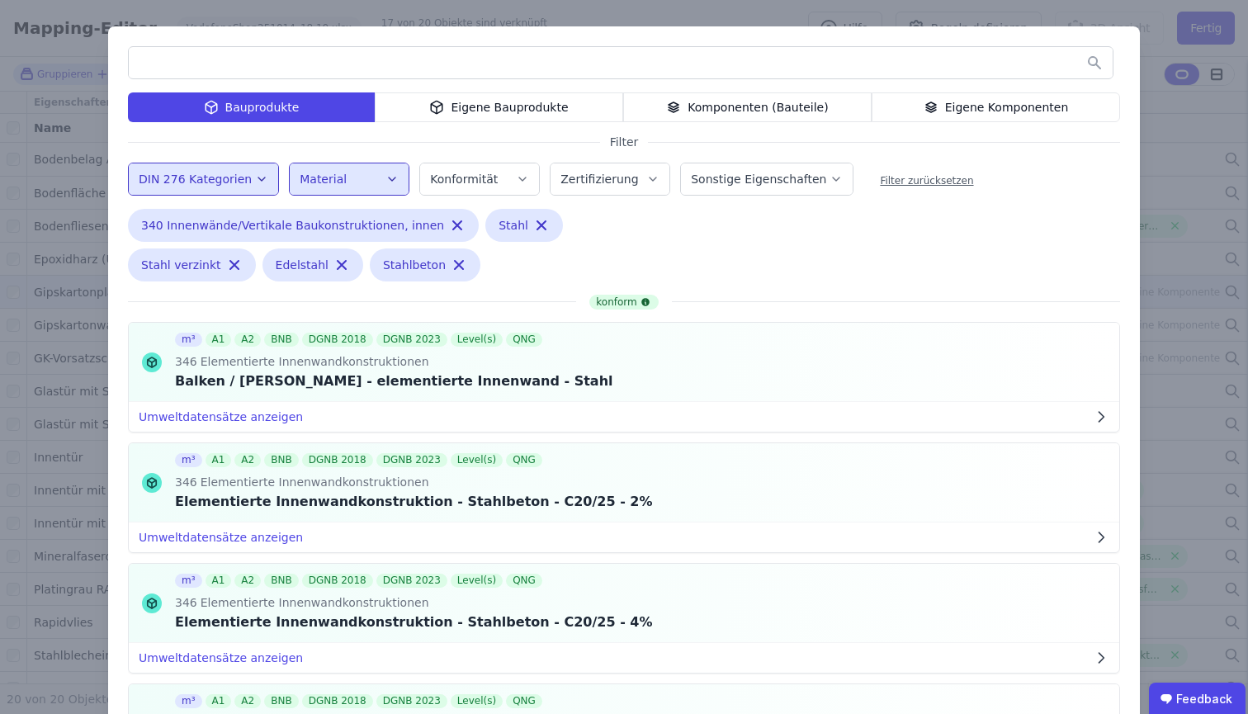
click at [684, 242] on div "Bauprodukte Eigene Bauprodukte Komponenten (Bauteile) Eigene Komponenten Filter…" at bounding box center [624, 395] width 1032 height 739
click at [451, 264] on icon "button" at bounding box center [459, 265] width 17 height 17
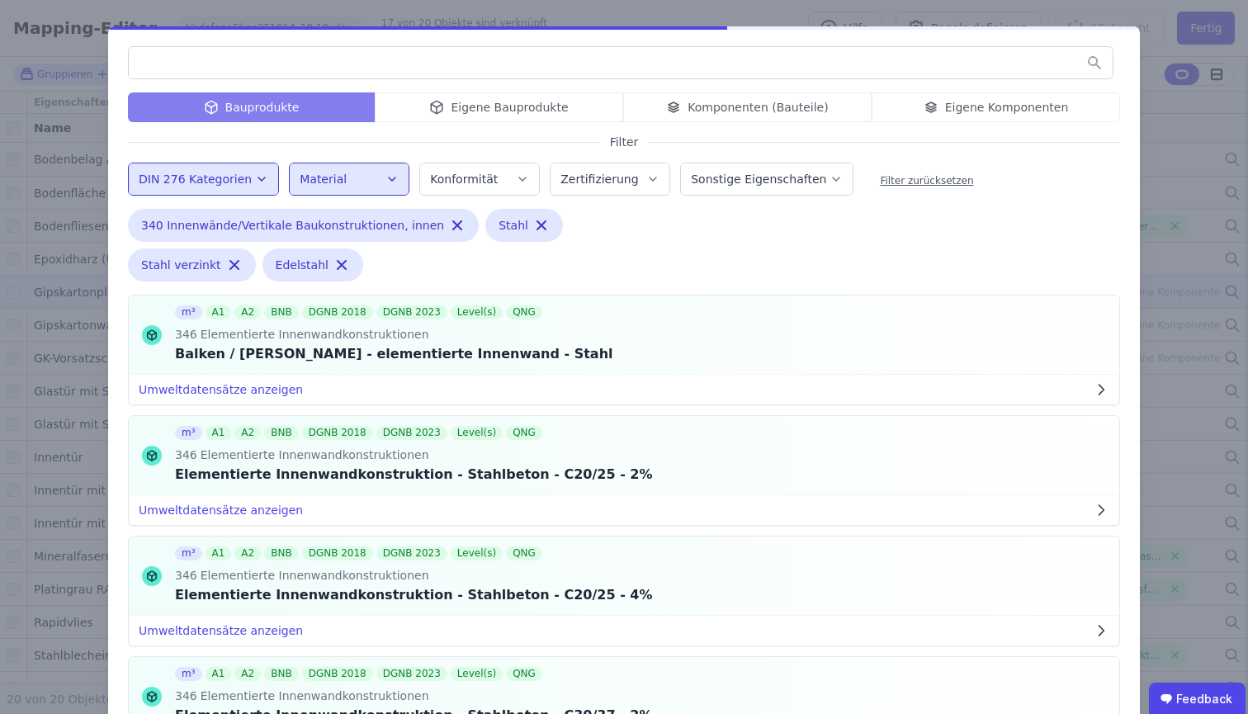
click at [324, 191] on button "Material" at bounding box center [349, 178] width 119 height 31
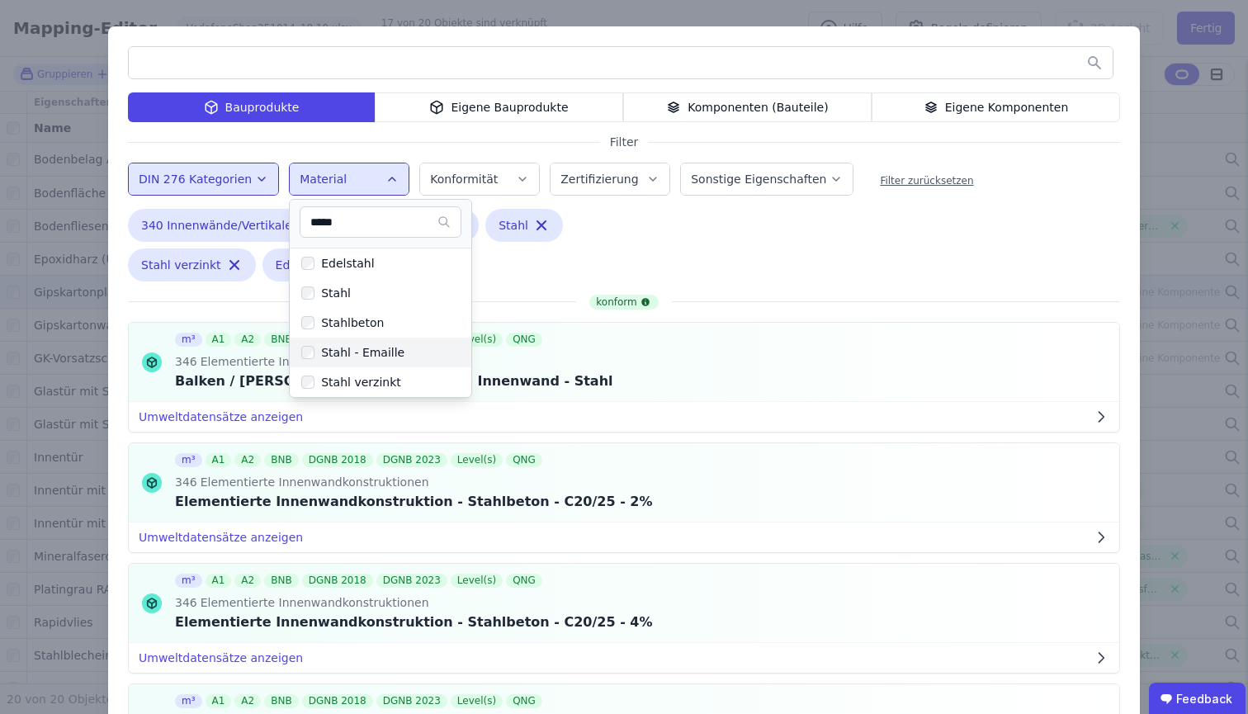
type input "*****"
click at [340, 344] on div "Stahl - Emaille" at bounding box center [360, 352] width 90 height 17
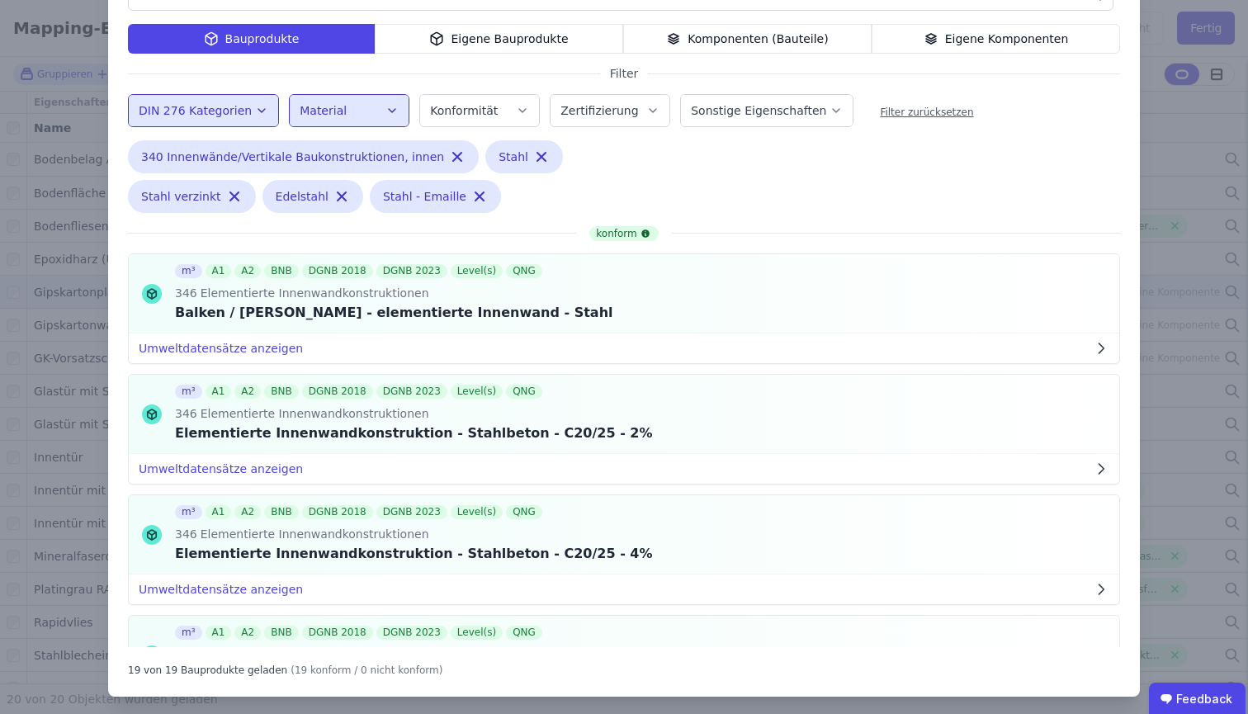
scroll to position [12, 0]
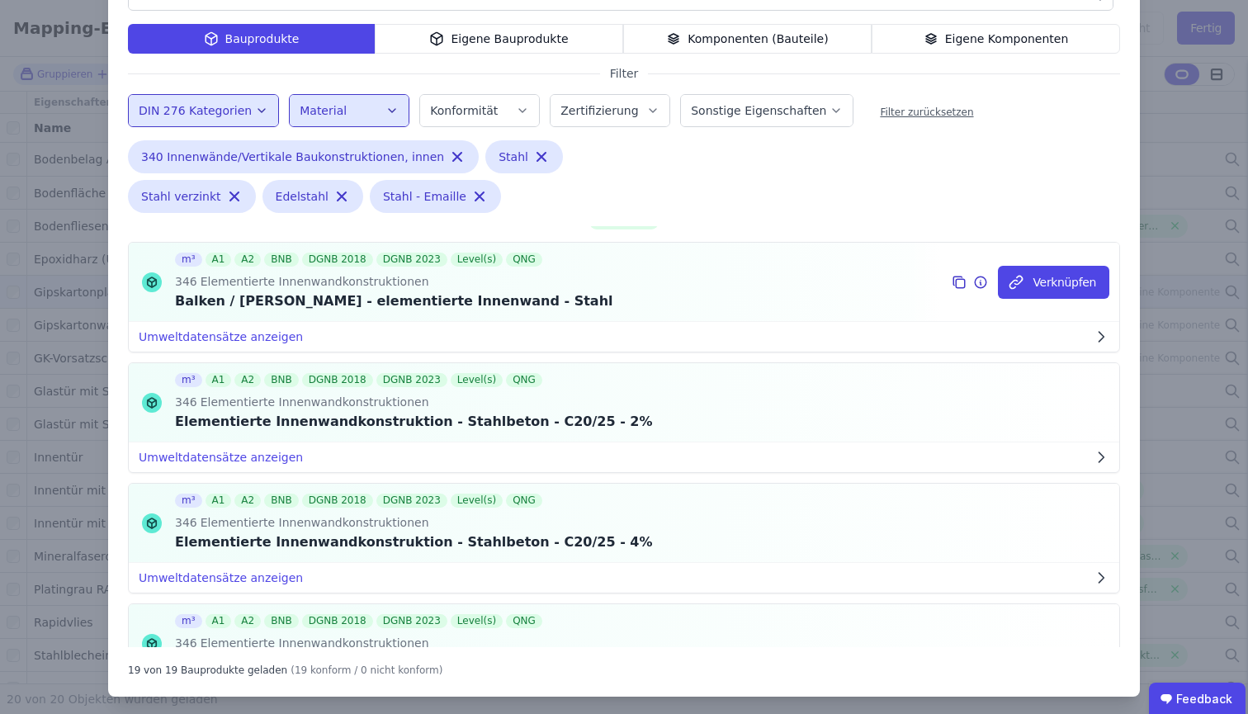
click at [282, 312] on div "m³ A1 A2 BNB DGNB 2018 DGNB 2023 Level(s) QNG 346 Elementierte Innenwandkonstru…" at bounding box center [394, 282] width 438 height 78
click at [255, 343] on button "Umweltdatensätze anzeigen" at bounding box center [624, 337] width 991 height 30
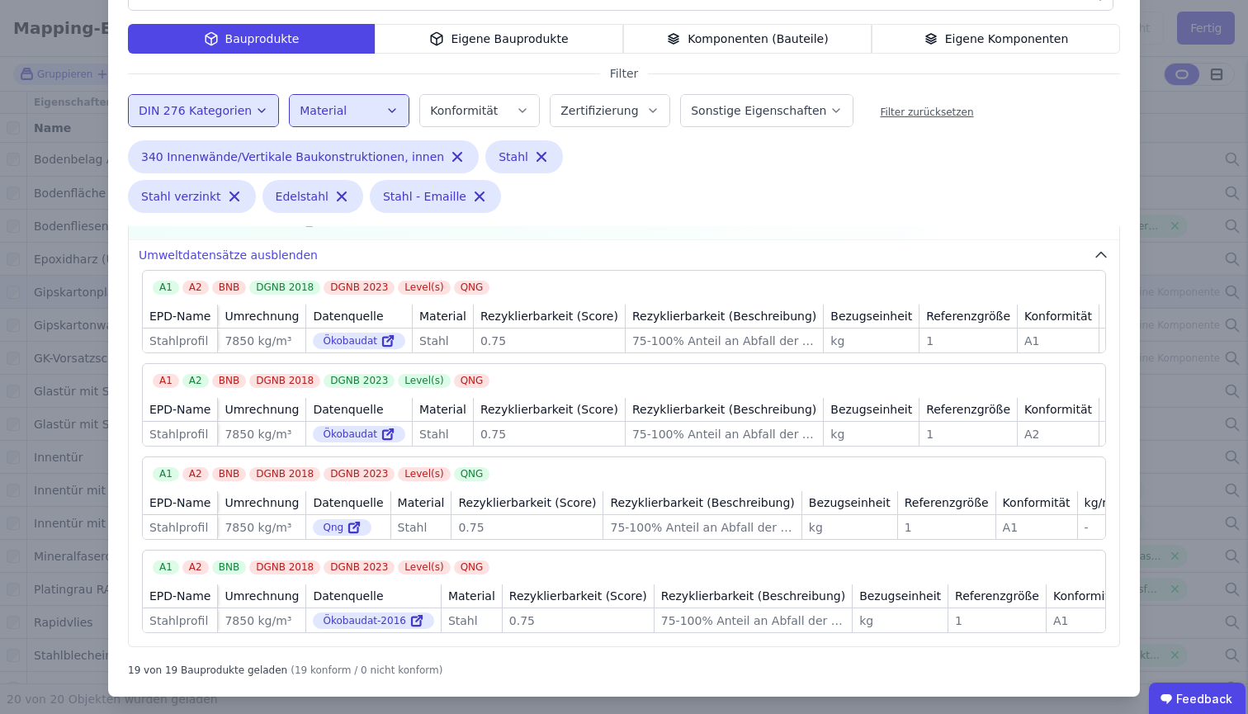
scroll to position [12, 0]
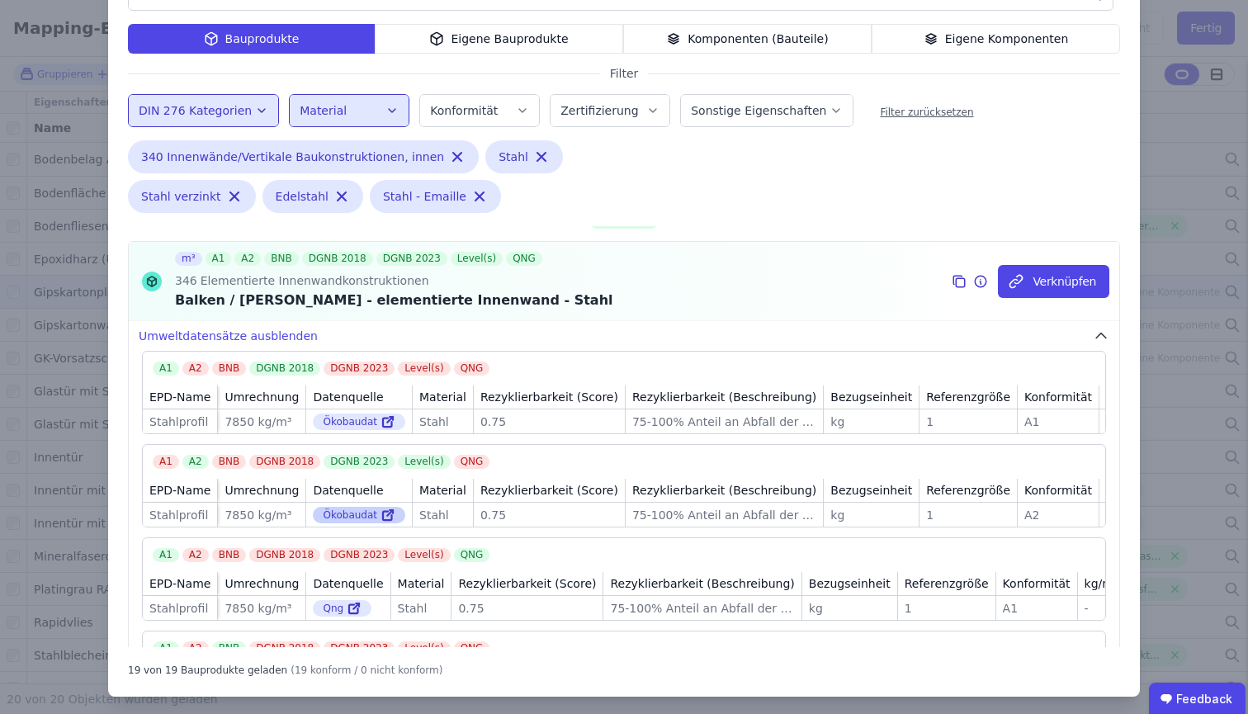
click at [387, 513] on icon at bounding box center [390, 513] width 6 height 6
click at [973, 283] on icon at bounding box center [980, 282] width 15 height 20
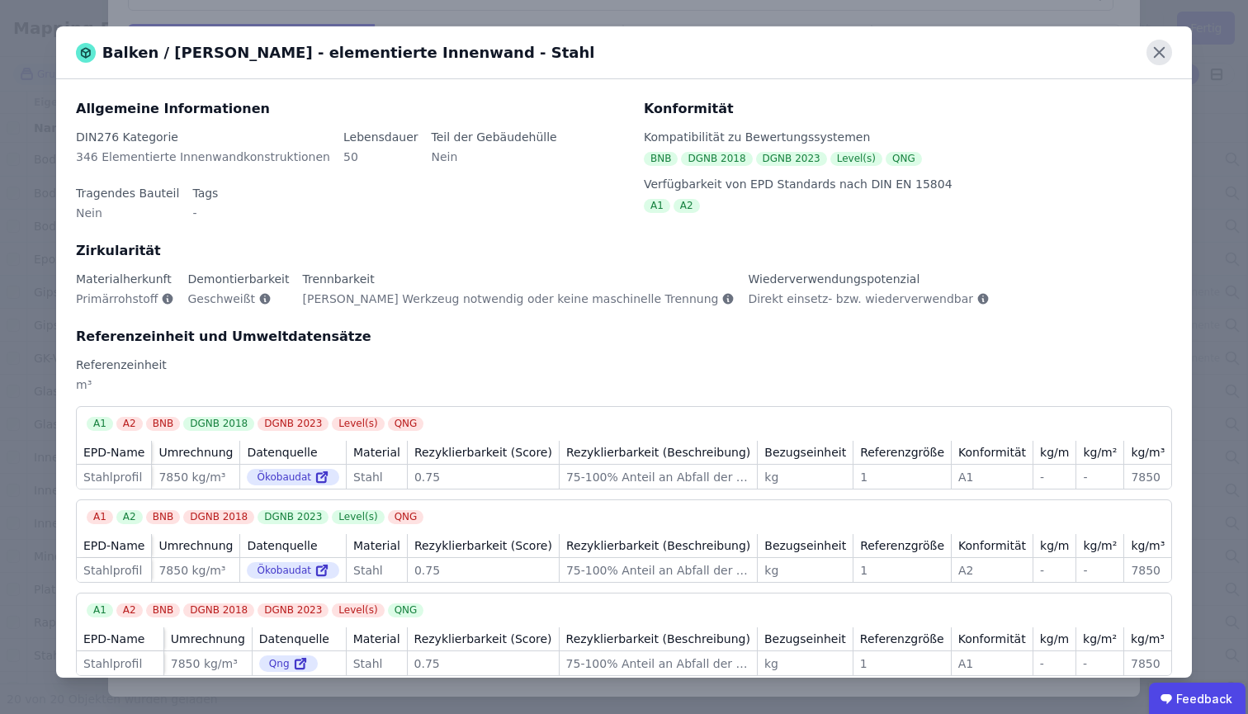
click at [1162, 53] on icon at bounding box center [1160, 53] width 26 height 26
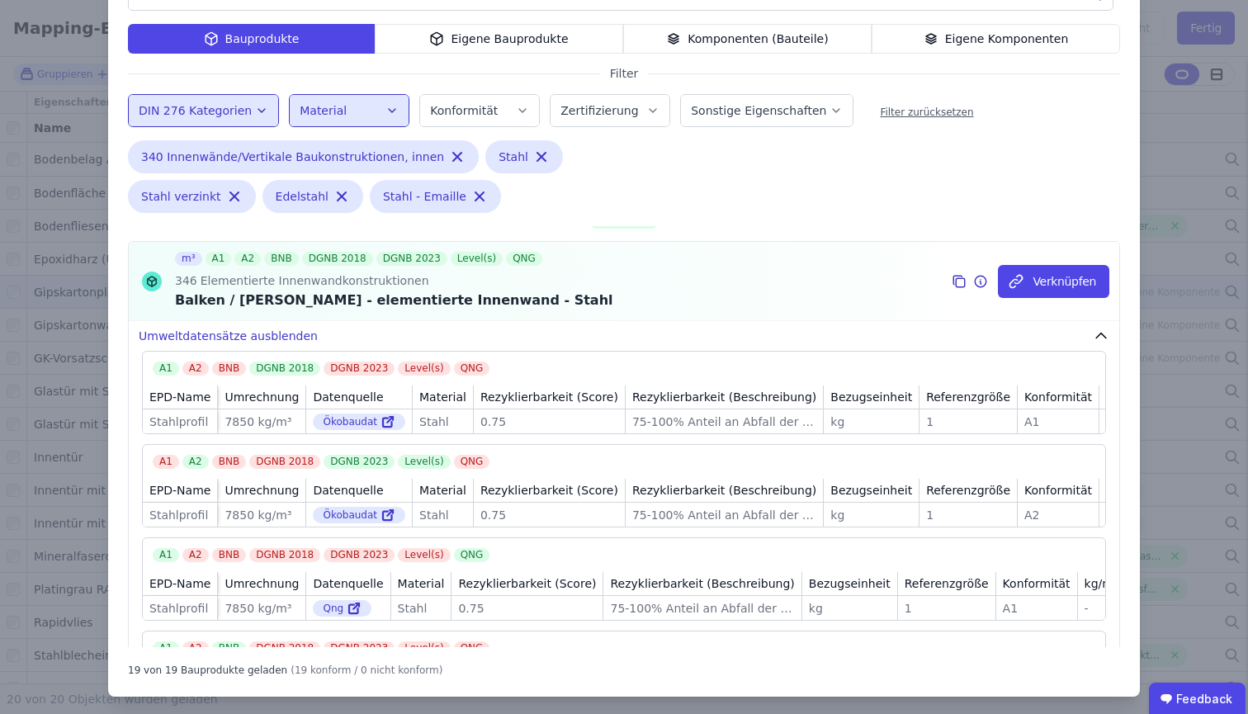
click at [1093, 329] on icon "button" at bounding box center [1101, 336] width 17 height 17
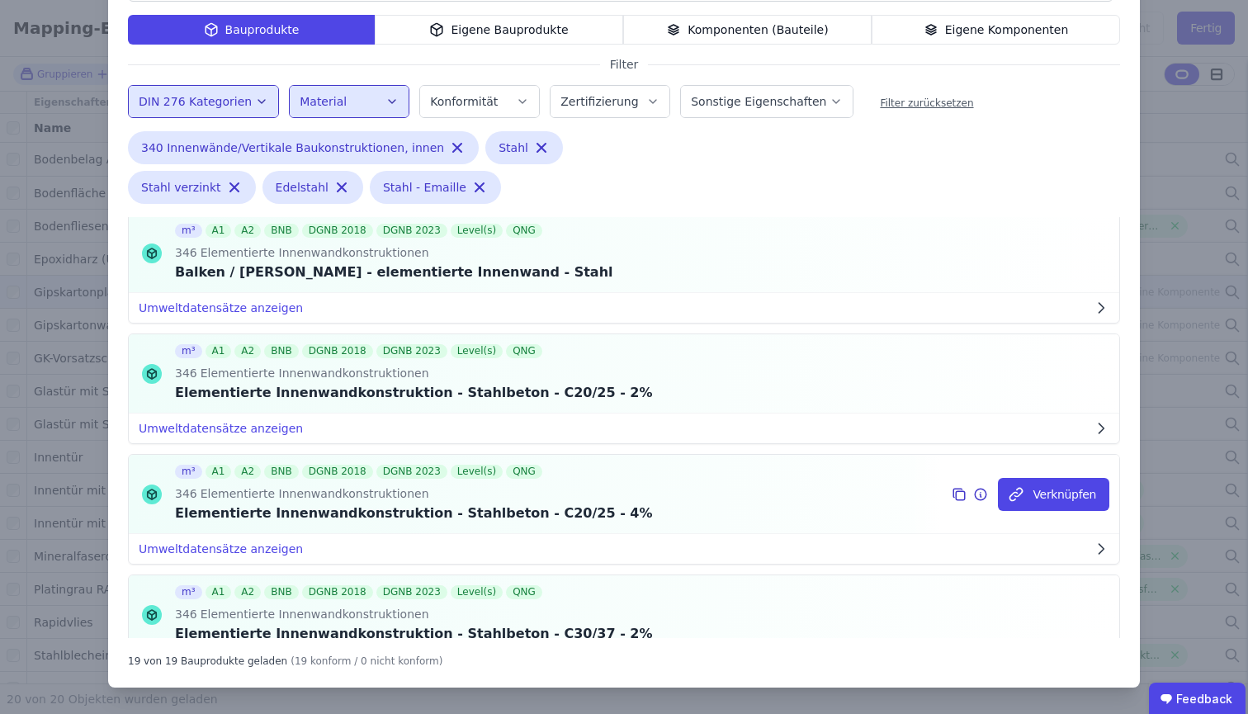
scroll to position [41, 0]
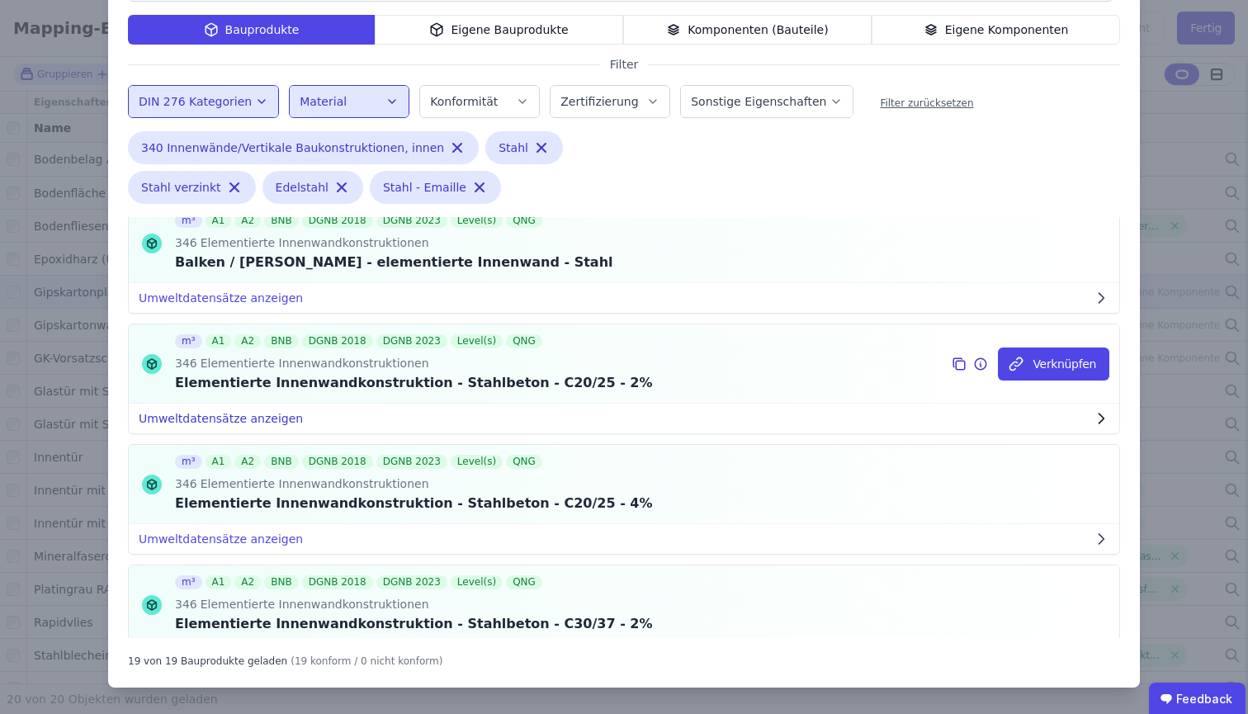
click at [1093, 415] on icon "button" at bounding box center [1101, 418] width 17 height 17
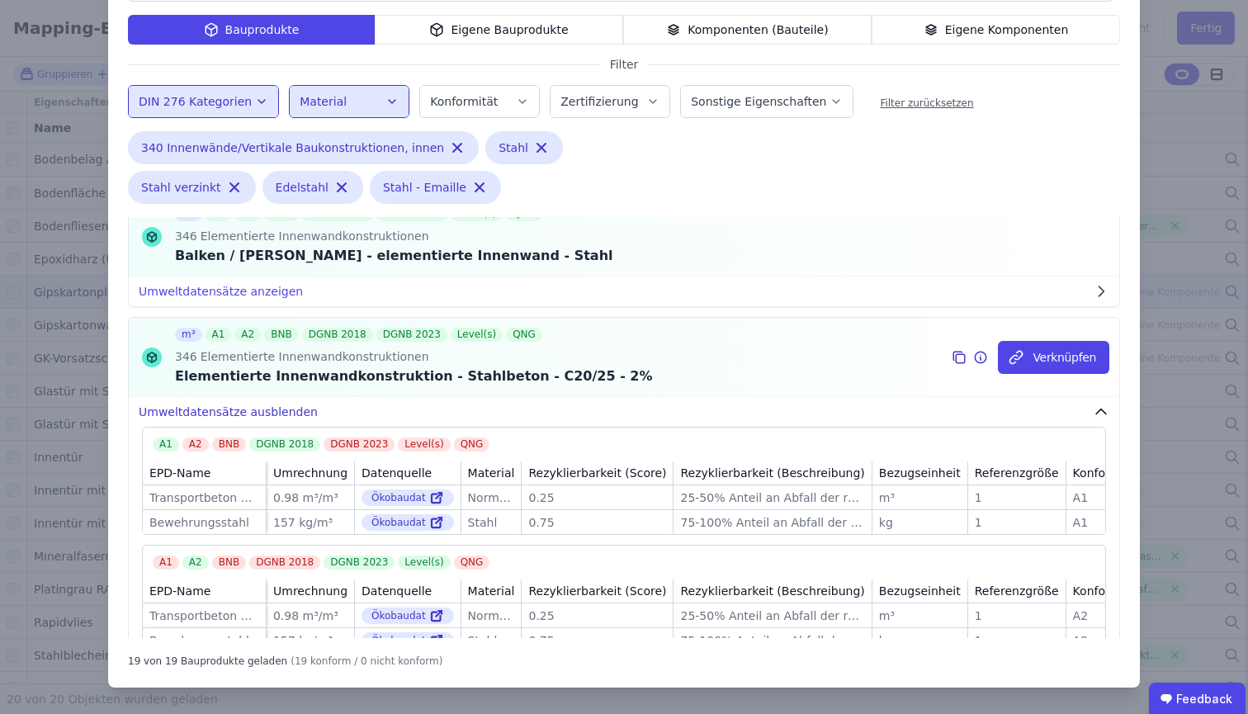
scroll to position [54, 0]
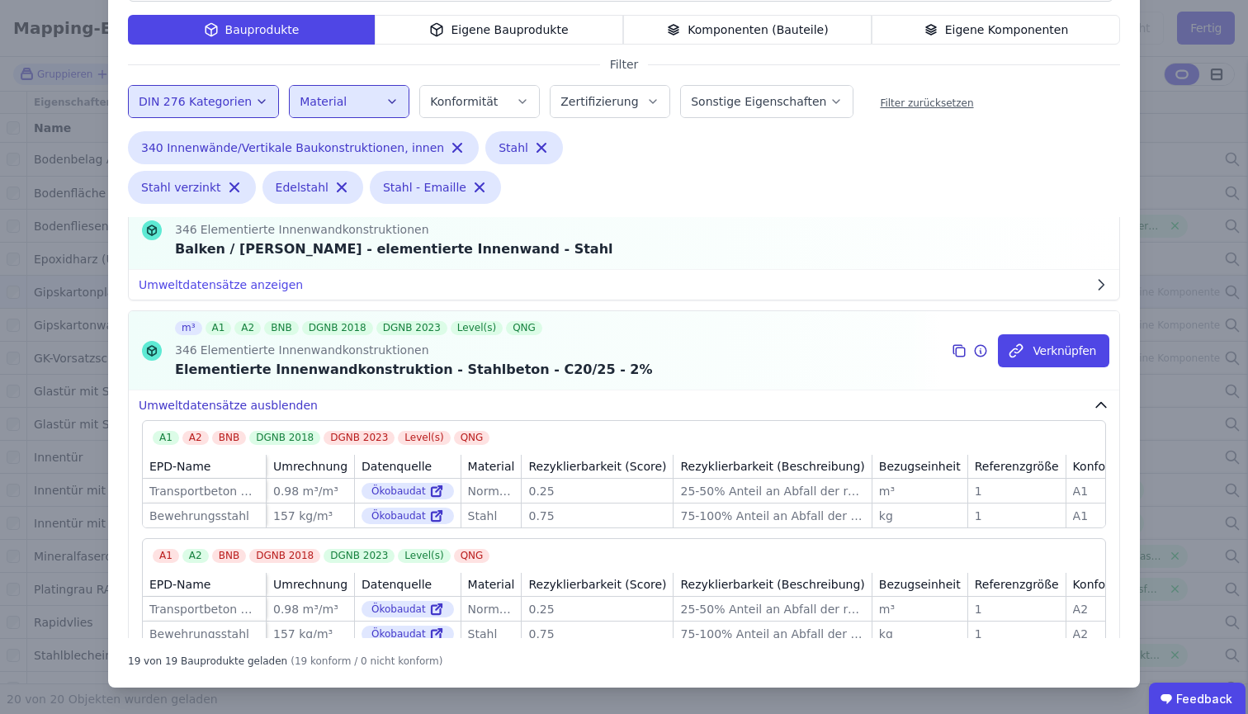
click at [1093, 409] on icon "button" at bounding box center [1101, 405] width 17 height 17
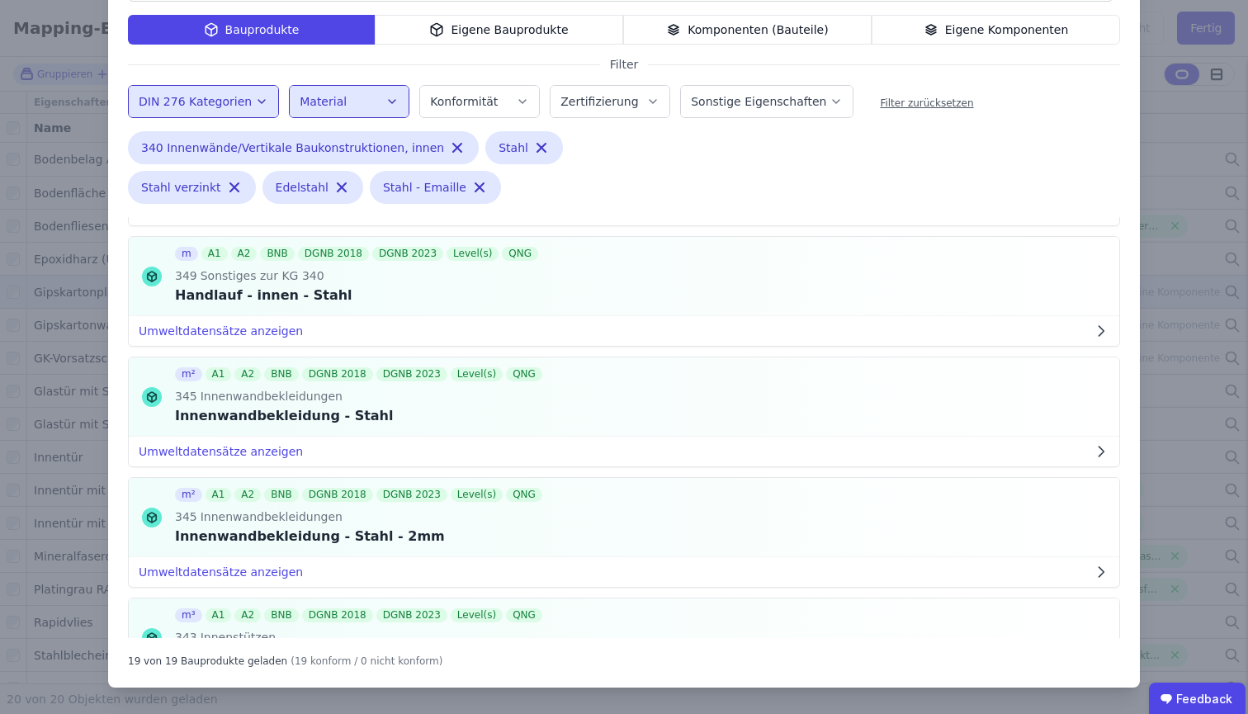
scroll to position [665, 0]
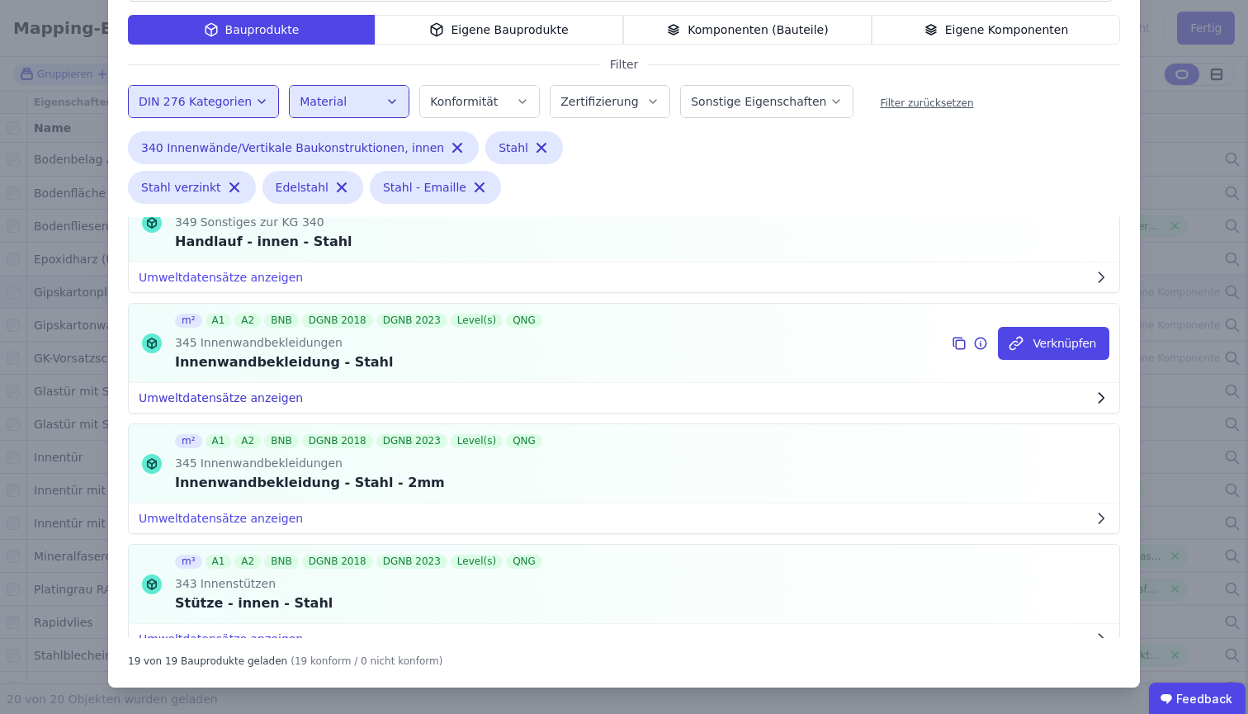
click at [1072, 395] on button "Umweltdatensätze anzeigen" at bounding box center [624, 398] width 991 height 30
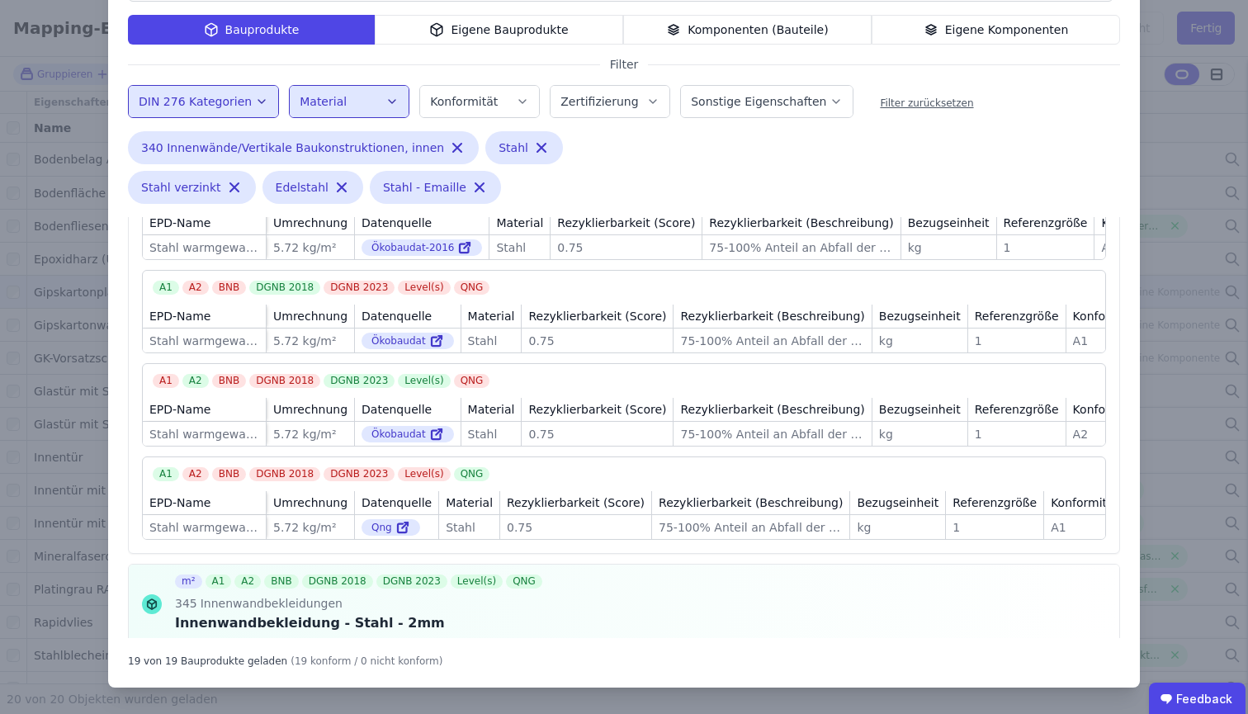
scroll to position [632, 0]
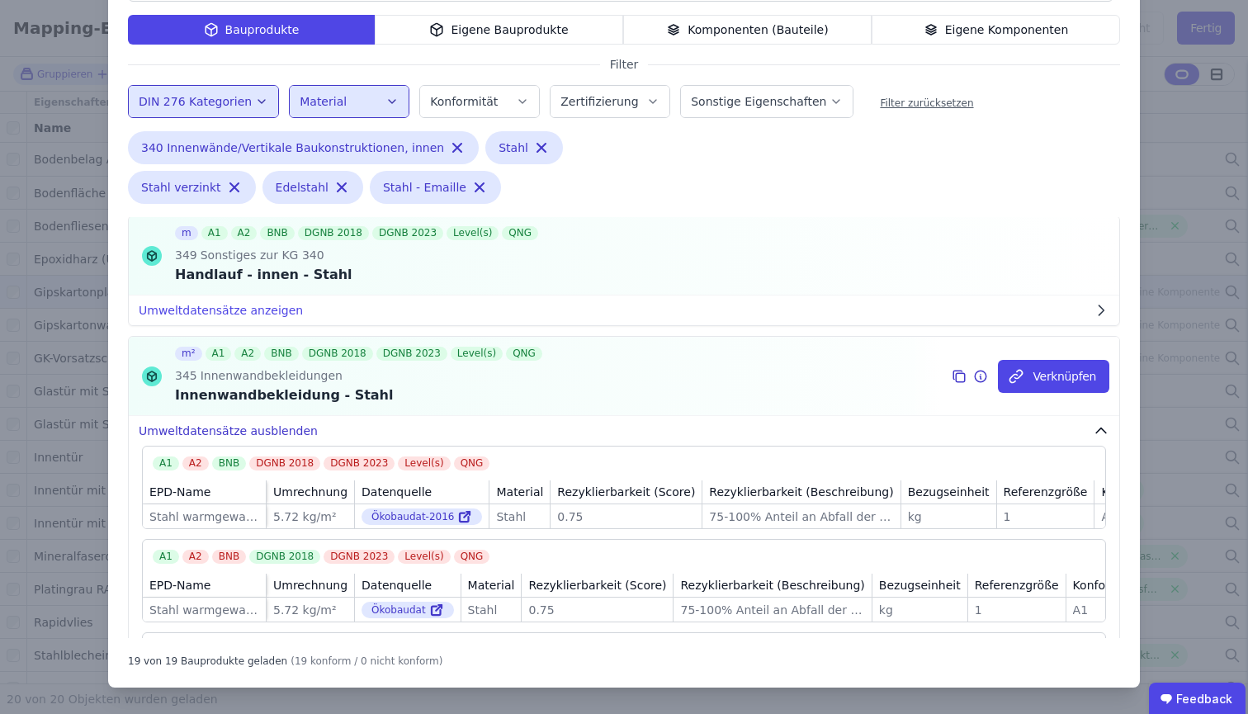
click at [1093, 424] on icon "button" at bounding box center [1101, 431] width 17 height 17
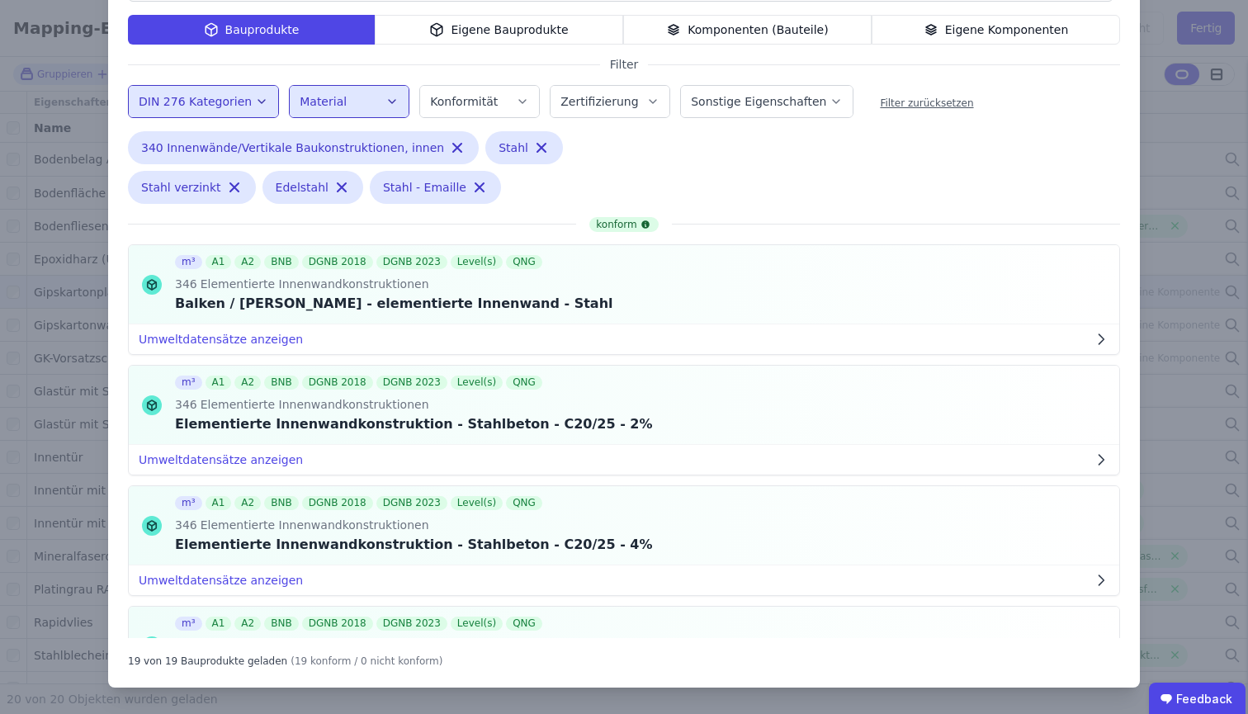
scroll to position [0, 0]
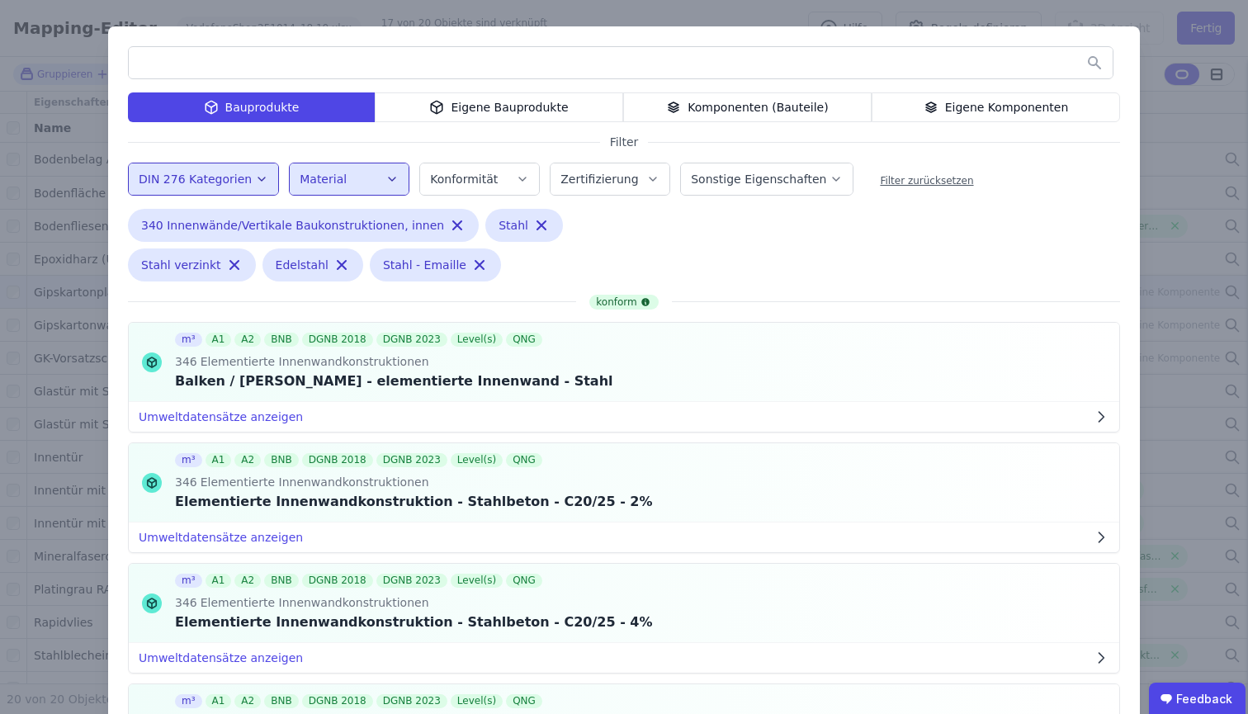
click at [499, 94] on div "Eigene Bauprodukte" at bounding box center [499, 107] width 249 height 30
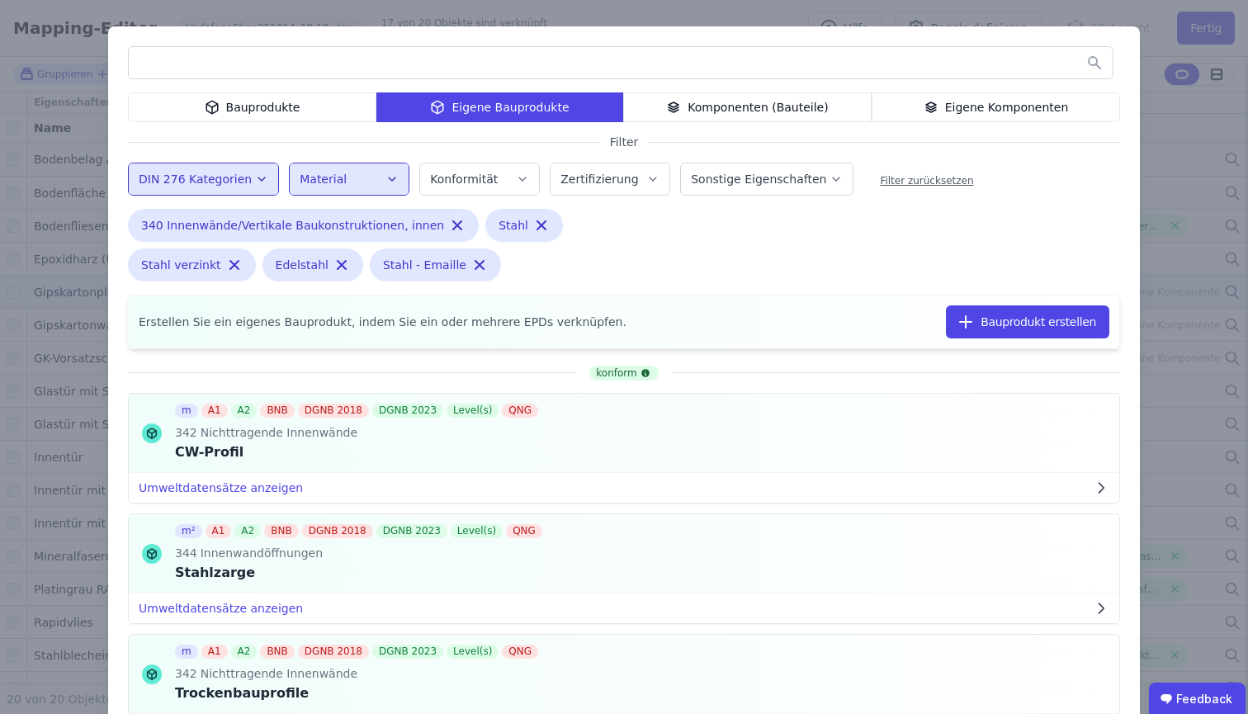
scroll to position [77, 0]
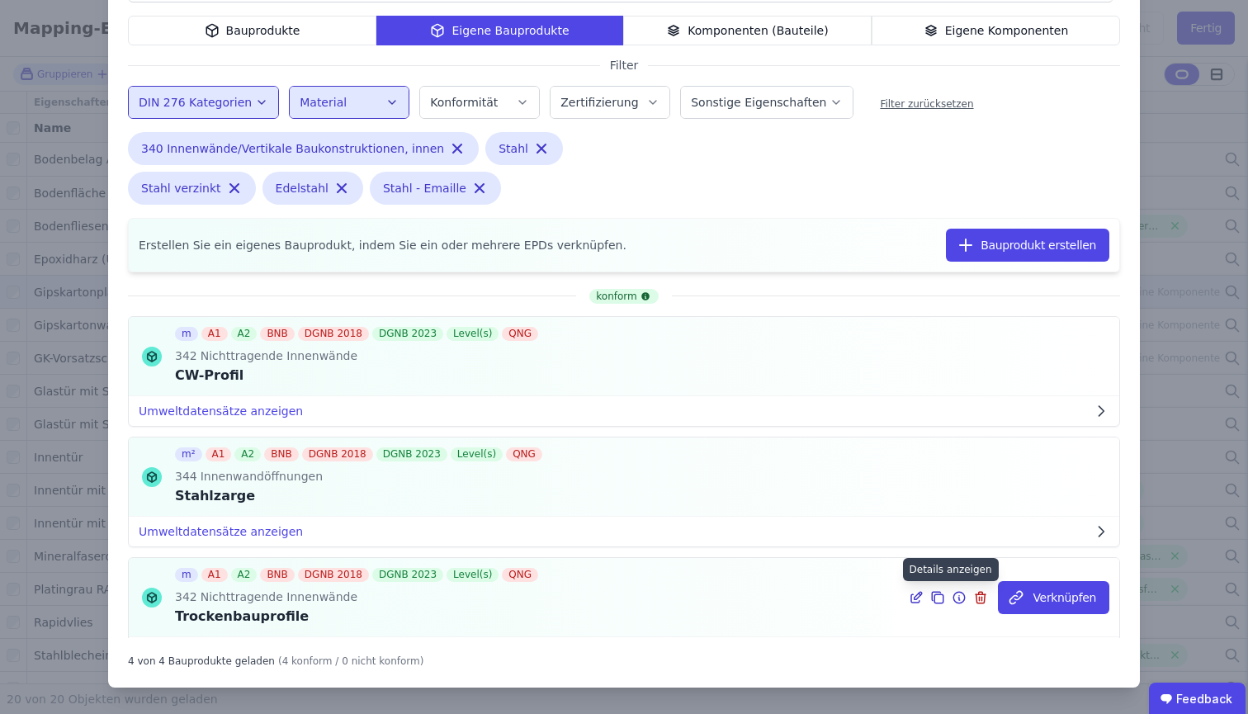
click at [959, 598] on icon at bounding box center [960, 599] width 2 height 2
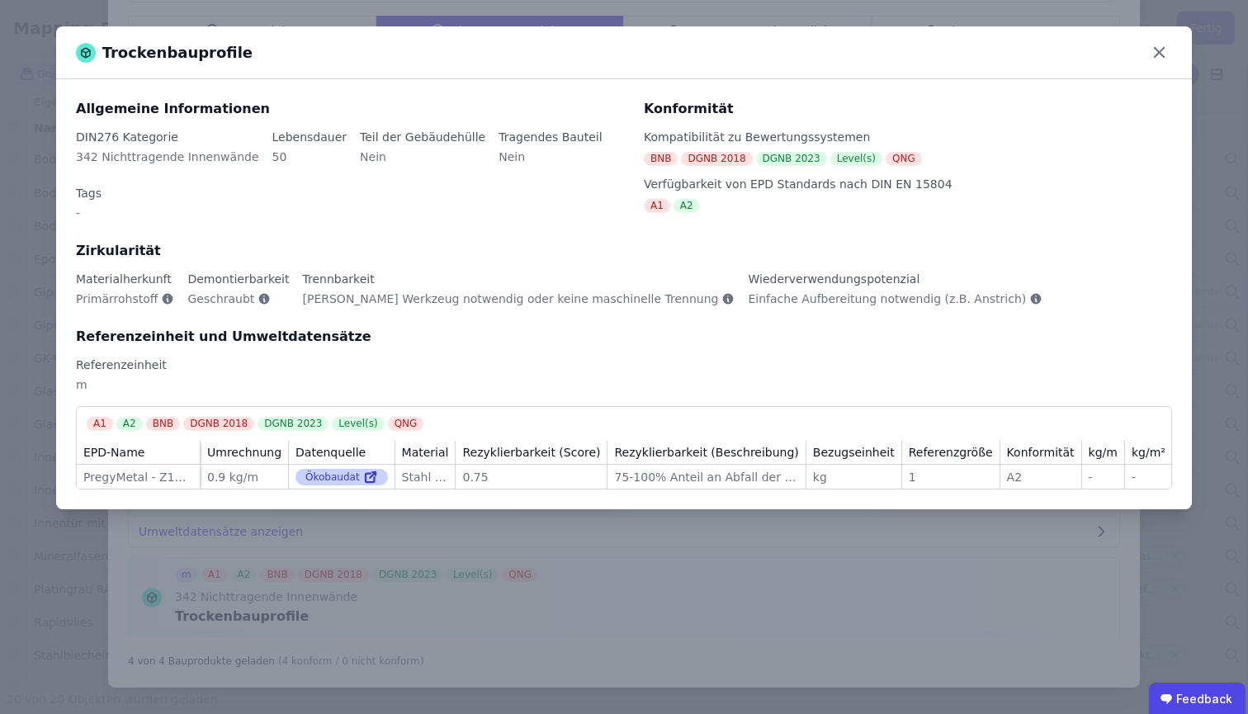
click at [371, 467] on icon at bounding box center [370, 477] width 15 height 20
click at [1157, 50] on icon at bounding box center [1159, 53] width 10 height 10
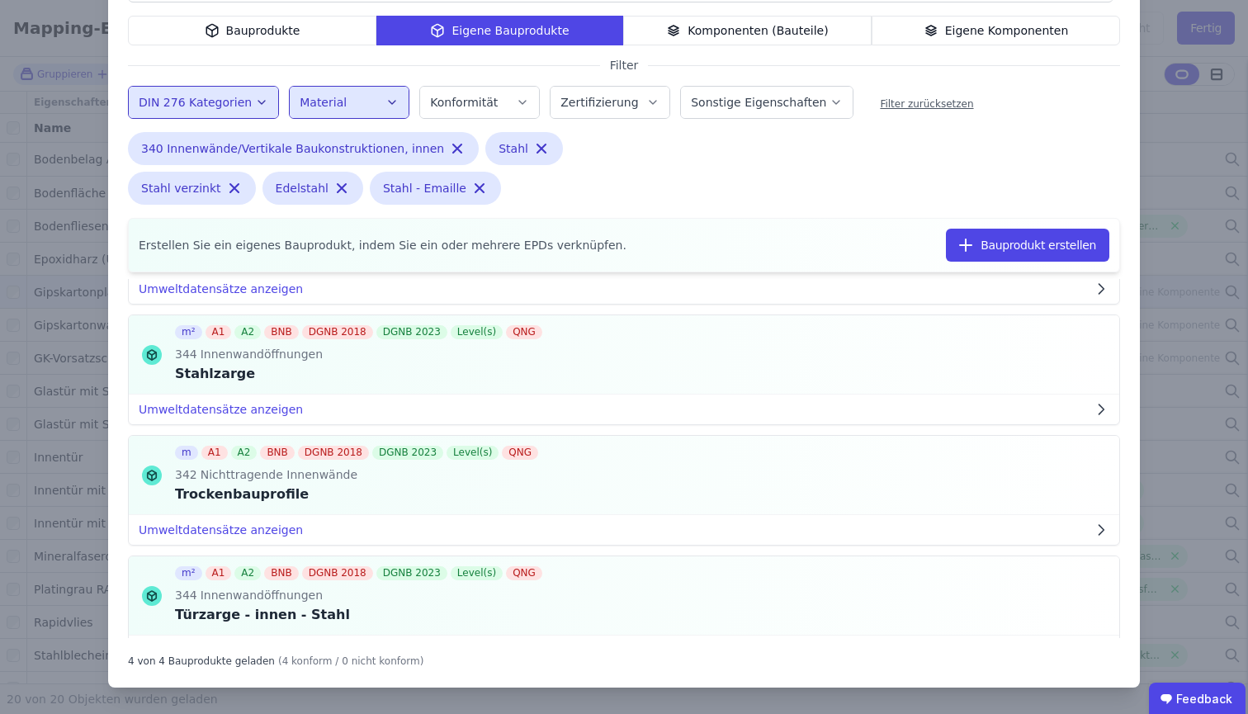
scroll to position [159, 0]
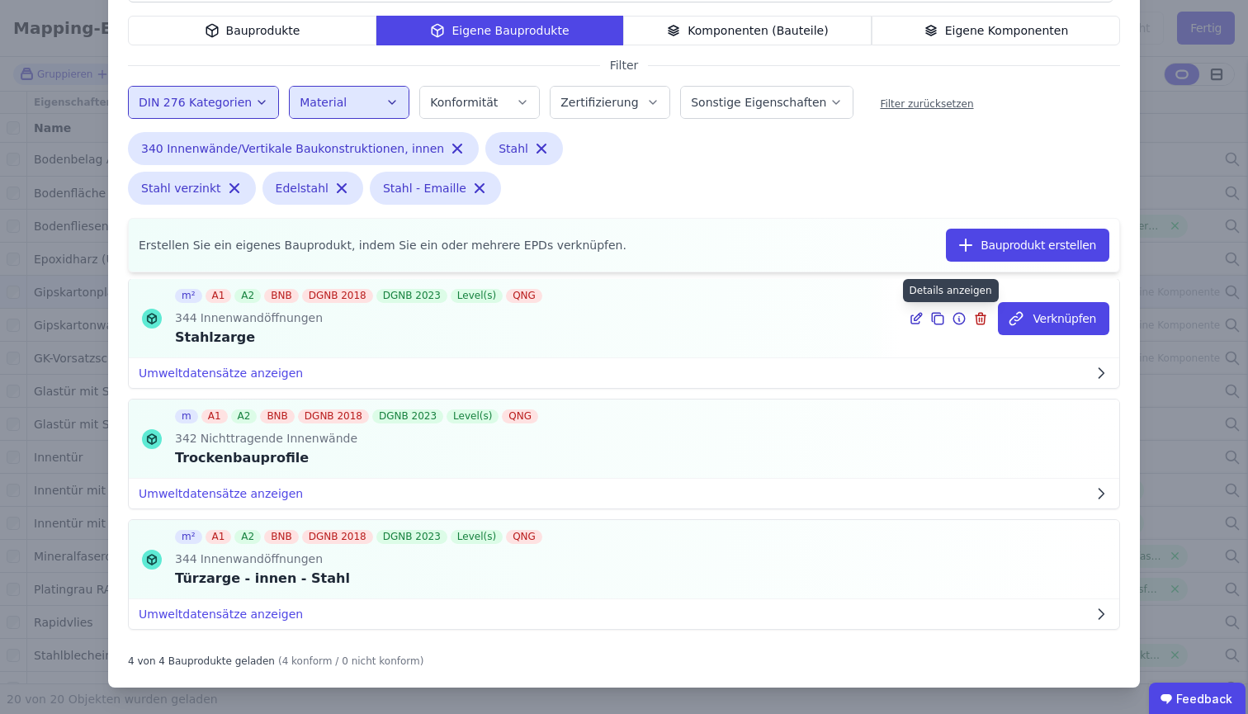
click at [952, 320] on icon at bounding box center [959, 319] width 15 height 20
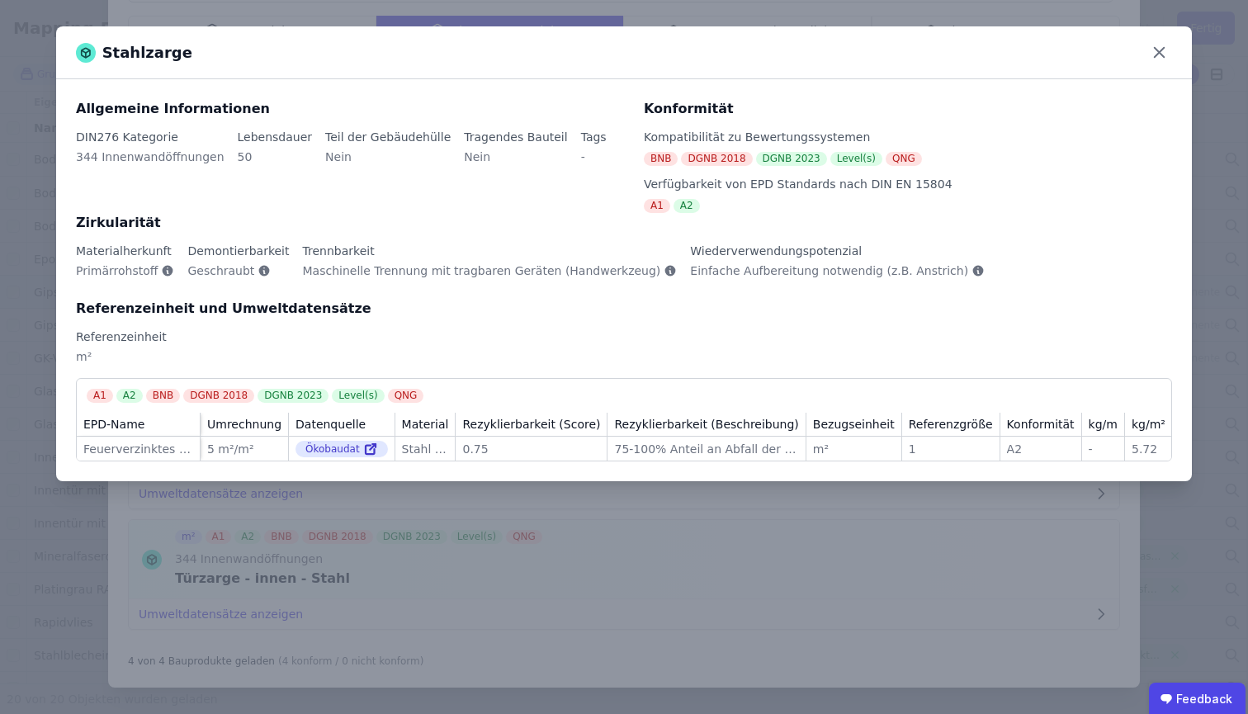
click at [514, 547] on div "Stahlzarge Allgemeine Informationen DIN276 Kategorie 344 Innenwandöffnungen Leb…" at bounding box center [624, 357] width 1248 height 714
click at [1160, 49] on icon at bounding box center [1160, 53] width 26 height 26
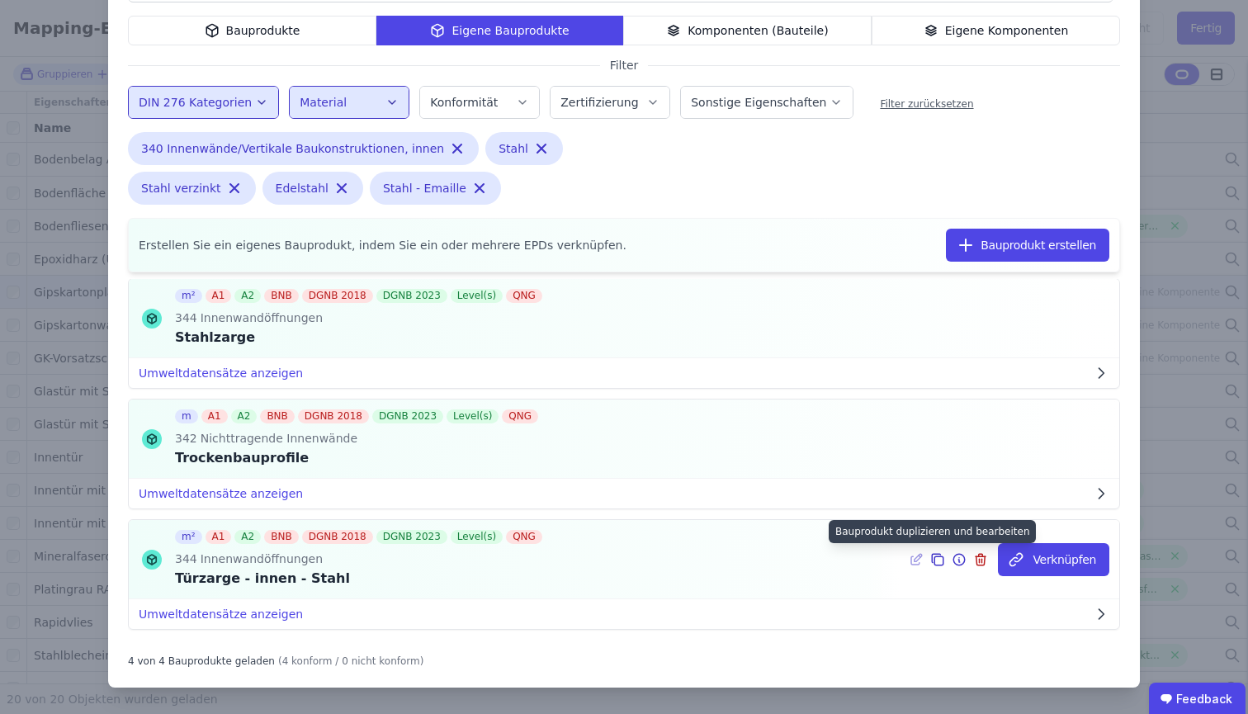
click at [954, 559] on icon at bounding box center [960, 560] width 12 height 12
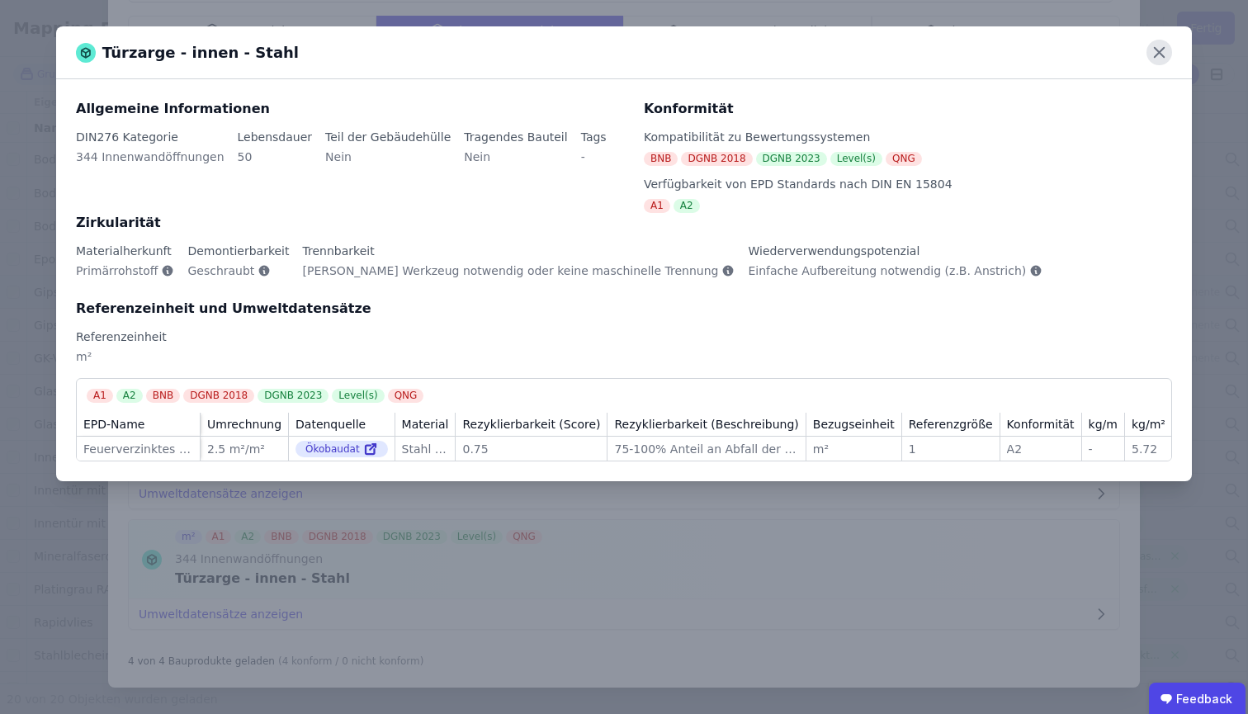
click at [1166, 53] on icon at bounding box center [1160, 53] width 26 height 26
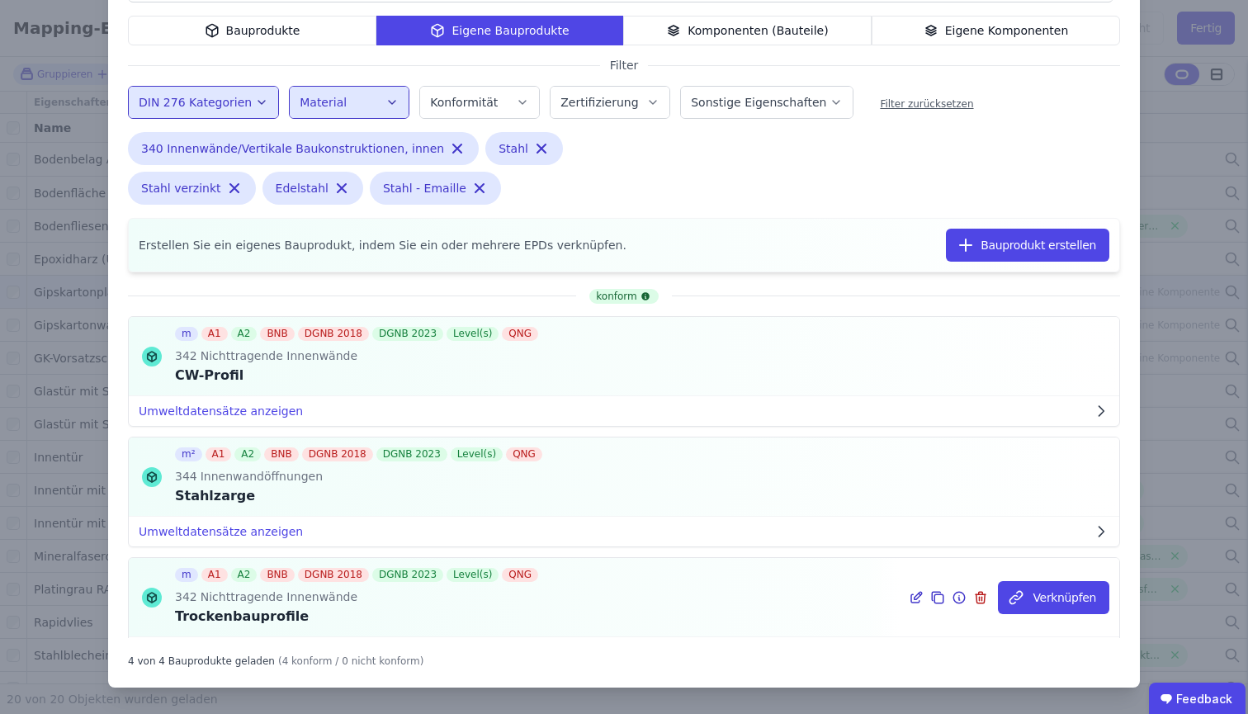
scroll to position [73, 0]
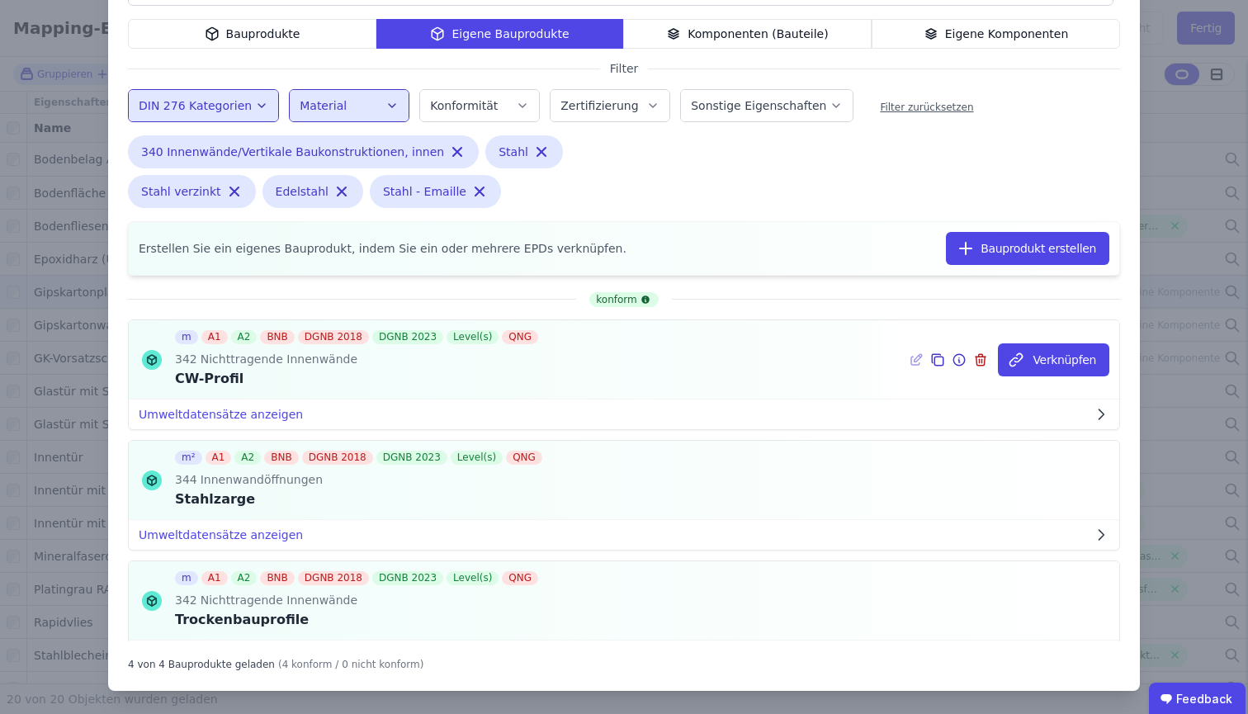
click at [952, 357] on icon at bounding box center [959, 360] width 15 height 20
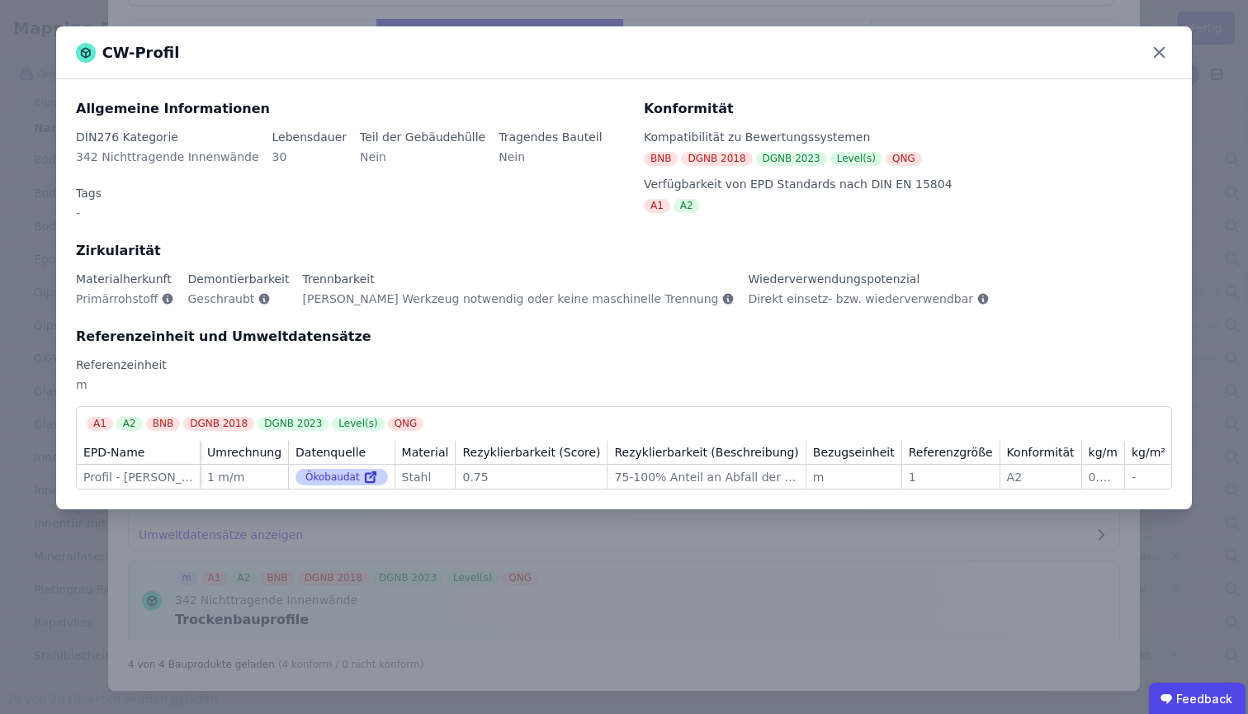
click at [372, 472] on icon at bounding box center [373, 473] width 3 height 3
click at [1156, 51] on icon at bounding box center [1160, 53] width 26 height 26
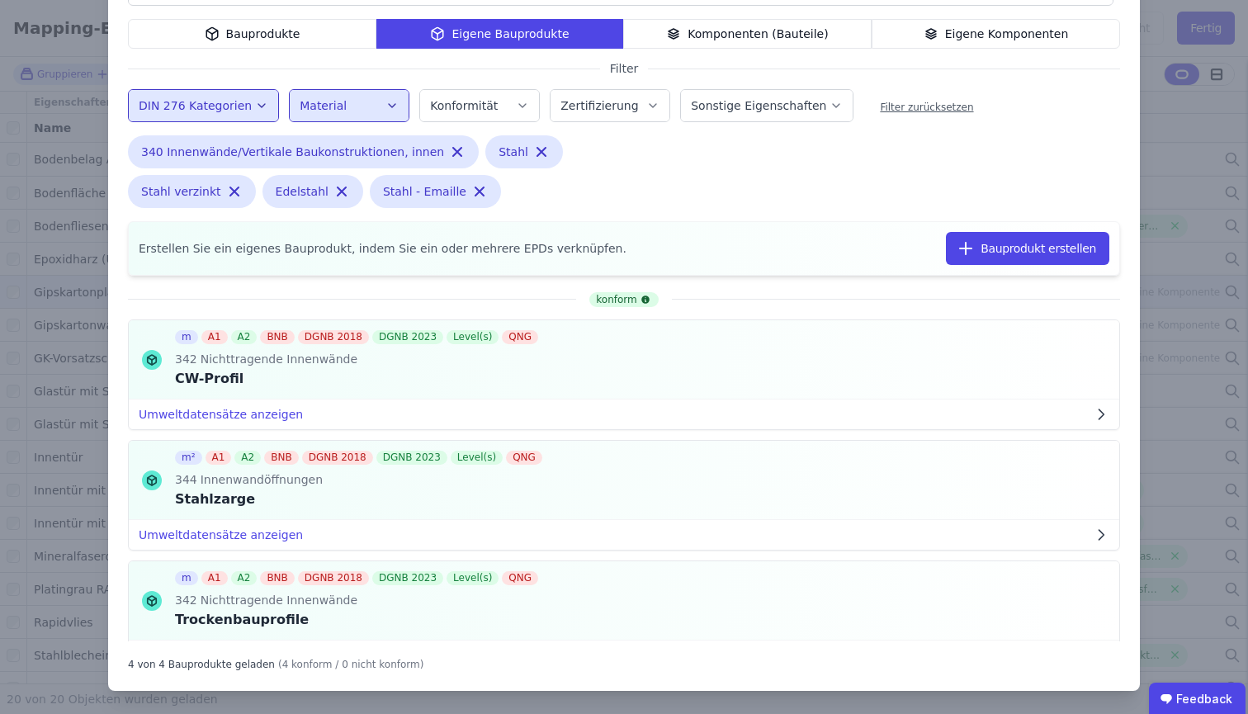
scroll to position [0, 0]
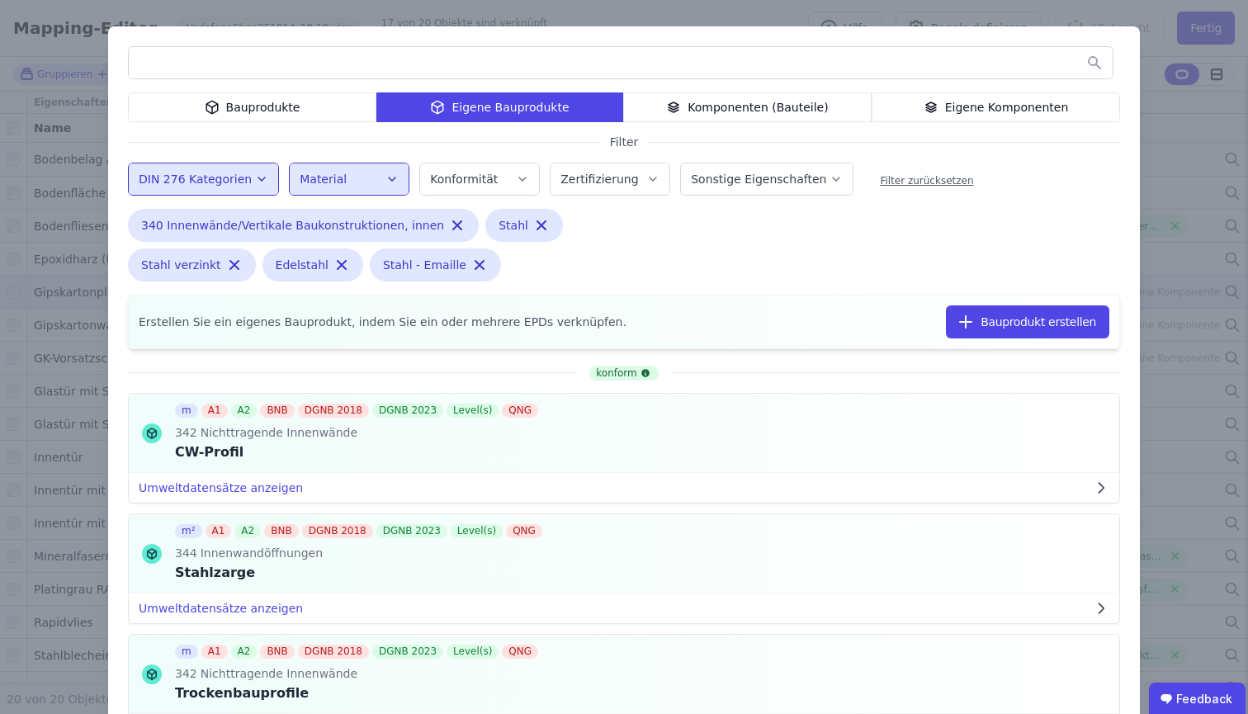
click at [255, 173] on icon "button" at bounding box center [261, 179] width 13 height 17
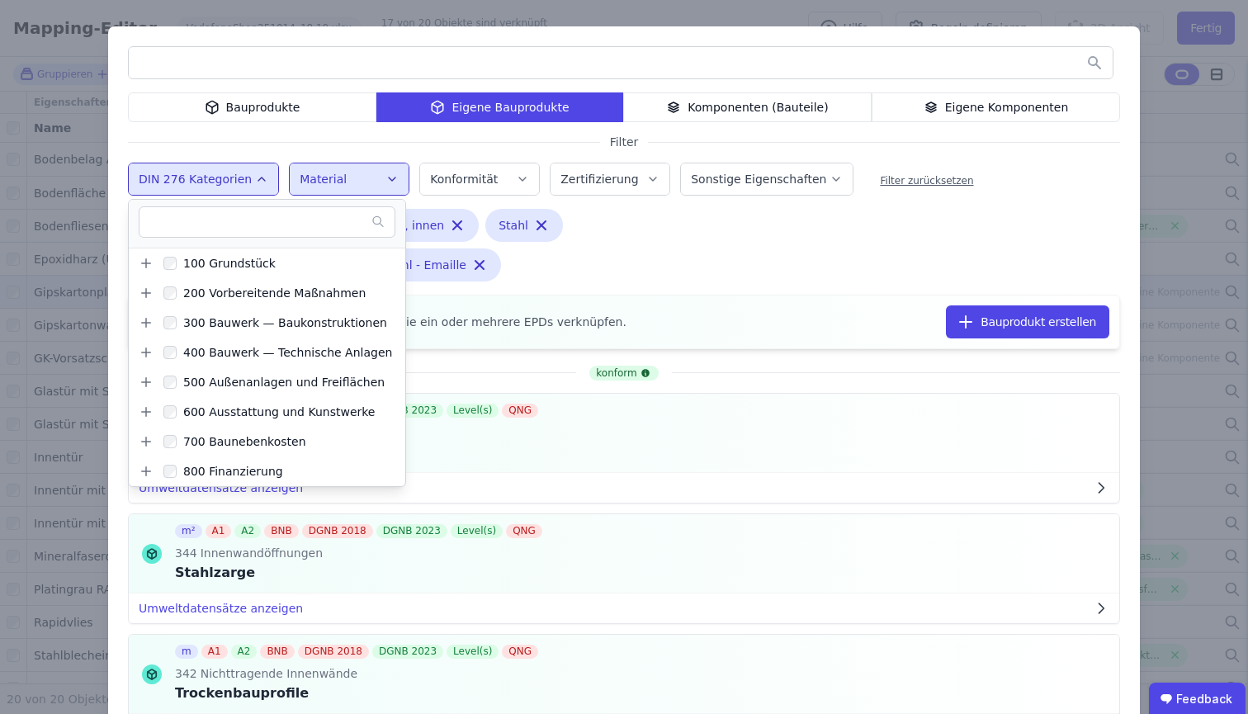
click at [255, 173] on icon "button" at bounding box center [261, 179] width 13 height 17
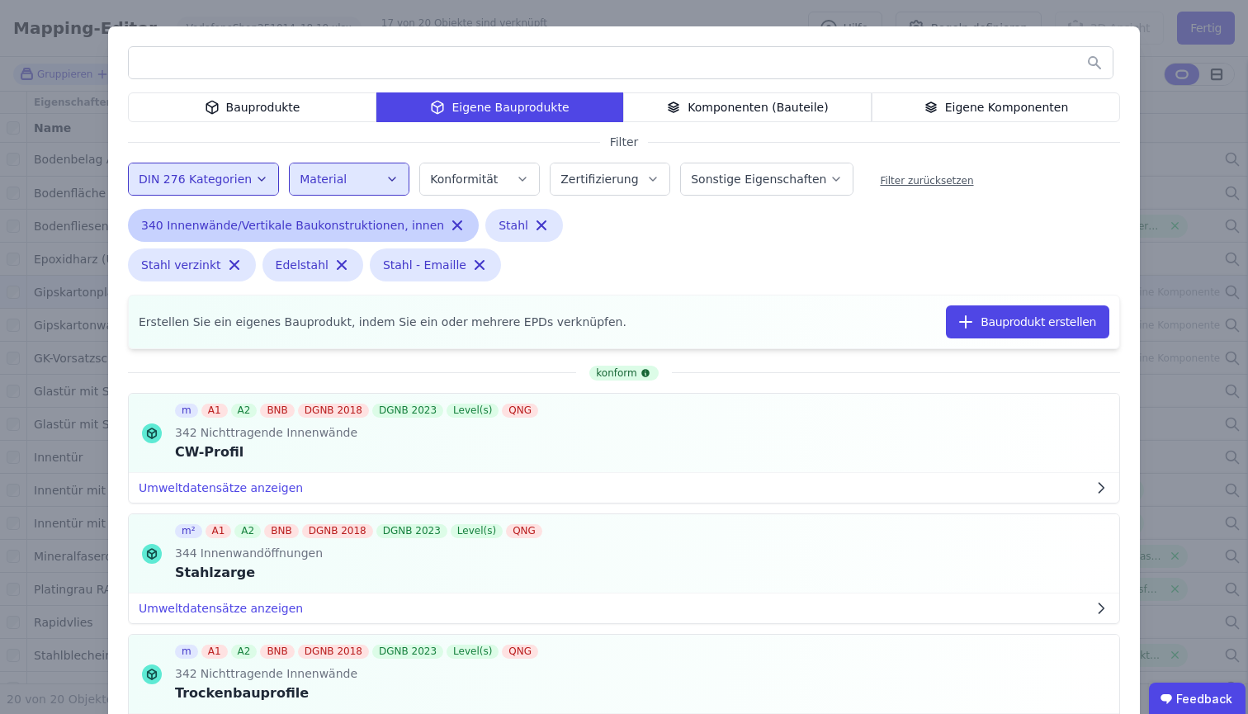
click at [449, 231] on icon "button" at bounding box center [457, 225] width 17 height 17
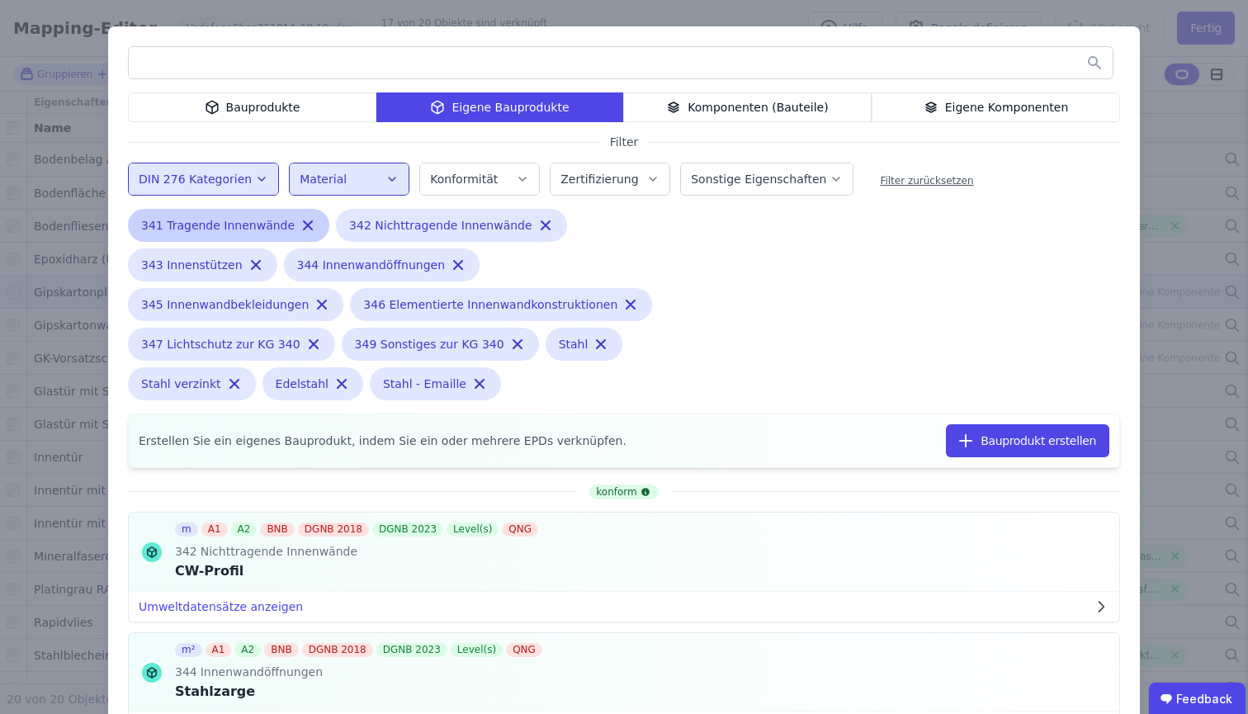
click at [300, 225] on icon "button" at bounding box center [308, 225] width 17 height 17
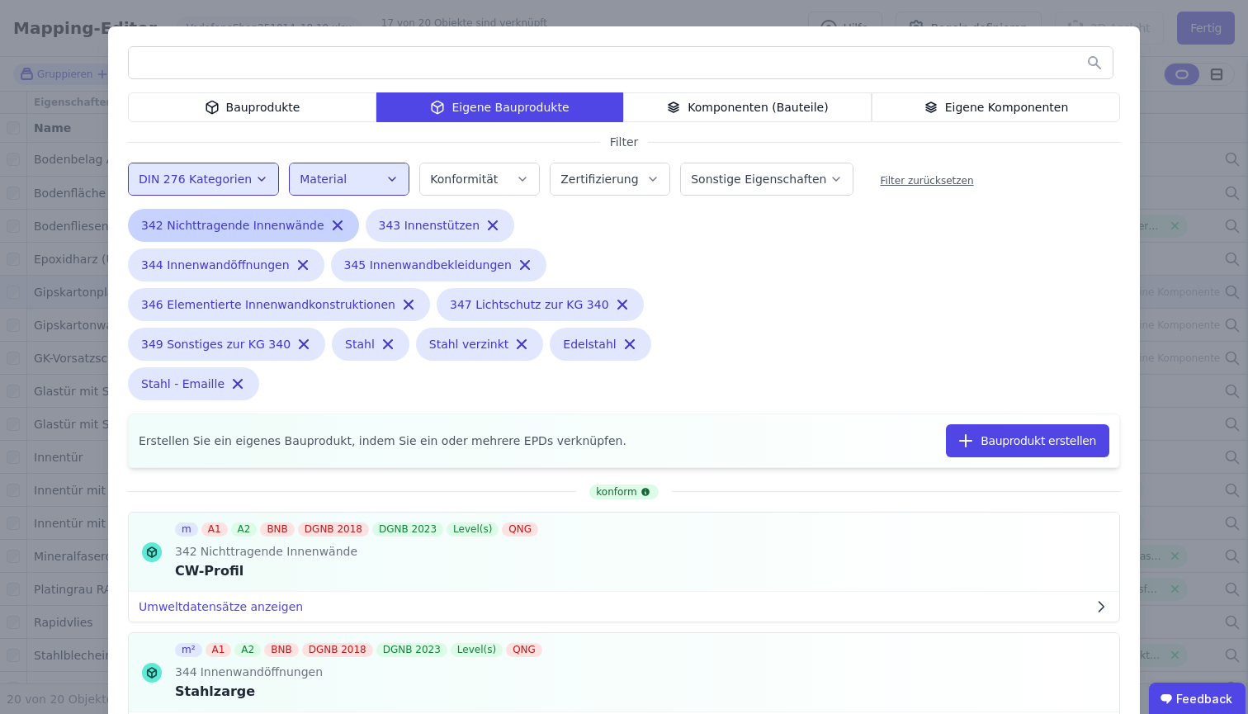
click at [329, 224] on icon "button" at bounding box center [337, 225] width 17 height 17
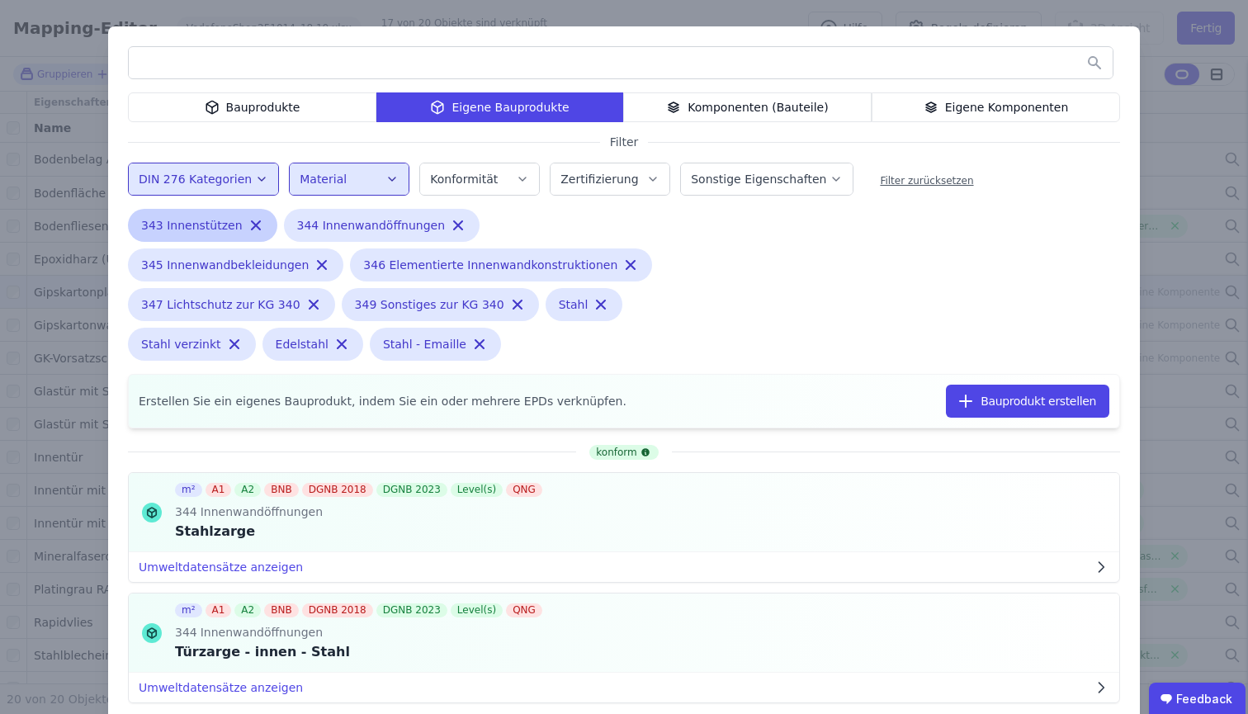
click at [252, 227] on icon "button" at bounding box center [256, 225] width 8 height 8
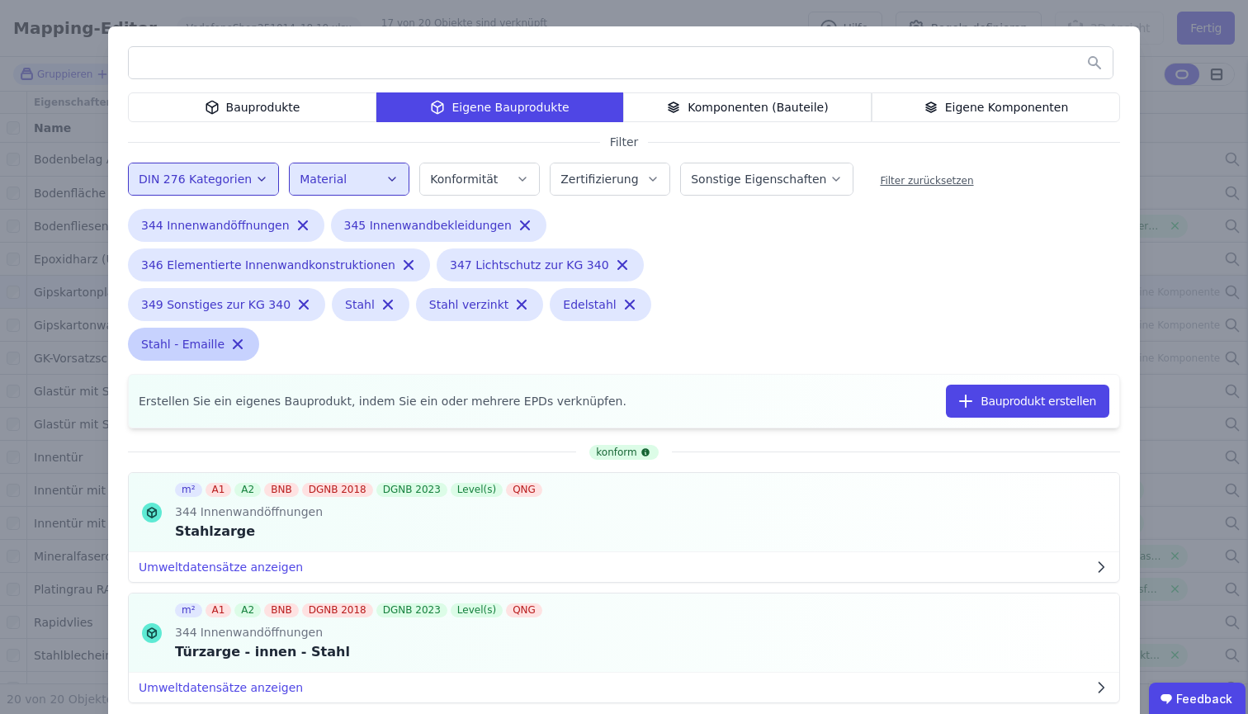
click at [230, 346] on icon "button" at bounding box center [238, 344] width 17 height 17
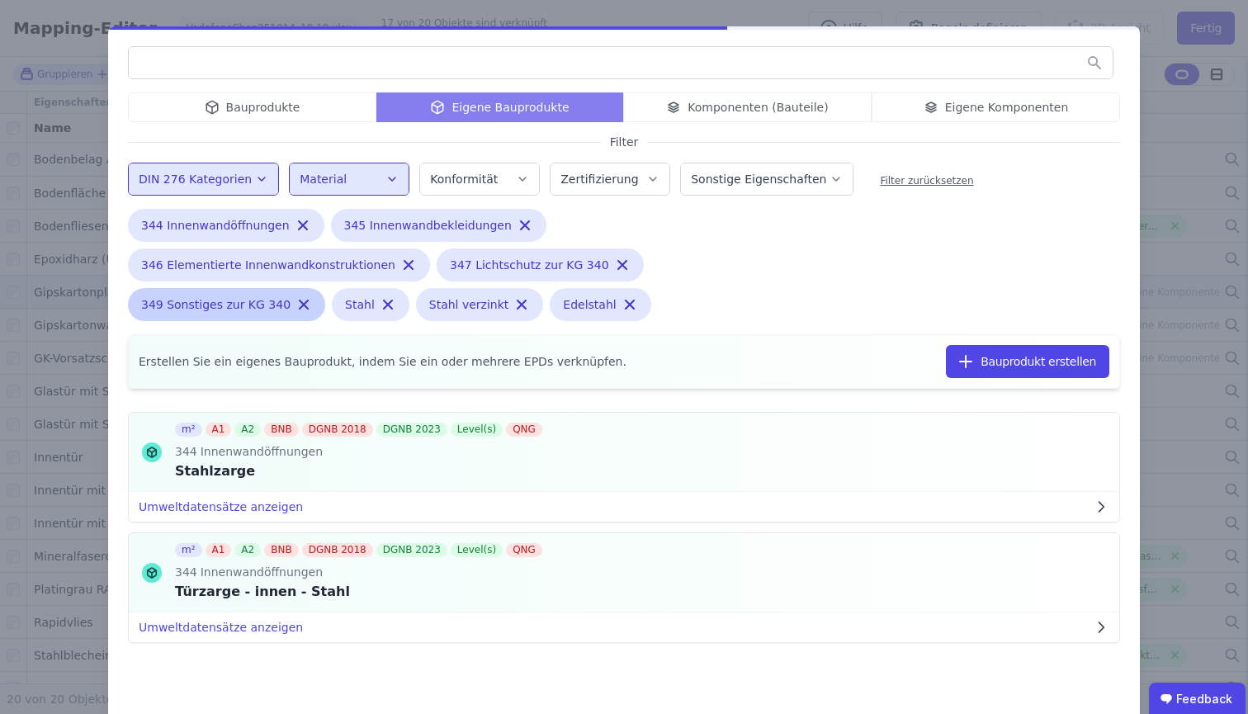
click at [284, 315] on div "349 Sonstiges zur KG 340 Remove small option" at bounding box center [226, 304] width 197 height 33
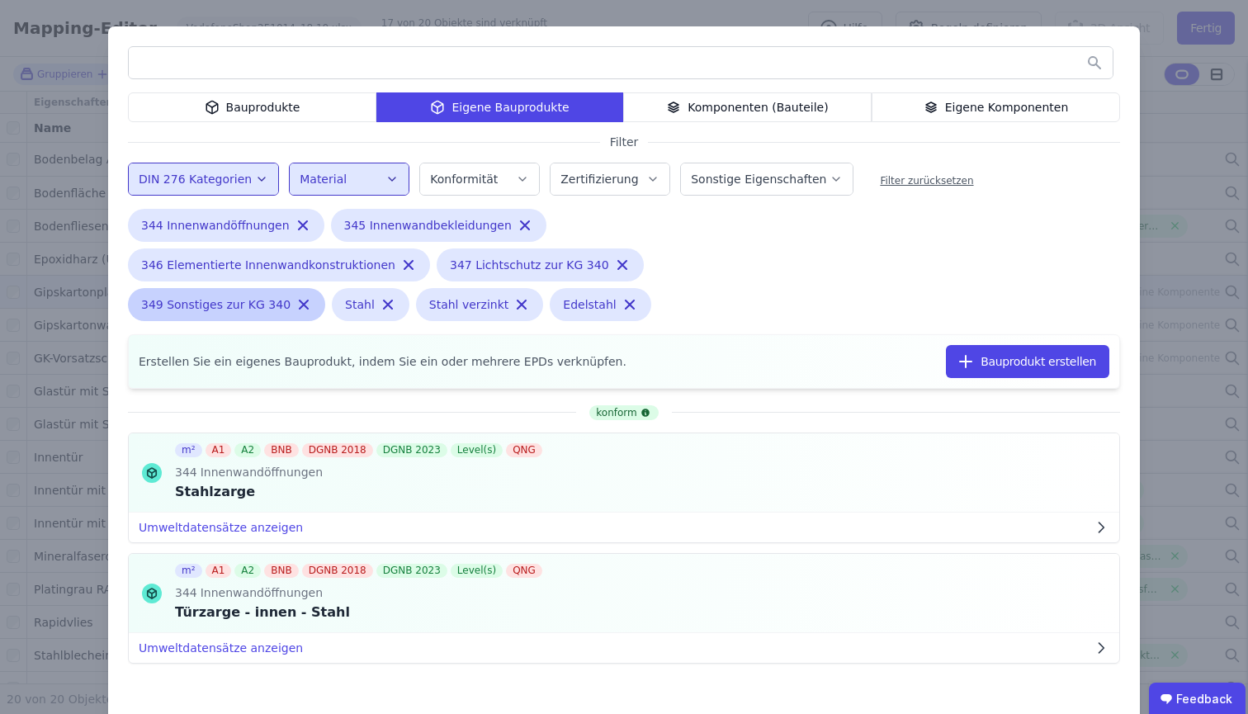
click at [300, 306] on icon "button" at bounding box center [304, 305] width 8 height 8
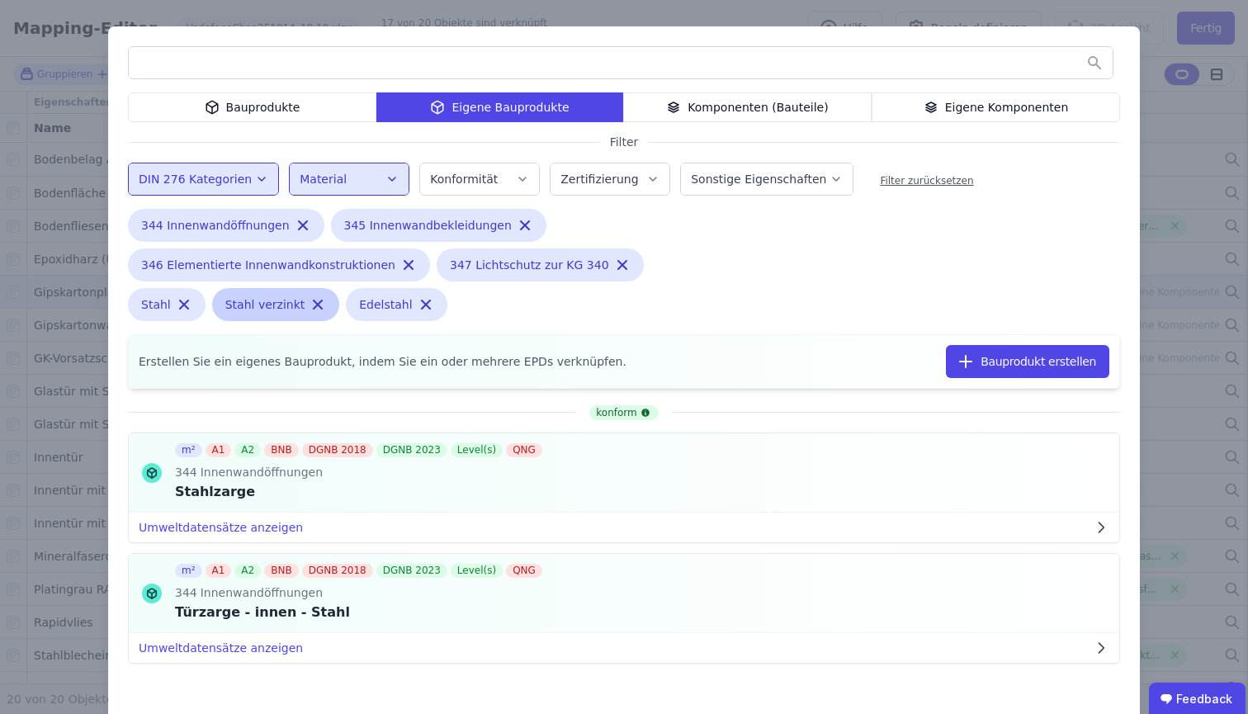
click at [310, 305] on icon "button" at bounding box center [318, 304] width 17 height 17
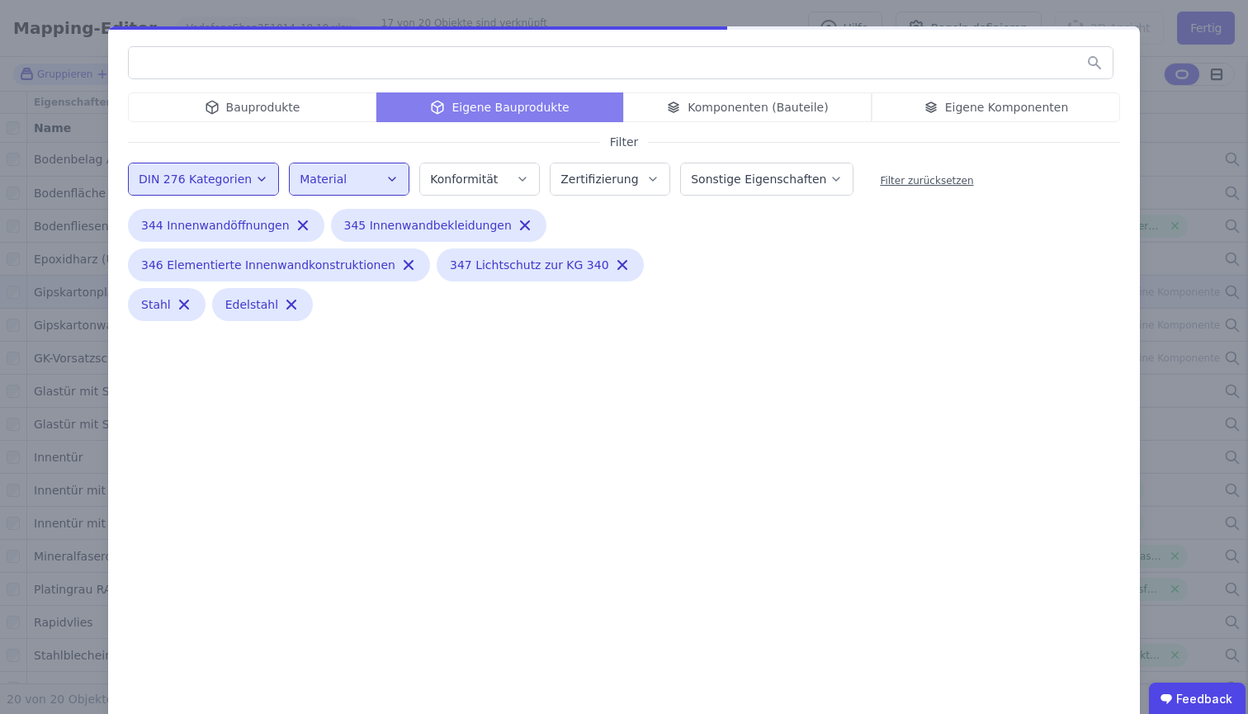
drag, startPoint x: 173, startPoint y: 311, endPoint x: 254, endPoint y: 304, distance: 82.1
click at [178, 310] on icon "button" at bounding box center [184, 304] width 17 height 17
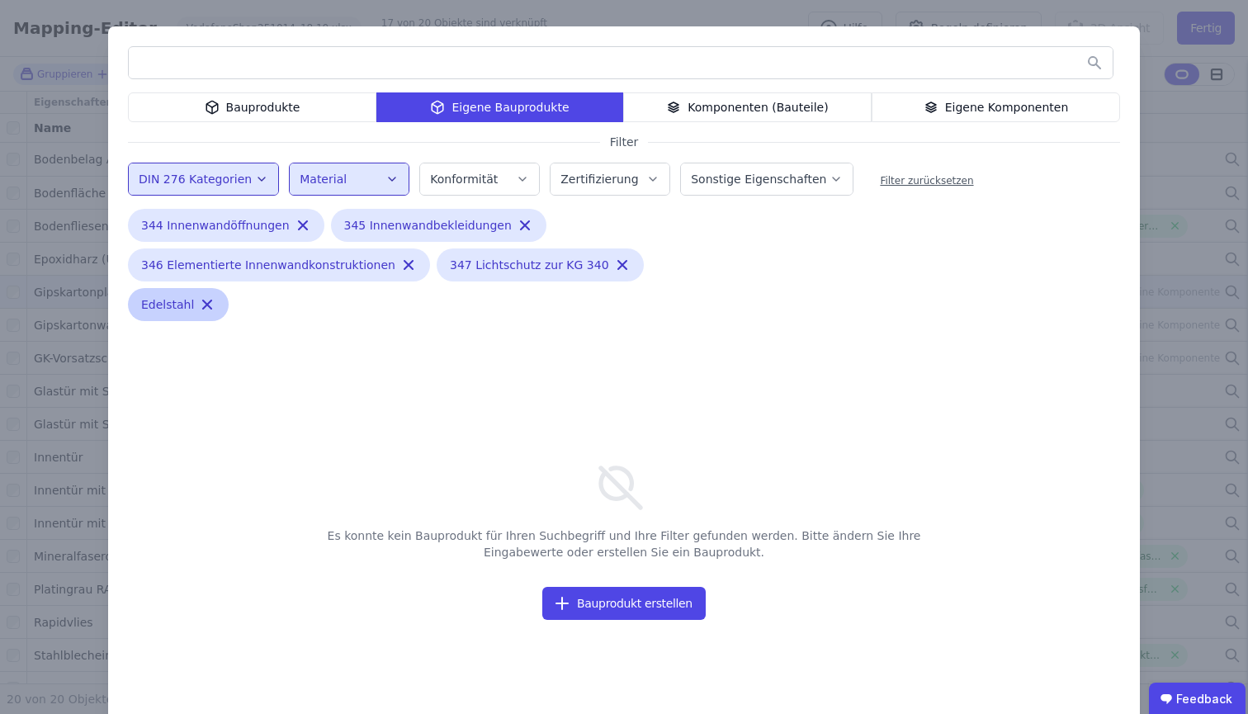
click at [186, 295] on div "Edelstahl Remove small option" at bounding box center [178, 304] width 101 height 33
click at [201, 304] on icon "button" at bounding box center [207, 304] width 17 height 17
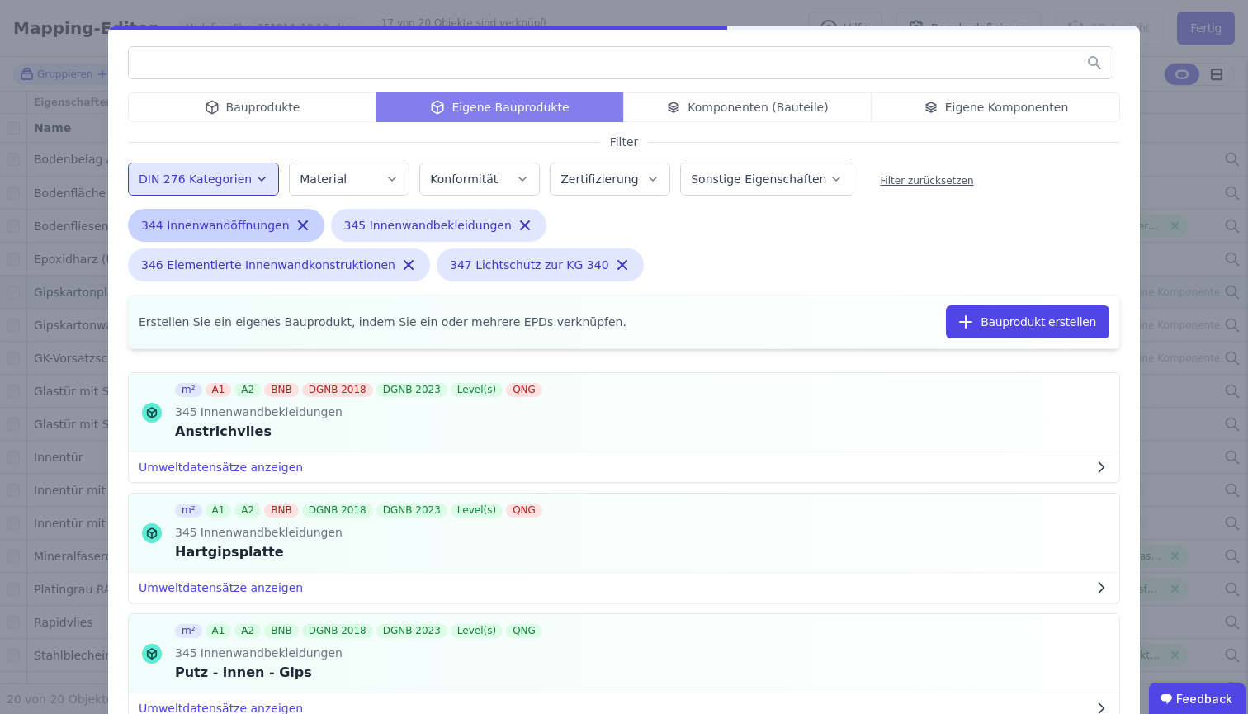
click at [301, 222] on div "344 Innenwandöffnungen Remove small option" at bounding box center [226, 225] width 196 height 33
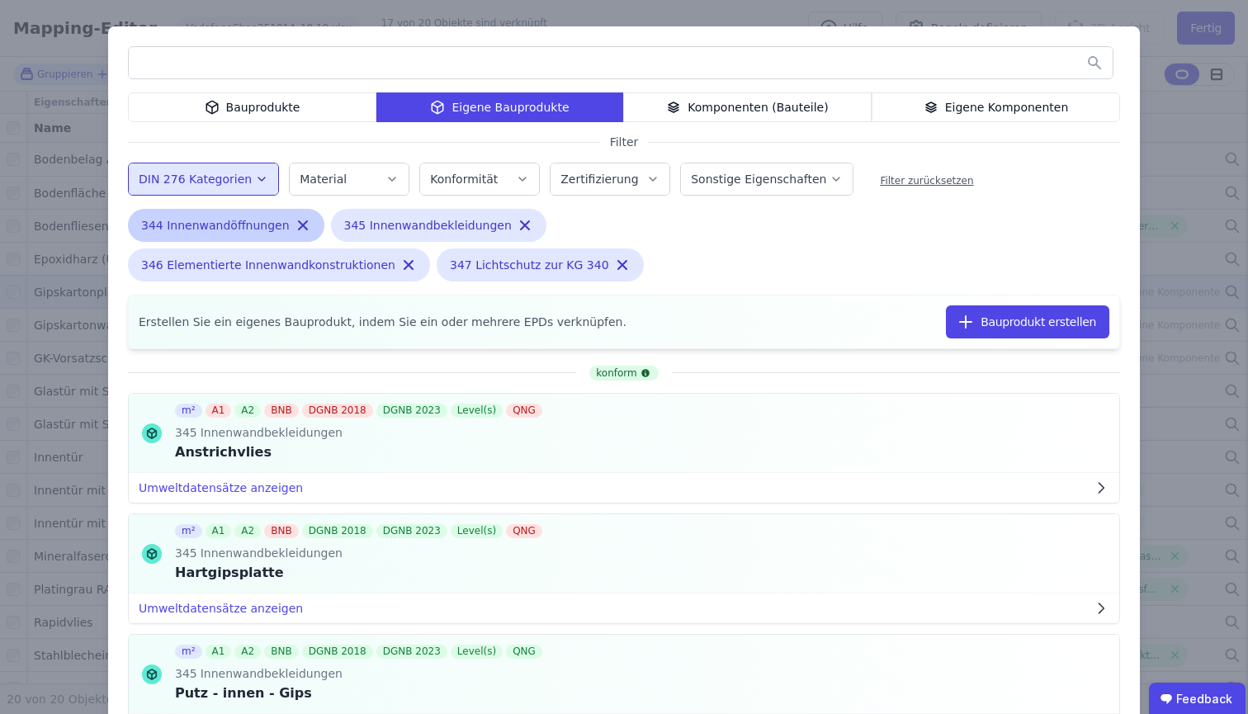
click at [295, 225] on icon "button" at bounding box center [303, 225] width 17 height 17
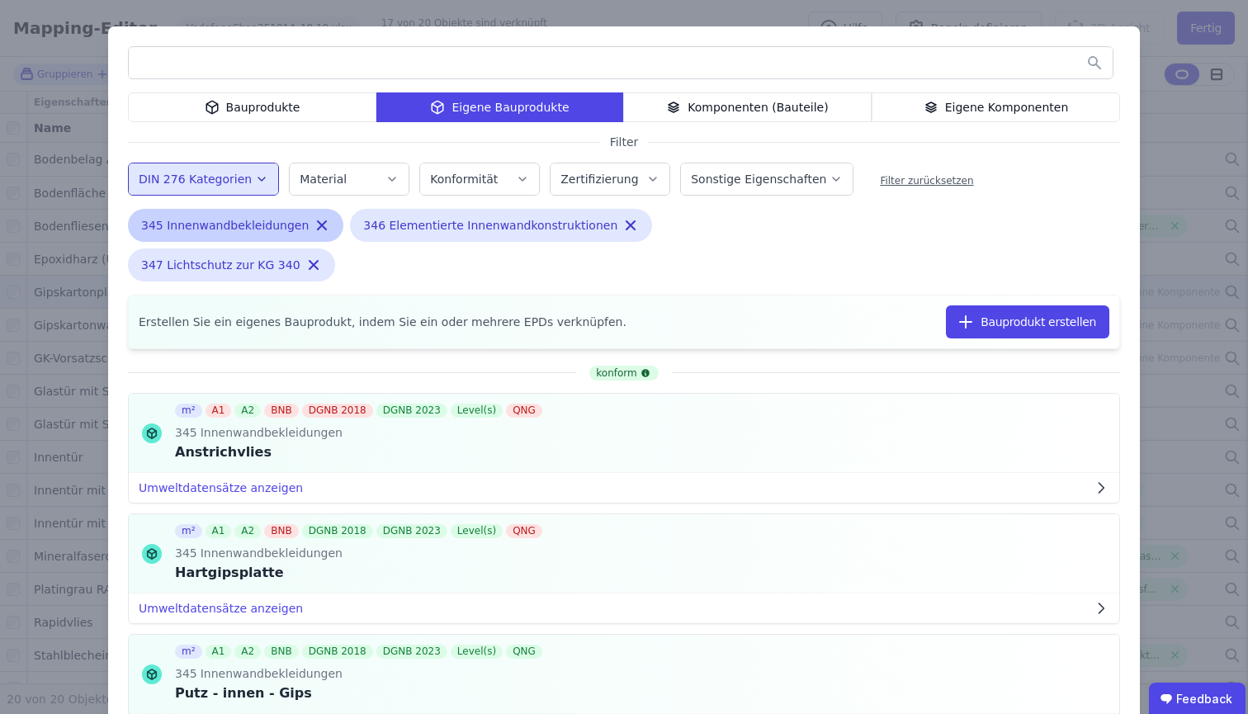
click at [314, 224] on icon "button" at bounding box center [322, 225] width 17 height 17
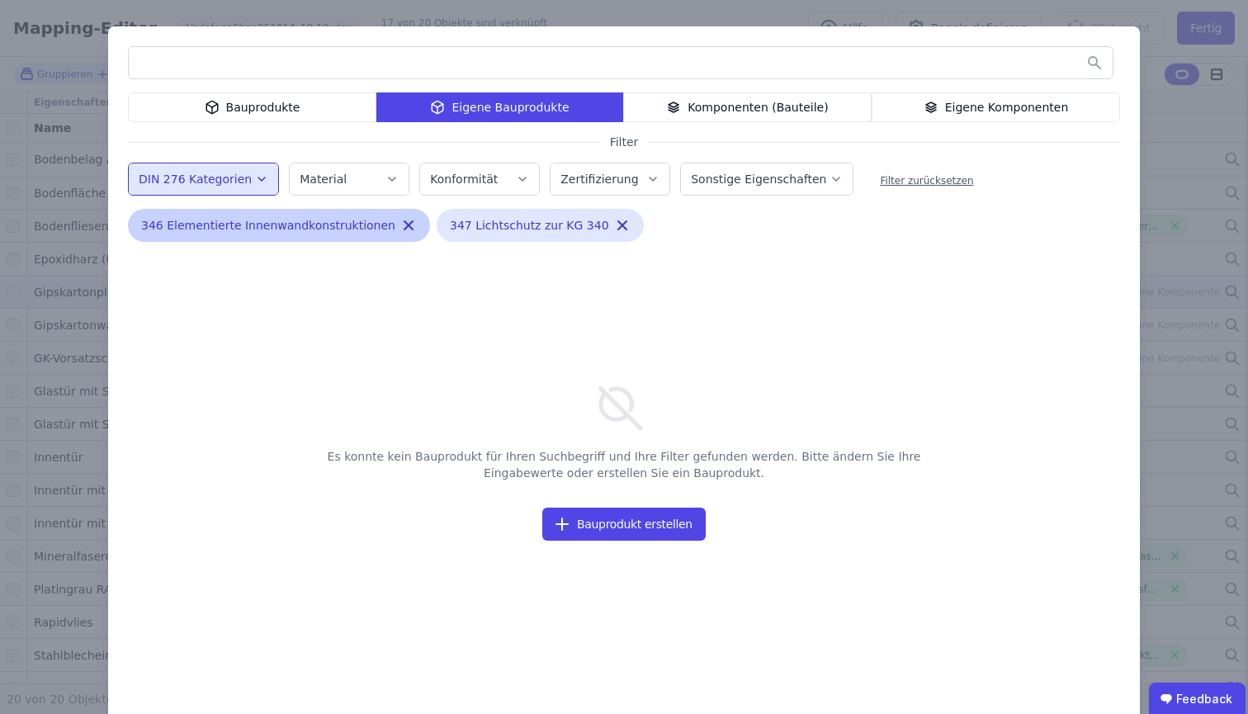
click at [405, 223] on icon "button" at bounding box center [409, 225] width 8 height 8
click at [305, 227] on icon "button" at bounding box center [313, 225] width 17 height 17
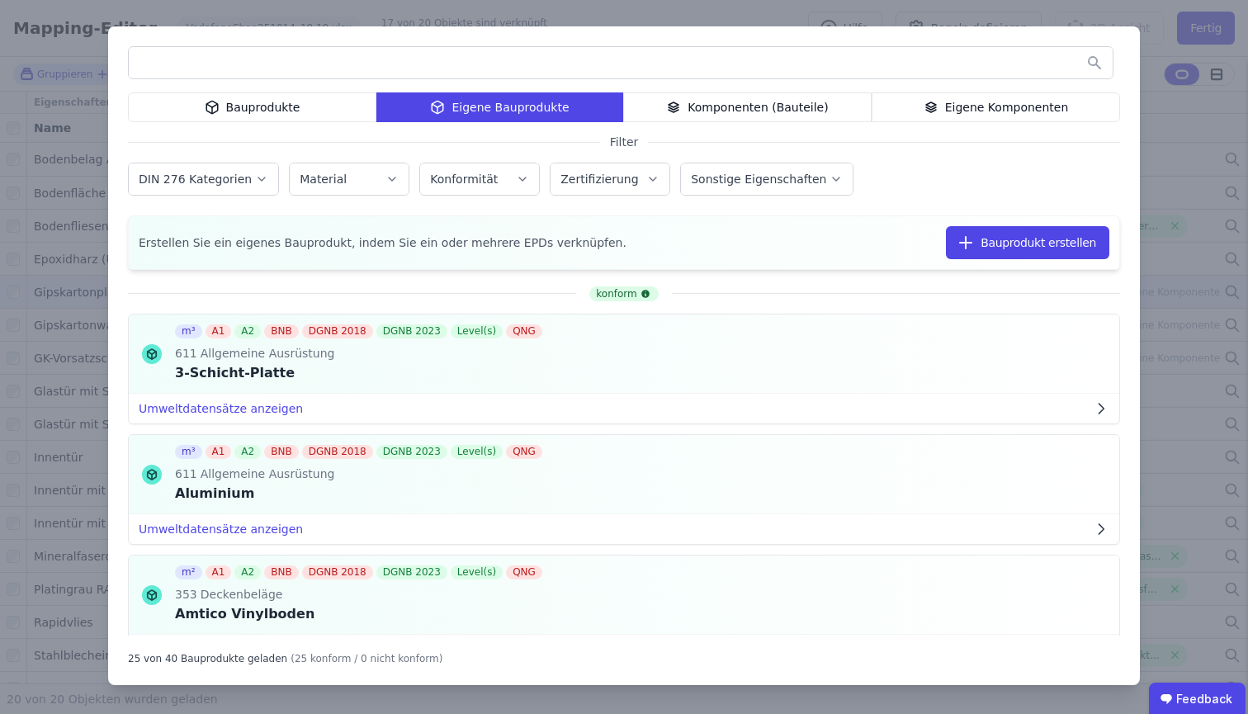
click at [963, 101] on div "Eigene Komponenten" at bounding box center [996, 107] width 249 height 30
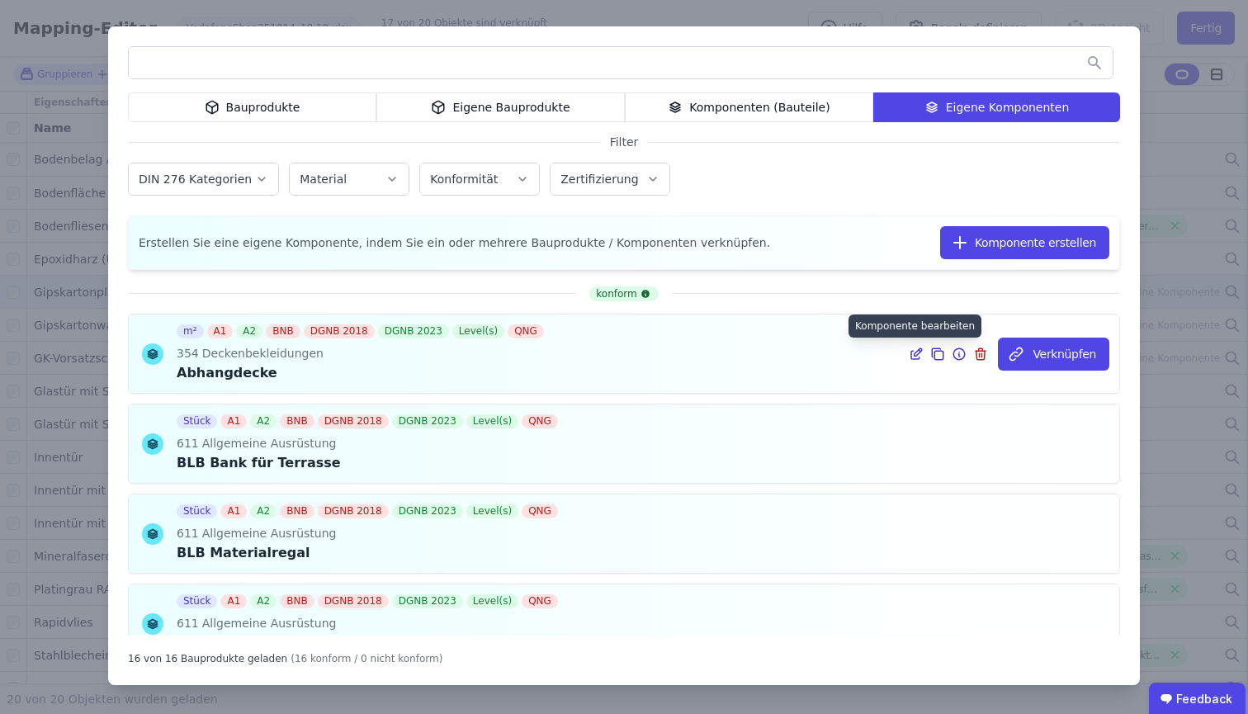
click at [914, 354] on icon at bounding box center [916, 354] width 15 height 20
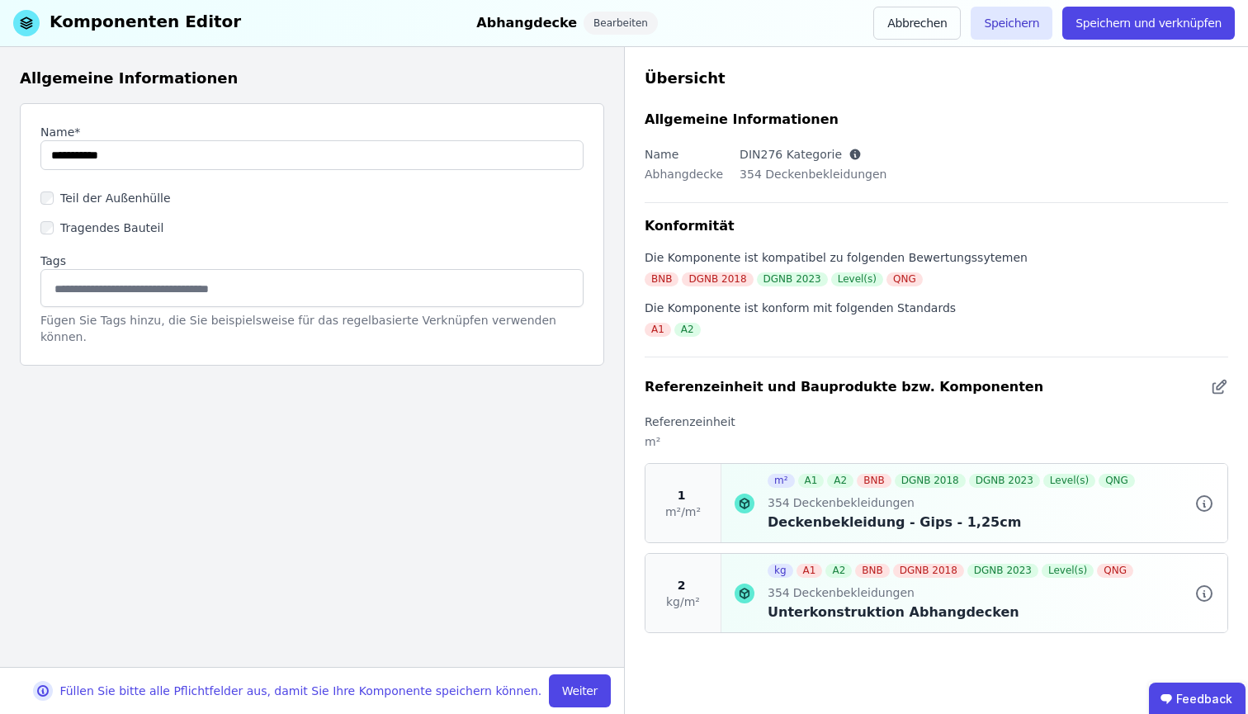
click at [608, 647] on div "Füllen Sie bitte alle Pflichtfelder aus, damit Sie Ihre Komponente speichern kö…" at bounding box center [312, 690] width 624 height 47
click at [597, 647] on button "Weiter" at bounding box center [580, 691] width 62 height 33
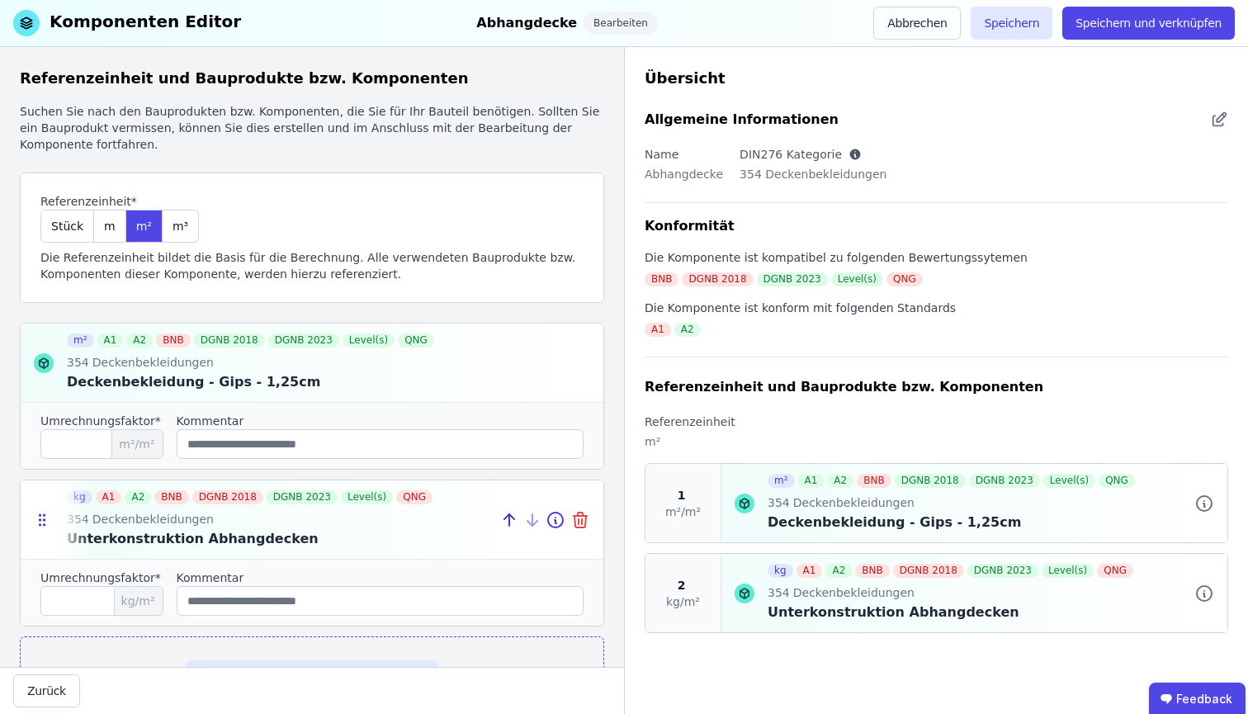
click at [575, 527] on icon at bounding box center [581, 522] width 12 height 12
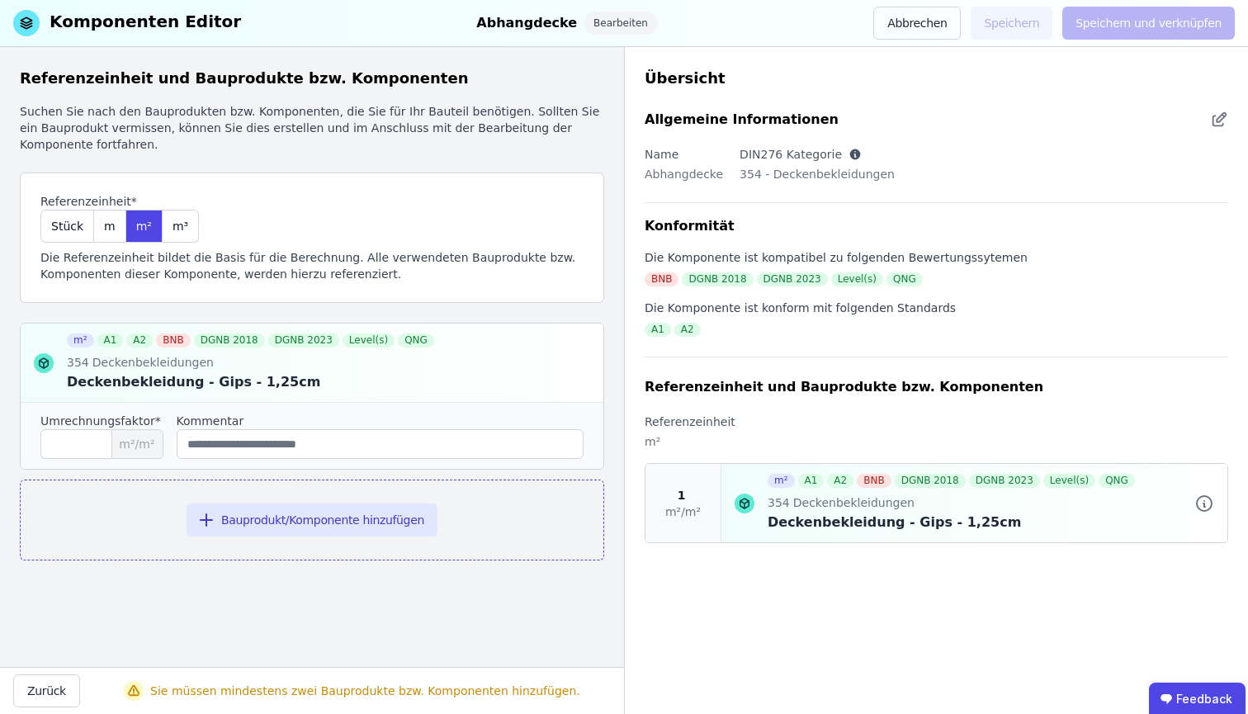
click at [190, 527] on div "Bauprodukt/Komponente hinzufügen" at bounding box center [312, 520] width 585 height 81
click at [264, 524] on button "Bauprodukt/Komponente hinzufügen" at bounding box center [312, 520] width 251 height 33
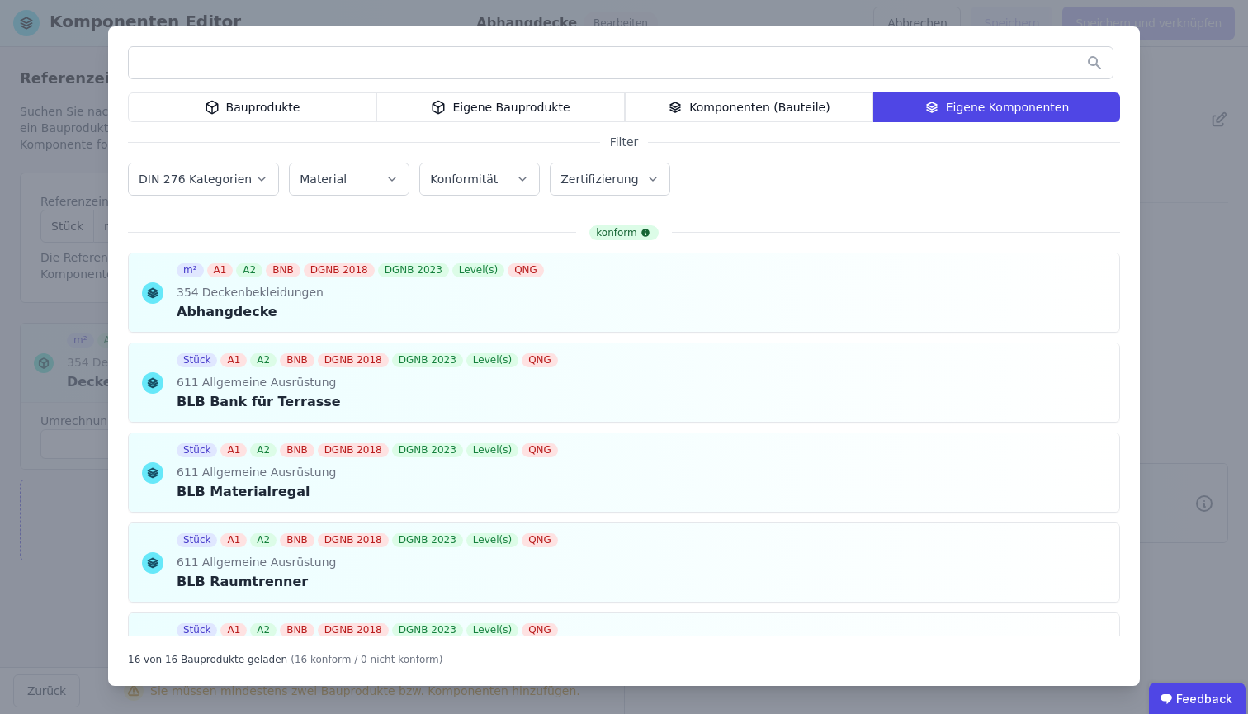
click at [400, 118] on div "Eigene Bauprodukte" at bounding box center [500, 107] width 249 height 30
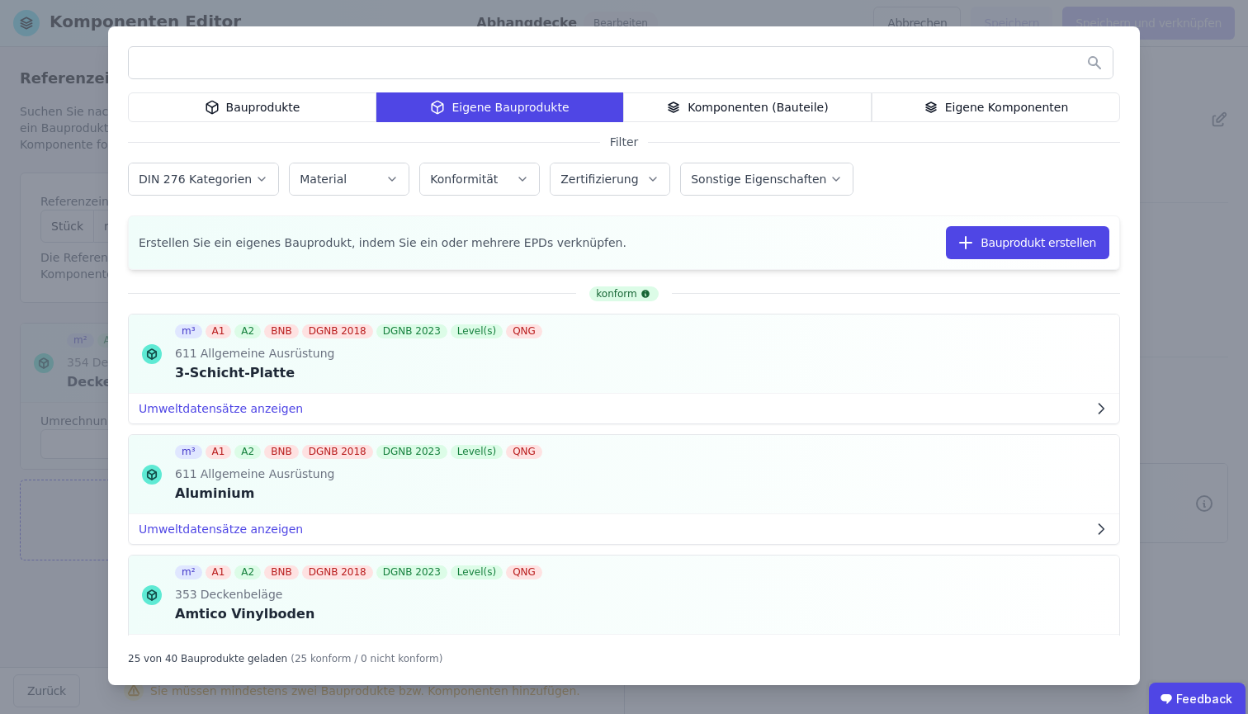
click at [377, 56] on input "text" at bounding box center [621, 63] width 984 height 30
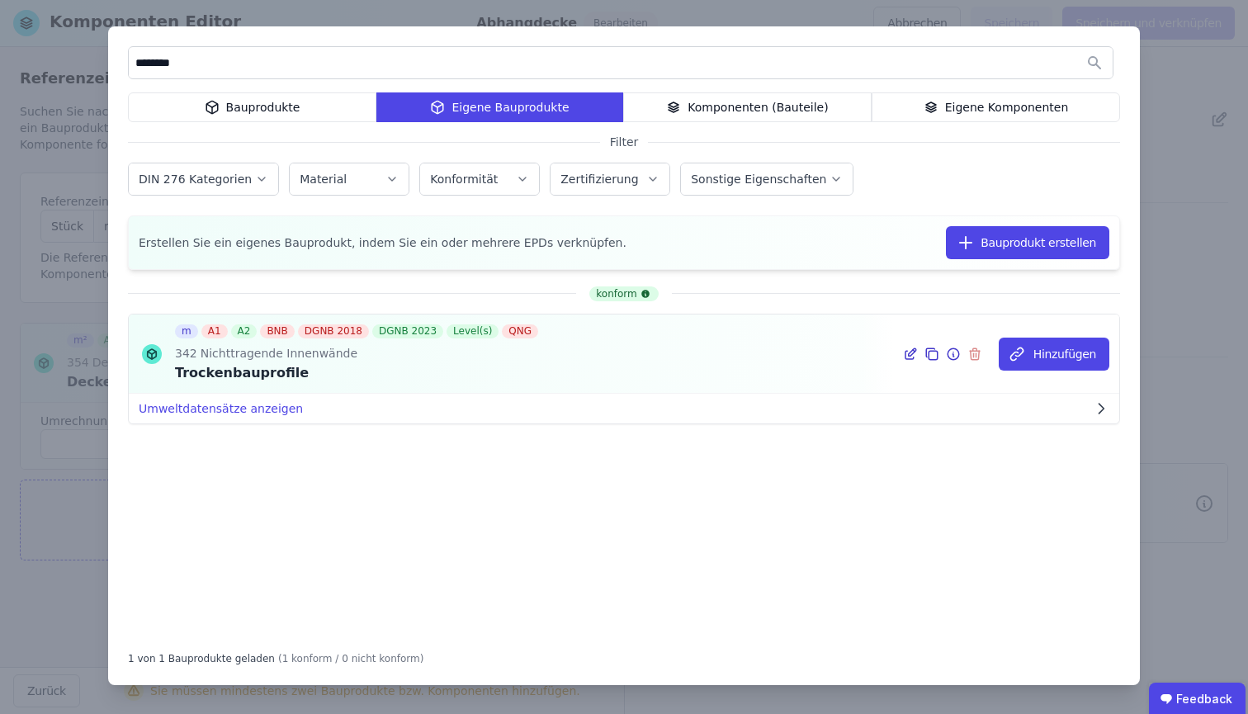
drag, startPoint x: 425, startPoint y: 8, endPoint x: 1072, endPoint y: 365, distance: 738.3
click at [1072, 365] on div "m A1 A2 BNB DGNB 2018 DGNB 2023 Level(s) QNG 342 Nichttragende Innenwände Trock…" at bounding box center [624, 354] width 991 height 79
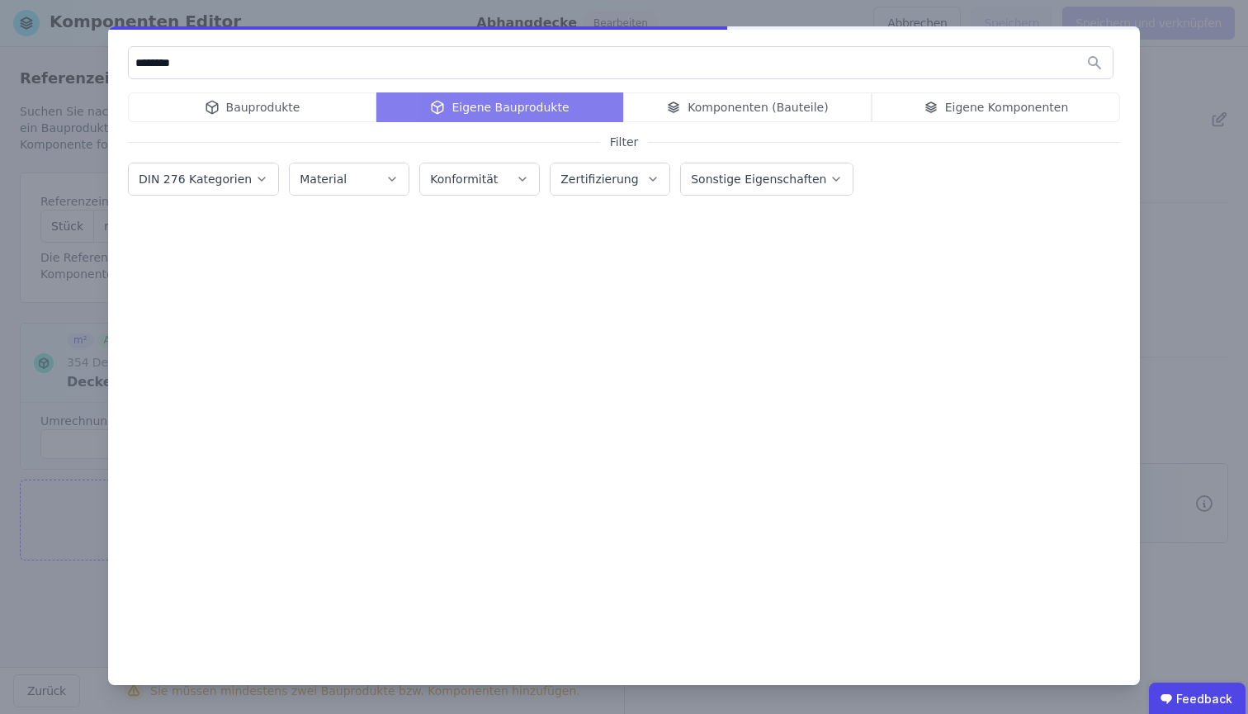
click at [1072, 358] on div at bounding box center [624, 456] width 992 height 359
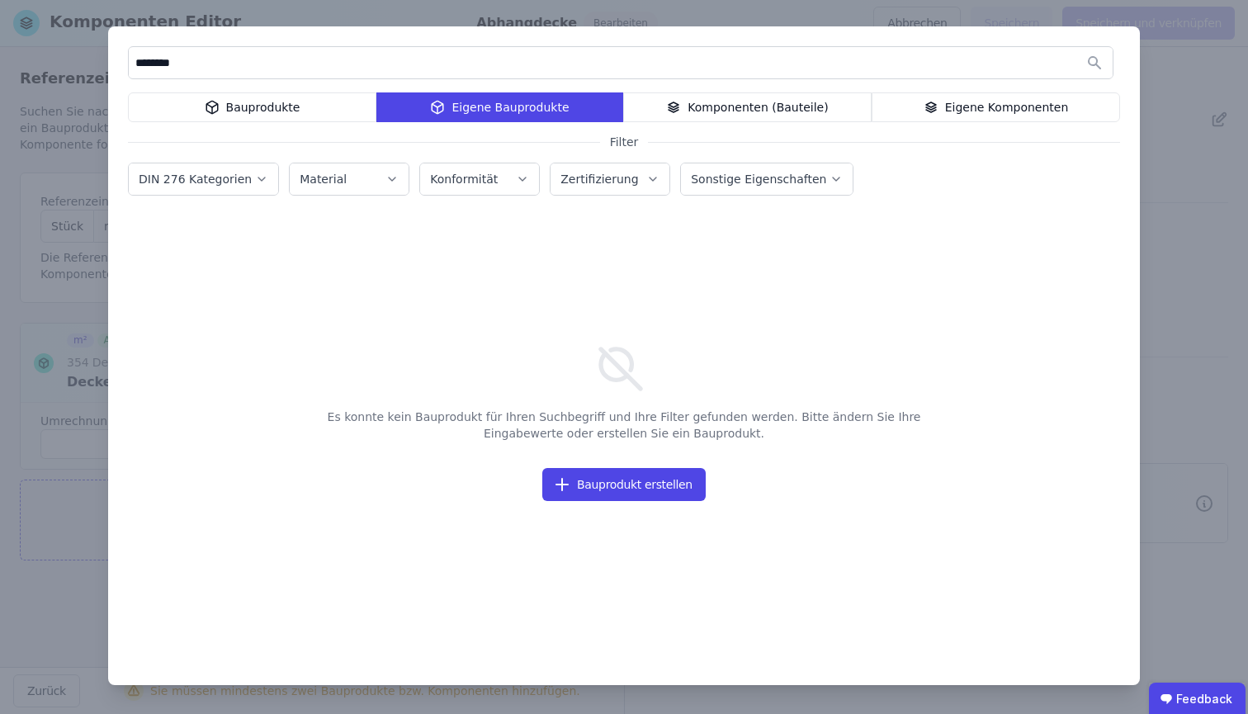
click at [853, 70] on input "********" at bounding box center [621, 63] width 984 height 30
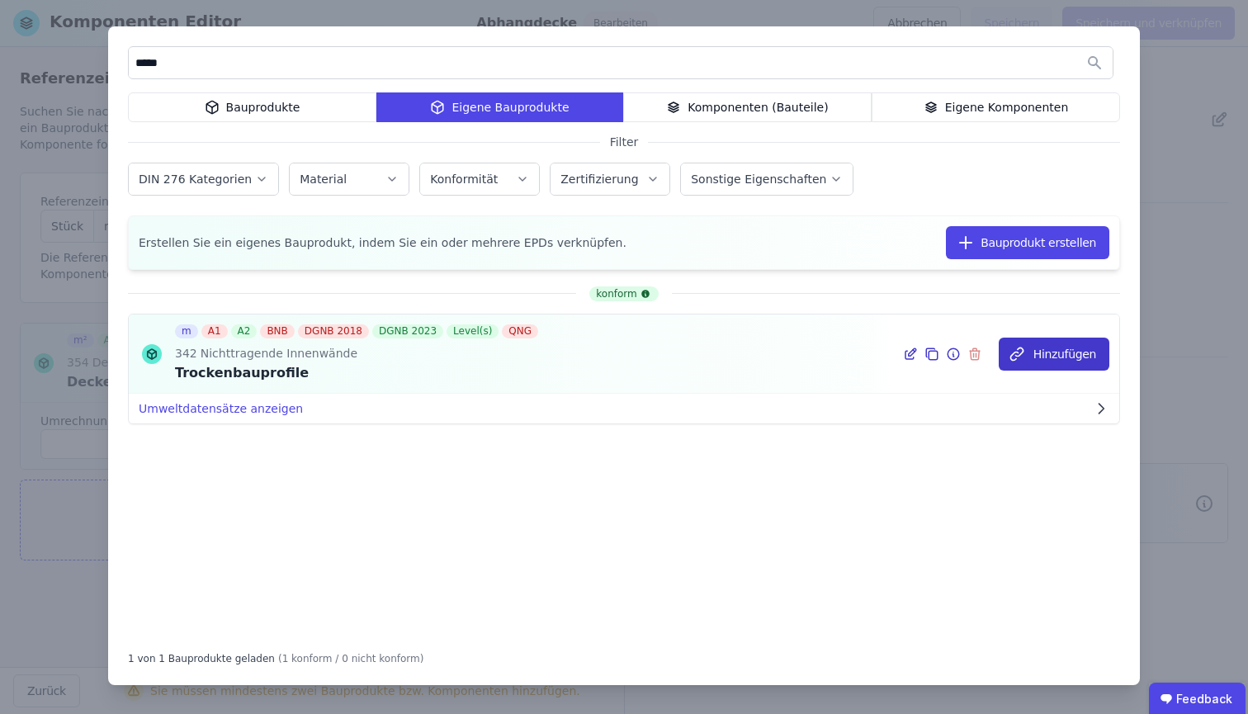
type input "*****"
click at [1060, 340] on button "Hinzufügen" at bounding box center [1054, 354] width 111 height 33
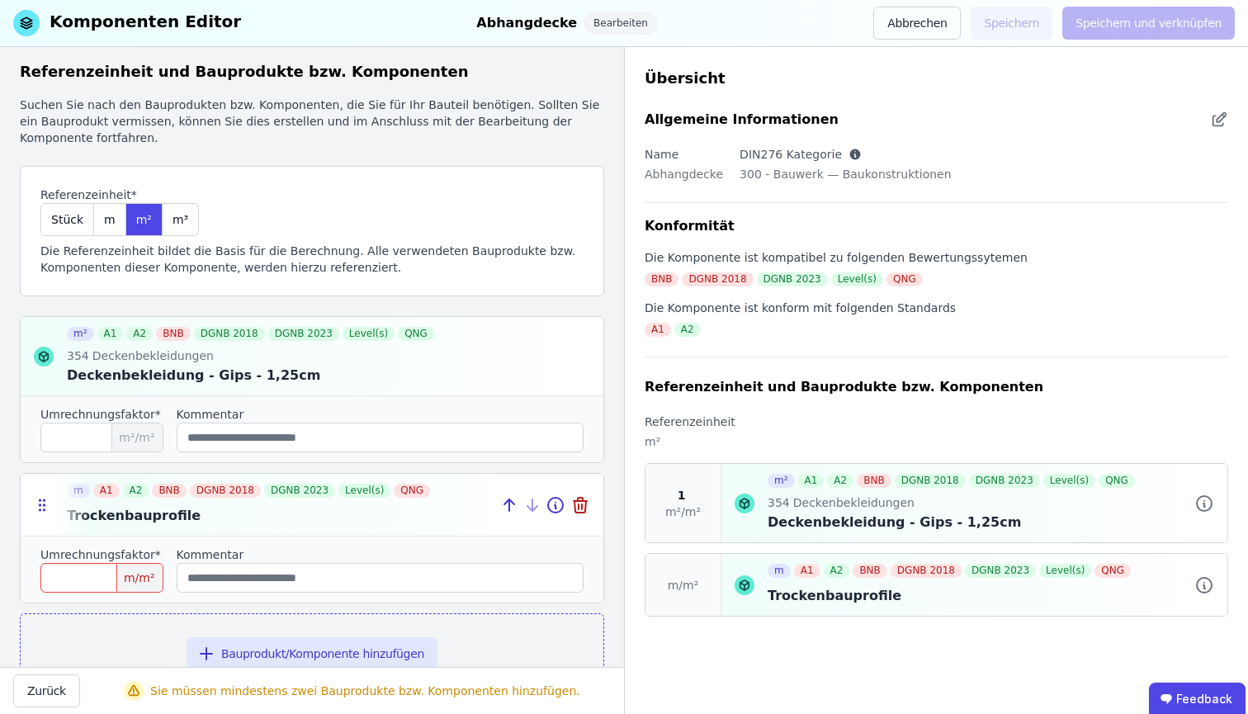
scroll to position [67, 0]
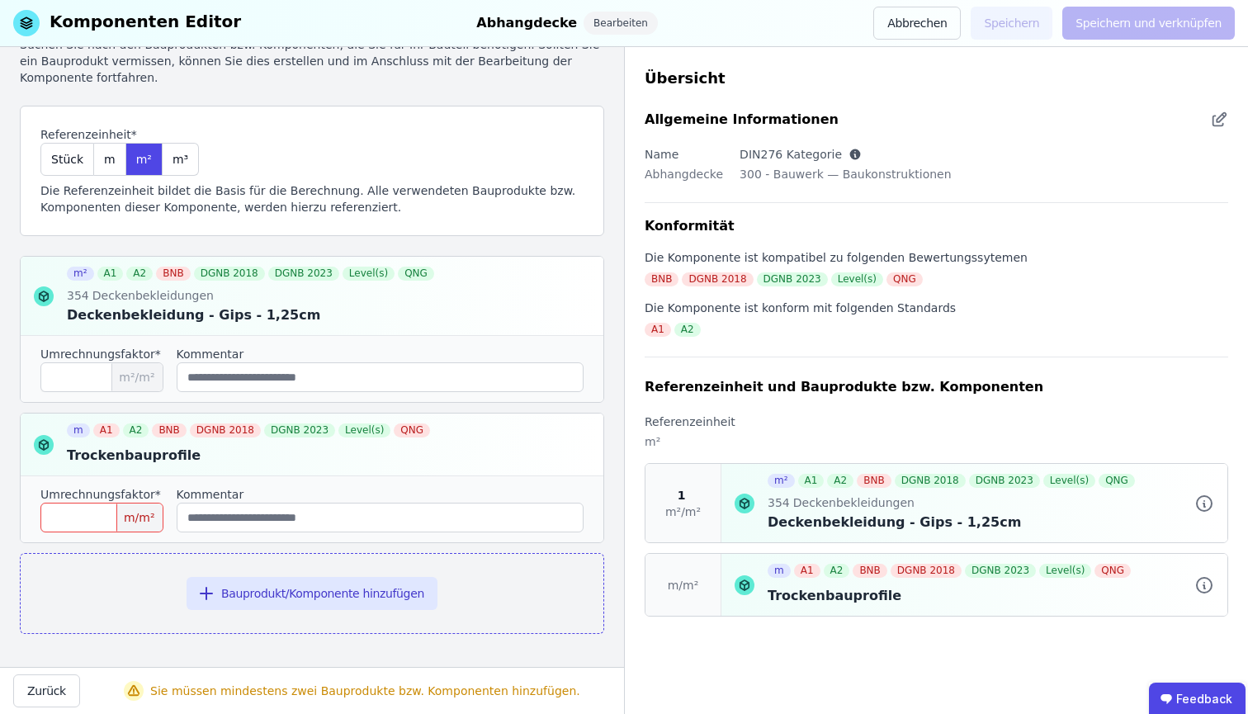
click at [747, 586] on icon at bounding box center [745, 585] width 20 height 20
click at [40, 442] on icon at bounding box center [42, 445] width 17 height 17
click at [546, 449] on icon at bounding box center [556, 445] width 20 height 20
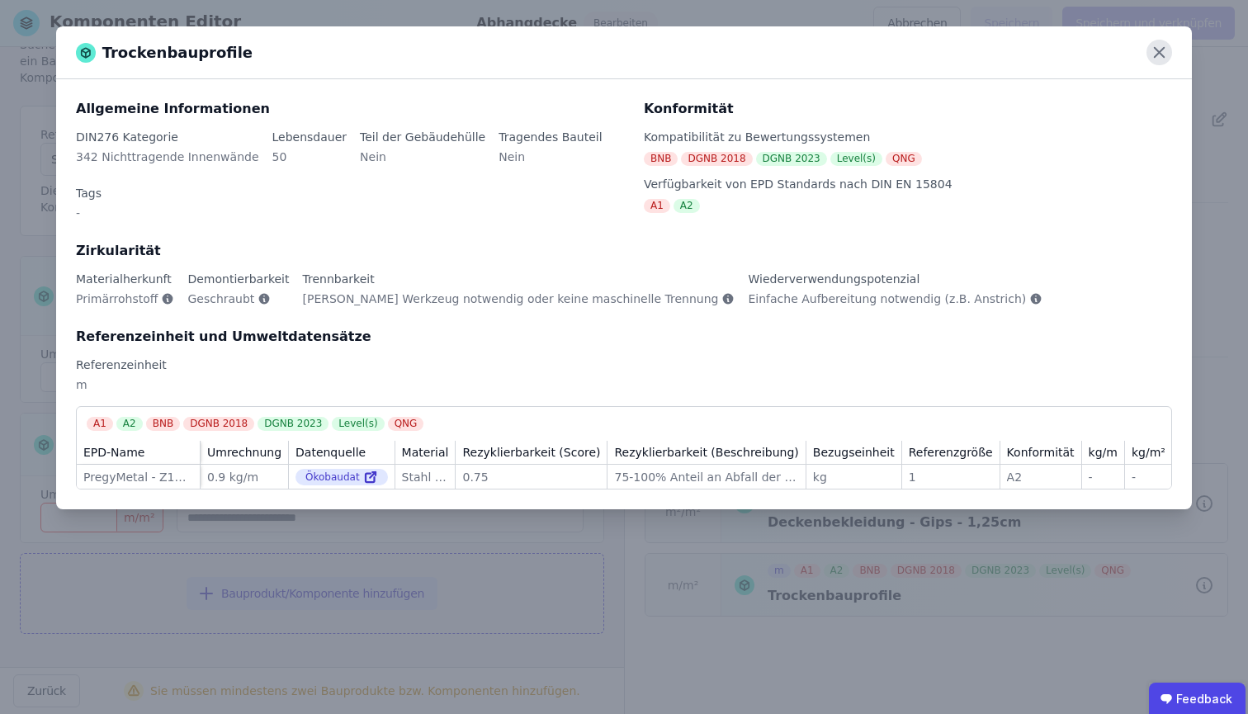
click at [1162, 59] on icon at bounding box center [1160, 53] width 26 height 26
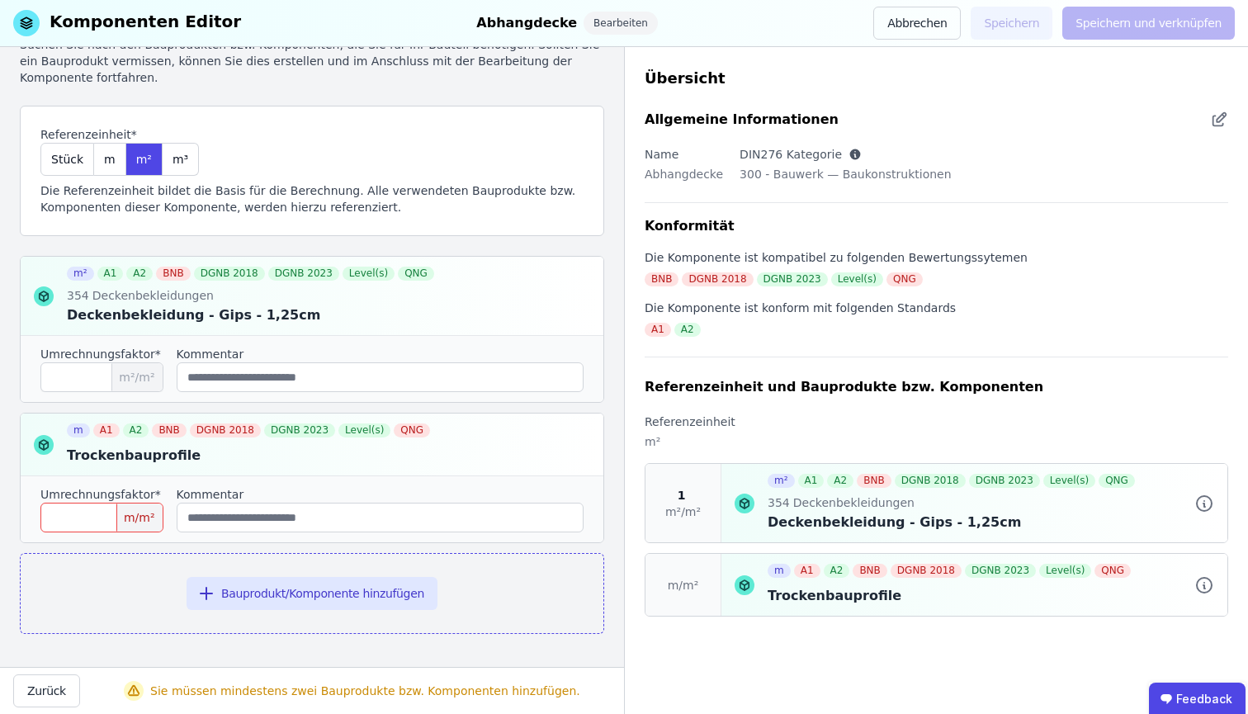
click at [111, 514] on input "number" at bounding box center [101, 518] width 123 height 30
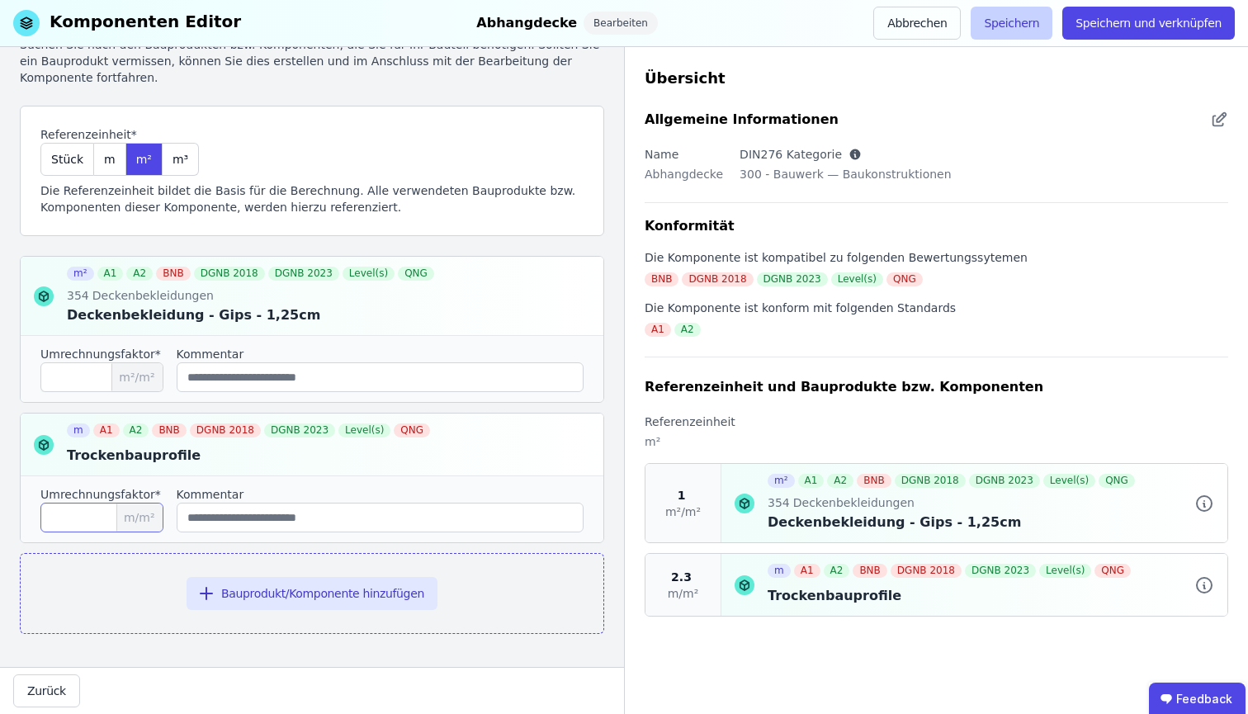
type input "***"
click at [1044, 37] on button "Speichern" at bounding box center [1012, 23] width 82 height 33
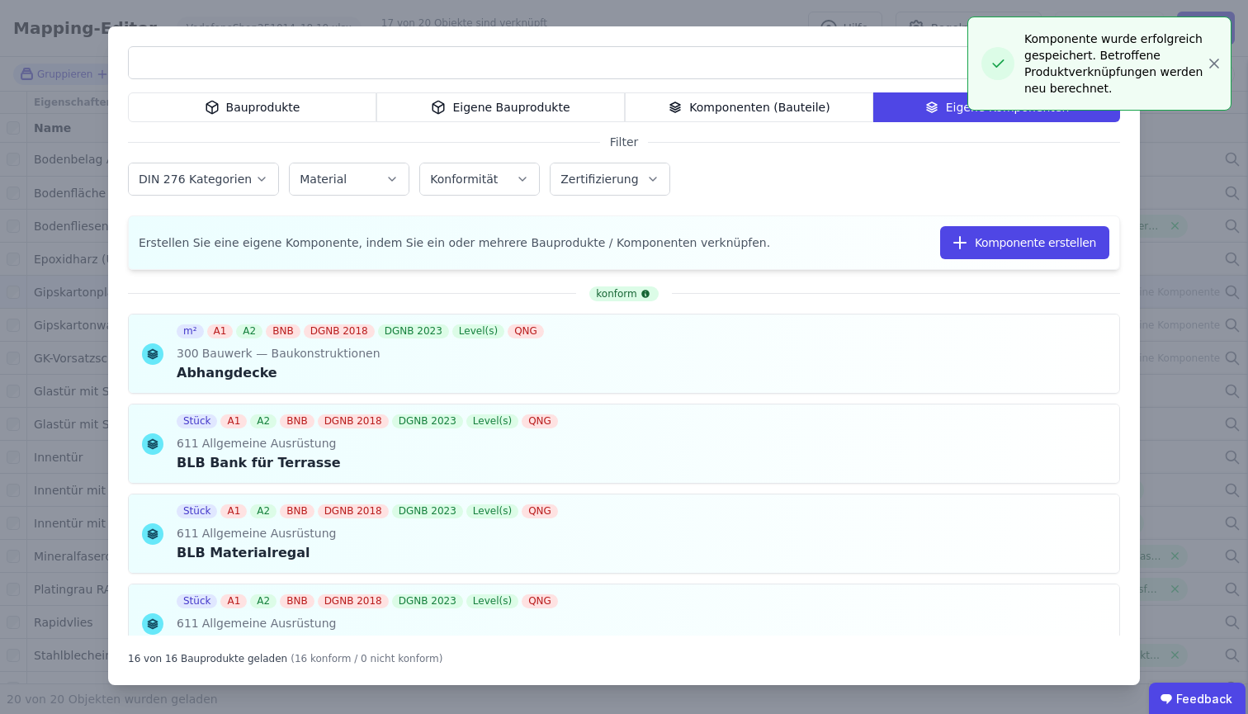
click at [807, 15] on div "Bauprodukte Eigene Bauprodukte Komponenten (Bauteile) Eigene Komponenten Filter…" at bounding box center [624, 357] width 1248 height 714
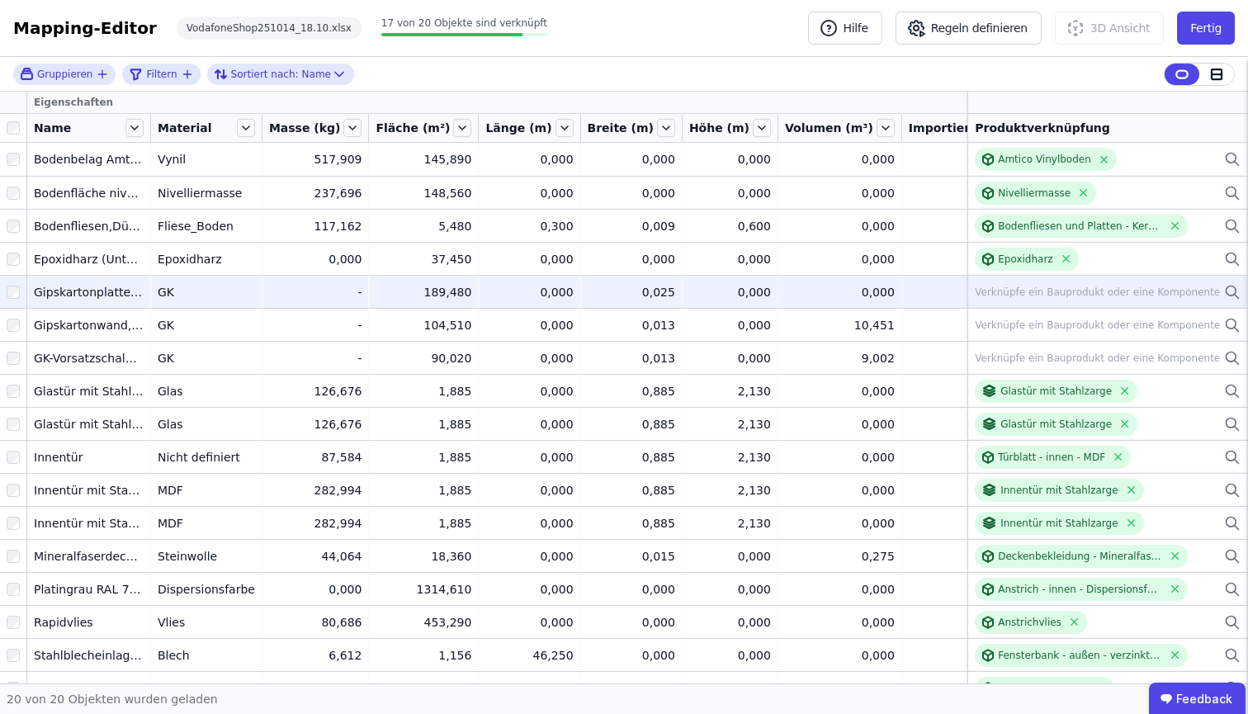
click at [1213, 289] on icon at bounding box center [1232, 292] width 17 height 20
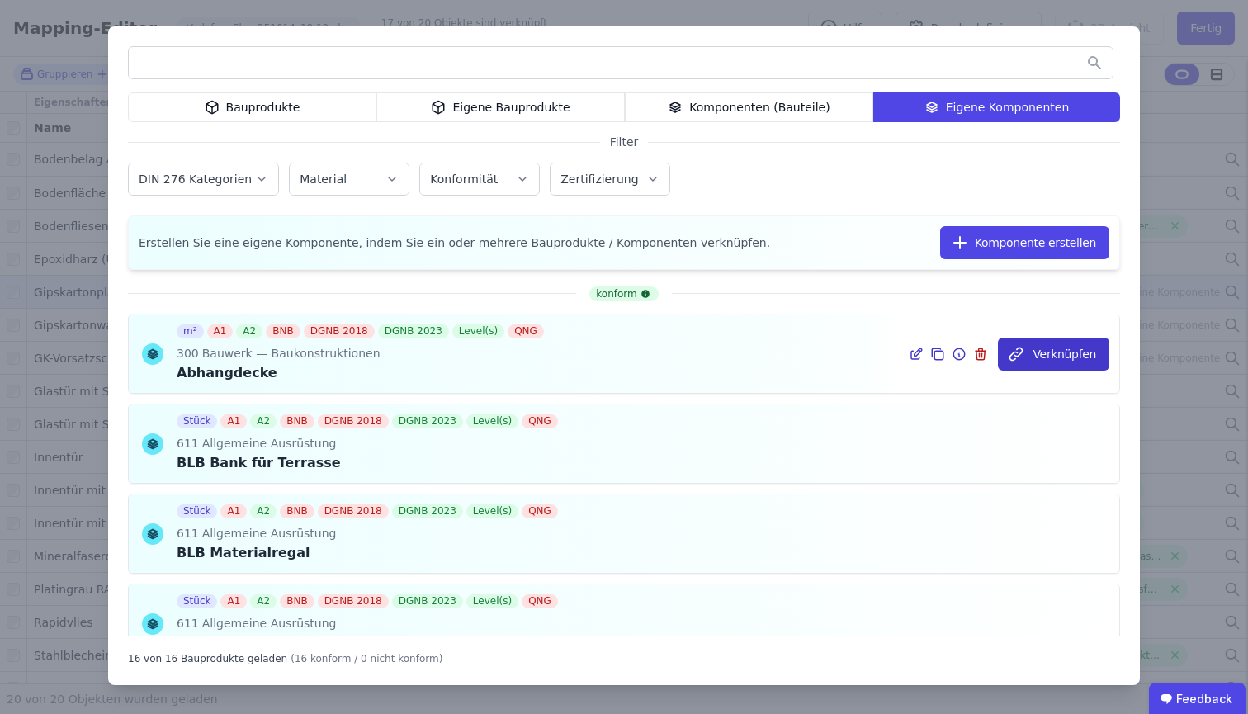
click at [1044, 360] on button "Verknüpfen" at bounding box center [1053, 354] width 111 height 33
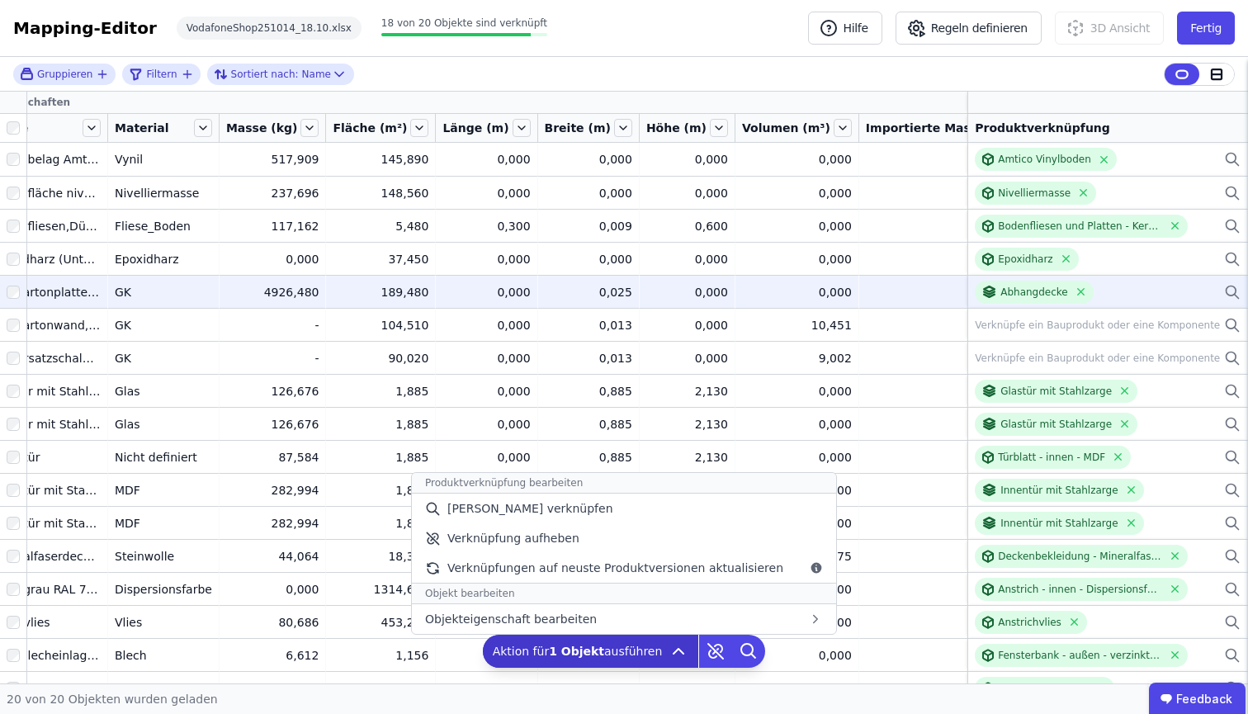
click at [678, 647] on icon at bounding box center [679, 651] width 10 height 5
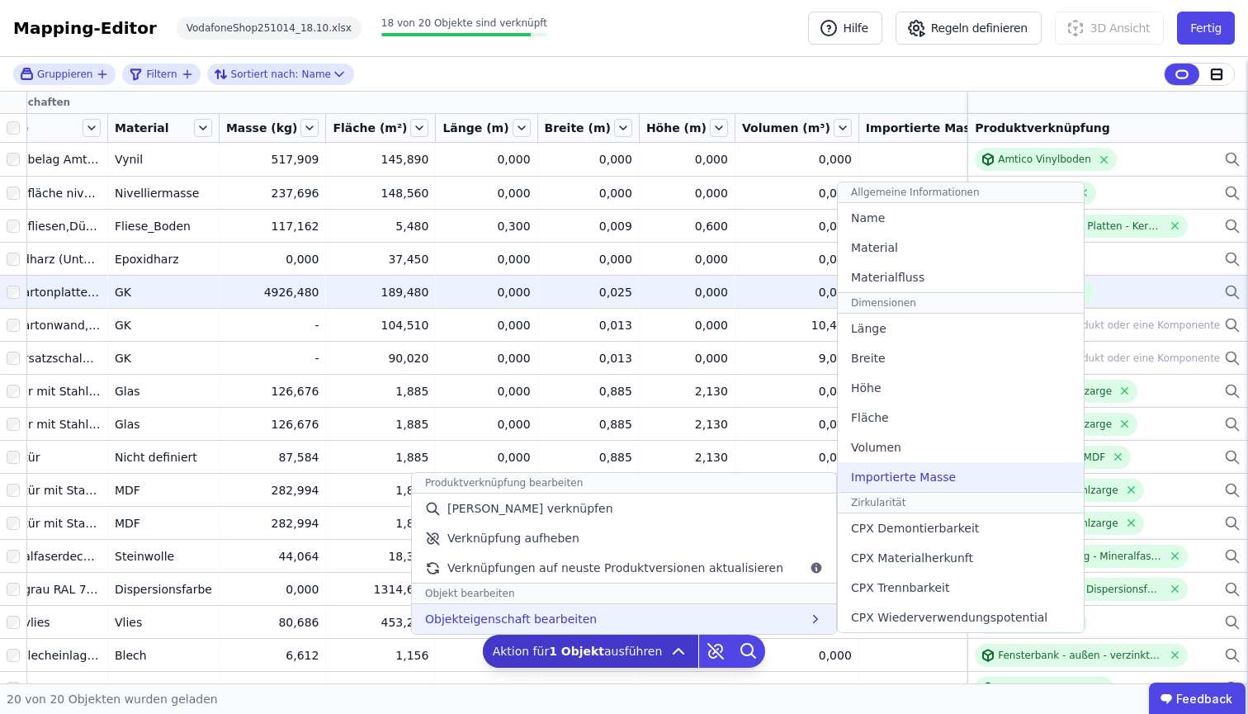
click at [926, 484] on span "Importierte Masse" at bounding box center [903, 477] width 105 height 17
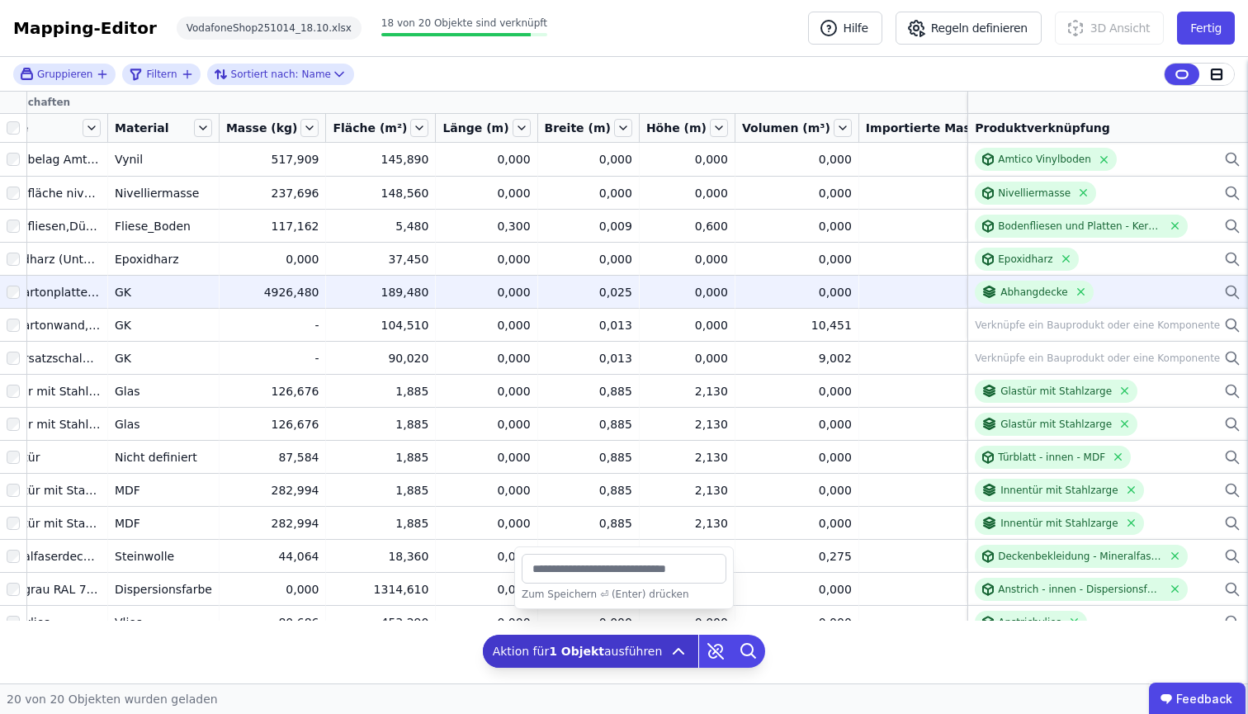
click at [537, 566] on input "*******" at bounding box center [624, 569] width 205 height 30
type input "*"
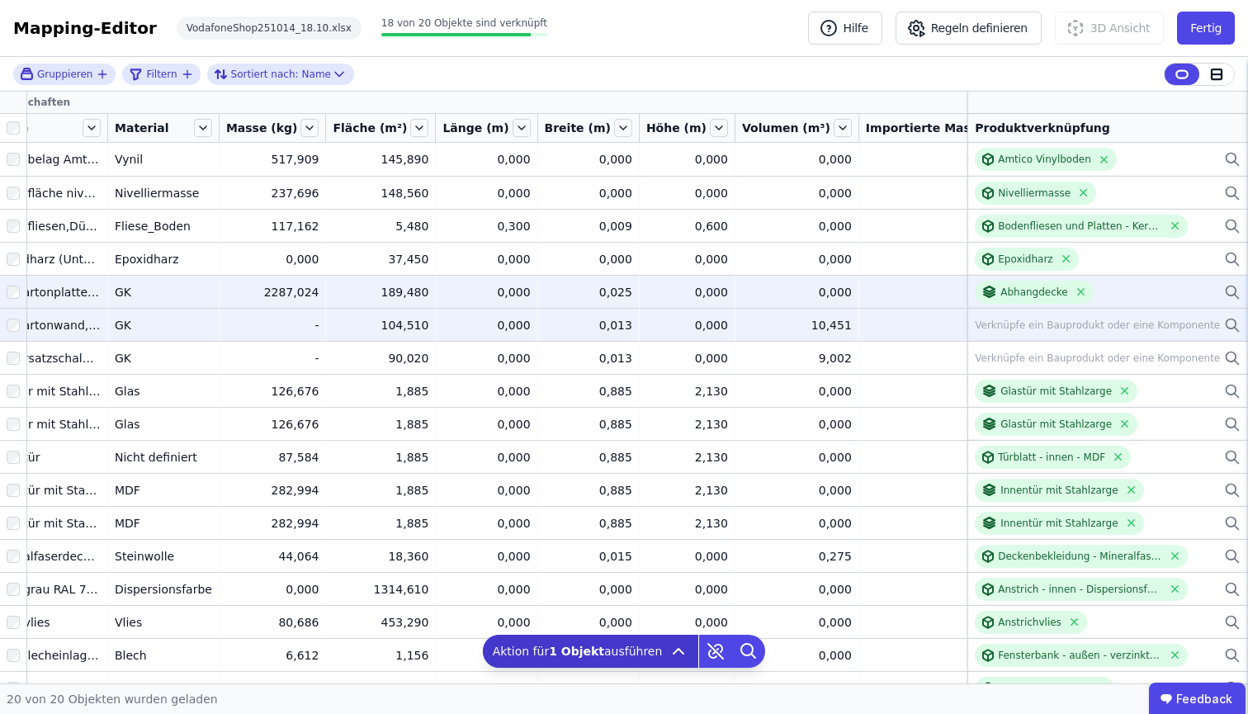
click at [671, 332] on div "0,000" at bounding box center [687, 325] width 82 height 17
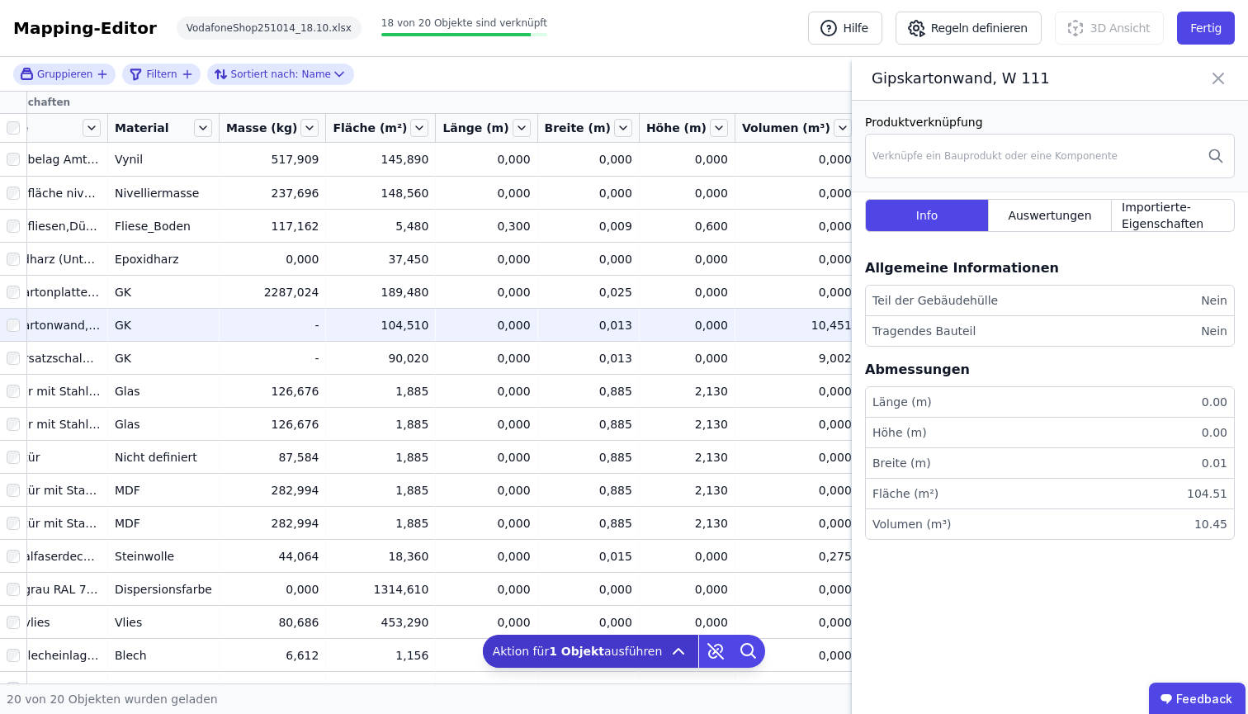
click at [1211, 81] on icon at bounding box center [1219, 78] width 20 height 23
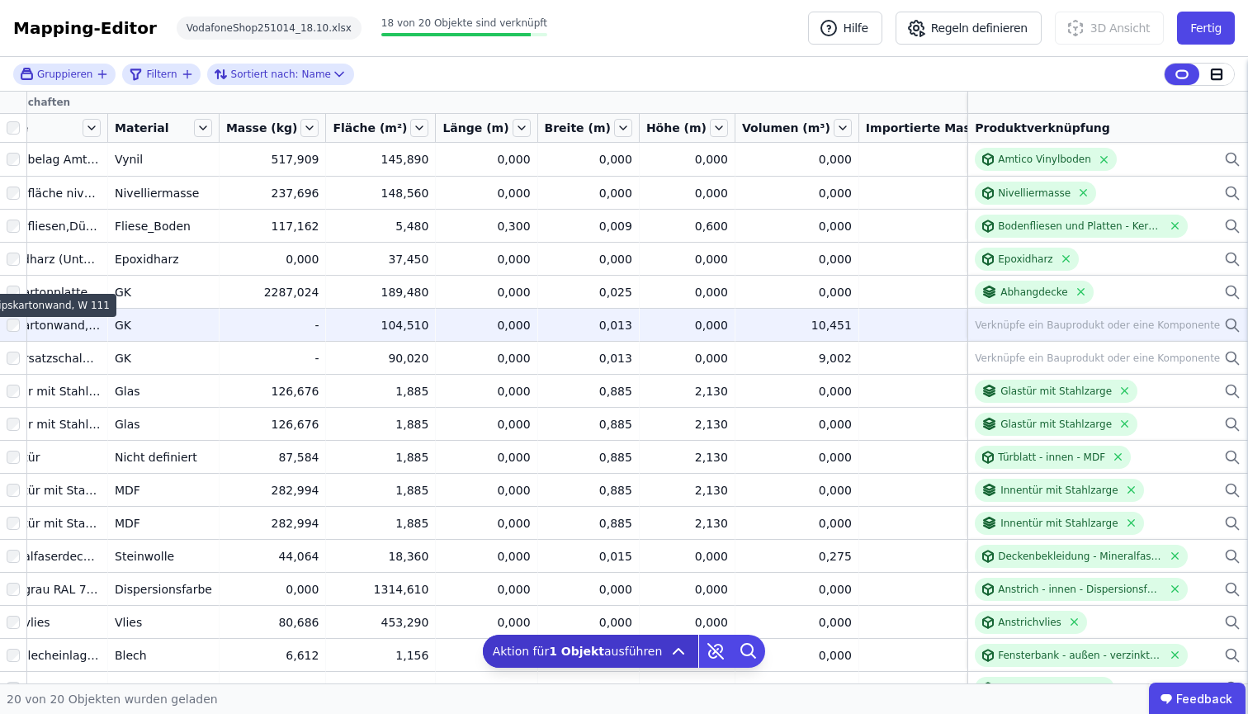
click at [21, 296] on div "Gipskartonwand, W 111" at bounding box center [50, 305] width 132 height 23
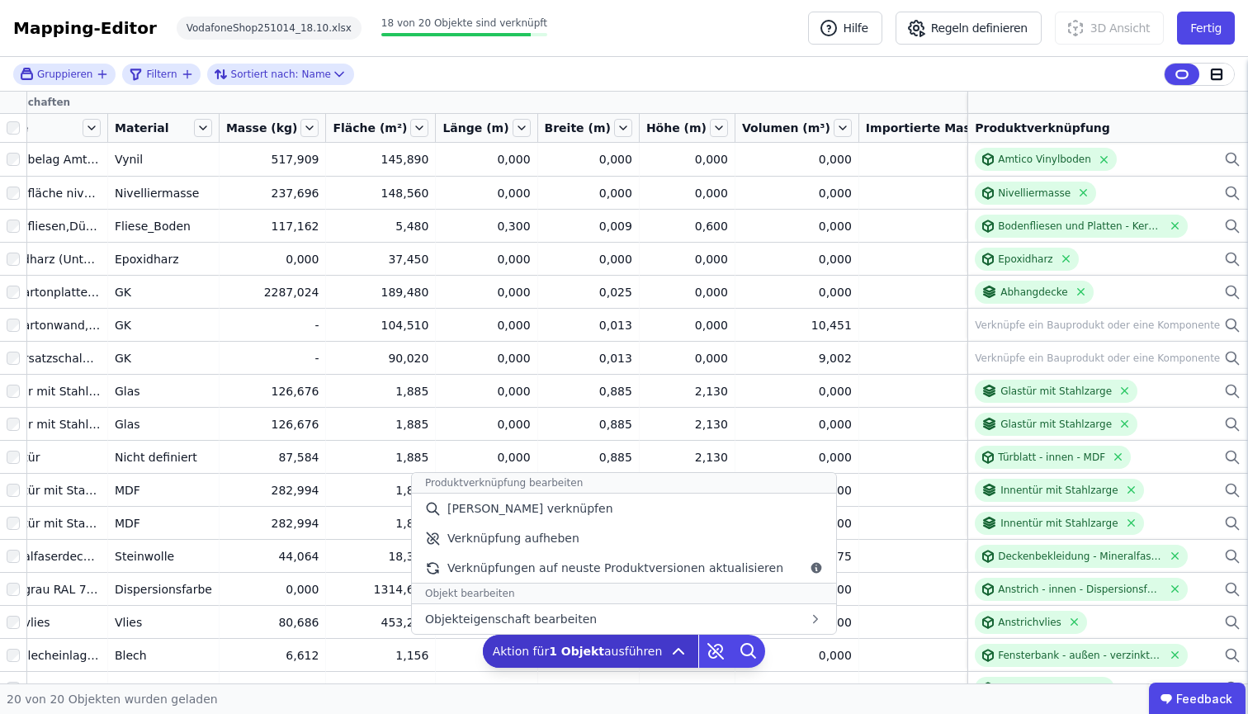
click at [598, 647] on b "1 Objekt" at bounding box center [576, 651] width 55 height 13
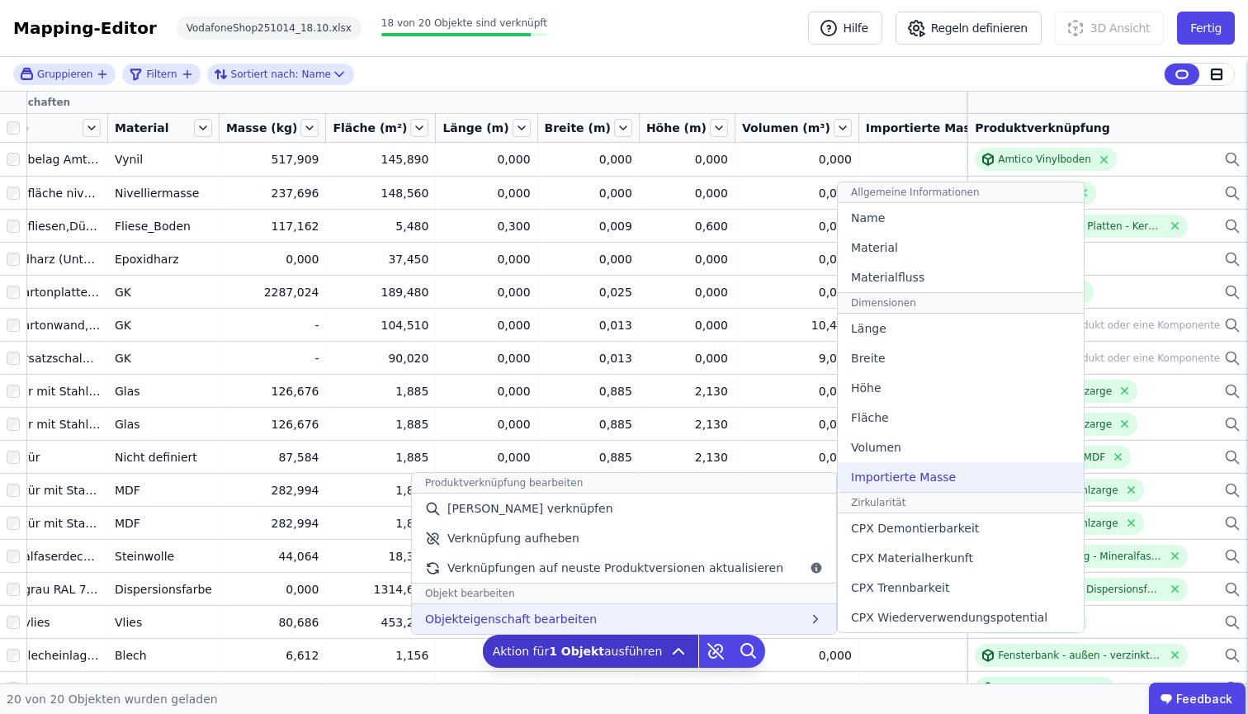
click at [919, 481] on span "Importierte Masse" at bounding box center [903, 477] width 105 height 17
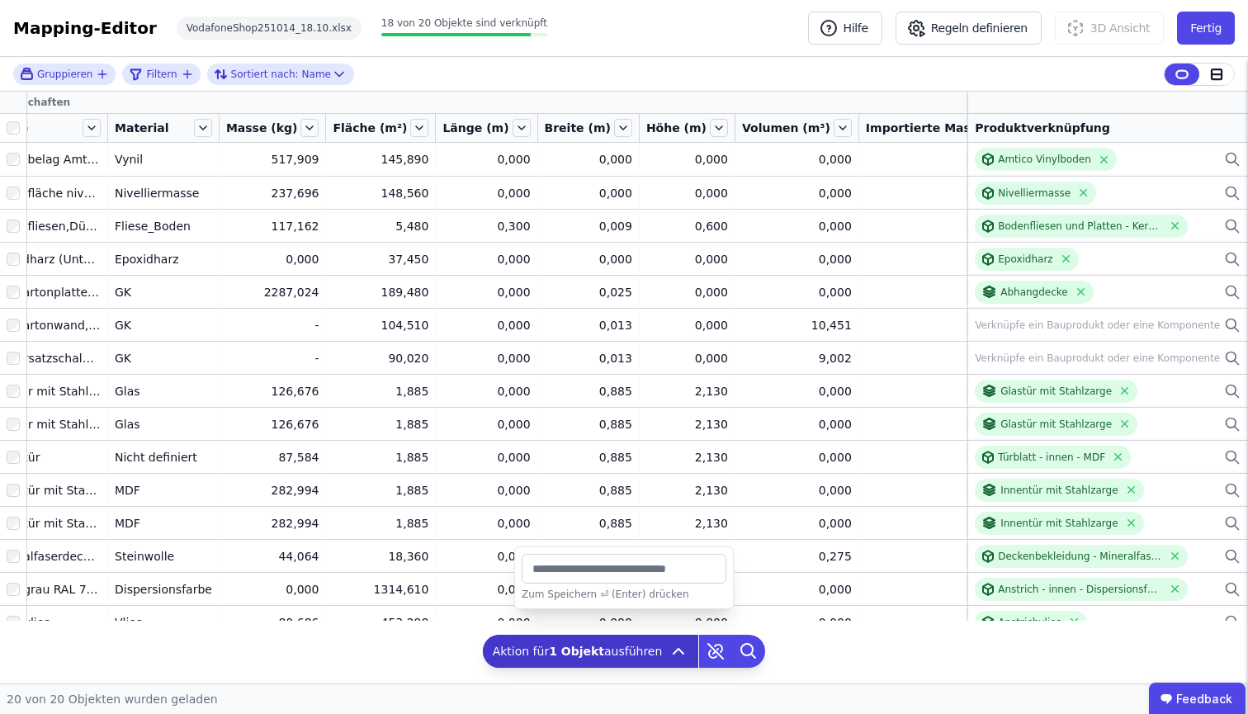
type input "*"
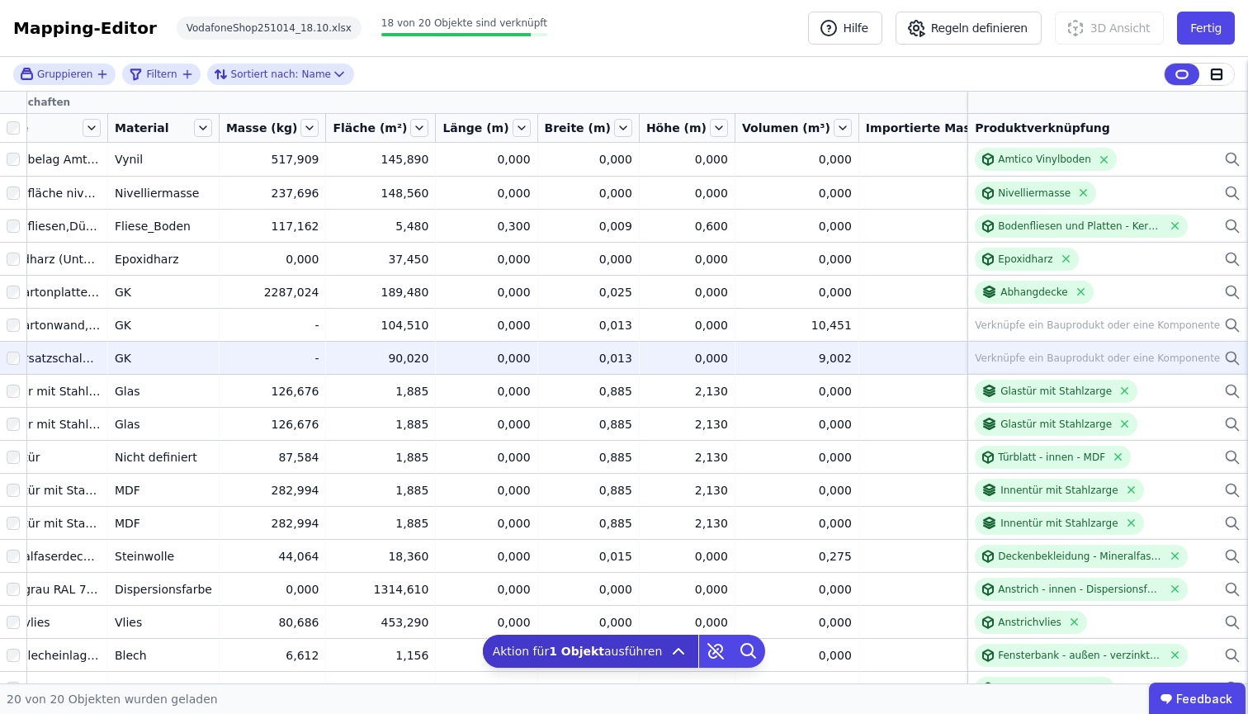
click at [4, 354] on div at bounding box center [13, 358] width 26 height 30
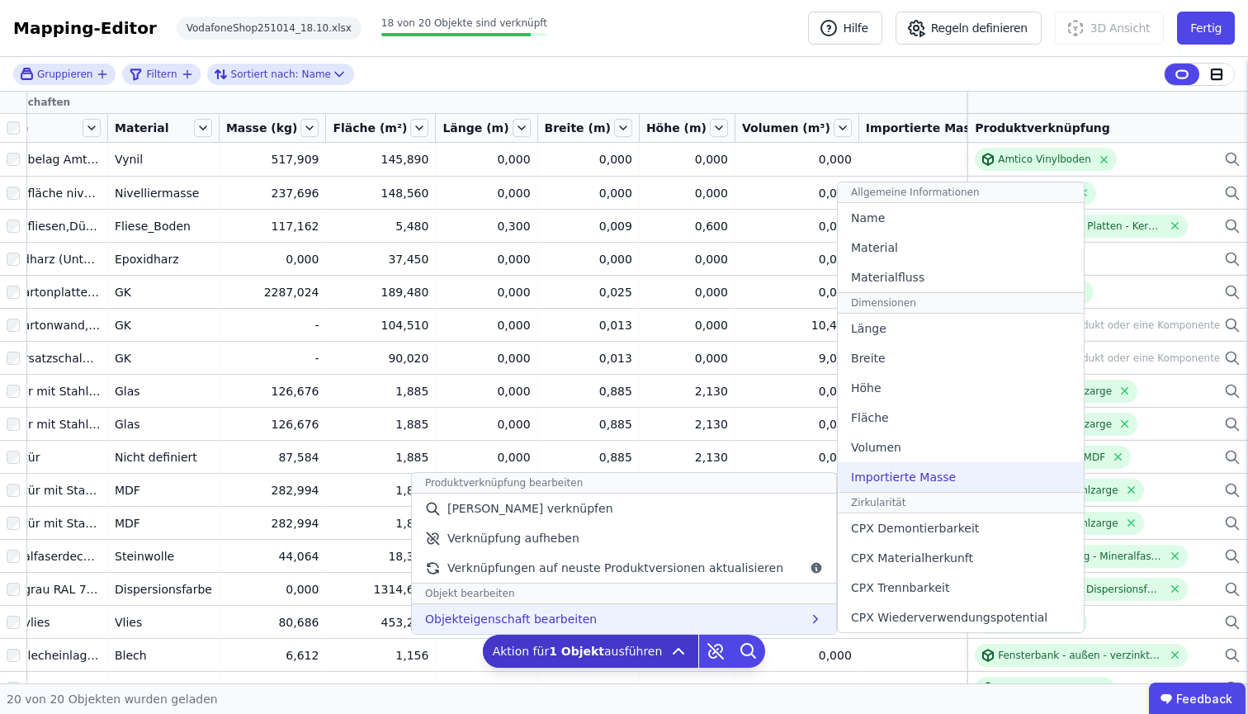
click at [962, 475] on div "Importierte Masse" at bounding box center [961, 477] width 246 height 30
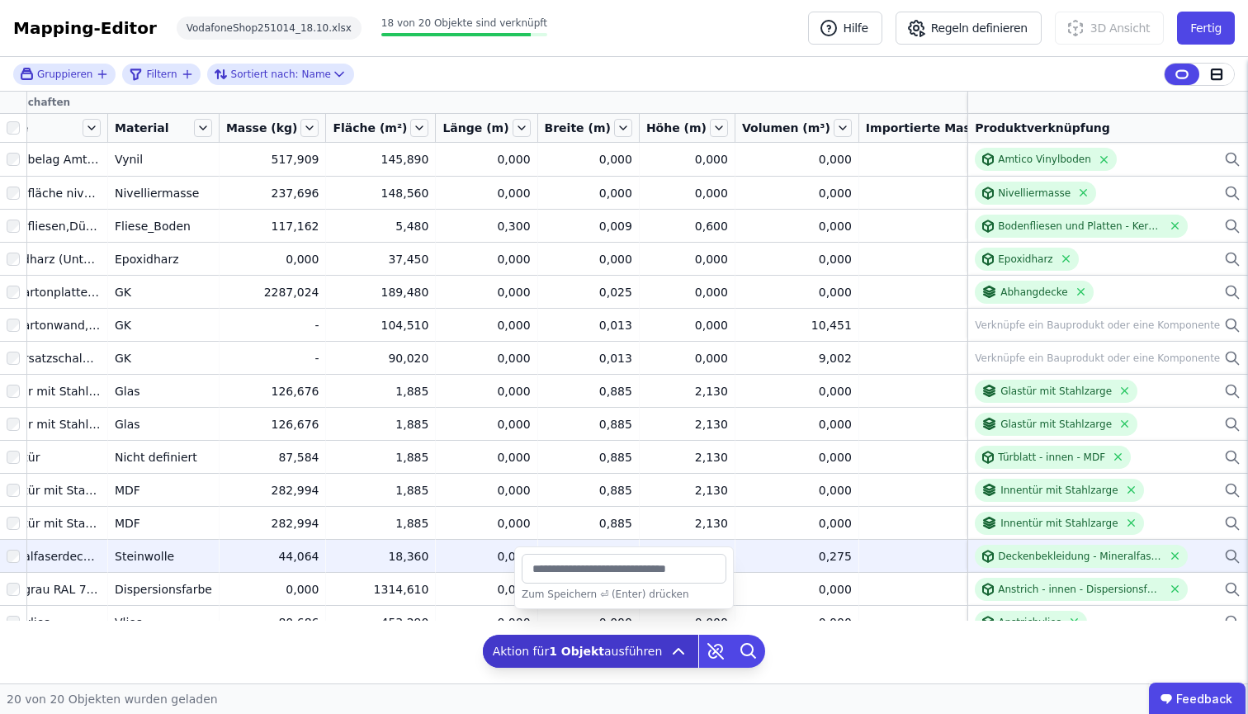
drag, startPoint x: 614, startPoint y: 566, endPoint x: 504, endPoint y: 570, distance: 109.9
click at [504, 570] on div "Gruppieren Filtern Sortiert nach: Name Eigenschaften Name Material Masse (kg) F…" at bounding box center [624, 370] width 1248 height 627
type input "*"
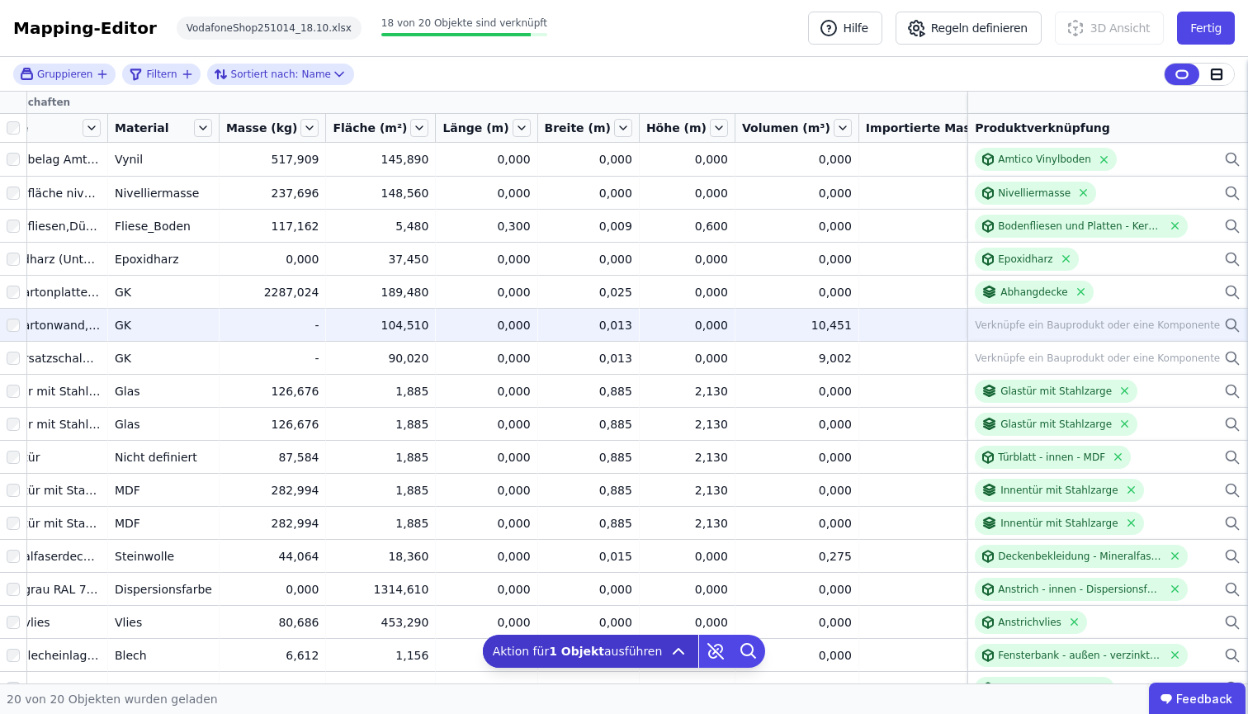
click at [1213, 324] on icon at bounding box center [1232, 325] width 17 height 20
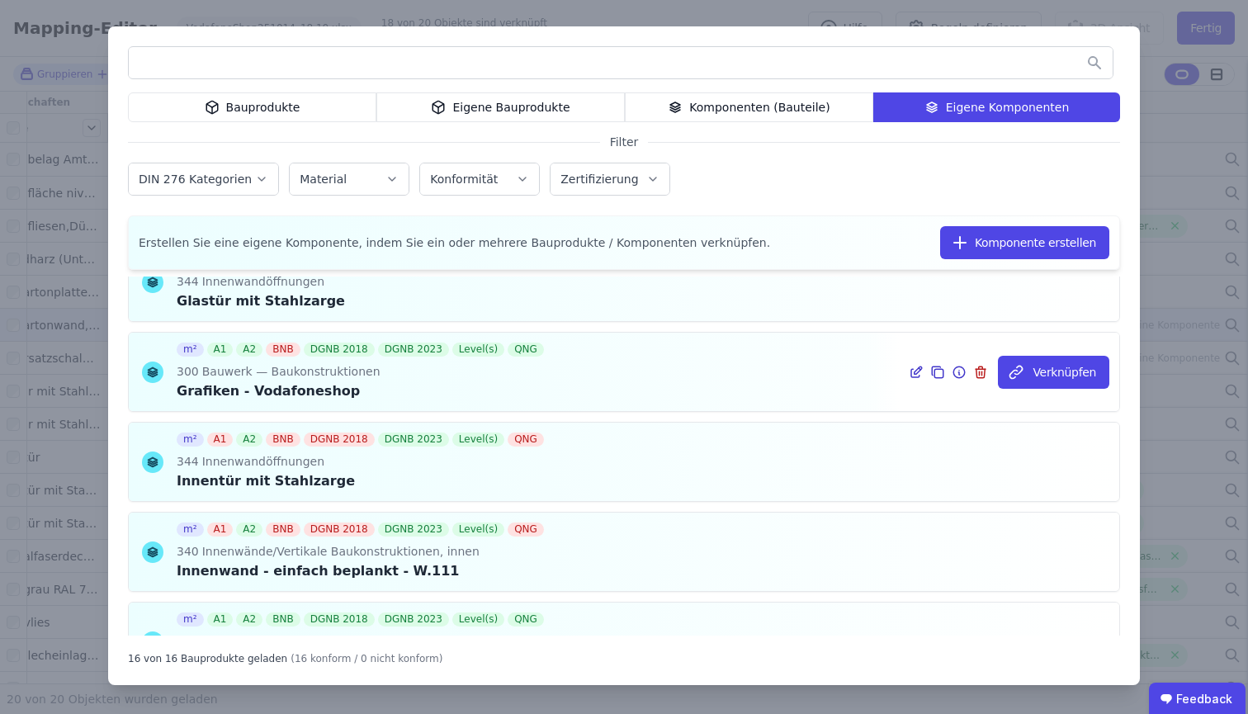
scroll to position [959, 0]
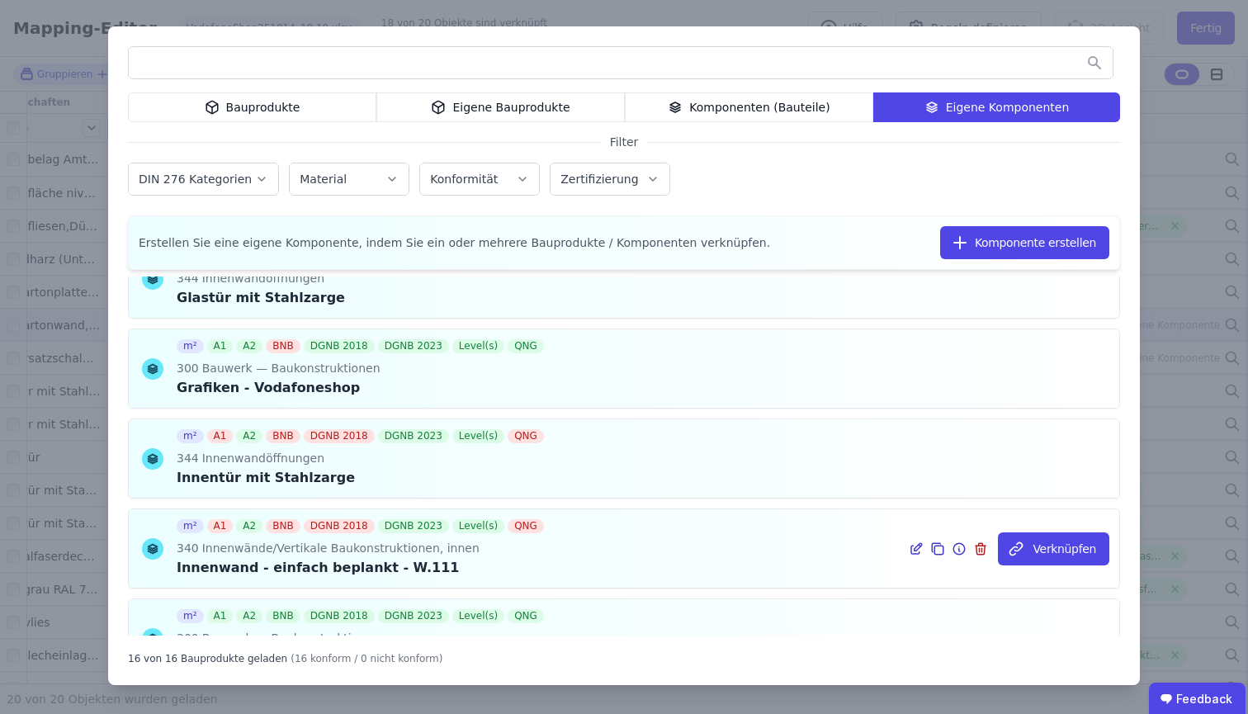
click at [919, 546] on icon at bounding box center [920, 545] width 2 height 2
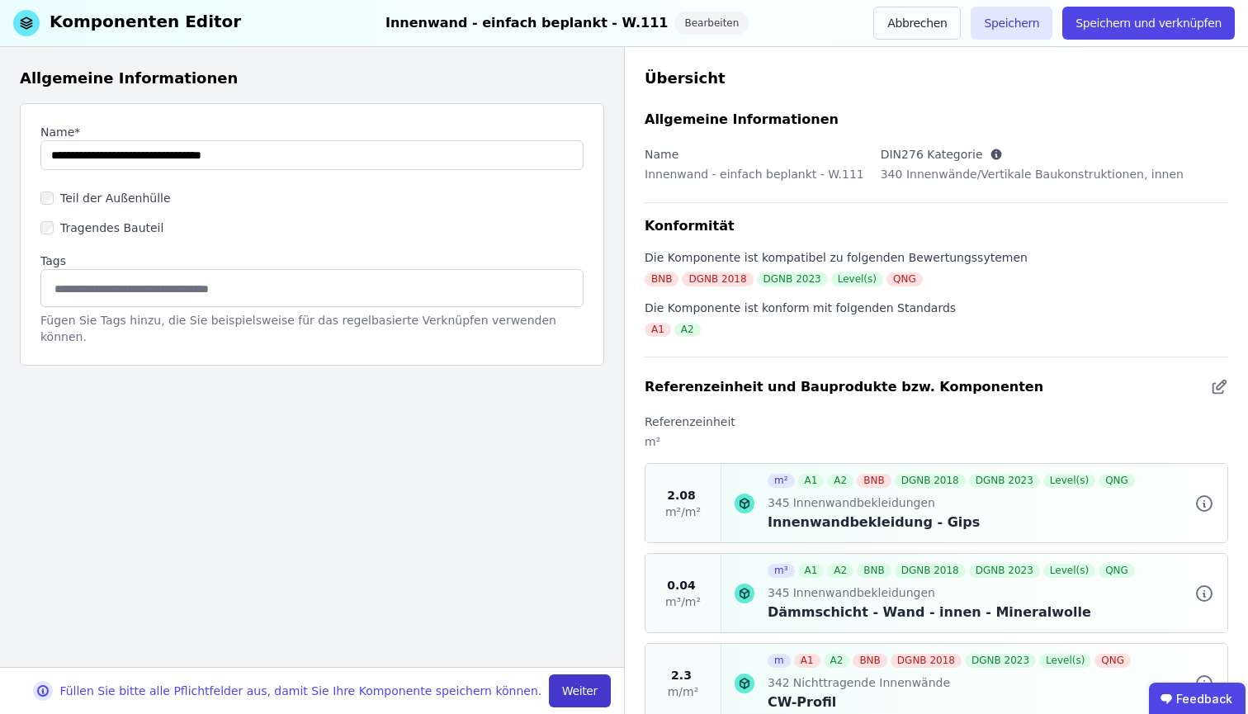
click at [571, 647] on button "Weiter" at bounding box center [580, 691] width 62 height 33
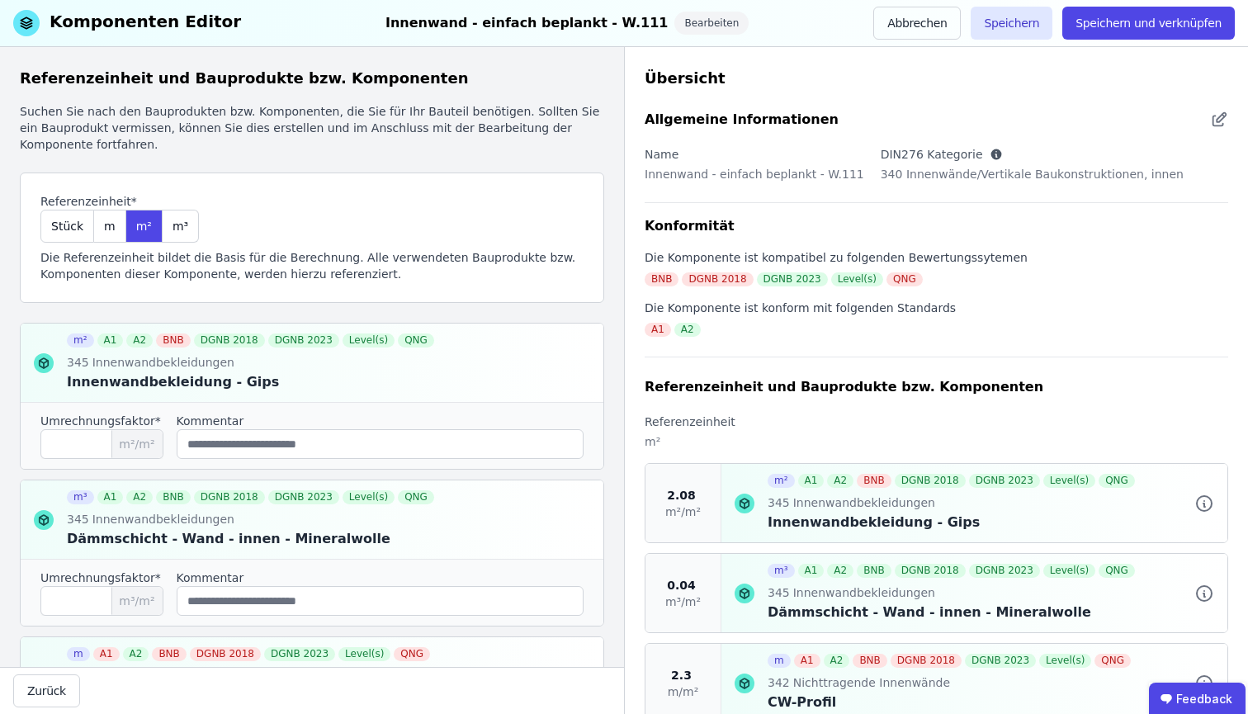
scroll to position [240, 0]
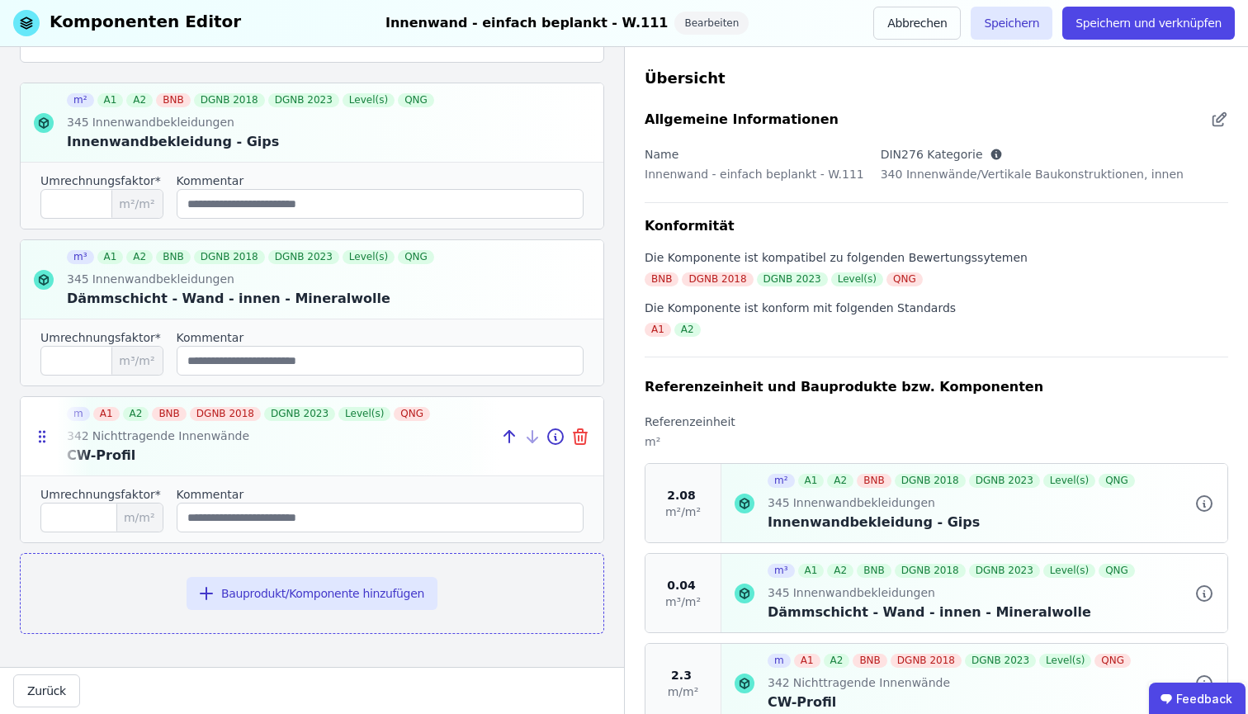
click at [571, 441] on icon at bounding box center [581, 437] width 20 height 20
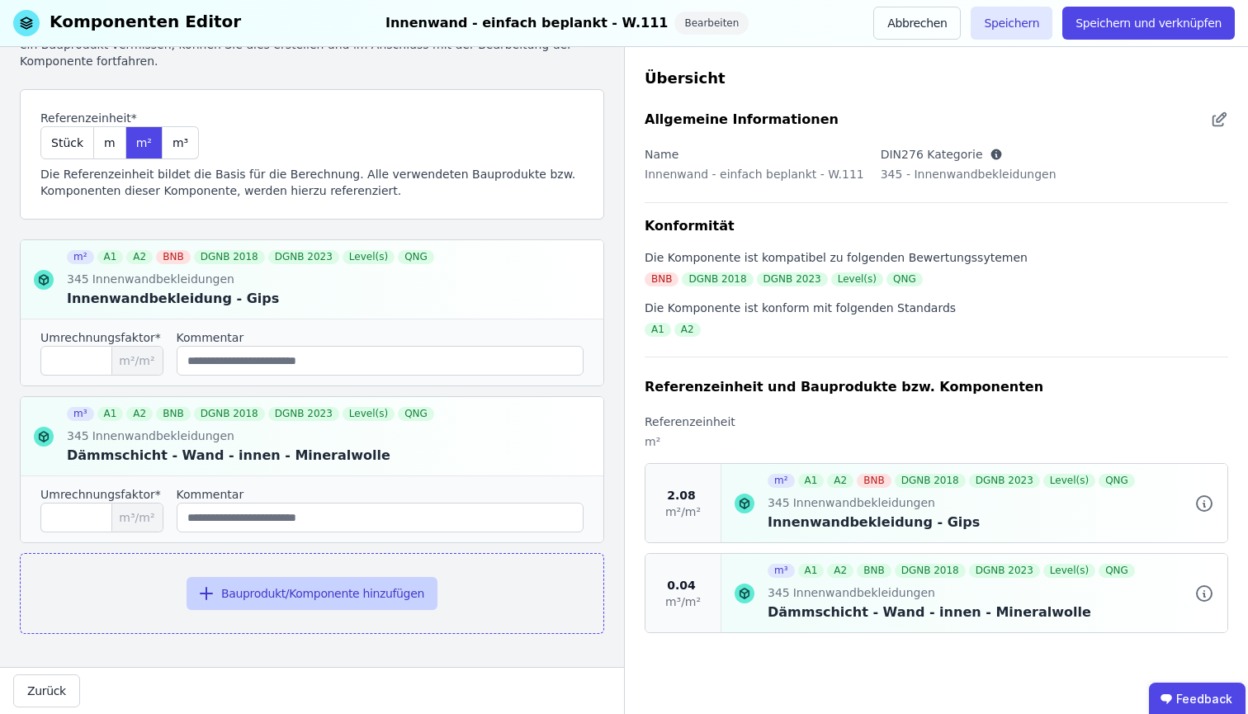
click at [343, 585] on button "Bauprodukt/Komponente hinzufügen" at bounding box center [312, 593] width 251 height 33
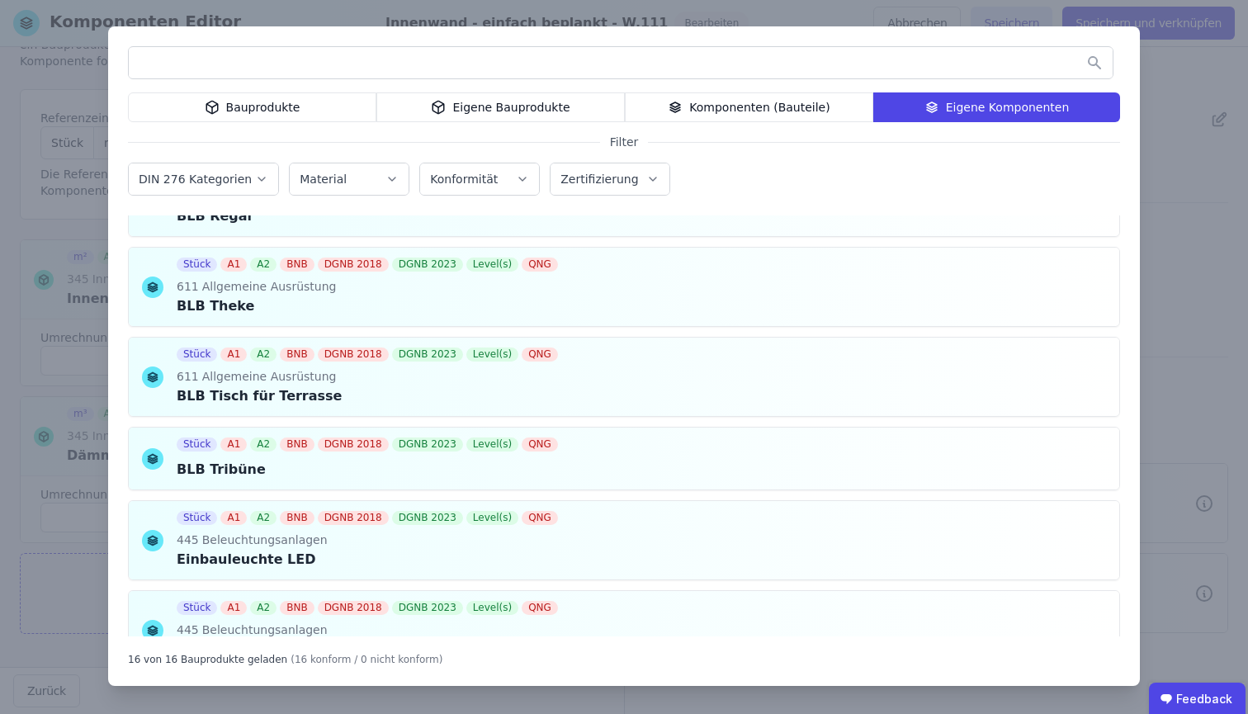
scroll to position [876, 0]
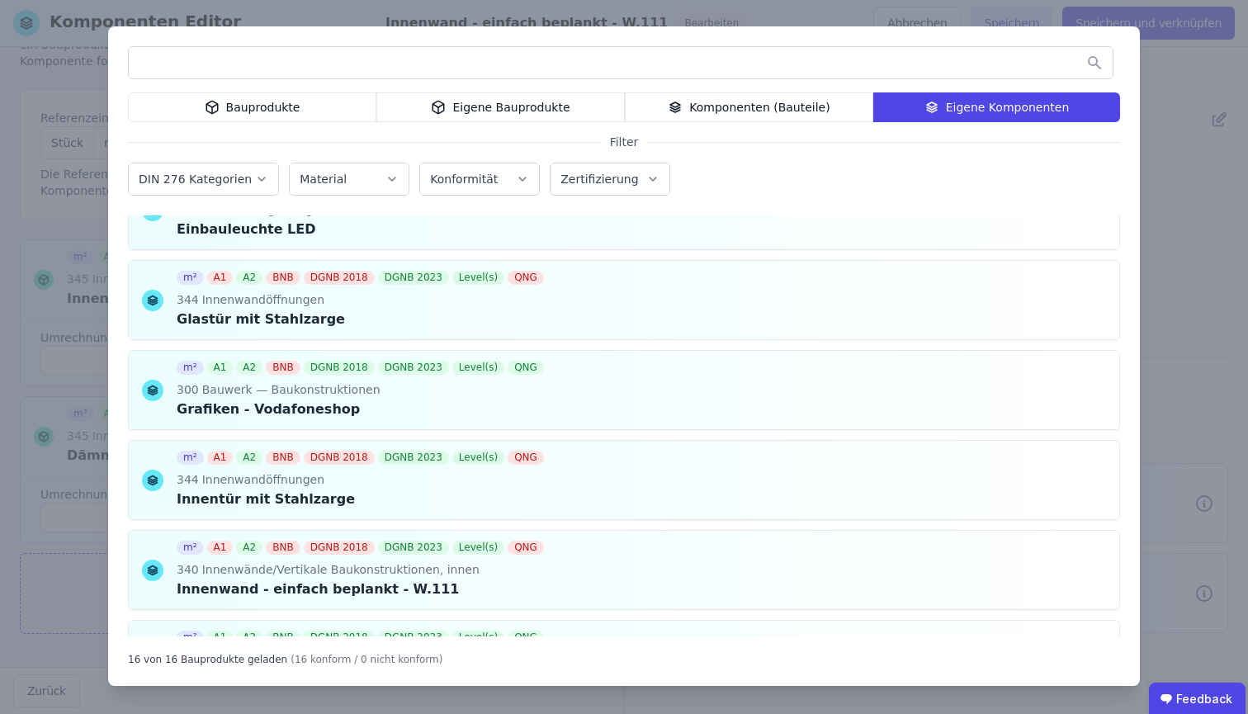
click at [534, 119] on div "Eigene Bauprodukte" at bounding box center [500, 107] width 249 height 30
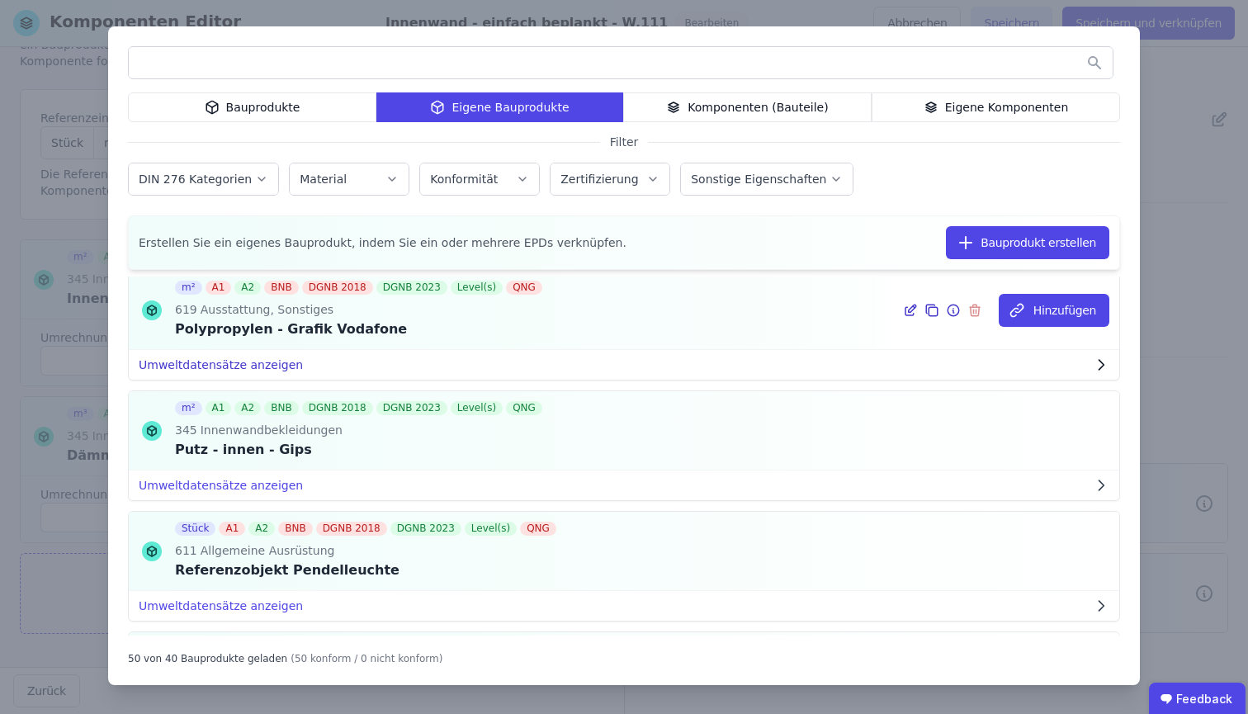
scroll to position [2478, 0]
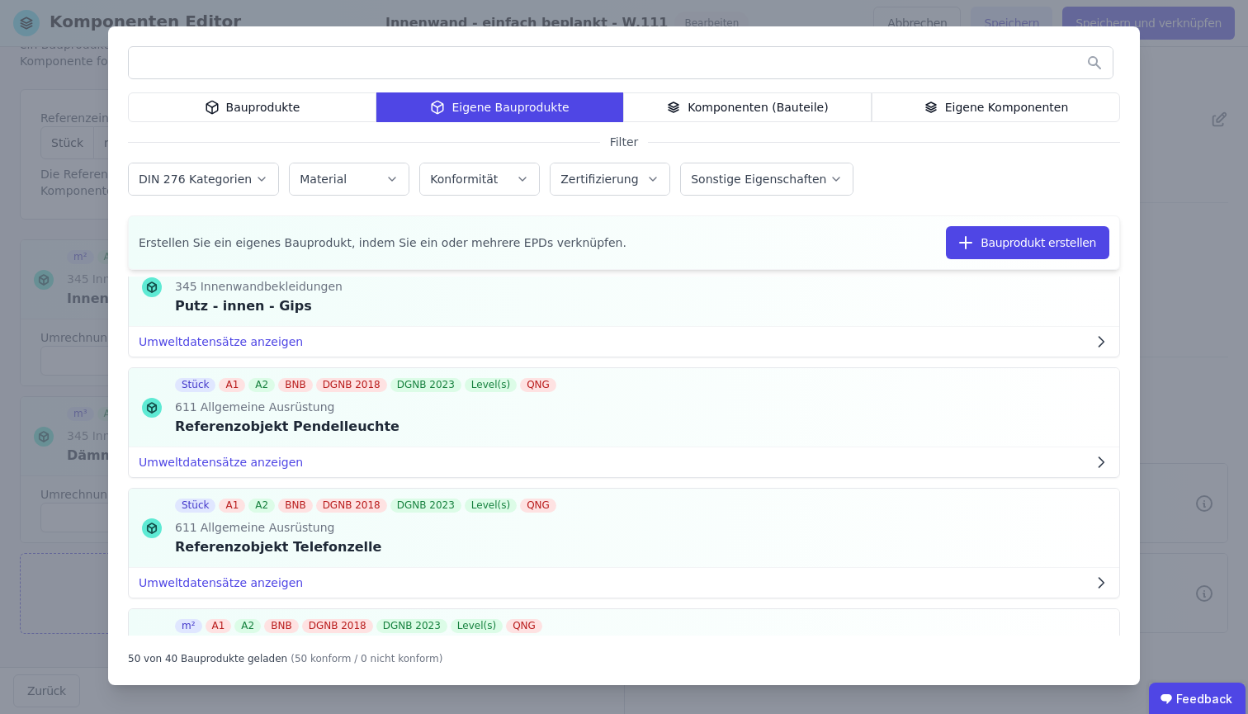
click at [494, 73] on input "text" at bounding box center [621, 63] width 984 height 30
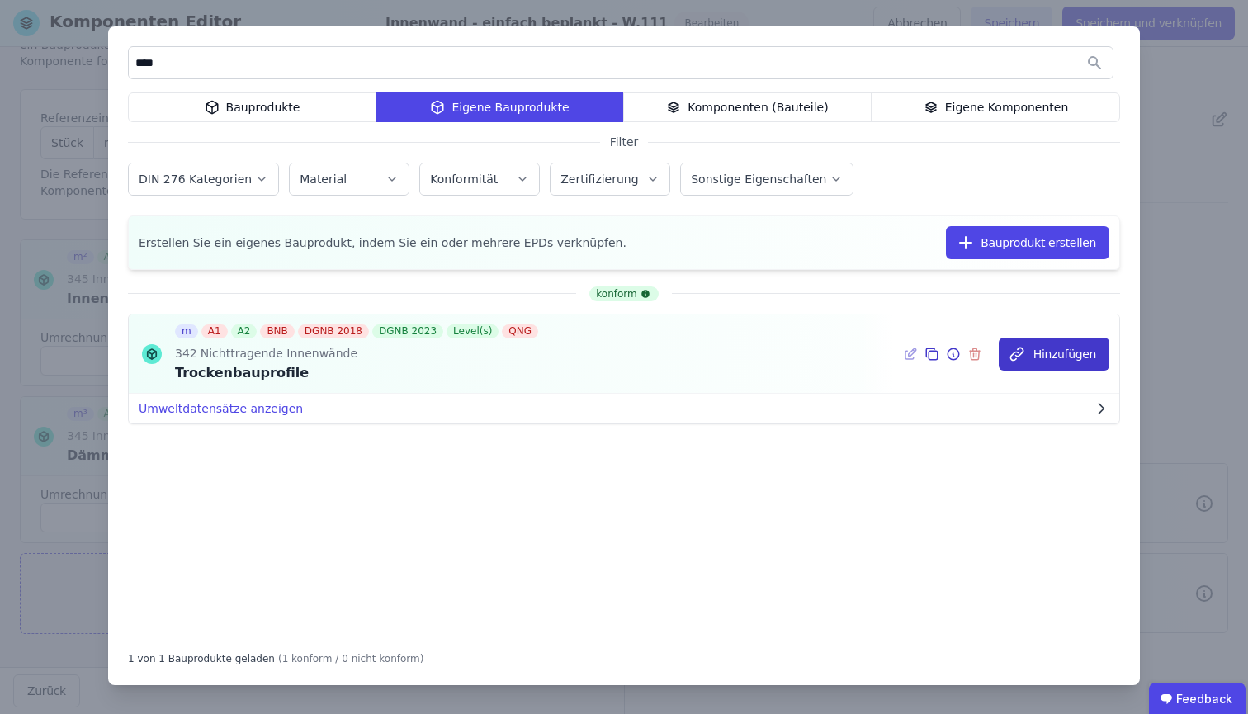
type input "****"
click at [1074, 369] on button "Hinzufügen" at bounding box center [1054, 354] width 111 height 33
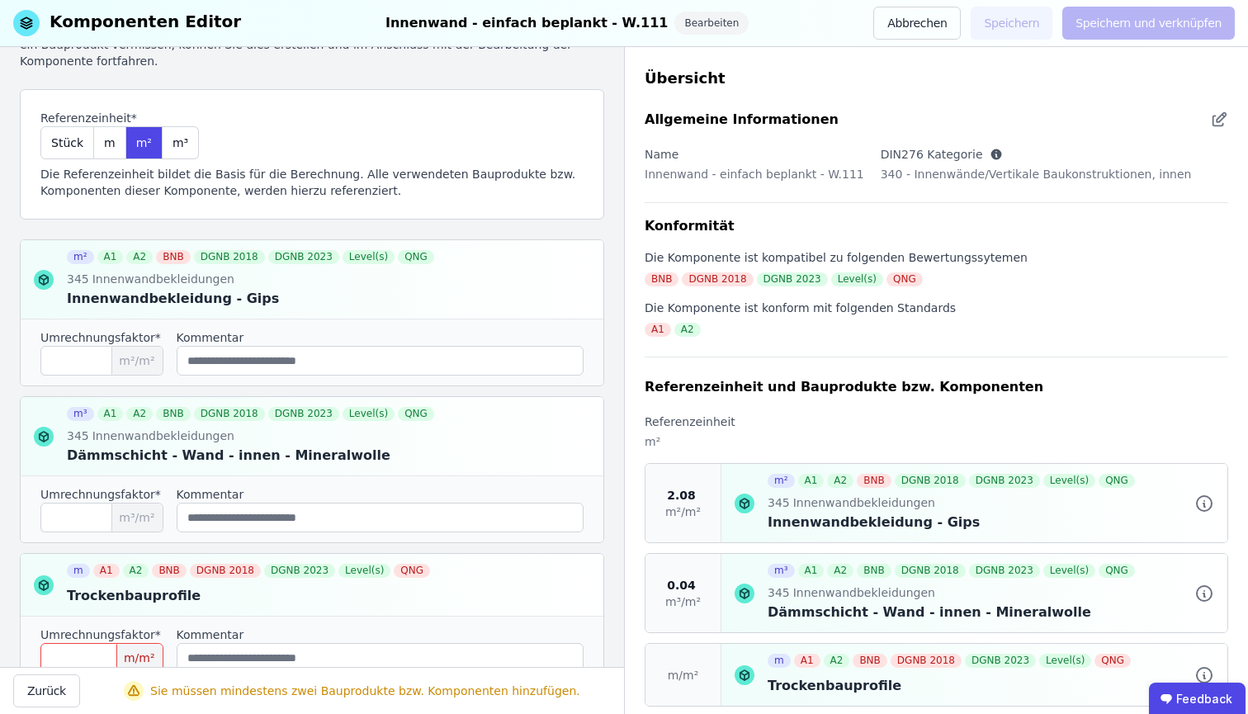
scroll to position [224, 0]
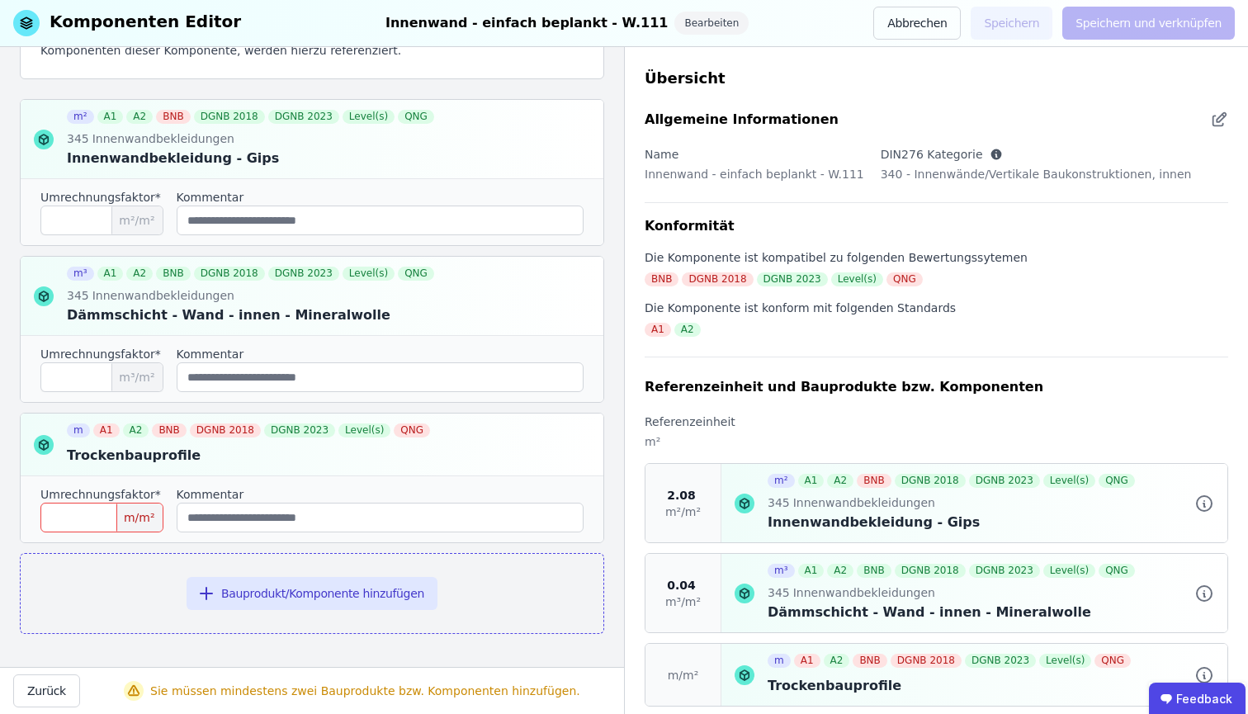
click at [79, 512] on input "number" at bounding box center [101, 518] width 123 height 30
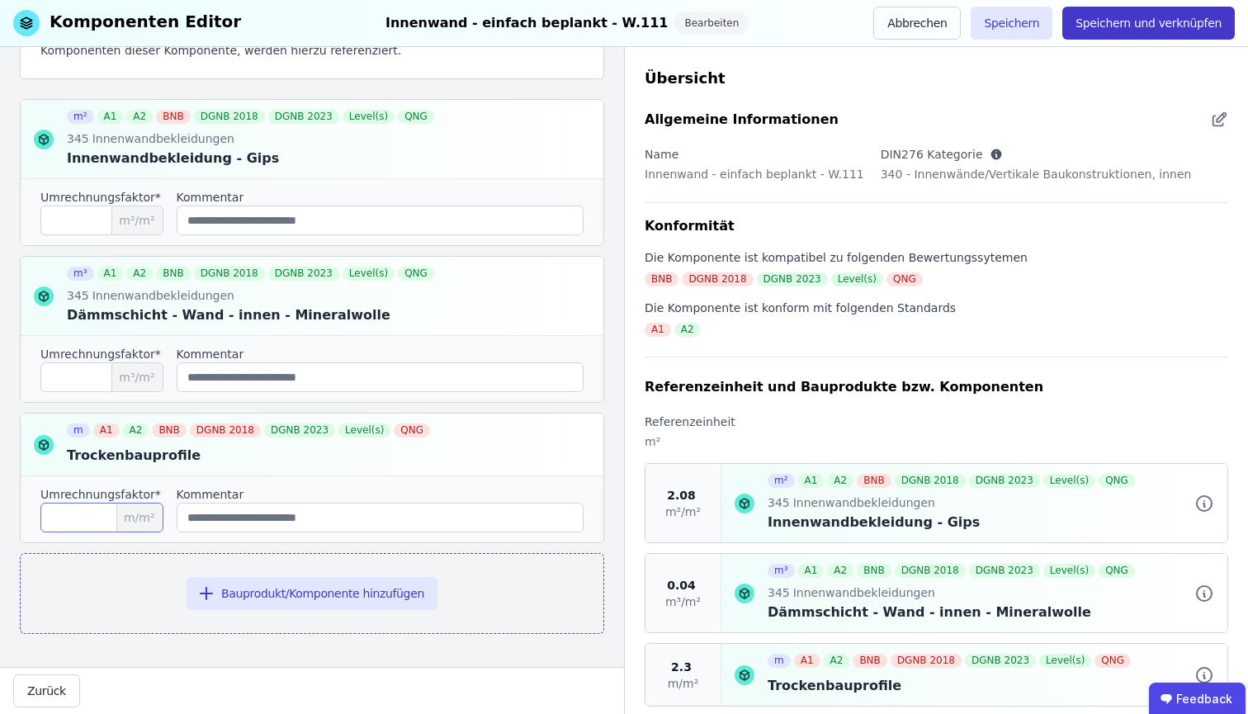
type input "***"
click at [1139, 33] on button "Speichern und verknüpfen" at bounding box center [1149, 23] width 173 height 33
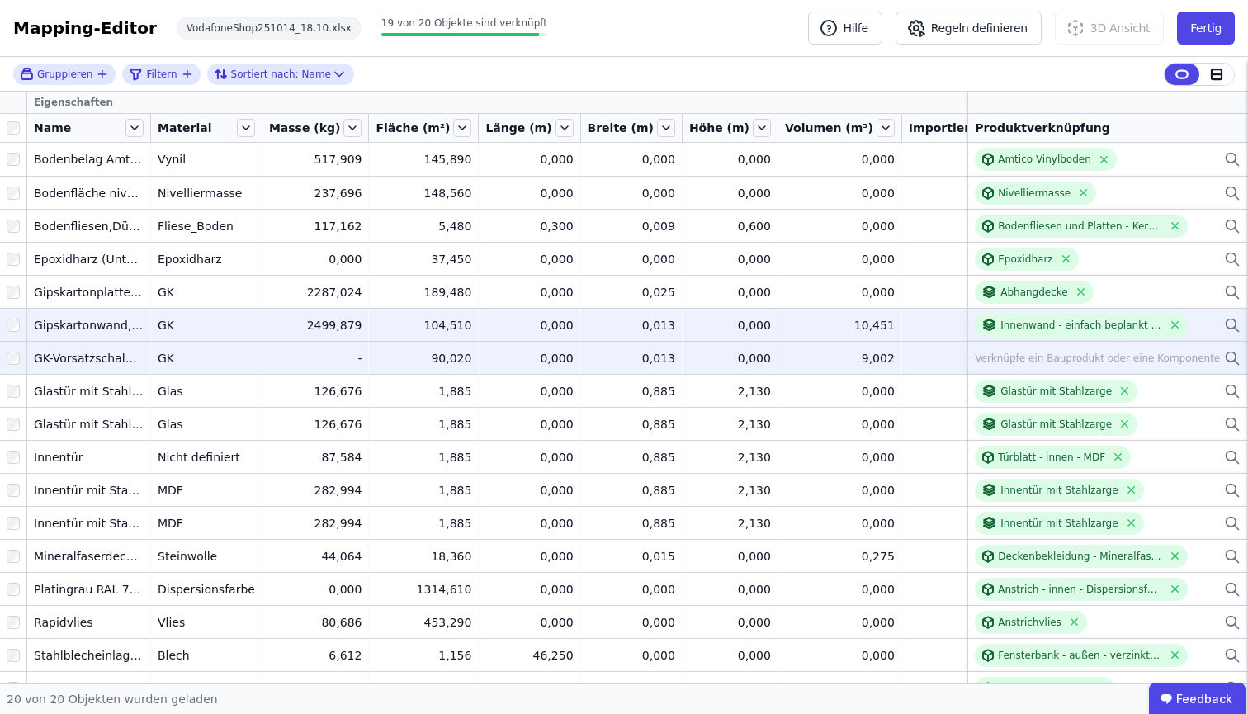
click at [1213, 358] on icon at bounding box center [1232, 358] width 17 height 20
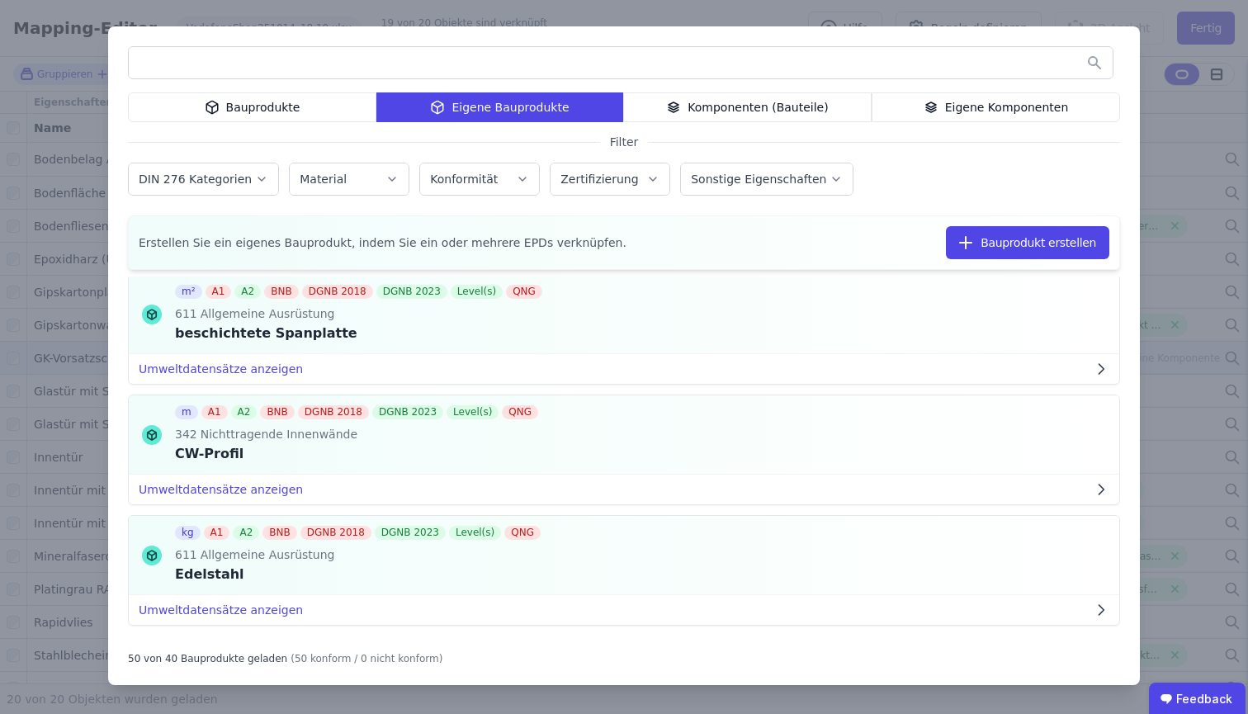
scroll to position [4080, 0]
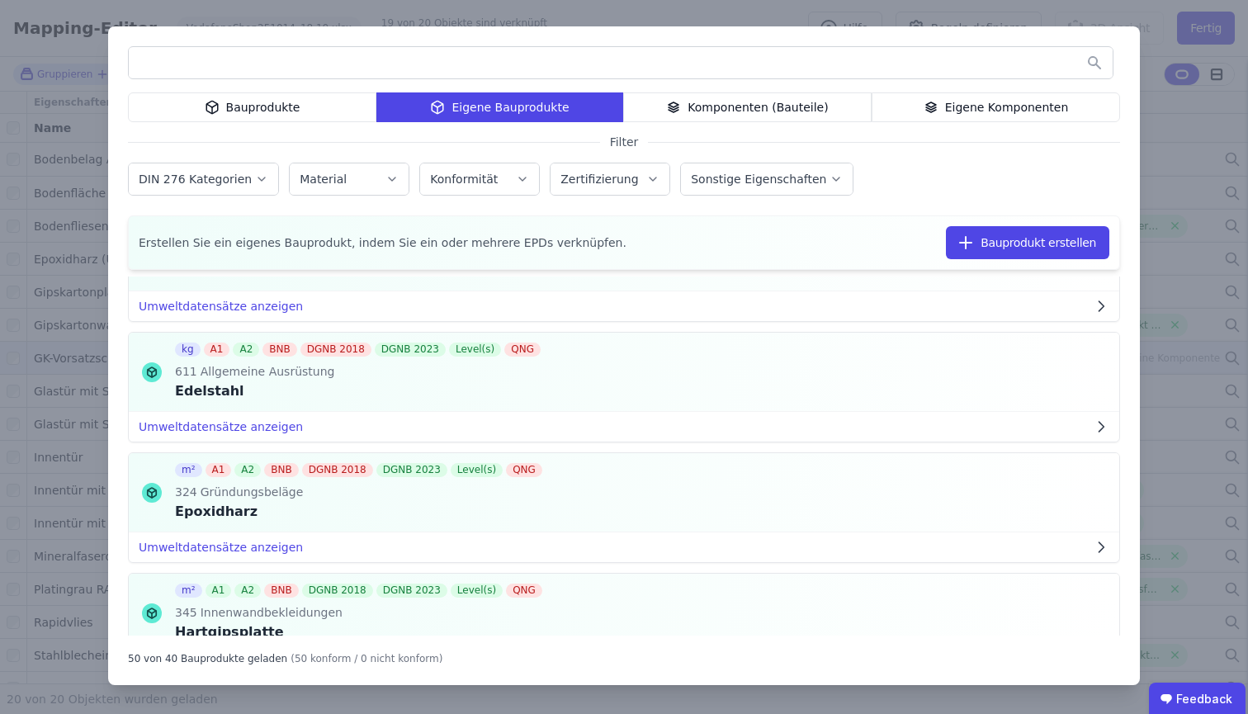
click at [988, 111] on div "Eigene Komponenten" at bounding box center [996, 107] width 249 height 30
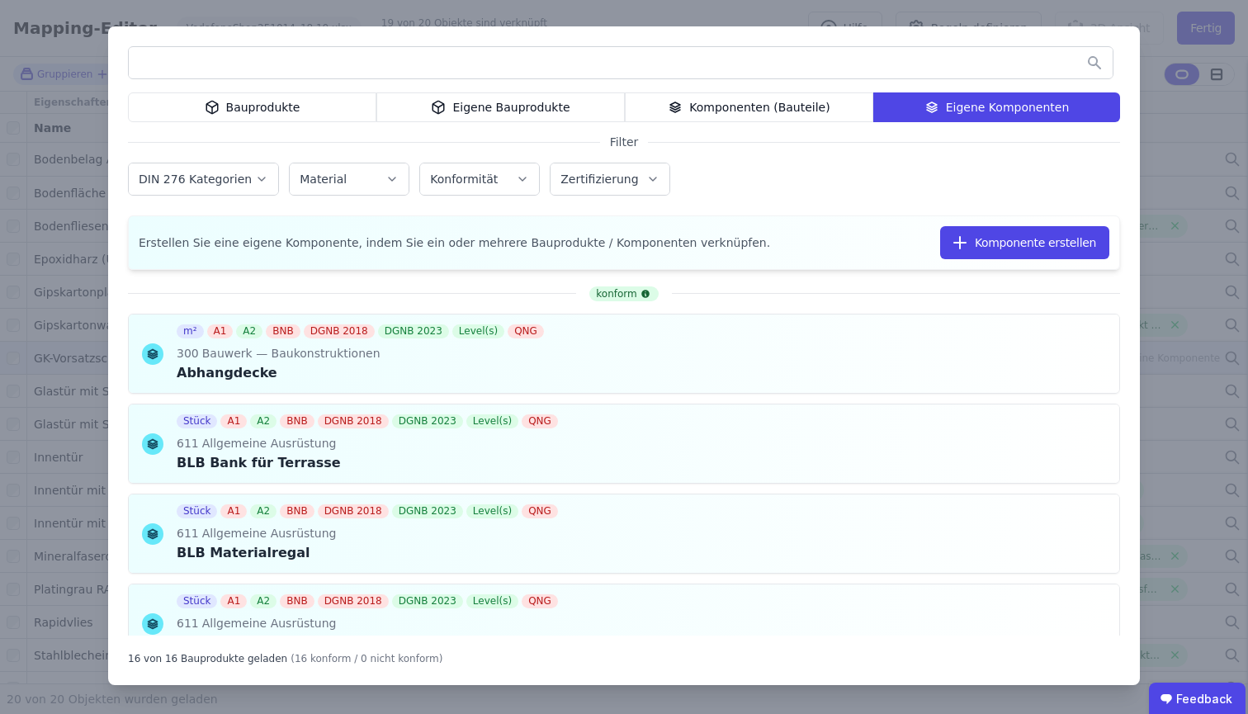
scroll to position [1125, 0]
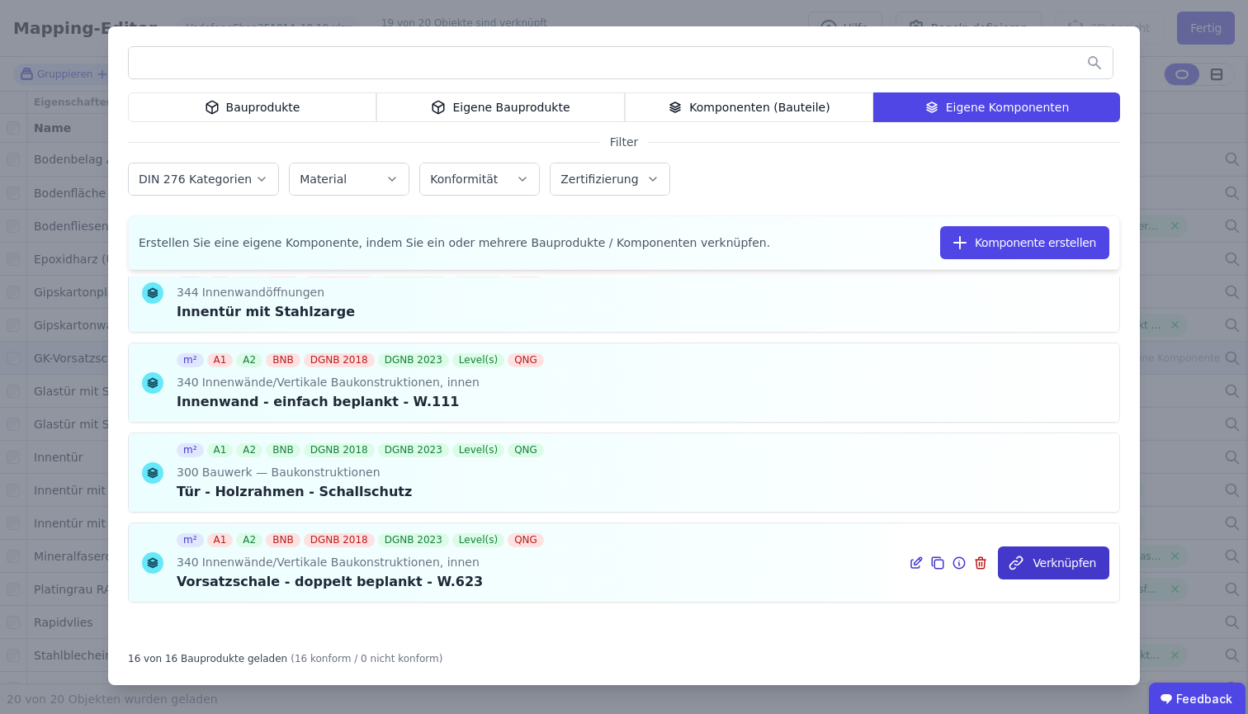
click at [1079, 564] on button "Verknüpfen" at bounding box center [1053, 563] width 111 height 33
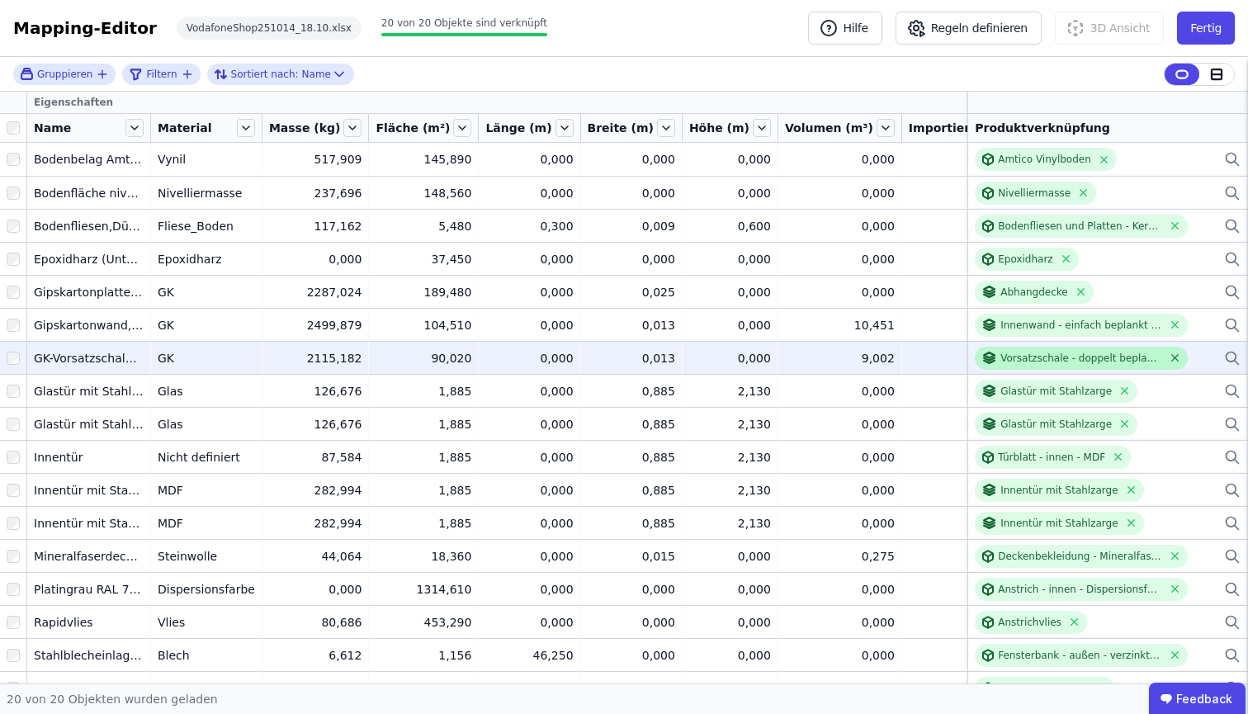
click at [1172, 356] on icon at bounding box center [1175, 358] width 7 height 7
click at [1213, 359] on icon at bounding box center [1232, 357] width 10 height 10
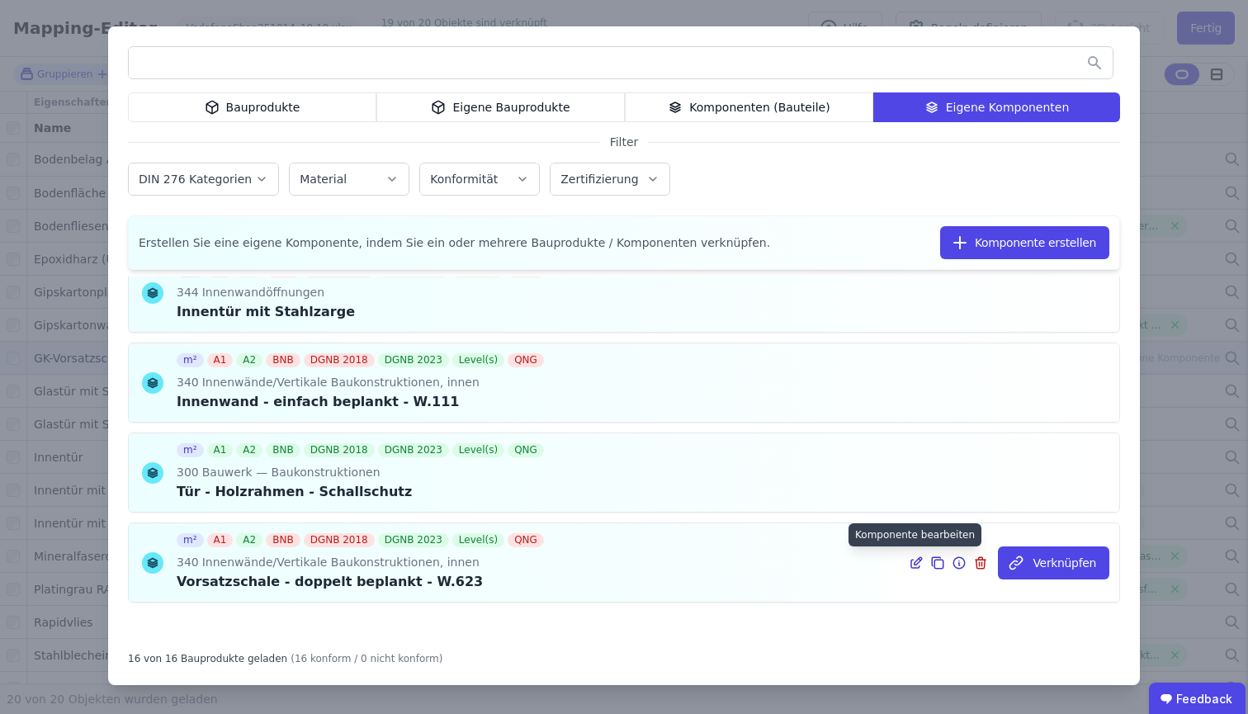
click at [915, 563] on icon at bounding box center [918, 560] width 7 height 7
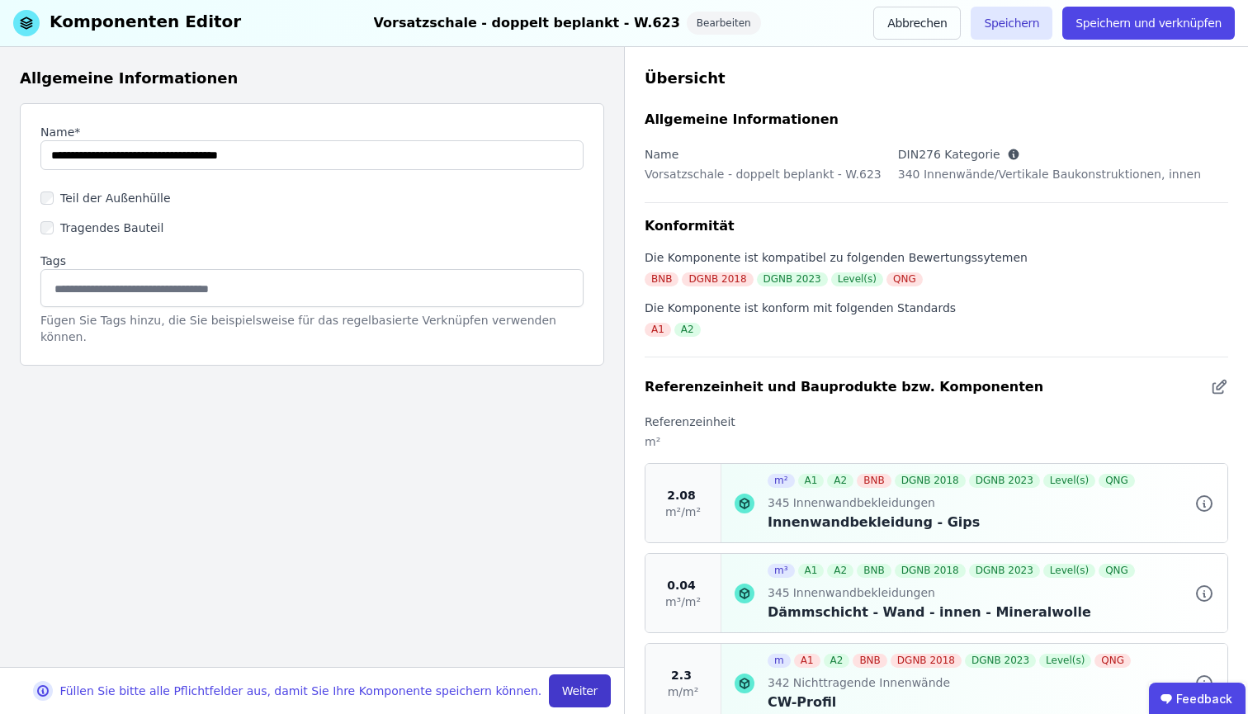
click at [599, 647] on button "Weiter" at bounding box center [580, 691] width 62 height 33
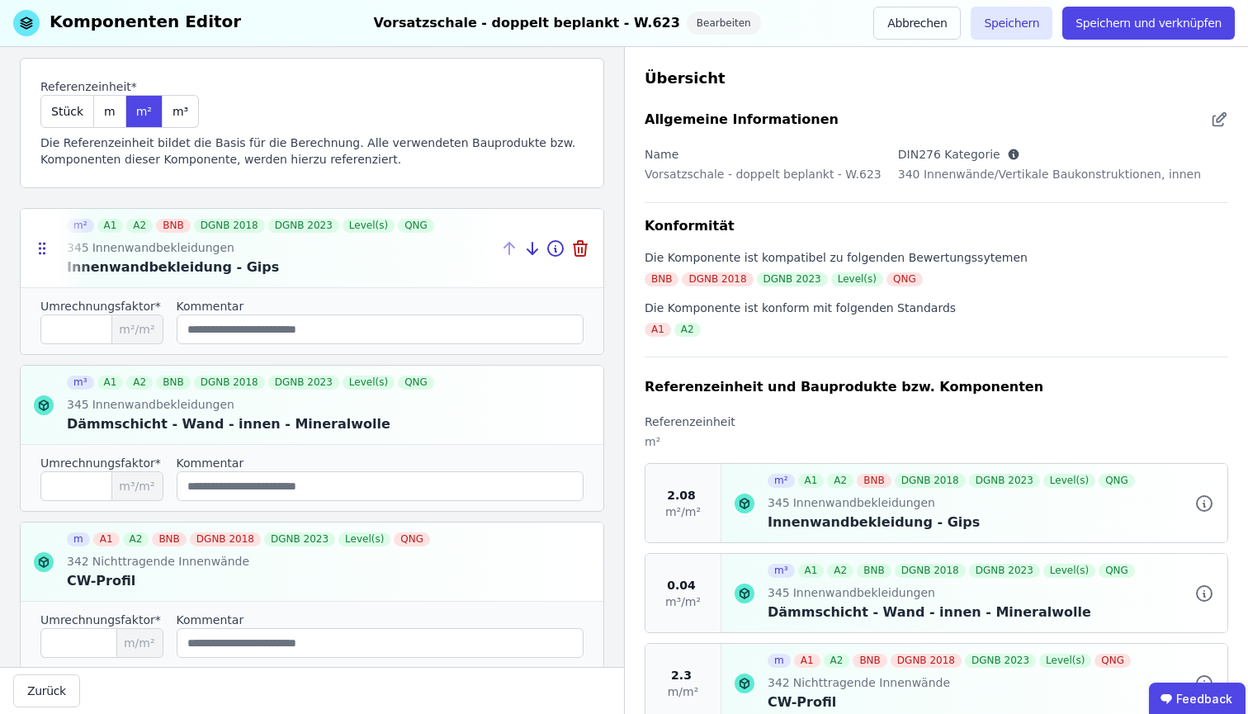
scroll to position [240, 0]
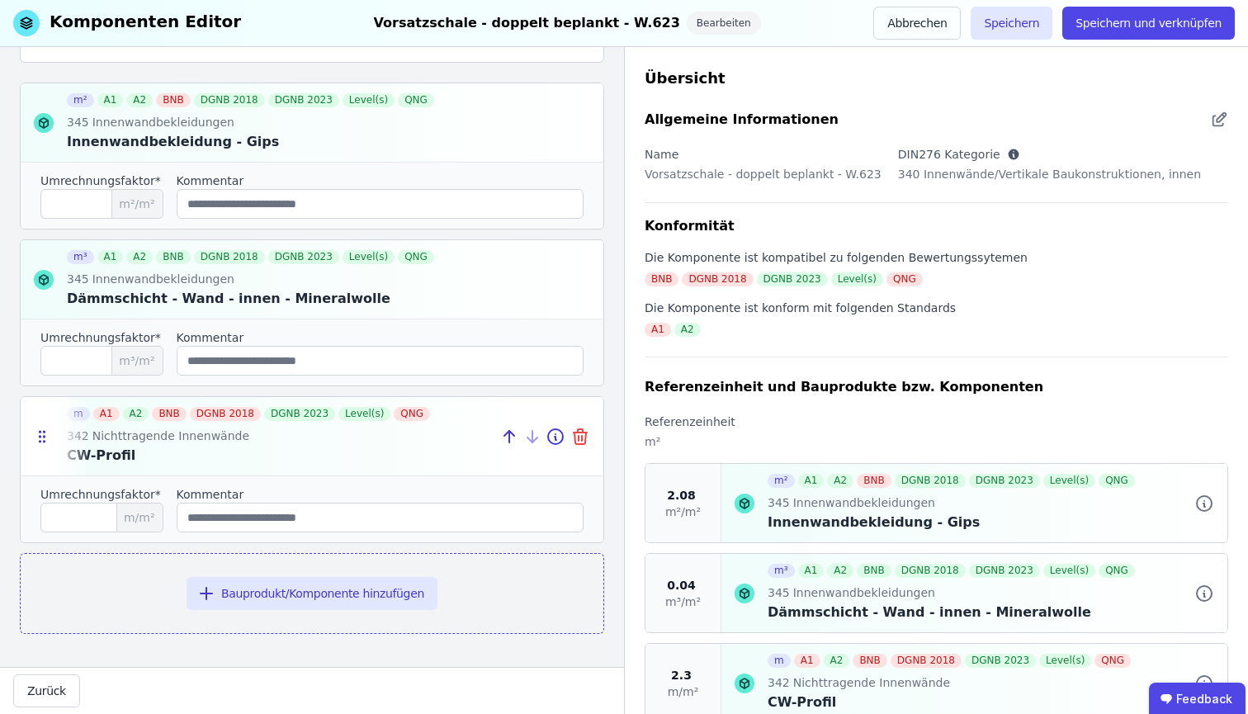
click at [572, 442] on icon at bounding box center [581, 437] width 20 height 20
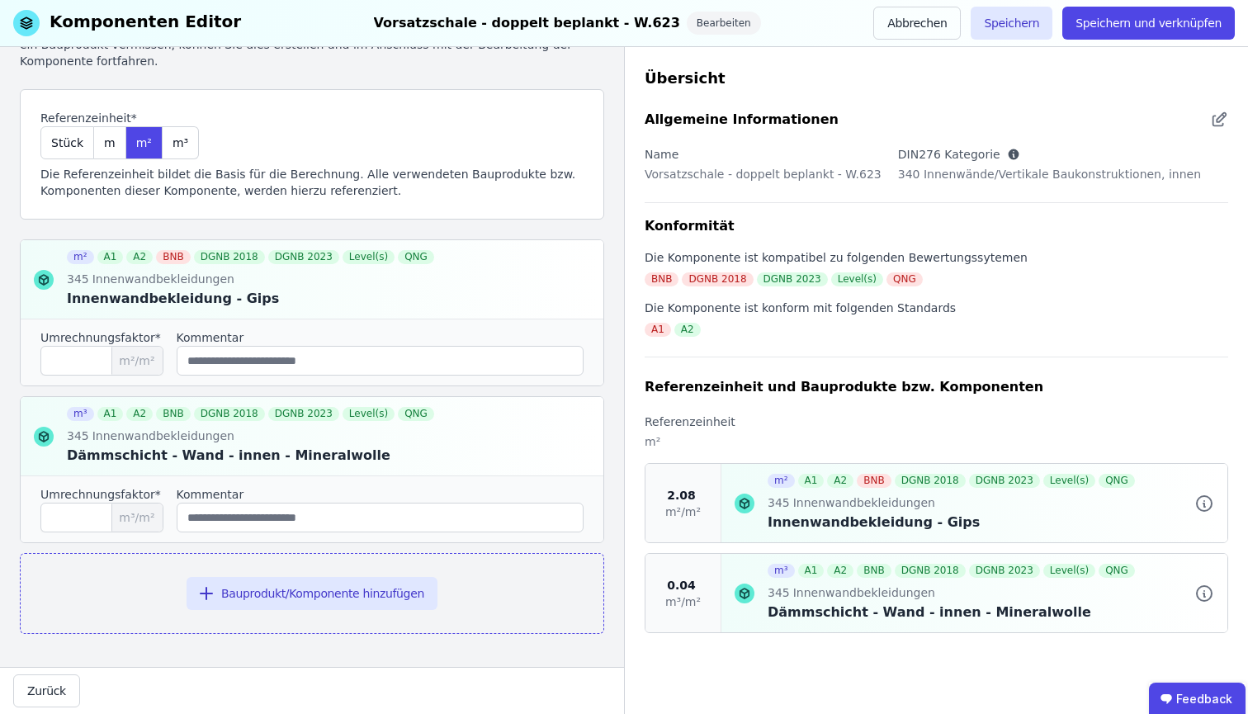
scroll to position [83, 0]
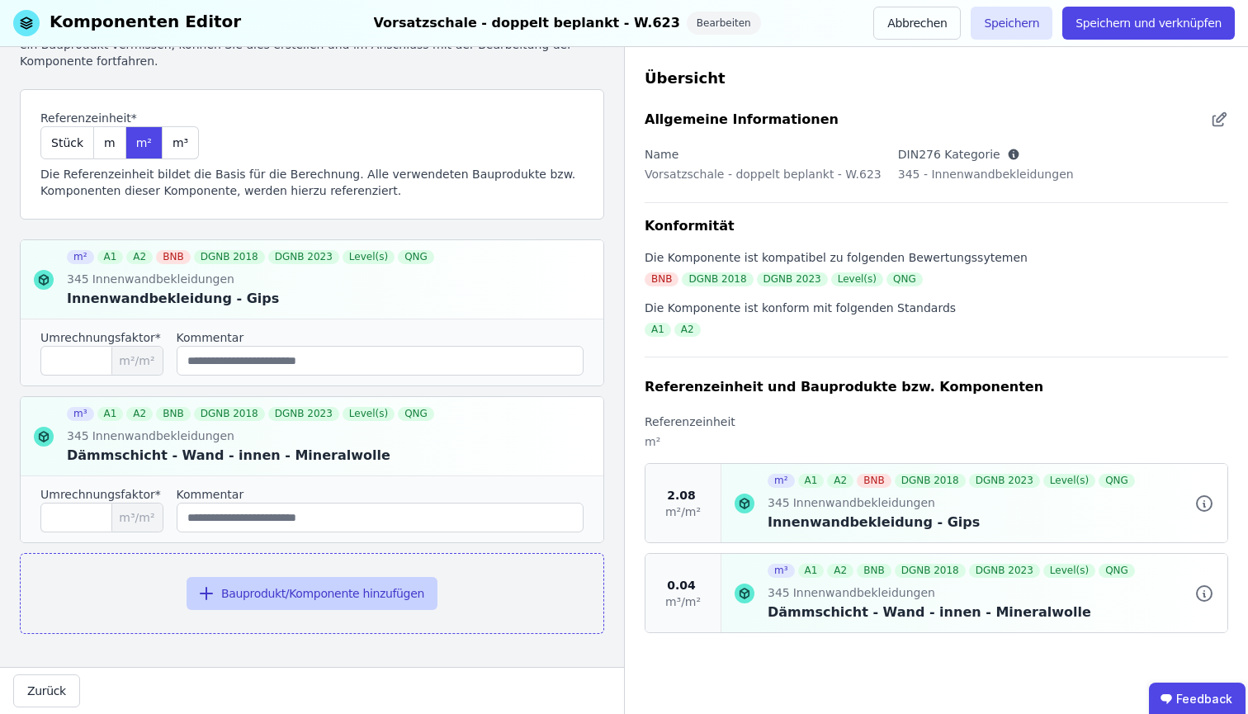
click at [275, 591] on button "Bauprodukt/Komponente hinzufügen" at bounding box center [312, 593] width 251 height 33
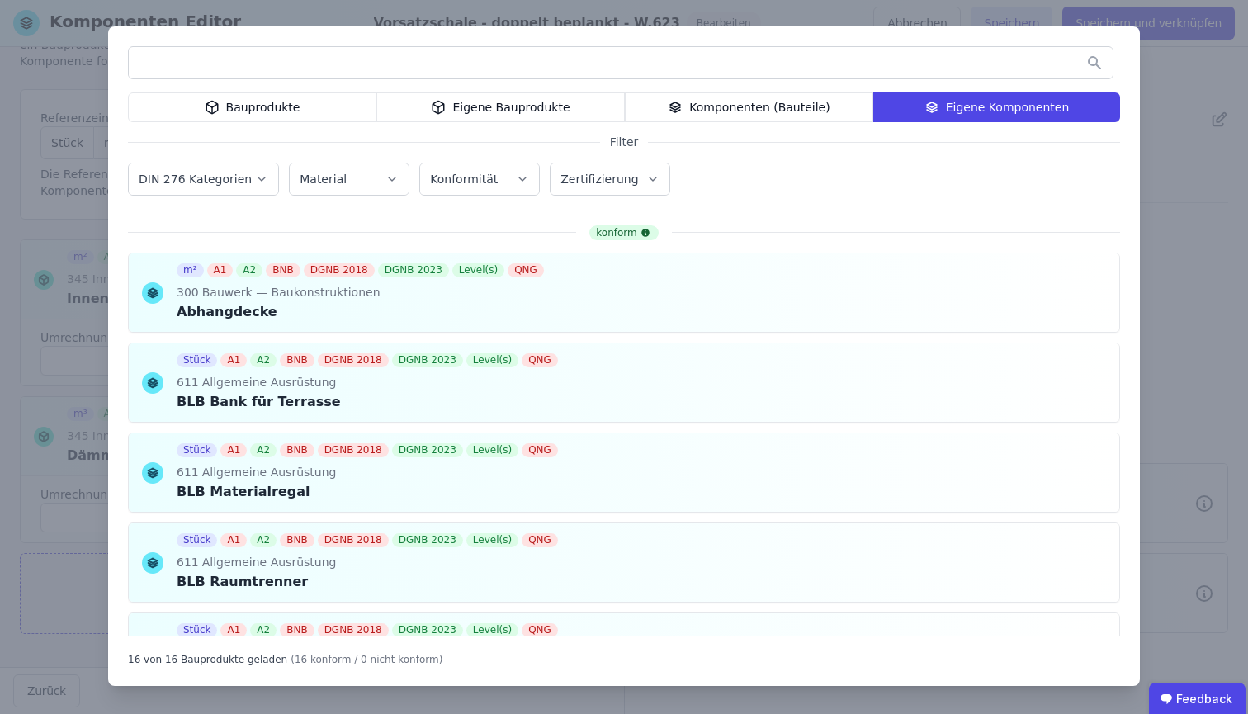
drag, startPoint x: 452, startPoint y: 109, endPoint x: 444, endPoint y: 105, distance: 9.2
click at [452, 109] on div "Eigene Bauprodukte" at bounding box center [500, 107] width 249 height 30
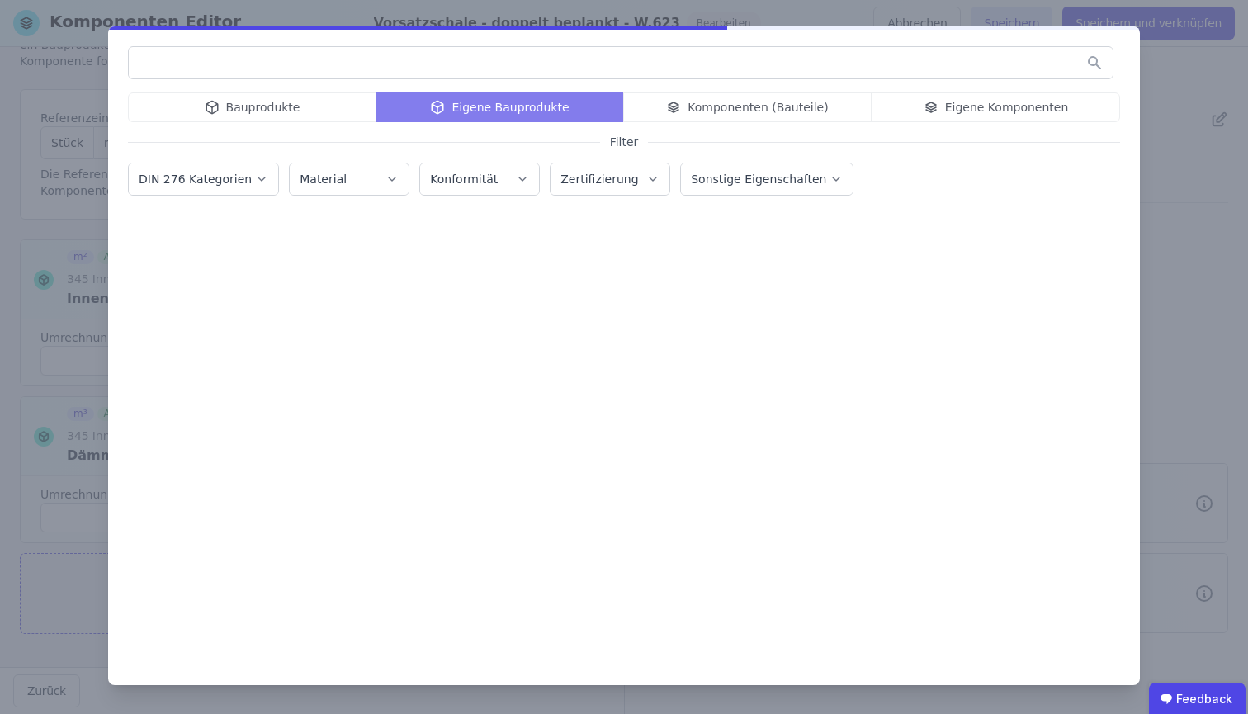
click at [447, 76] on input "text" at bounding box center [621, 63] width 984 height 30
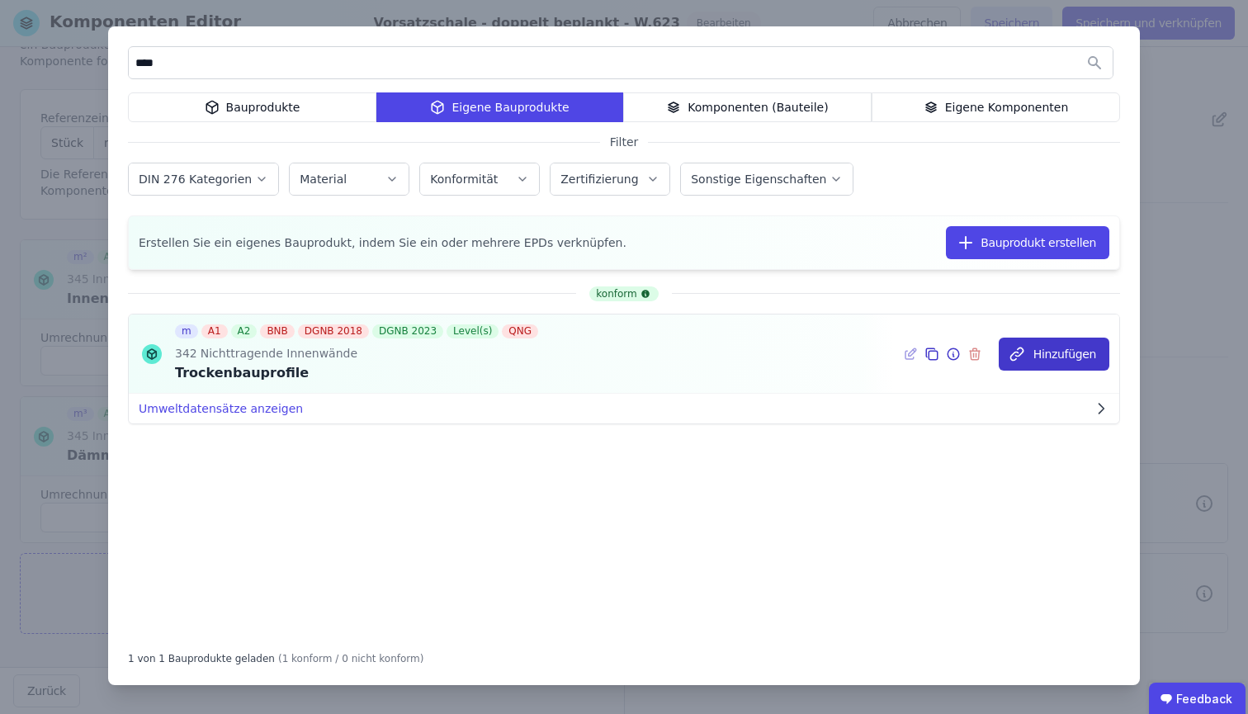
type input "****"
click at [1046, 348] on button "Hinzufügen" at bounding box center [1054, 354] width 111 height 33
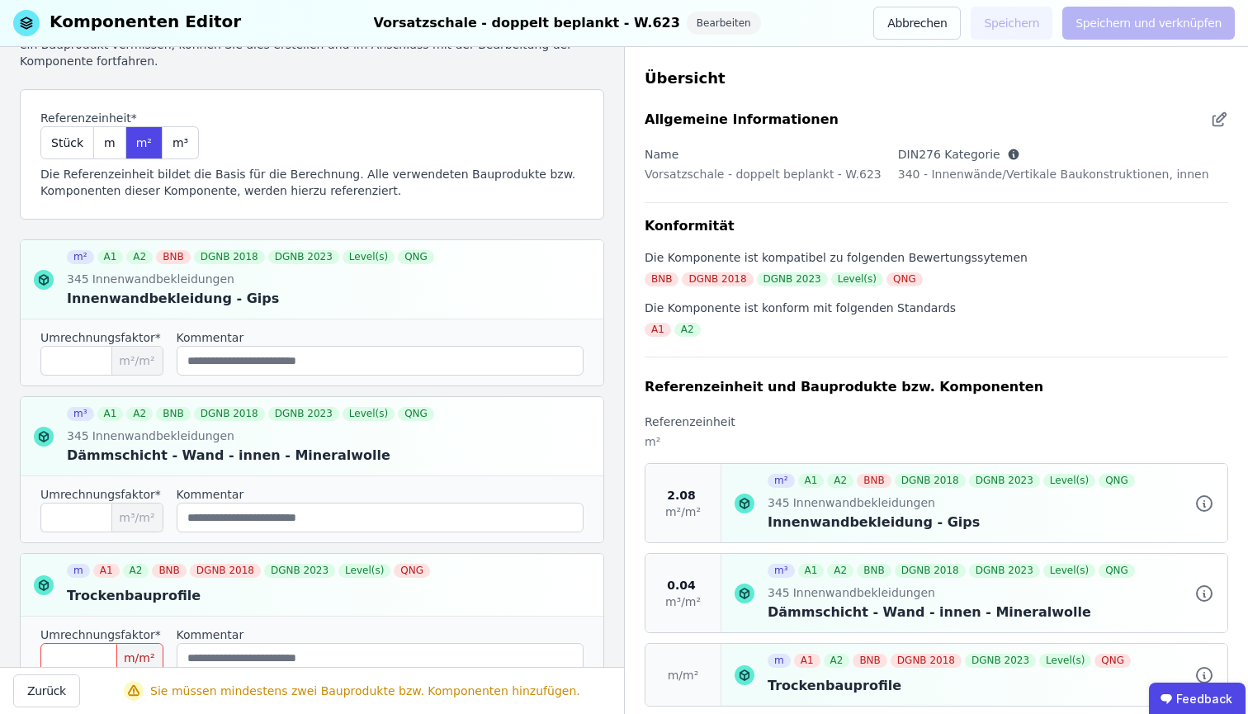
scroll to position [224, 0]
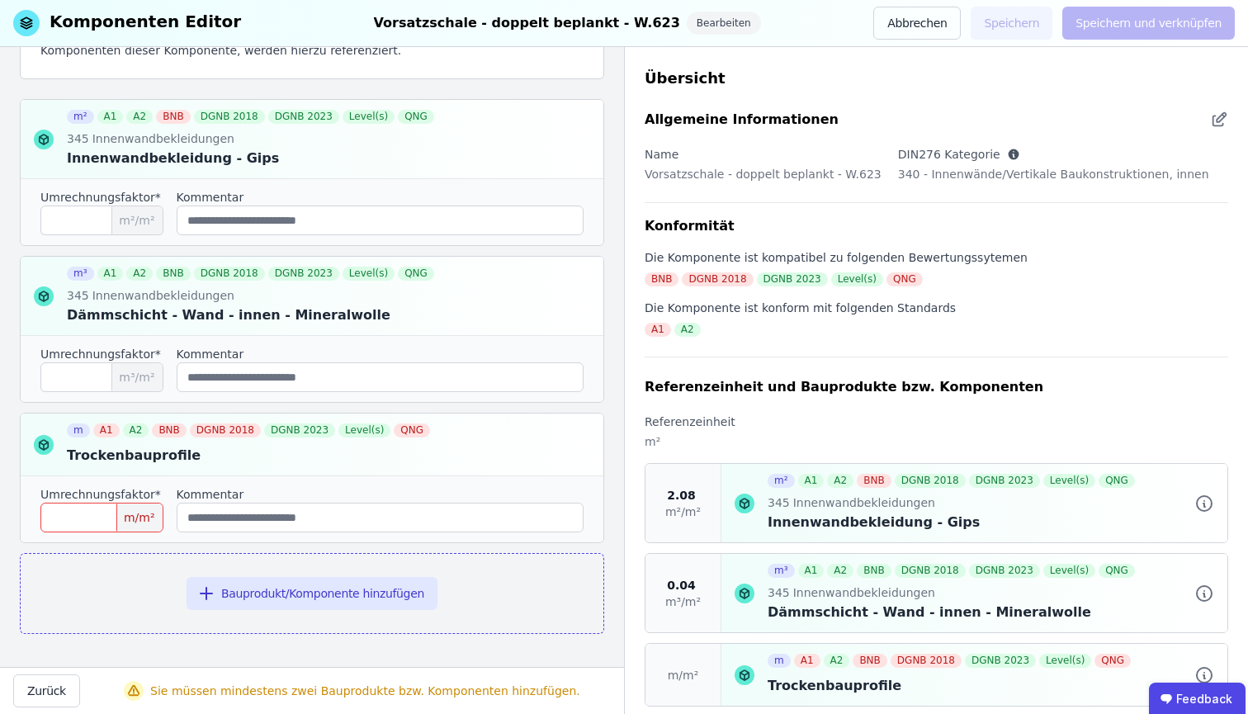
click at [54, 518] on input "number" at bounding box center [101, 518] width 123 height 30
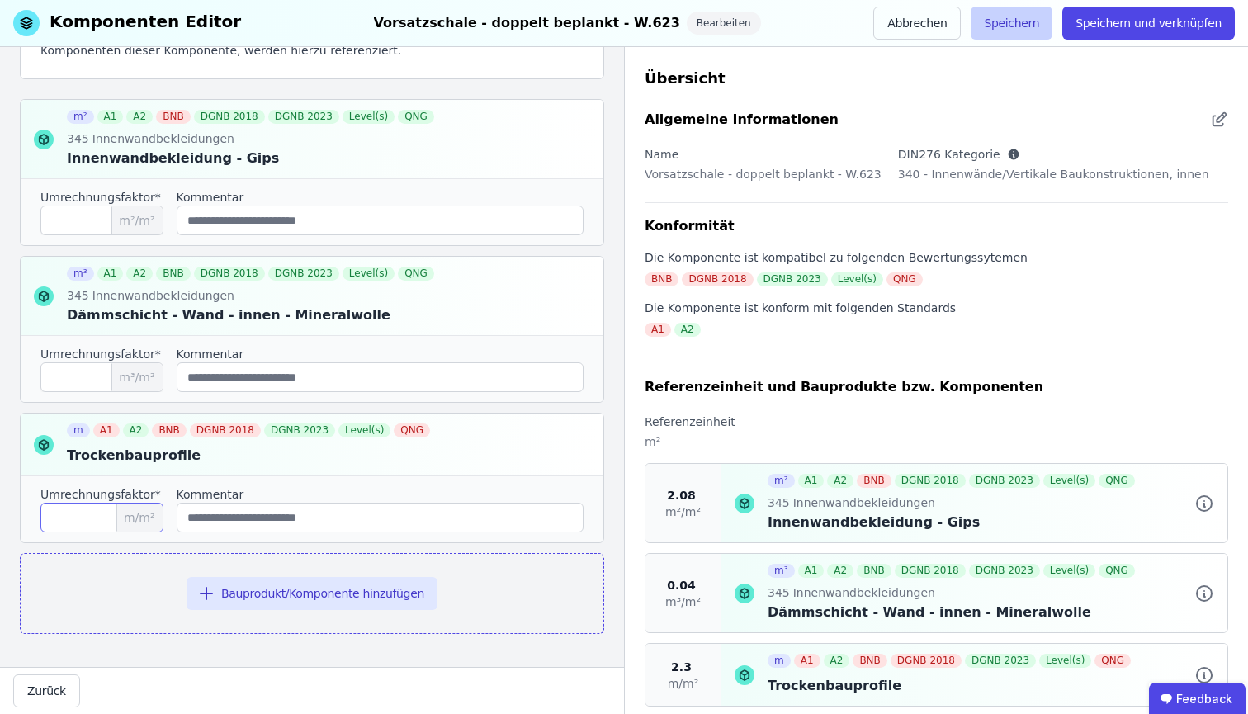
type input "***"
click at [1002, 16] on button "Speichern" at bounding box center [1012, 23] width 82 height 33
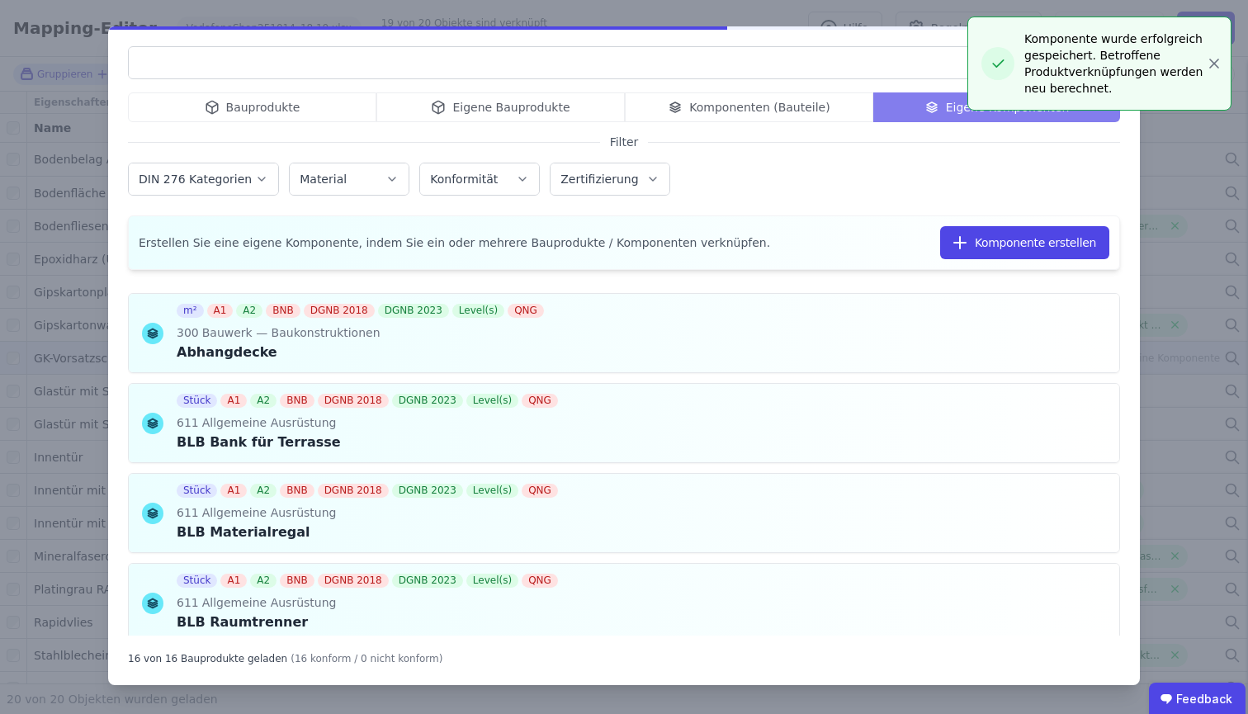
click at [936, 20] on div "Bauprodukte Eigene Bauprodukte Komponenten (Bauteile) Eigene Komponenten Filter…" at bounding box center [624, 357] width 1248 height 714
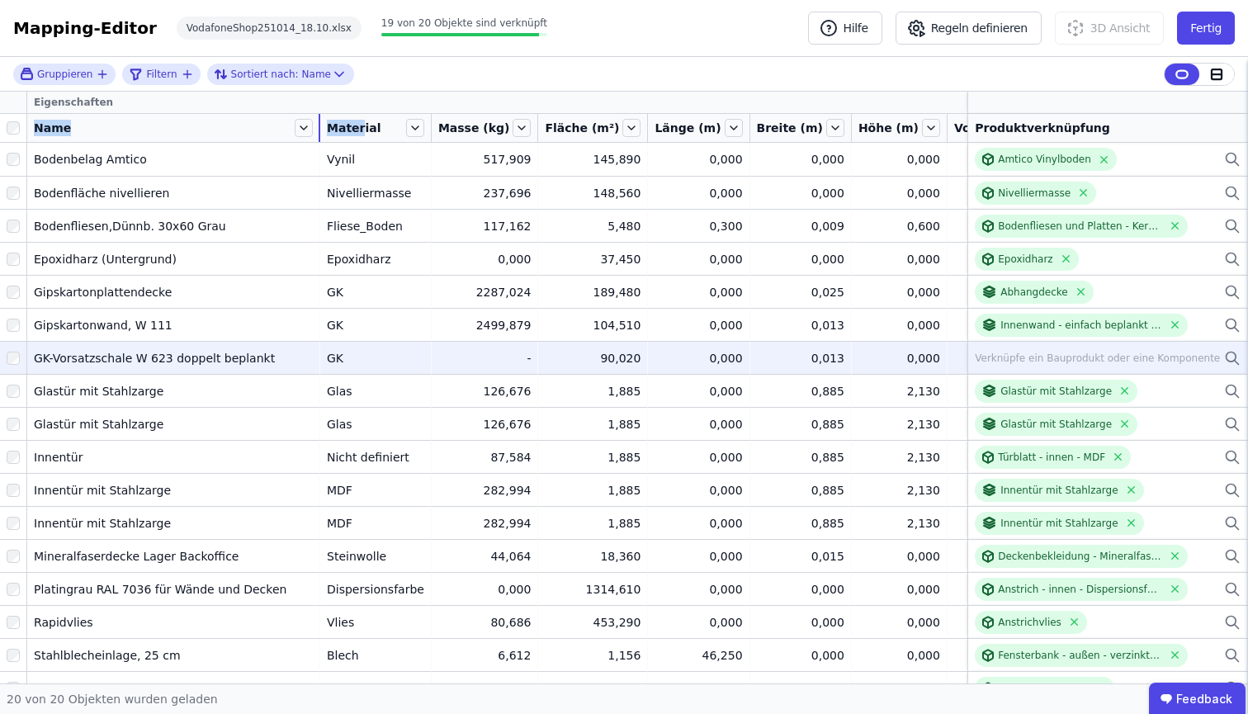
drag, startPoint x: 149, startPoint y: 132, endPoint x: 319, endPoint y: 134, distance: 169.3
click at [319, 134] on tr "Name Material Masse (kg) Fläche (m²) Länge (m) Breite (m) Höhe (m) Volumen (m³)…" at bounding box center [828, 128] width 1657 height 29
click at [1213, 361] on icon at bounding box center [1237, 362] width 4 height 4
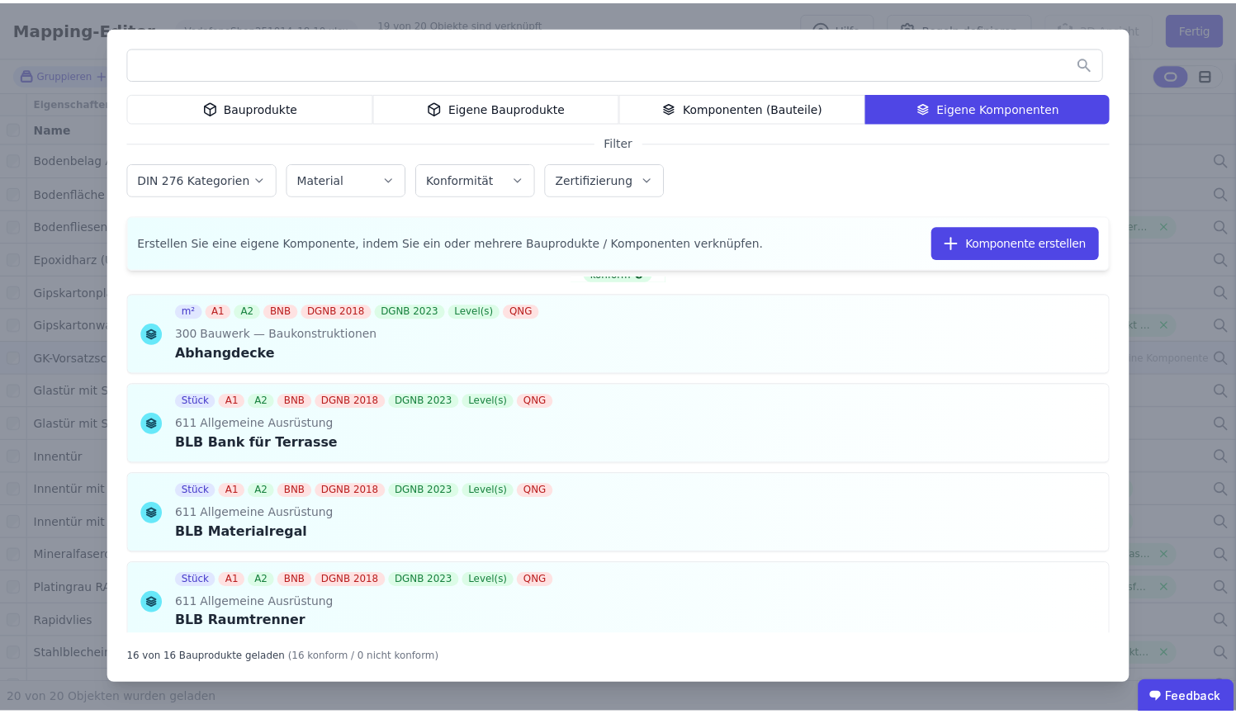
scroll to position [1125, 0]
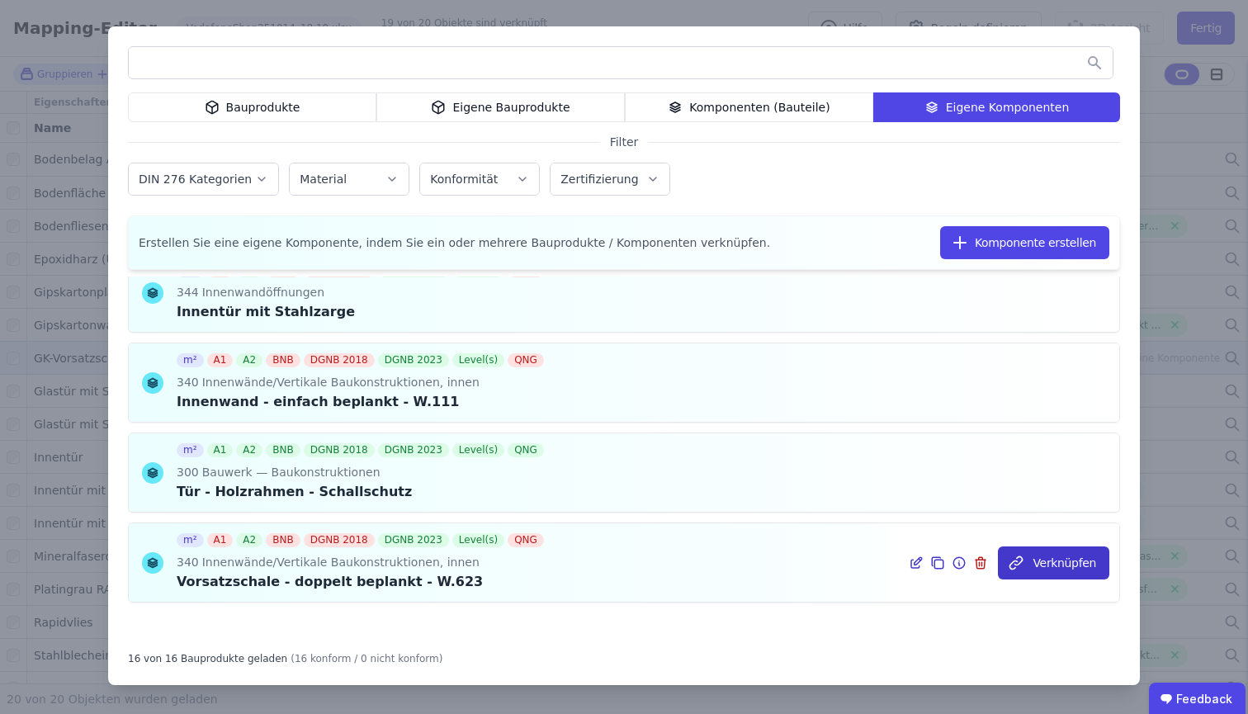
click at [1066, 565] on button "Verknüpfen" at bounding box center [1053, 563] width 111 height 33
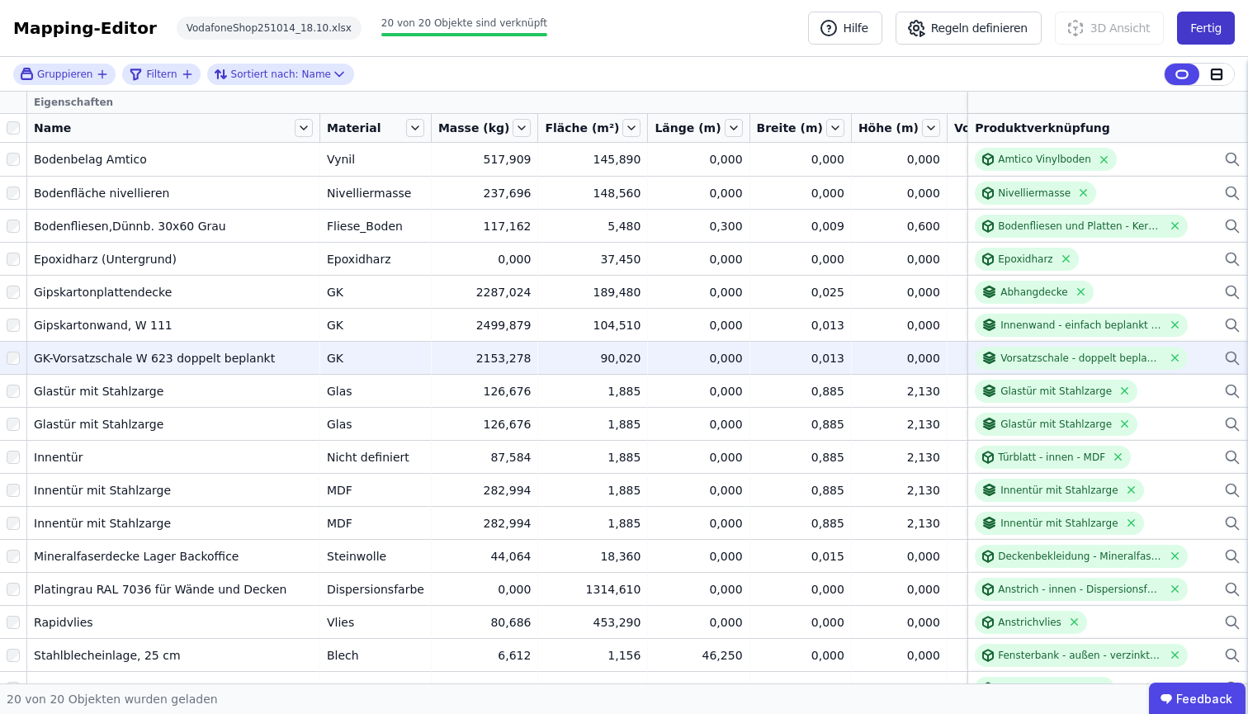
click at [1213, 35] on div "Mapping-Editor Hilfe Regeln definieren 3D Ansicht Fertig VodafoneShop251014_18.…" at bounding box center [624, 28] width 1248 height 57
click at [1213, 31] on button "Fertig" at bounding box center [1206, 28] width 58 height 33
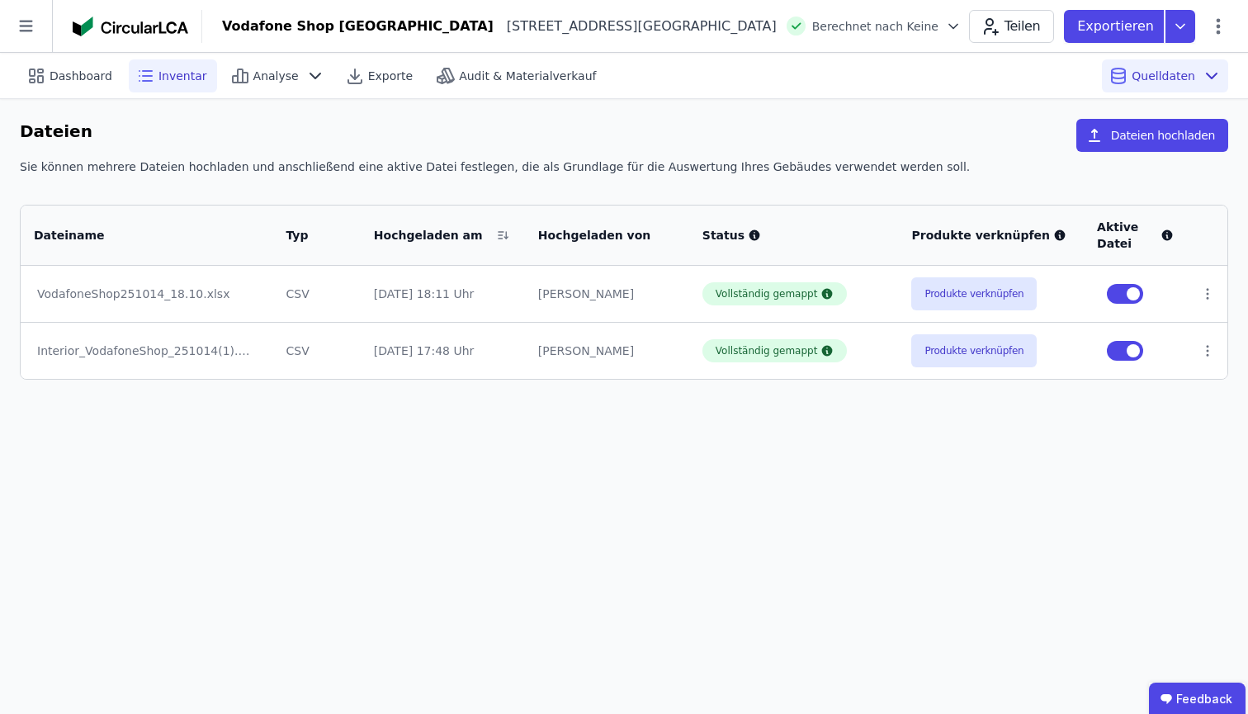
click at [153, 85] on div "Inventar" at bounding box center [173, 75] width 88 height 33
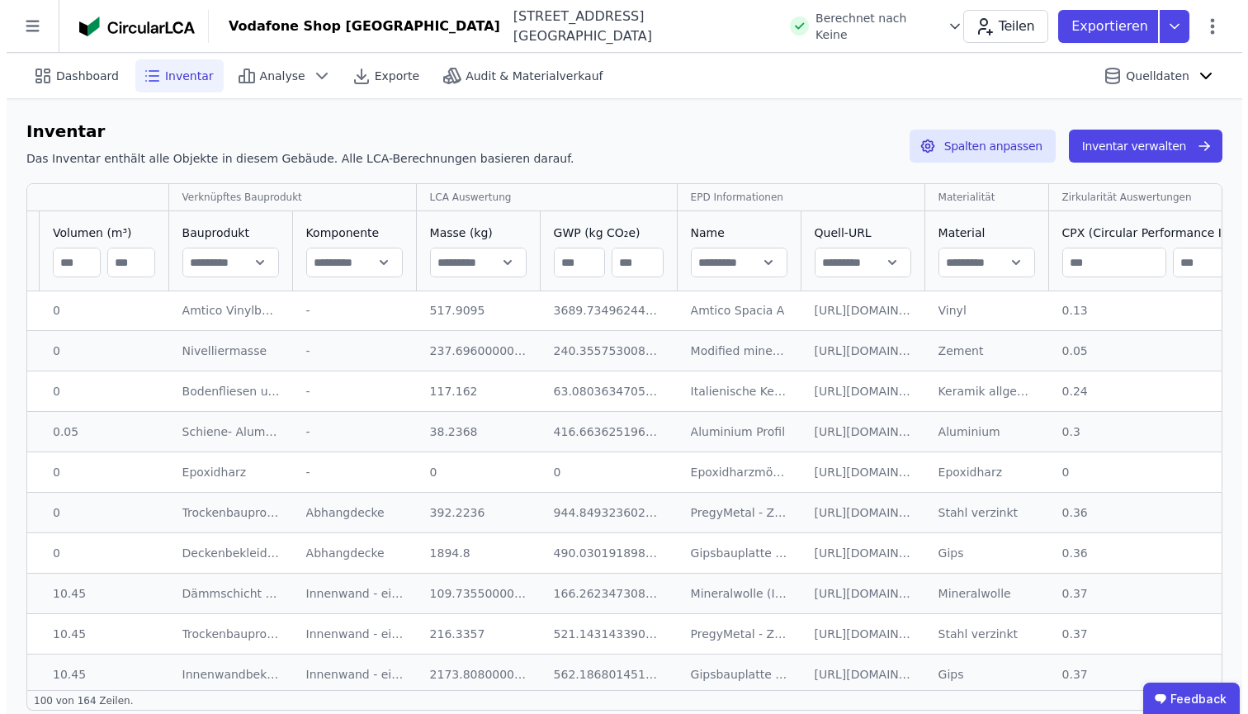
scroll to position [1, 812]
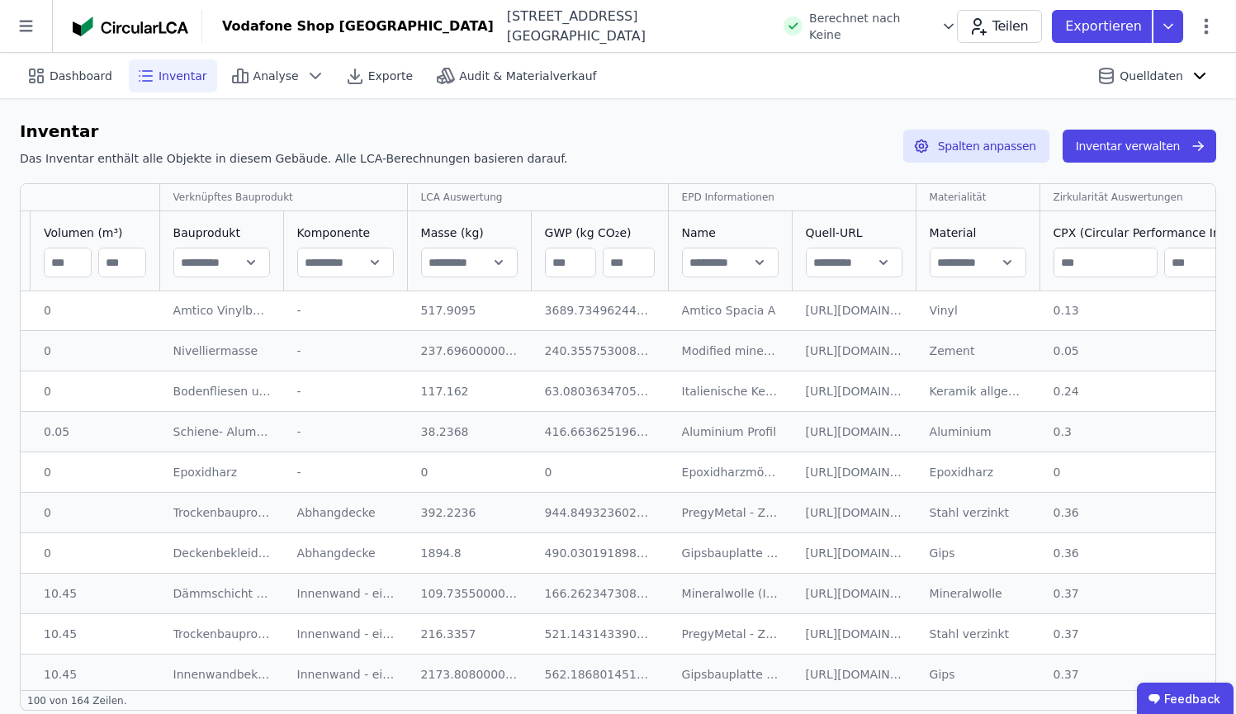
click at [957, 264] on input "text" at bounding box center [977, 263] width 95 height 30
type input "**********"
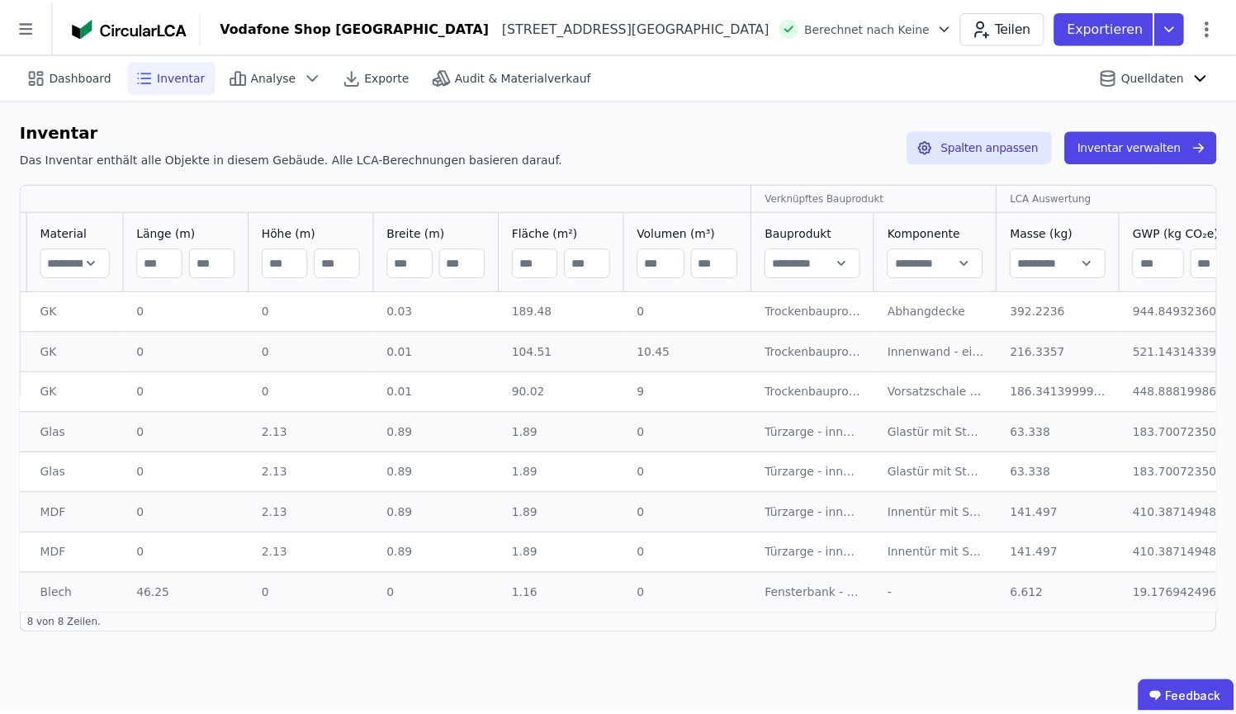
scroll to position [0, 191]
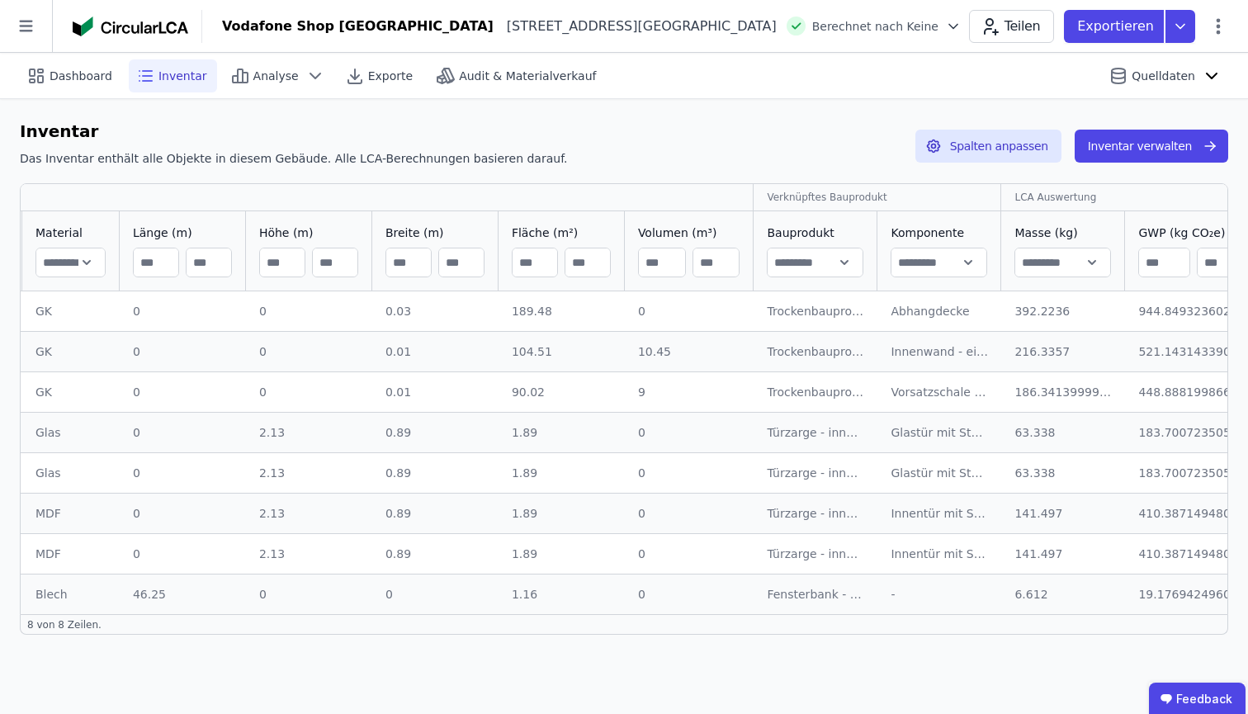
click at [79, 94] on div "Dashboard Inventar Analyse Exporte Audit & Materialverkauf Quelldaten" at bounding box center [624, 75] width 1209 height 45
click at [79, 83] on span "Dashboard" at bounding box center [81, 76] width 63 height 17
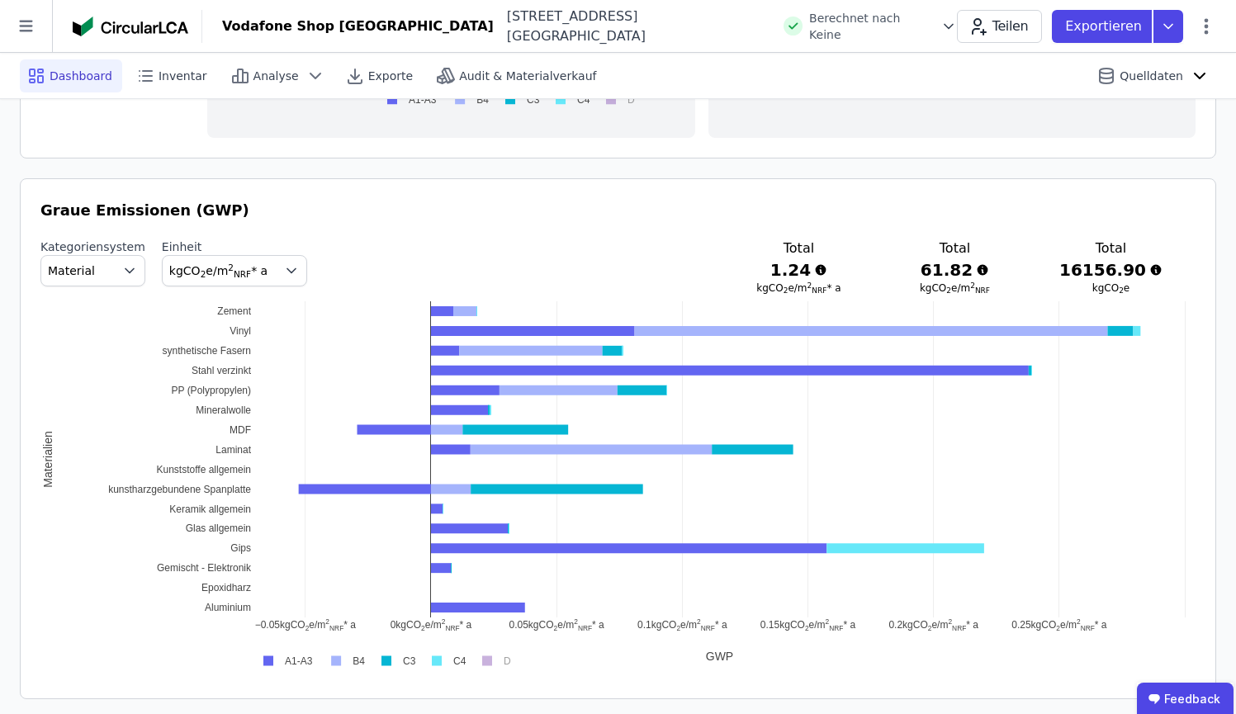
scroll to position [845, 0]
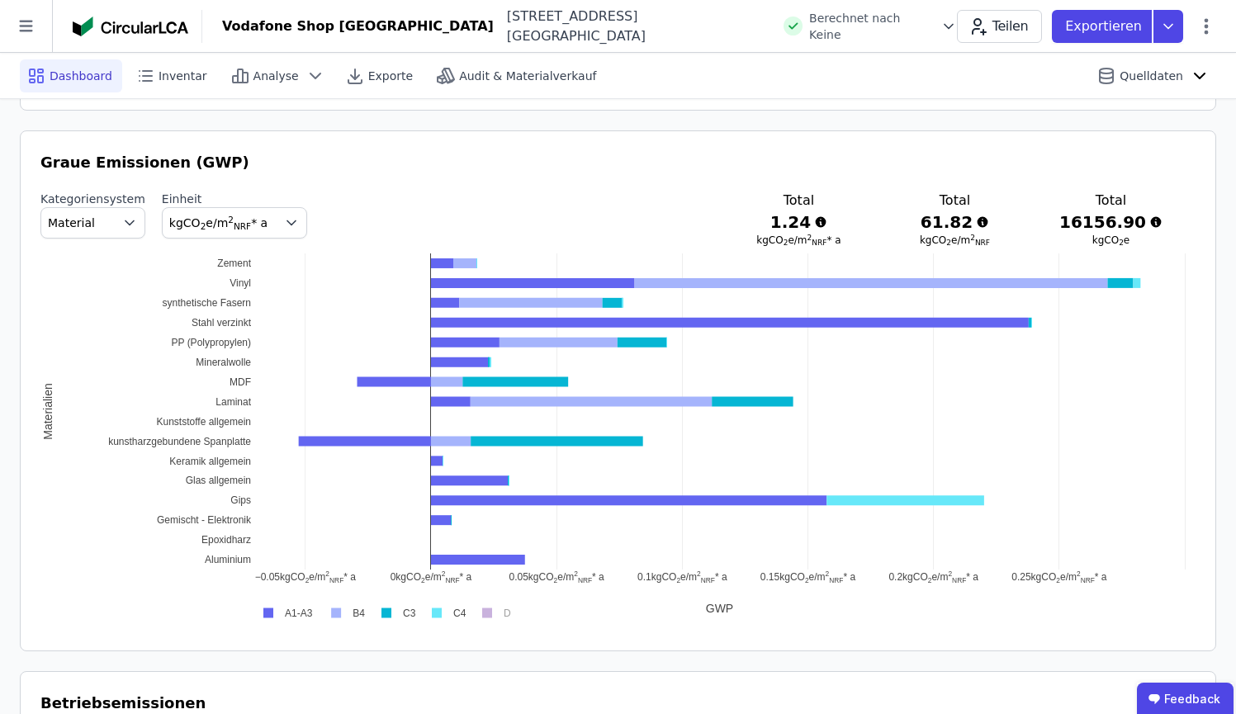
click at [266, 614] on rect at bounding box center [285, 613] width 66 height 16
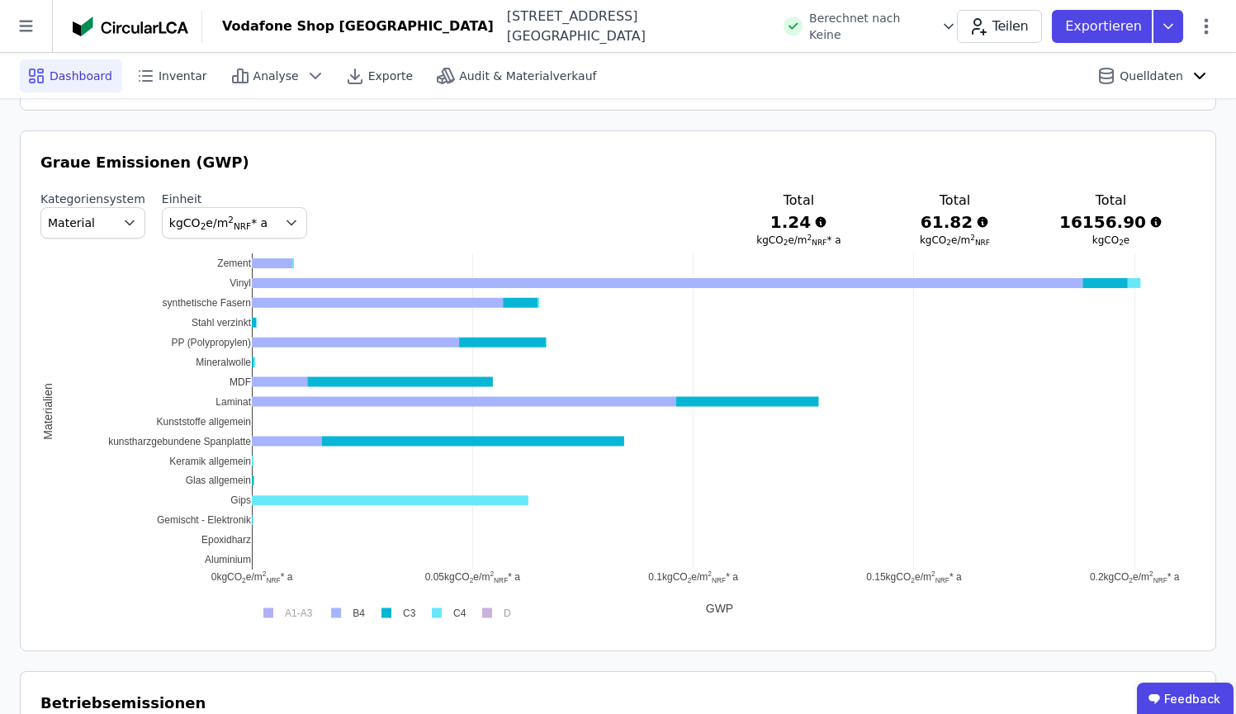
click at [276, 608] on rect at bounding box center [285, 613] width 66 height 16
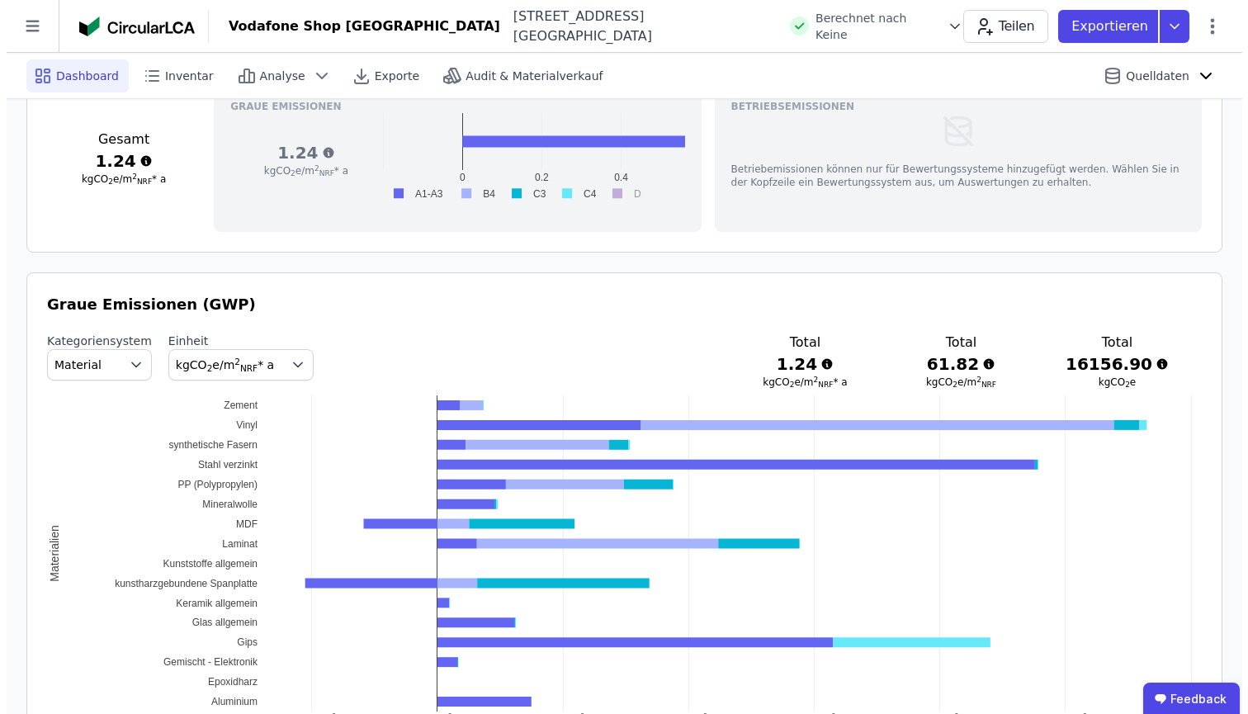
scroll to position [0, 0]
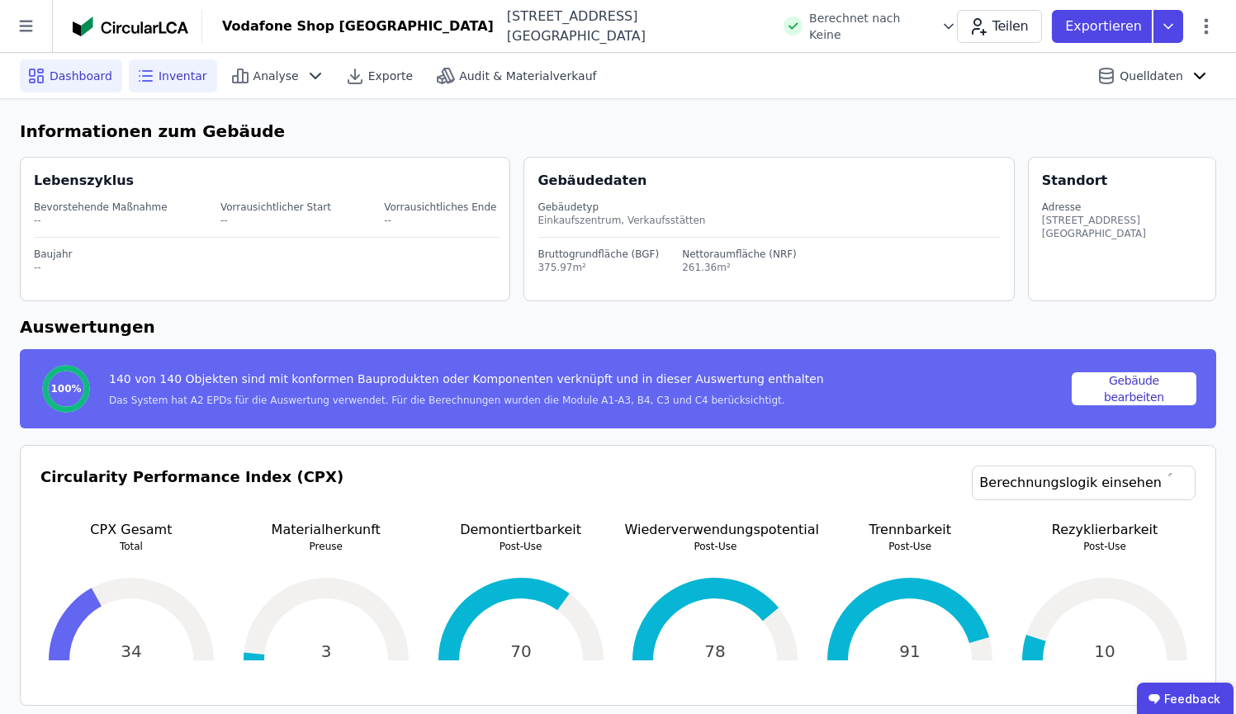
click at [154, 67] on div "Inventar" at bounding box center [173, 75] width 88 height 33
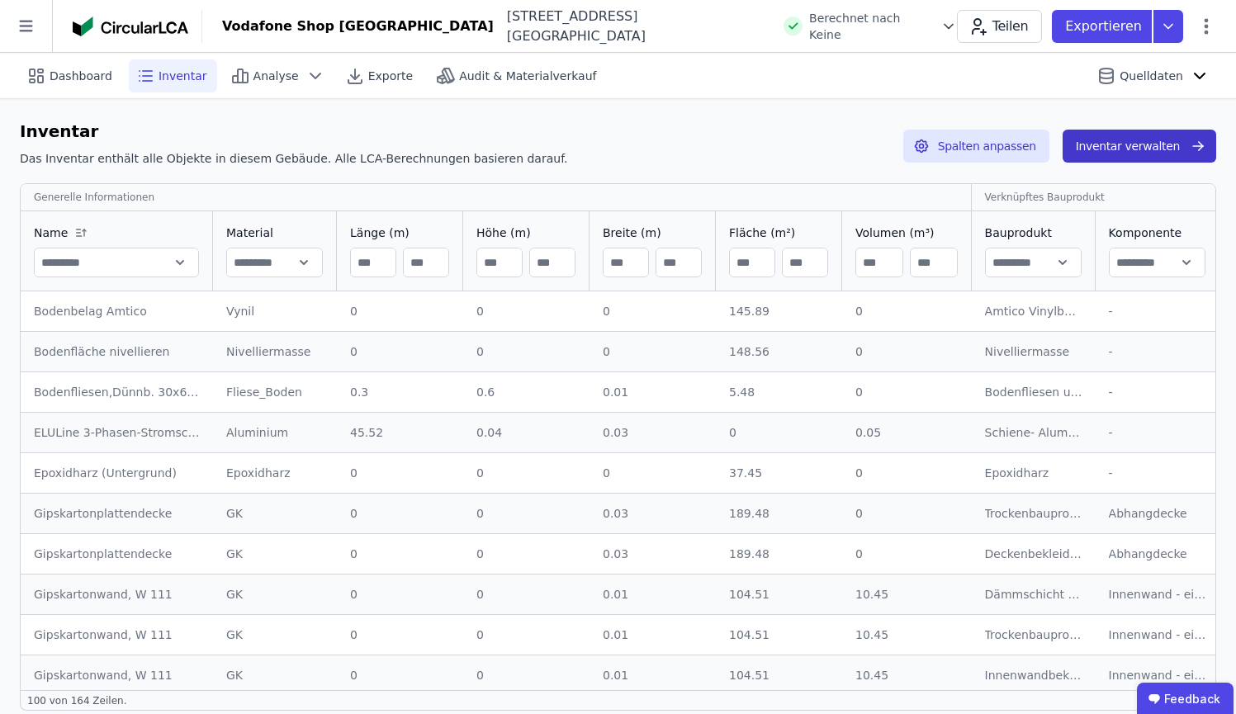
click at [1145, 144] on button "Inventar verwalten" at bounding box center [1140, 146] width 154 height 33
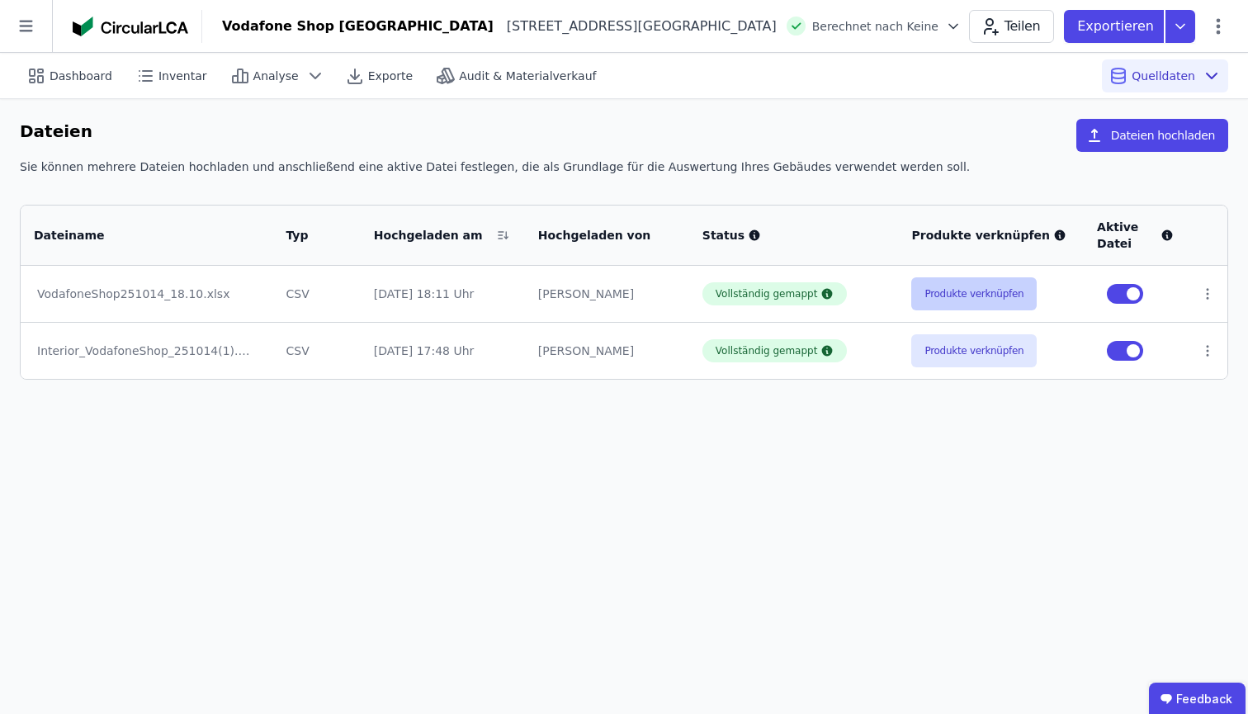
click at [983, 288] on button "Produkte verknüpfen" at bounding box center [973, 293] width 125 height 33
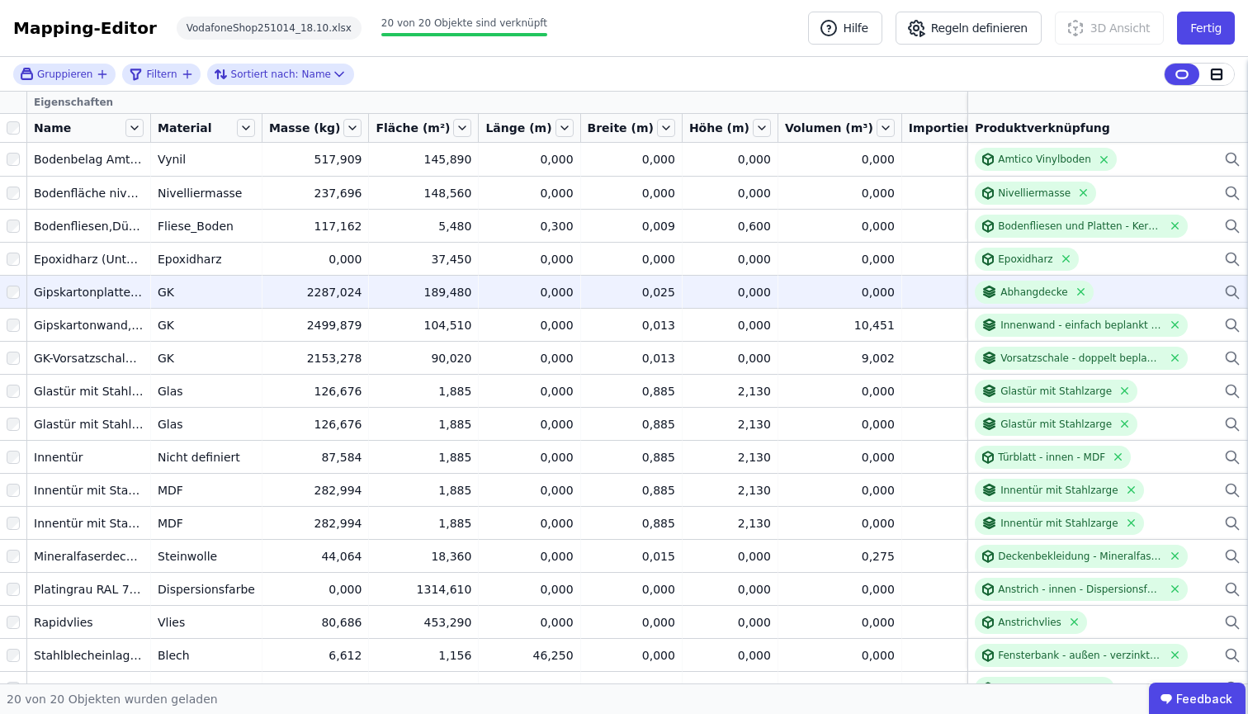
click at [1213, 289] on icon at bounding box center [1232, 292] width 17 height 20
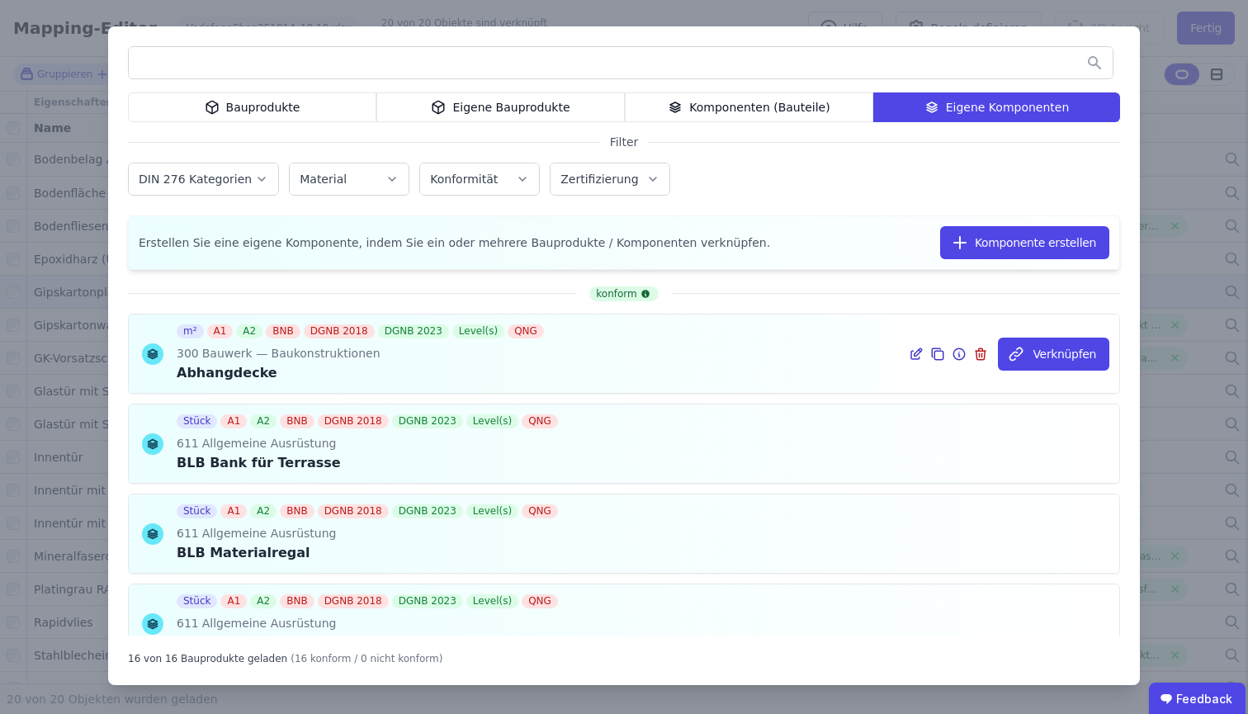
click at [909, 362] on icon at bounding box center [916, 354] width 15 height 20
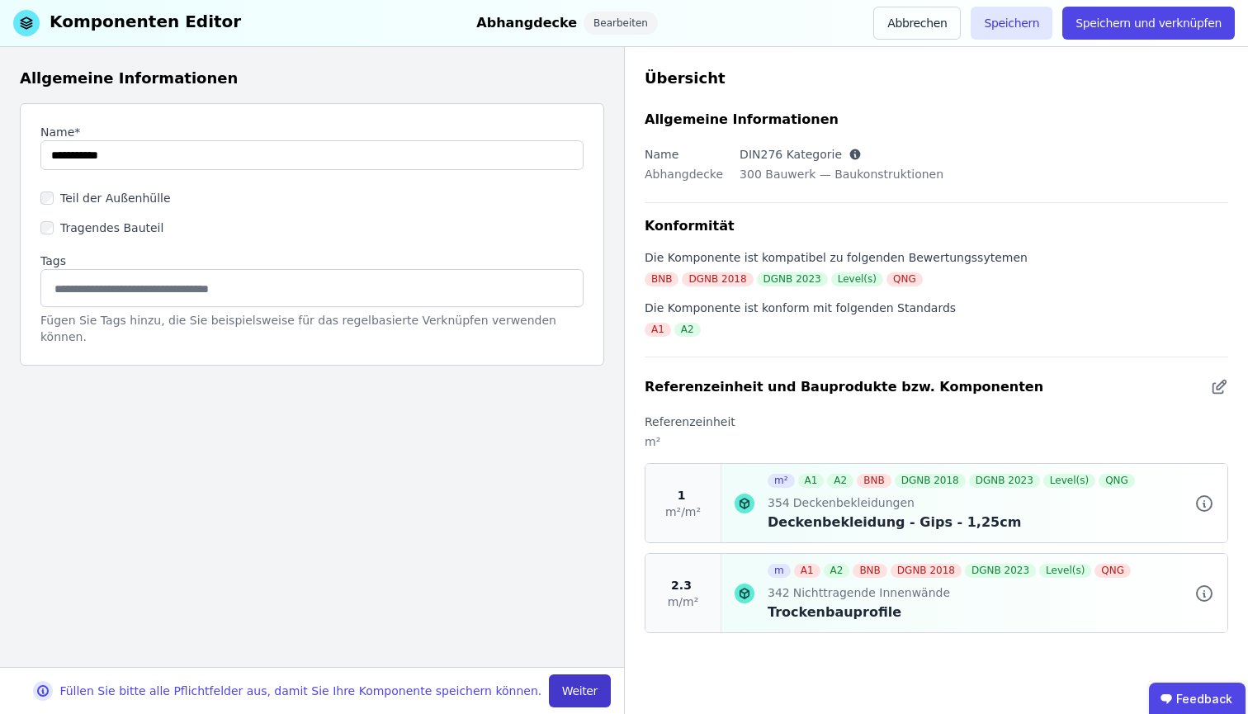
click at [595, 647] on button "Weiter" at bounding box center [580, 691] width 62 height 33
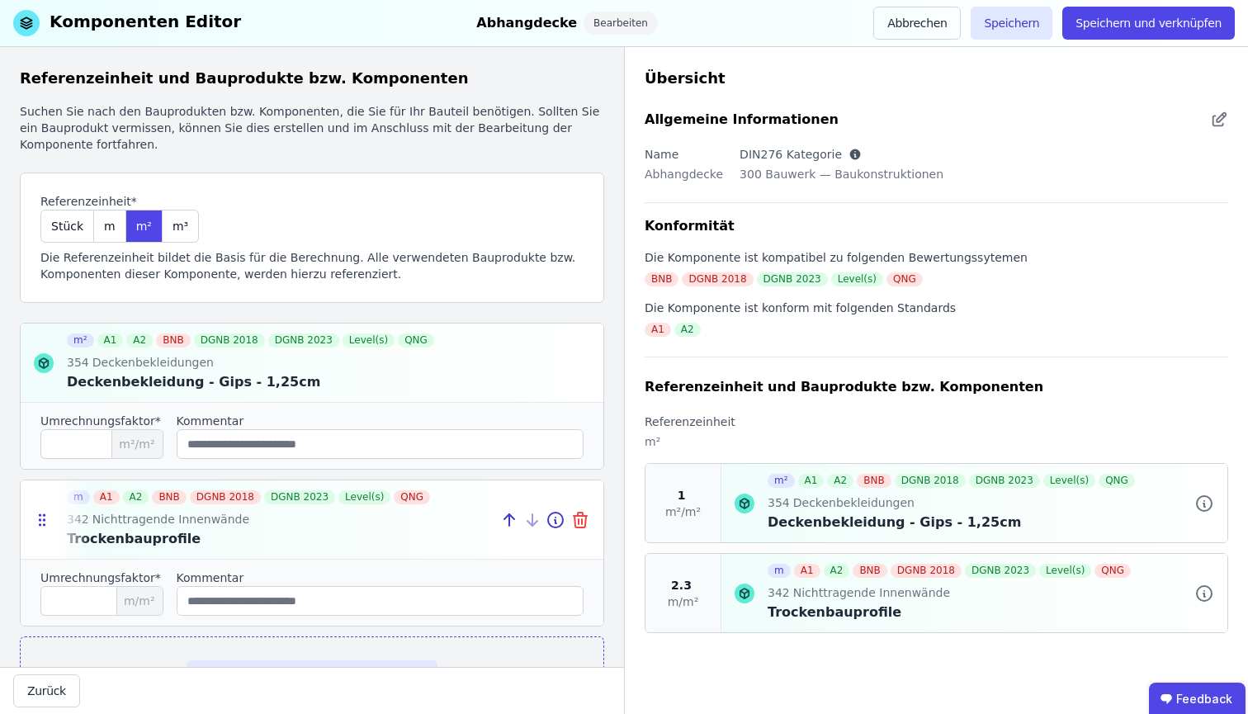
click at [582, 524] on icon at bounding box center [582, 521] width 0 height 5
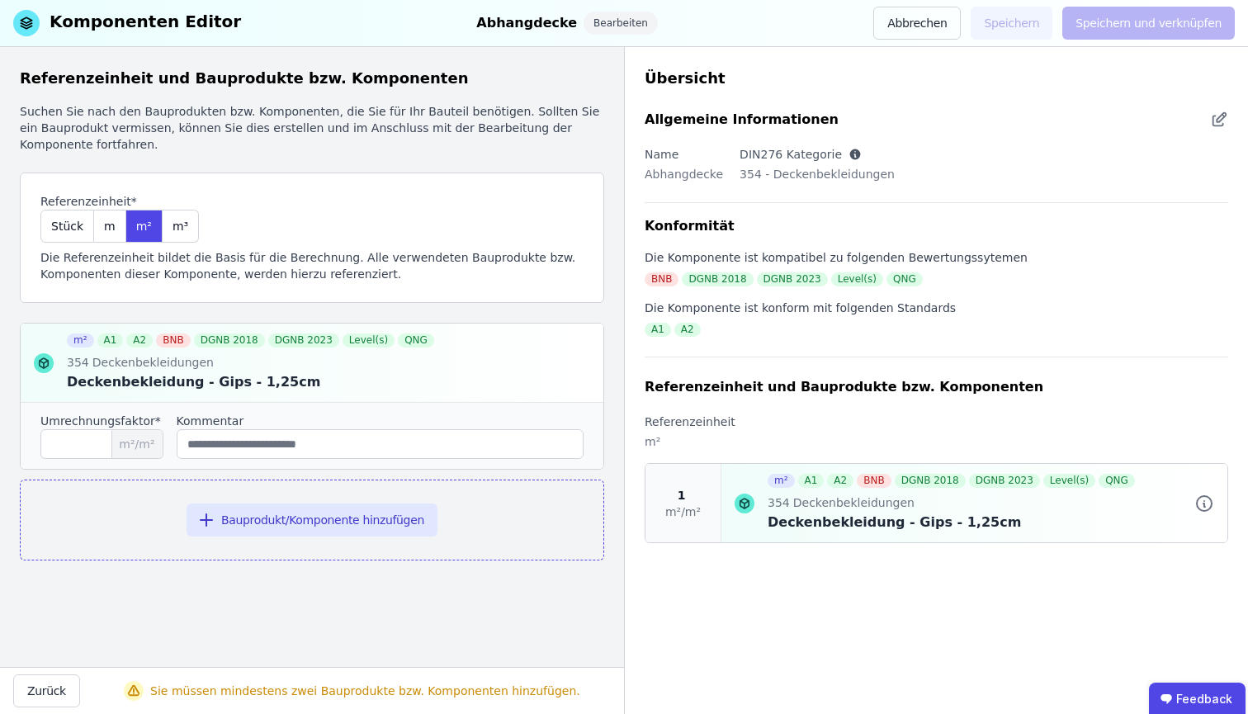
click at [332, 537] on div "Bauprodukt/Komponente hinzufügen" at bounding box center [312, 520] width 585 height 81
click at [334, 530] on button "Bauprodukt/Komponente hinzufügen" at bounding box center [312, 520] width 251 height 33
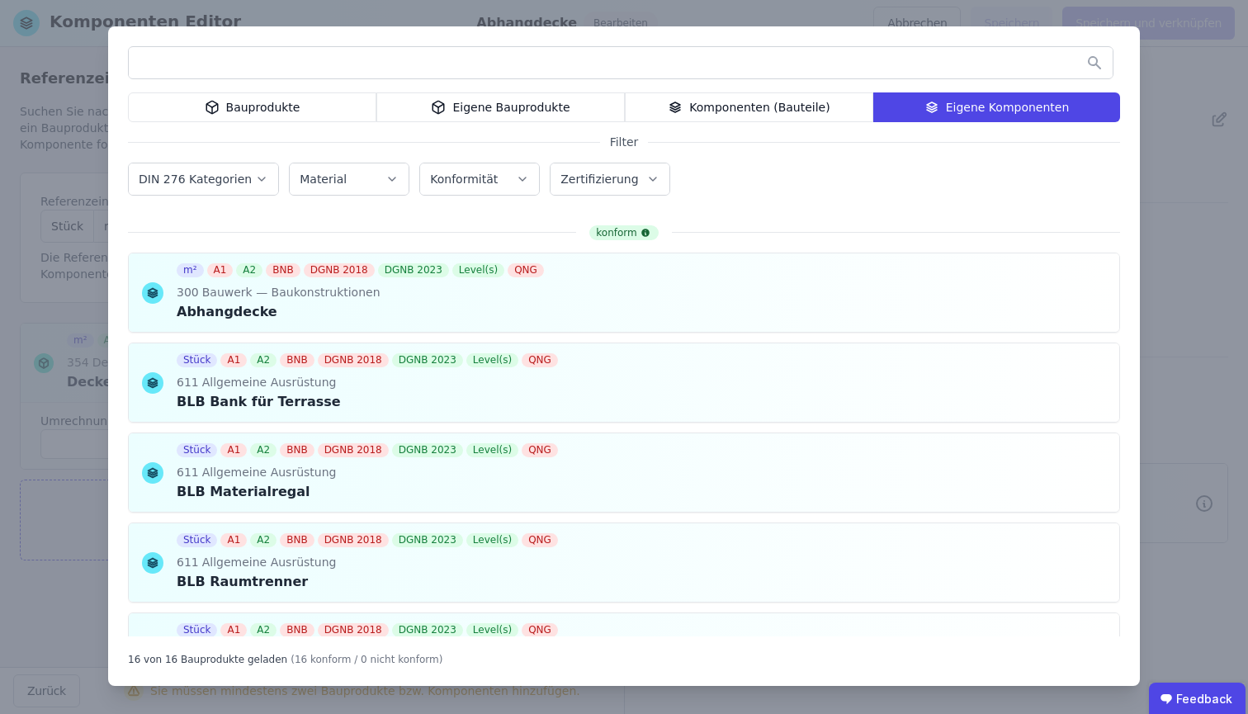
click at [271, 115] on div "Bauprodukte" at bounding box center [252, 107] width 249 height 30
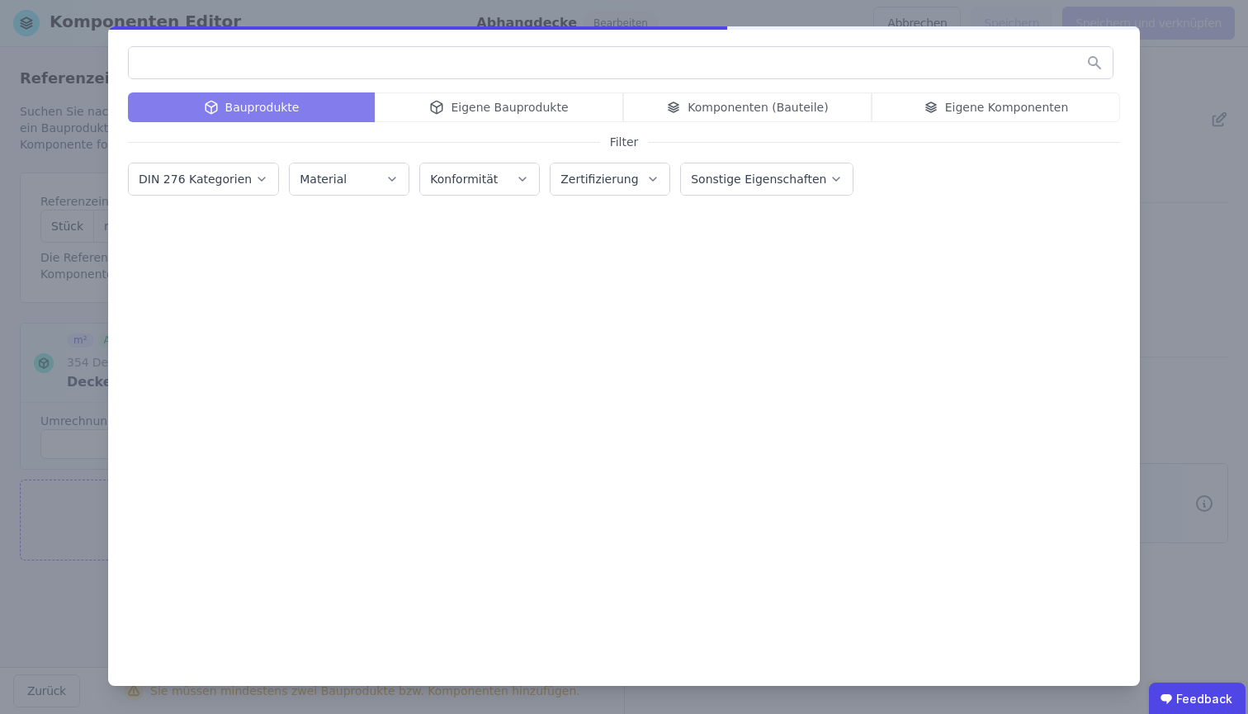
click at [307, 50] on input "text" at bounding box center [621, 63] width 984 height 30
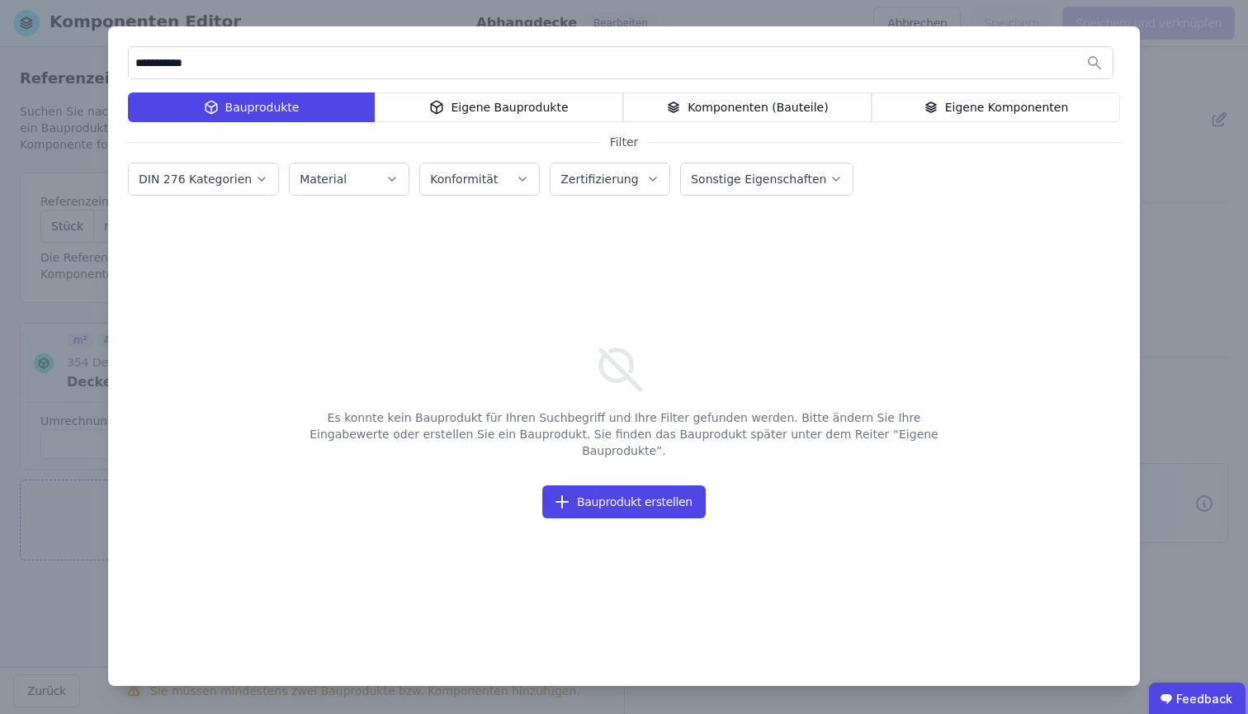
type input "**********"
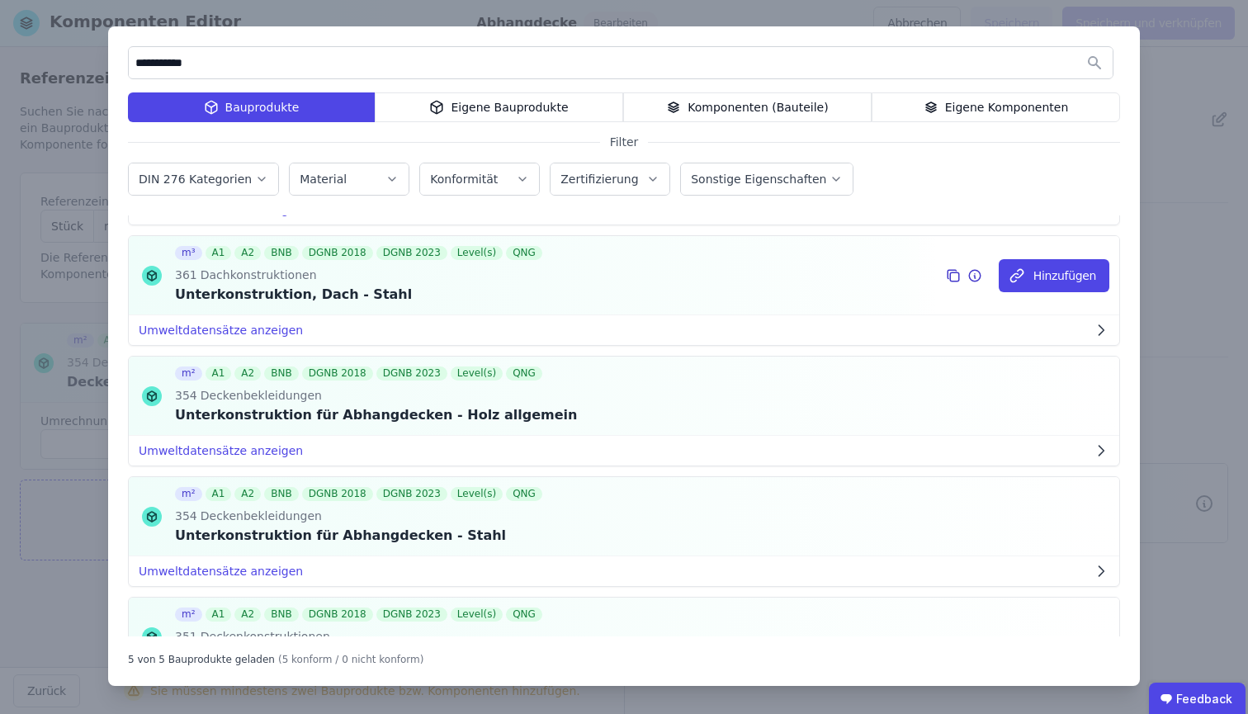
scroll to position [185, 0]
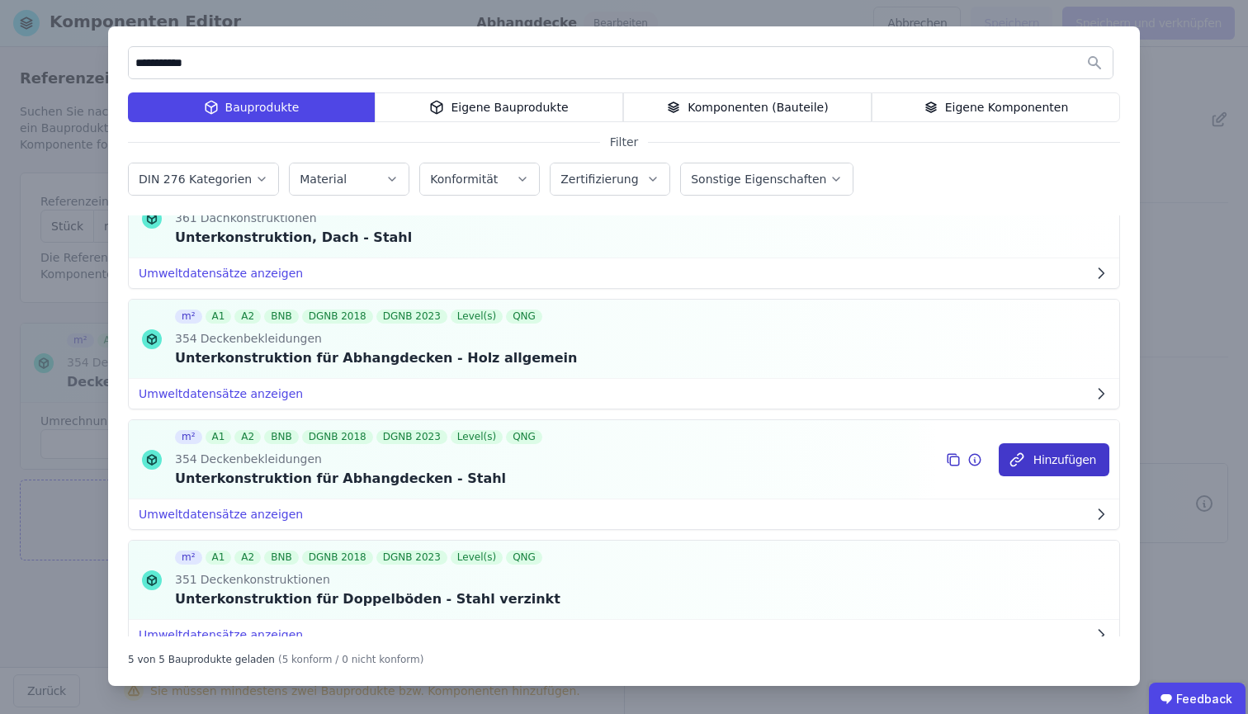
click at [1011, 461] on icon "button" at bounding box center [1017, 460] width 17 height 17
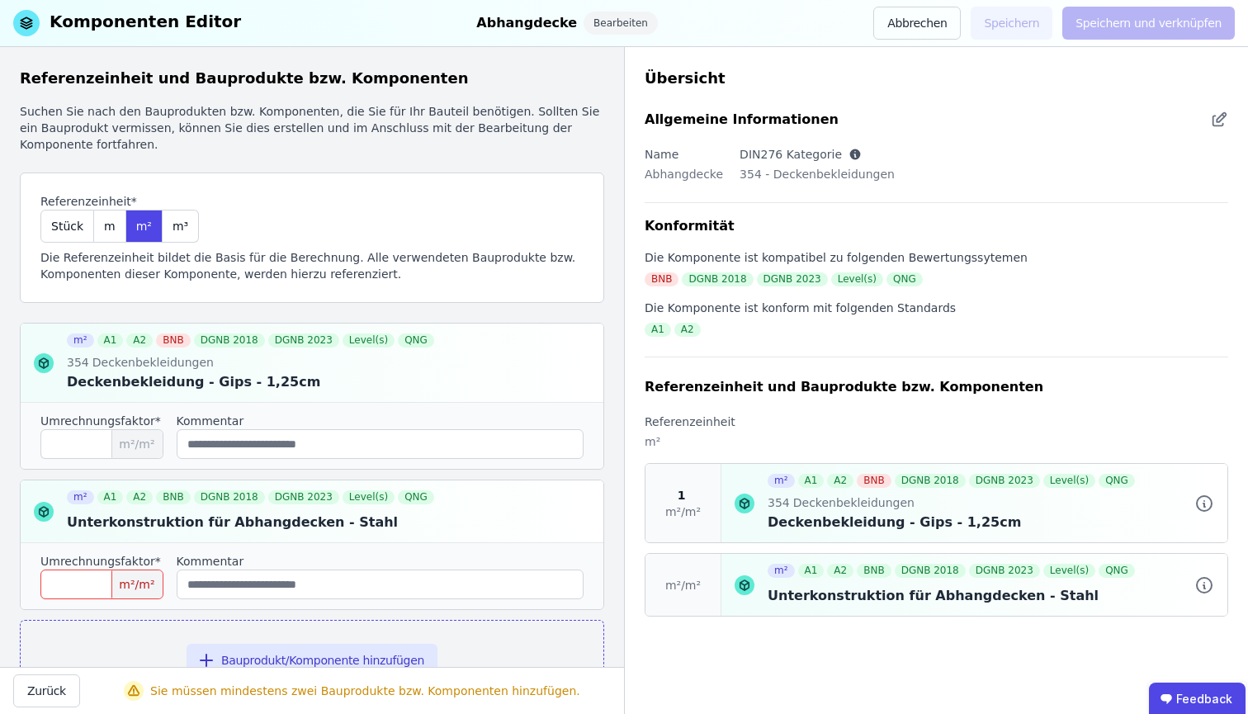
scroll to position [67, 0]
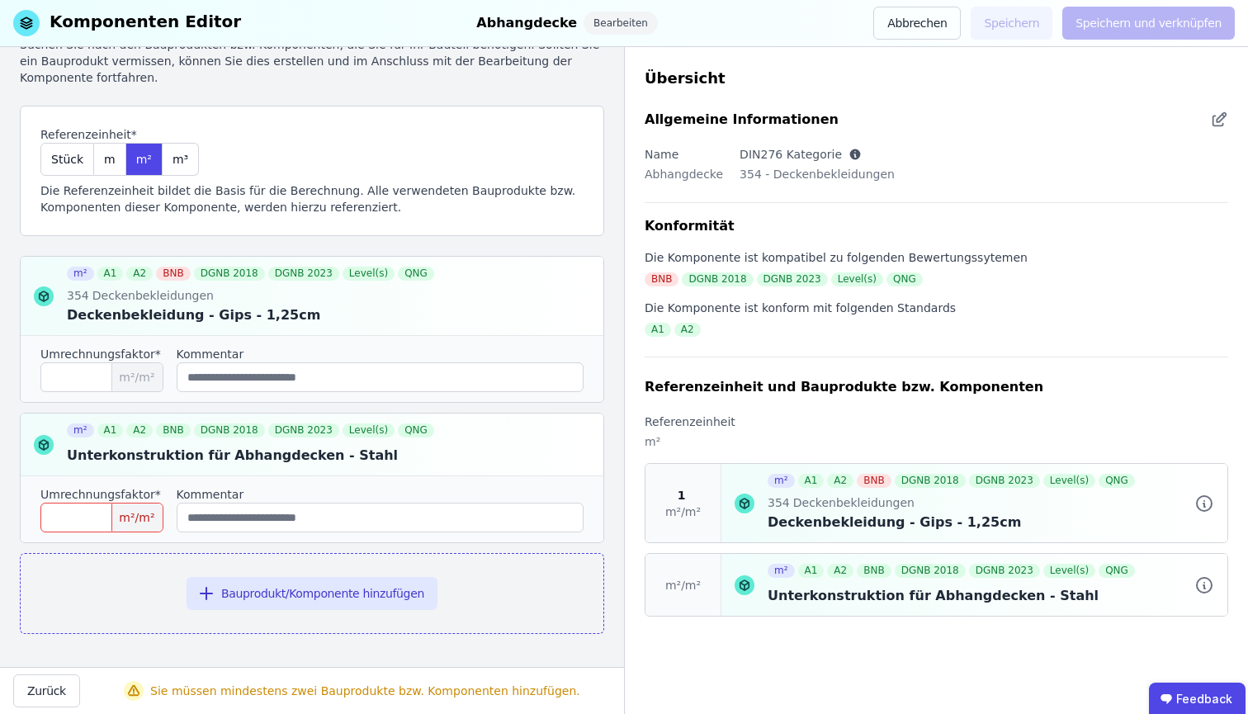
click at [106, 526] on input "number" at bounding box center [101, 518] width 123 height 30
click at [555, 447] on icon at bounding box center [556, 446] width 2 height 3
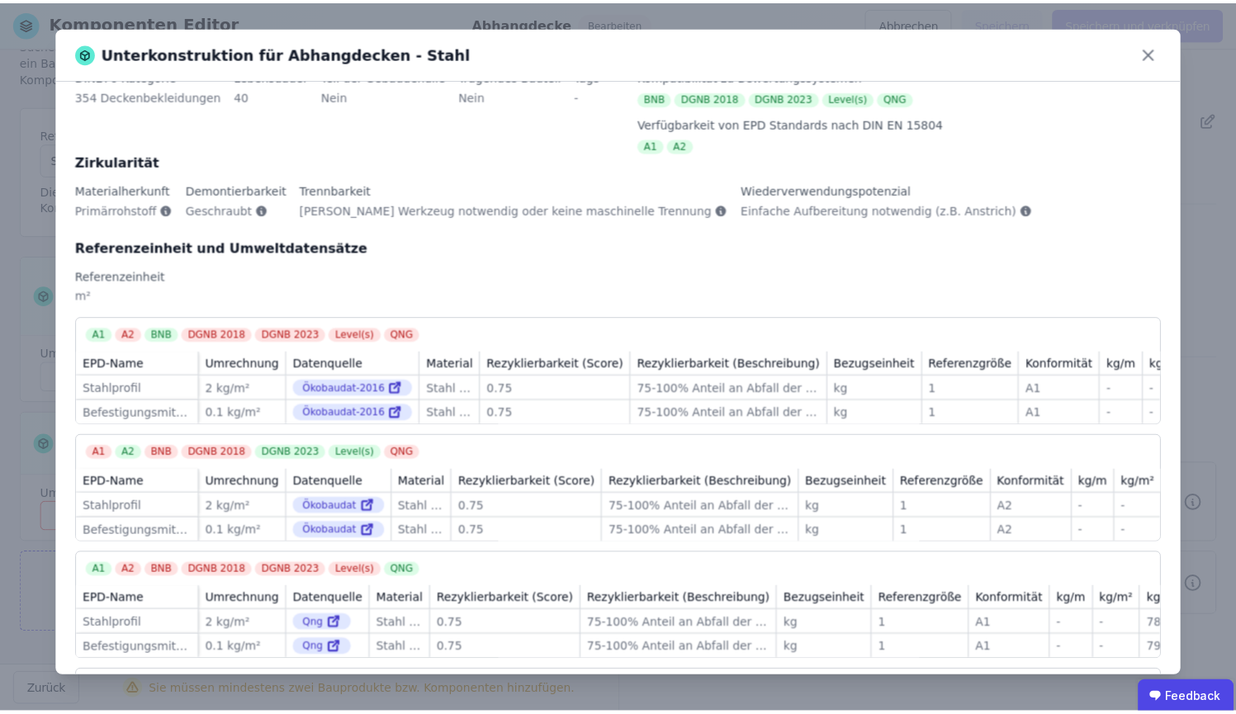
scroll to position [209, 0]
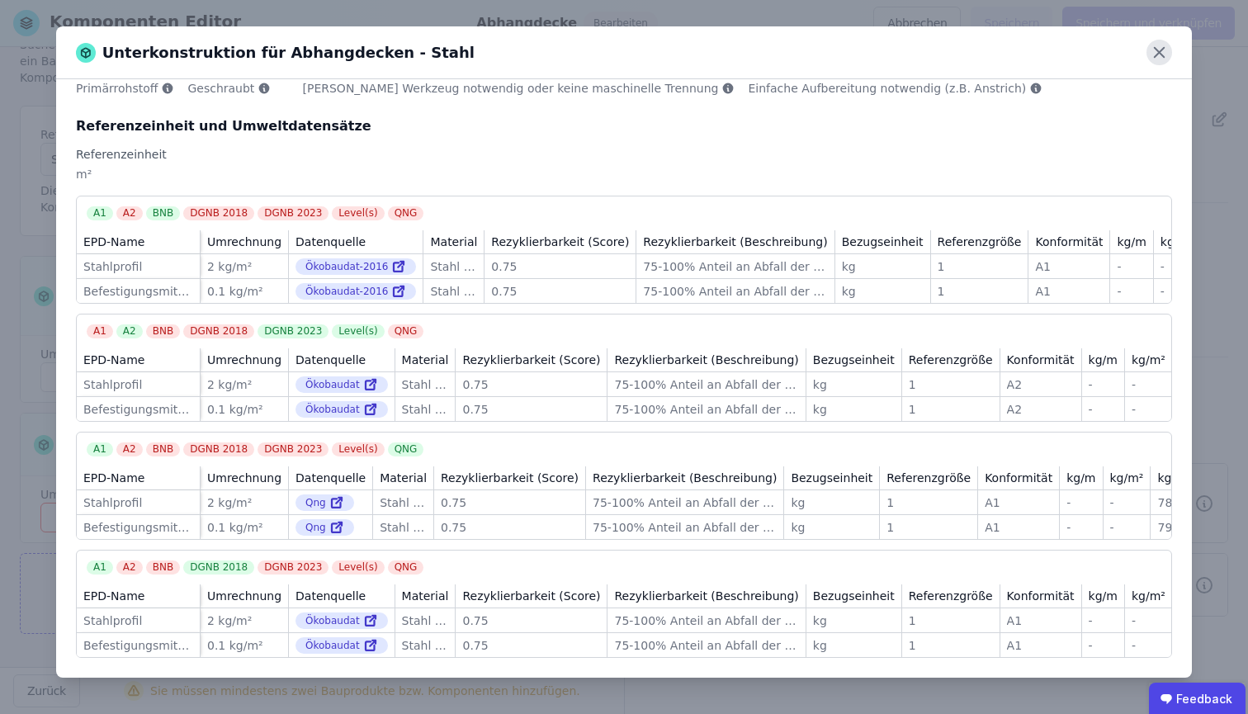
click at [1166, 58] on icon at bounding box center [1160, 53] width 26 height 26
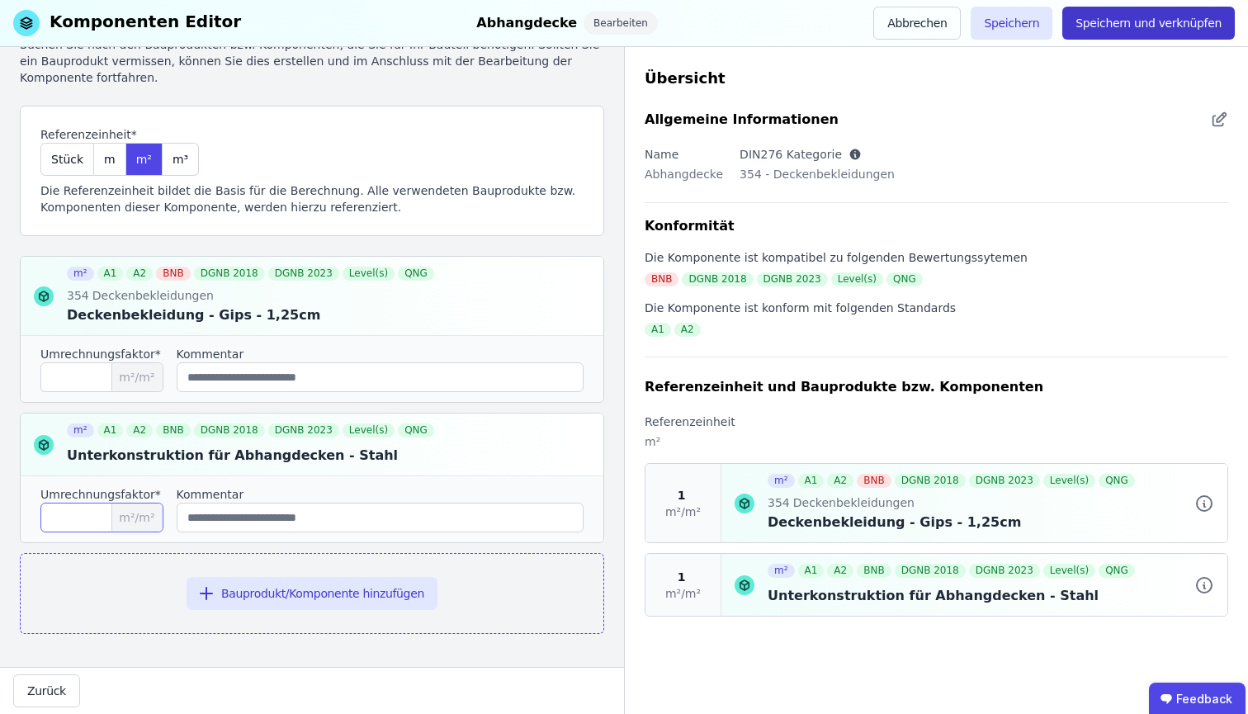
type input "*"
click at [1210, 29] on button "Speichern und verknüpfen" at bounding box center [1149, 23] width 173 height 33
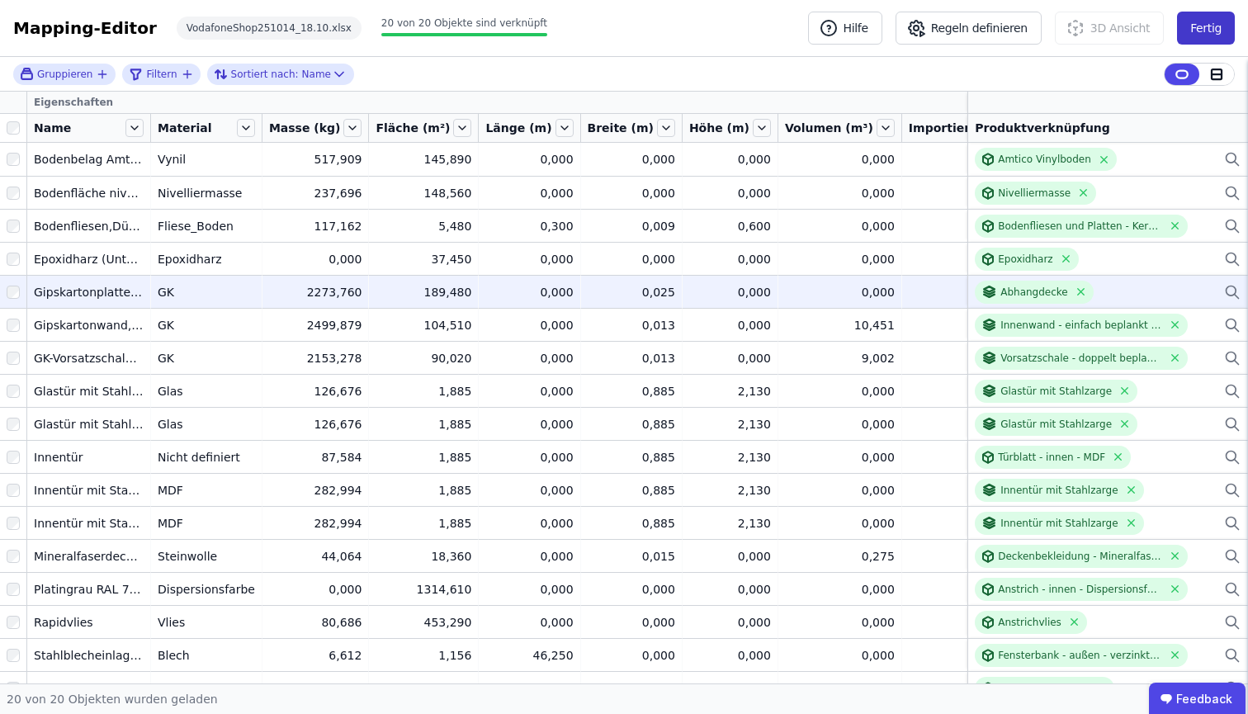
click at [1213, 24] on button "Fertig" at bounding box center [1206, 28] width 58 height 33
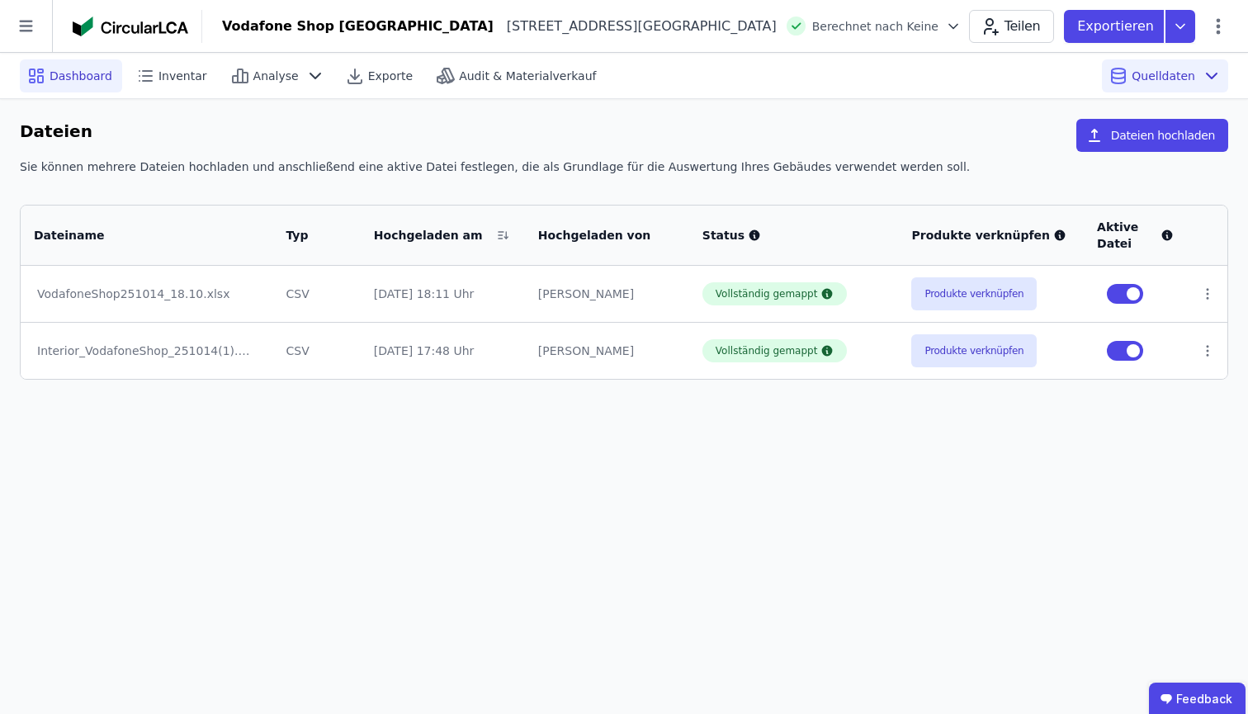
click at [69, 74] on span "Dashboard" at bounding box center [81, 76] width 63 height 17
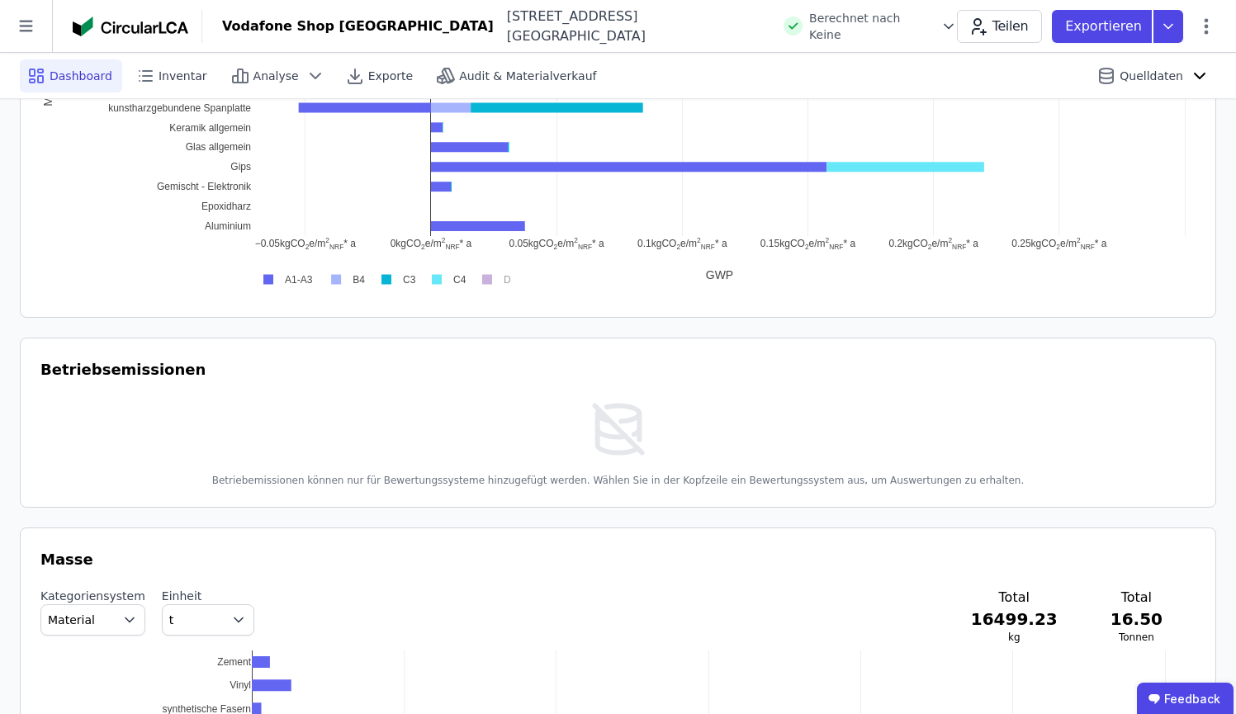
scroll to position [1014, 0]
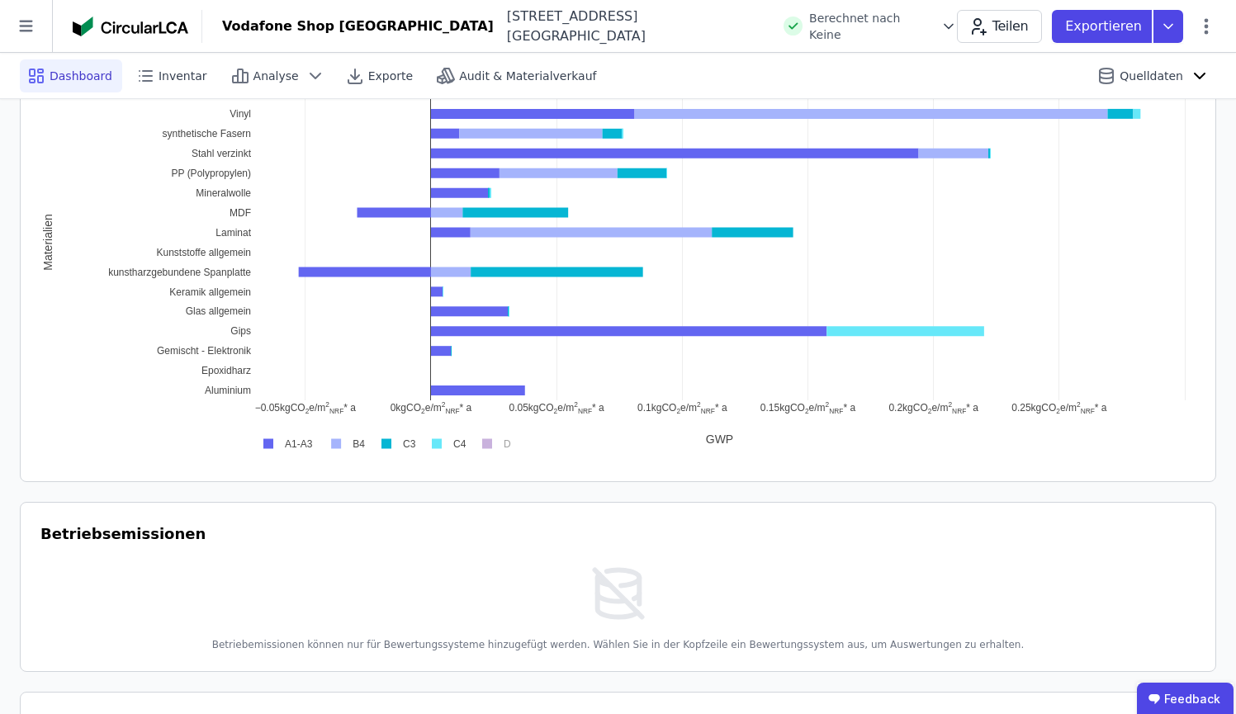
click at [267, 443] on rect at bounding box center [285, 444] width 66 height 16
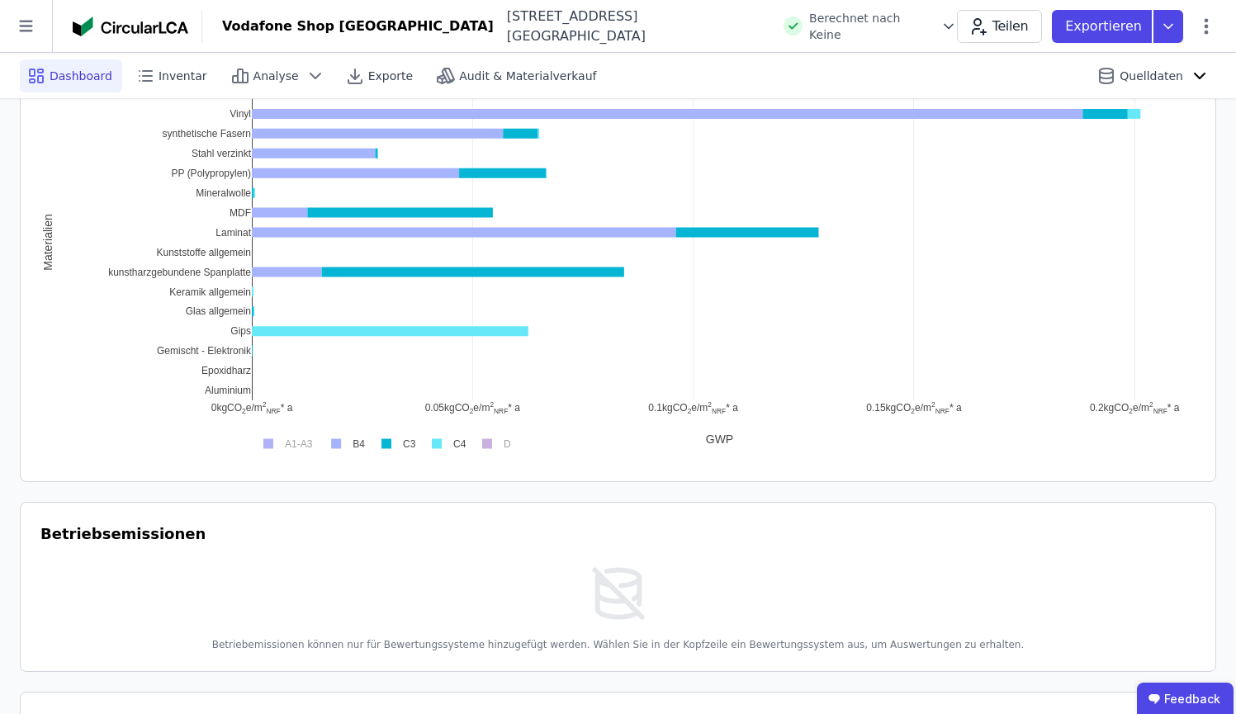
scroll to position [864, 0]
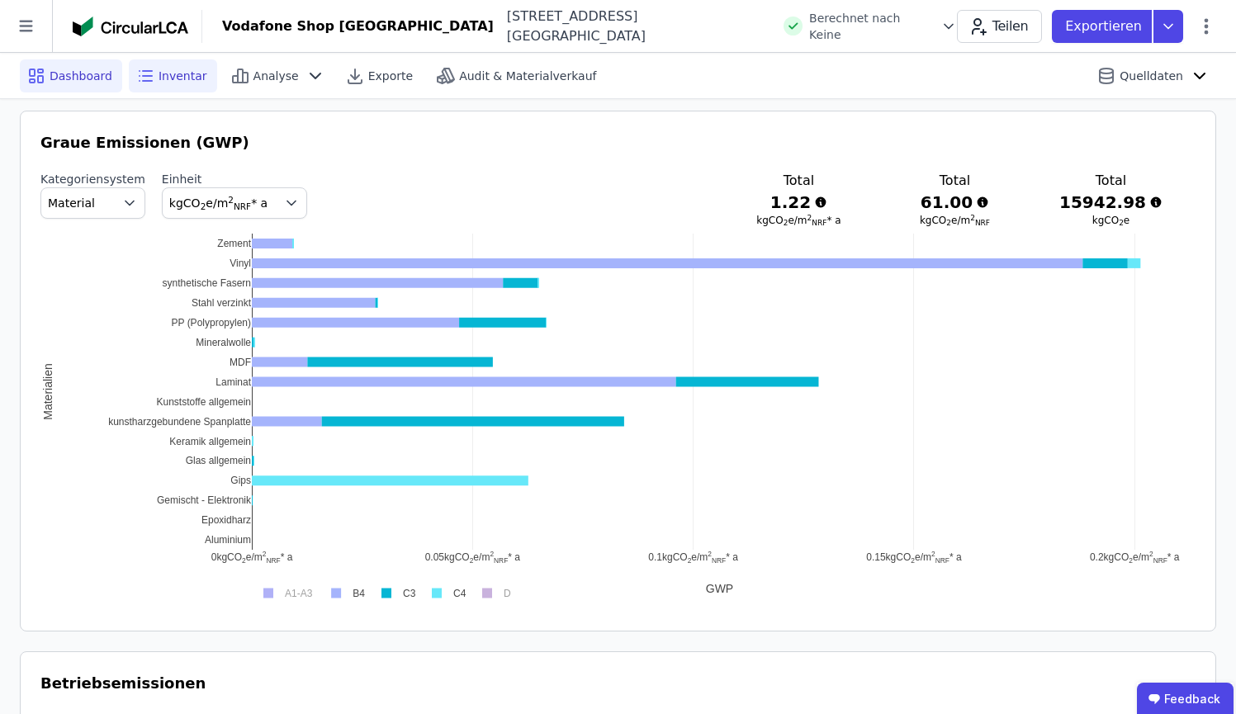
click at [179, 73] on span "Inventar" at bounding box center [183, 76] width 49 height 17
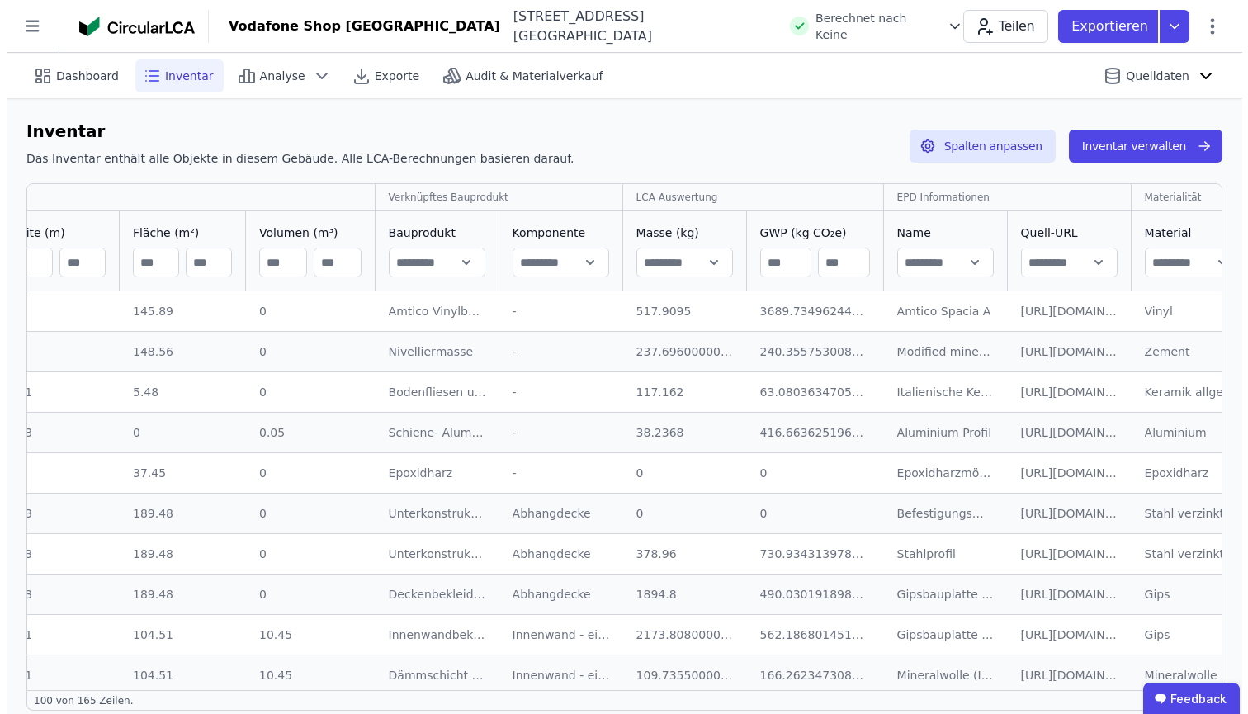
scroll to position [0, 606]
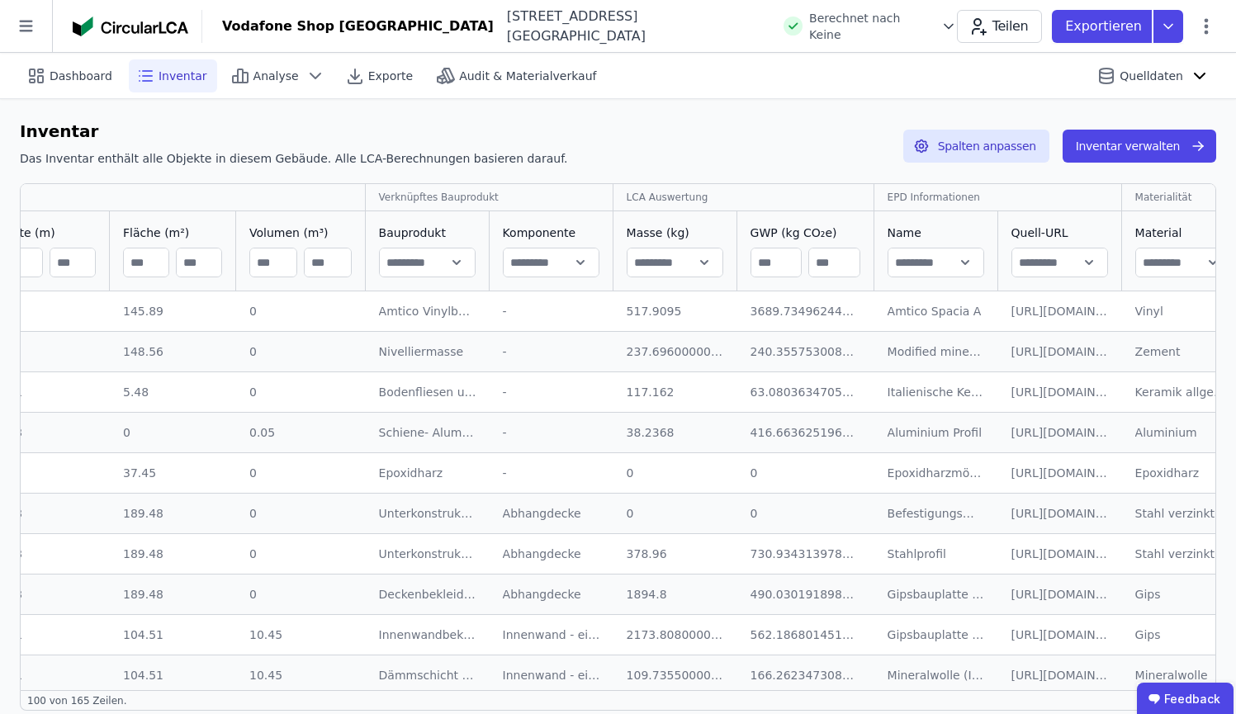
click at [1177, 267] on input "text" at bounding box center [1183, 263] width 95 height 30
type input "**********"
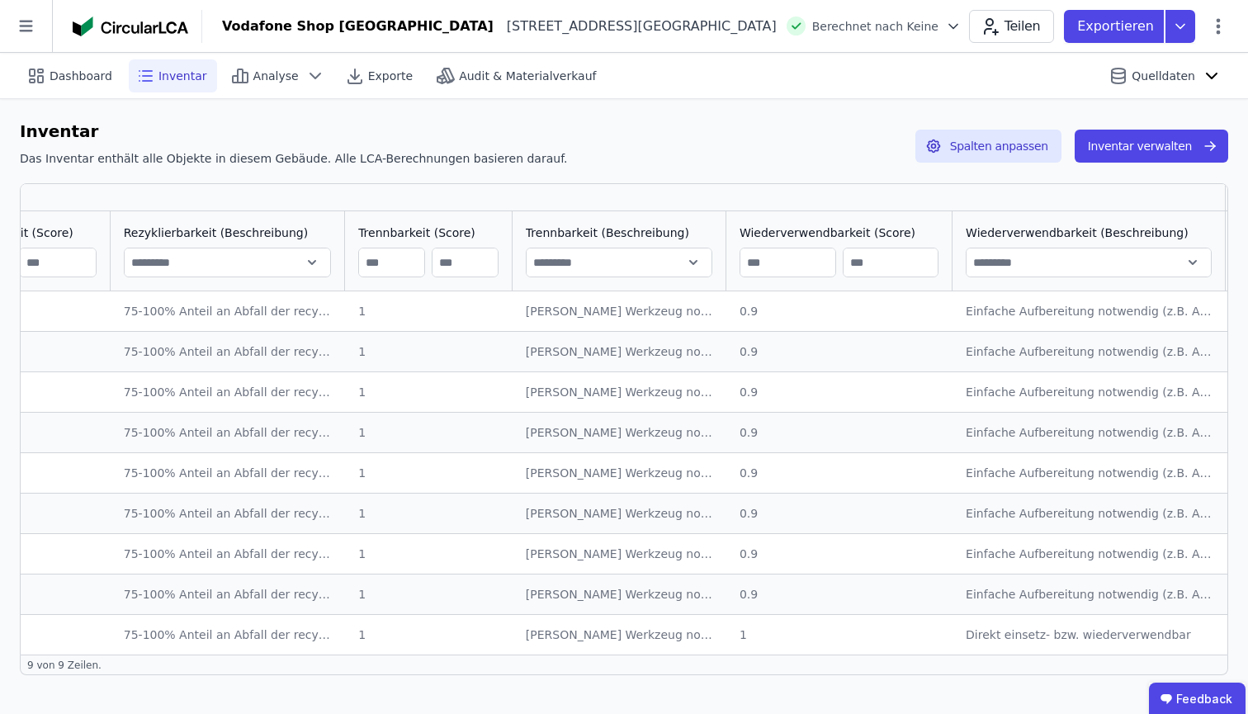
scroll to position [0, 2998]
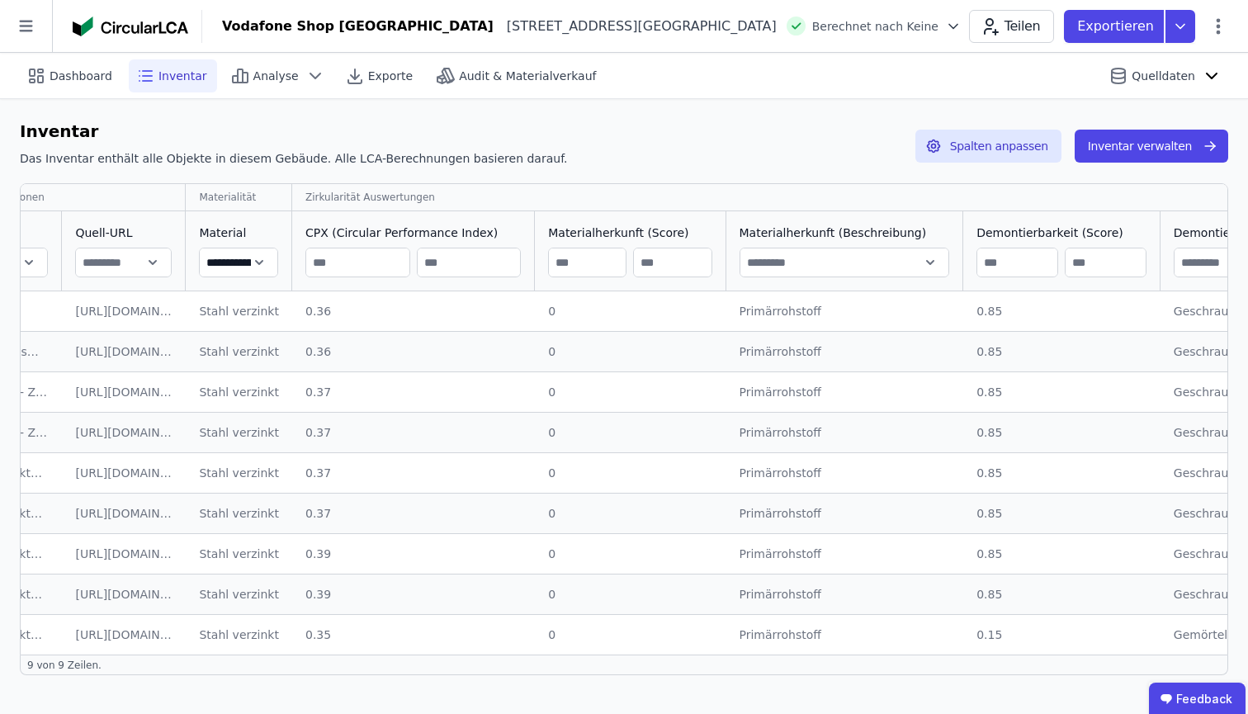
scroll to position [0, 1527]
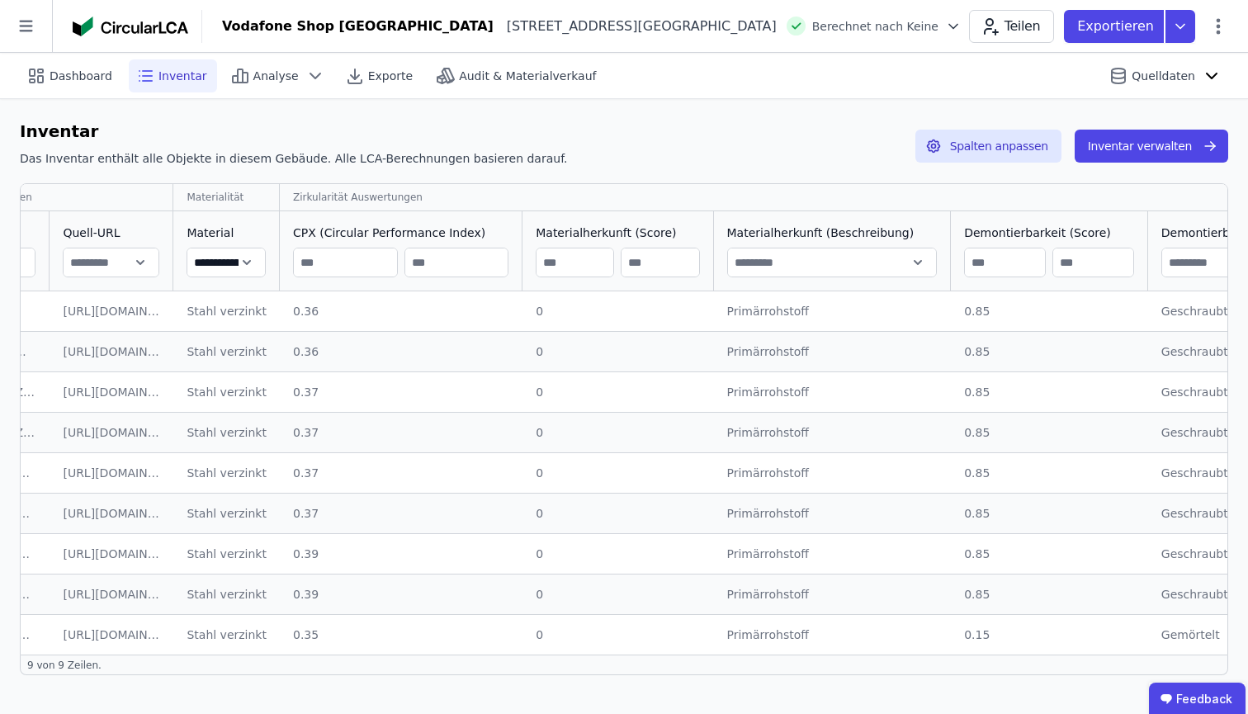
click at [1184, 164] on div "Inventar verwalten" at bounding box center [1145, 146] width 167 height 54
click at [1186, 158] on button "Inventar verwalten" at bounding box center [1152, 146] width 154 height 33
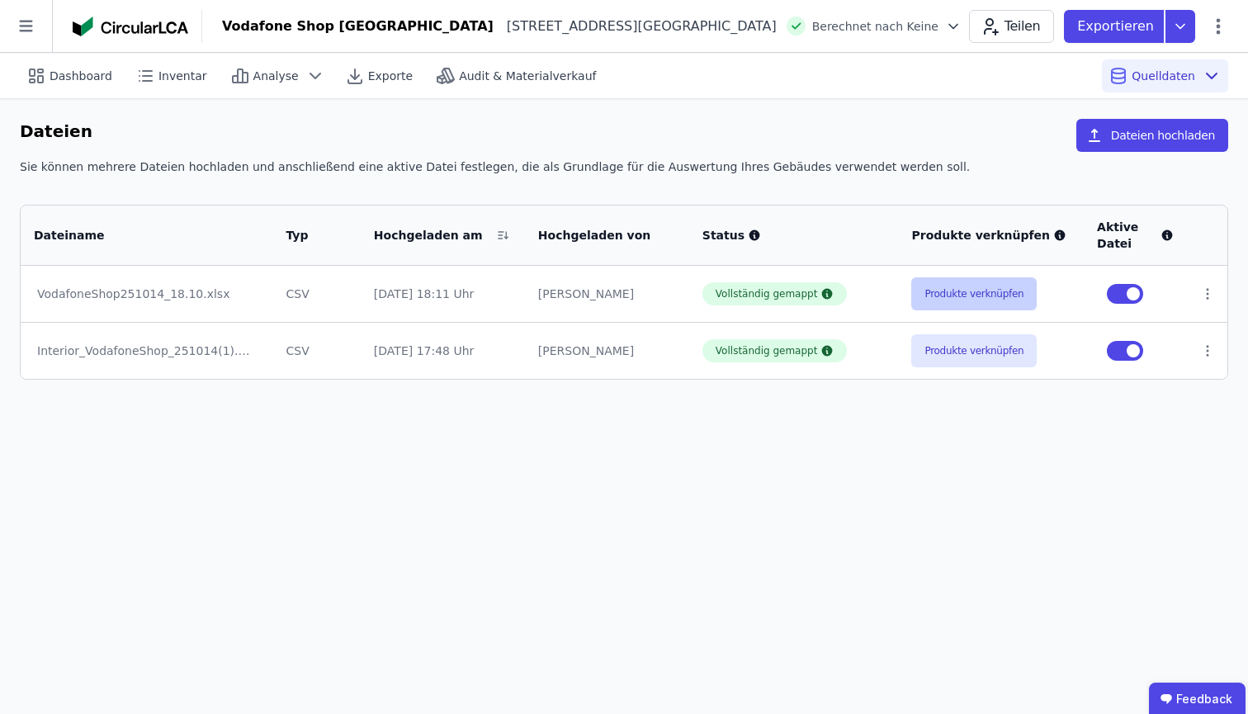
click at [1006, 292] on button "Produkte verknüpfen" at bounding box center [973, 293] width 125 height 33
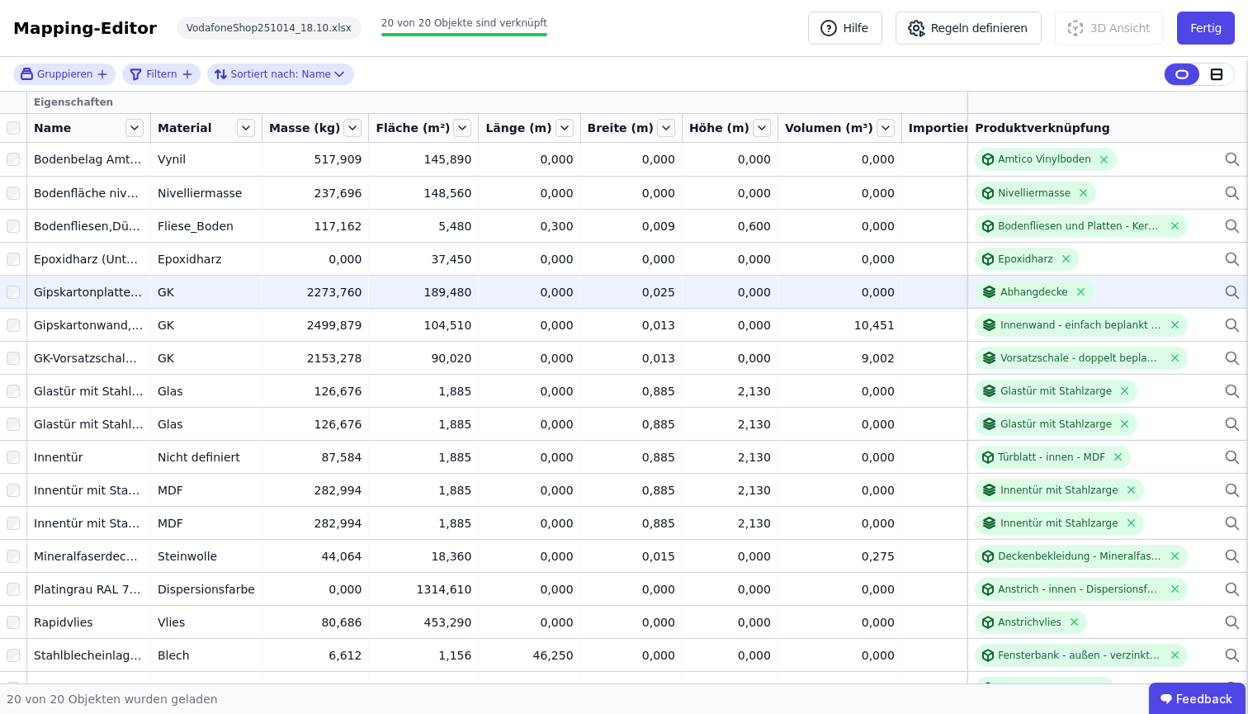
click at [1213, 292] on td "Abhangdecke Abhangdecke" at bounding box center [1108, 291] width 281 height 33
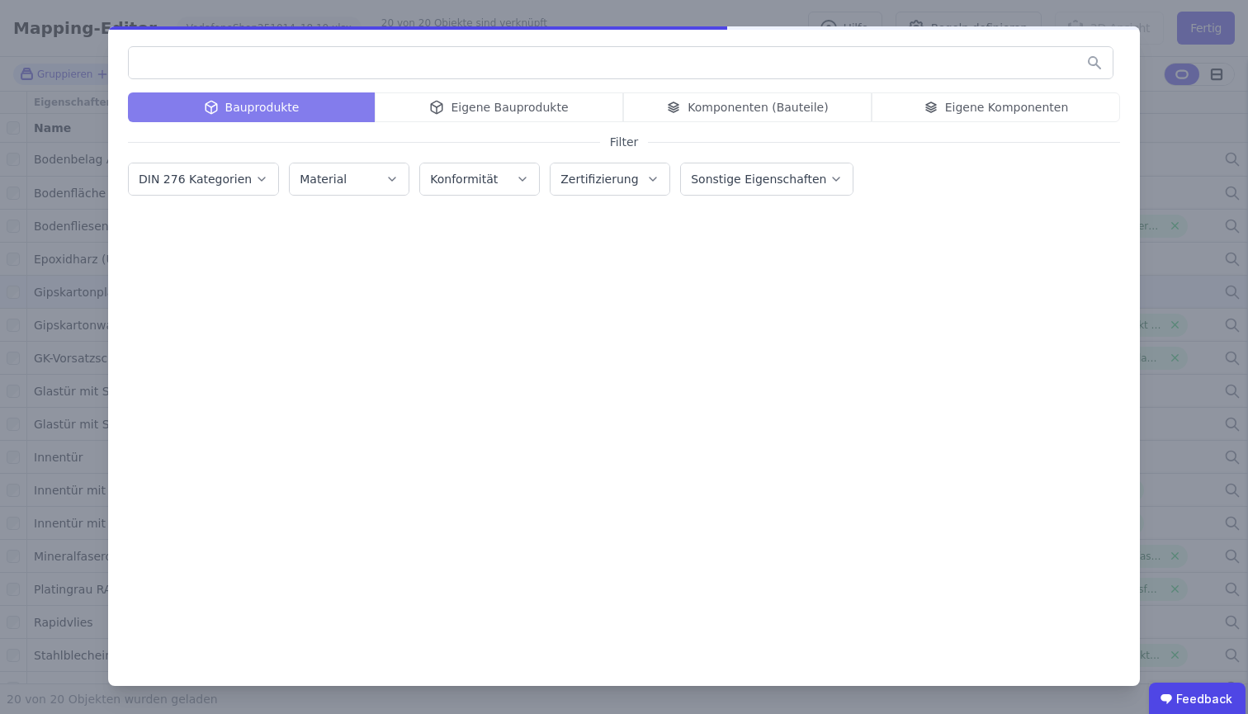
click at [1020, 107] on div "Bauprodukte Eigene Bauprodukte Komponenten (Bauteile) Eigene Komponenten" at bounding box center [624, 107] width 992 height 30
click at [1020, 107] on div "Eigene Komponenten" at bounding box center [996, 107] width 249 height 30
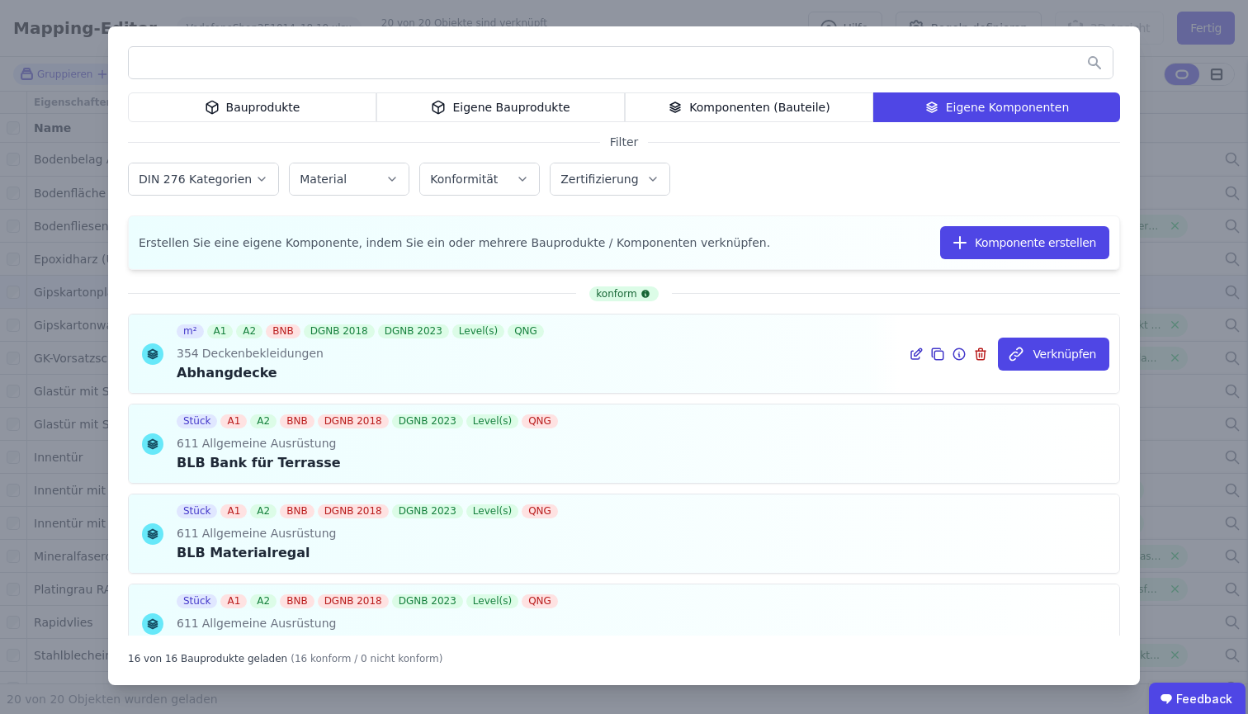
click at [915, 355] on icon at bounding box center [918, 351] width 7 height 7
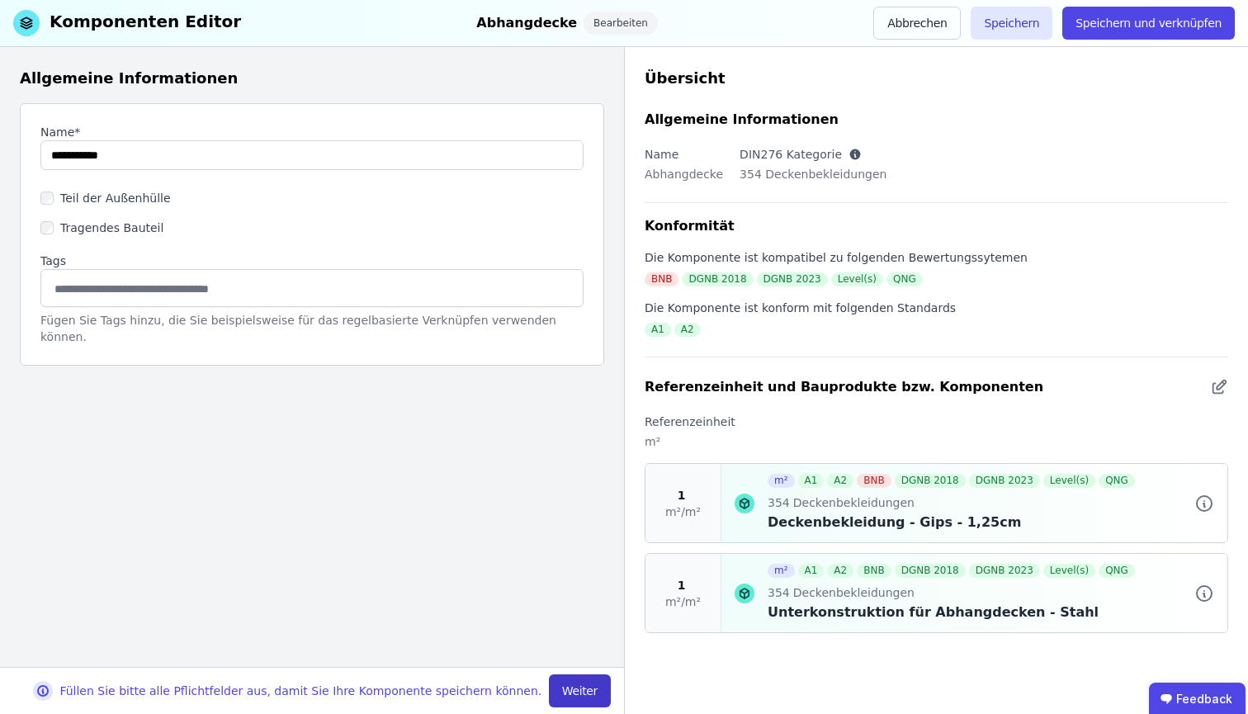
click at [592, 647] on button "Weiter" at bounding box center [580, 691] width 62 height 33
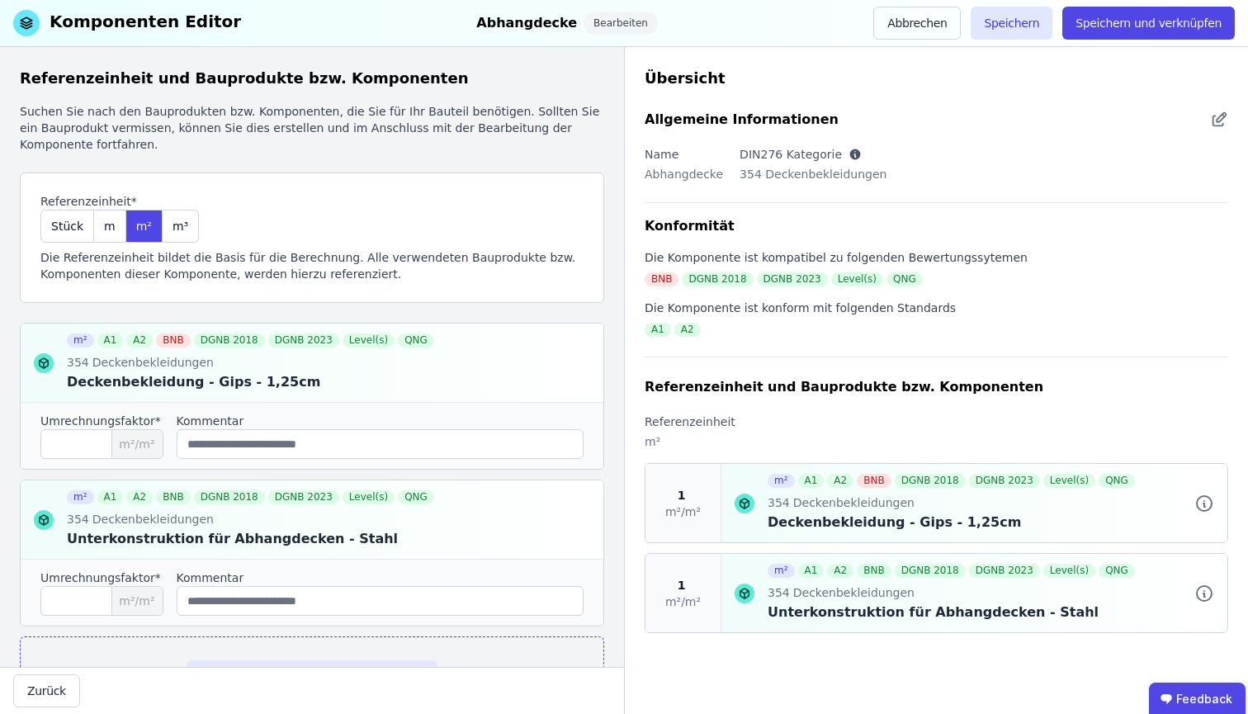
scroll to position [83, 0]
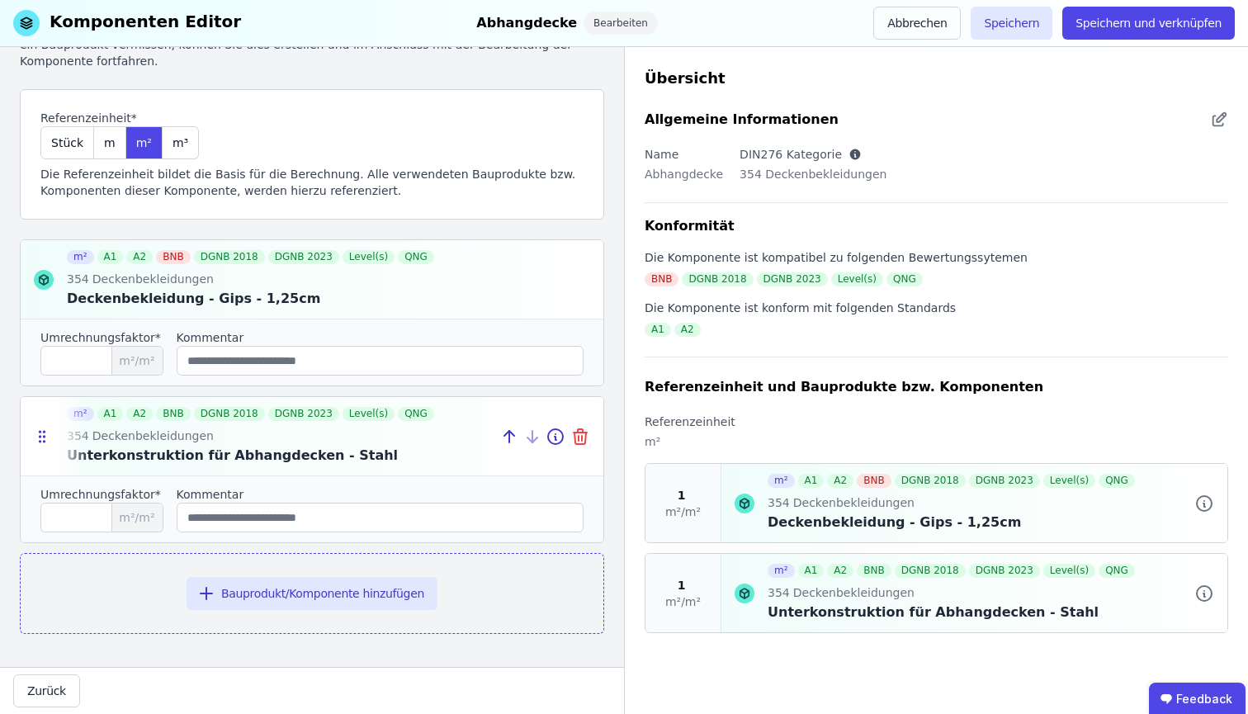
click at [575, 434] on icon at bounding box center [581, 439] width 12 height 12
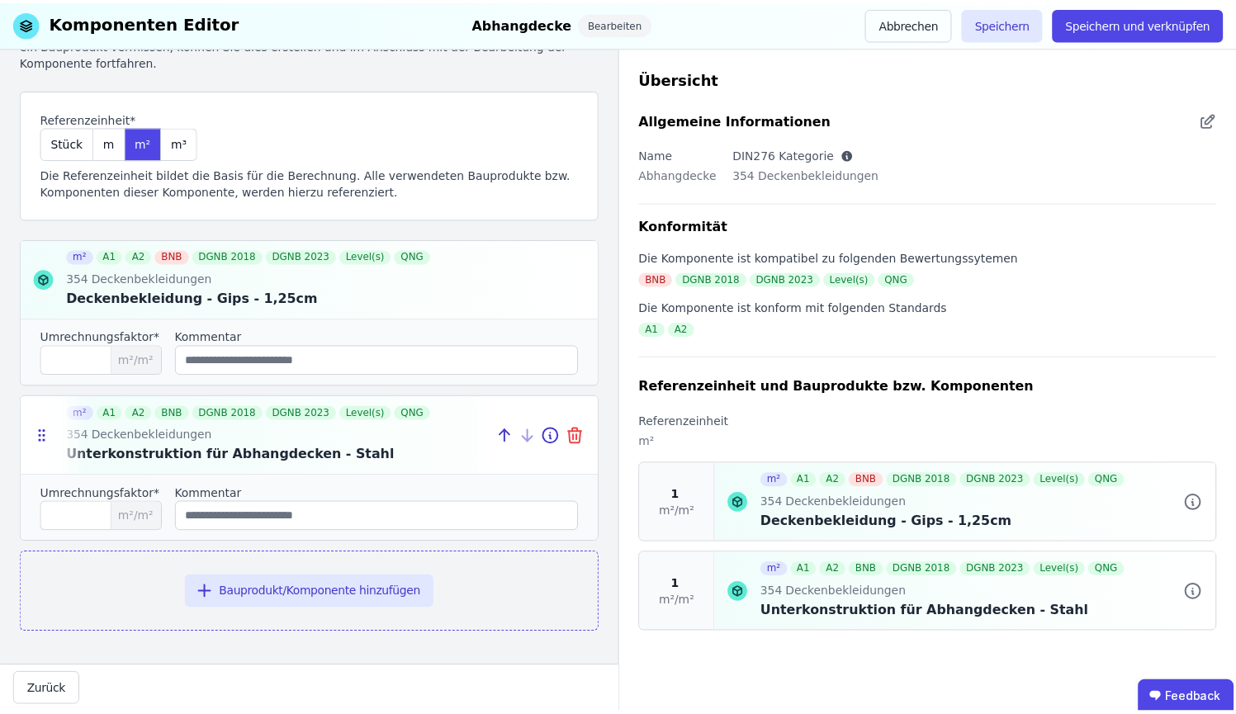
scroll to position [0, 0]
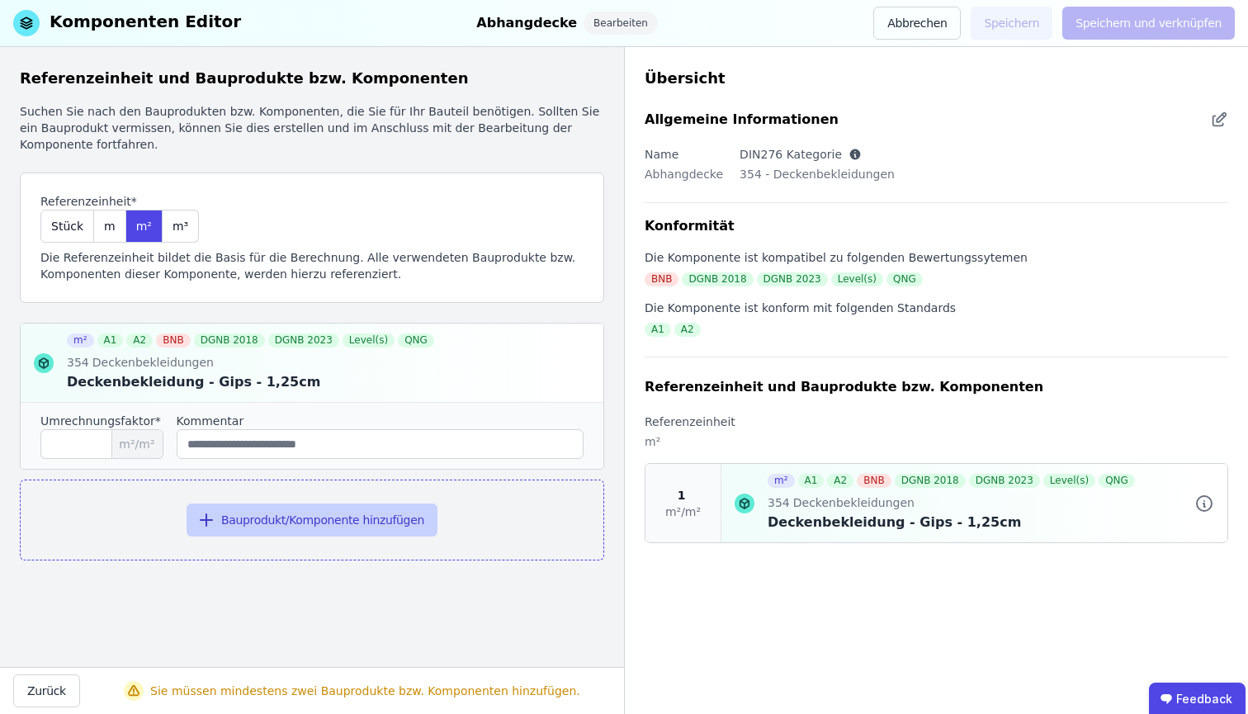
click at [326, 529] on button "Bauprodukt/Komponente hinzufügen" at bounding box center [312, 520] width 251 height 33
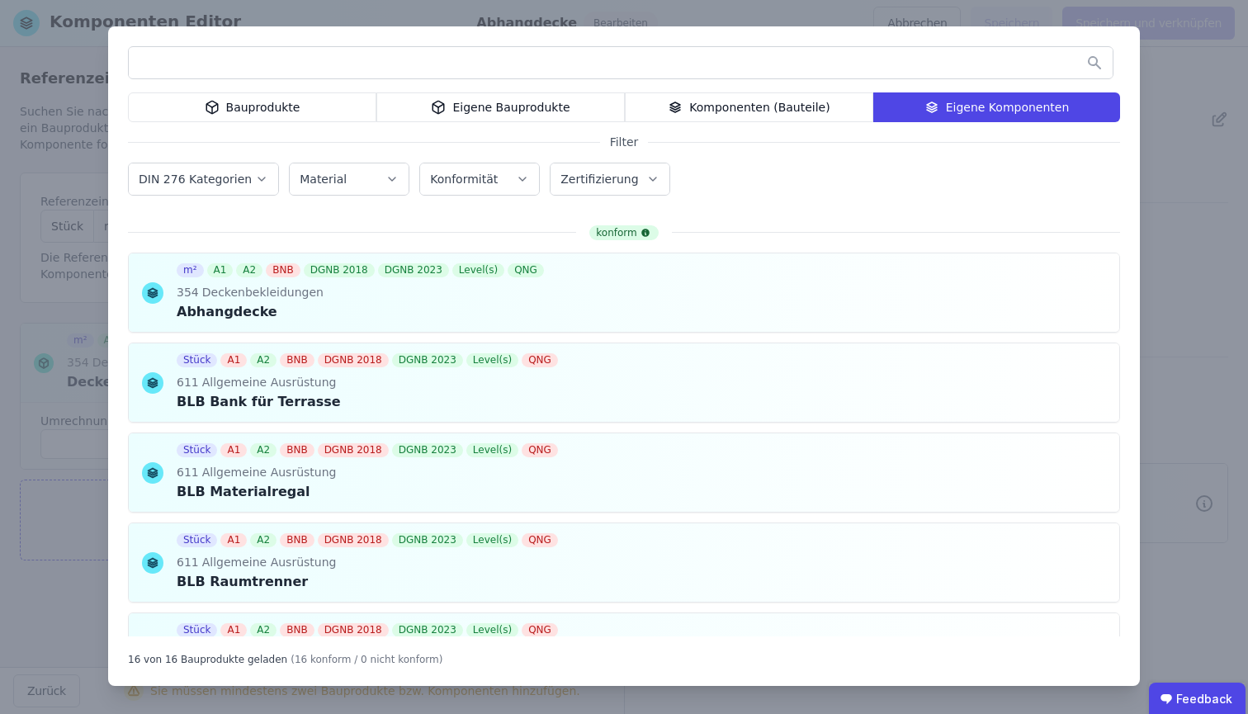
click at [425, 111] on div "Eigene Bauprodukte" at bounding box center [500, 107] width 249 height 30
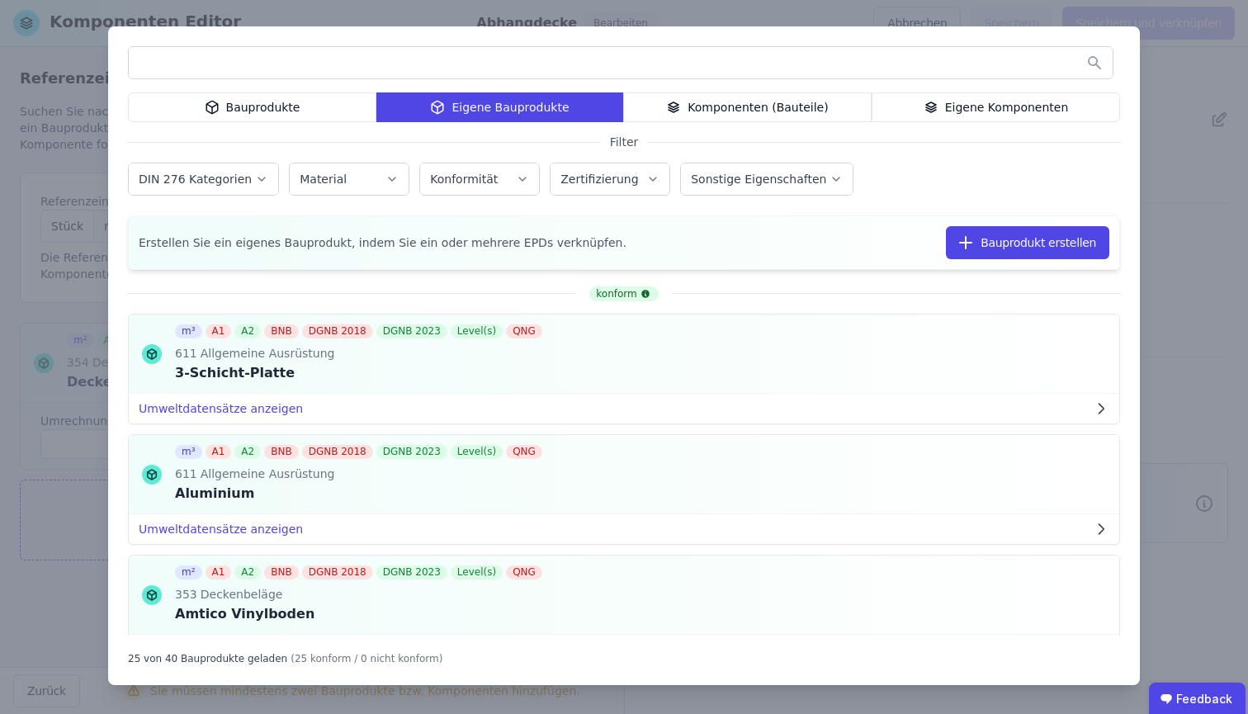
click at [474, 73] on input "text" at bounding box center [621, 63] width 984 height 30
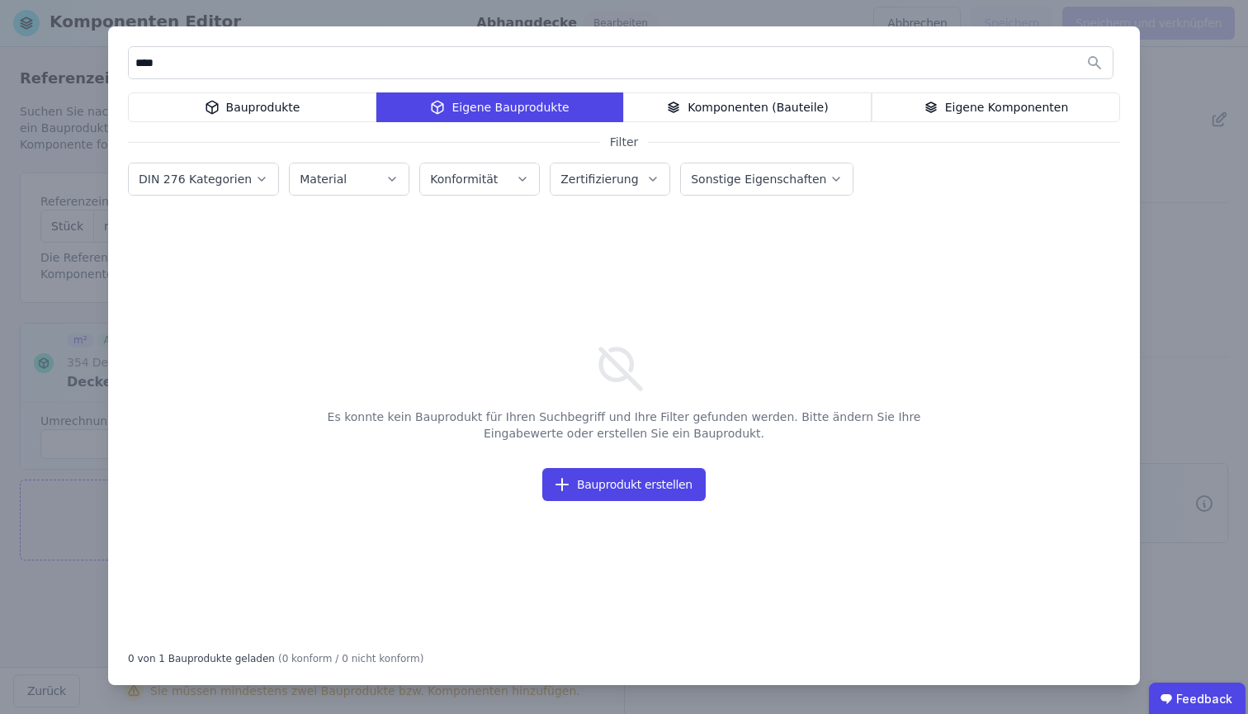
type input "****"
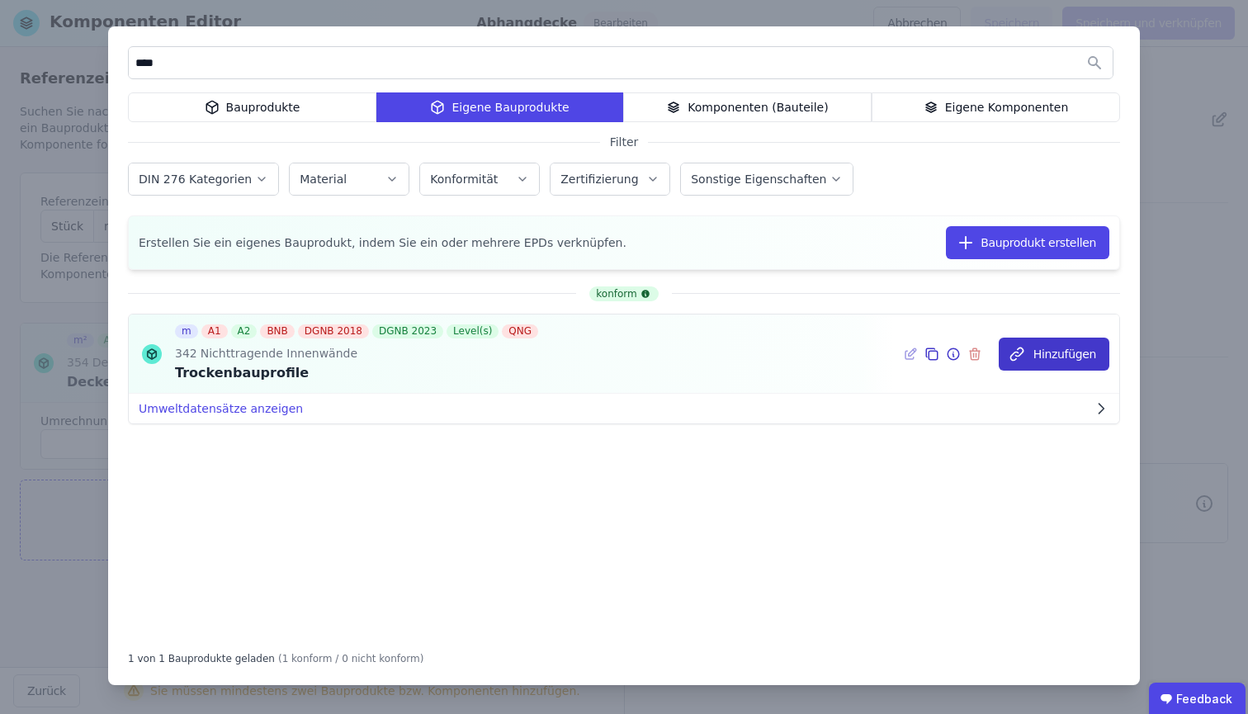
click at [1082, 360] on button "Hinzufügen" at bounding box center [1054, 354] width 111 height 33
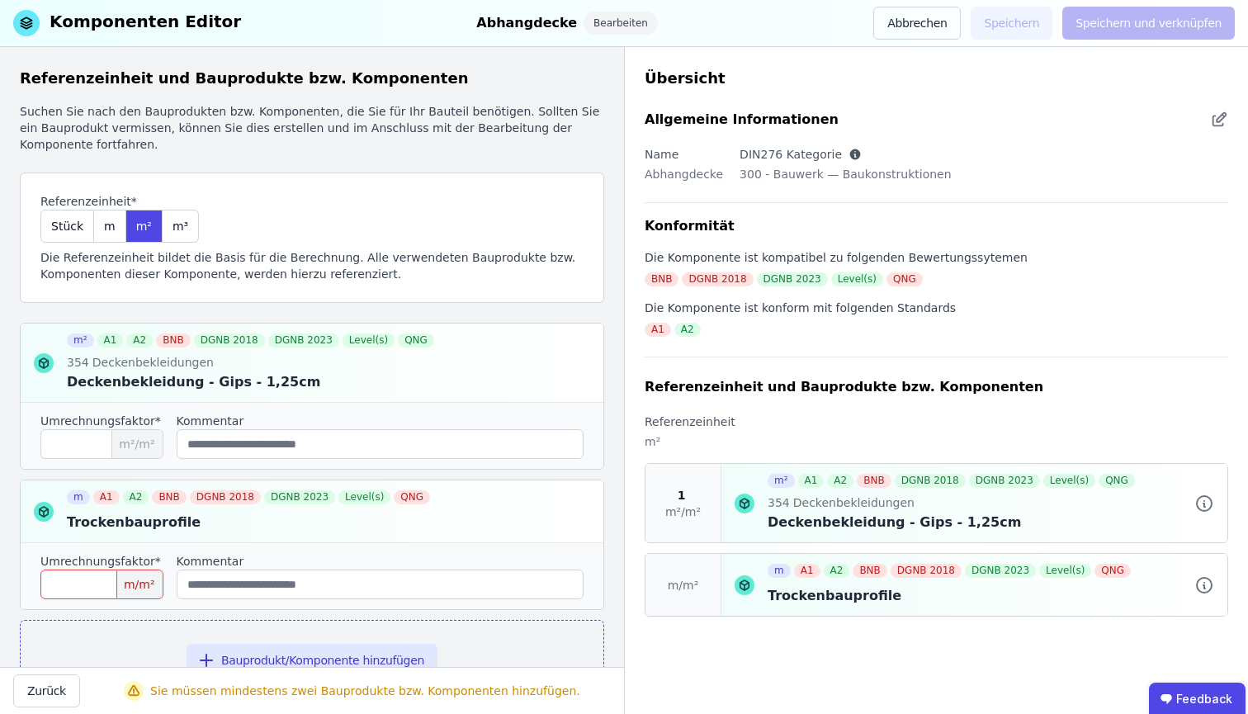
click at [69, 590] on input "number" at bounding box center [101, 585] width 123 height 30
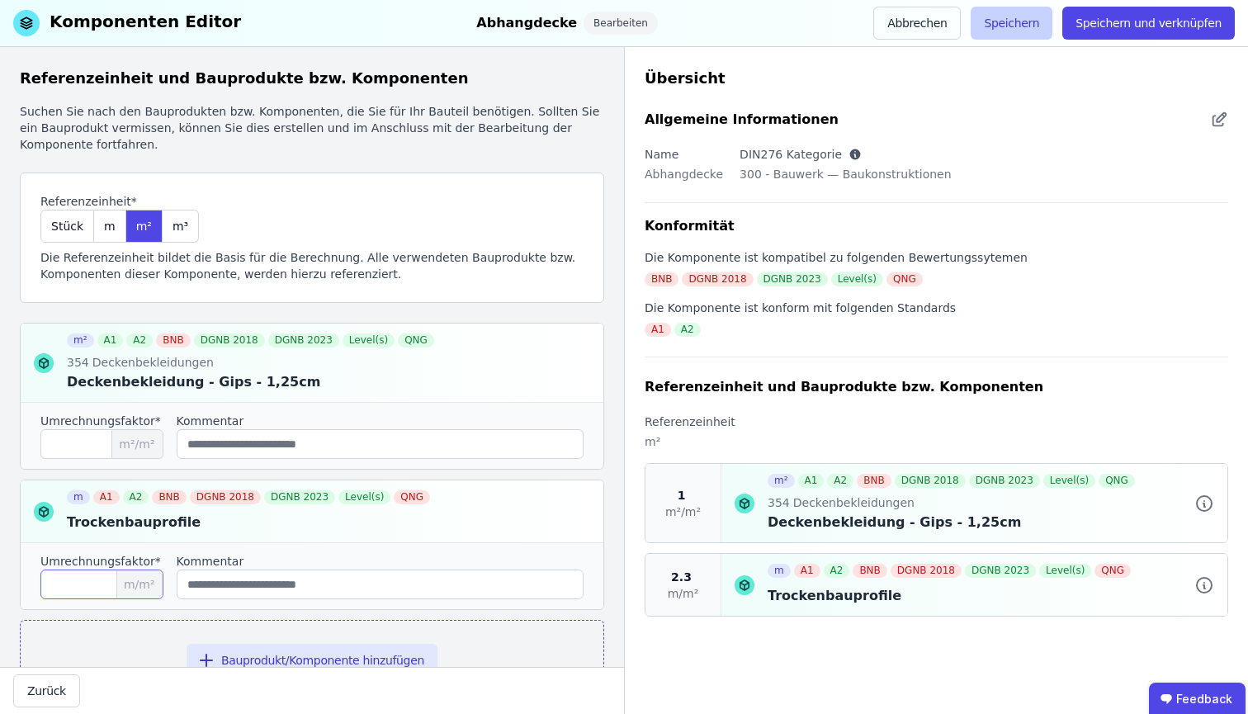
type input "***"
click at [1018, 35] on button "Speichern" at bounding box center [1012, 23] width 82 height 33
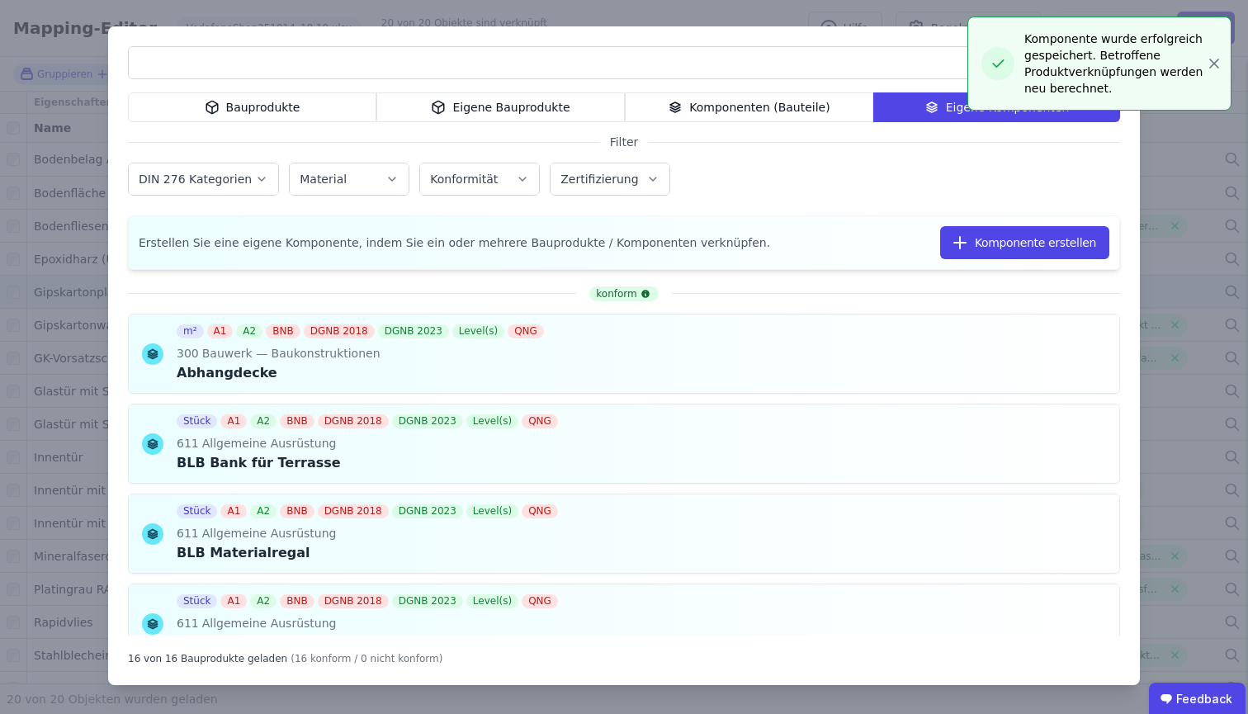
click at [773, 172] on div "DIN 276 Kategorien Material Konformität Zertifizierung" at bounding box center [624, 180] width 992 height 43
click at [801, 41] on div "Bauprodukte Eigene Bauprodukte Komponenten (Bauteile) Eigene Komponenten Filter…" at bounding box center [624, 355] width 1032 height 659
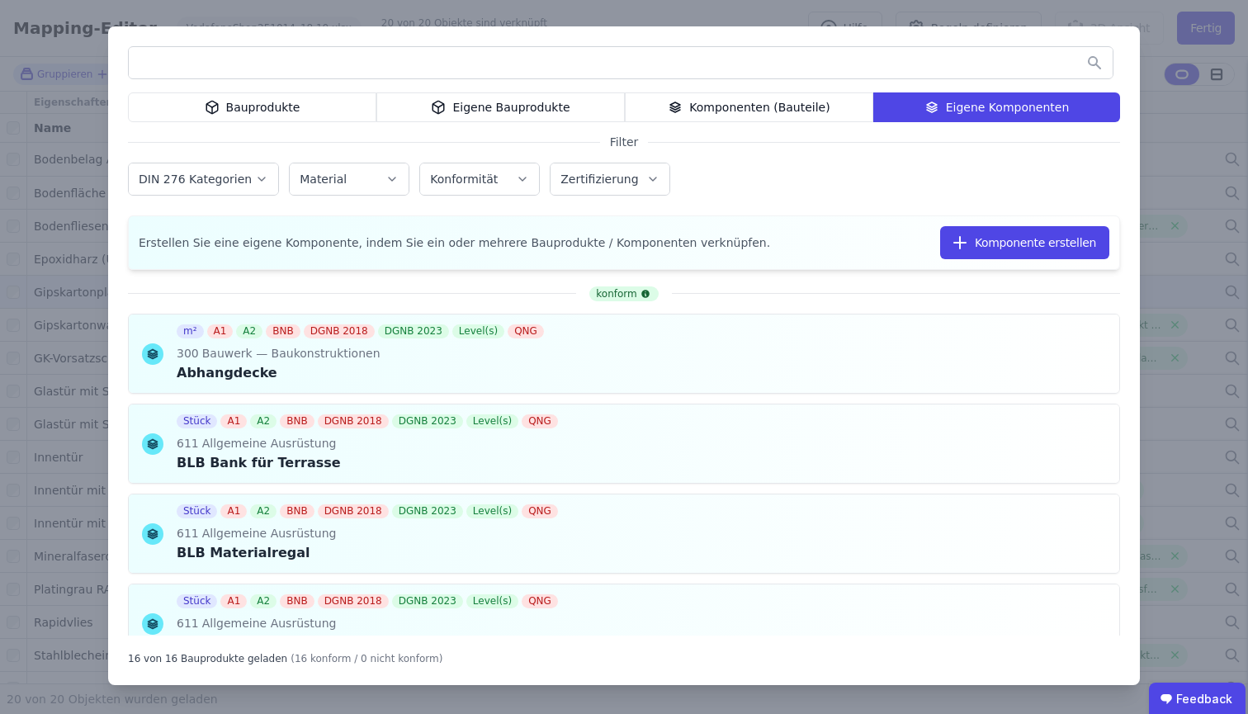
click at [172, 11] on div "Bauprodukte Eigene Bauprodukte Komponenten (Bauteile) Eigene Komponenten Filter…" at bounding box center [624, 357] width 1248 height 714
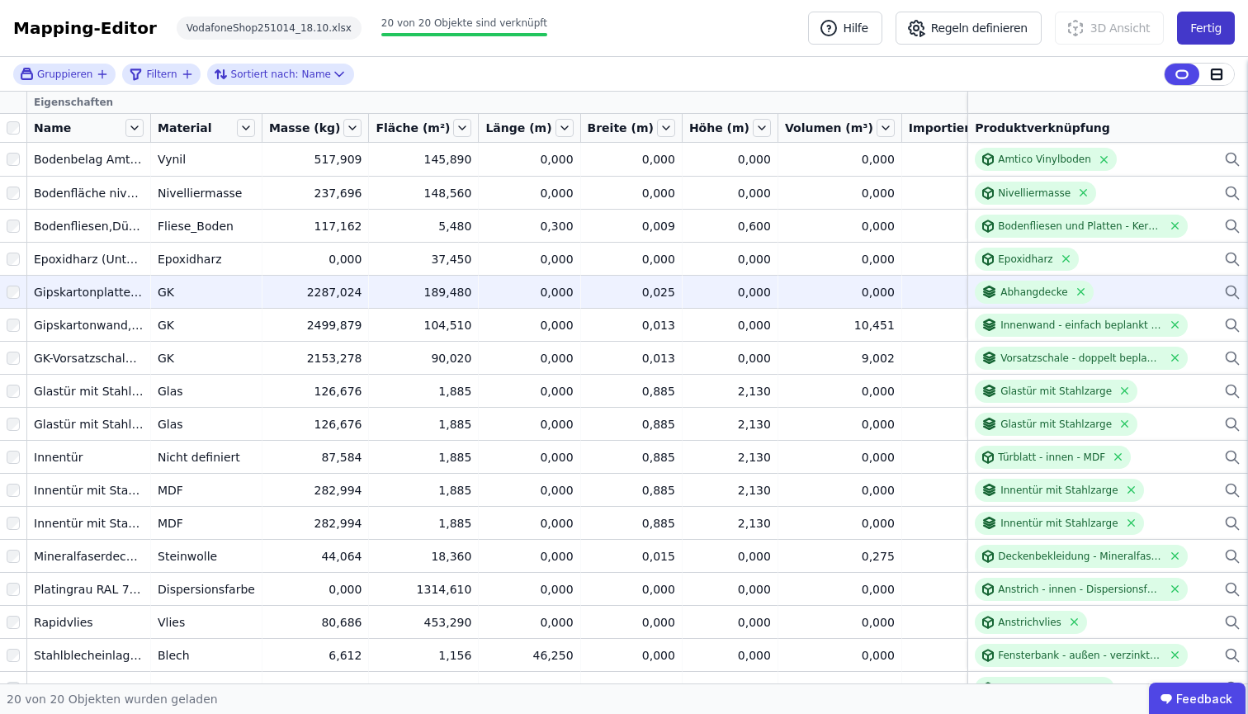
click at [1213, 26] on button "Fertig" at bounding box center [1206, 28] width 58 height 33
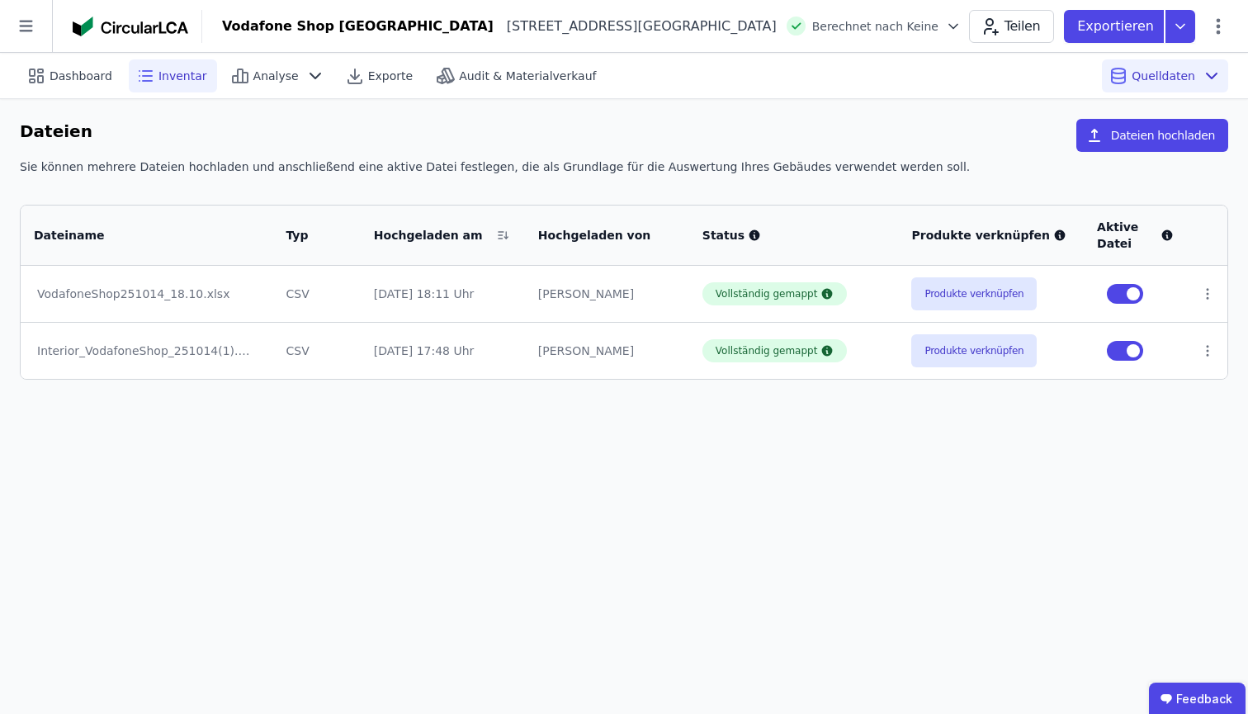
click at [153, 79] on div "Inventar" at bounding box center [173, 75] width 88 height 33
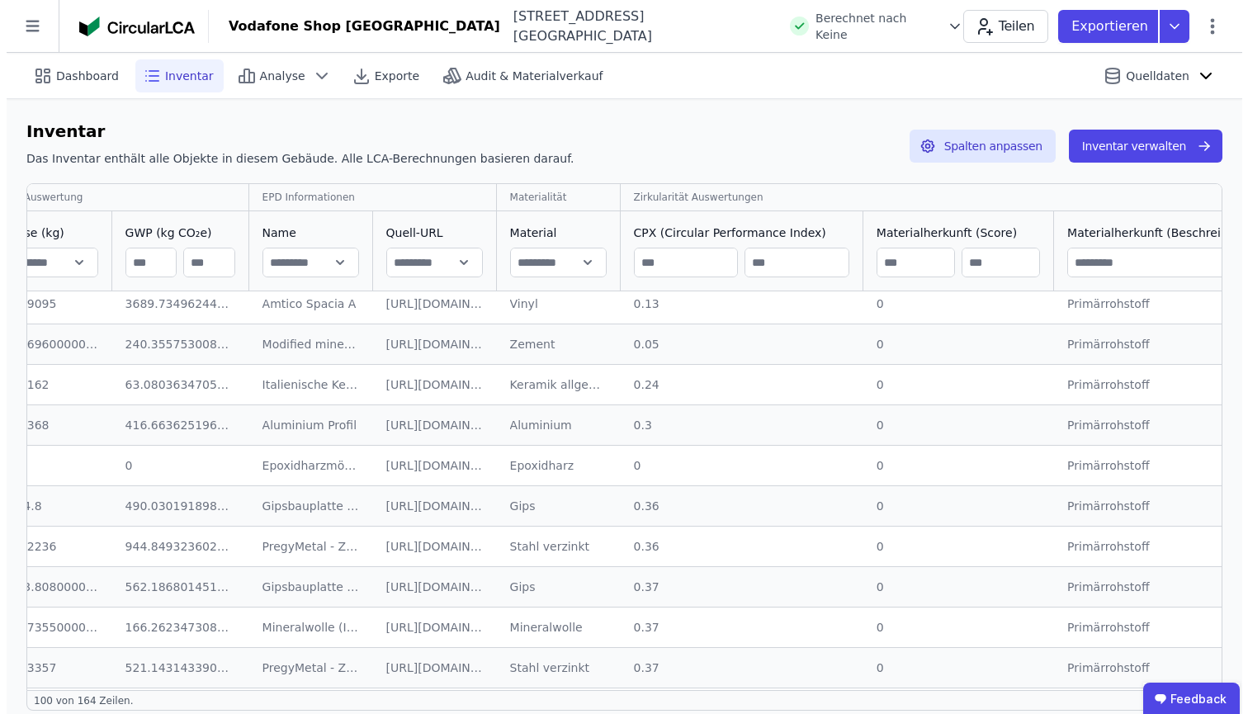
scroll to position [8, 1238]
click at [512, 260] on input "text" at bounding box center [551, 263] width 95 height 30
type input "**********"
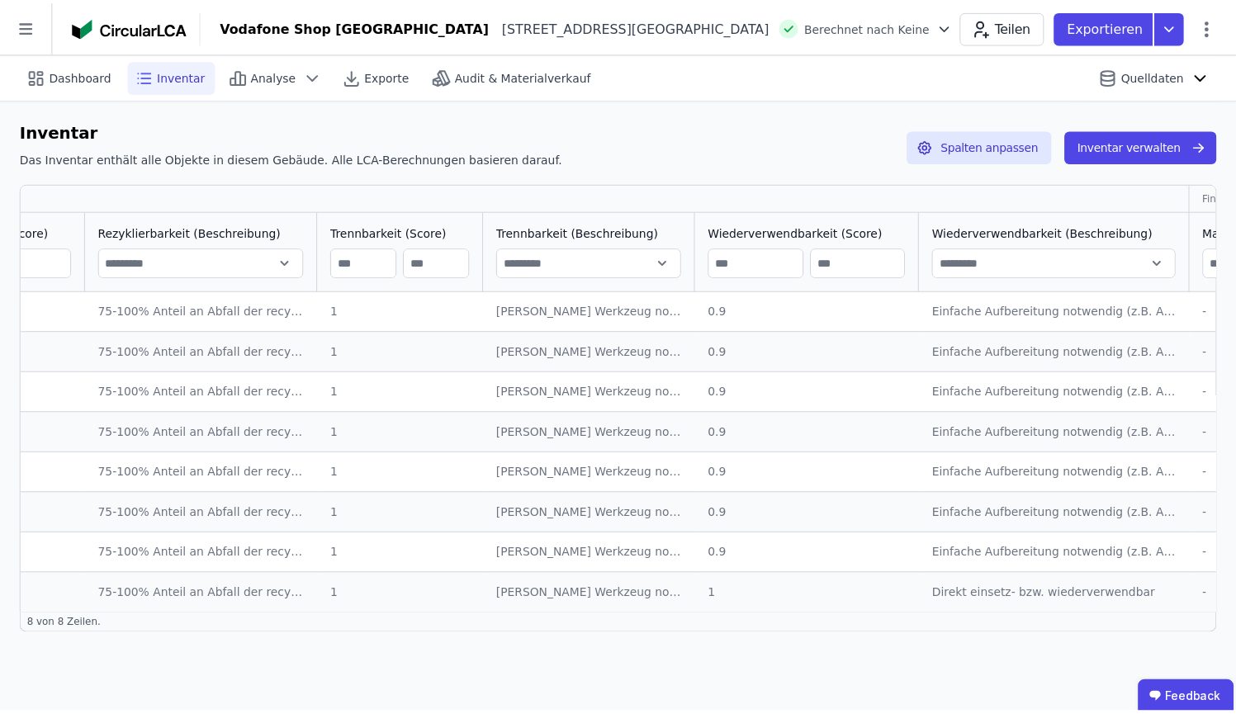
scroll to position [0, 1133]
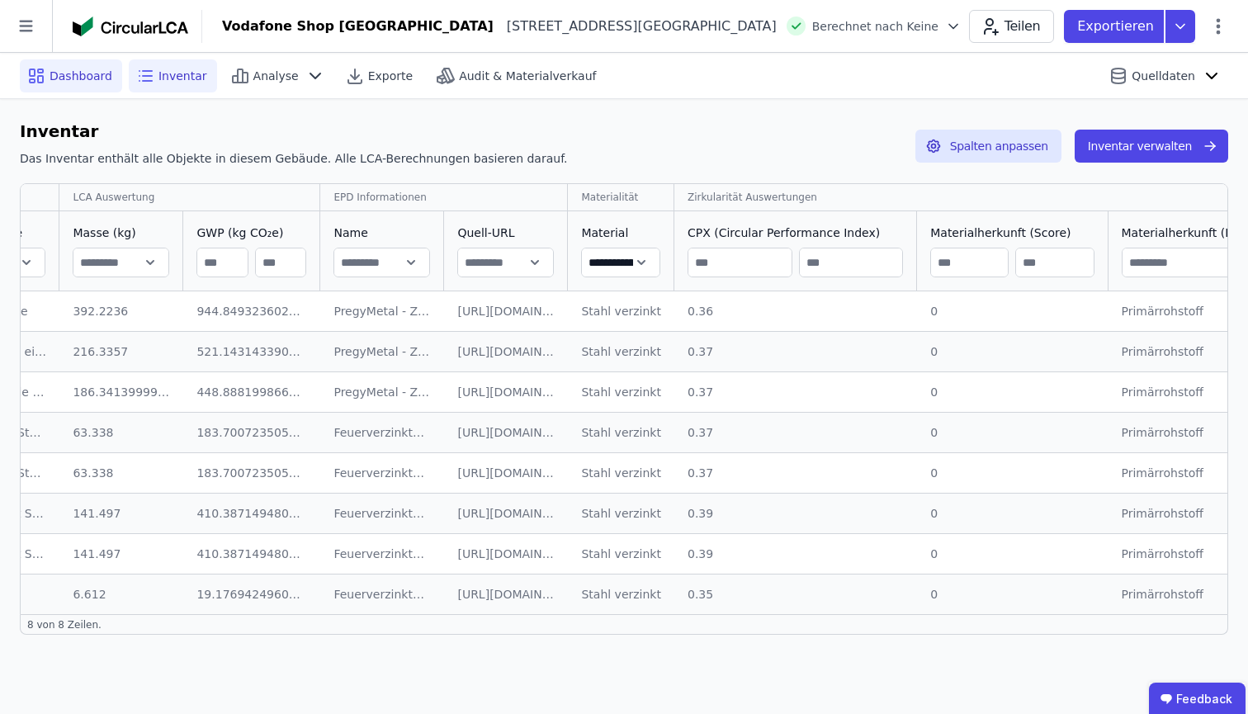
click at [64, 75] on span "Dashboard" at bounding box center [81, 76] width 63 height 17
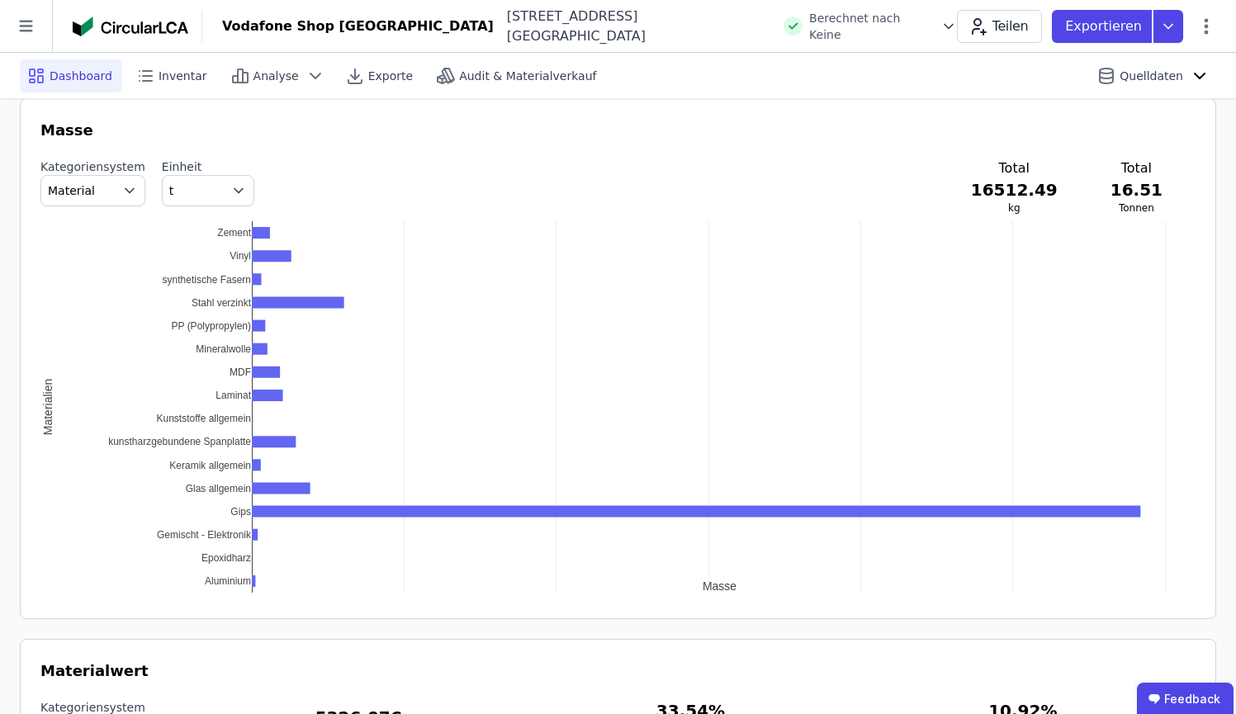
scroll to position [1604, 0]
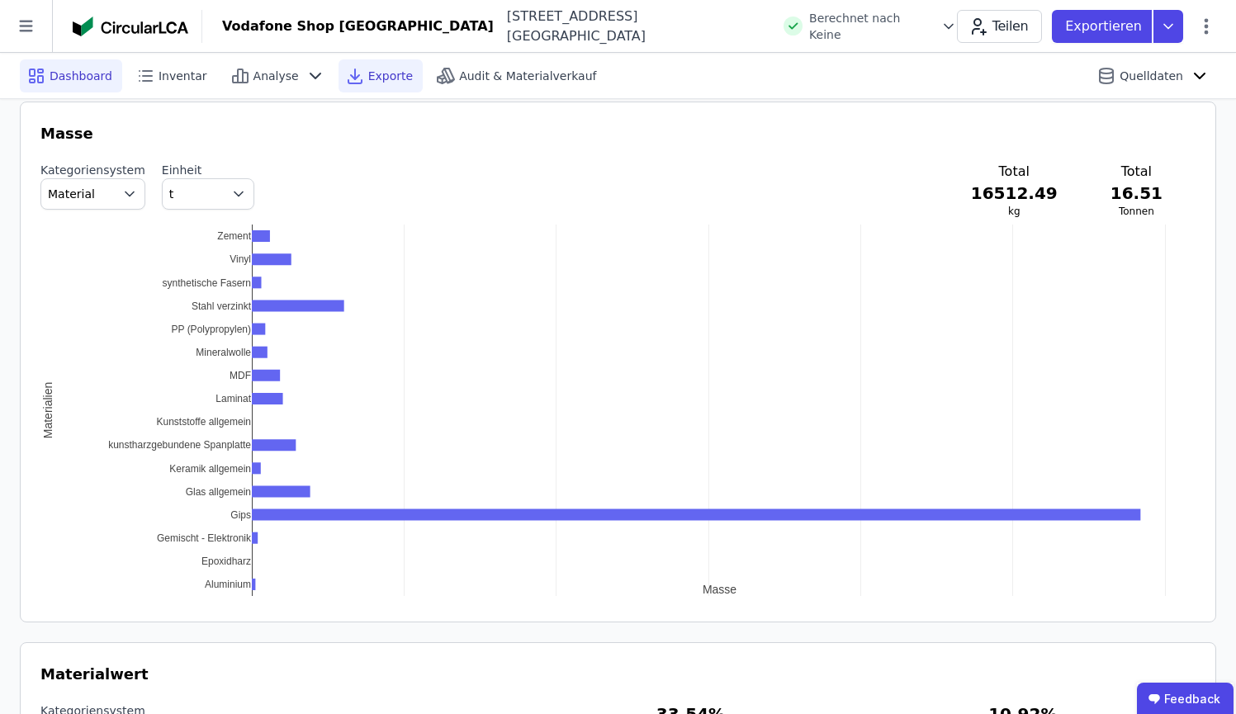
click at [372, 74] on span "Exporte" at bounding box center [390, 76] width 45 height 17
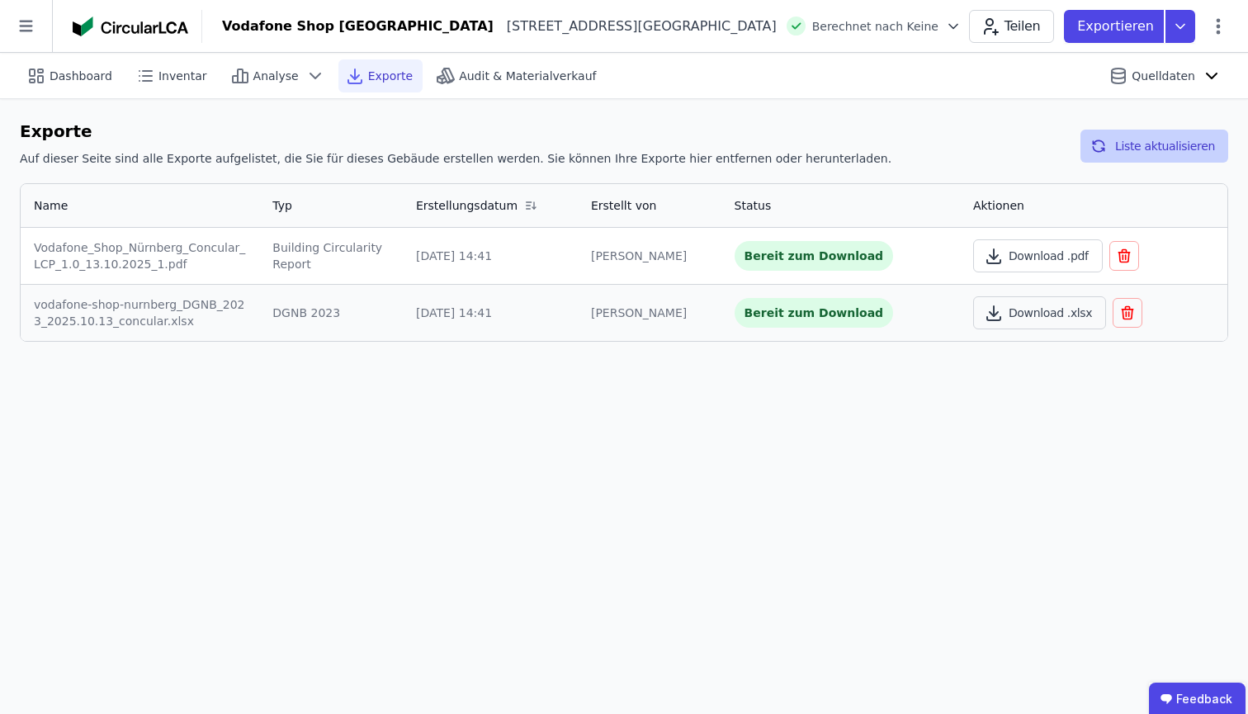
click at [1134, 144] on button "Liste aktualisieren" at bounding box center [1155, 146] width 148 height 33
click at [1170, 143] on button "Liste aktualisieren" at bounding box center [1155, 146] width 148 height 33
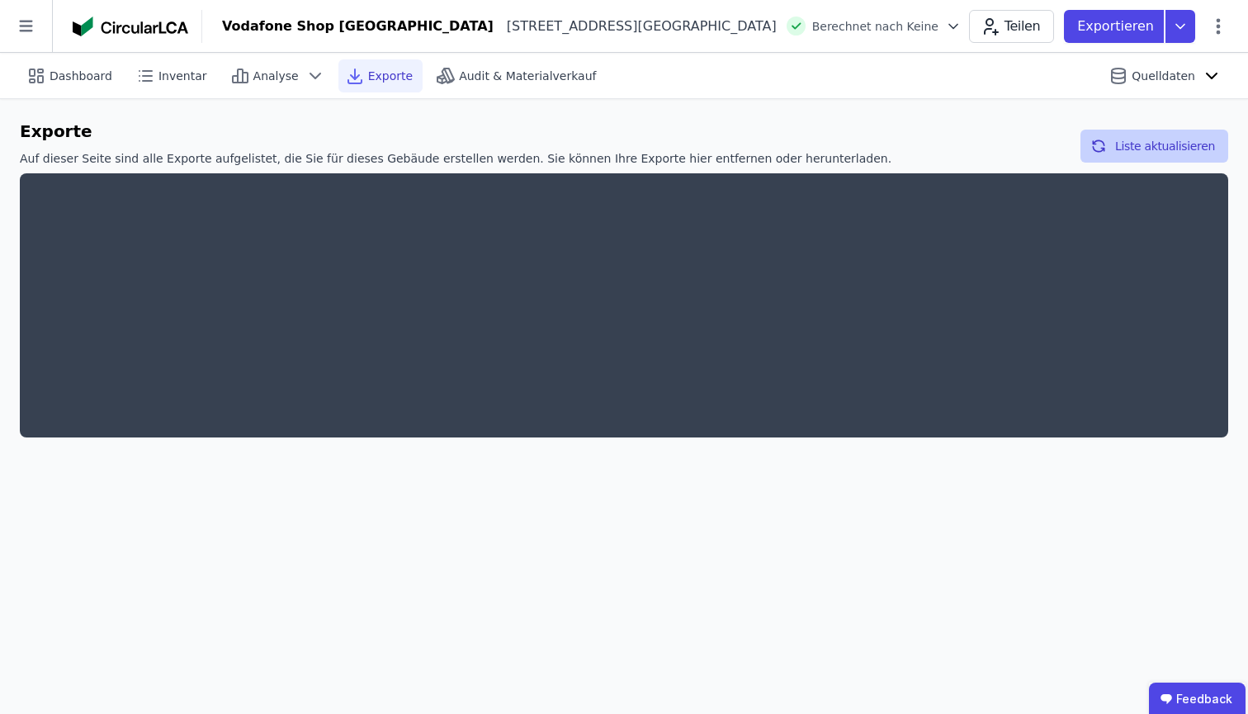
click at [1170, 143] on button "Liste aktualisieren" at bounding box center [1155, 146] width 148 height 33
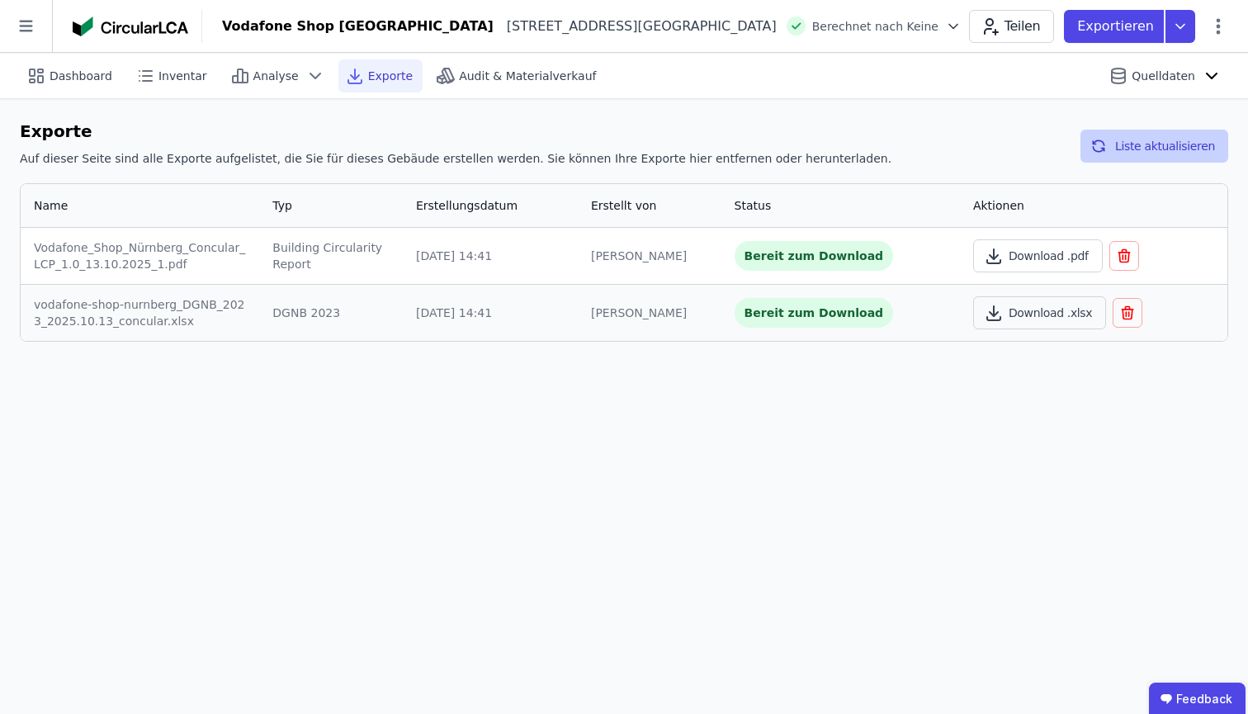
click at [1170, 143] on button "Liste aktualisieren" at bounding box center [1155, 146] width 148 height 33
click at [1049, 247] on button "Download .pdf" at bounding box center [1038, 255] width 130 height 33
click at [1123, 258] on icon "button" at bounding box center [1125, 258] width 10 height 10
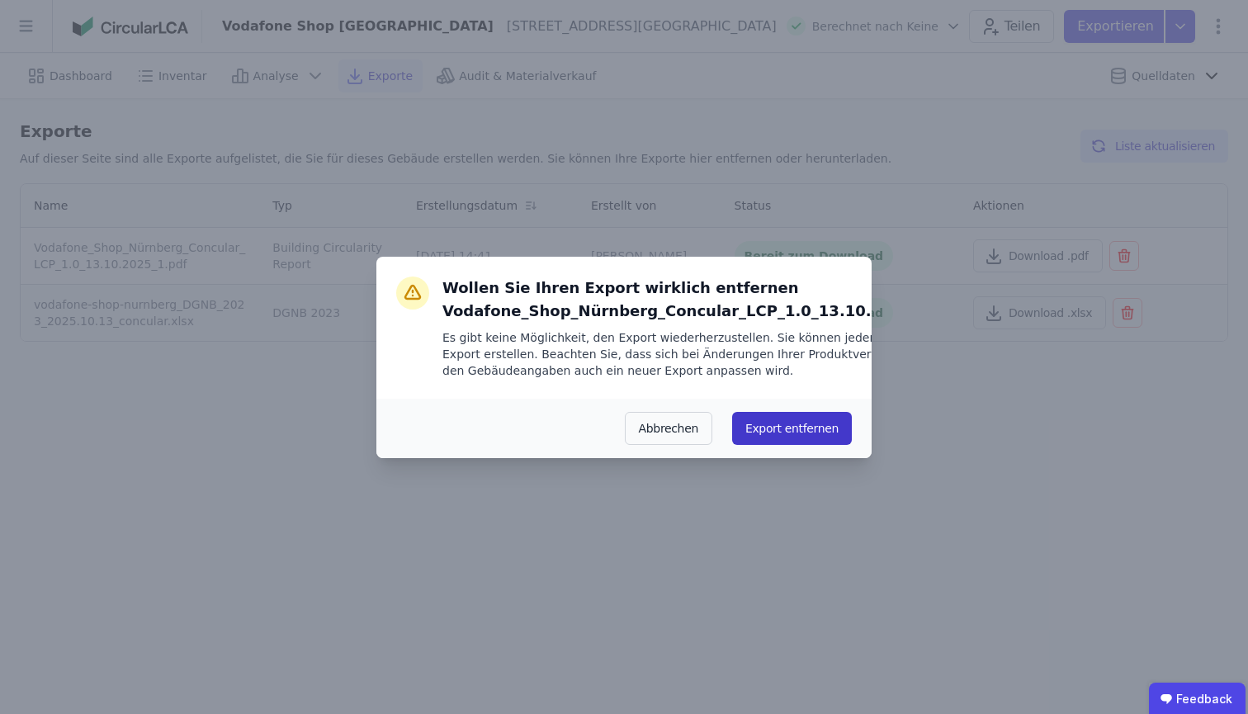
click at [788, 443] on button "Export entfernen" at bounding box center [792, 428] width 120 height 33
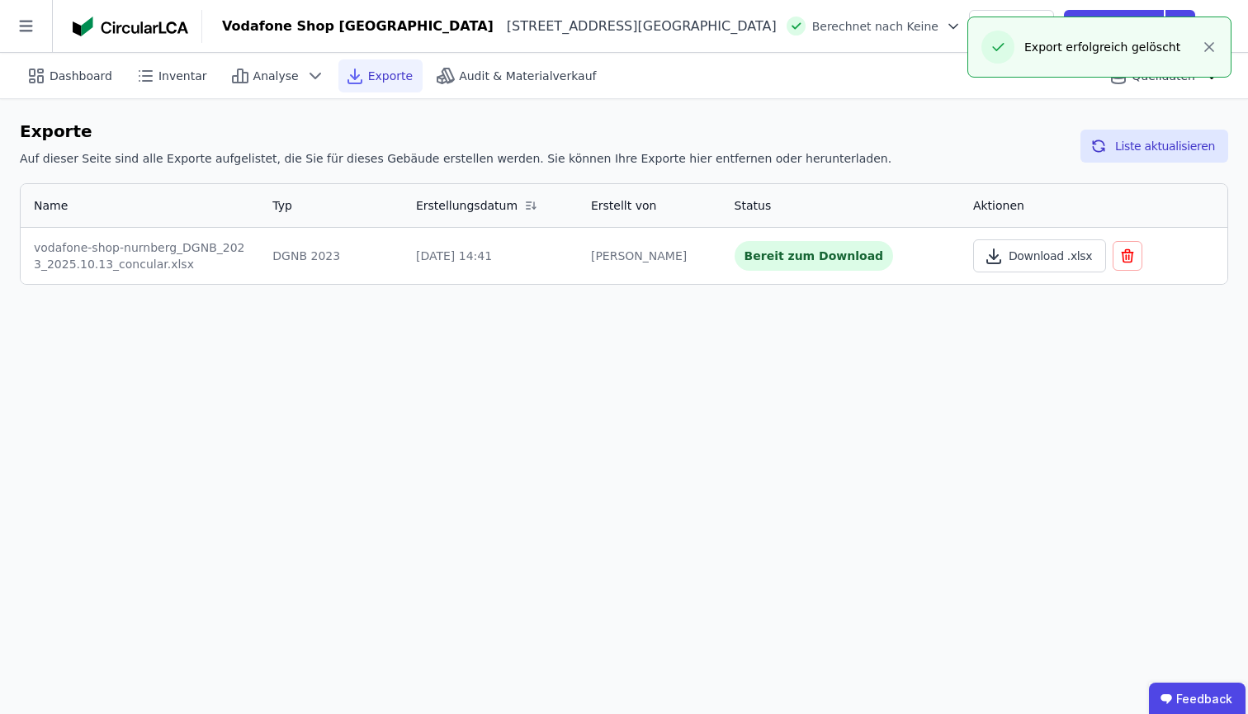
click at [1129, 253] on button "button" at bounding box center [1128, 256] width 30 height 30
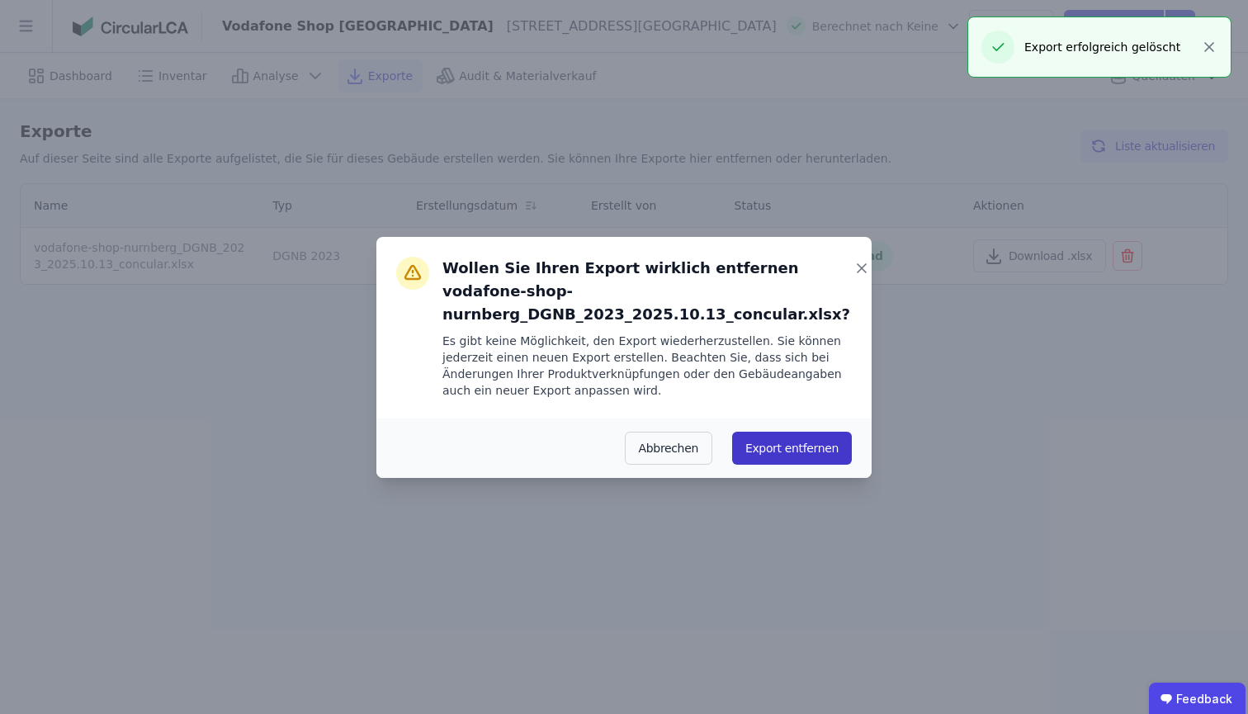
click at [815, 455] on button "Export entfernen" at bounding box center [792, 448] width 120 height 33
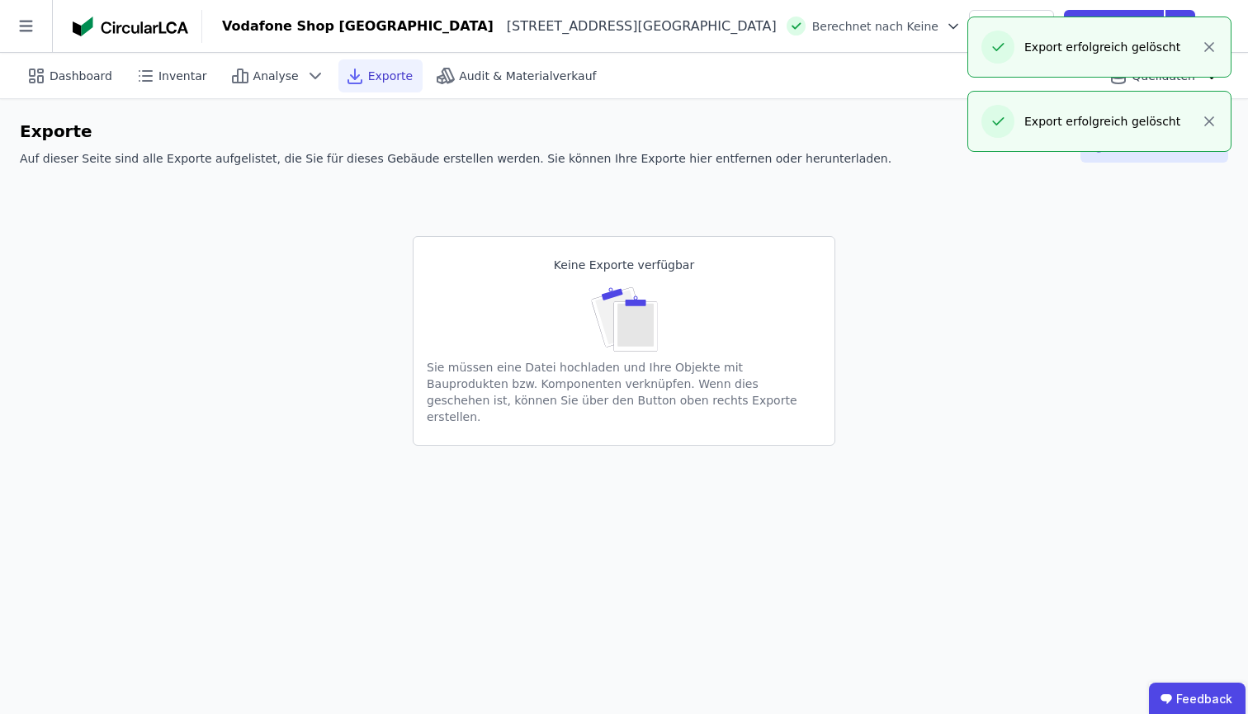
click at [682, 269] on div "Keine Exporte verfügbar" at bounding box center [624, 265] width 140 height 30
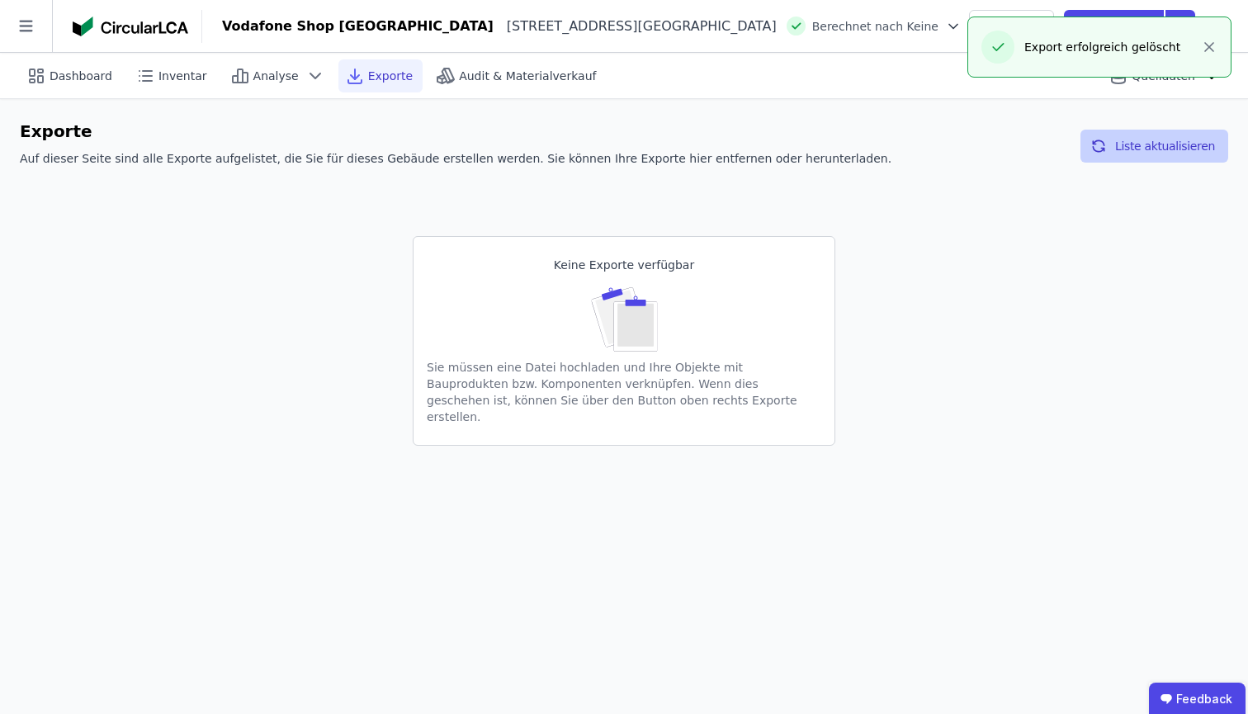
click at [1107, 144] on icon "button" at bounding box center [1099, 146] width 17 height 20
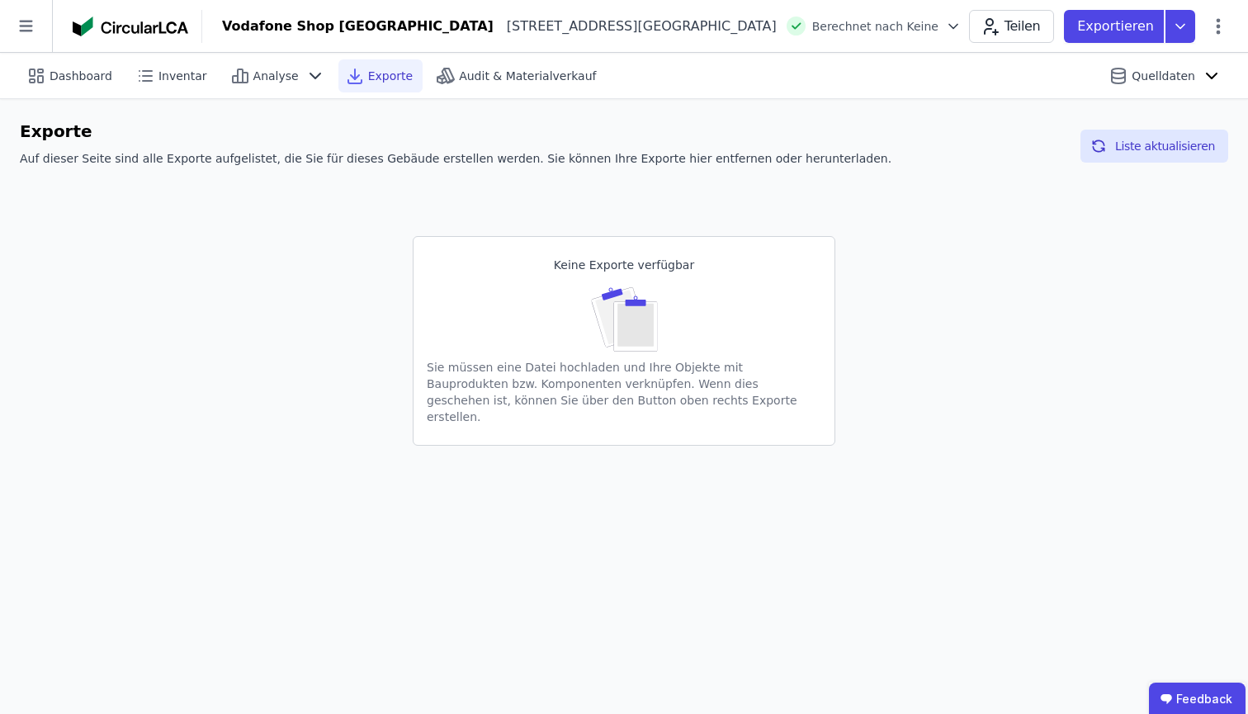
click at [356, 88] on div "Exporte" at bounding box center [381, 75] width 84 height 33
click at [355, 73] on div "Exporte" at bounding box center [381, 75] width 84 height 33
click at [309, 72] on icon at bounding box center [315, 76] width 20 height 20
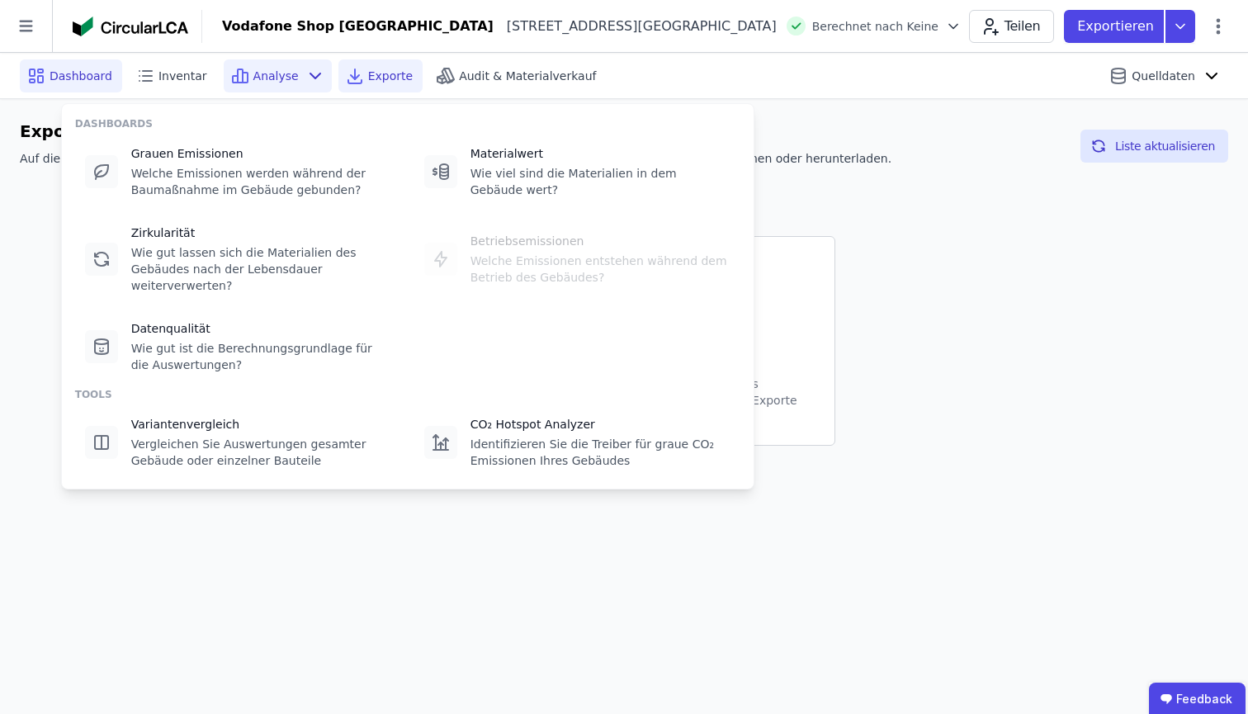
click at [92, 86] on div "Dashboard" at bounding box center [71, 75] width 102 height 33
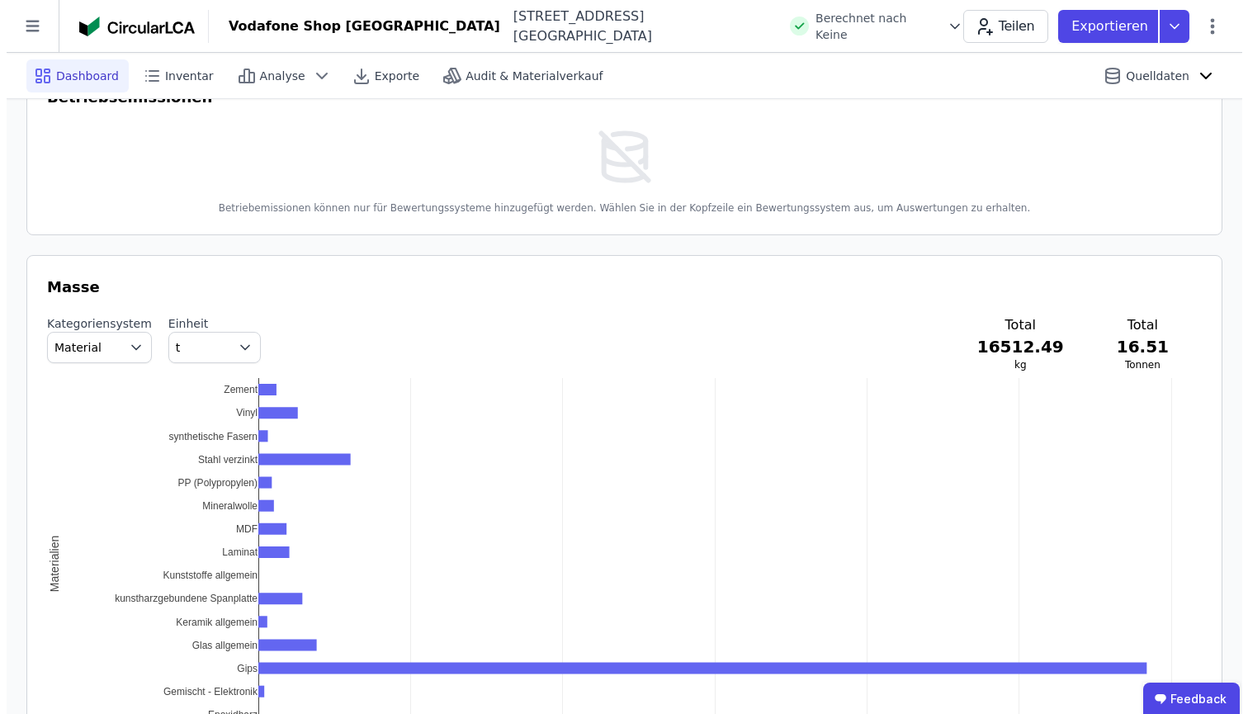
scroll to position [362, 0]
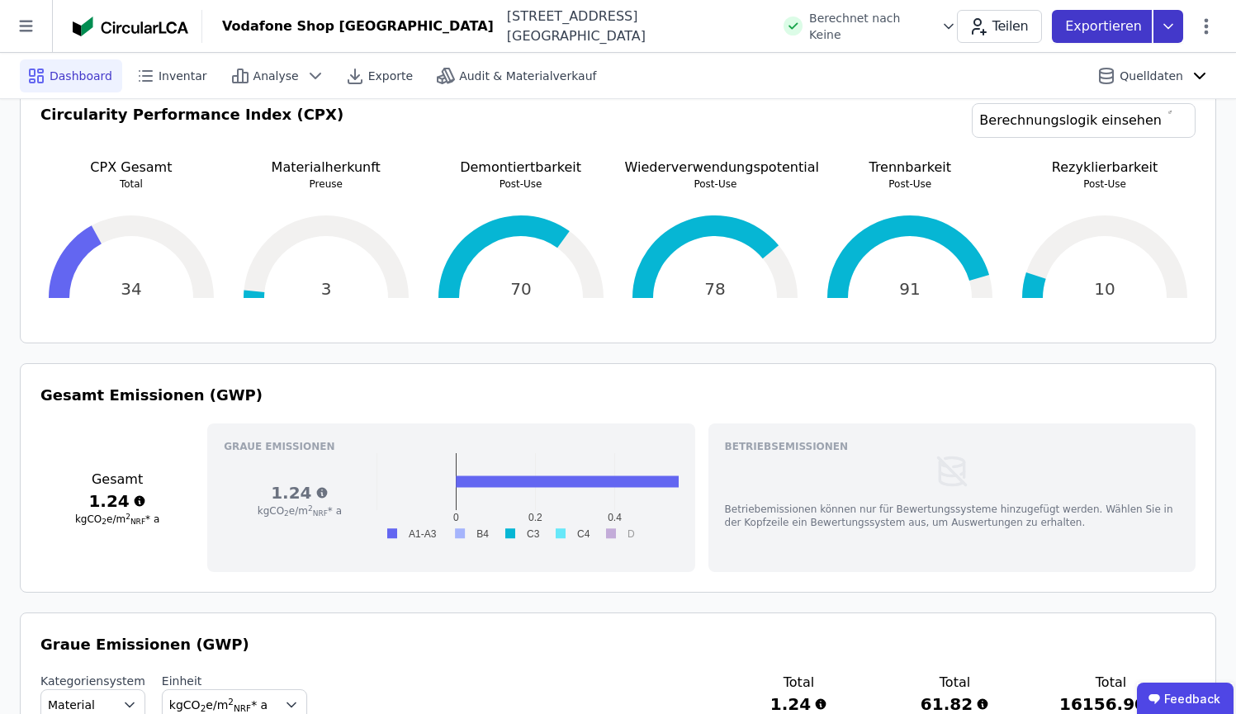
click at [1159, 25] on icon at bounding box center [1168, 26] width 30 height 33
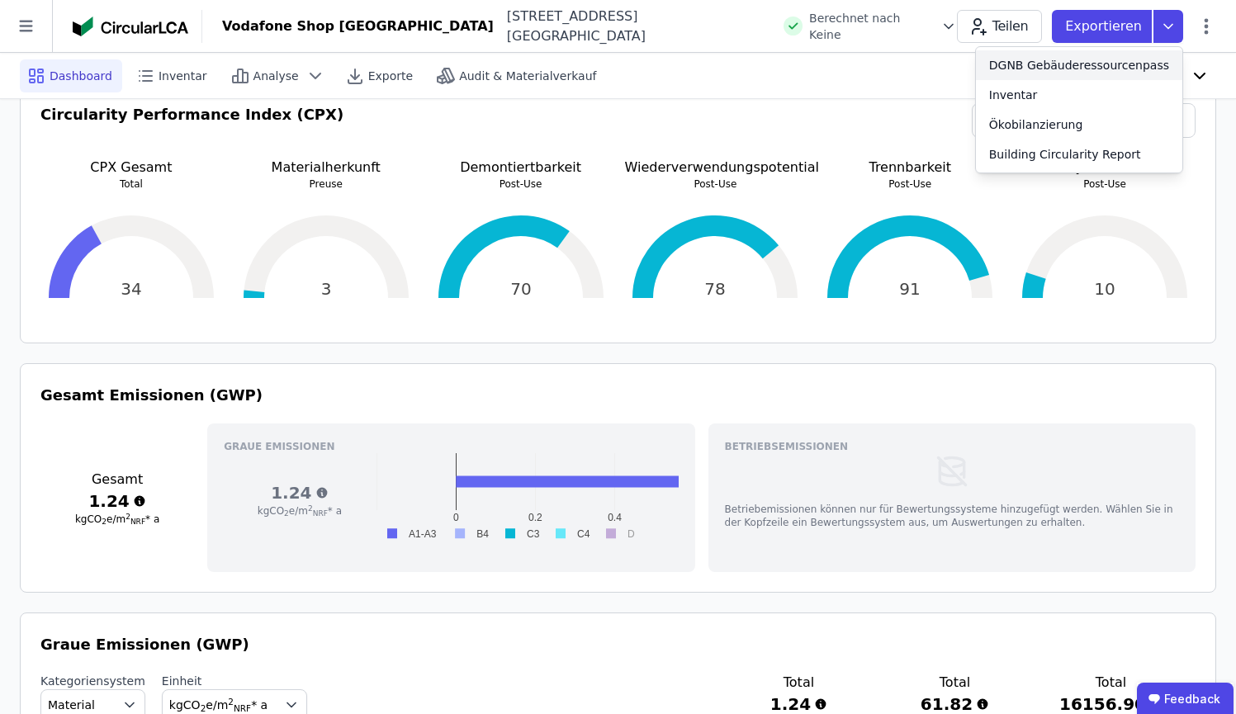
click at [1136, 59] on div "DGNB Gebäuderessourcenpass" at bounding box center [1079, 65] width 180 height 17
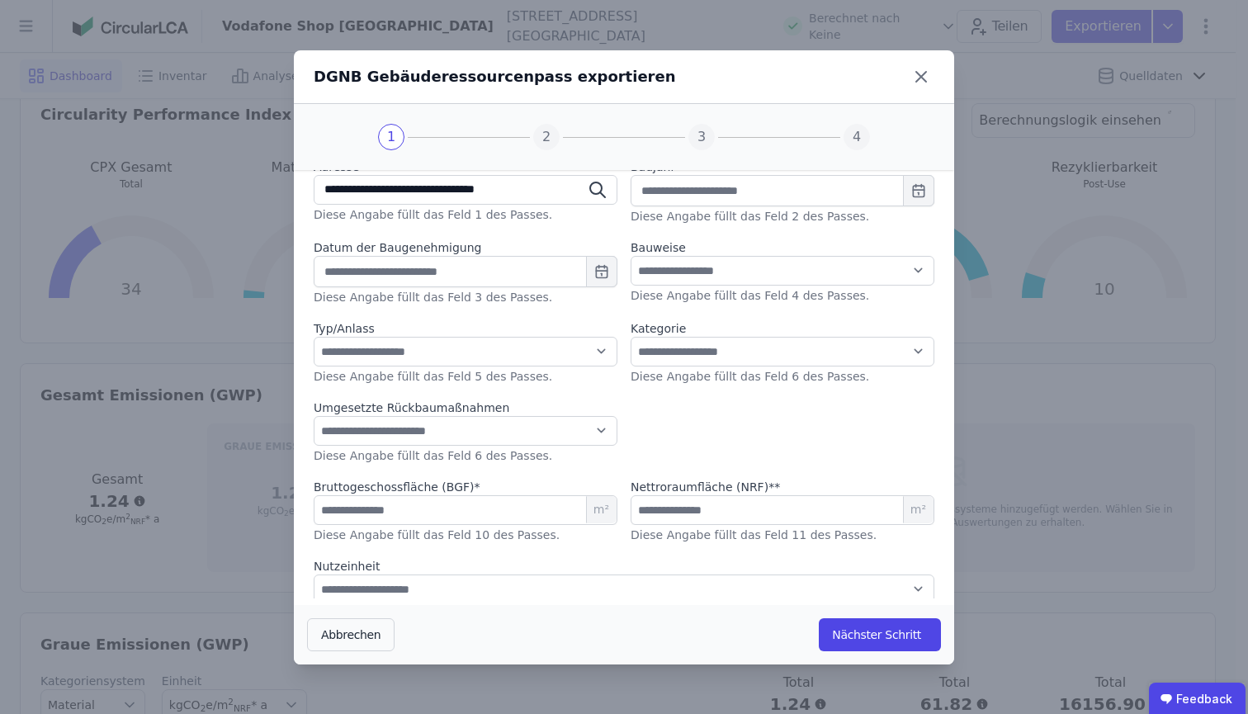
scroll to position [194, 0]
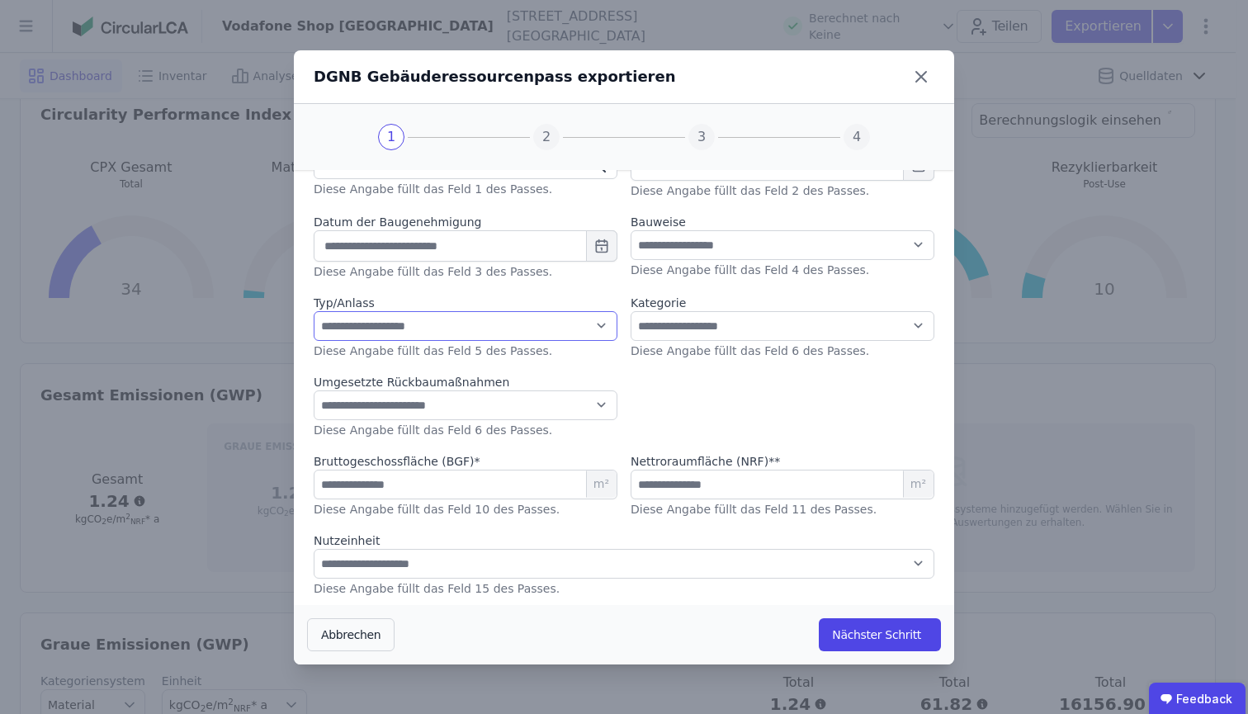
select select "*"
select select "**"
click at [906, 634] on button "Nächster Schritt" at bounding box center [880, 634] width 122 height 33
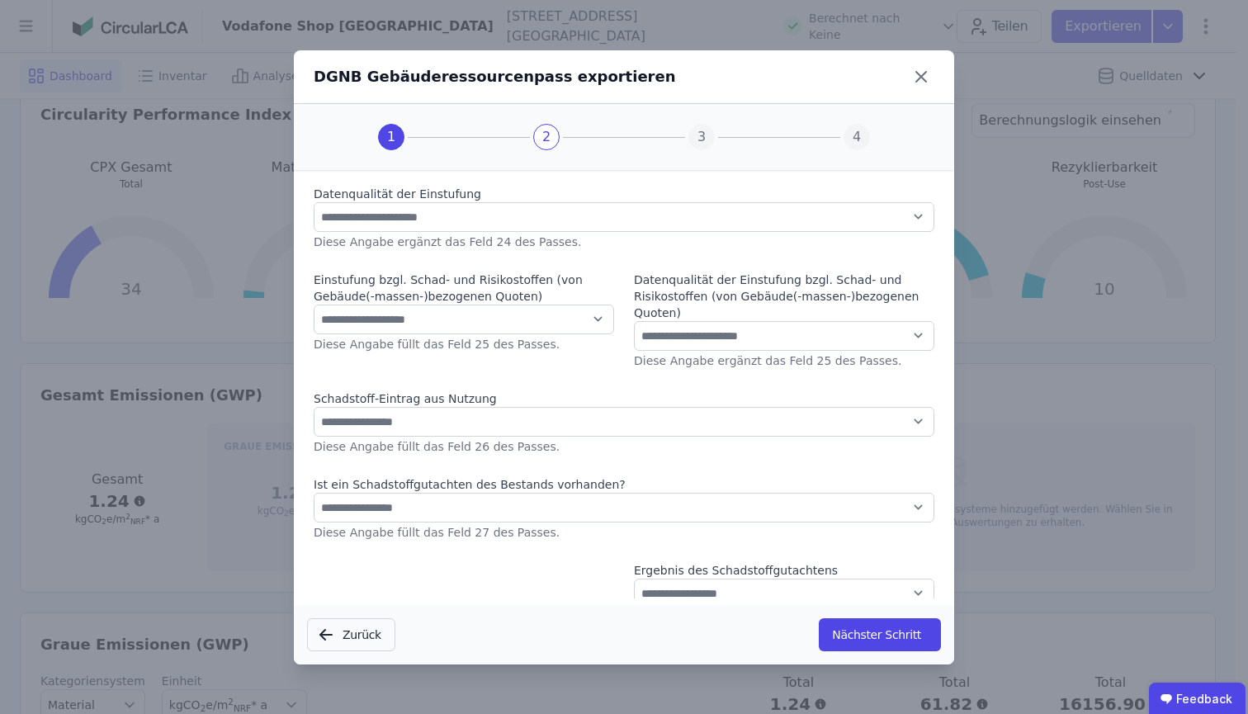
scroll to position [0, 0]
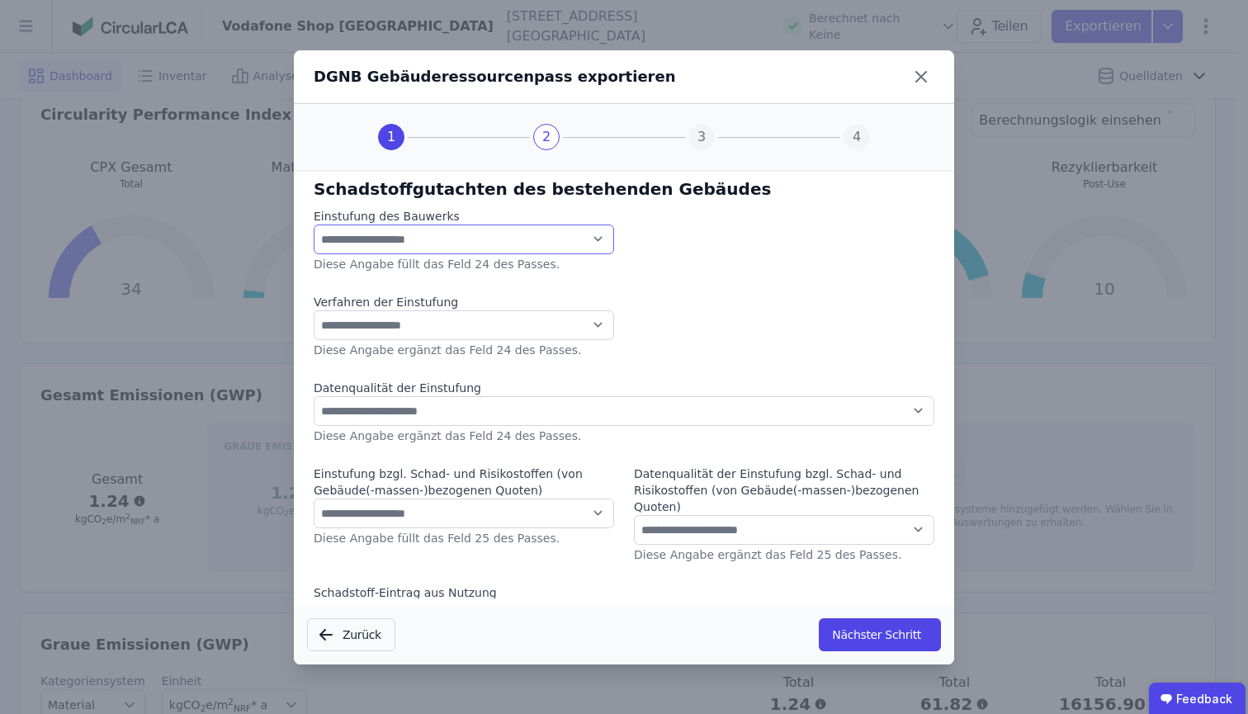
select select "*"
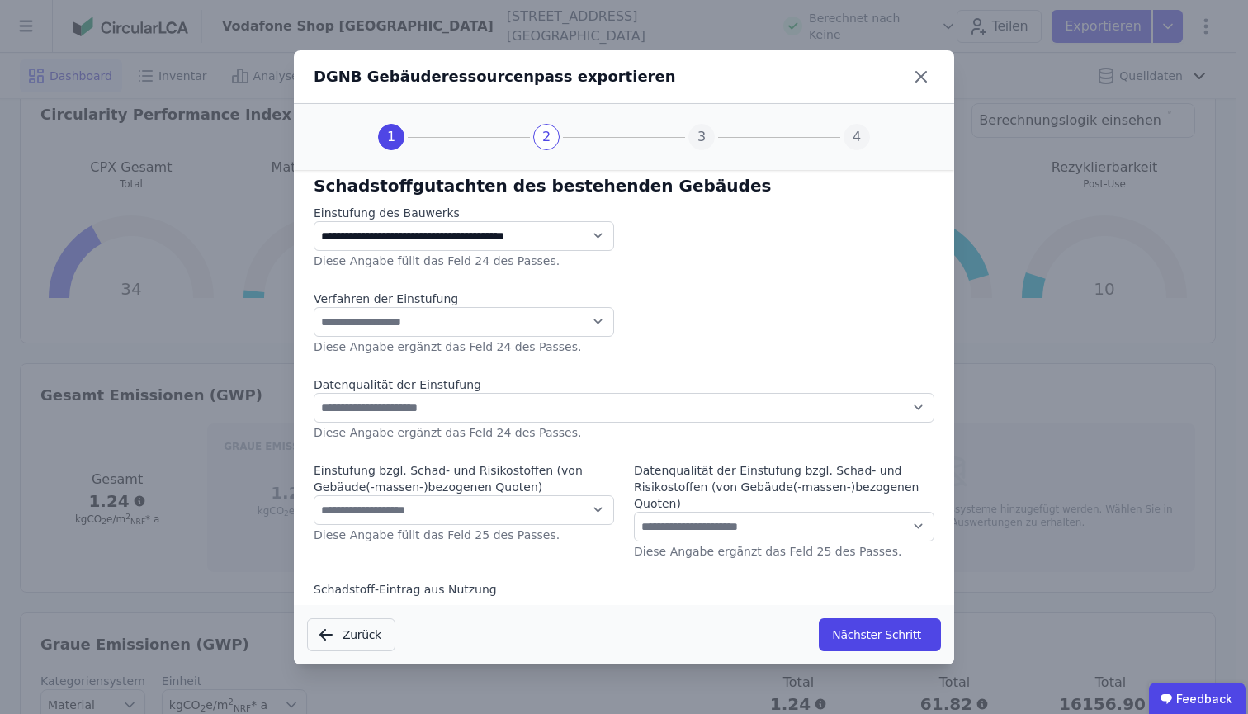
click at [552, 301] on label "Verfahren der Einstufung" at bounding box center [464, 299] width 301 height 17
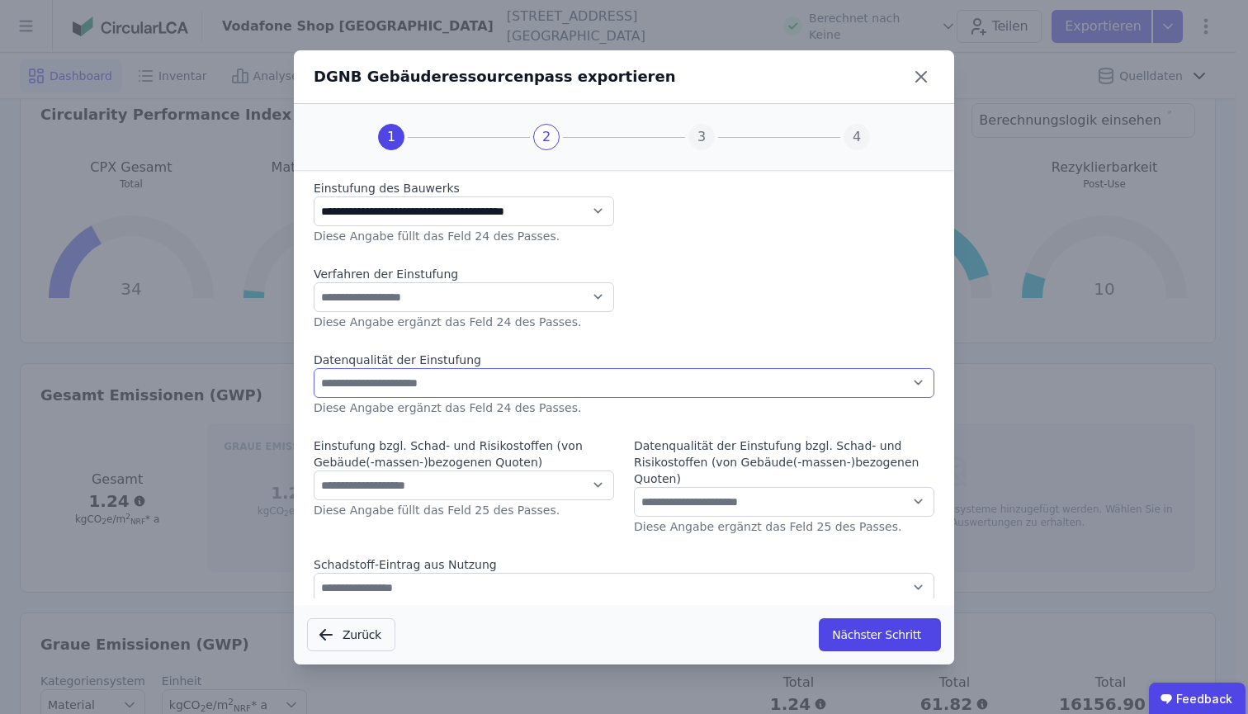
select select "*"
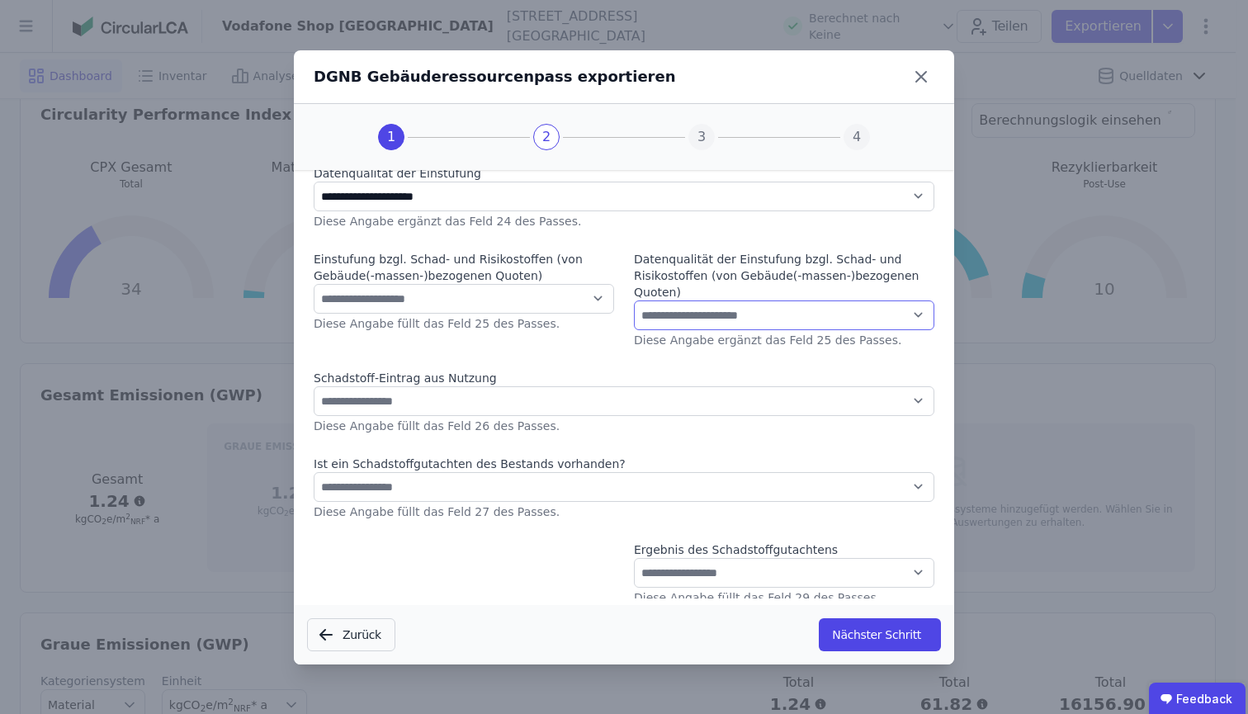
scroll to position [224, 0]
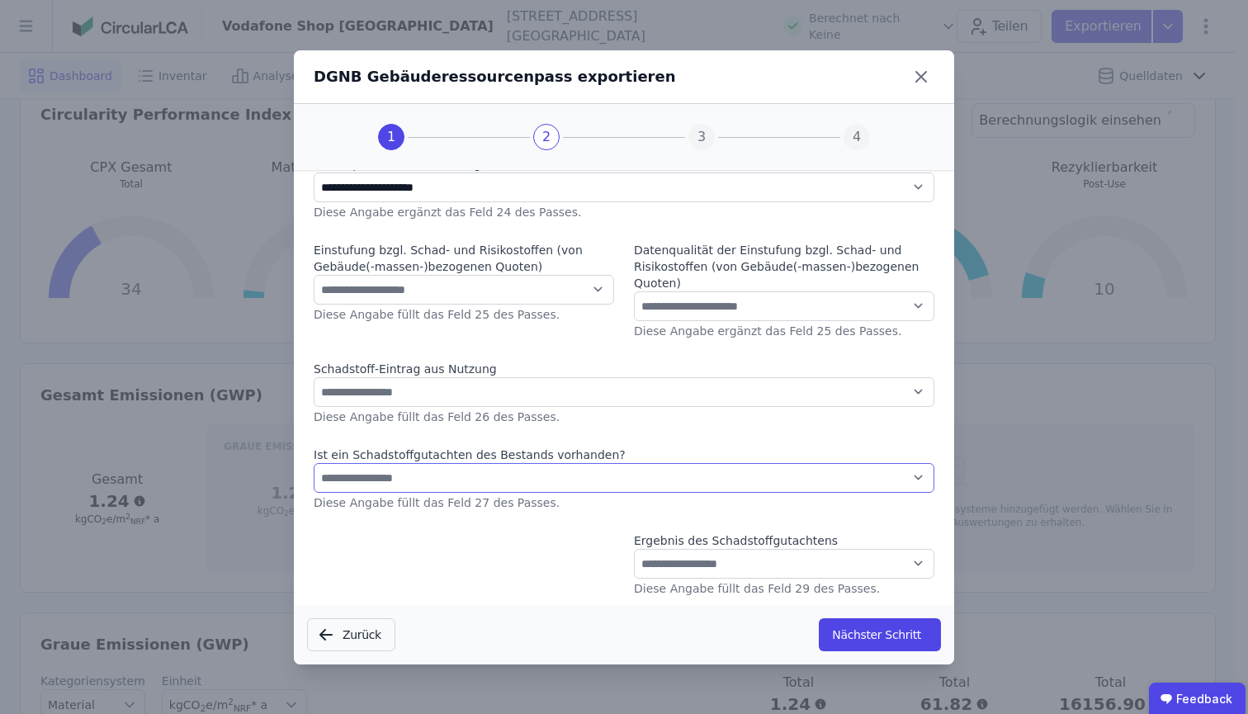
select select "*"
click at [920, 643] on button "Nächster Schritt" at bounding box center [880, 634] width 122 height 33
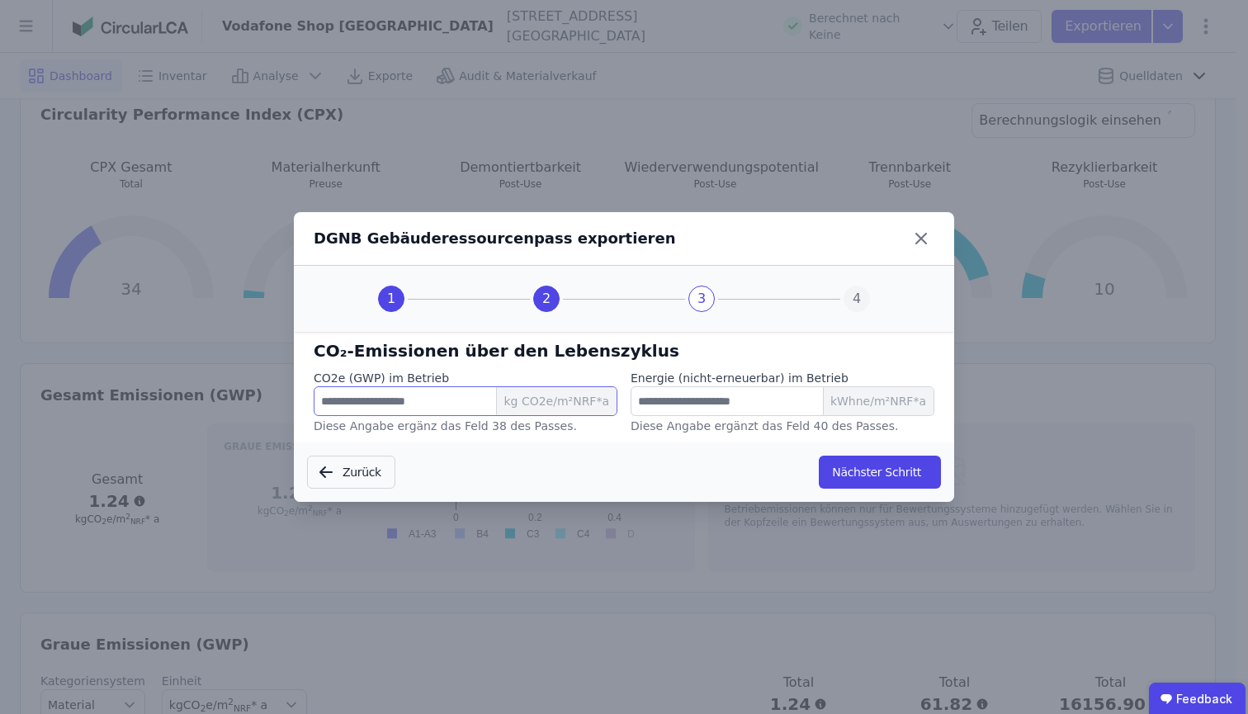
click at [483, 405] on input "number" at bounding box center [466, 401] width 304 height 30
click at [503, 433] on div "CO2e (GWP) im Betrieb kg CO2e/m²NRF*a Diese Angabe ergänz das Feld 38 des Passe…" at bounding box center [466, 403] width 304 height 66
click at [930, 481] on button "Nächster Schritt" at bounding box center [880, 472] width 122 height 33
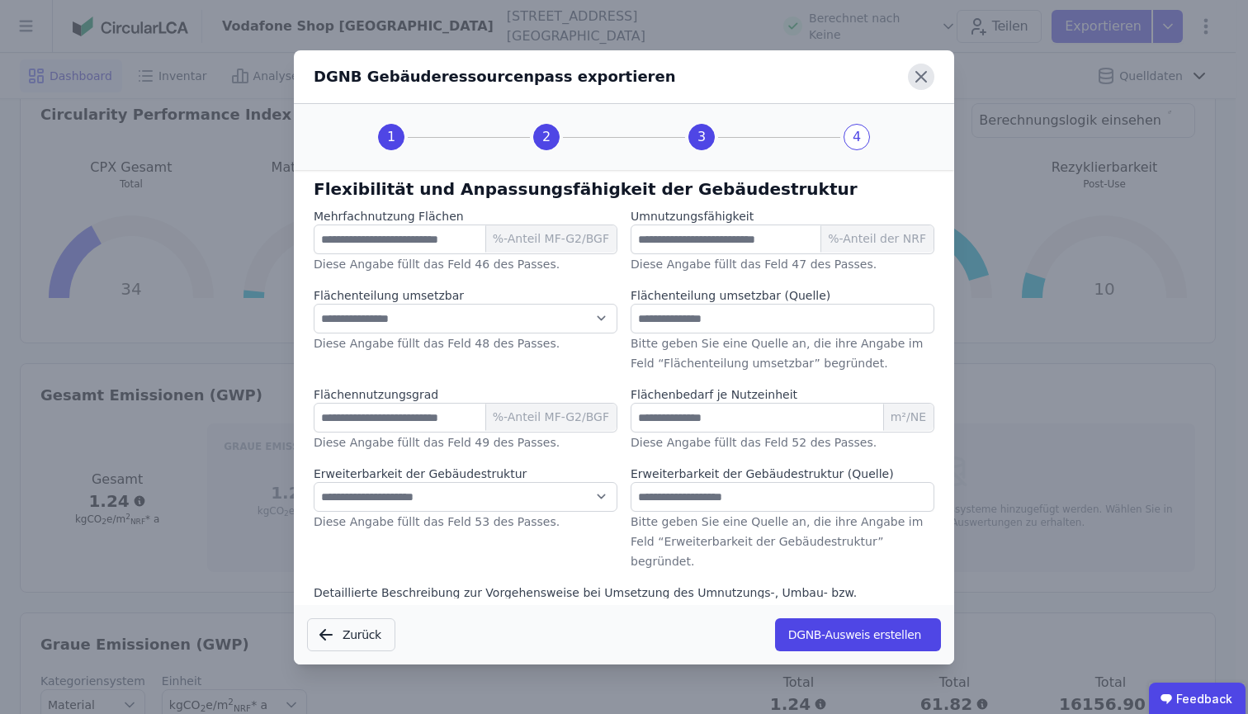
click at [918, 76] on icon at bounding box center [921, 77] width 26 height 26
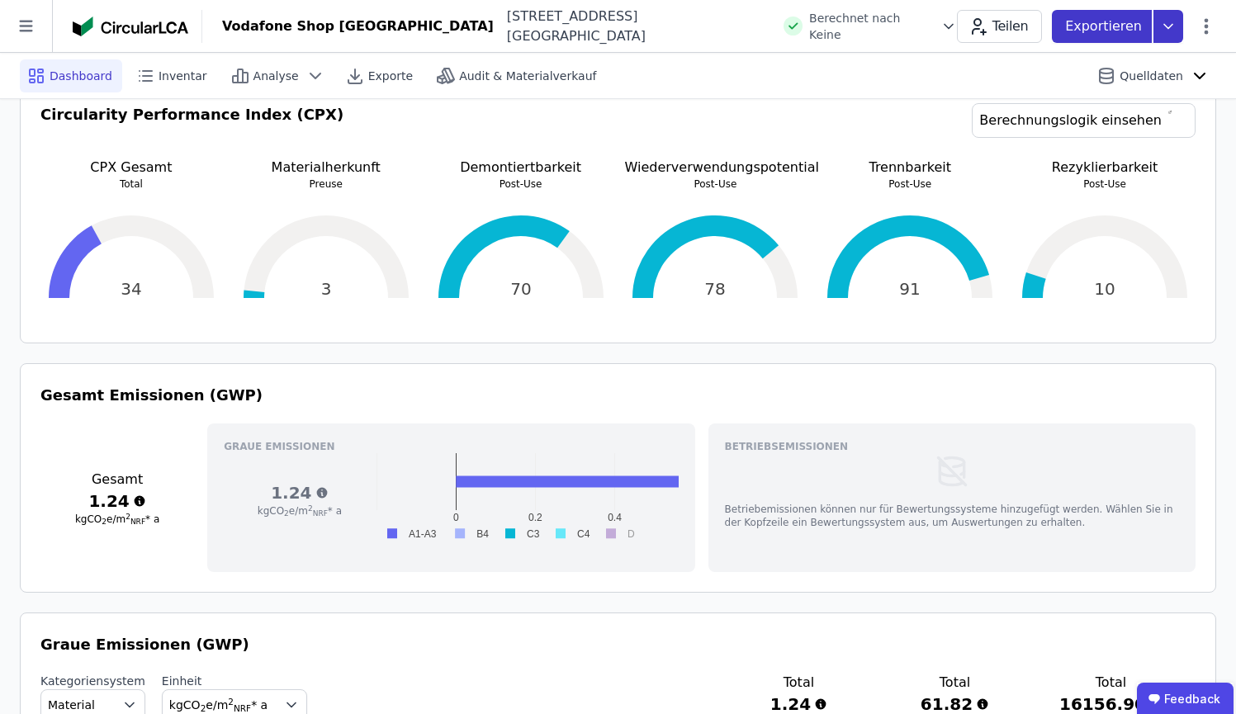
click at [1177, 31] on icon at bounding box center [1168, 26] width 30 height 33
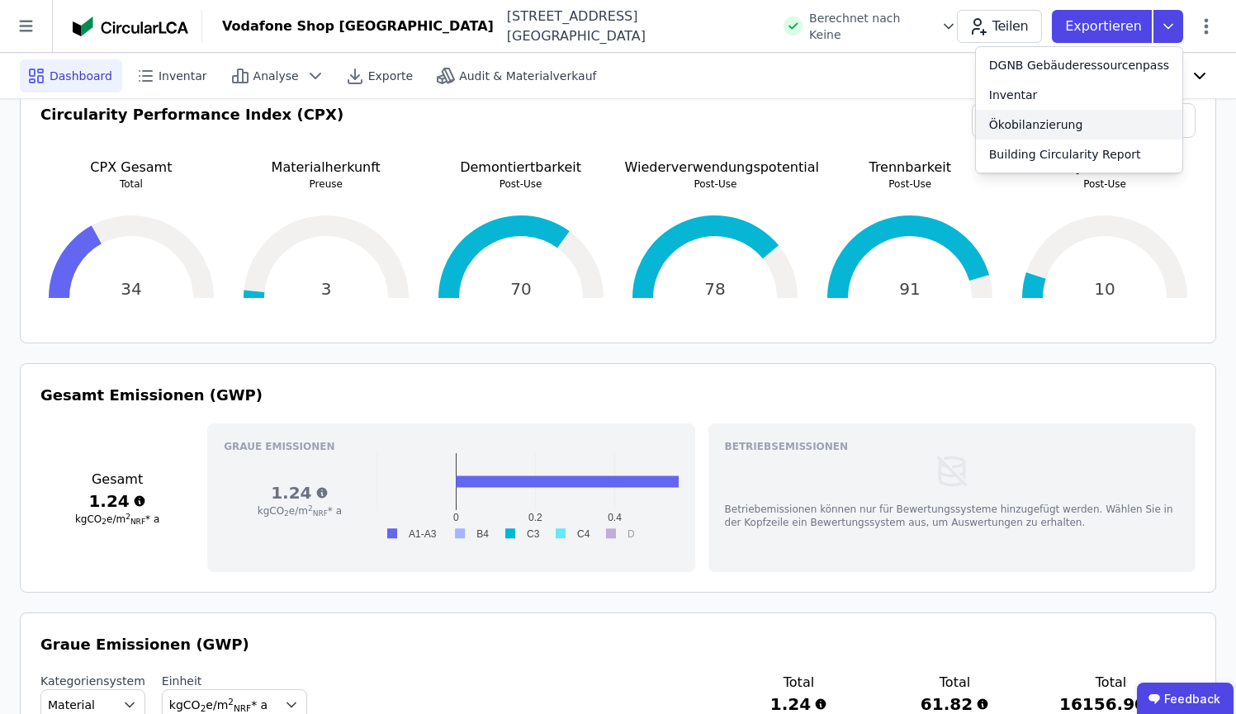
click at [1101, 128] on div "Ökobilanzierung" at bounding box center [1079, 125] width 206 height 30
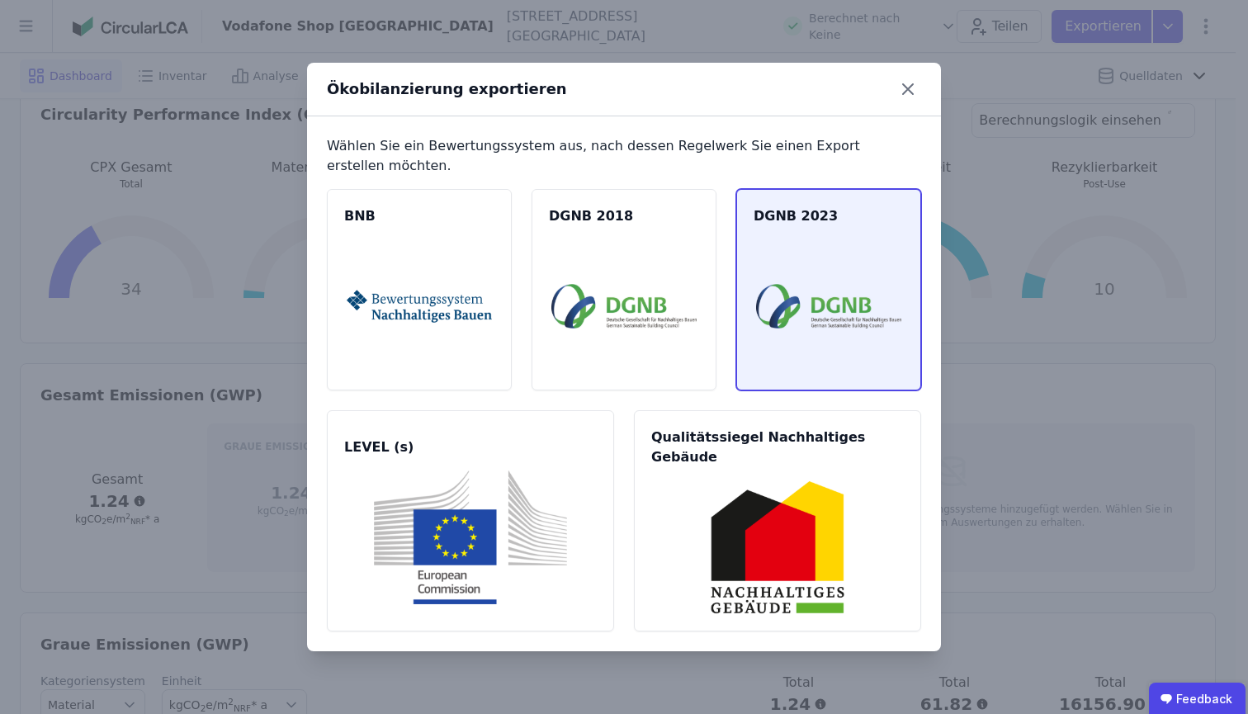
click at [849, 267] on img at bounding box center [828, 306] width 145 height 134
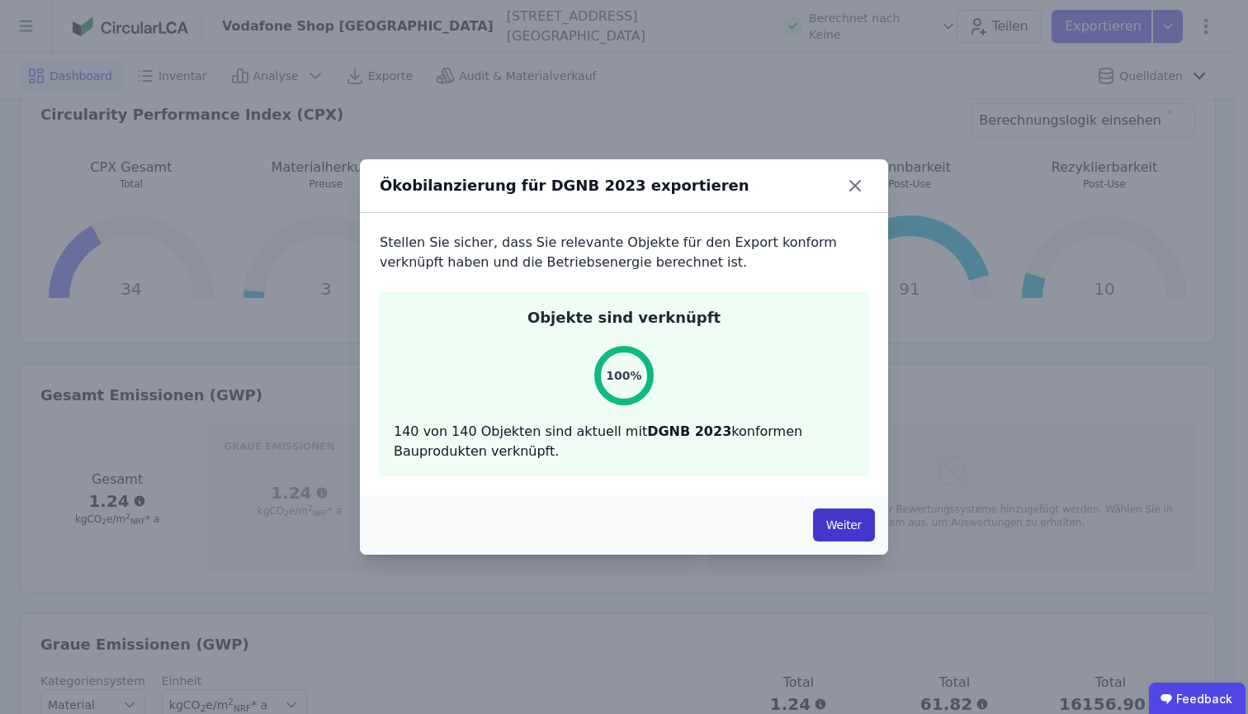
click at [847, 523] on button "Weiter" at bounding box center [844, 525] width 62 height 33
select select "*"
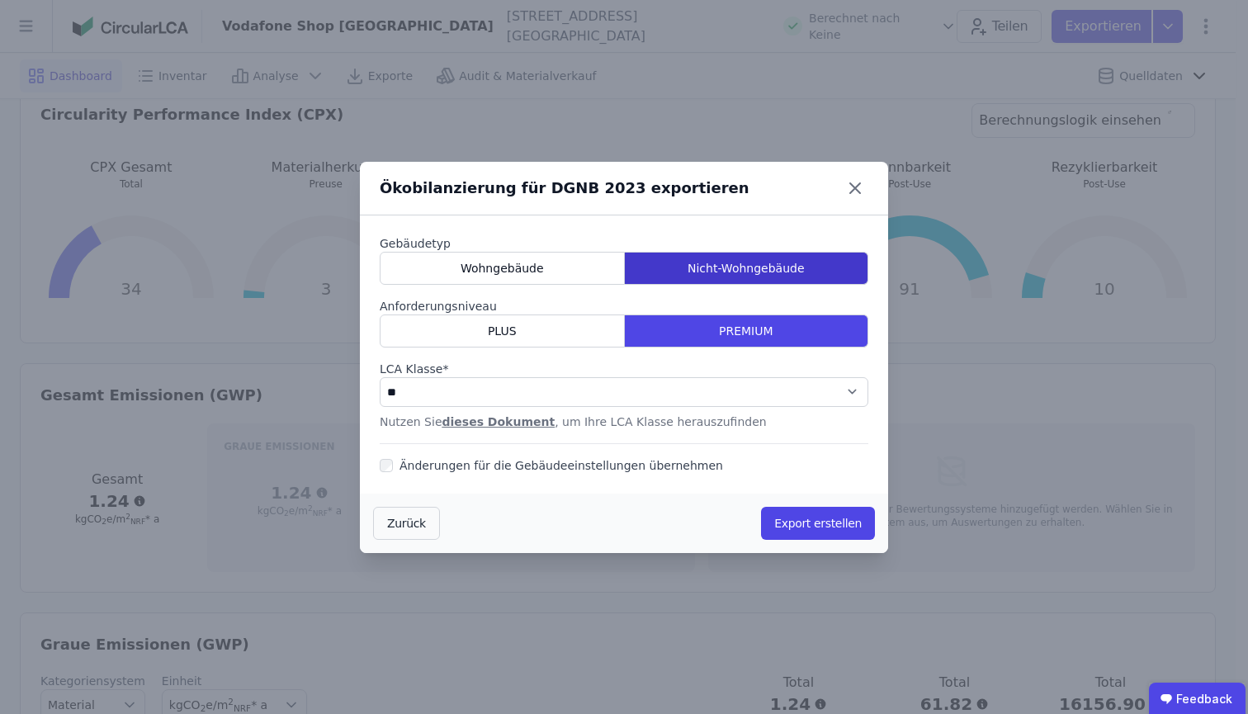
click at [771, 272] on span "Nicht-Wohngebäude" at bounding box center [746, 268] width 117 height 17
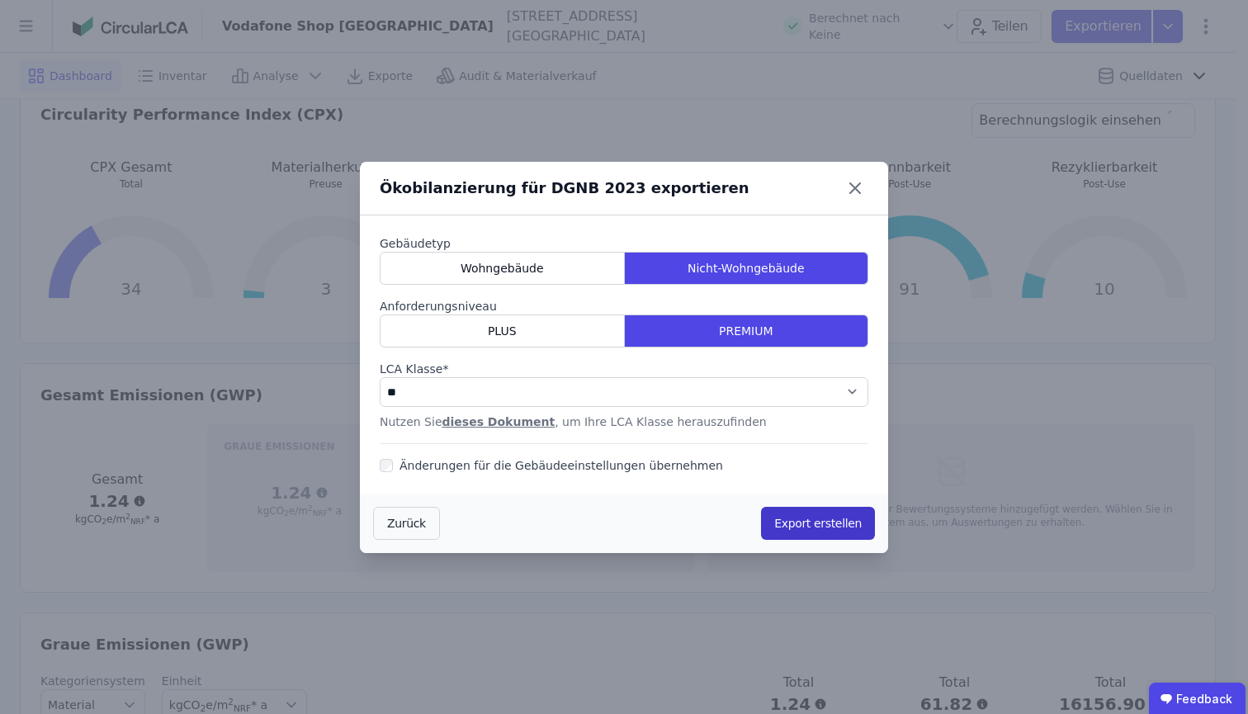
click at [817, 517] on button "Export erstellen" at bounding box center [818, 523] width 114 height 33
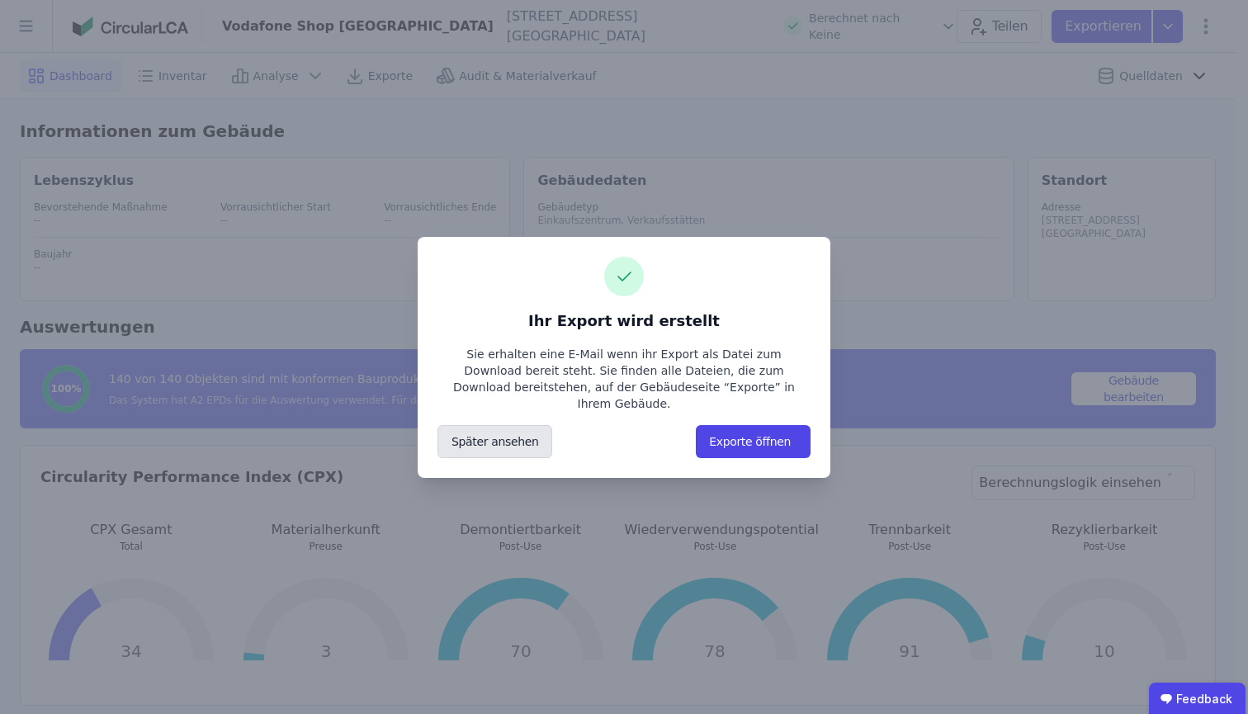
click at [514, 442] on button "Später ansehen" at bounding box center [495, 441] width 115 height 33
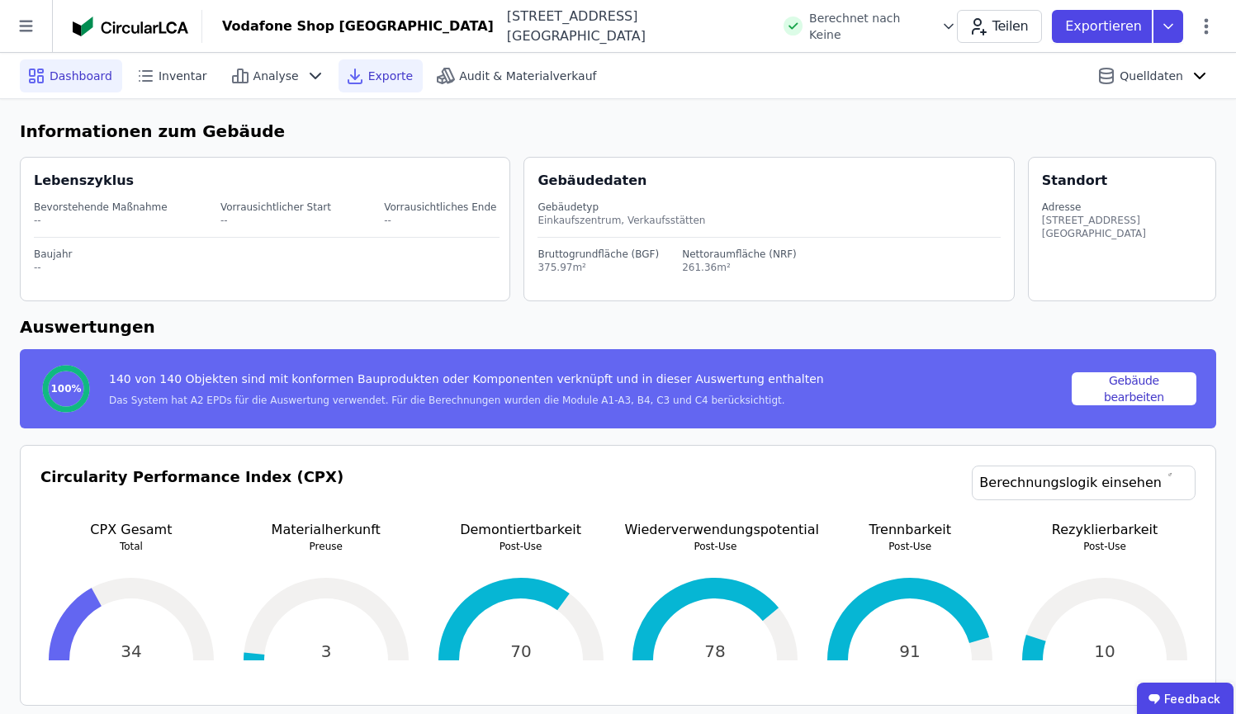
click at [397, 74] on span "Exporte" at bounding box center [390, 76] width 45 height 17
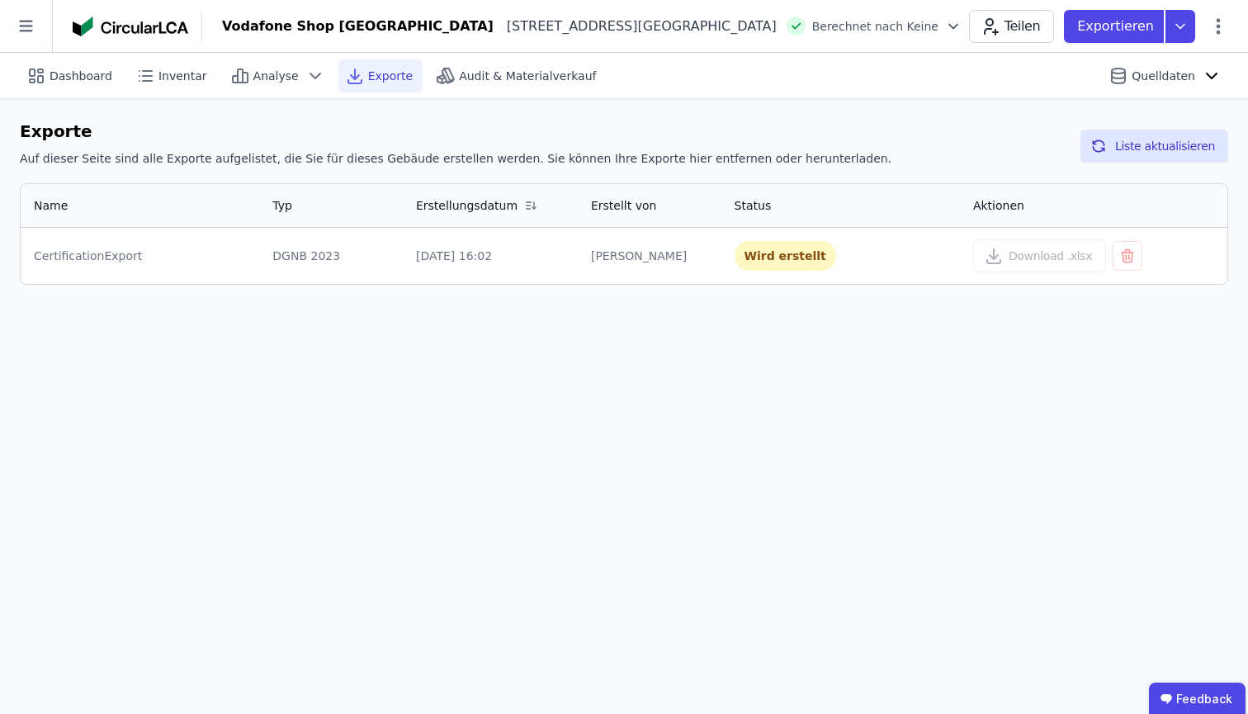
click at [583, 265] on td "[PERSON_NAME]" at bounding box center [650, 256] width 144 height 56
click at [1188, 158] on button "Liste aktualisieren" at bounding box center [1155, 146] width 148 height 33
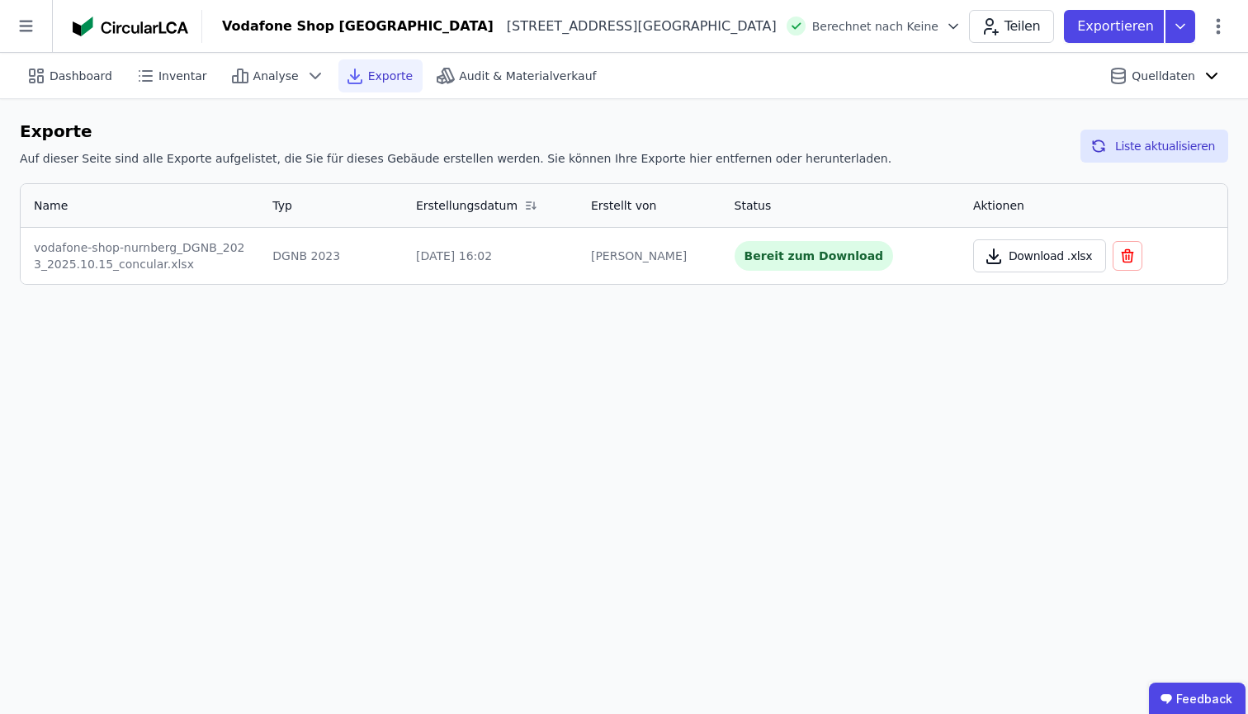
click at [1032, 255] on button "Download .xlsx" at bounding box center [1039, 255] width 133 height 33
click at [1186, 30] on icon at bounding box center [1181, 26] width 30 height 33
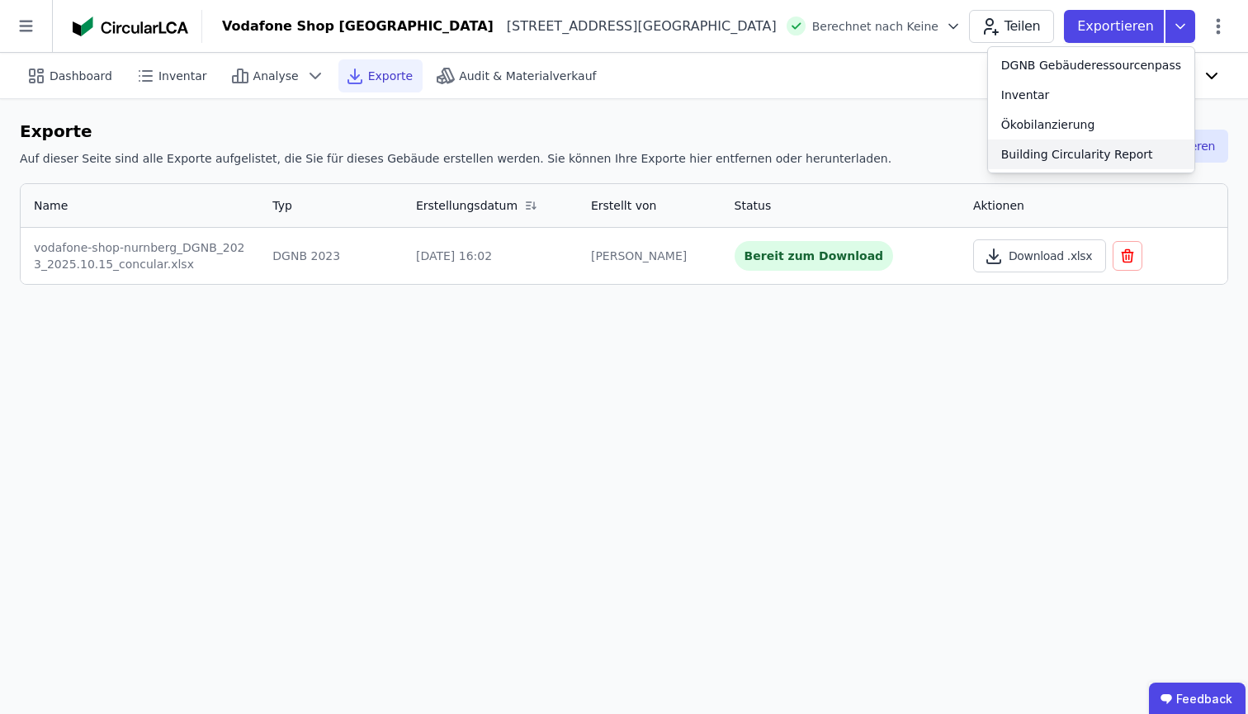
click at [1136, 157] on div "Building Circularity Report" at bounding box center [1077, 154] width 152 height 17
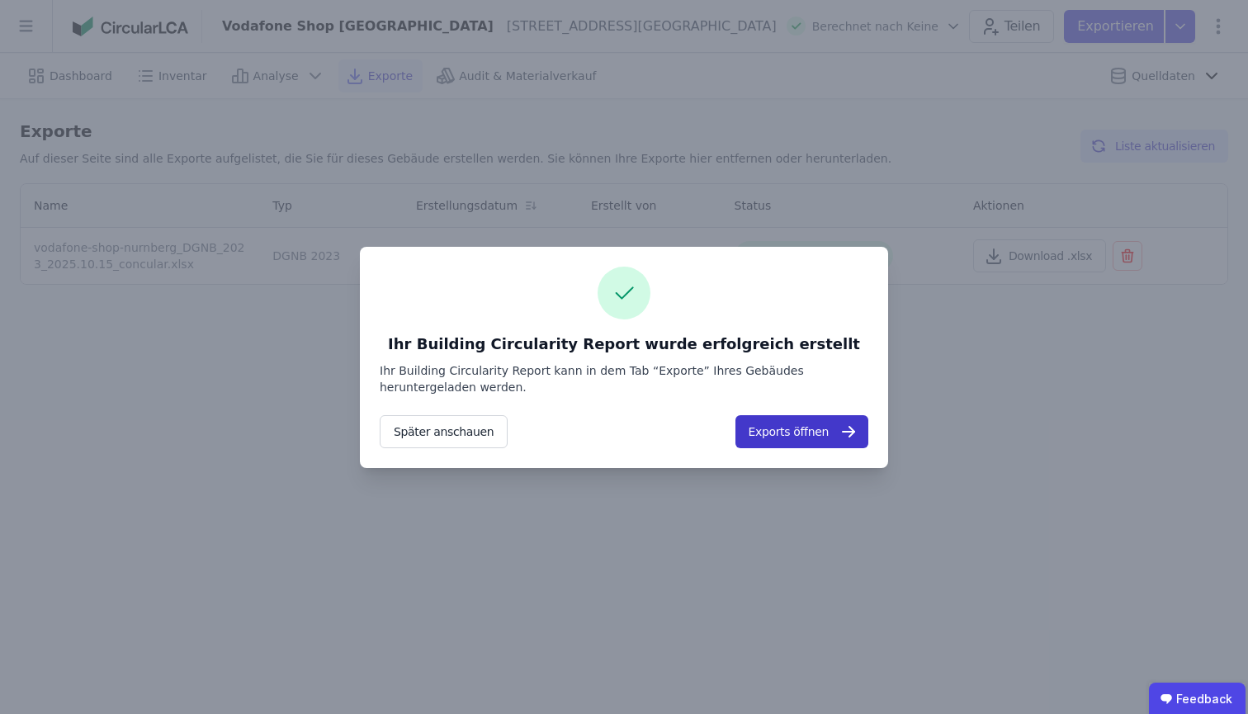
click at [794, 436] on button "Exports öffnen" at bounding box center [802, 431] width 133 height 33
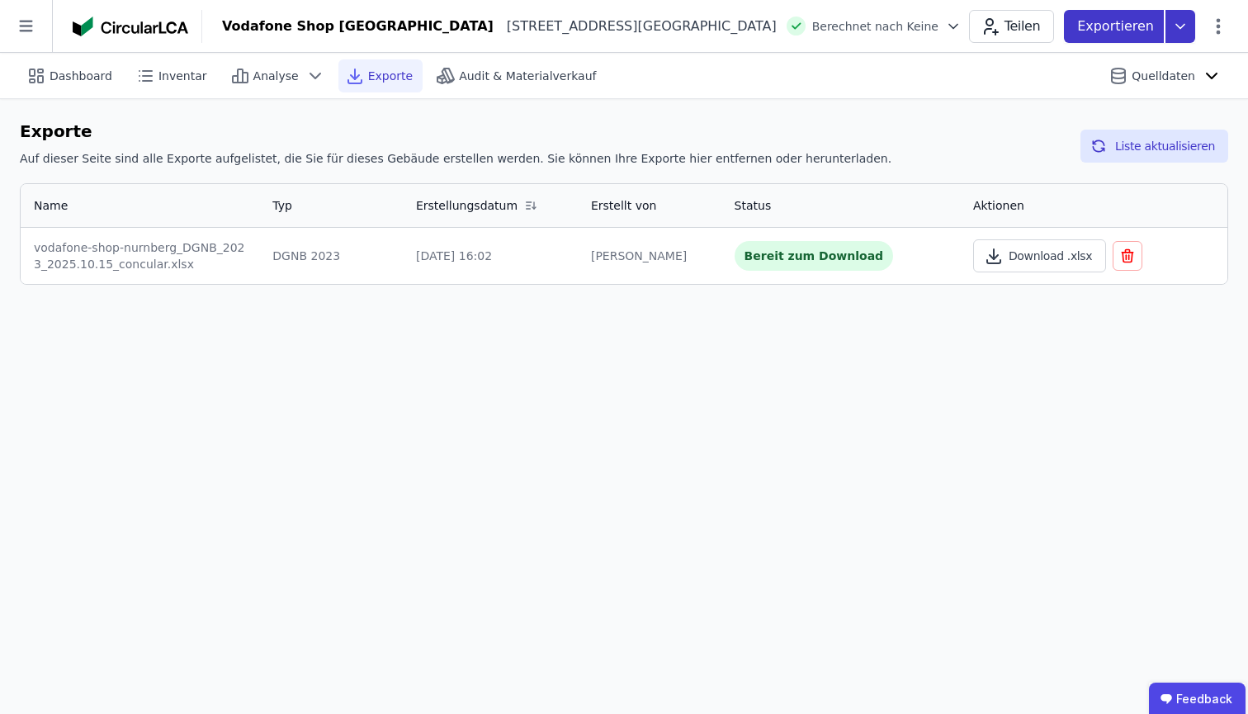
click at [1178, 31] on icon at bounding box center [1181, 26] width 30 height 33
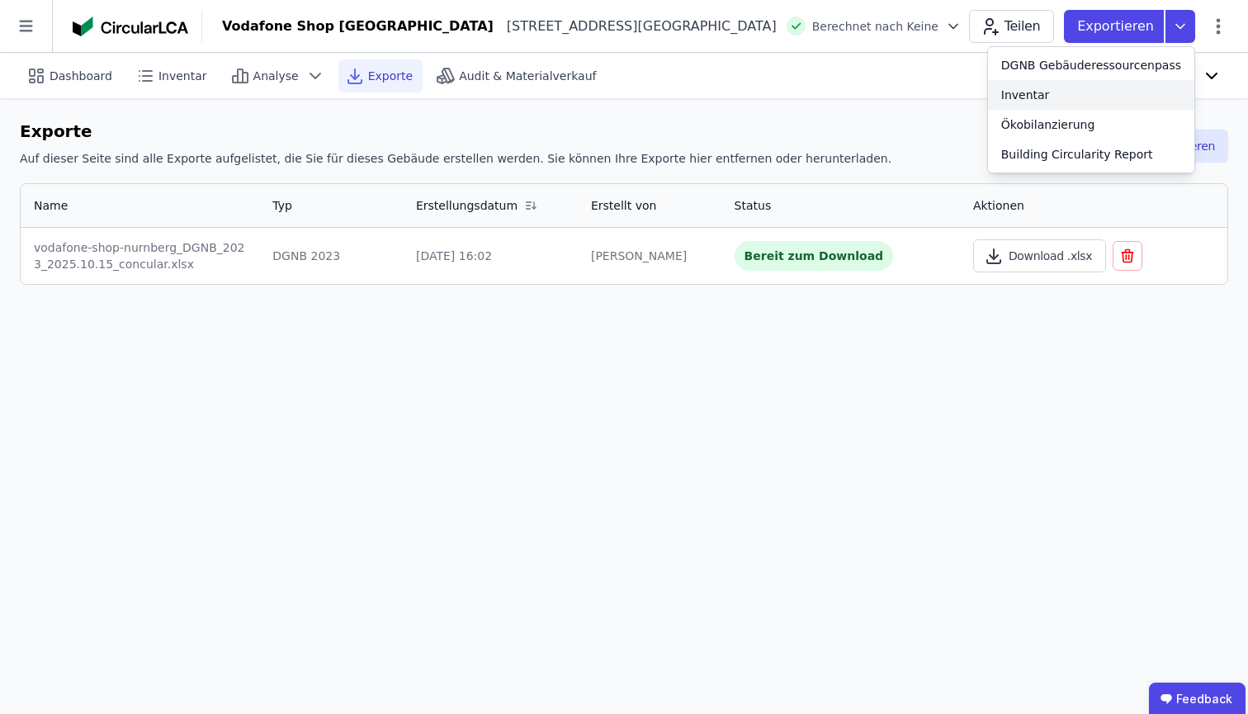
click at [1109, 102] on div "Inventar" at bounding box center [1091, 95] width 206 height 30
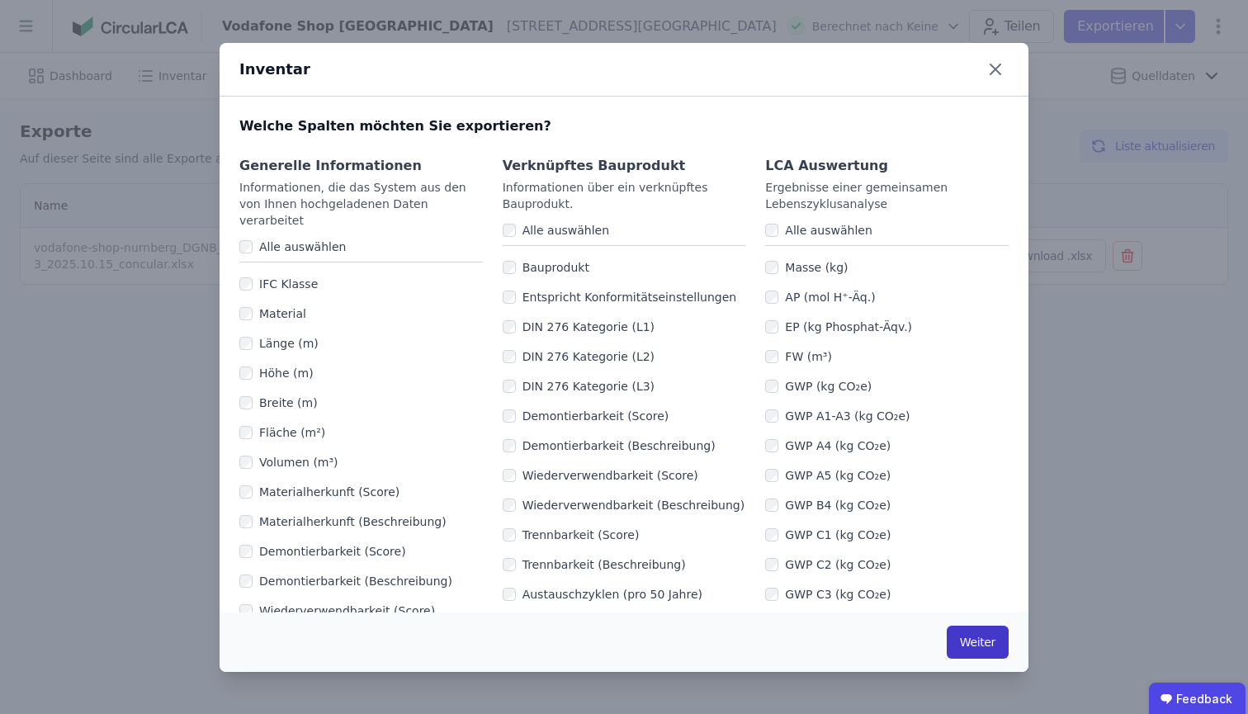
click at [965, 644] on button "Weiter" at bounding box center [978, 642] width 62 height 33
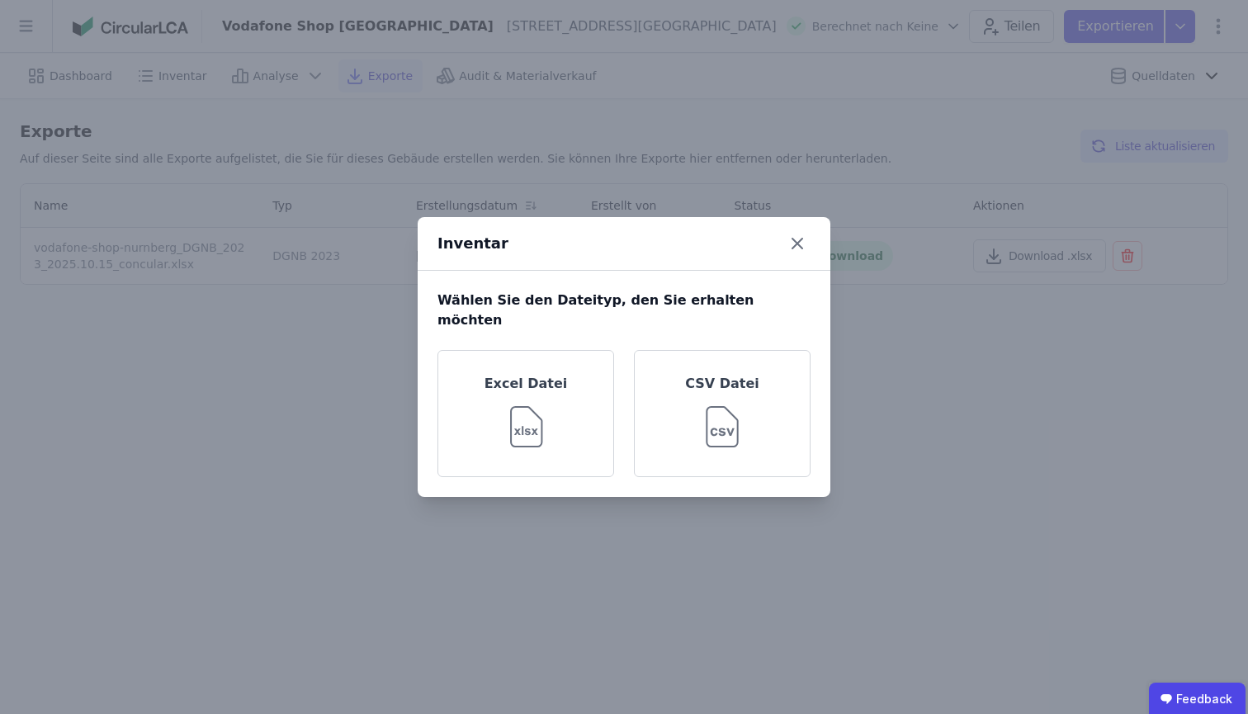
click at [789, 256] on icon at bounding box center [797, 243] width 26 height 26
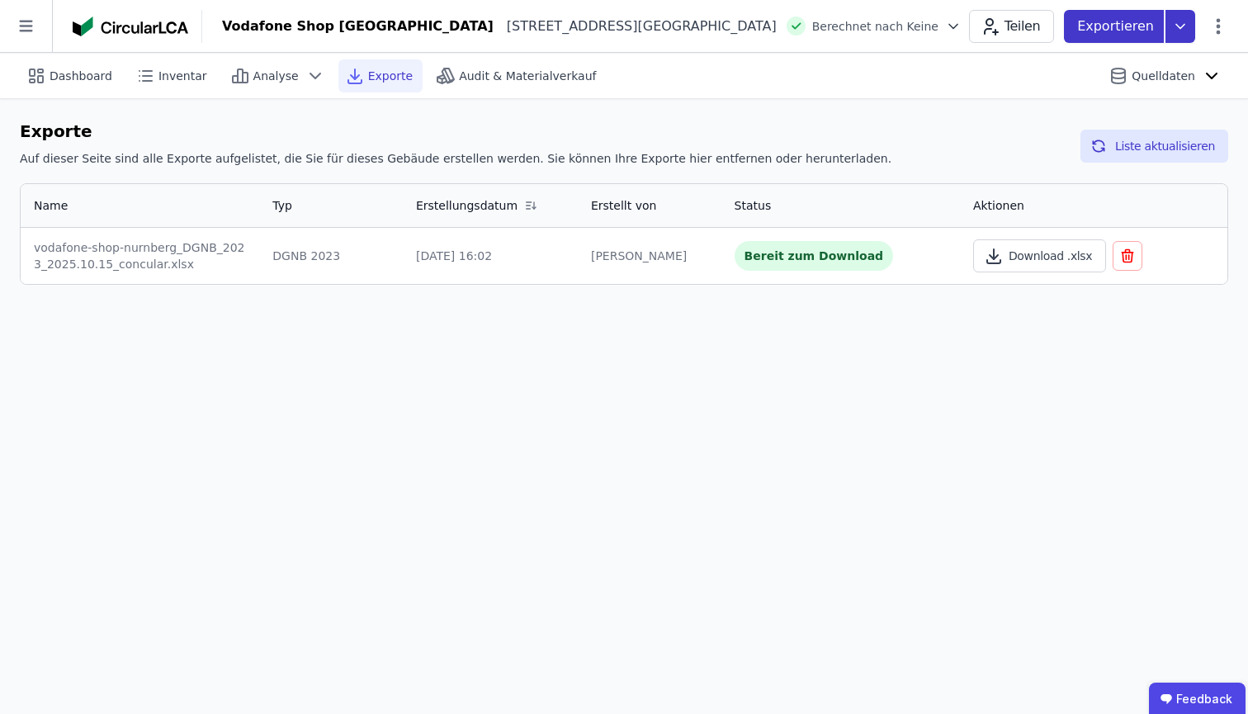
click at [1193, 27] on div "Exportieren" at bounding box center [1136, 26] width 144 height 33
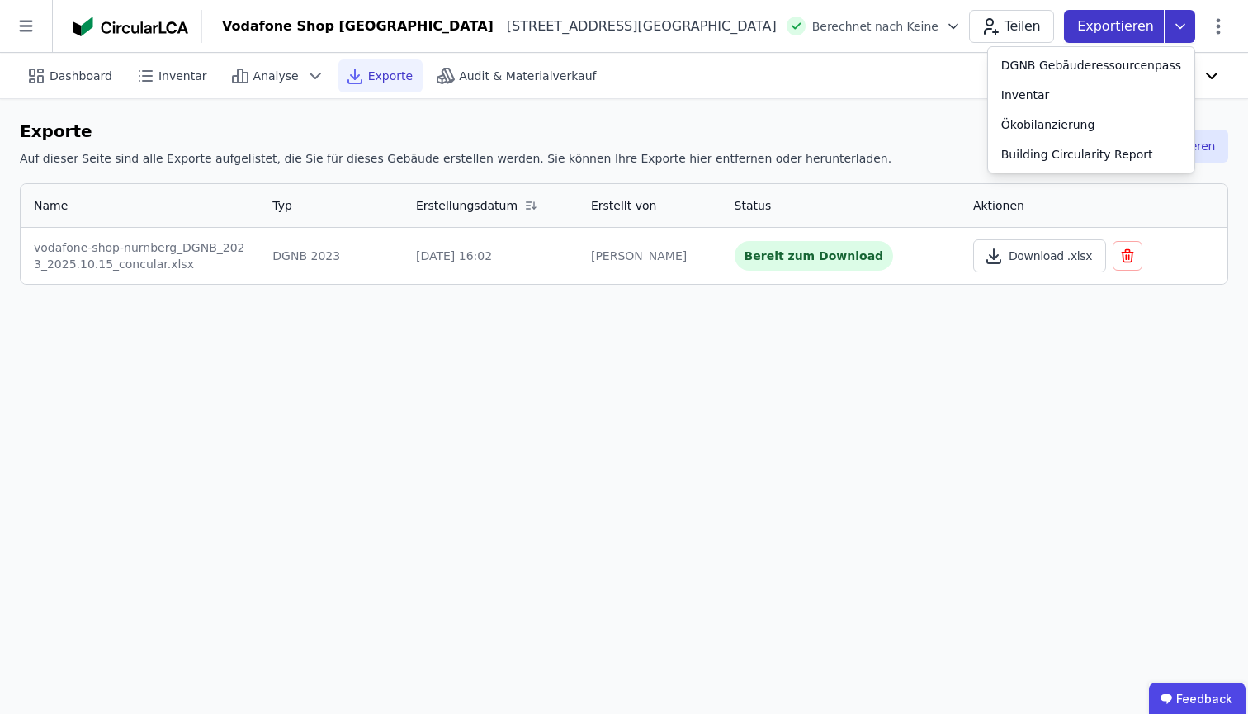
click at [1193, 27] on icon at bounding box center [1181, 26] width 30 height 33
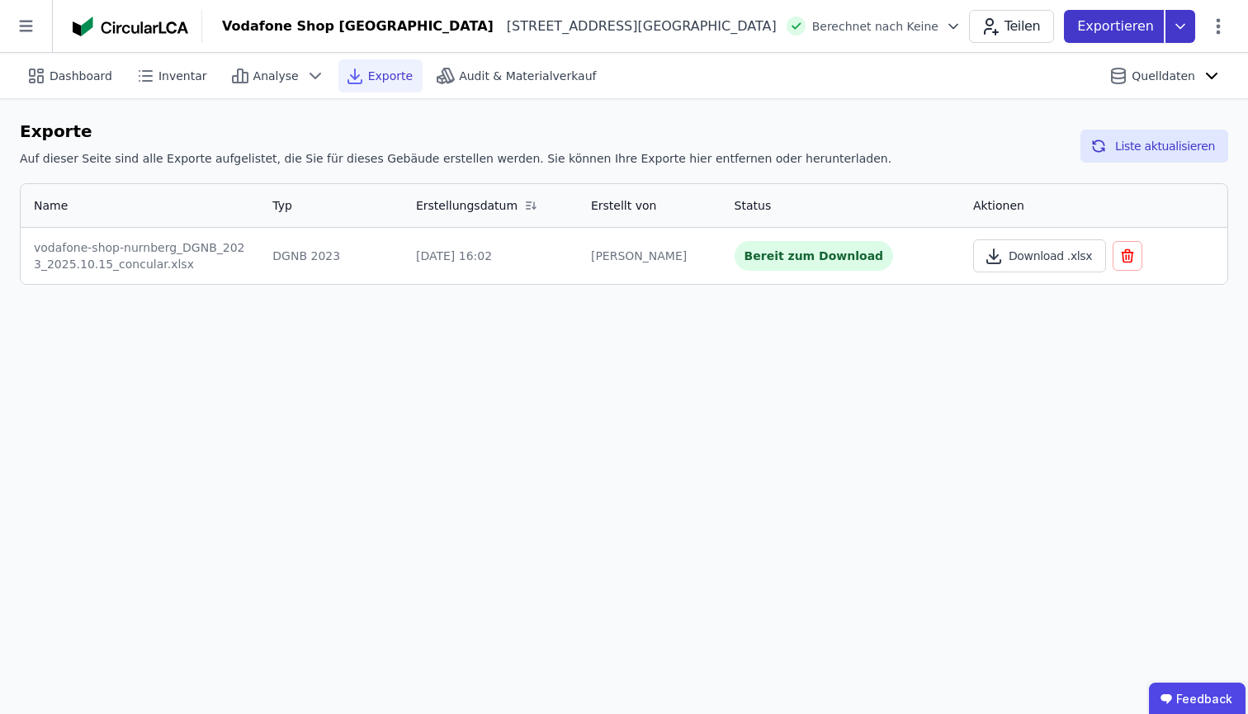
click at [1177, 36] on icon at bounding box center [1181, 26] width 30 height 33
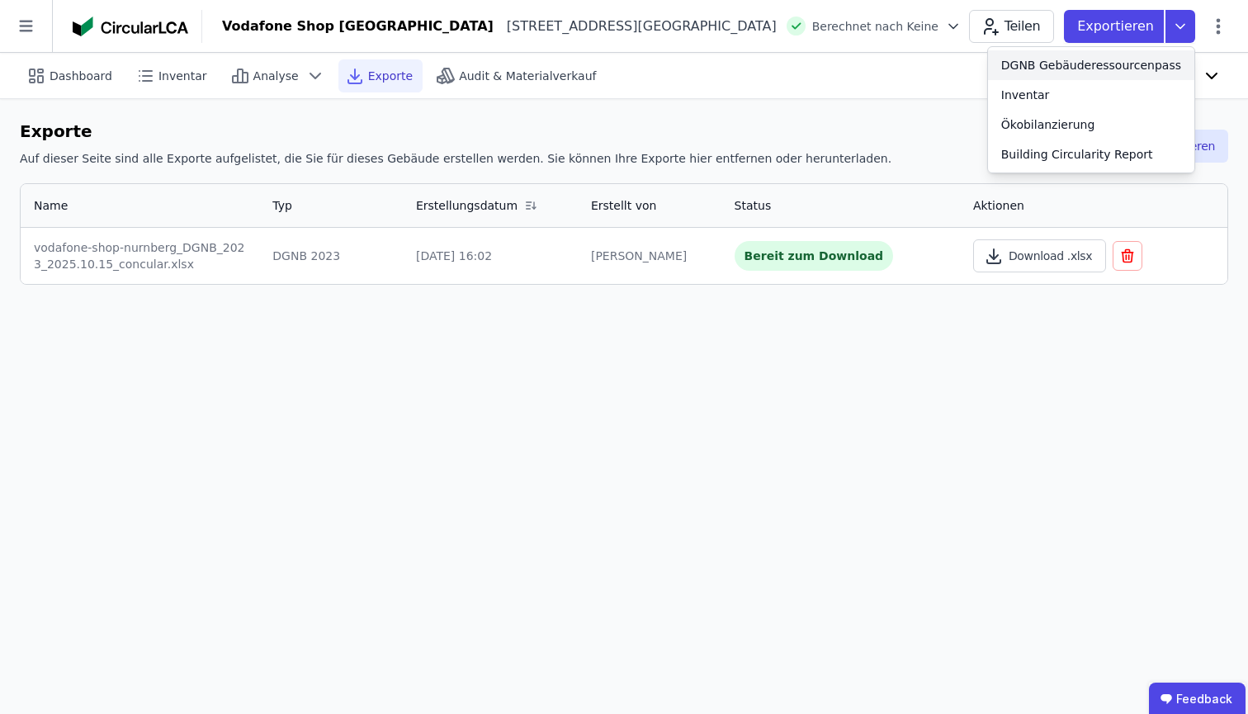
click at [1146, 64] on div "DGNB Gebäuderessourcenpass" at bounding box center [1091, 65] width 180 height 17
select select "*"
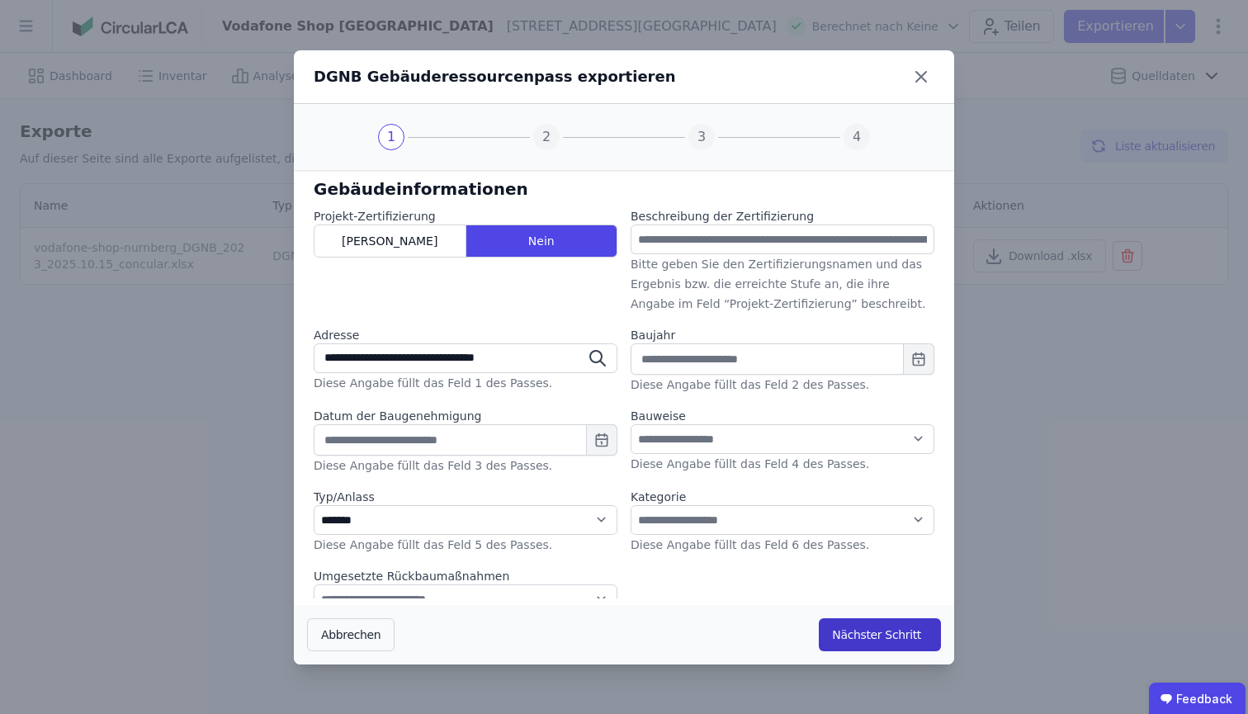
click at [891, 644] on button "Nächster Schritt" at bounding box center [880, 634] width 122 height 33
select select "*"
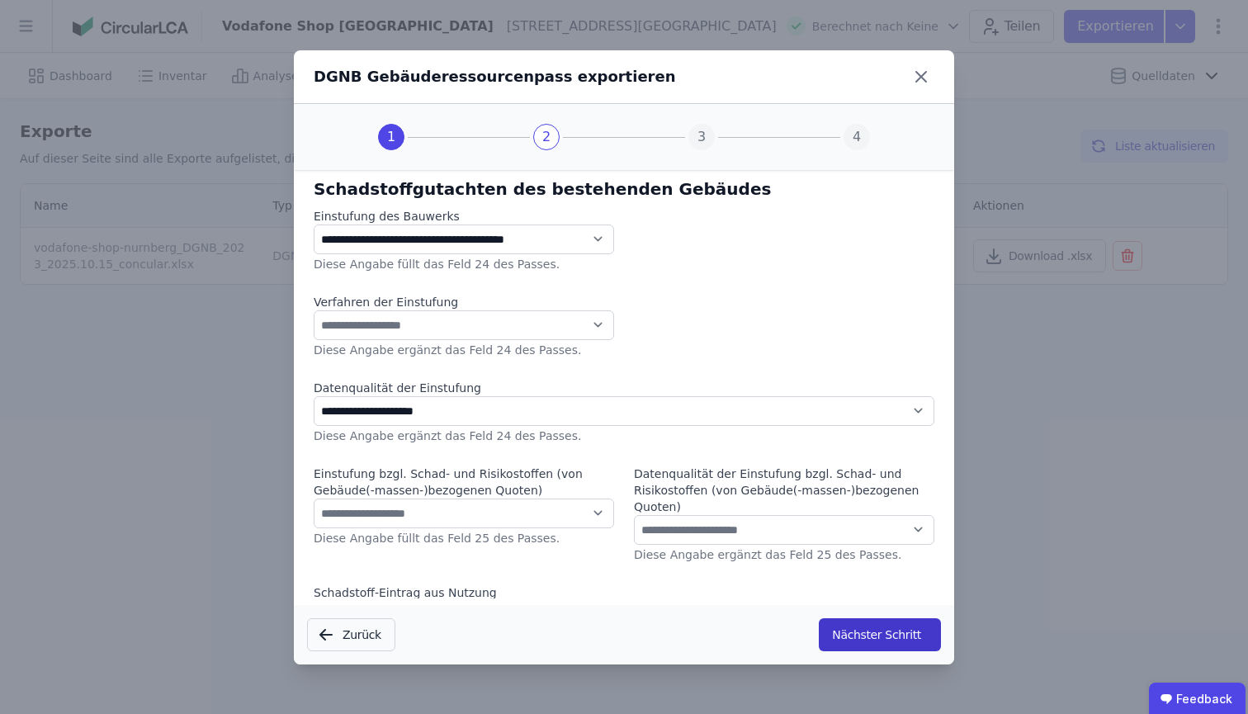
click at [891, 644] on button "Nächster Schritt" at bounding box center [880, 634] width 122 height 33
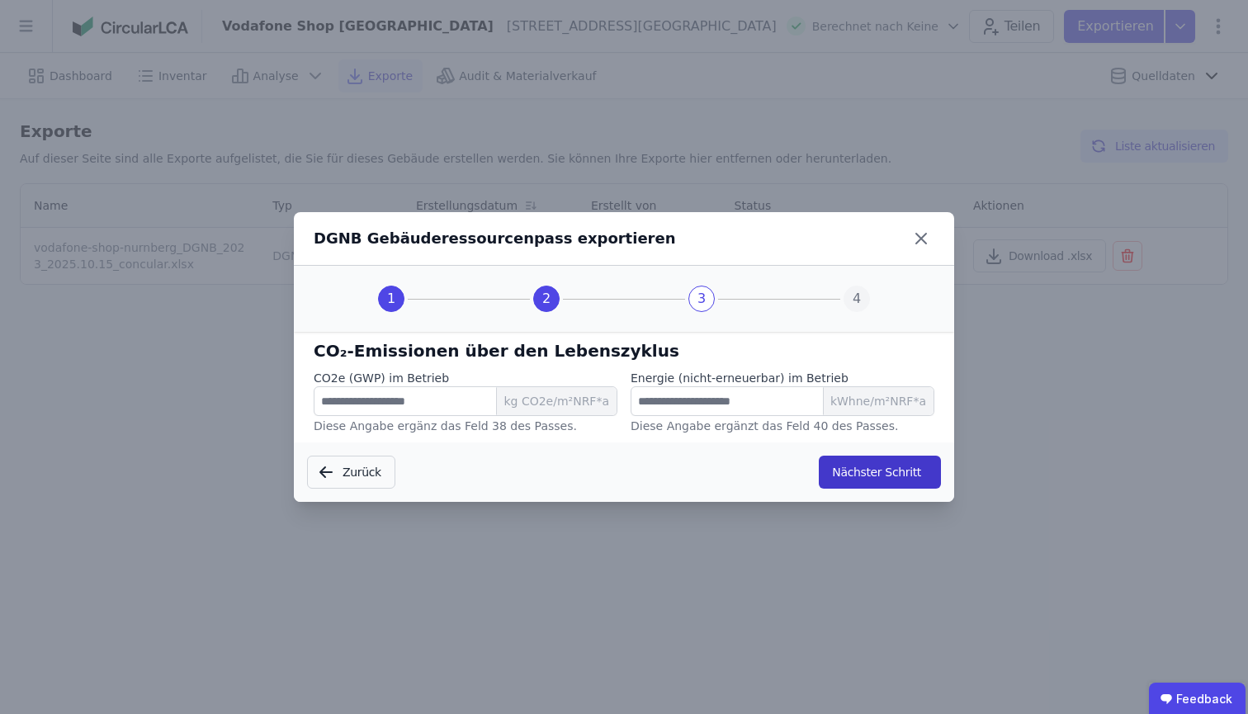
click at [885, 462] on button "Nächster Schritt" at bounding box center [880, 472] width 122 height 33
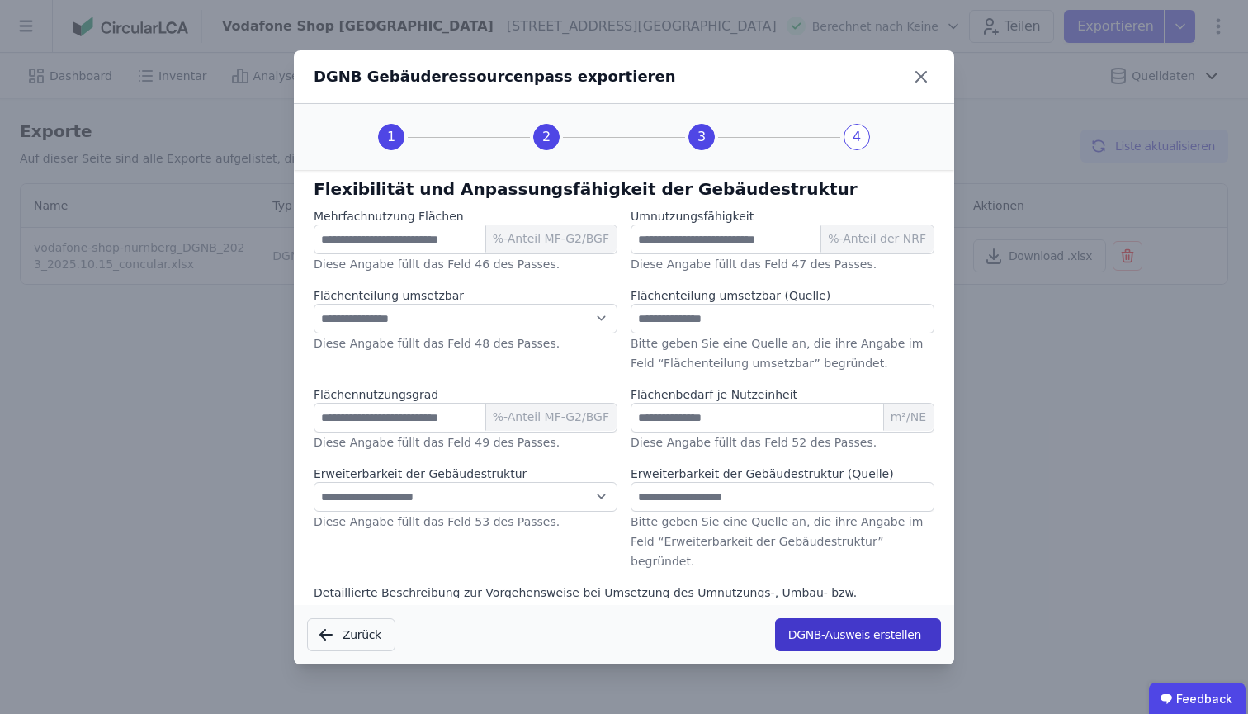
click at [876, 640] on button "DGNB-Ausweis erstellen" at bounding box center [858, 634] width 166 height 33
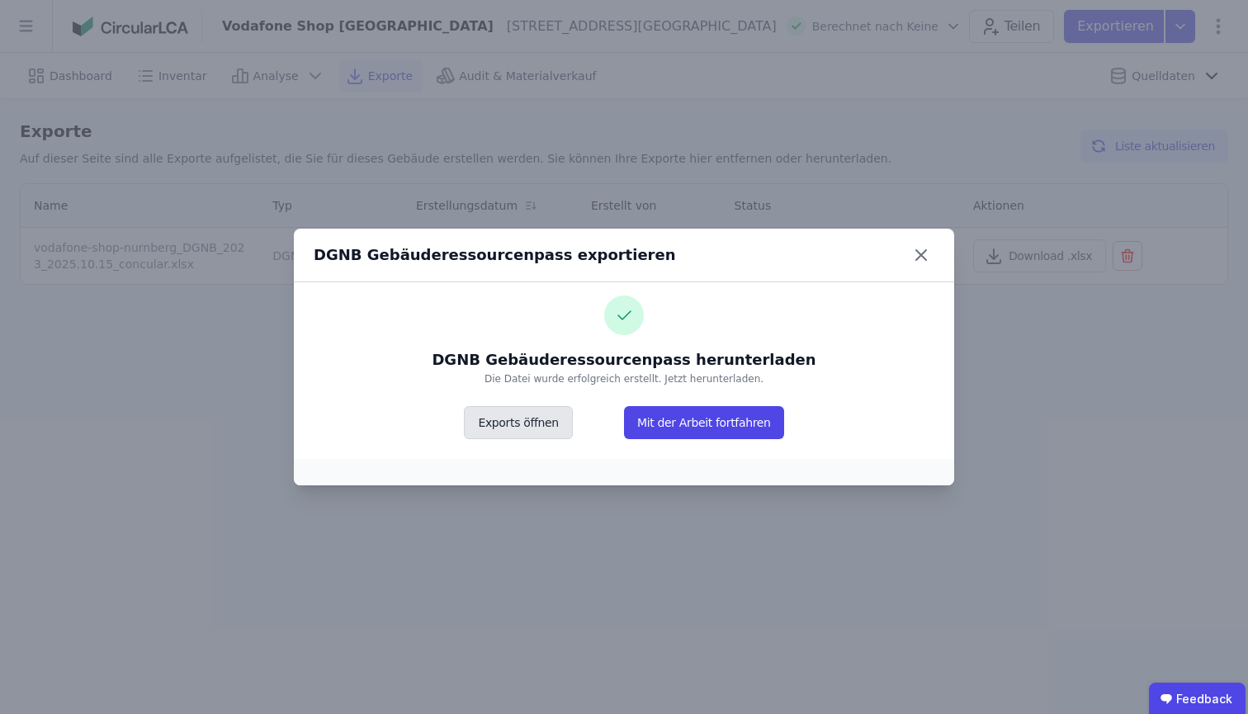
click at [514, 424] on button "Exports öffnen" at bounding box center [518, 422] width 108 height 33
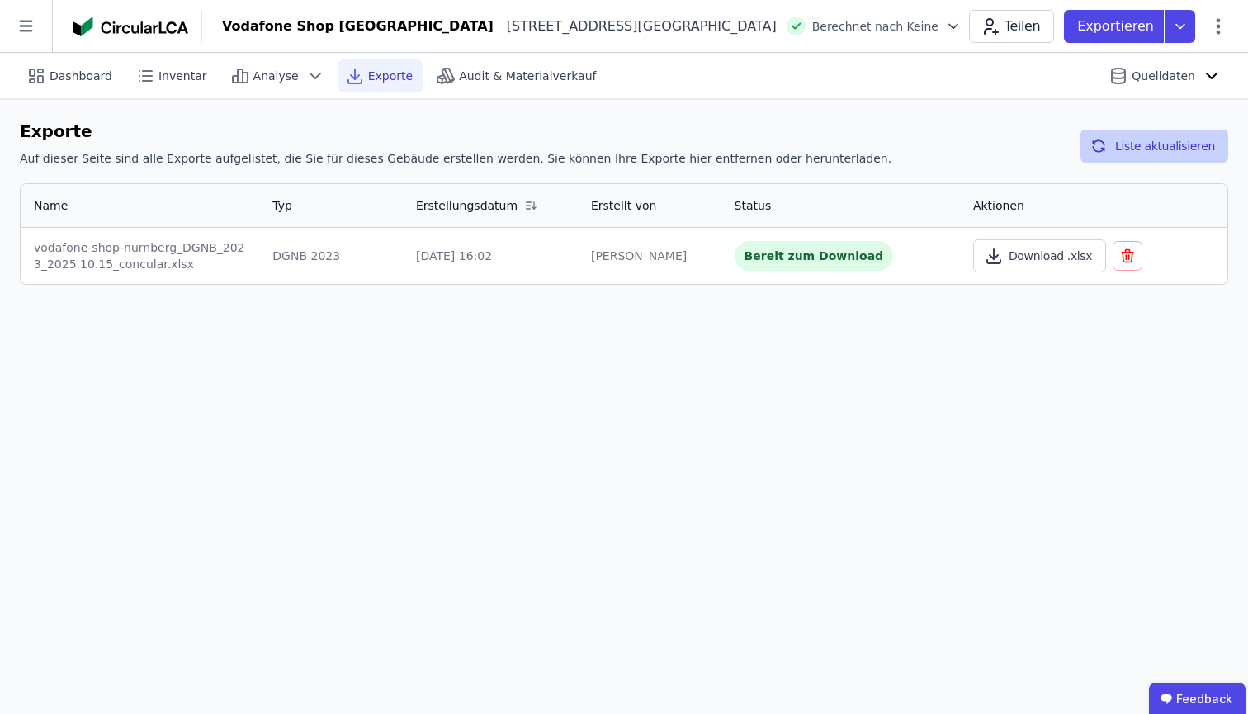
click at [1107, 151] on icon "button" at bounding box center [1099, 146] width 17 height 20
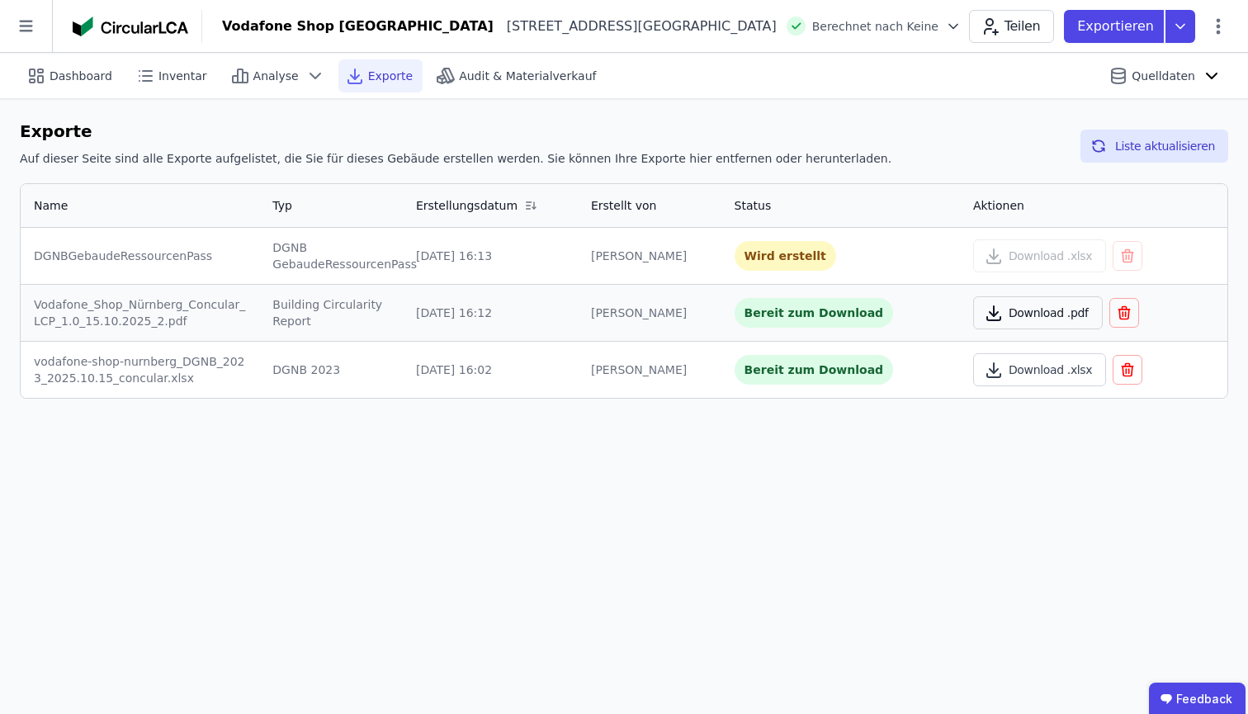
click at [1055, 316] on button "Download .pdf" at bounding box center [1038, 312] width 130 height 33
click at [1107, 154] on icon "button" at bounding box center [1099, 146] width 17 height 20
click at [1003, 256] on button "Download .xlsx" at bounding box center [1039, 255] width 133 height 33
click at [1120, 256] on icon "button" at bounding box center [1128, 256] width 17 height 20
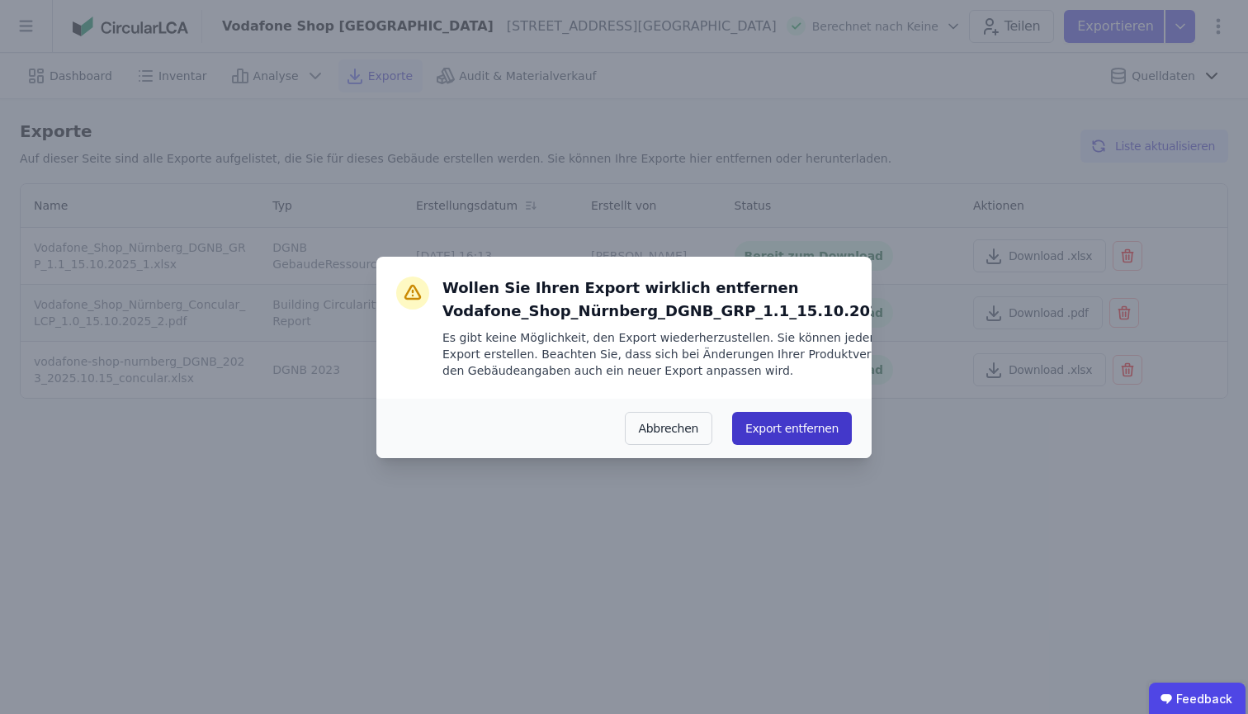
click at [782, 431] on button "Export entfernen" at bounding box center [792, 428] width 120 height 33
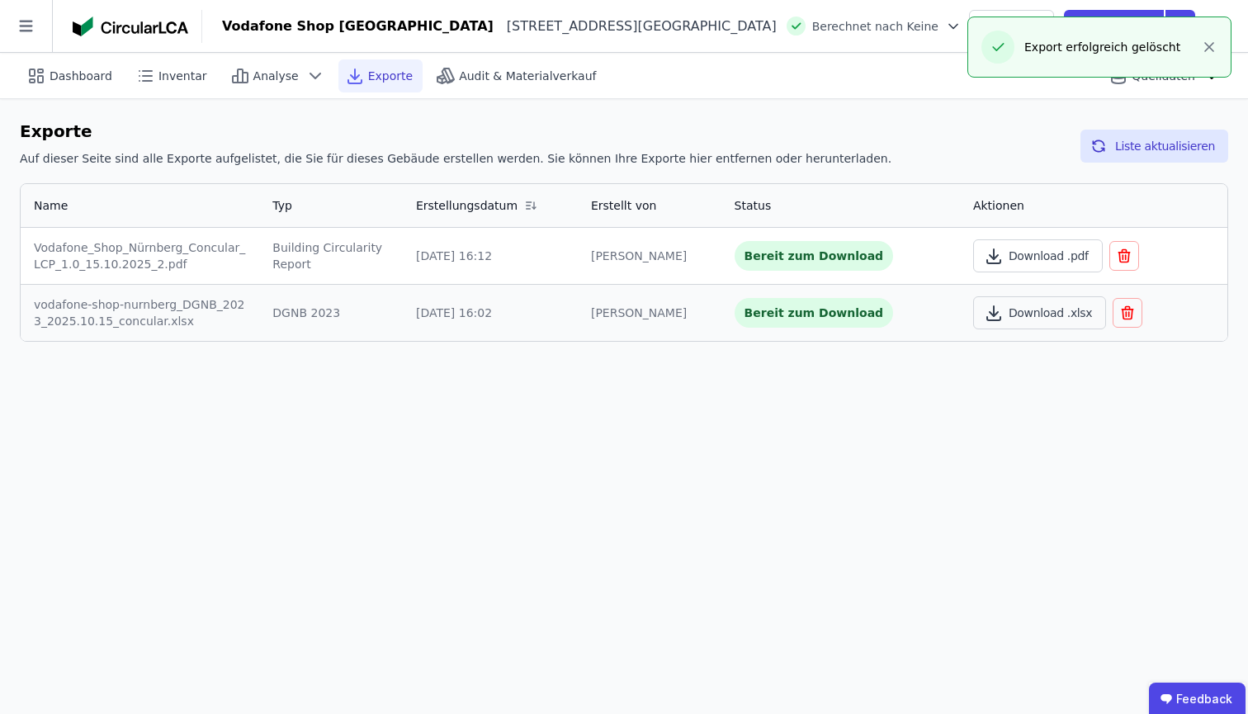
click at [1113, 305] on button "button" at bounding box center [1128, 313] width 30 height 30
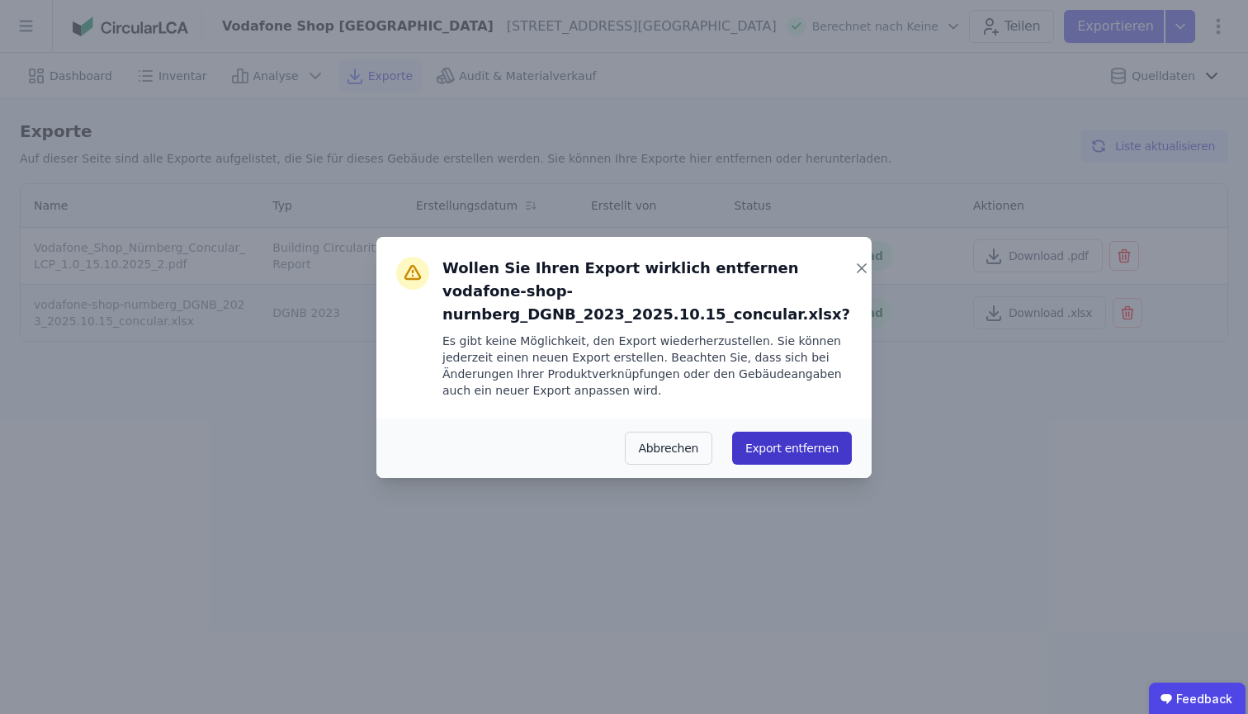
click at [803, 451] on button "Export entfernen" at bounding box center [792, 448] width 120 height 33
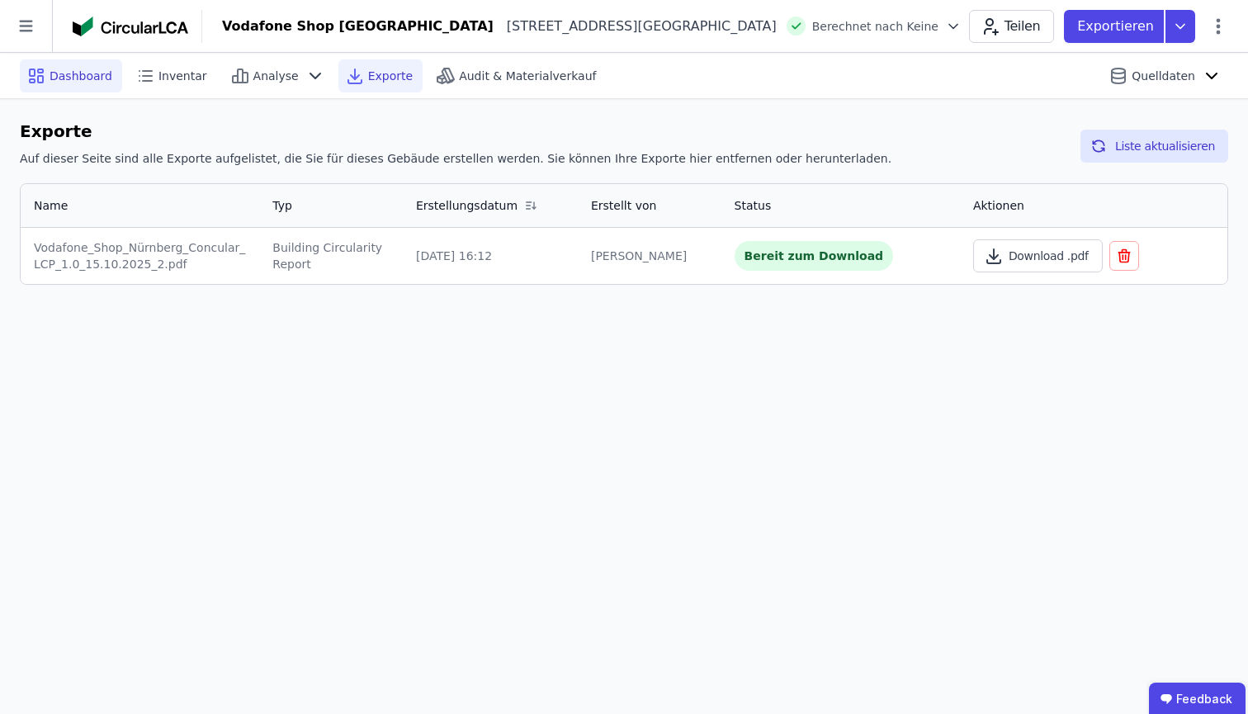
click at [61, 75] on span "Dashboard" at bounding box center [81, 76] width 63 height 17
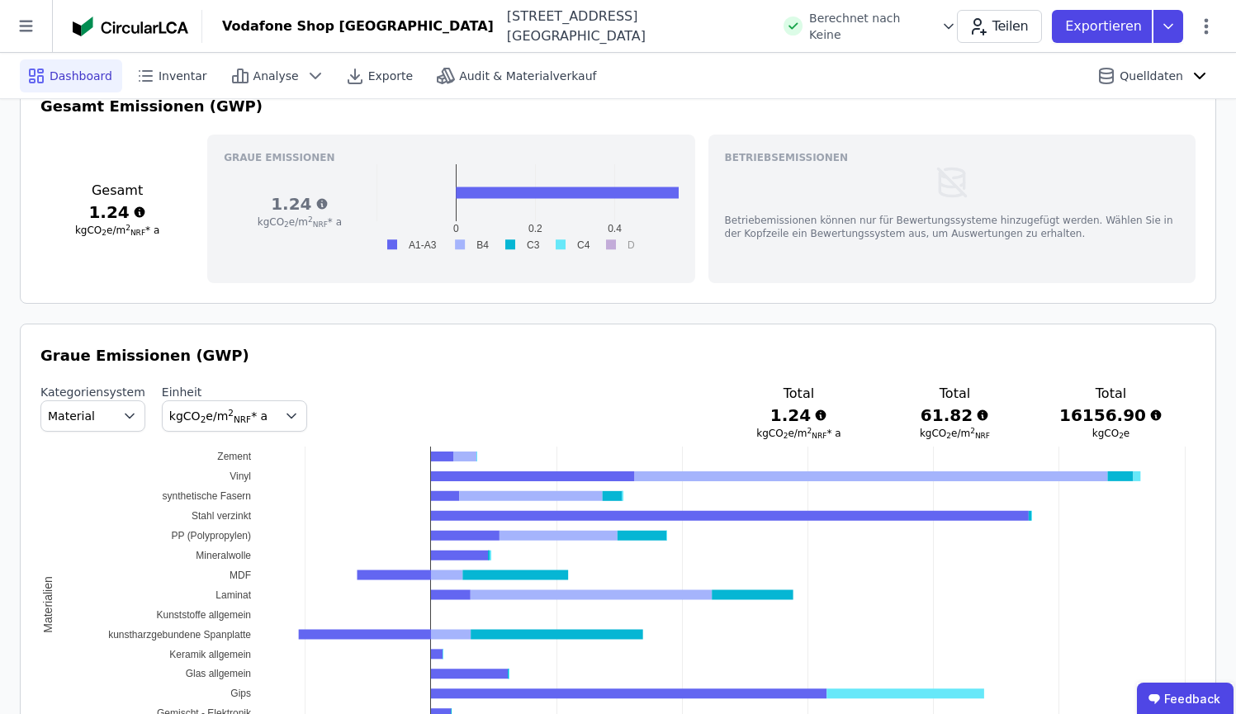
scroll to position [905, 0]
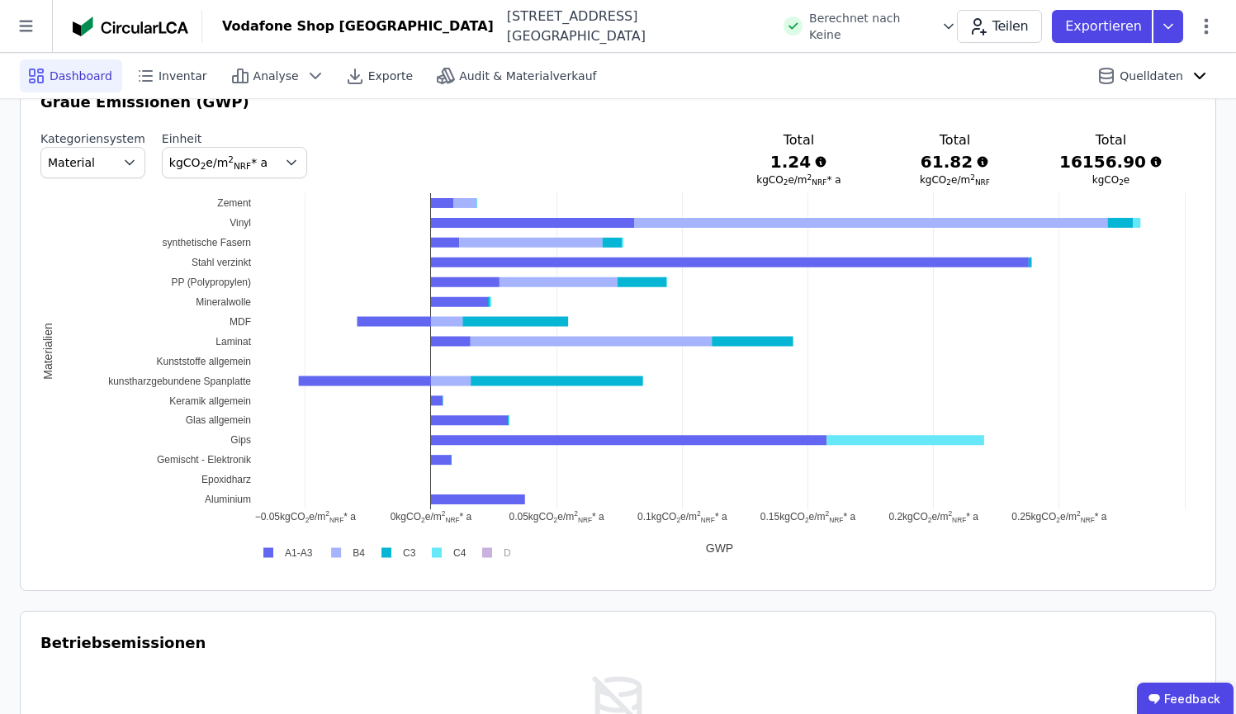
click at [342, 556] on rect at bounding box center [344, 553] width 48 height 16
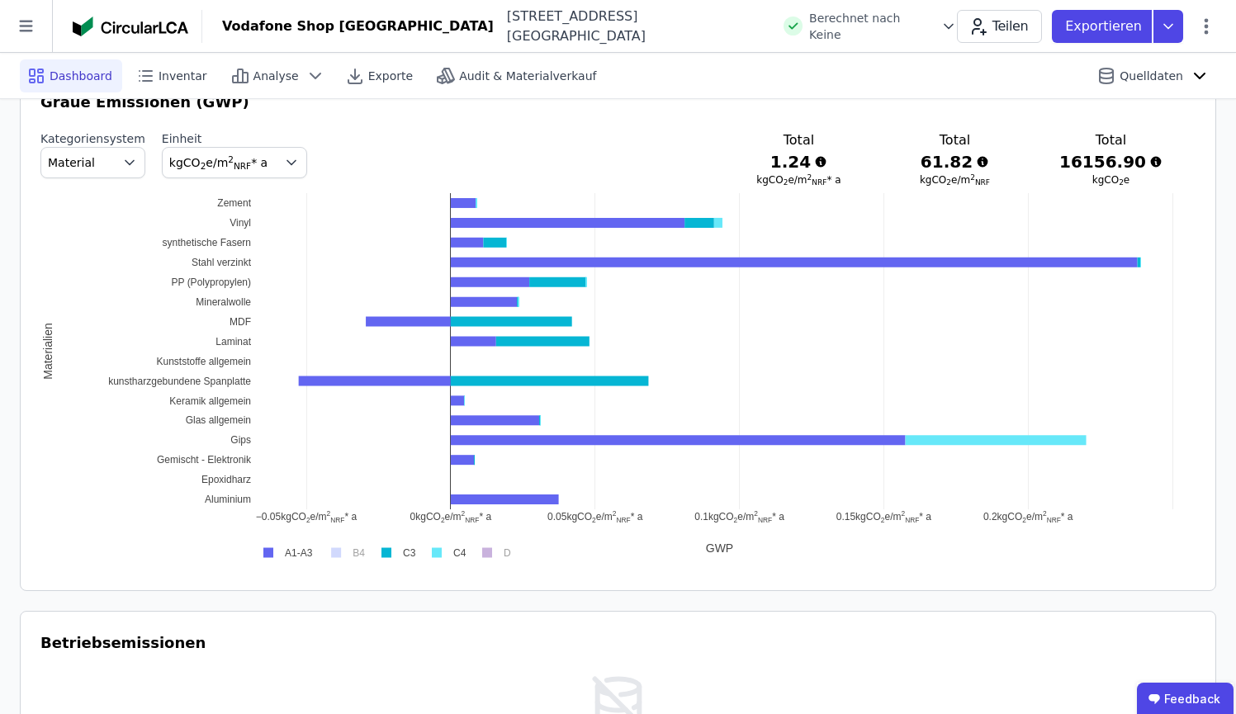
click at [342, 556] on rect at bounding box center [344, 553] width 48 height 16
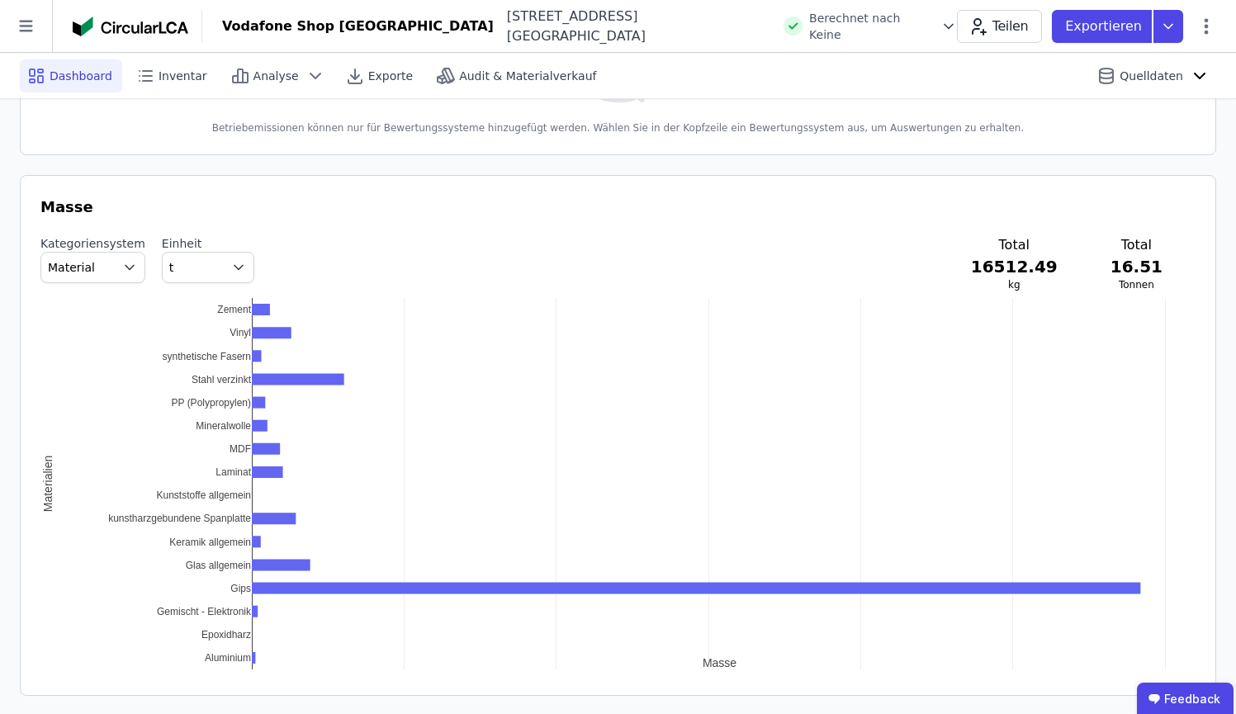
scroll to position [2044, 0]
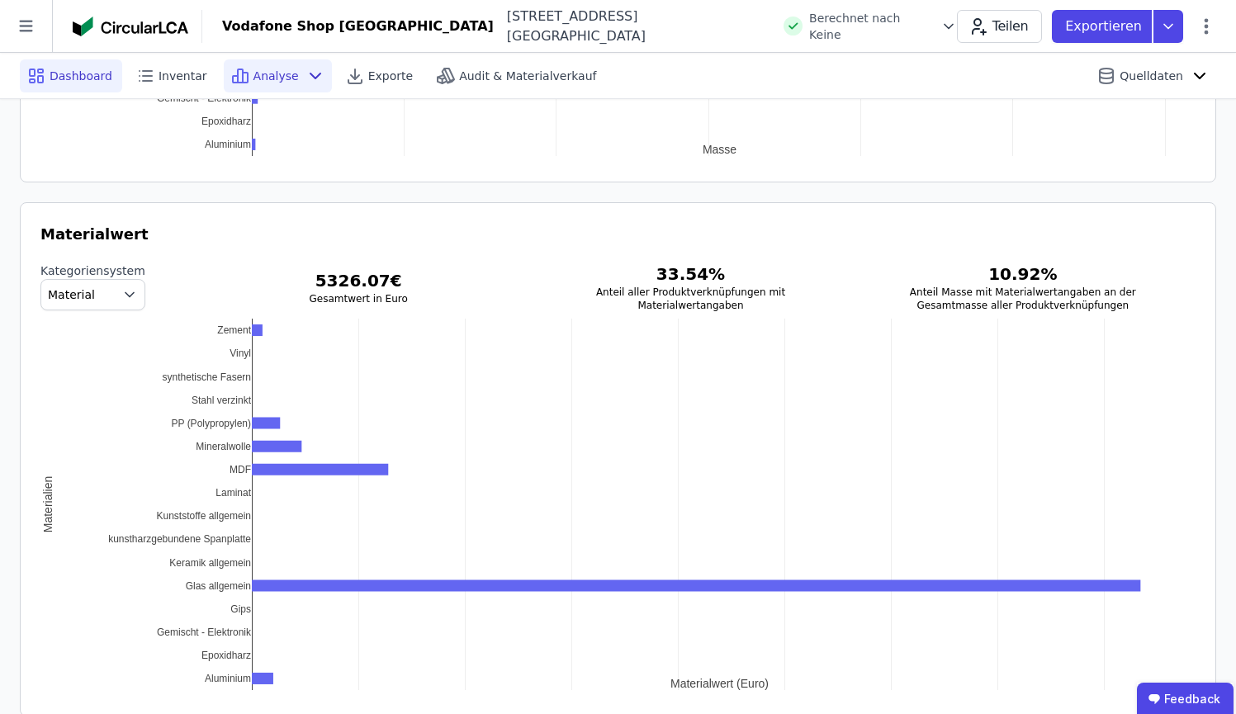
click at [295, 87] on div "Analyse" at bounding box center [278, 75] width 108 height 33
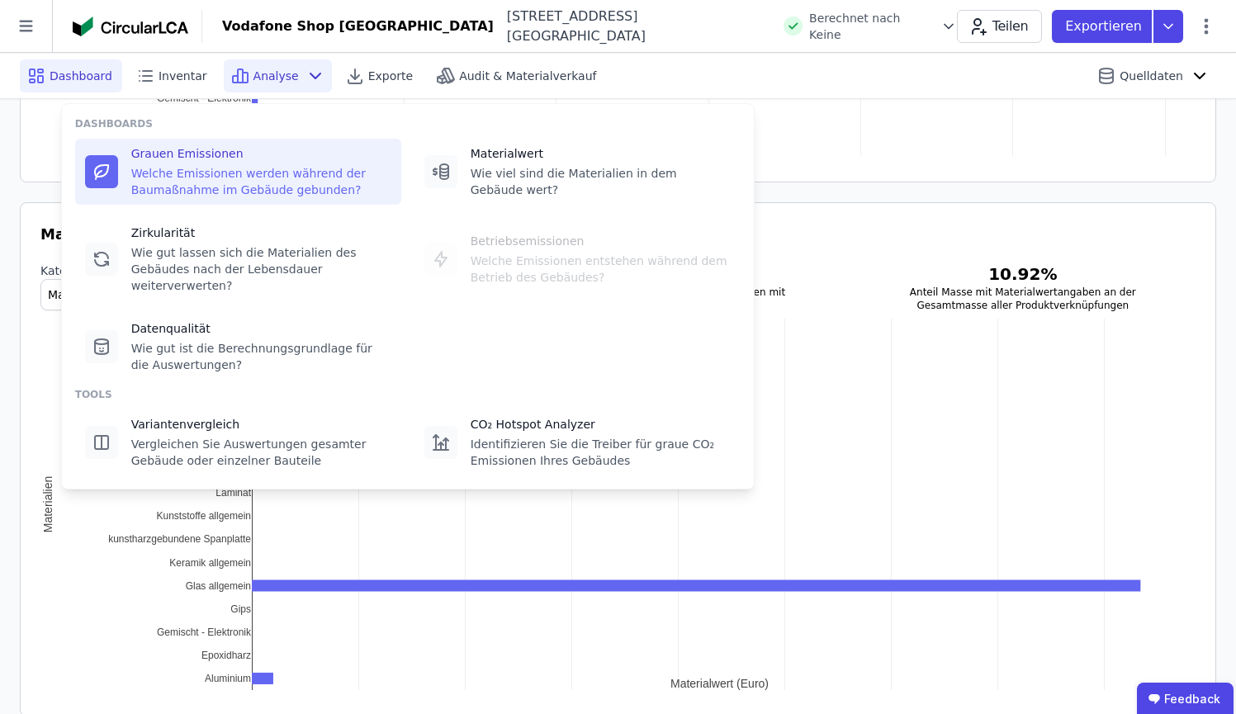
click at [254, 146] on div "Grauen Emissionen" at bounding box center [261, 153] width 260 height 17
